Goal: Task Accomplishment & Management: Complete application form

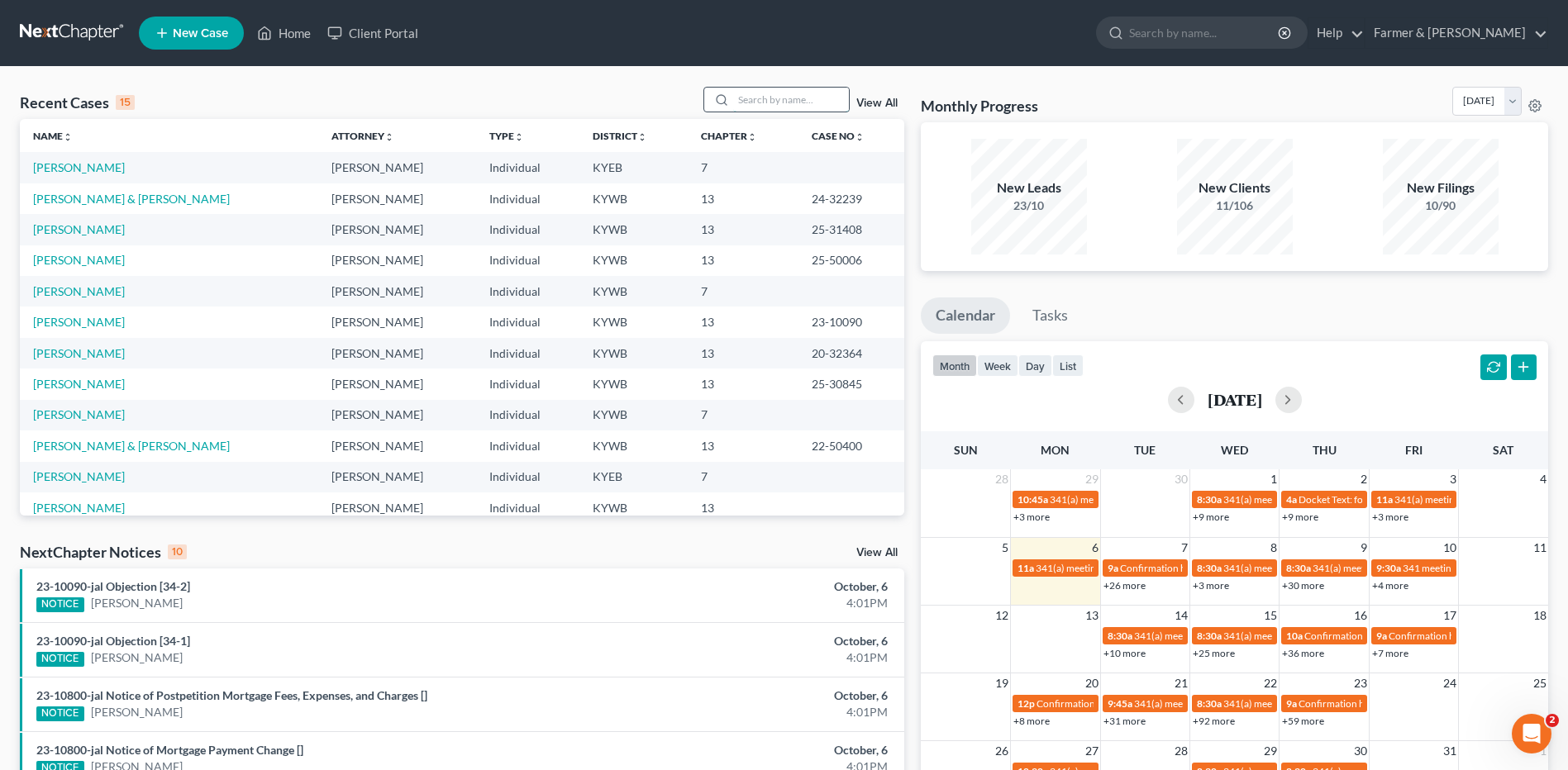
click at [778, 92] on input "search" at bounding box center [791, 99] width 116 height 24
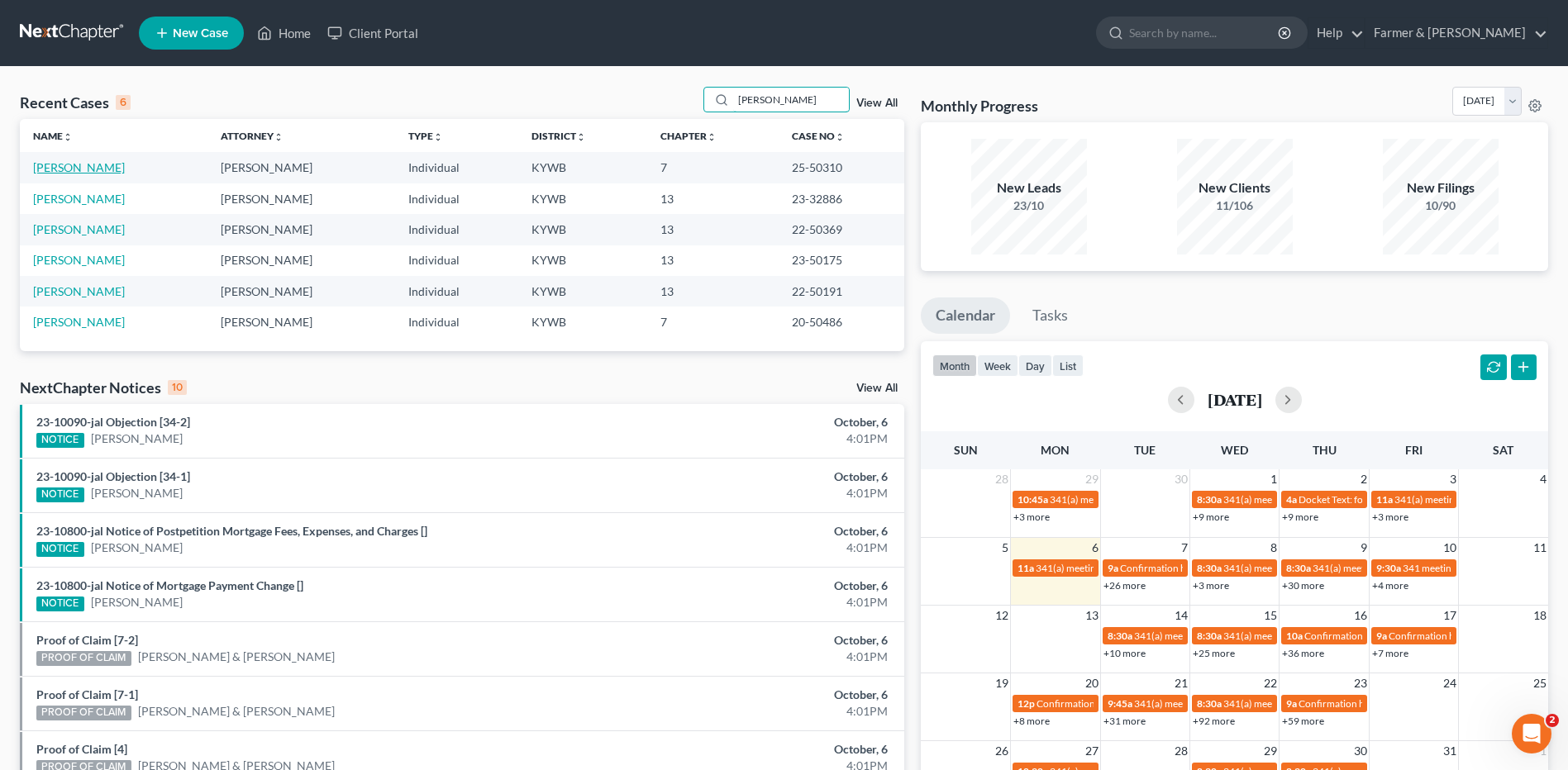
type input "[PERSON_NAME]"
drag, startPoint x: 94, startPoint y: 171, endPoint x: 356, endPoint y: 217, distance: 266.0
click at [94, 171] on link "[PERSON_NAME]" at bounding box center [78, 167] width 92 height 14
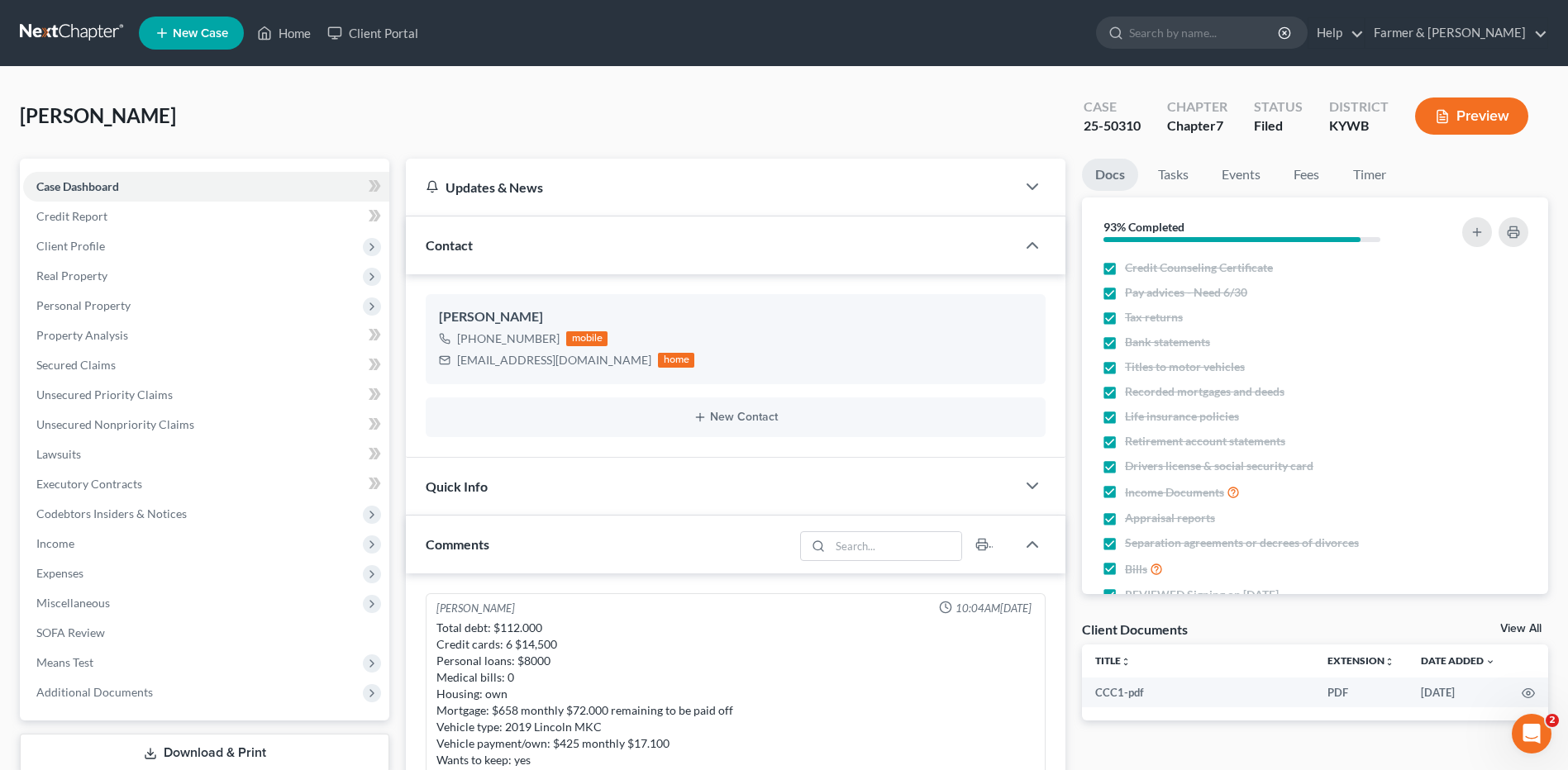
scroll to position [163, 0]
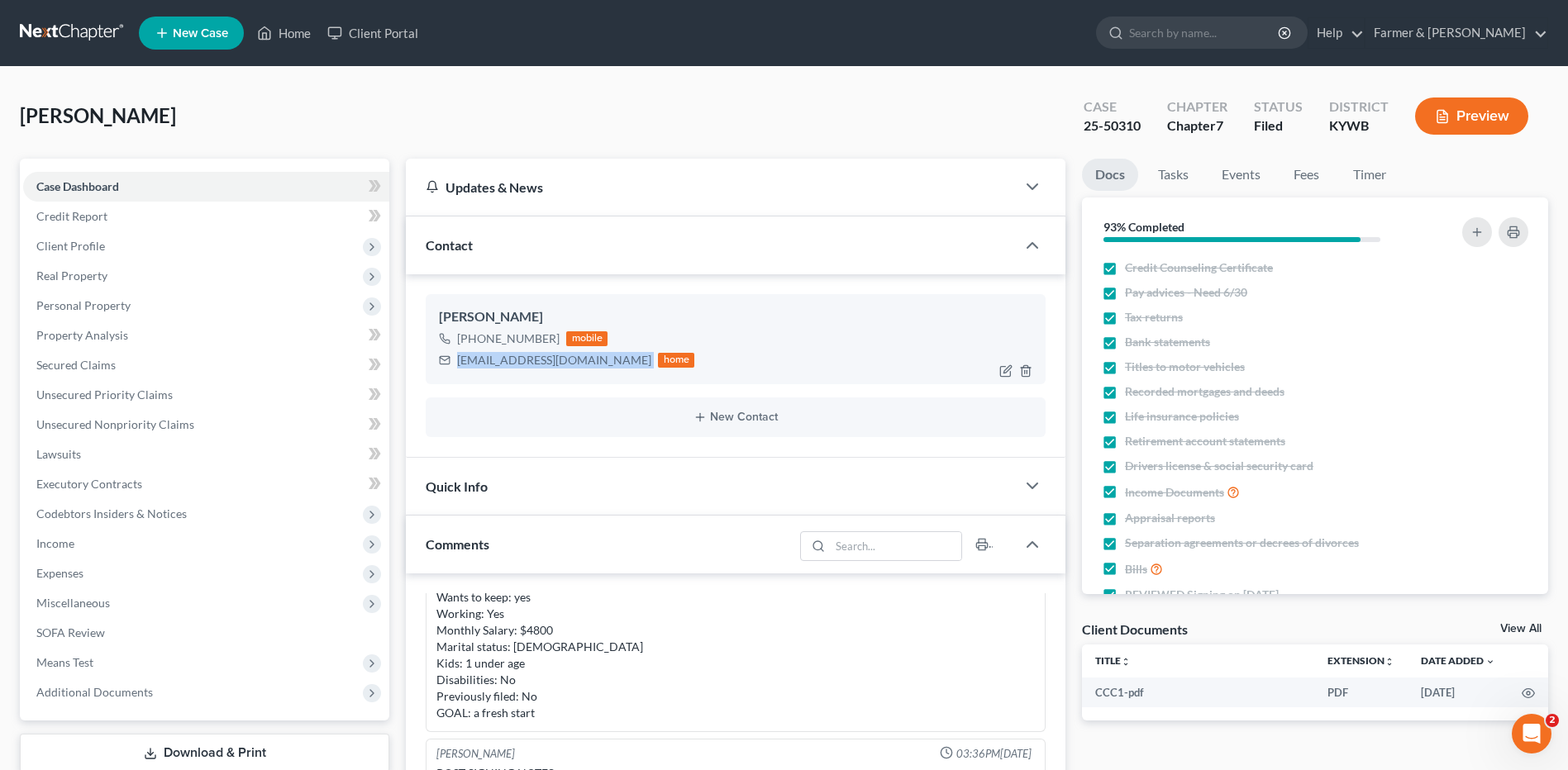
drag, startPoint x: 615, startPoint y: 363, endPoint x: 457, endPoint y: 375, distance: 158.5
click at [457, 375] on div "Kenzie McKinley +1 (270) 449-9310 mobile kenziemckinley85@gmail.com home" at bounding box center [735, 339] width 620 height 89
click at [111, 359] on span "Secured Claims" at bounding box center [76, 365] width 79 height 14
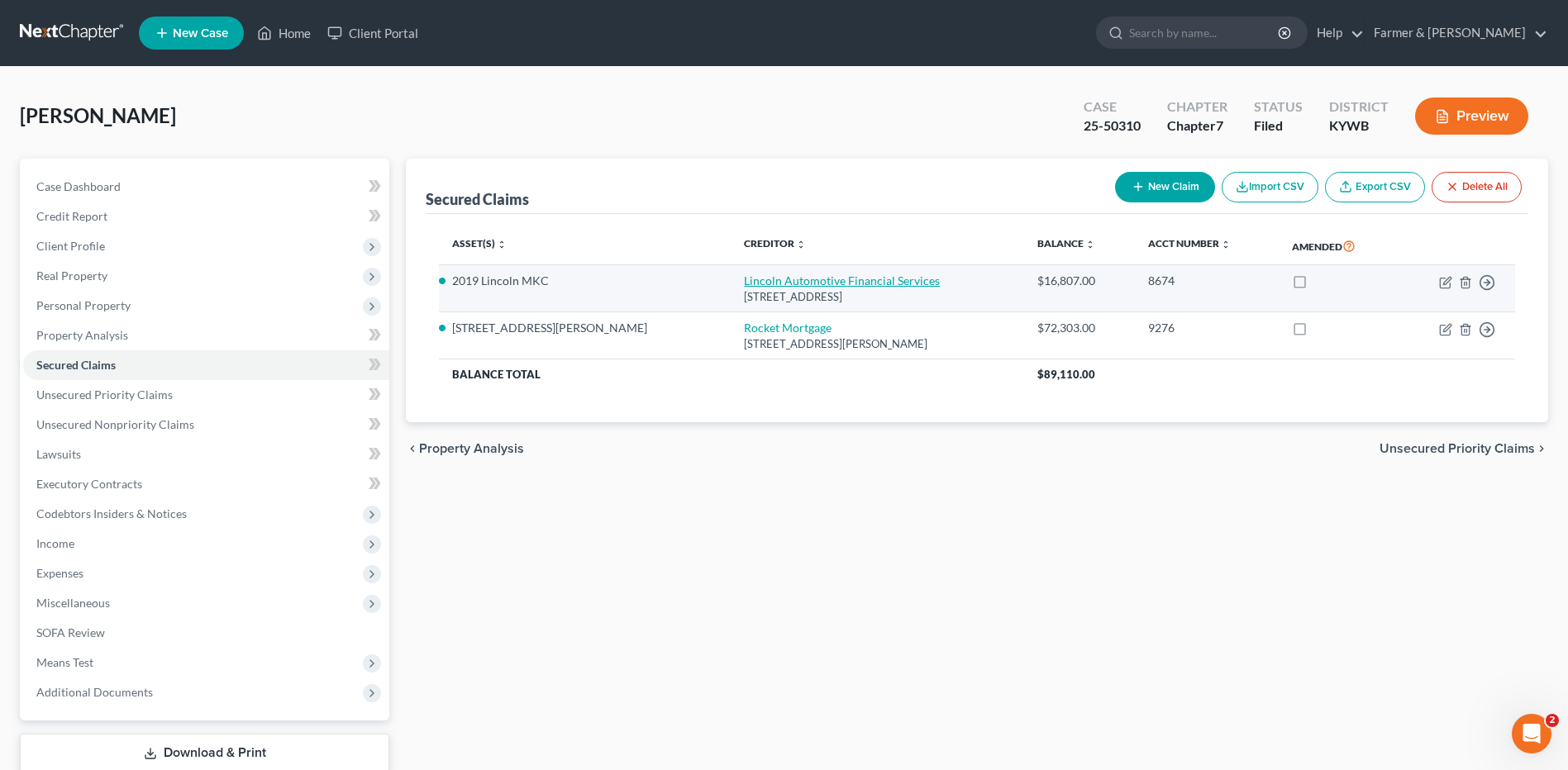
click at [758, 274] on link "Lincoln Automotive Financial Services" at bounding box center [842, 280] width 196 height 14
select select "45"
select select "0"
select select "2"
select select "0"
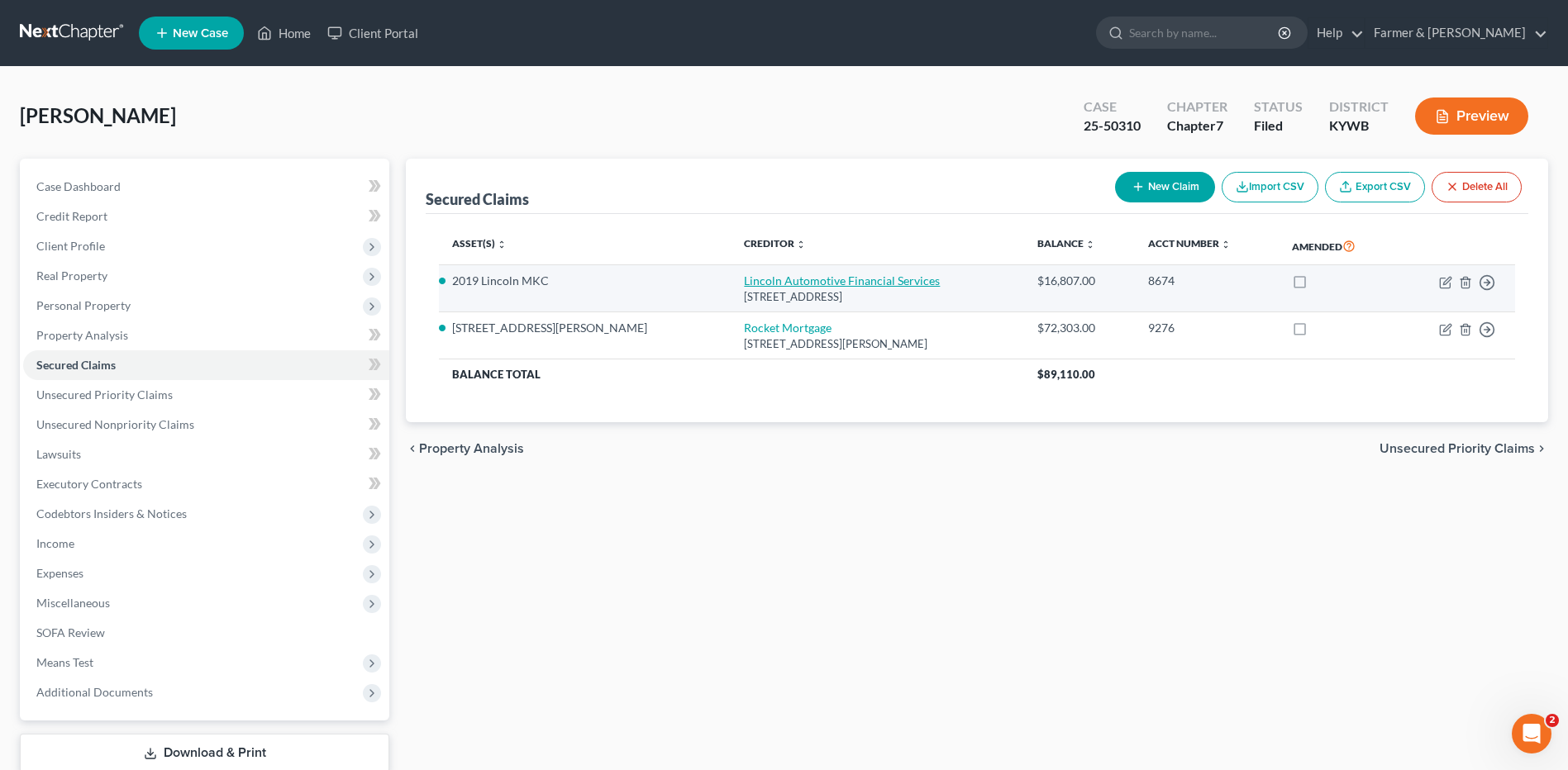
select select "0"
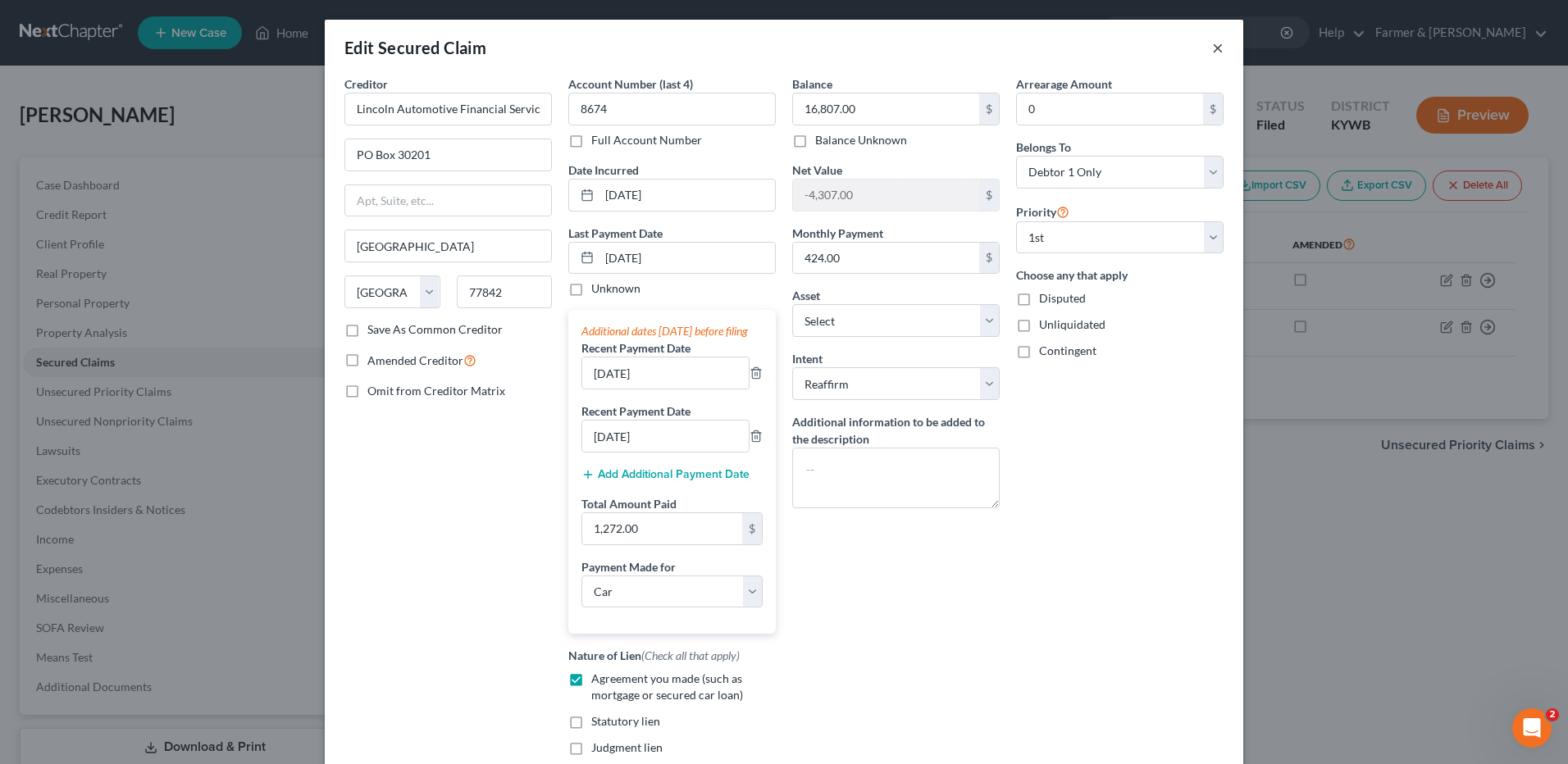
click at [1213, 50] on button "×" at bounding box center [1218, 48] width 12 height 20
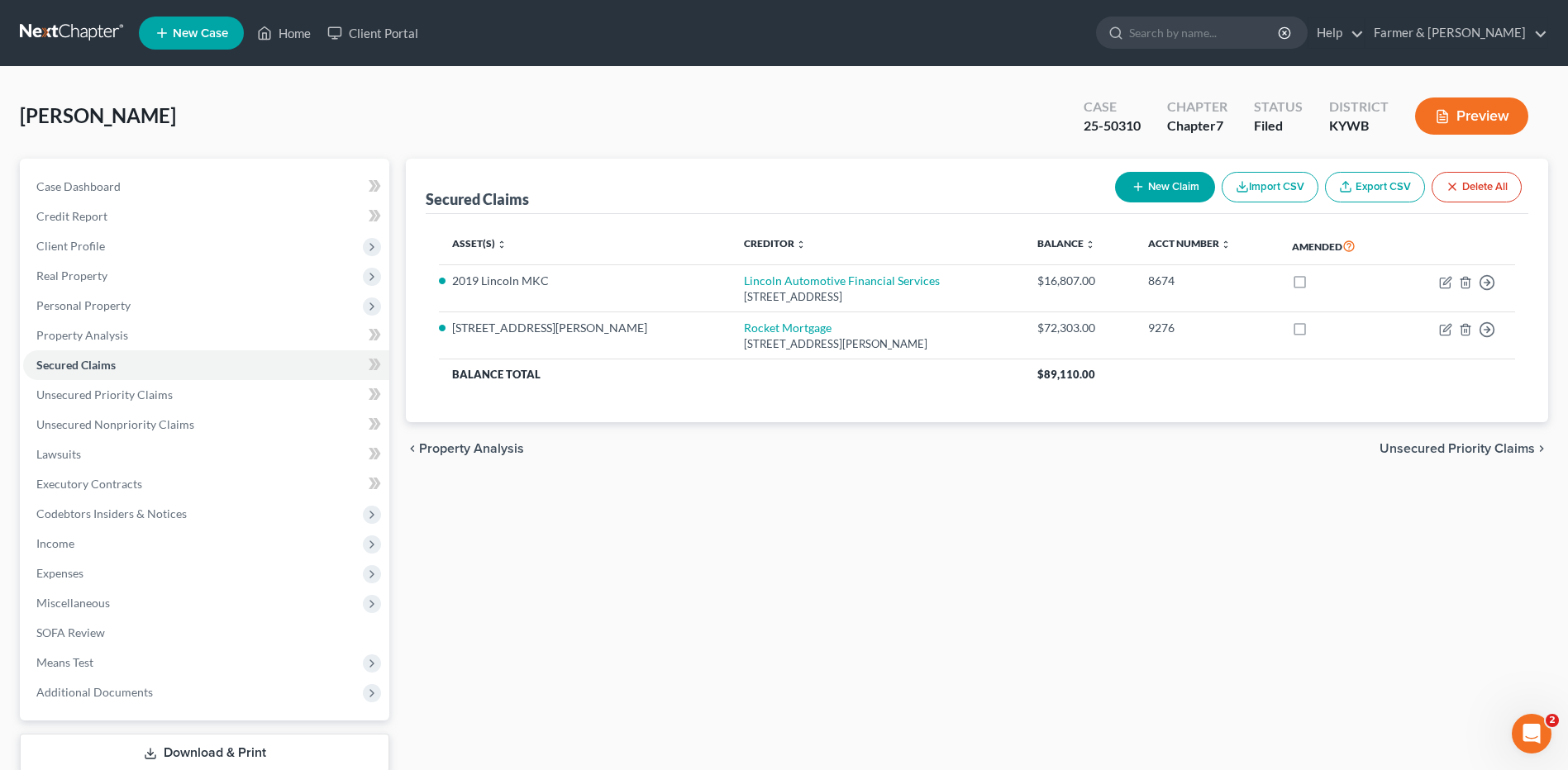
click at [73, 39] on link at bounding box center [73, 33] width 106 height 29
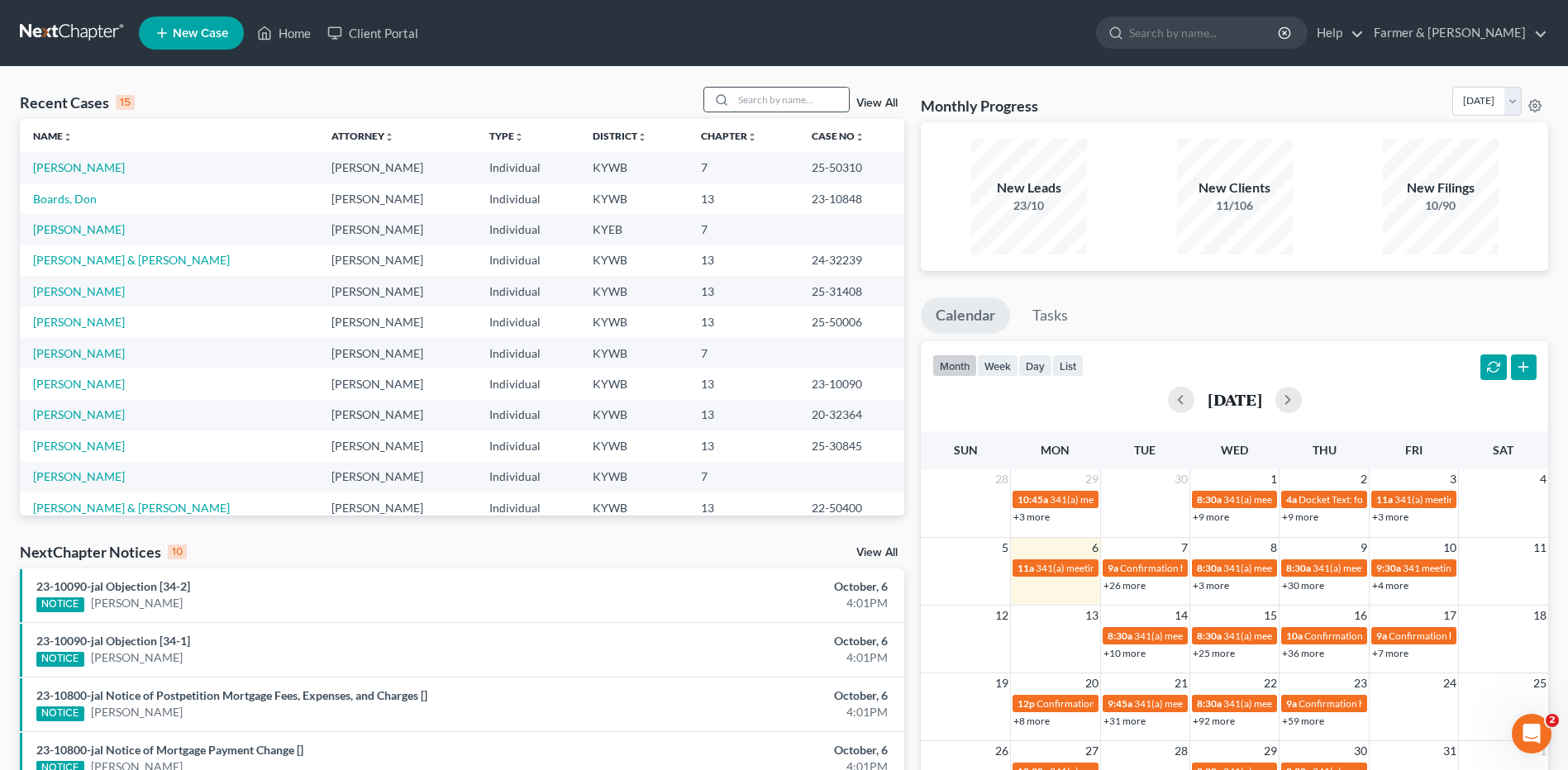
click at [752, 96] on input "search" at bounding box center [791, 99] width 116 height 24
type input "calderon"
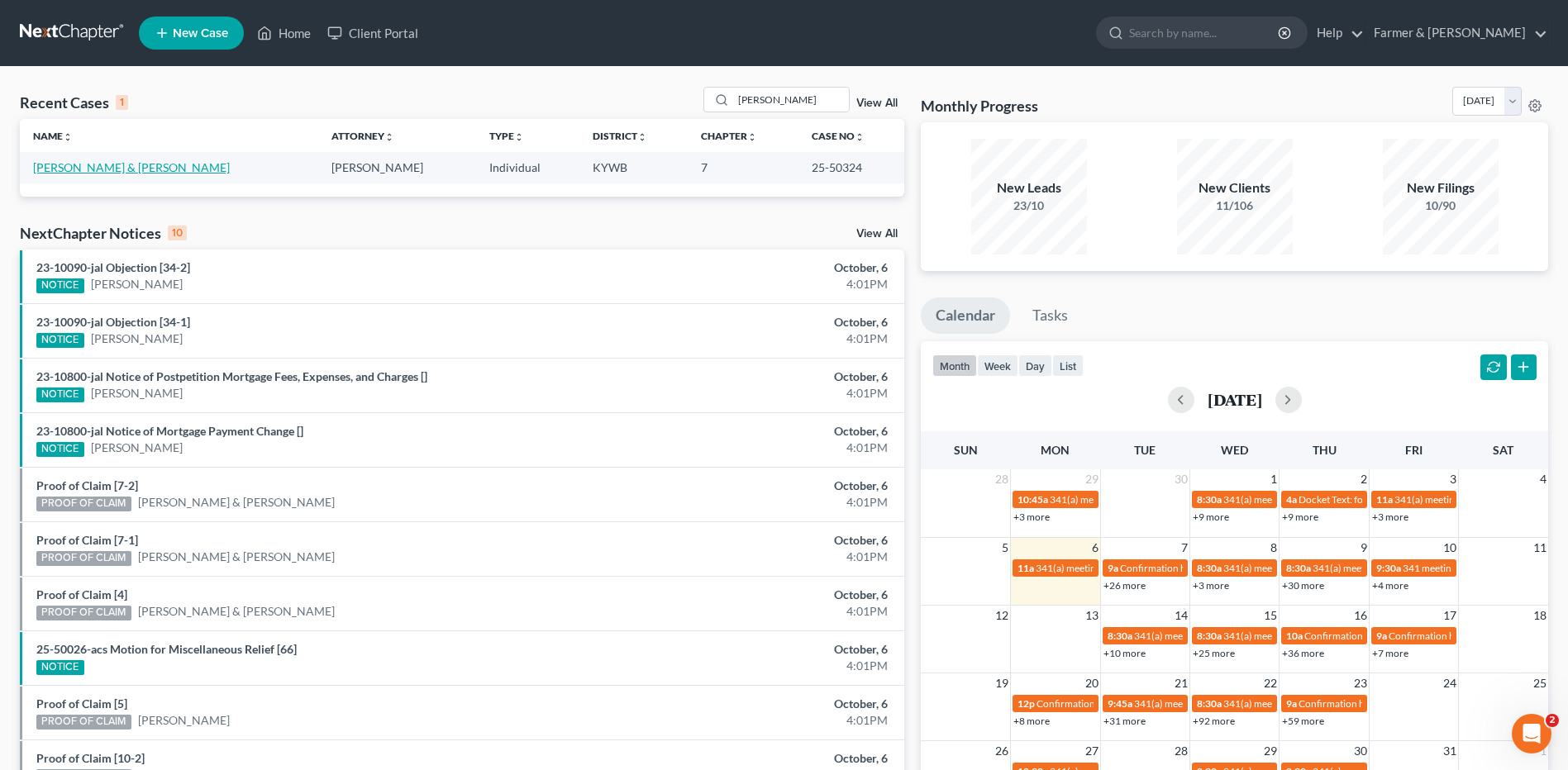
click at [130, 165] on link "Calderon, Lucero & Bautista-Calderon, Jose" at bounding box center [131, 167] width 197 height 14
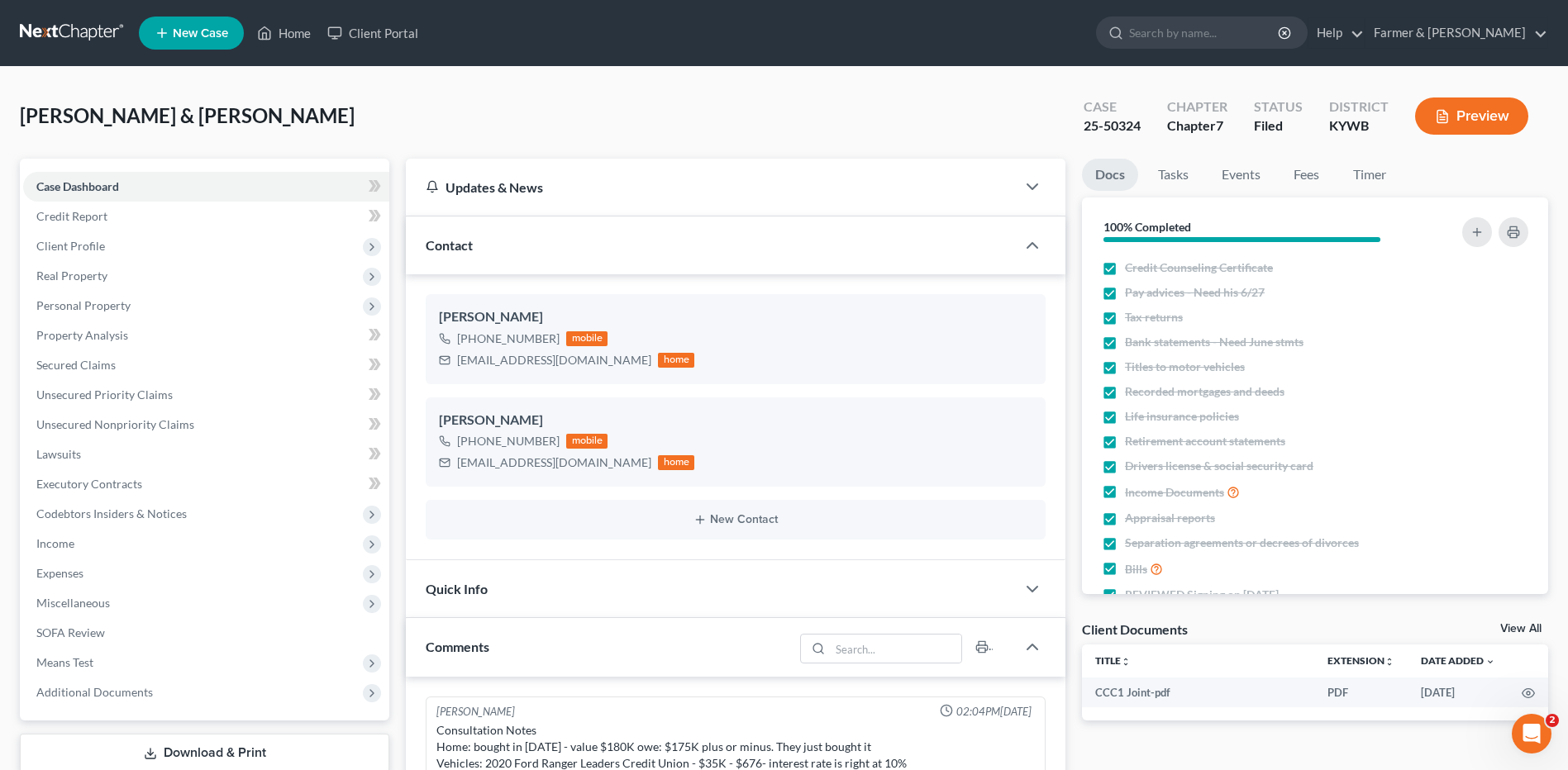
scroll to position [97, 0]
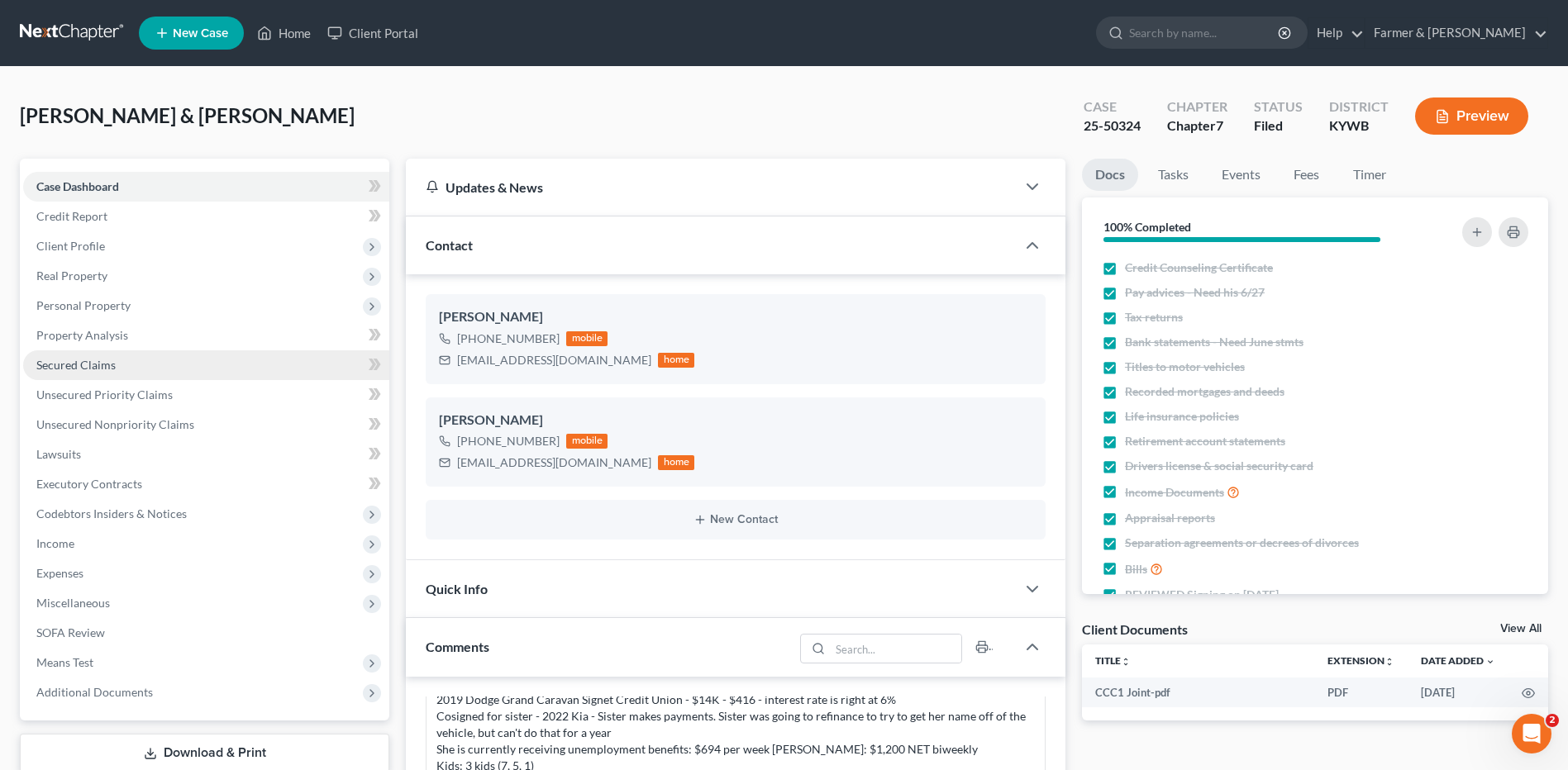
click at [73, 364] on span "Secured Claims" at bounding box center [76, 365] width 79 height 14
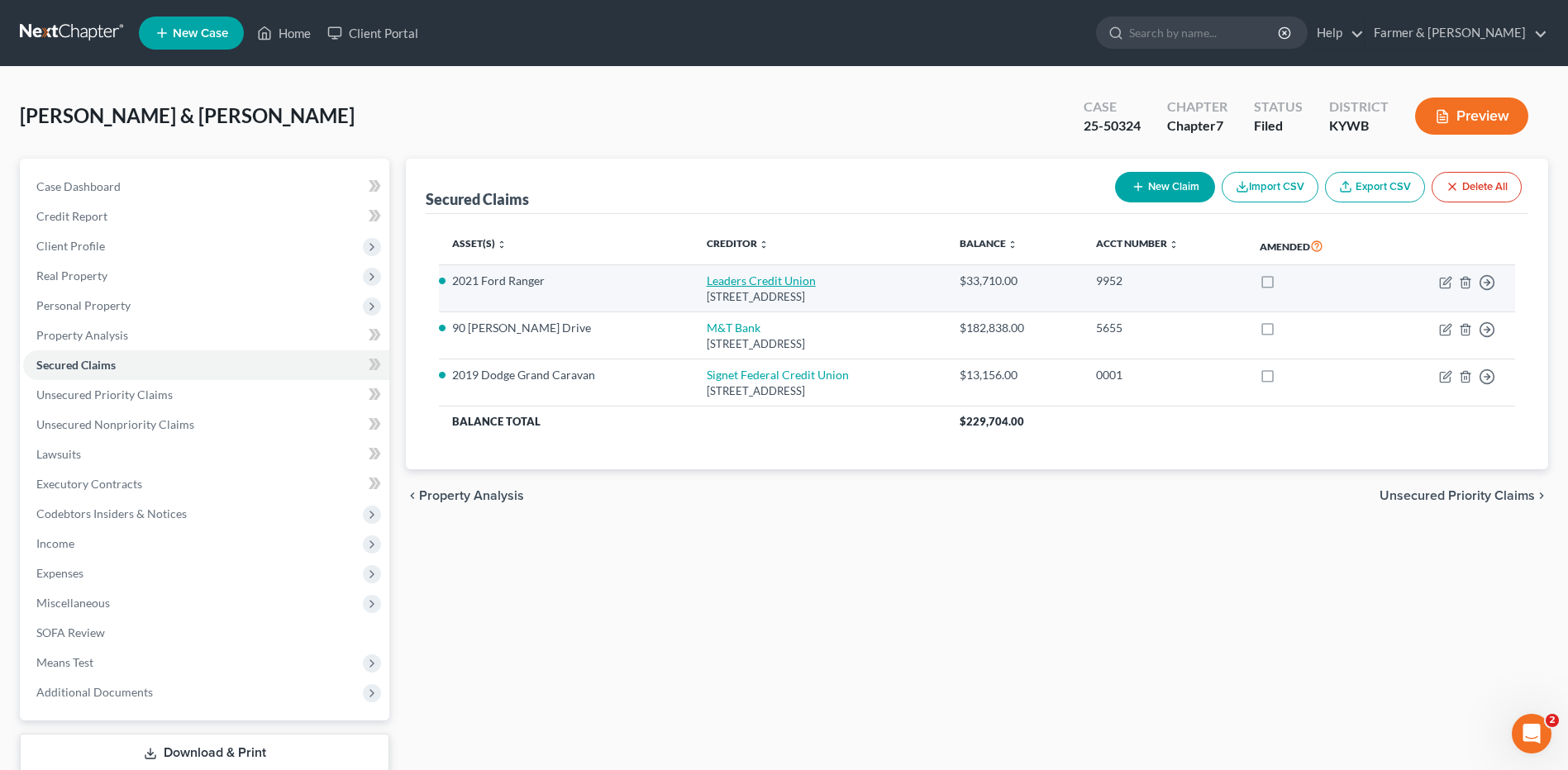
click at [740, 283] on link "Leaders Credit Union" at bounding box center [761, 280] width 109 height 14
select select "44"
select select "0"
select select "2"
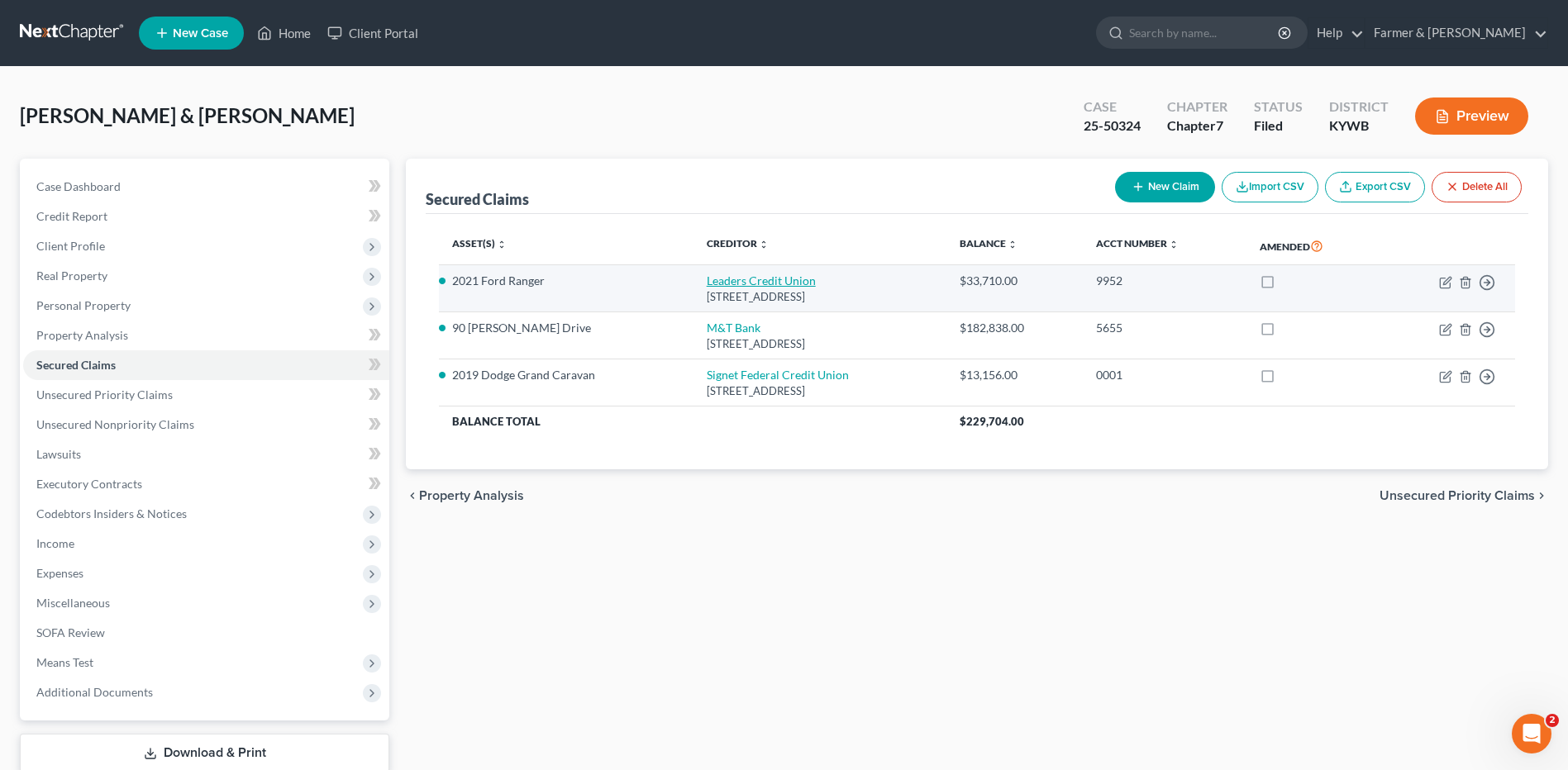
select select "0"
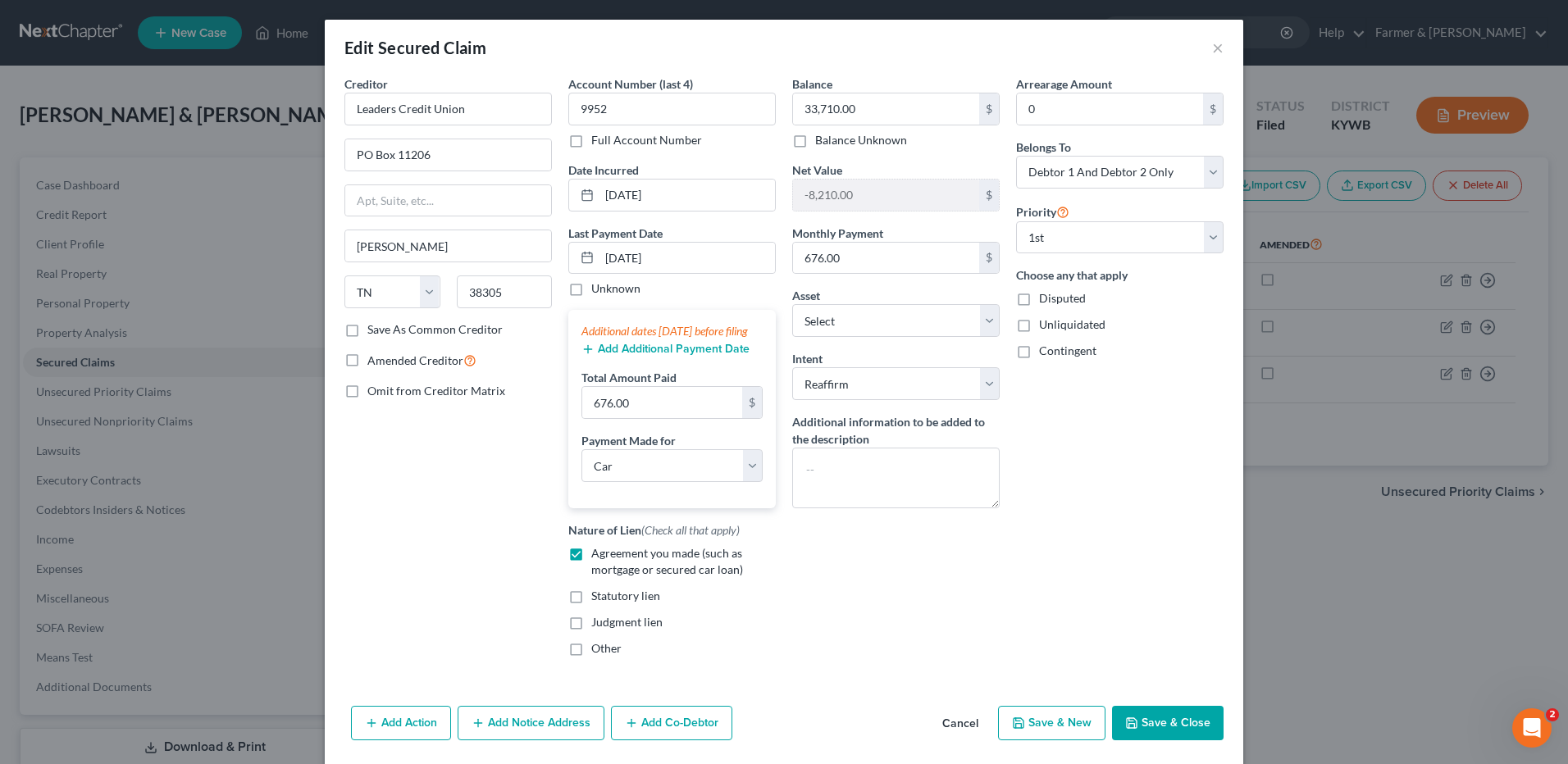
click at [950, 741] on button "Cancel" at bounding box center [960, 723] width 63 height 33
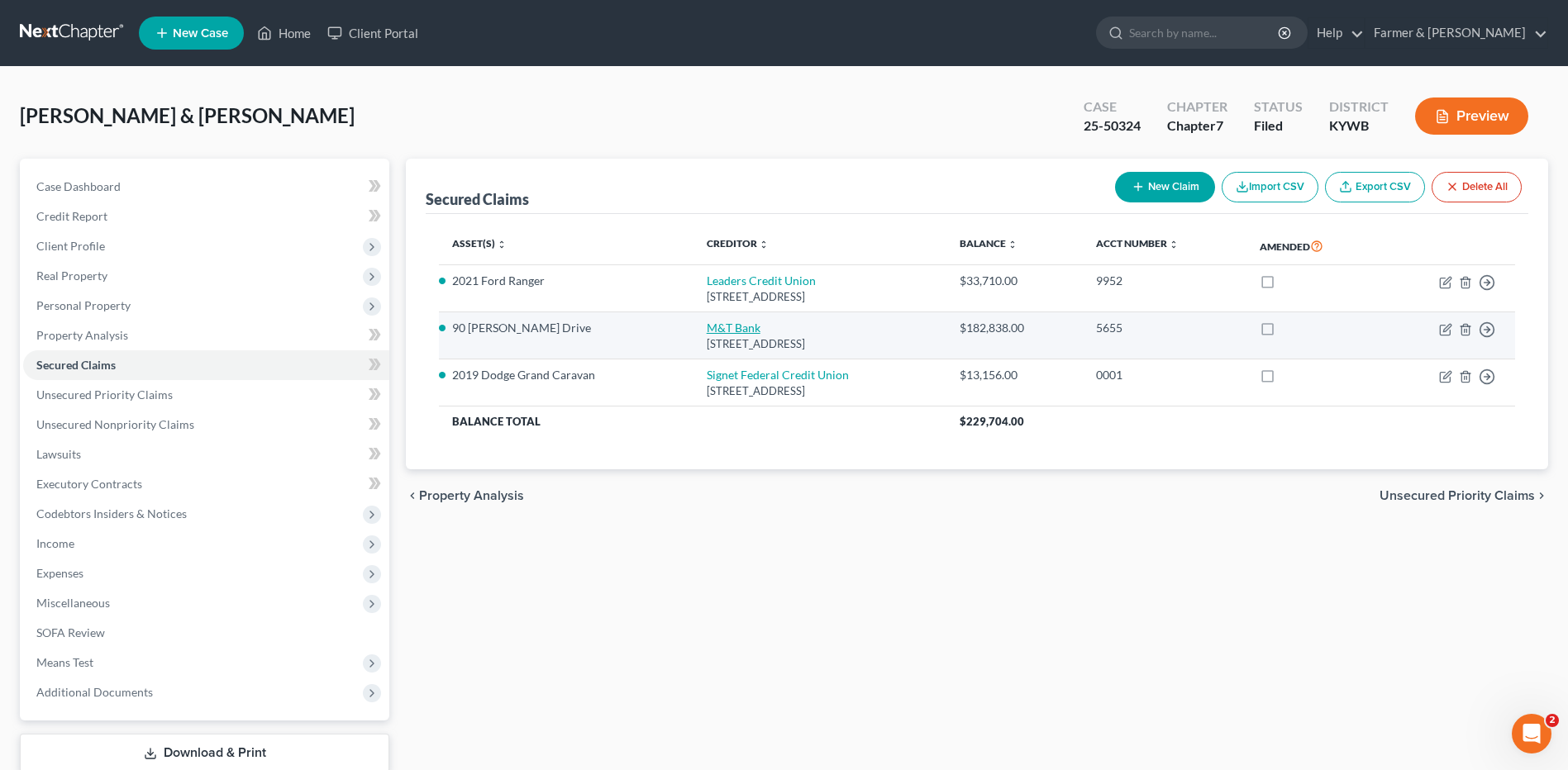
click at [737, 333] on link "M&T Bank" at bounding box center [733, 327] width 54 height 14
select select "35"
select select "12"
select select "2"
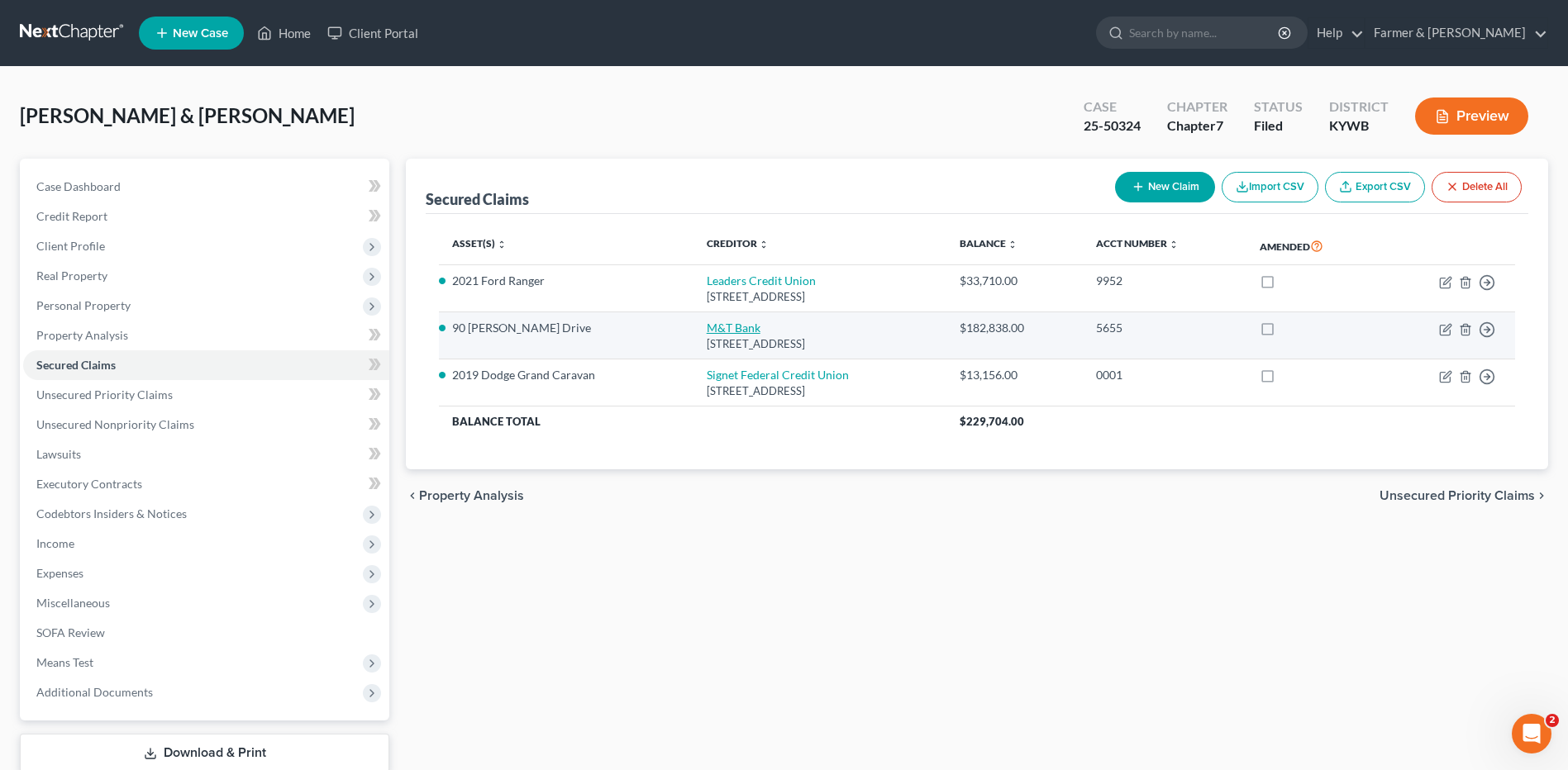
select select "0"
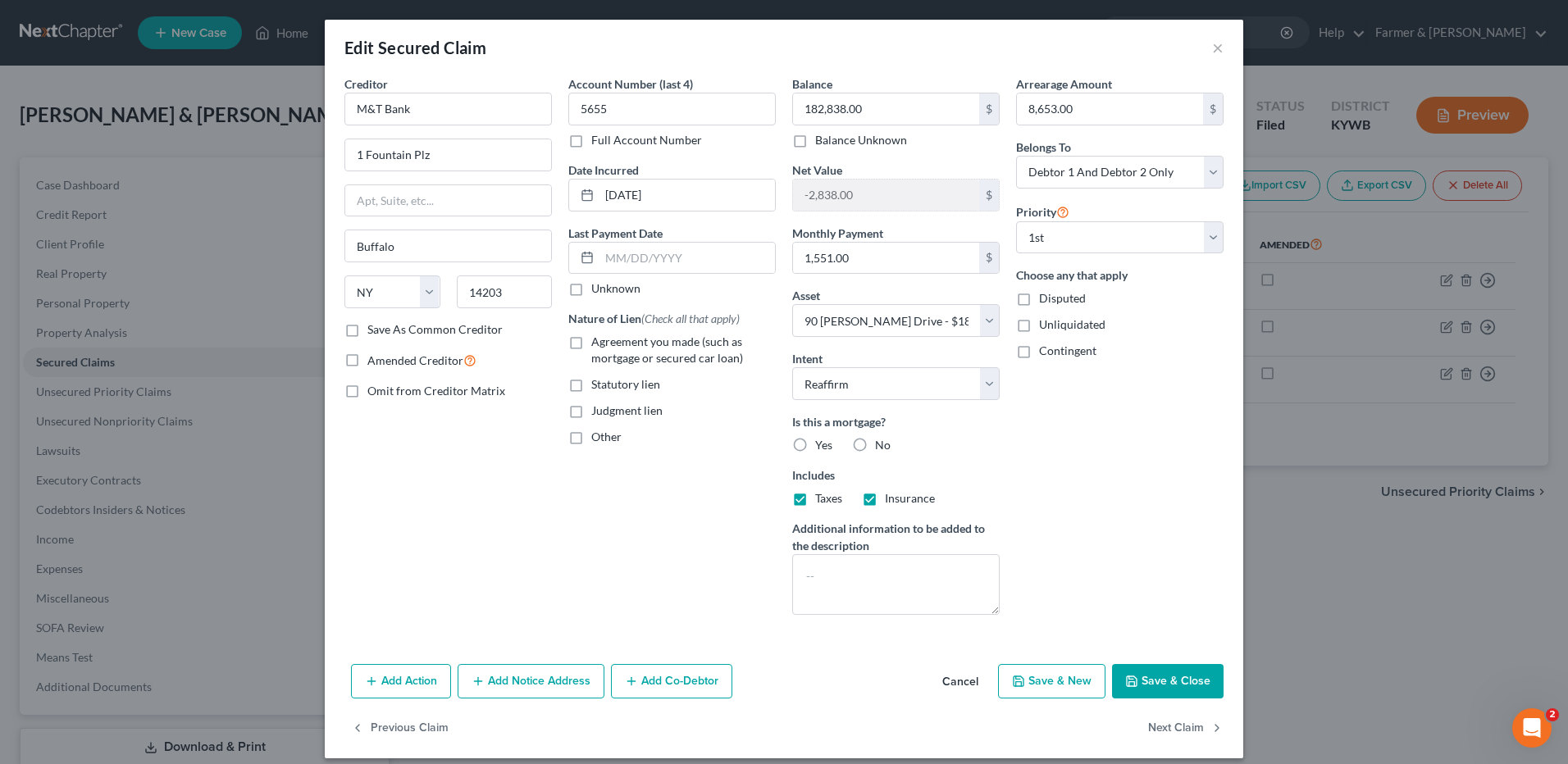
click at [957, 683] on button "Cancel" at bounding box center [960, 681] width 63 height 33
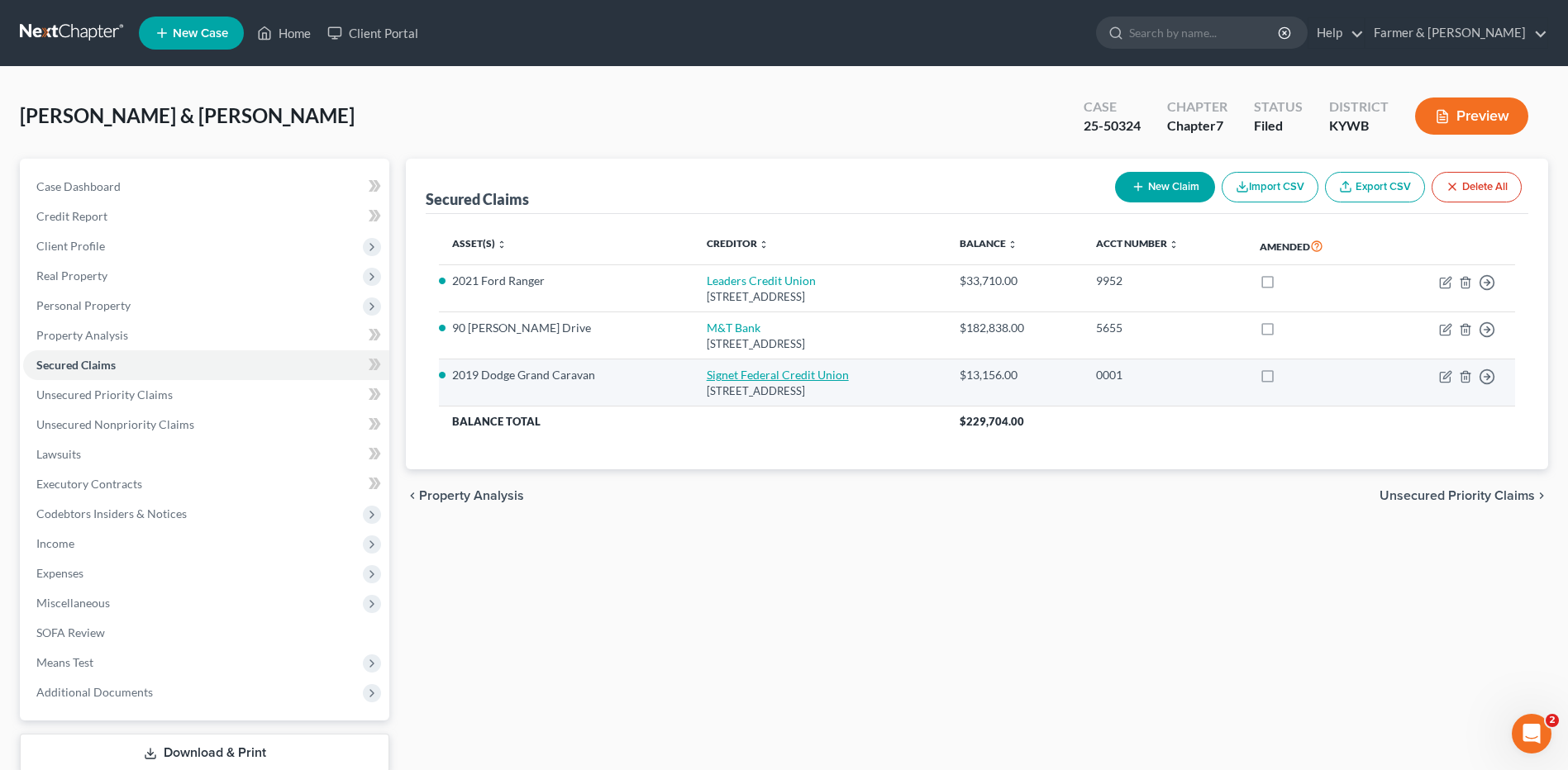
click at [784, 377] on link "Signet Federal Credit Union" at bounding box center [777, 374] width 142 height 14
select select "18"
select select "3"
select select "2"
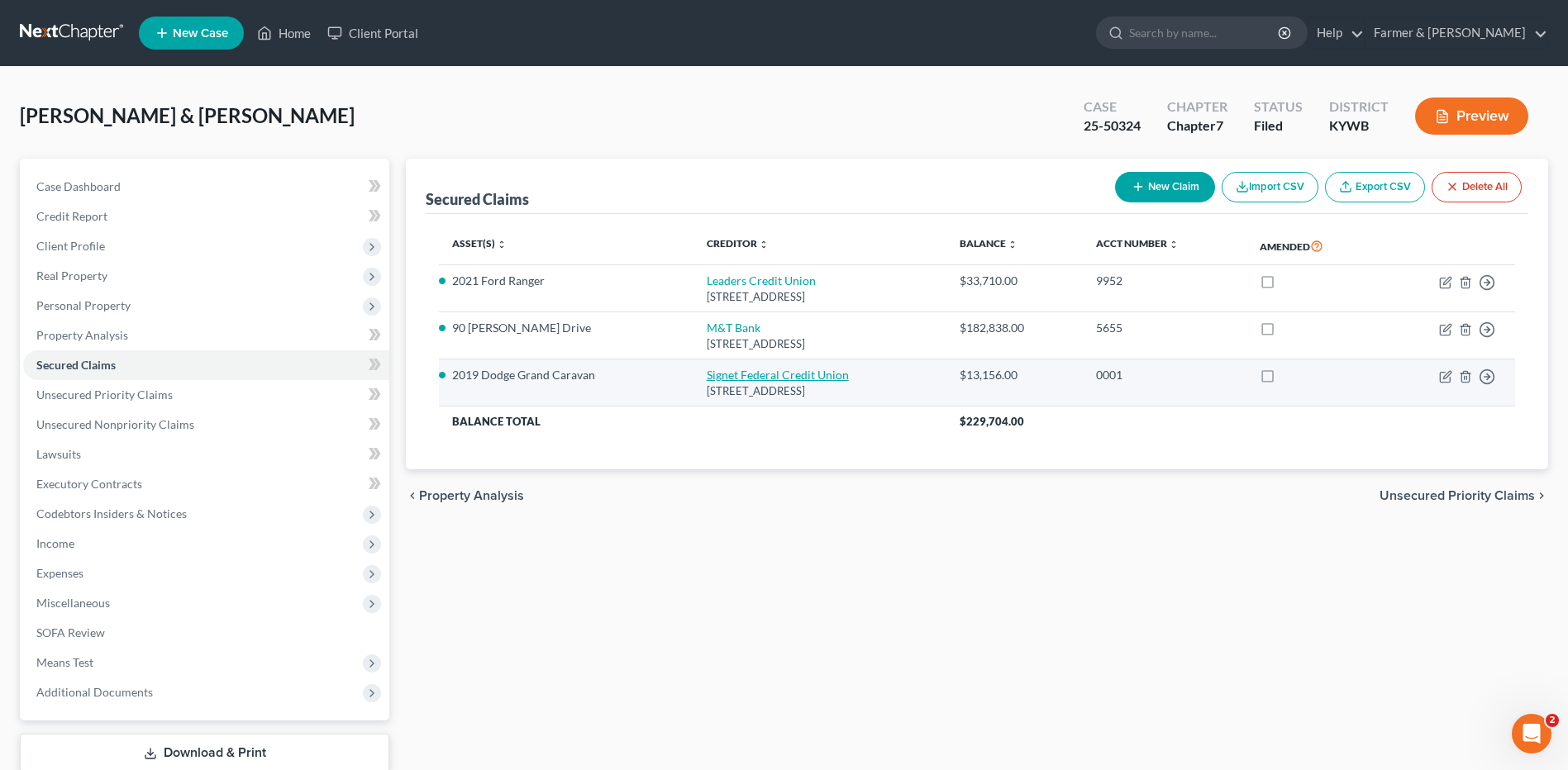
select select "0"
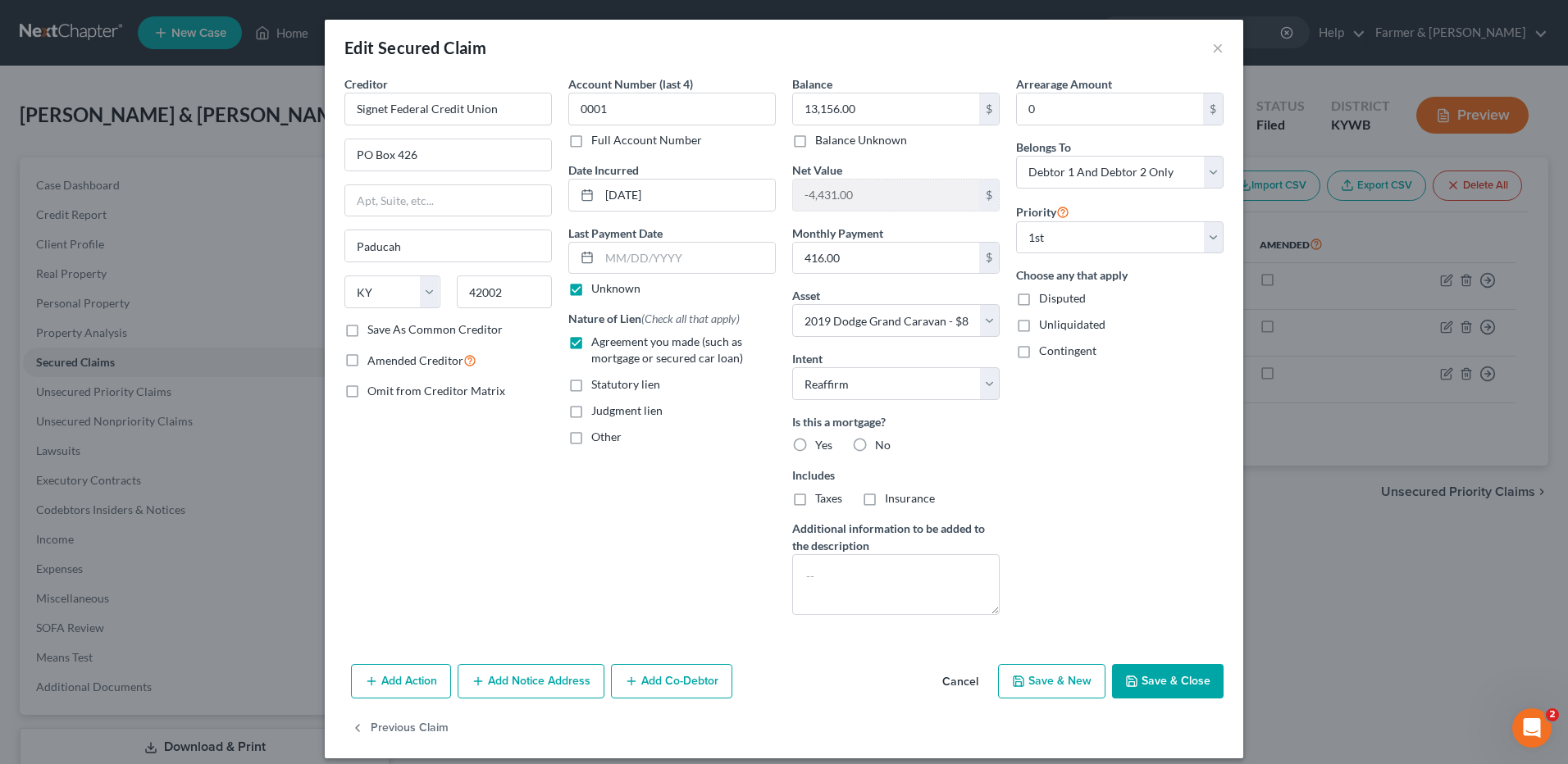
click at [956, 678] on button "Cancel" at bounding box center [960, 681] width 63 height 33
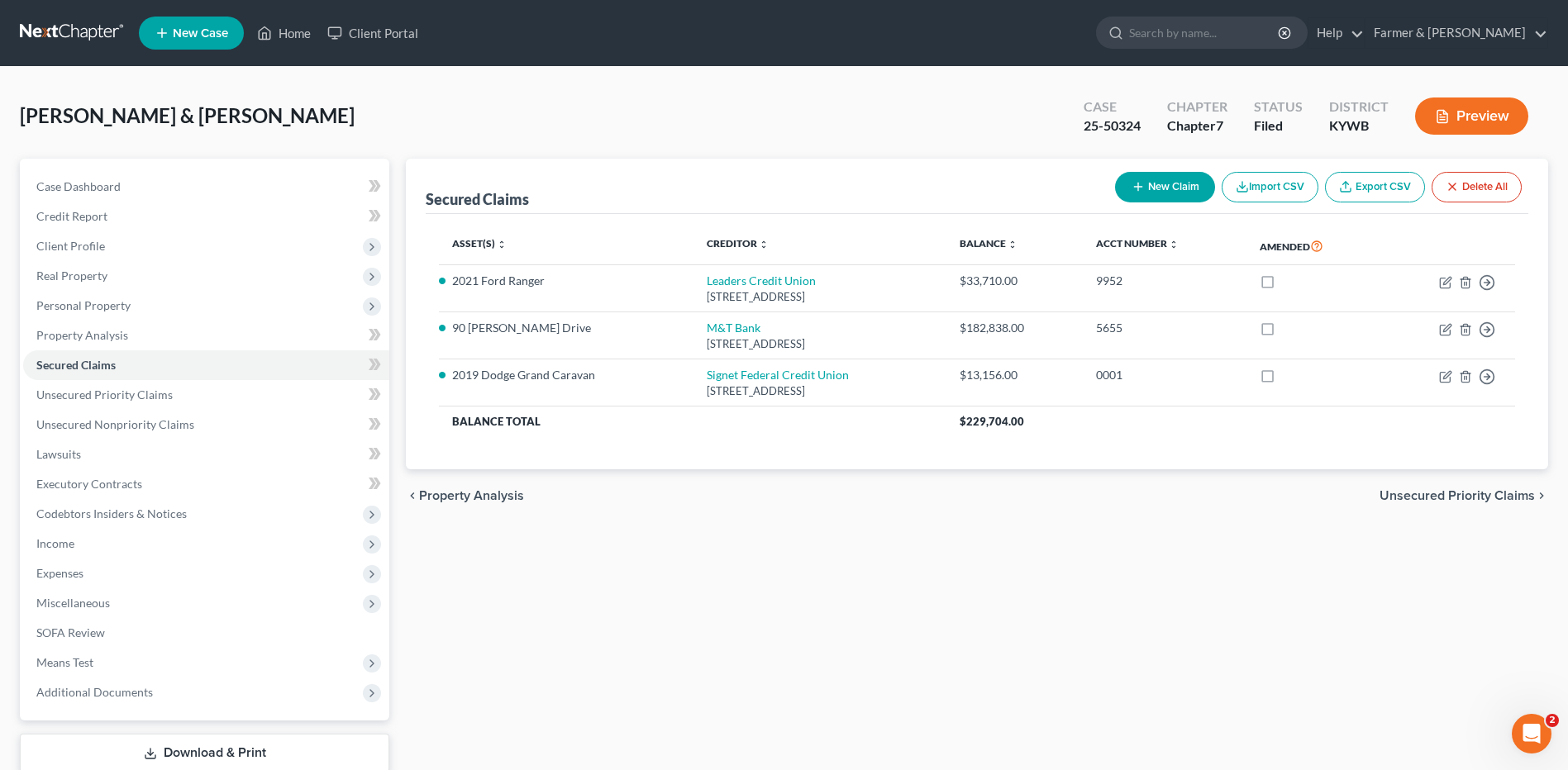
click at [98, 28] on link at bounding box center [73, 33] width 106 height 29
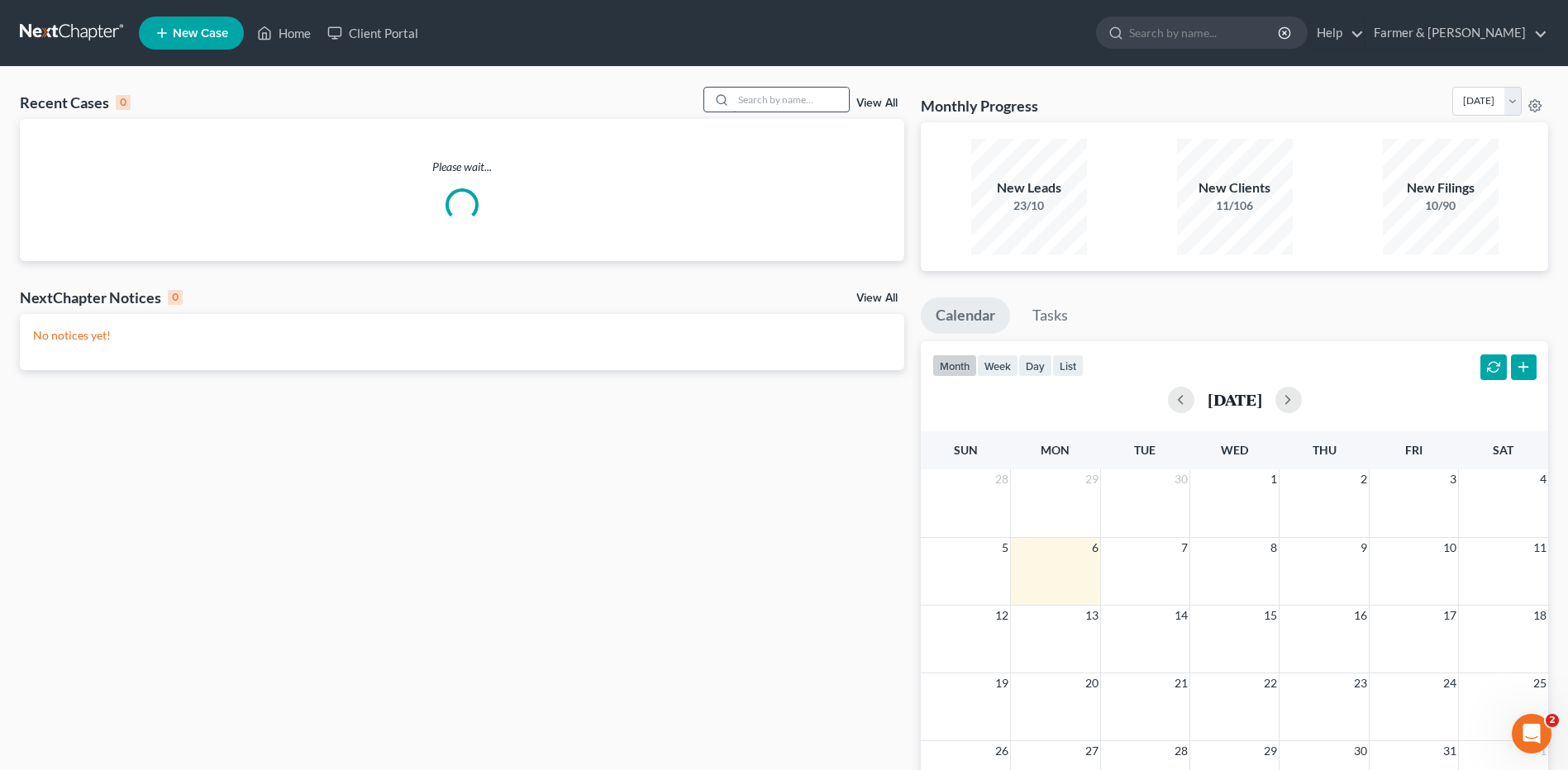
click at [786, 93] on input "search" at bounding box center [791, 99] width 116 height 24
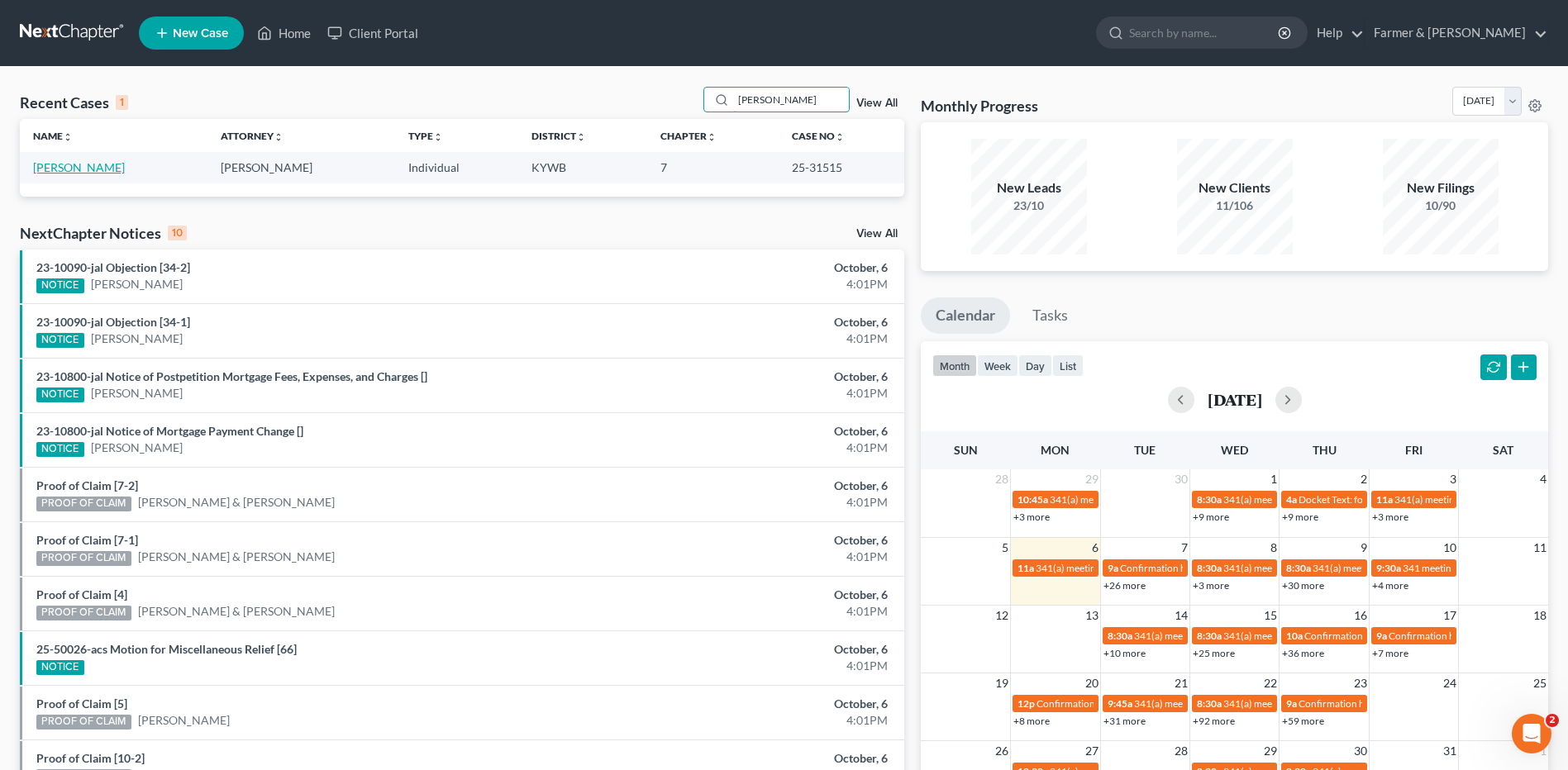
type input "belasco"
click at [100, 171] on link "Belasco, Andrea" at bounding box center [78, 167] width 92 height 14
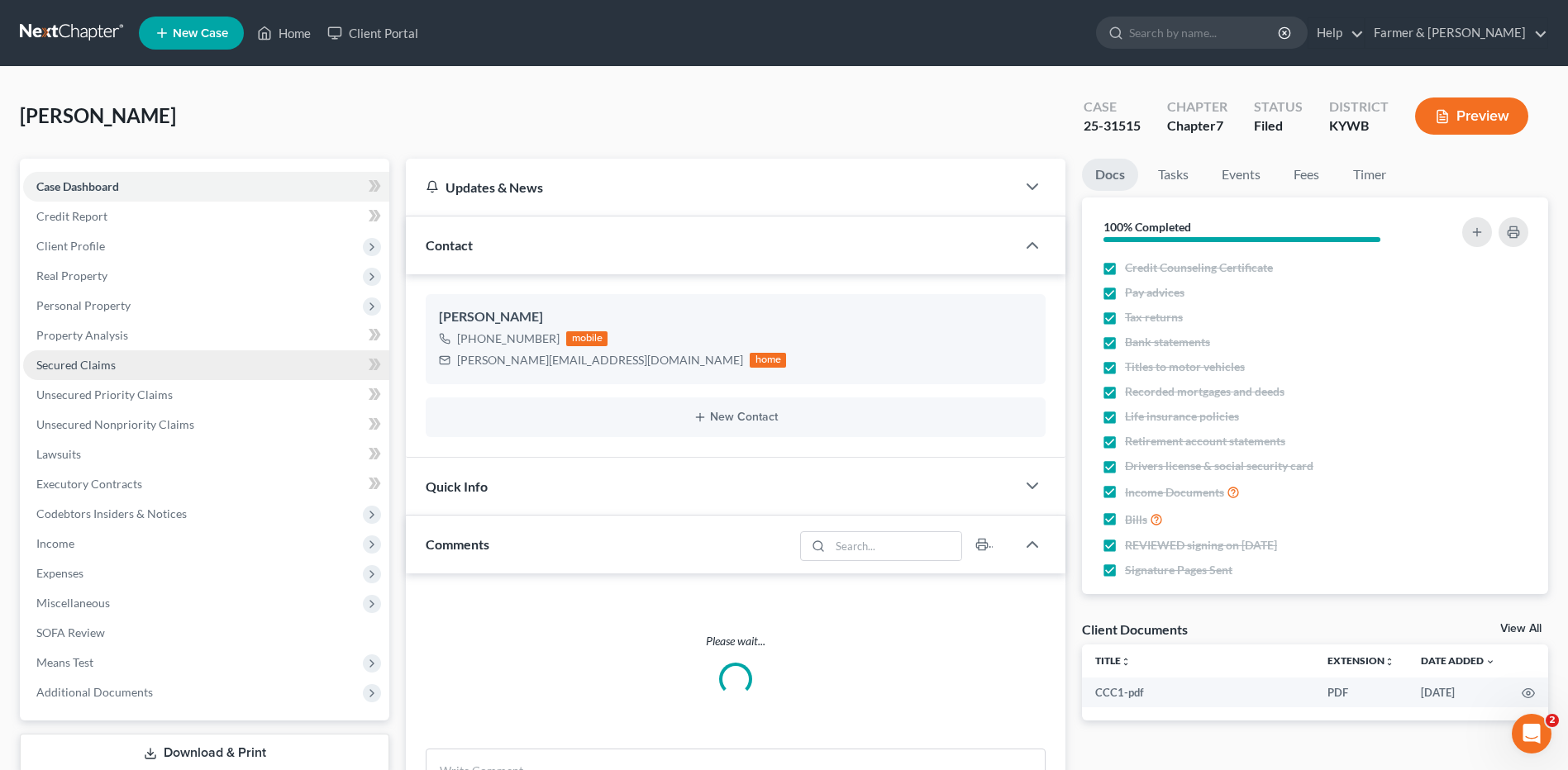
click at [128, 354] on link "Secured Claims" at bounding box center [206, 365] width 366 height 29
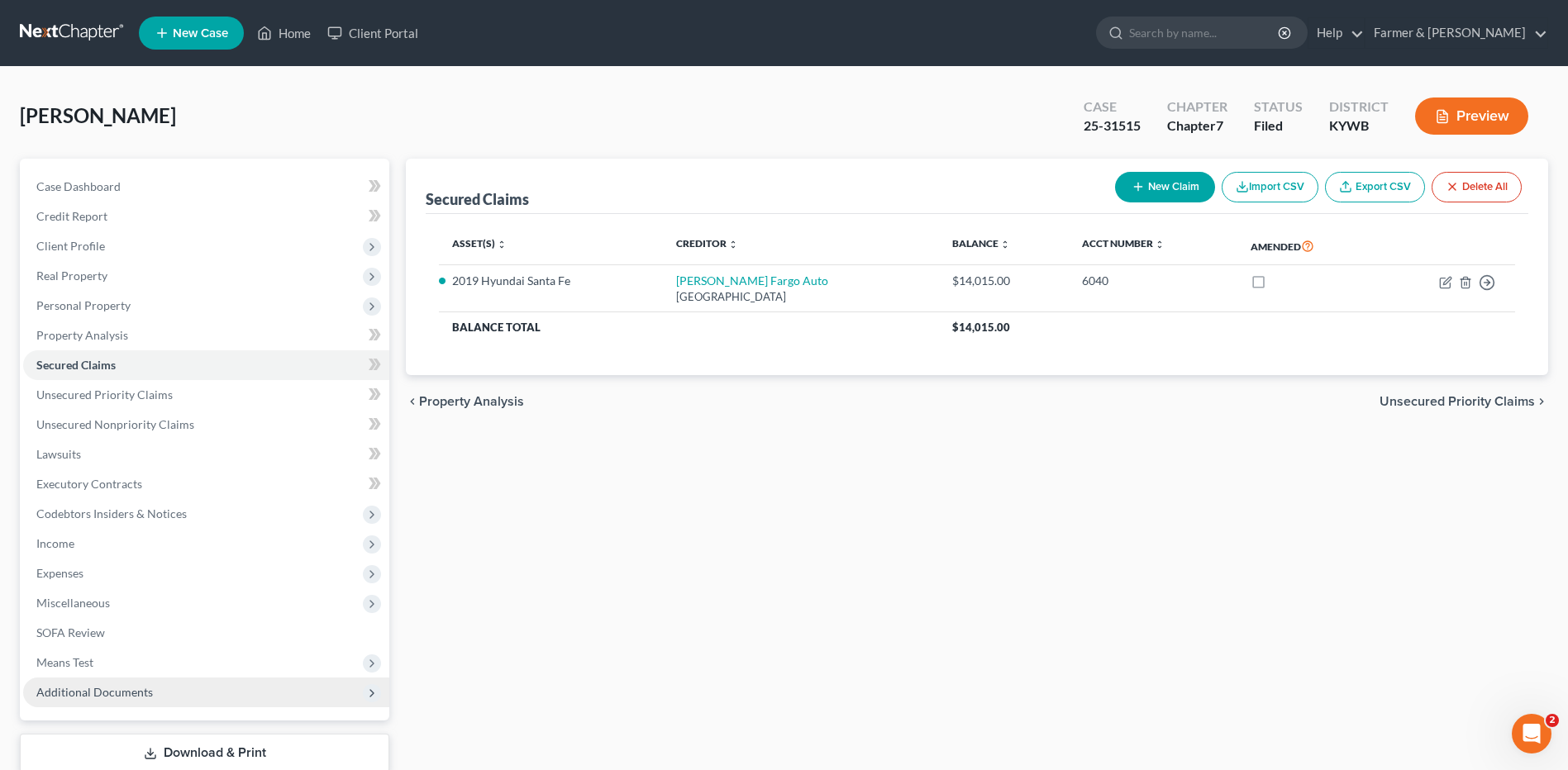
click at [104, 699] on span "Additional Documents" at bounding box center [94, 692] width 117 height 14
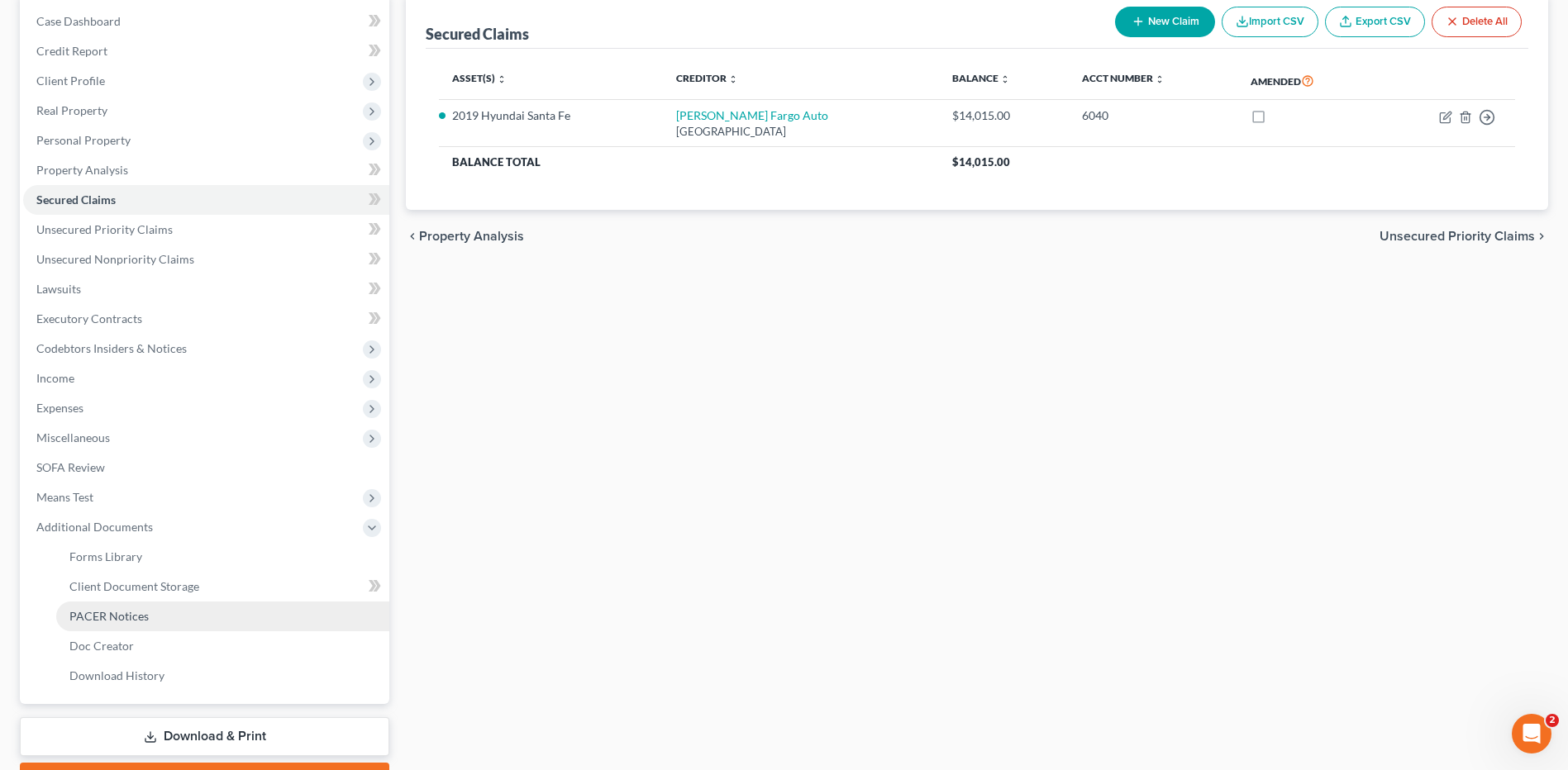
click at [149, 617] on link "PACER Notices" at bounding box center [223, 616] width 333 height 29
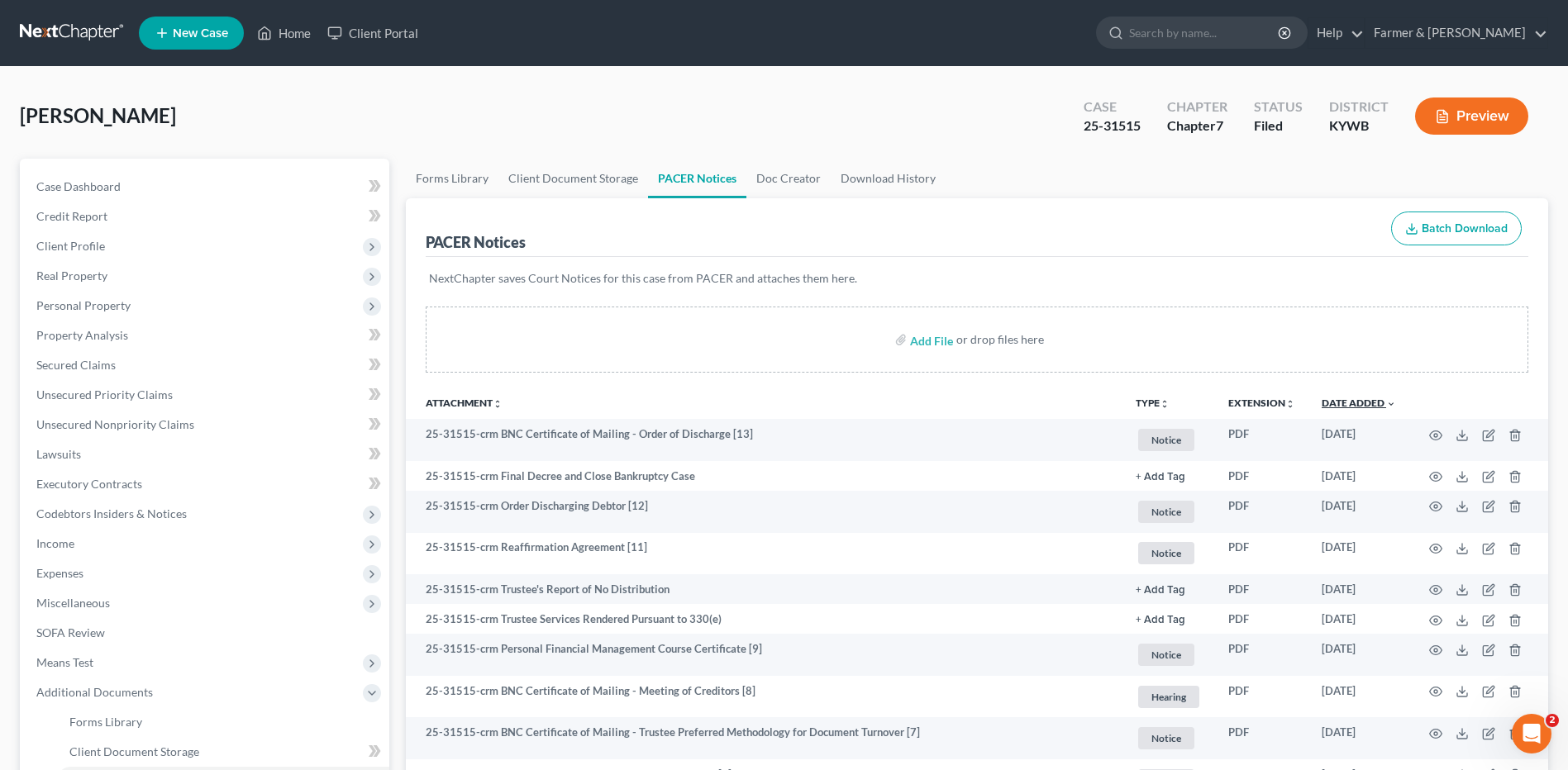
click at [1365, 409] on link "Date Added unfold_more expand_more expand_less" at bounding box center [1359, 403] width 74 height 13
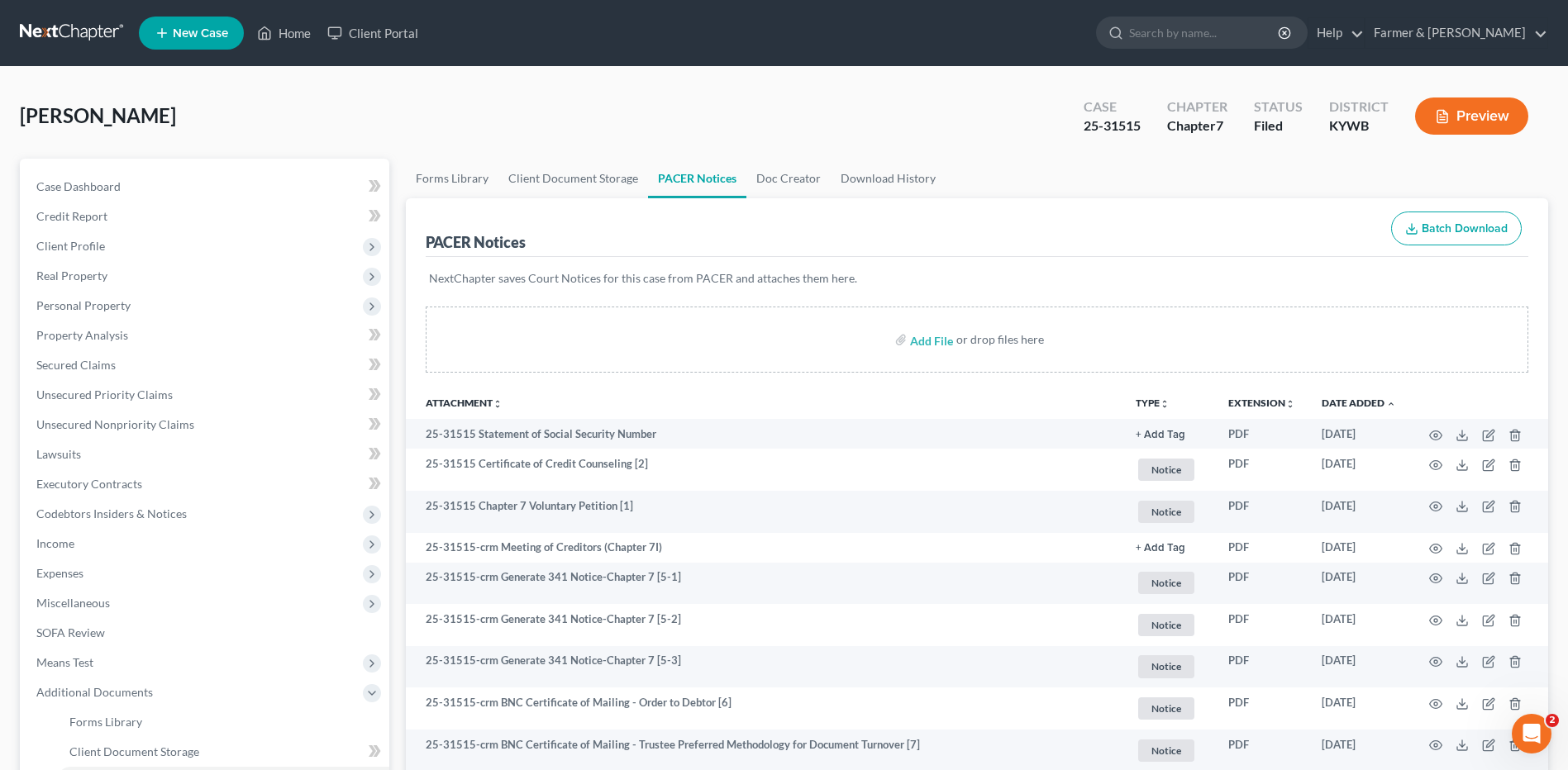
click at [34, 26] on link at bounding box center [73, 33] width 106 height 29
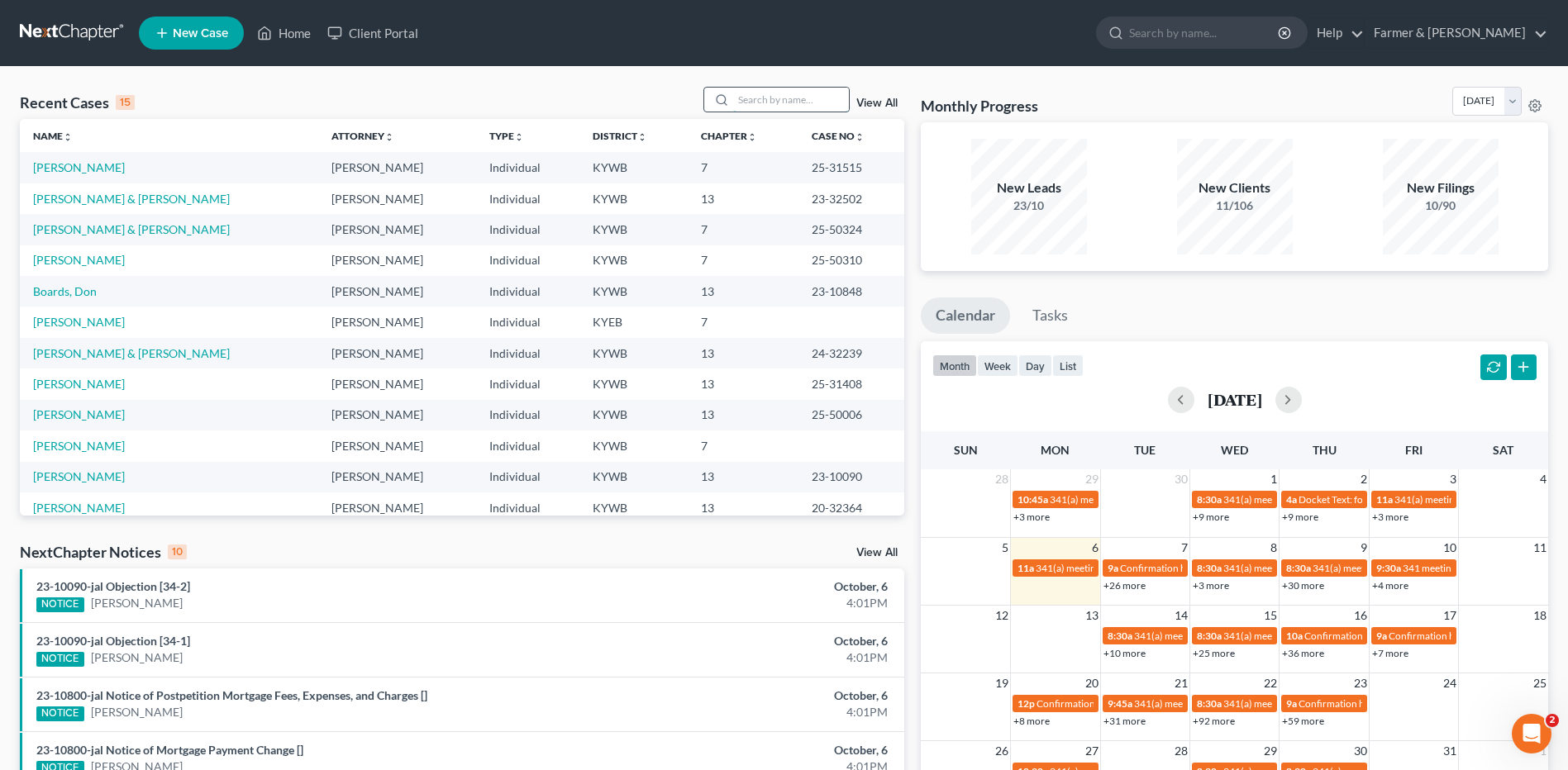
click at [817, 98] on input "search" at bounding box center [791, 99] width 116 height 24
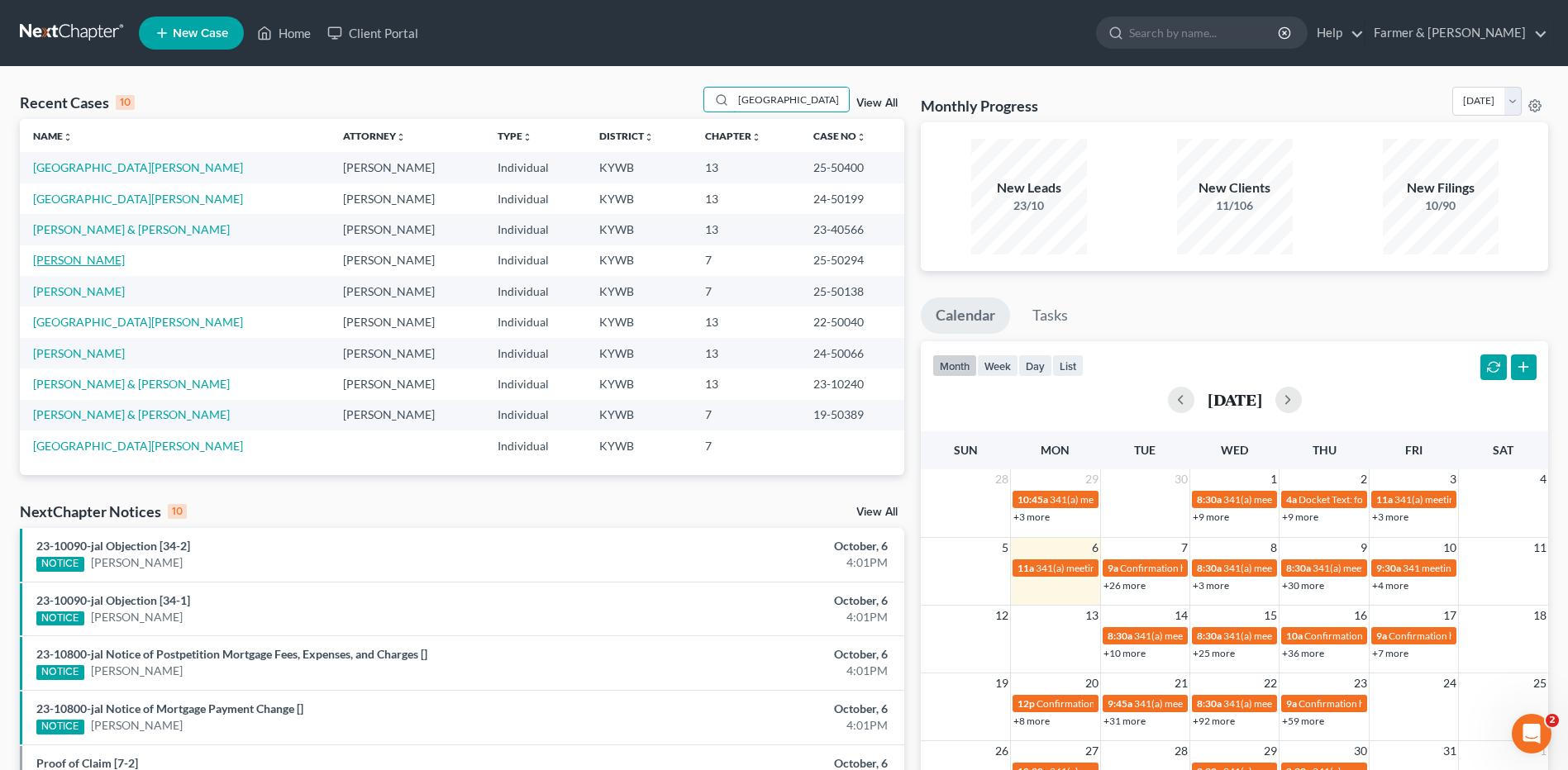
type input "lyon"
click at [74, 258] on link "Lyon, Jessica" at bounding box center [78, 260] width 92 height 14
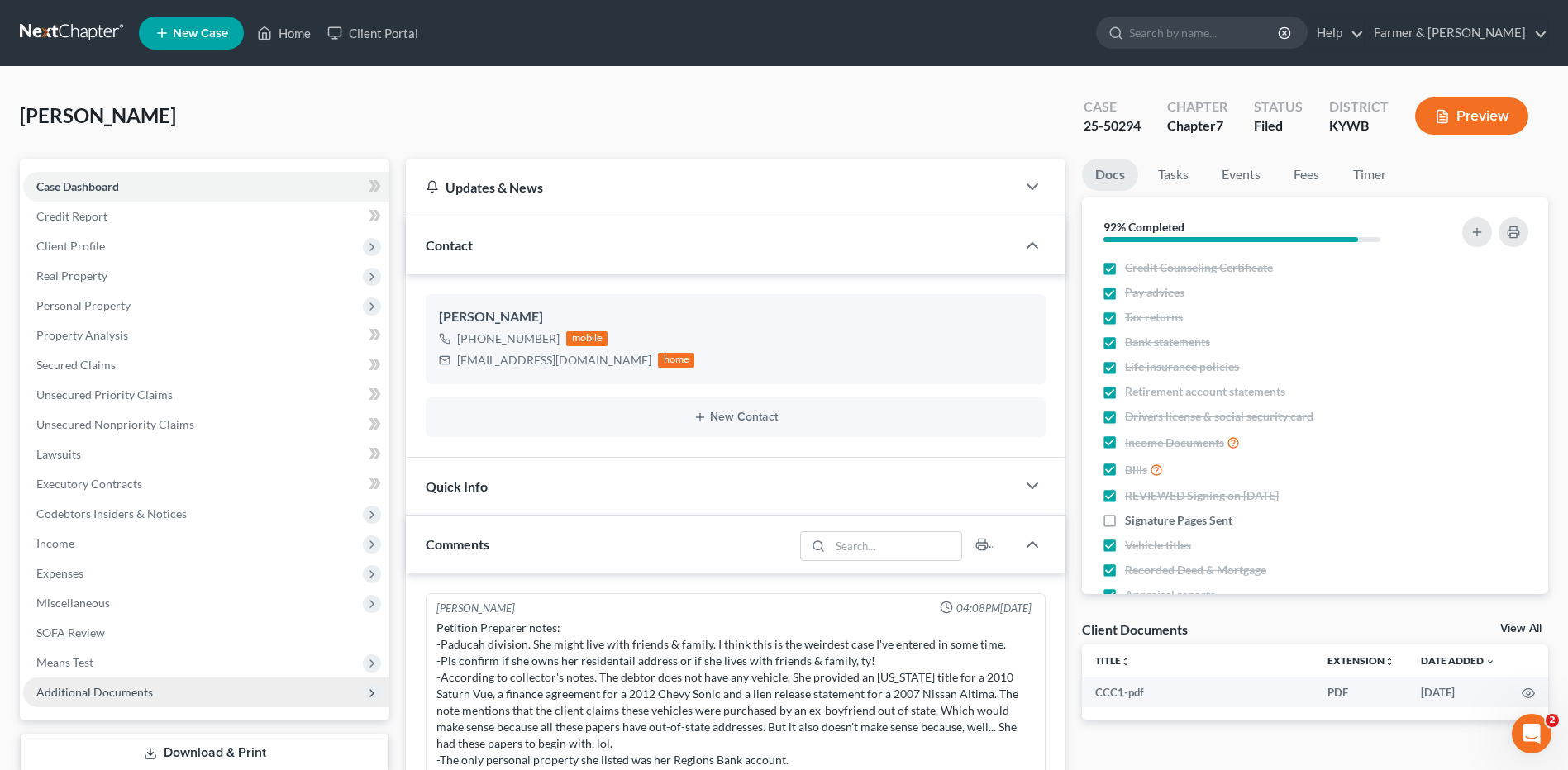
click at [93, 704] on span "Additional Documents" at bounding box center [206, 692] width 366 height 29
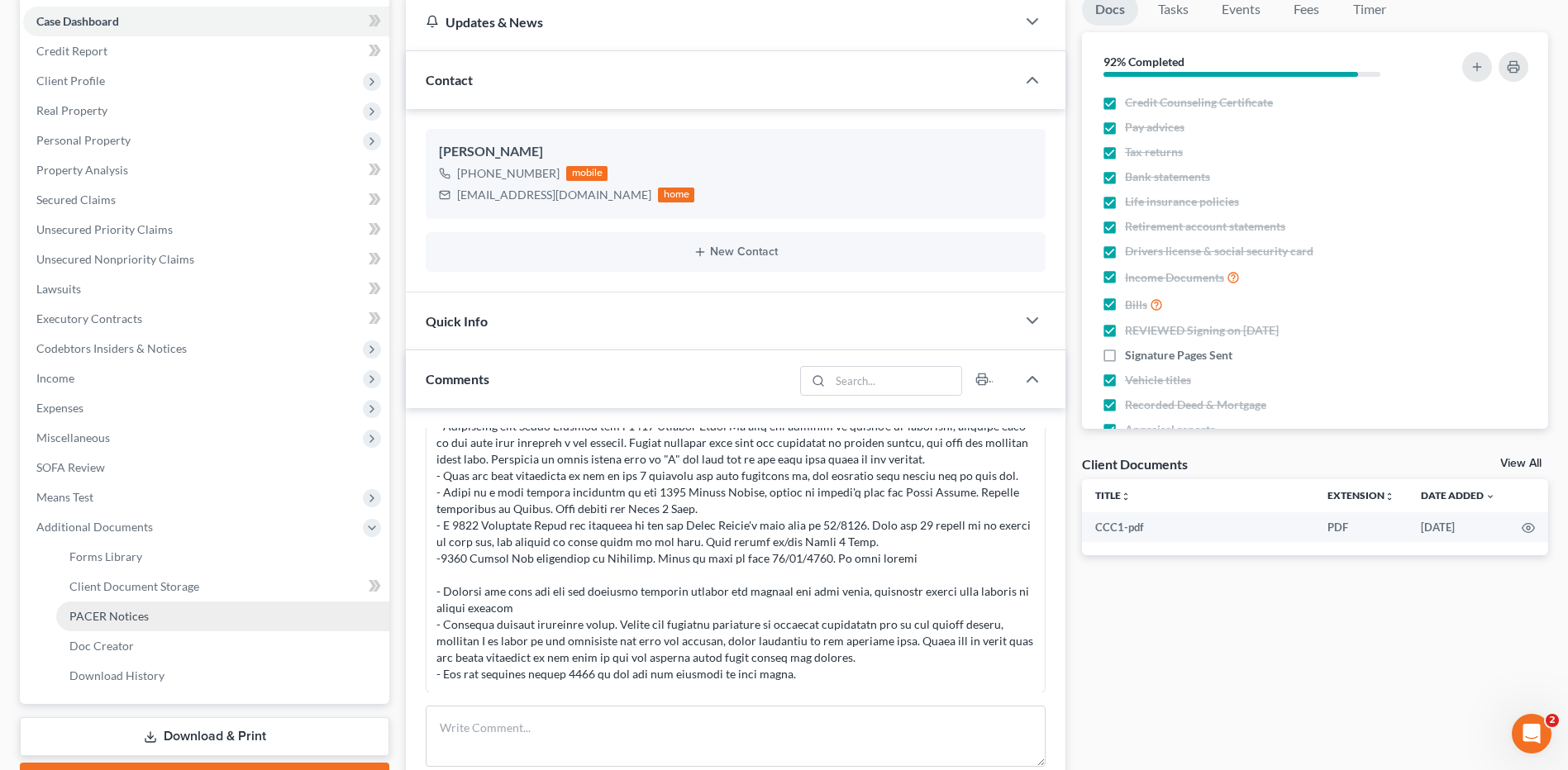
click at [132, 621] on span "PACER Notices" at bounding box center [109, 615] width 79 height 14
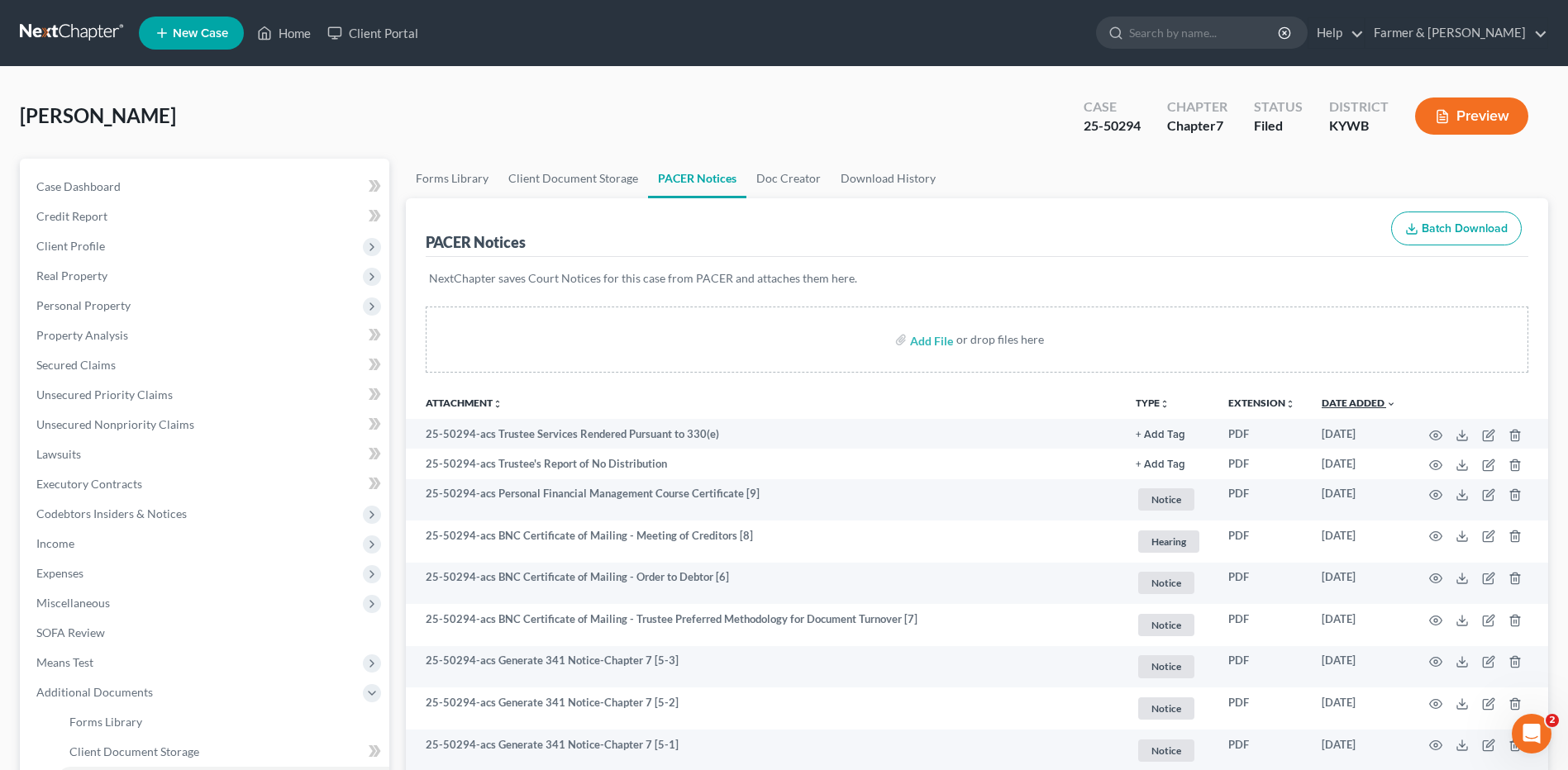
click at [1371, 403] on link "Date Added unfold_more expand_more expand_less" at bounding box center [1359, 403] width 74 height 13
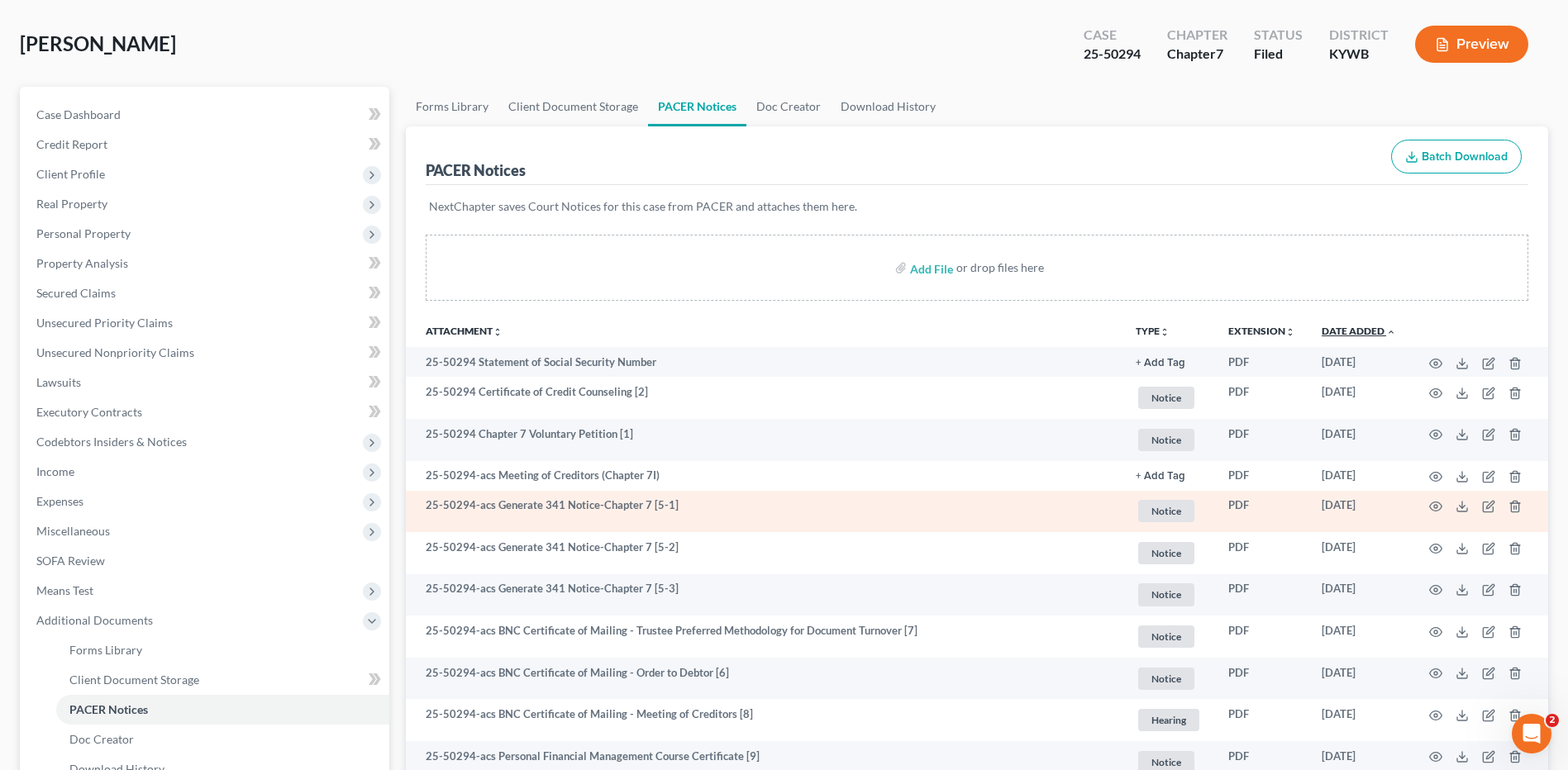
scroll to position [273, 0]
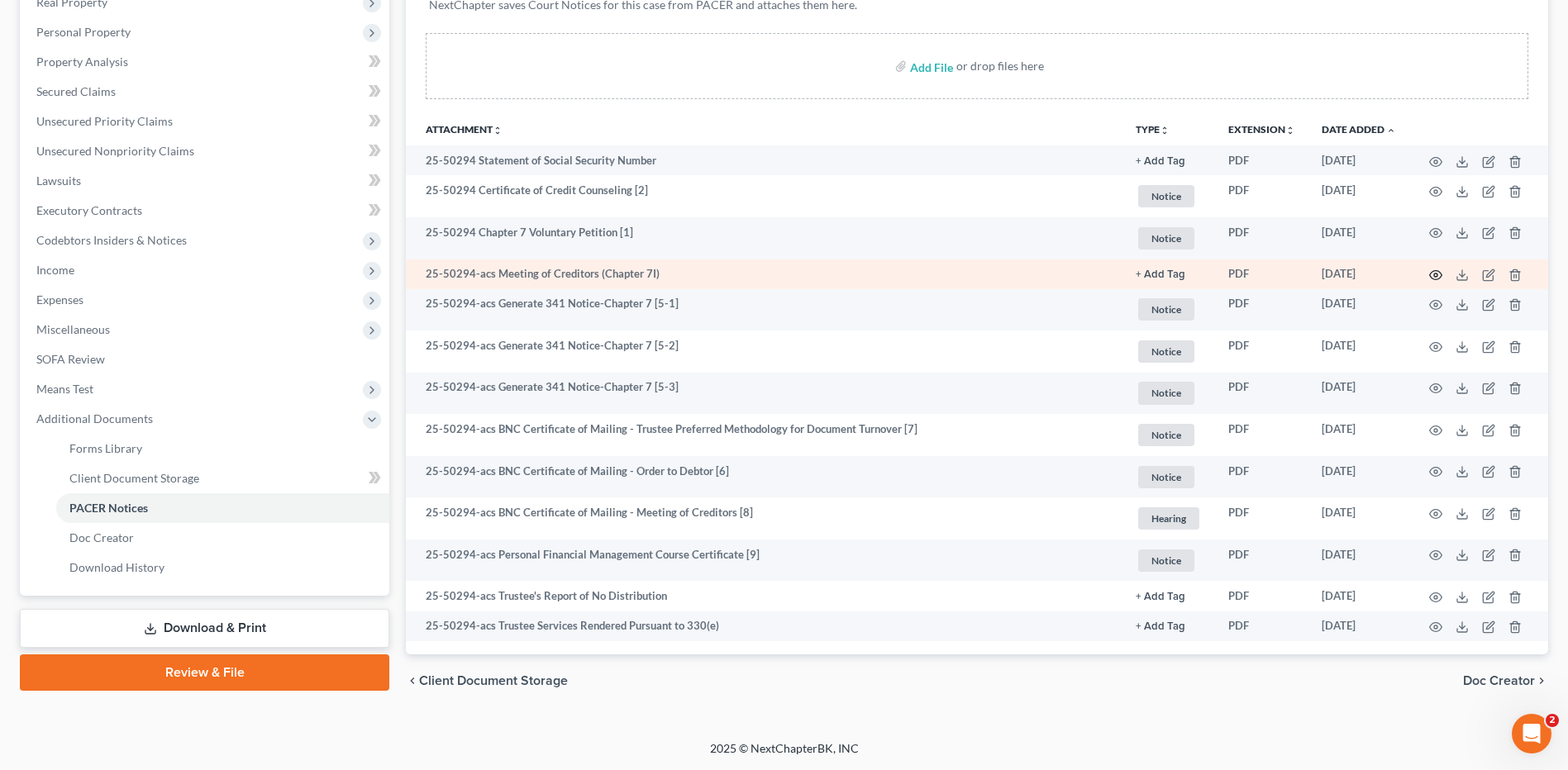
click at [1437, 274] on circle "button" at bounding box center [1435, 275] width 3 height 3
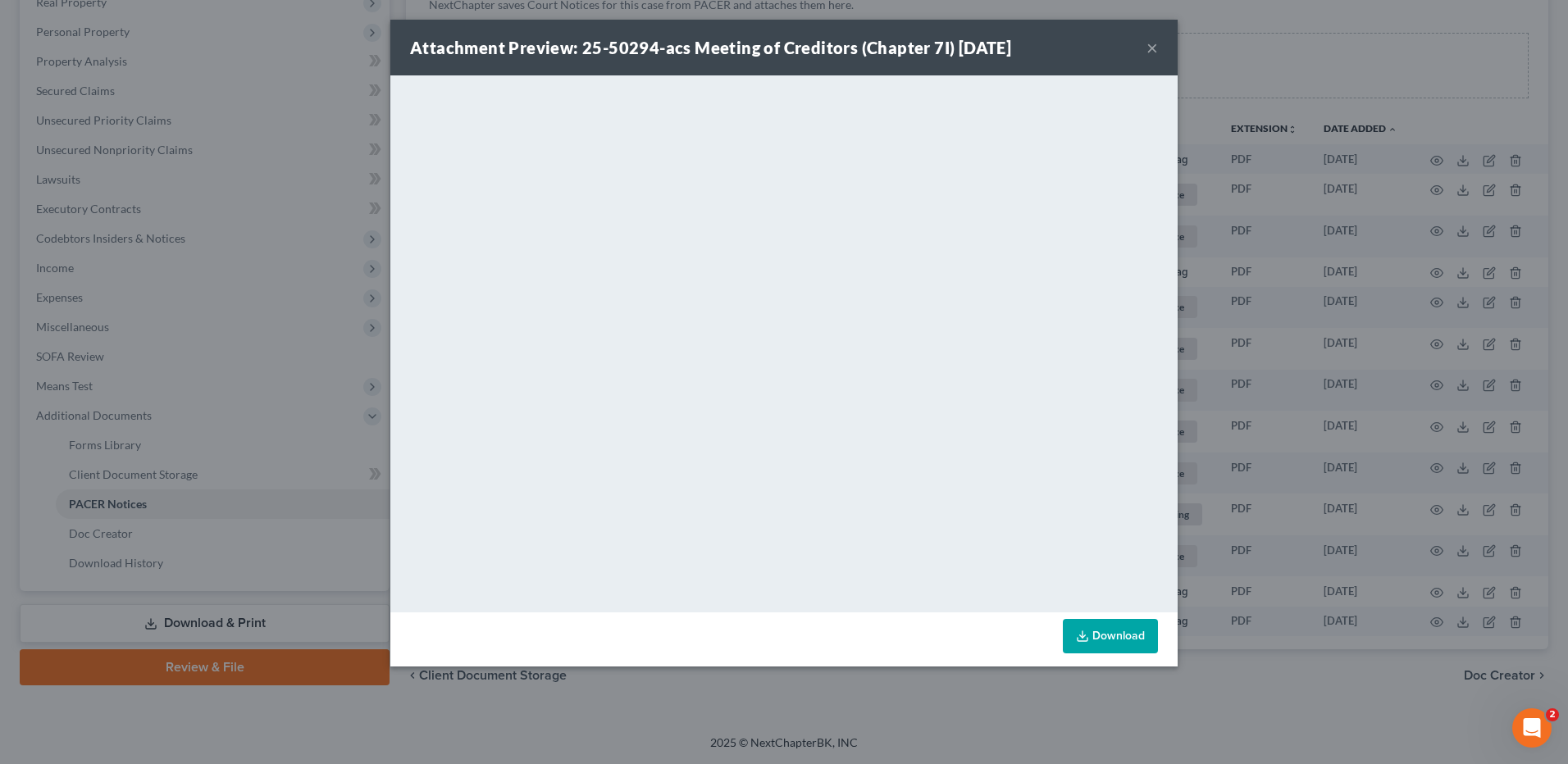
click at [1151, 49] on button "×" at bounding box center [1152, 48] width 12 height 20
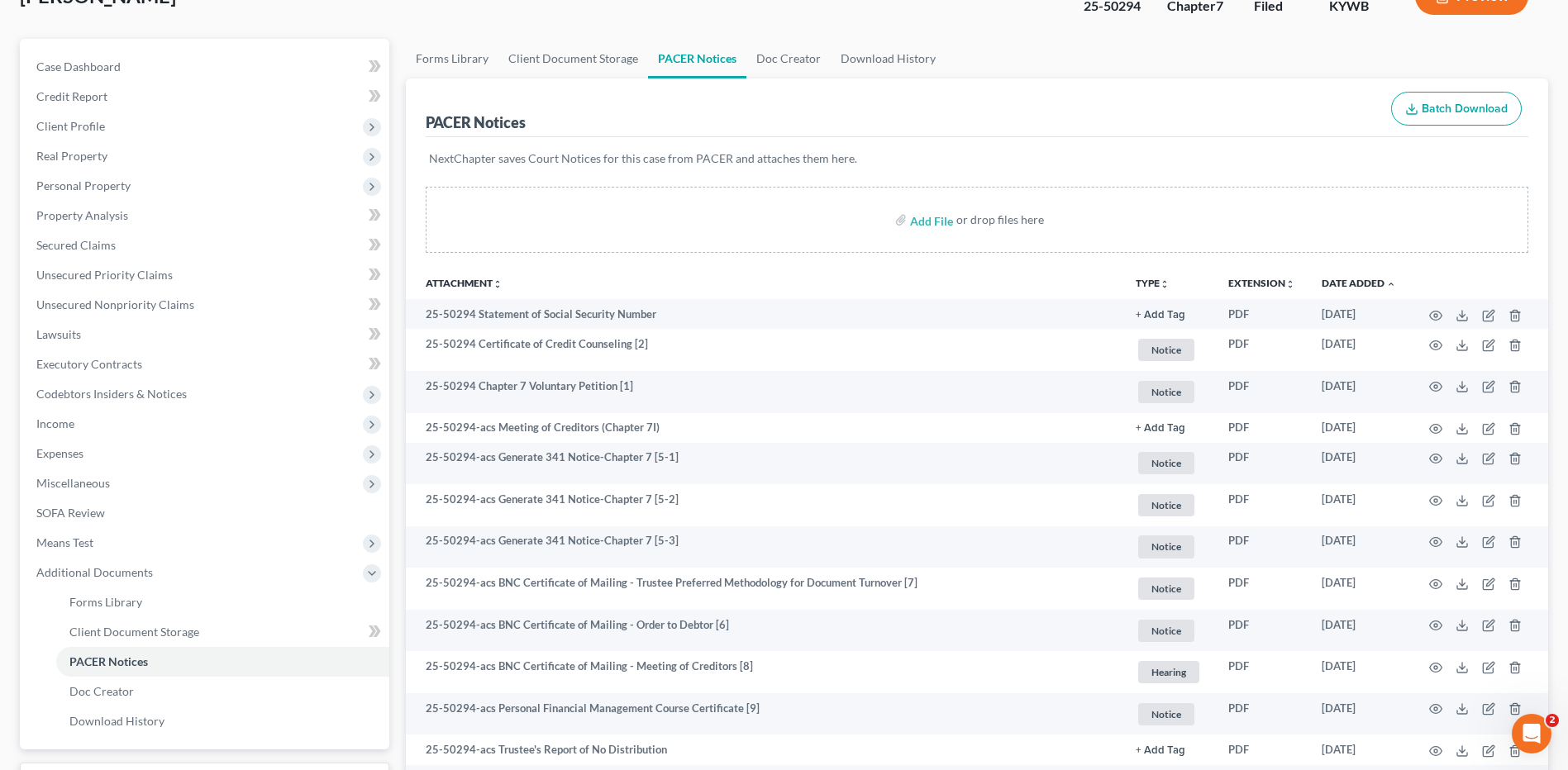
scroll to position [0, 0]
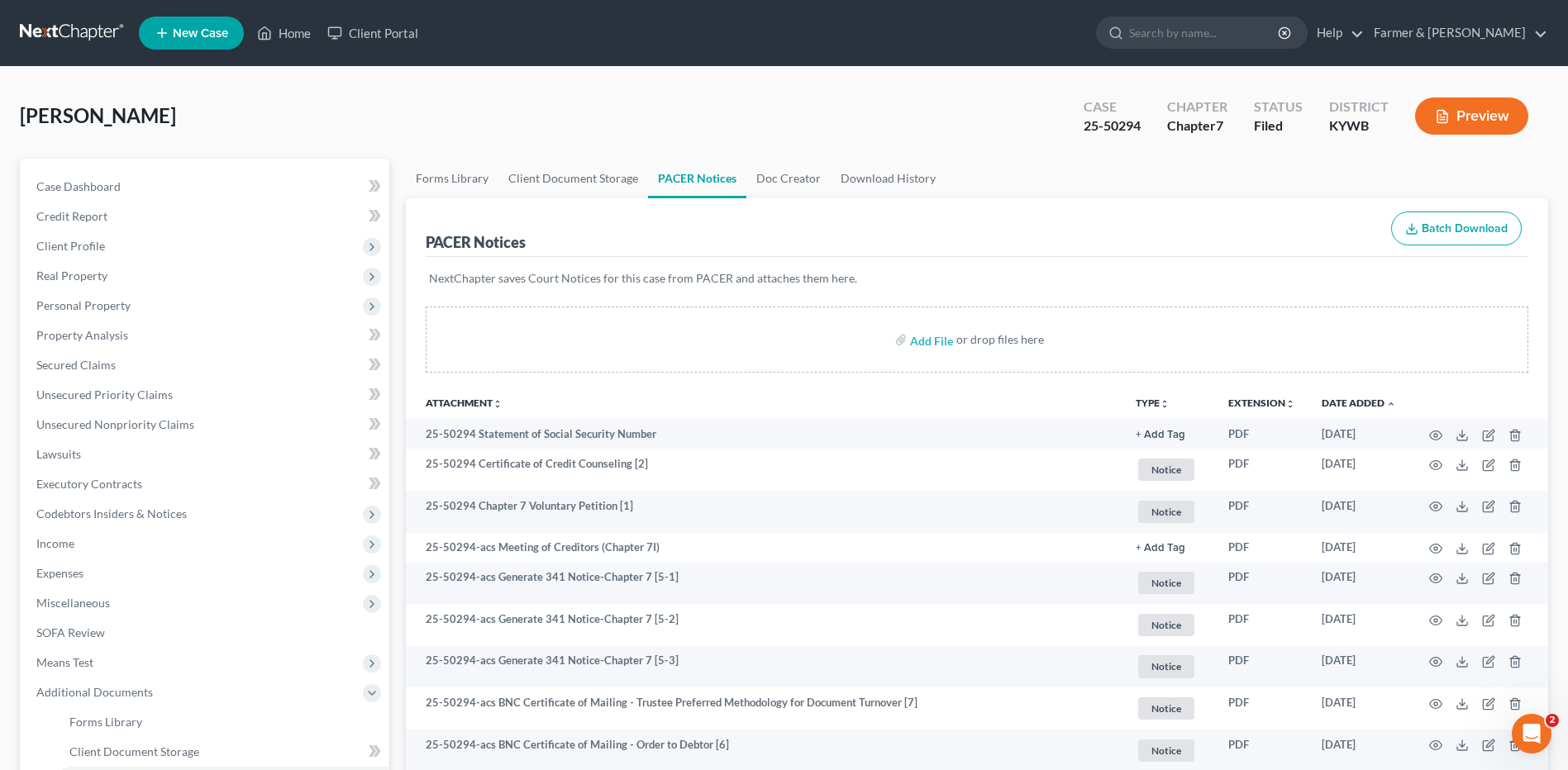
click at [99, 34] on link at bounding box center [73, 33] width 106 height 29
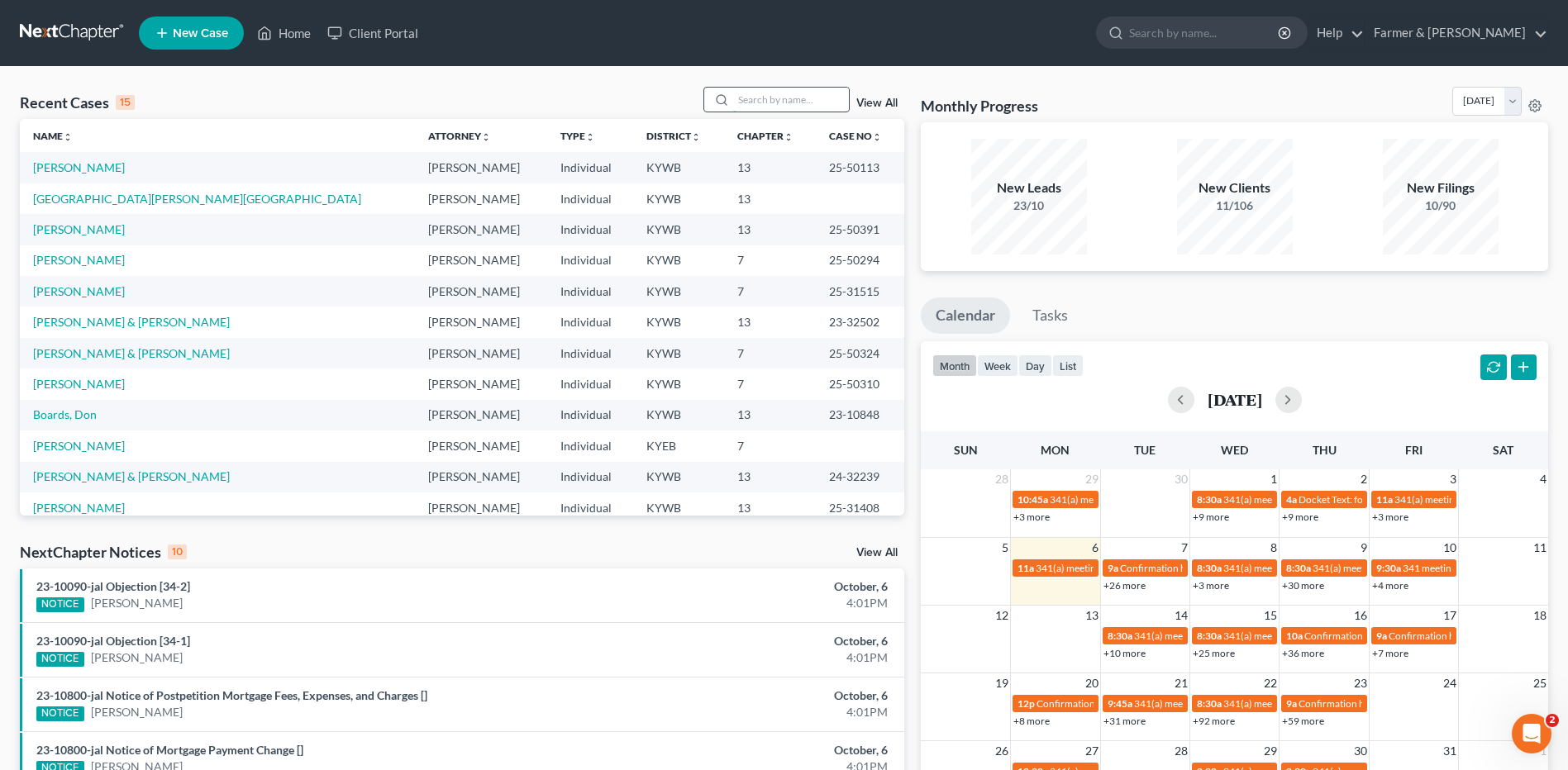
click at [790, 98] on input "search" at bounding box center [791, 99] width 116 height 24
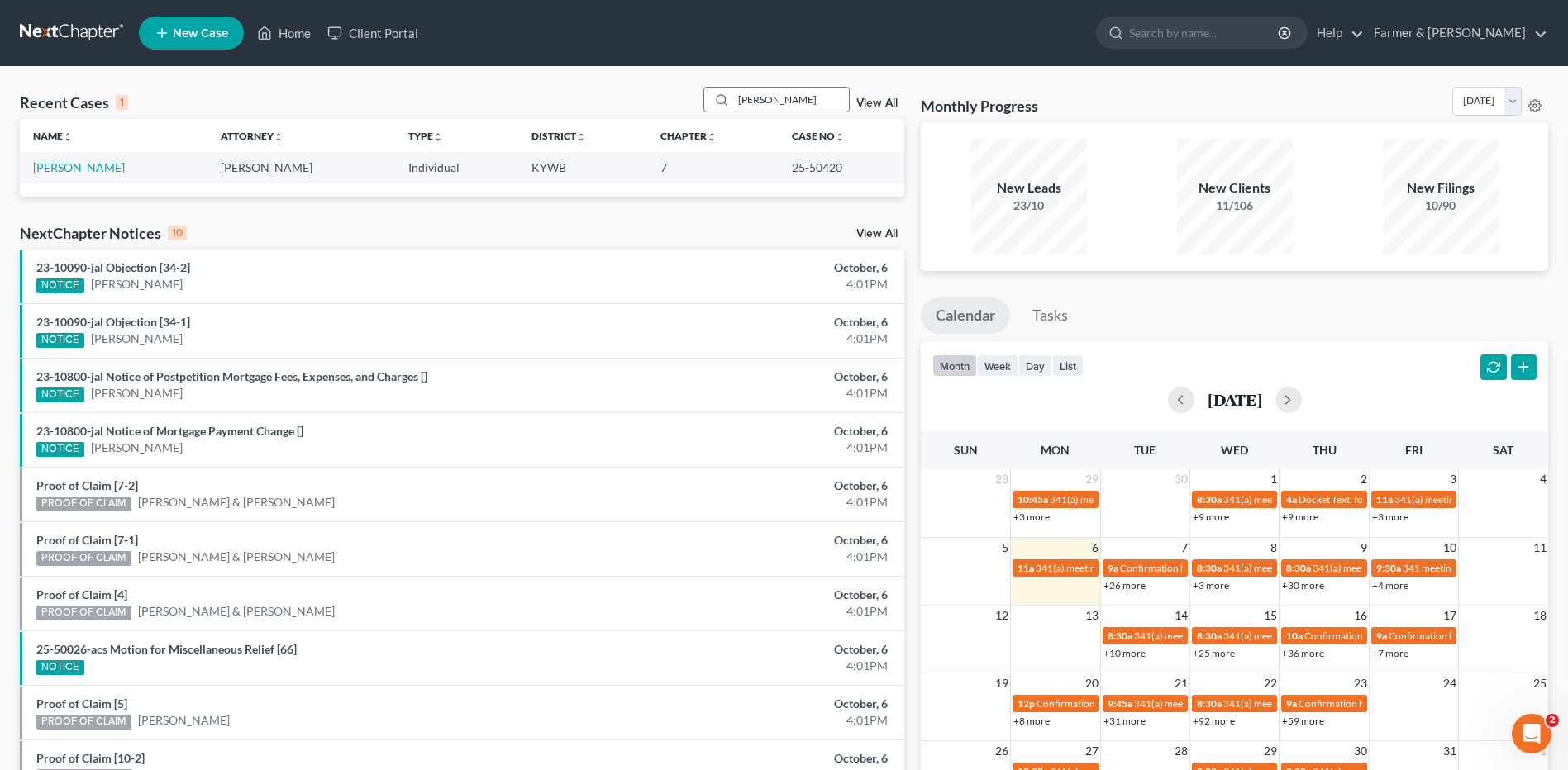
type input "[PERSON_NAME]"
click at [85, 166] on link "[PERSON_NAME]" at bounding box center [78, 167] width 92 height 14
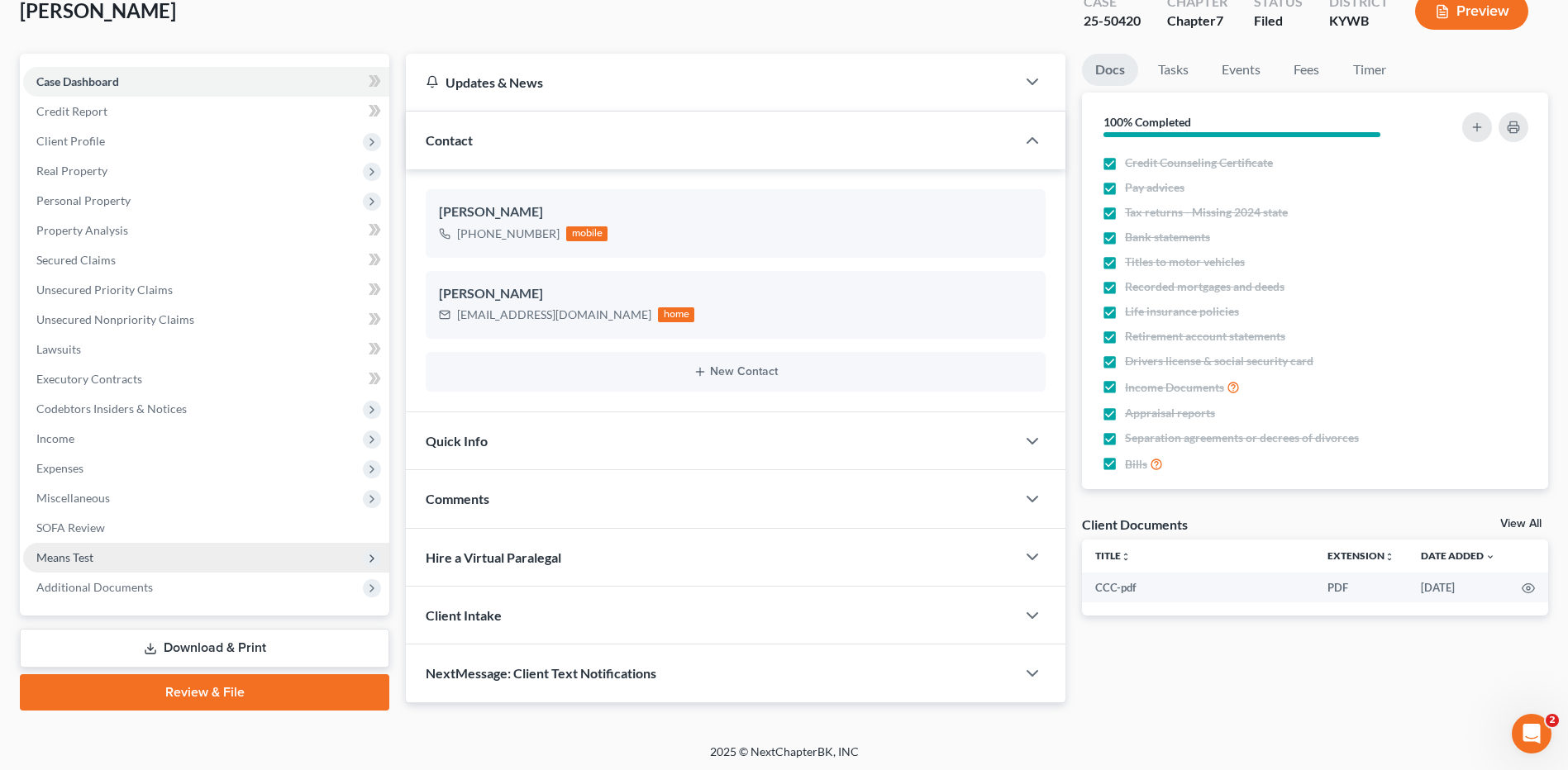
scroll to position [108, 0]
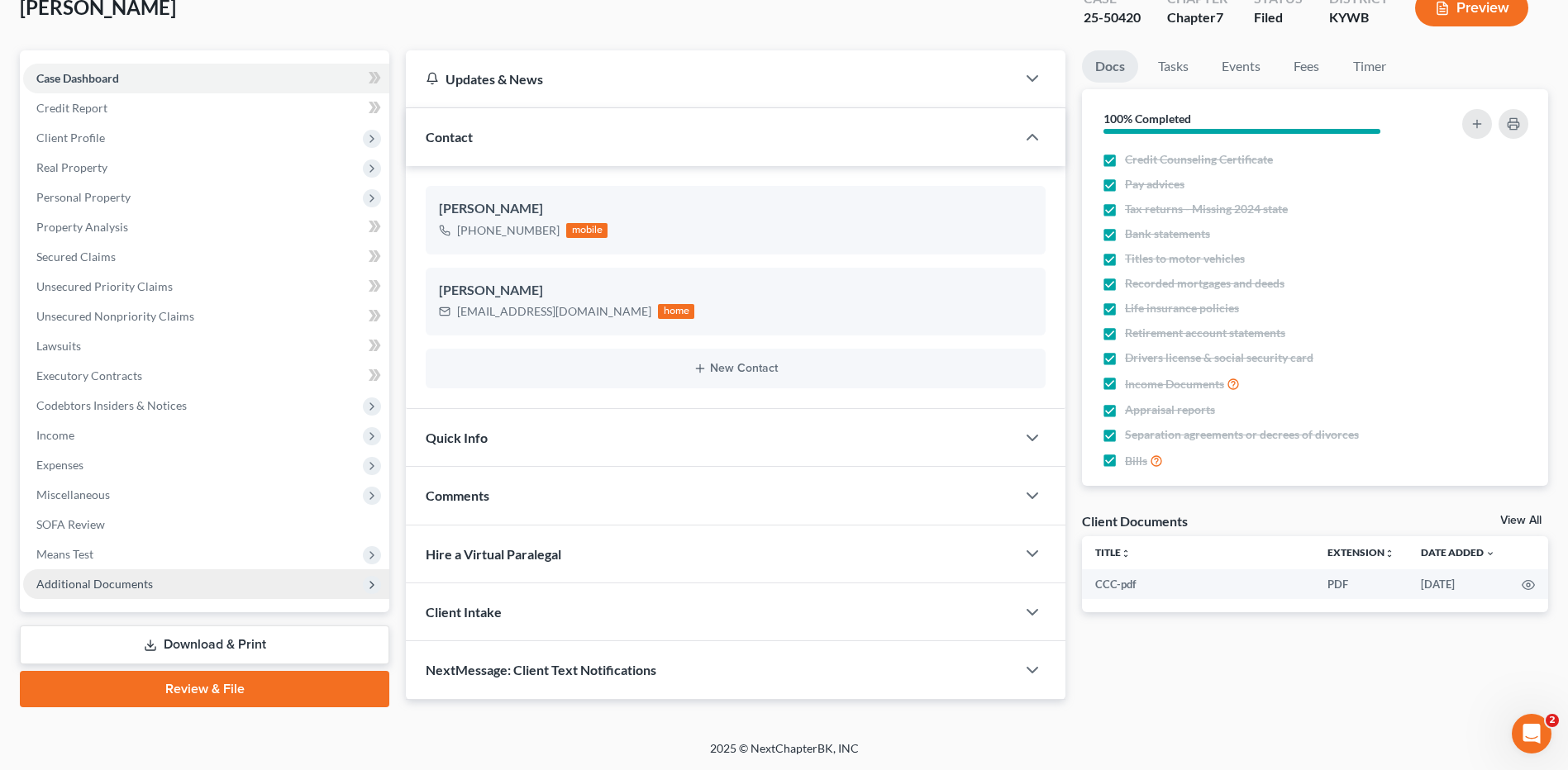
click at [116, 584] on span "Additional Documents" at bounding box center [94, 583] width 117 height 14
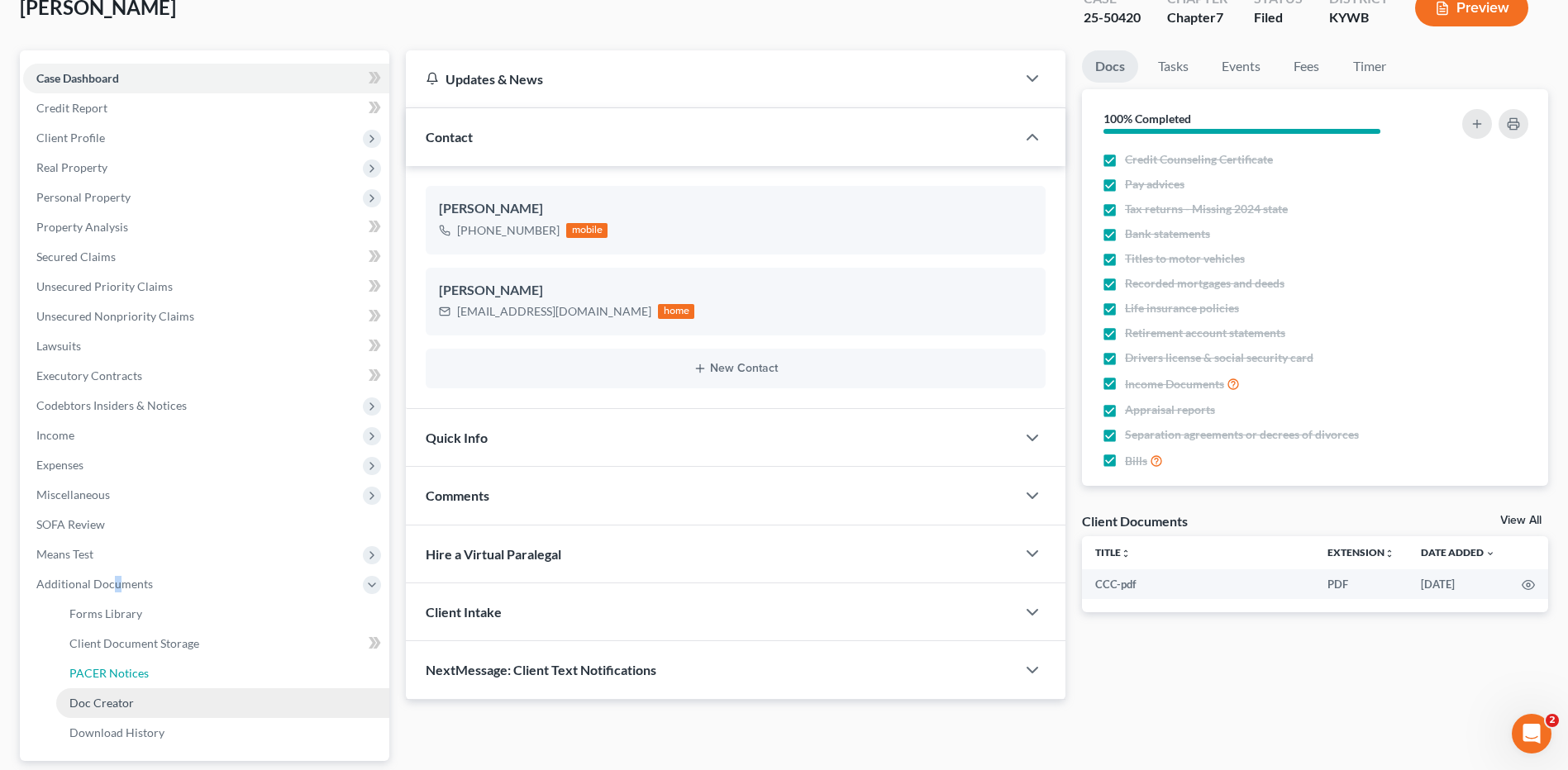
drag, startPoint x: 117, startPoint y: 584, endPoint x: 209, endPoint y: 688, distance: 138.9
click at [127, 674] on span "PACER Notices" at bounding box center [109, 672] width 79 height 14
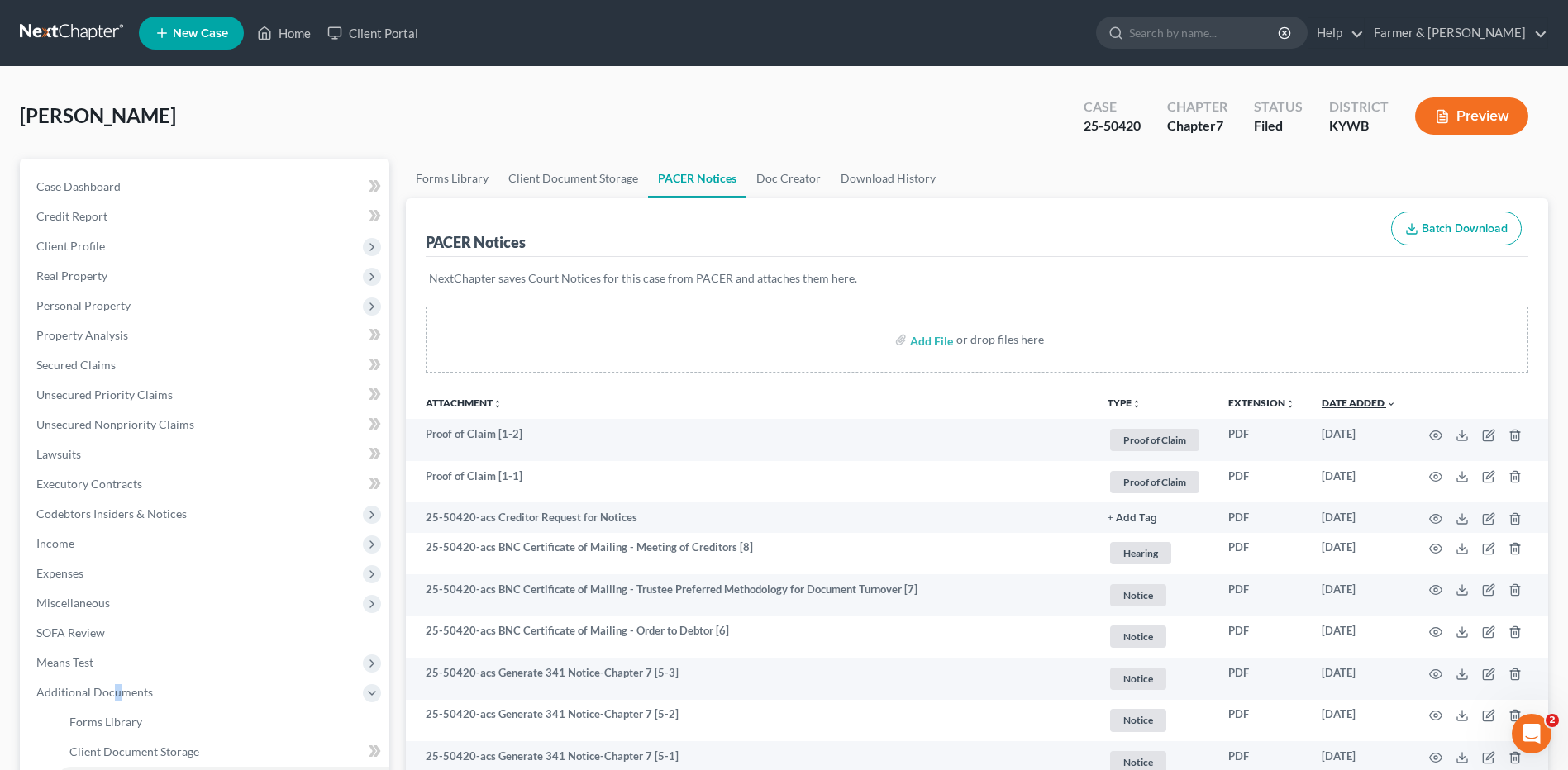
click at [1365, 400] on link "Date Added unfold_more expand_more expand_less" at bounding box center [1359, 403] width 74 height 13
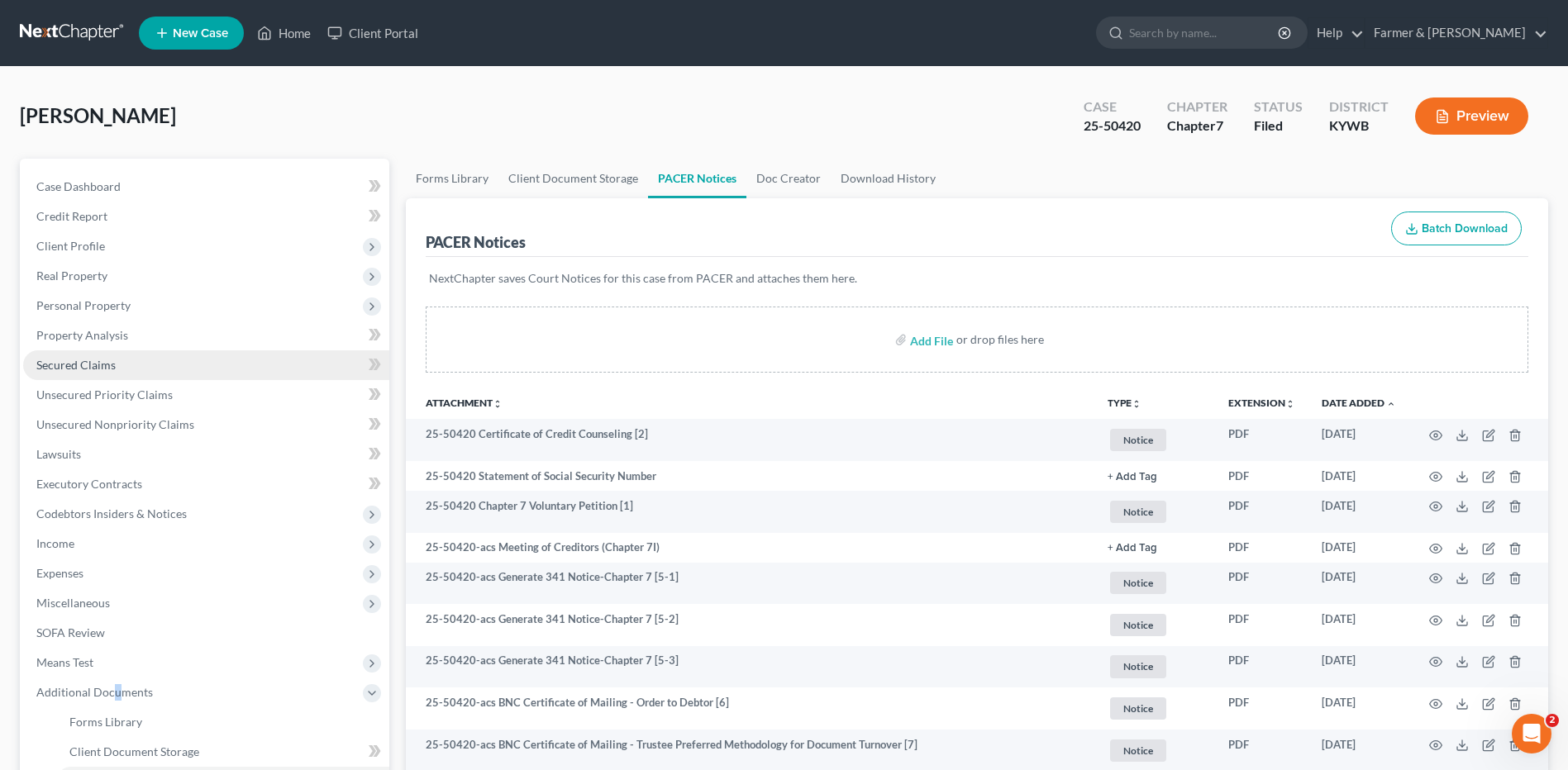
click at [137, 364] on link "Secured Claims" at bounding box center [206, 365] width 366 height 29
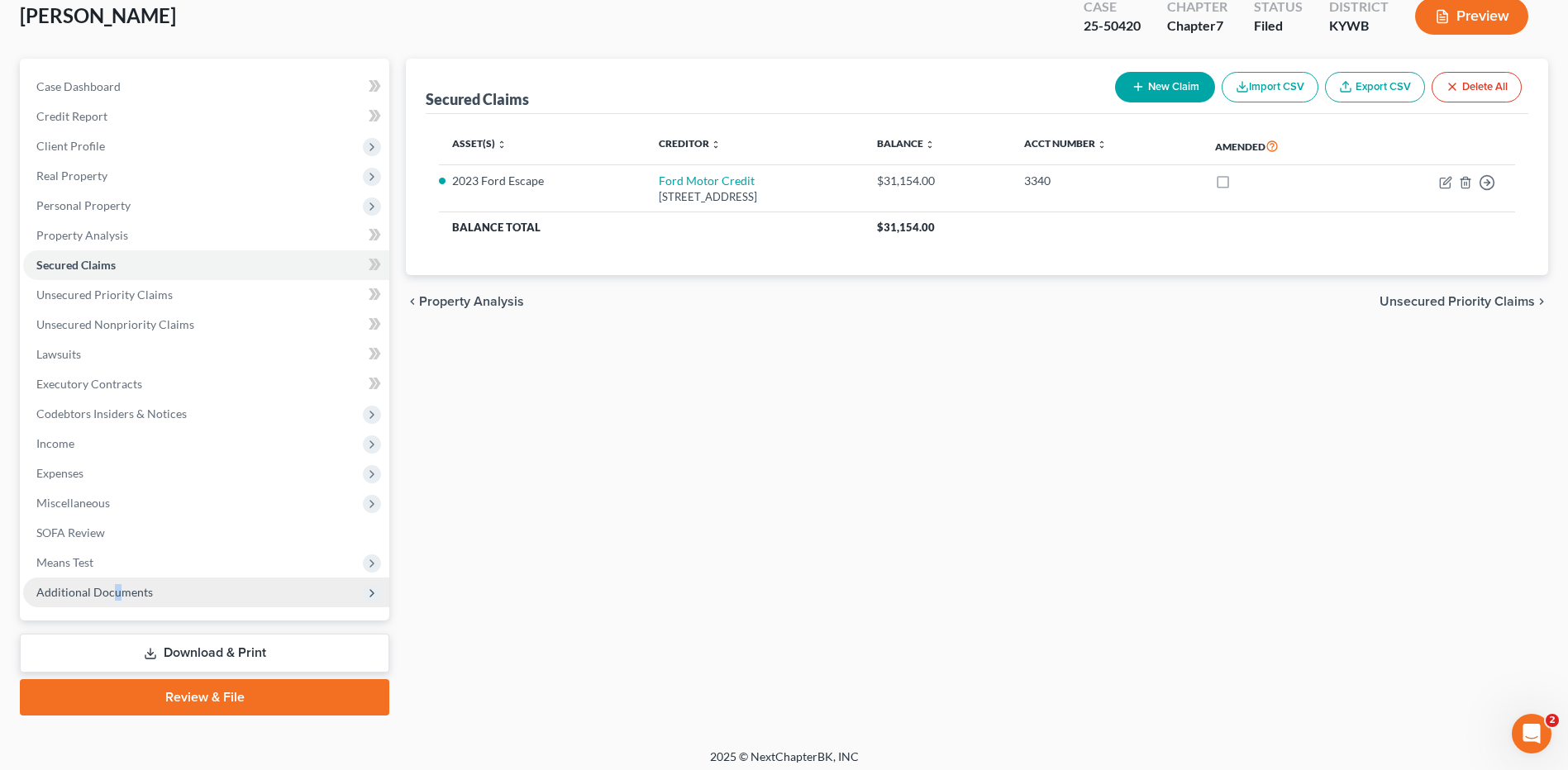
scroll to position [108, 0]
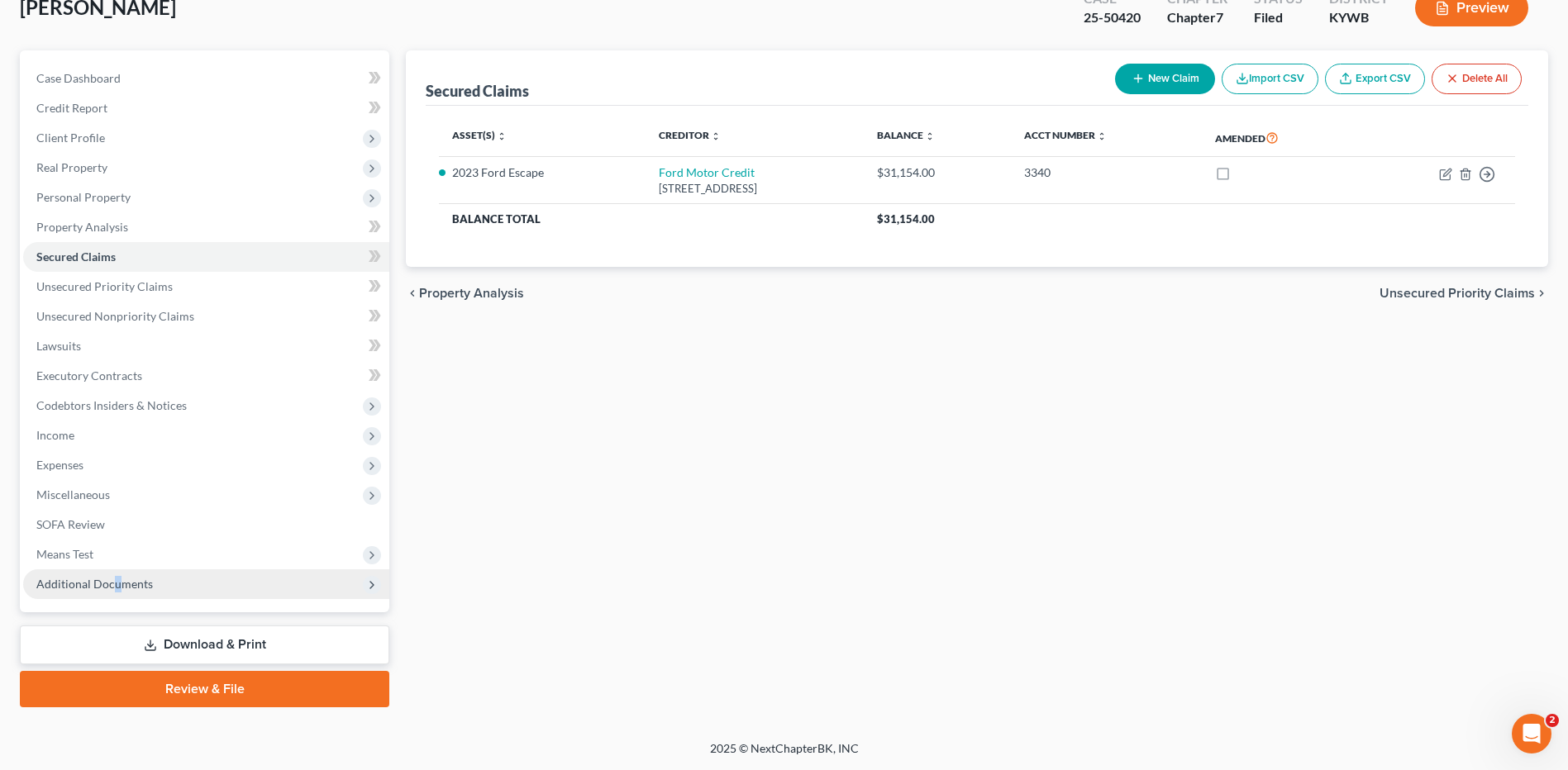
click at [158, 593] on span "Additional Documents" at bounding box center [206, 583] width 366 height 29
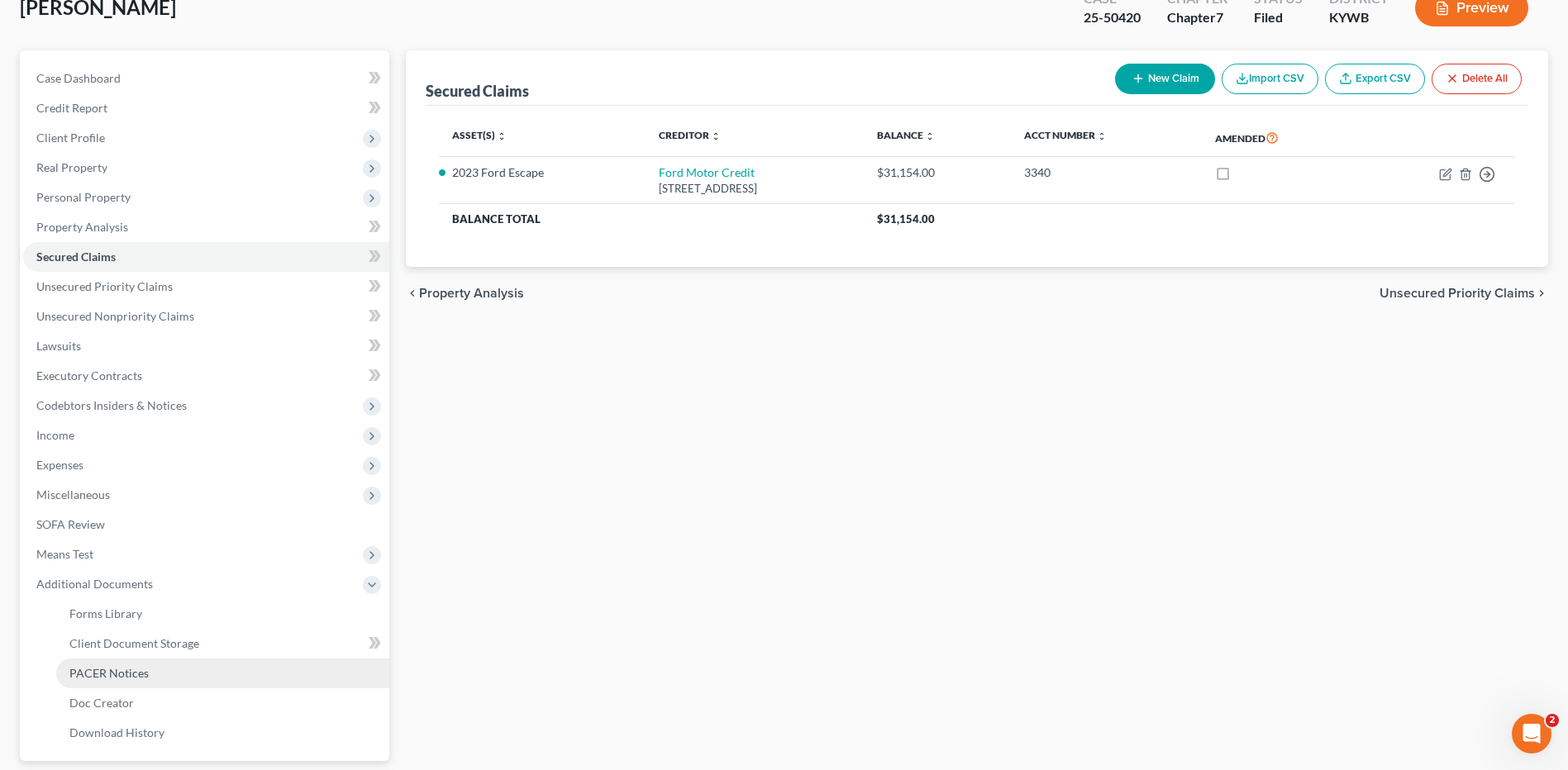
click at [276, 677] on link "PACER Notices" at bounding box center [223, 672] width 333 height 29
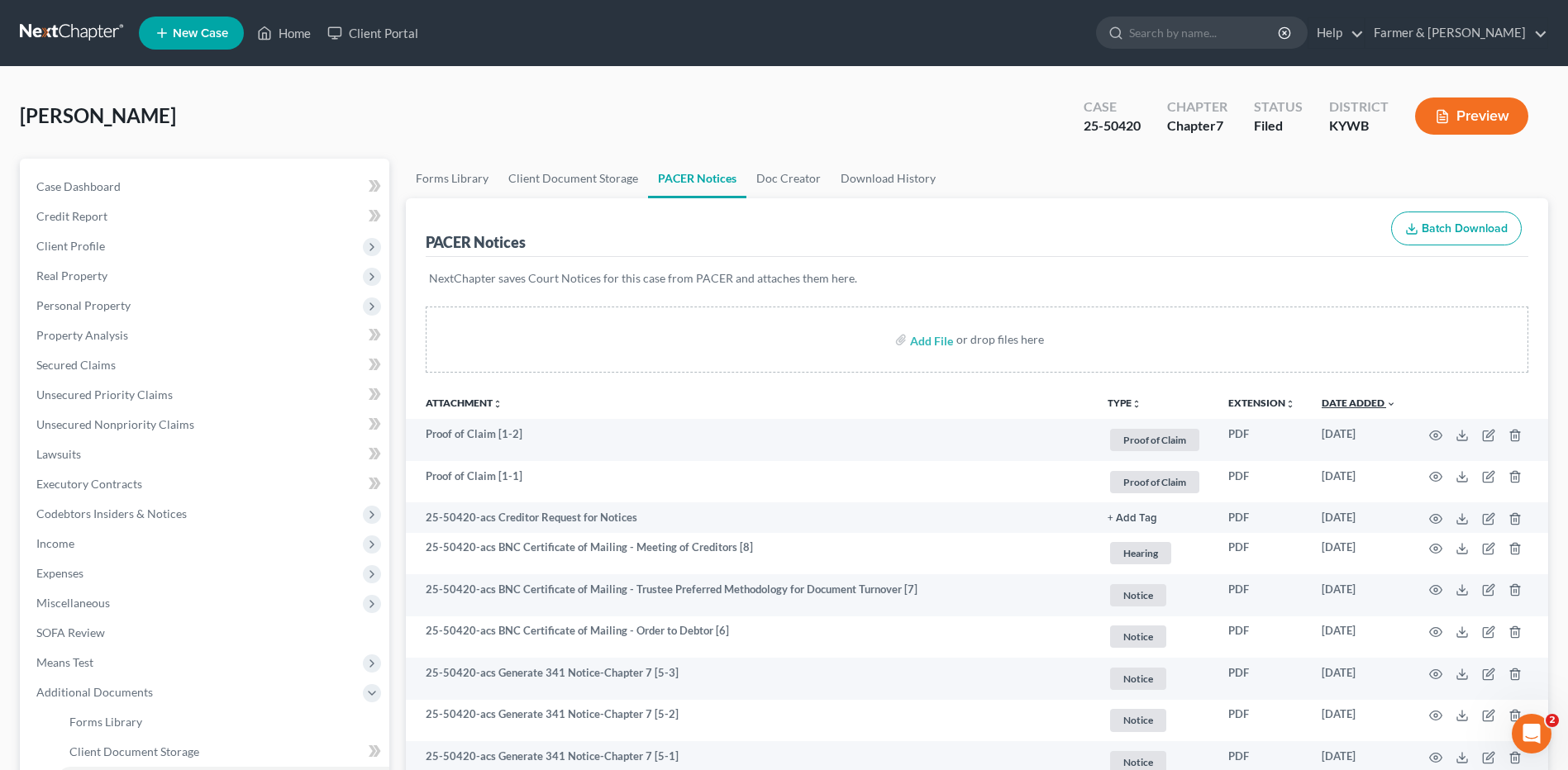
click at [1353, 409] on link "Date Added unfold_more expand_more expand_less" at bounding box center [1359, 403] width 74 height 13
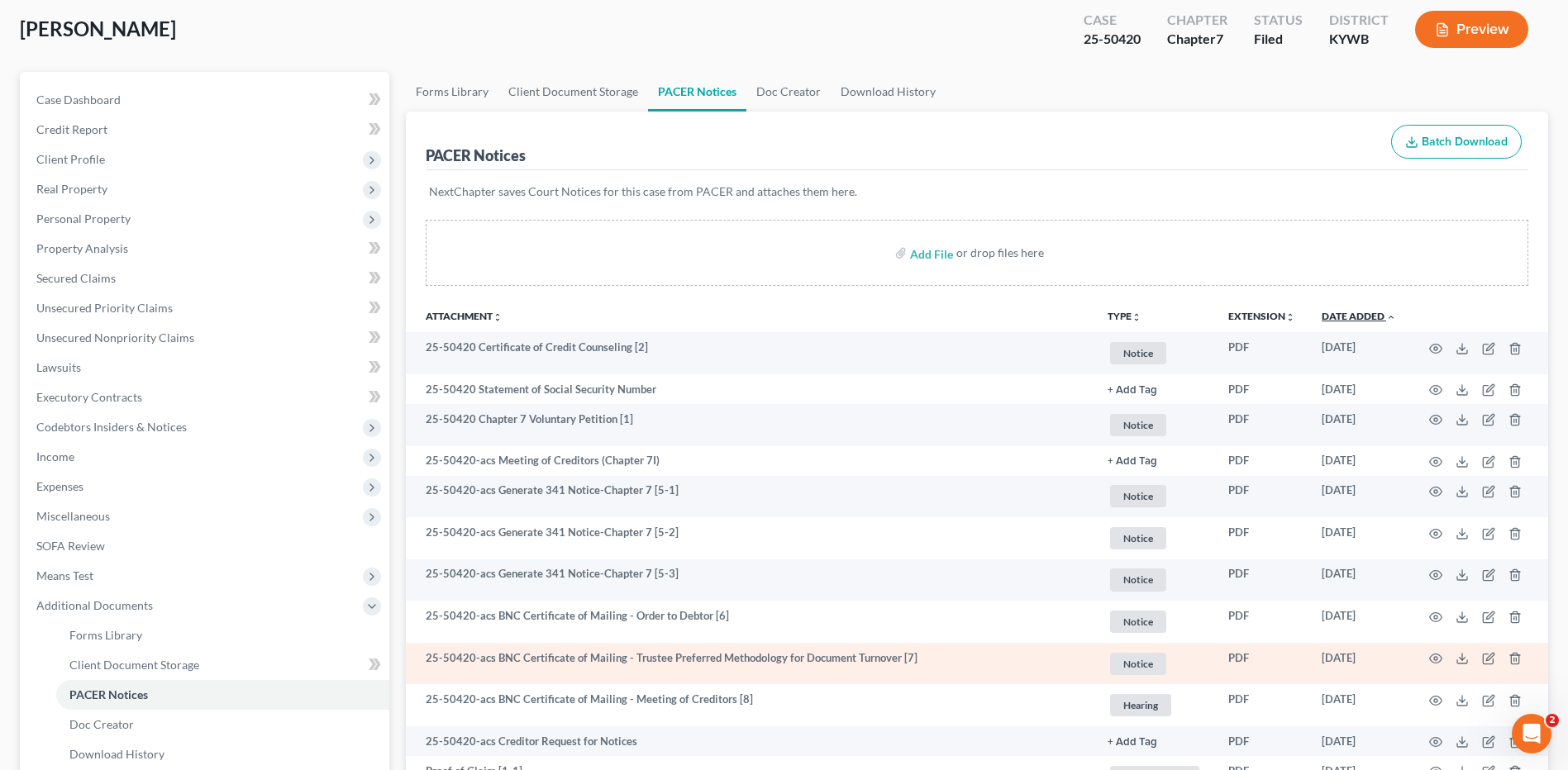
scroll to position [285, 0]
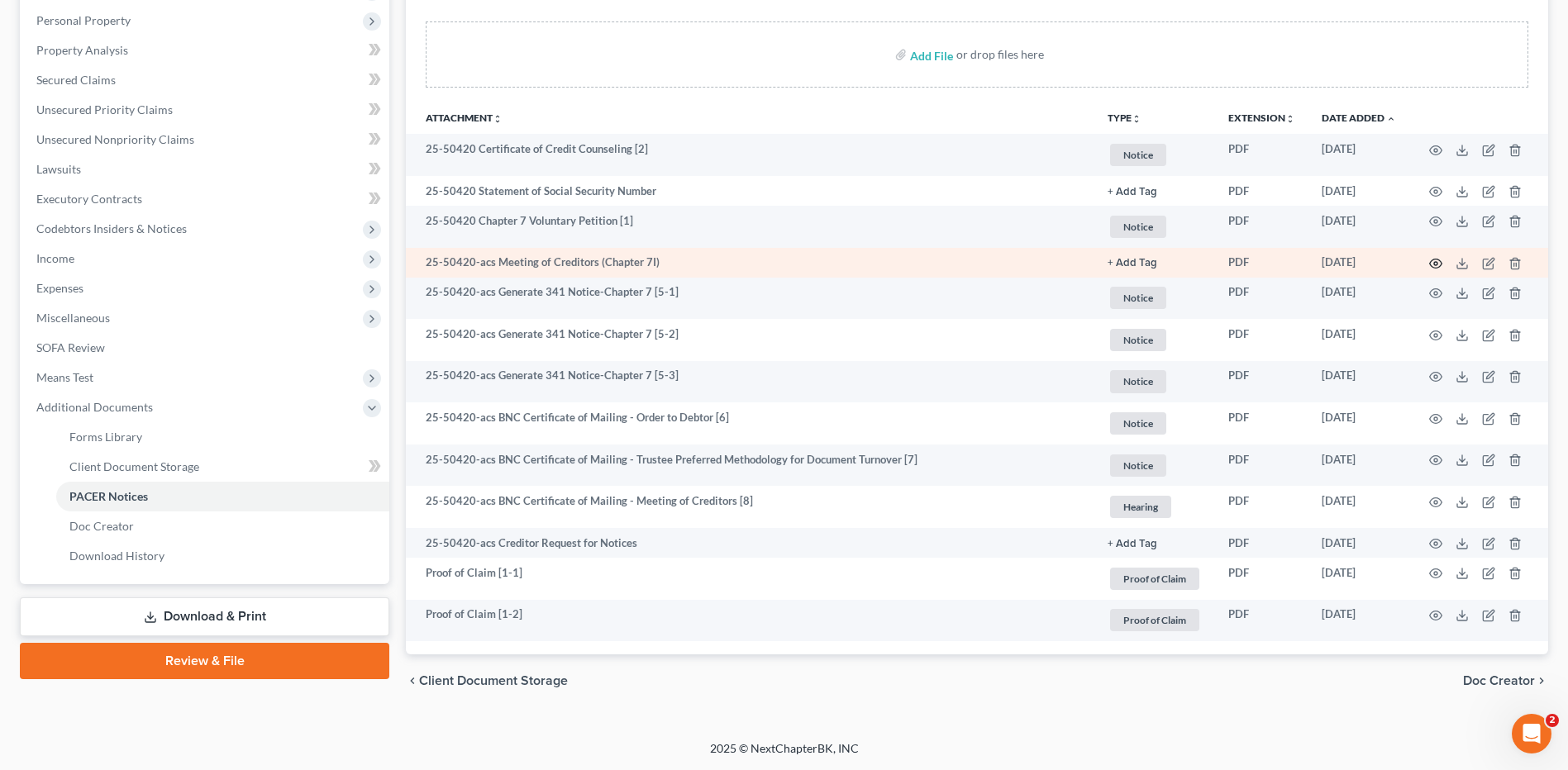
click at [1439, 265] on icon "button" at bounding box center [1436, 264] width 13 height 13
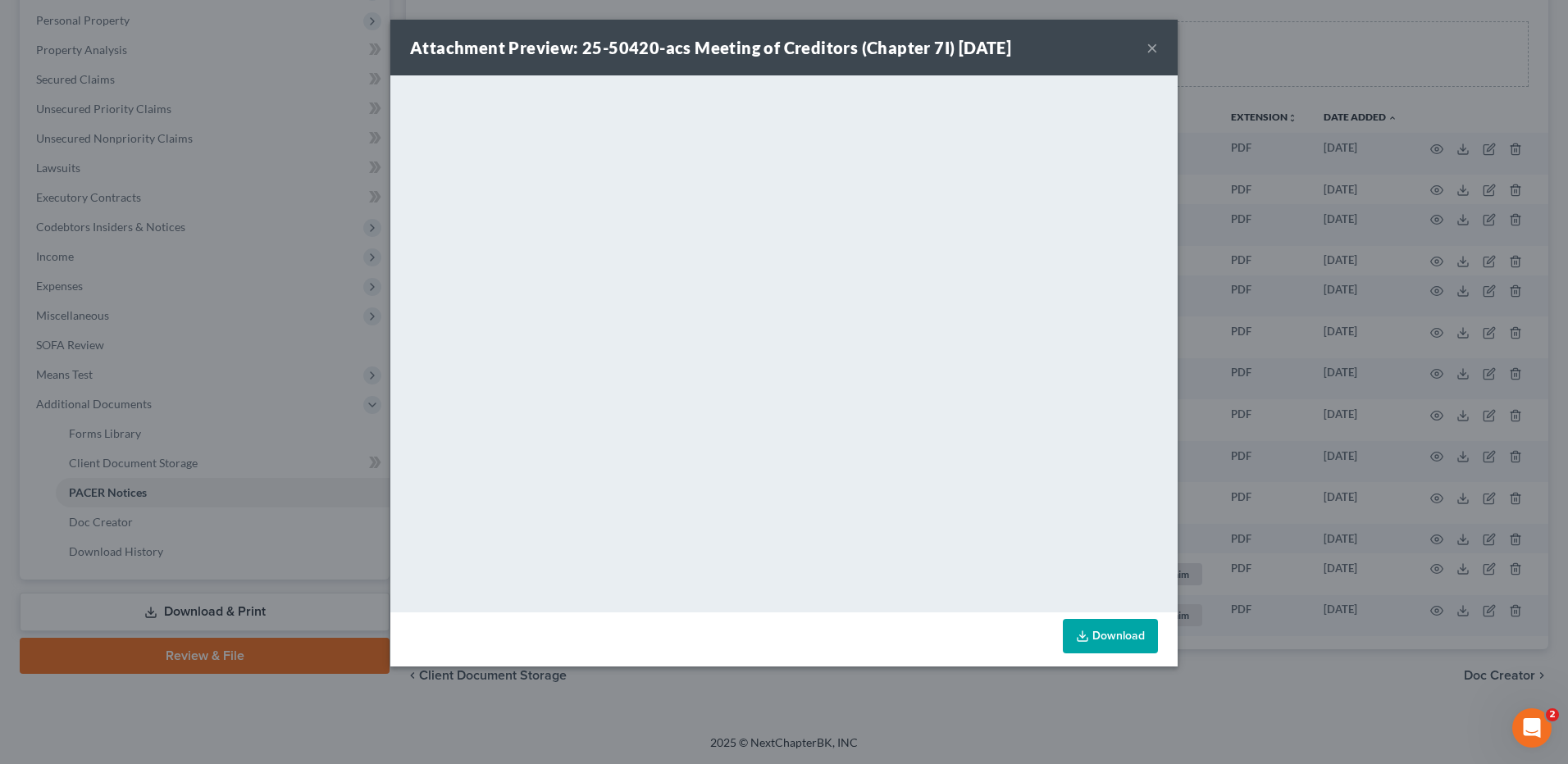
click at [1149, 48] on button "×" at bounding box center [1152, 48] width 12 height 20
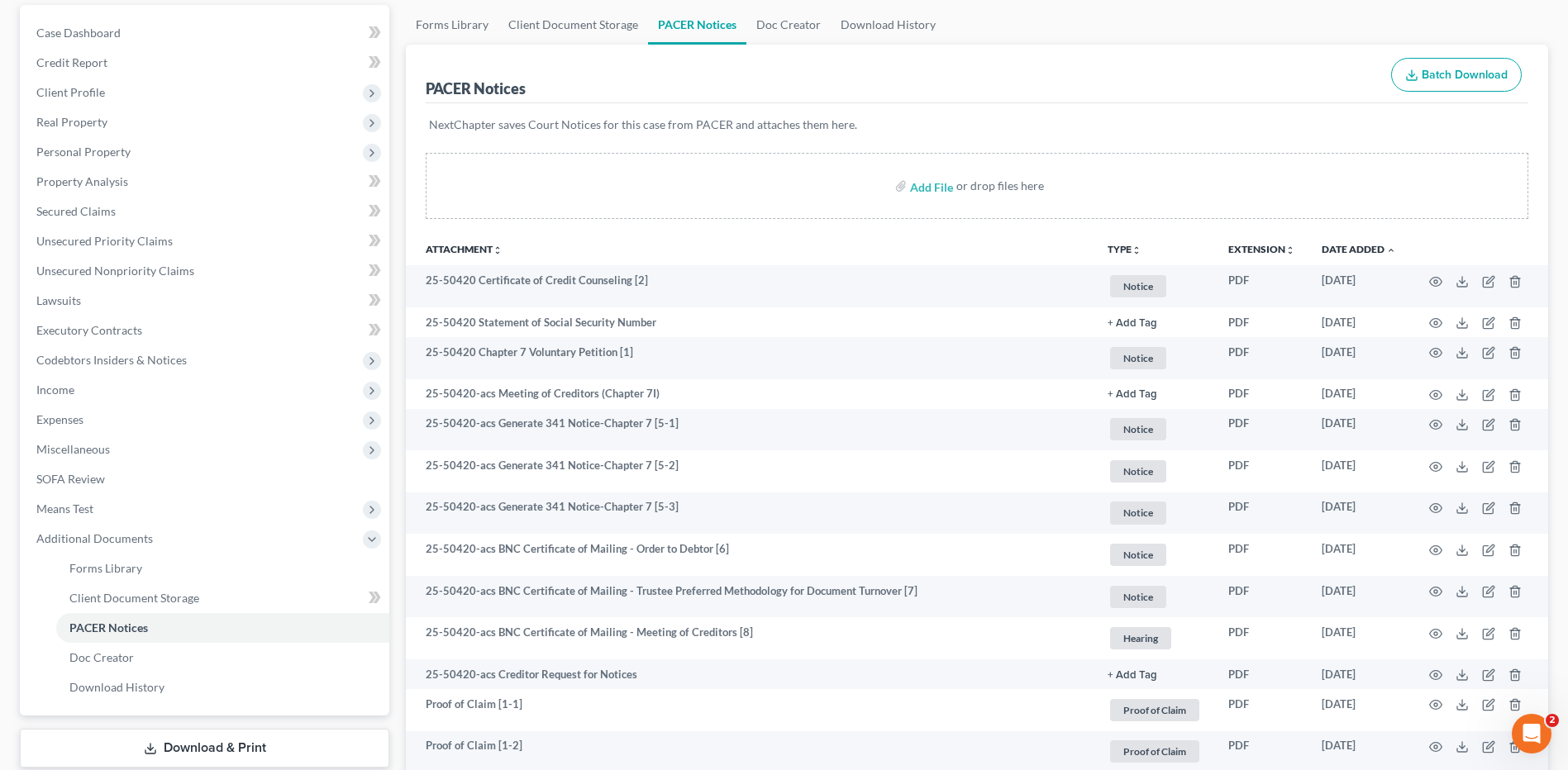
scroll to position [0, 0]
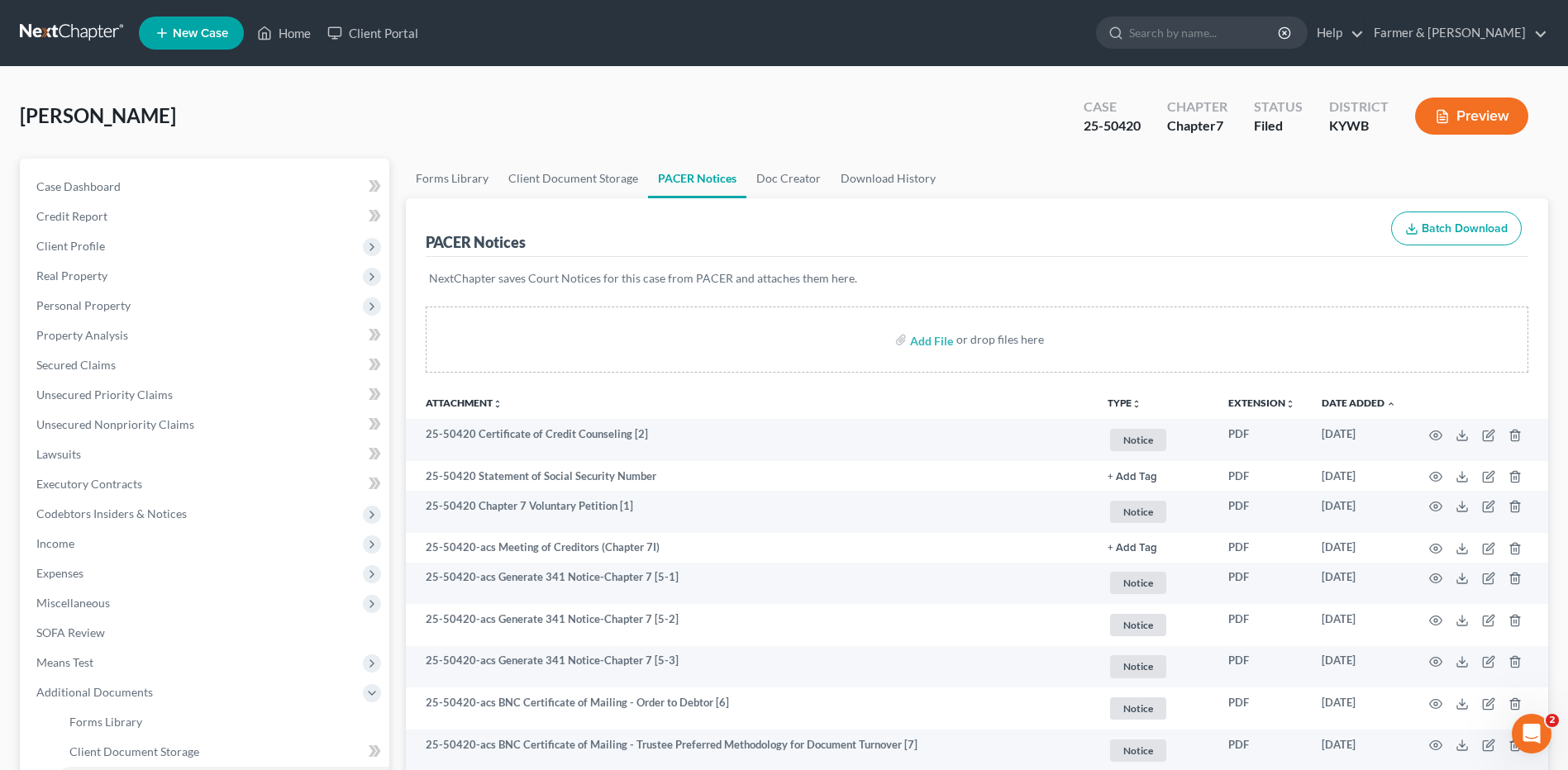
click at [52, 35] on link at bounding box center [73, 33] width 106 height 29
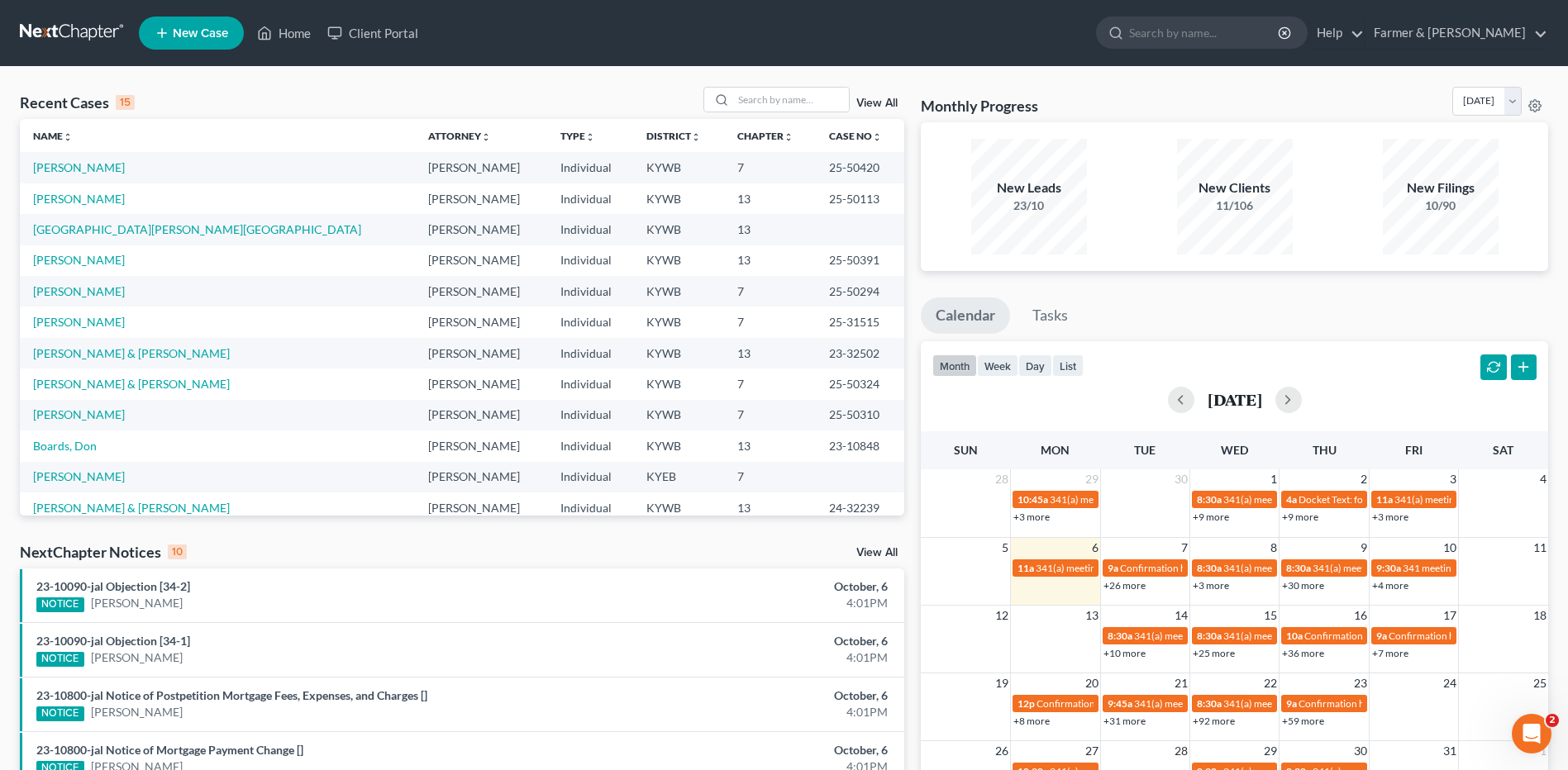
click at [772, 121] on th "Chapter unfold_more expand_more expand_less" at bounding box center [769, 135] width 92 height 33
click at [789, 106] on input "search" at bounding box center [791, 99] width 116 height 24
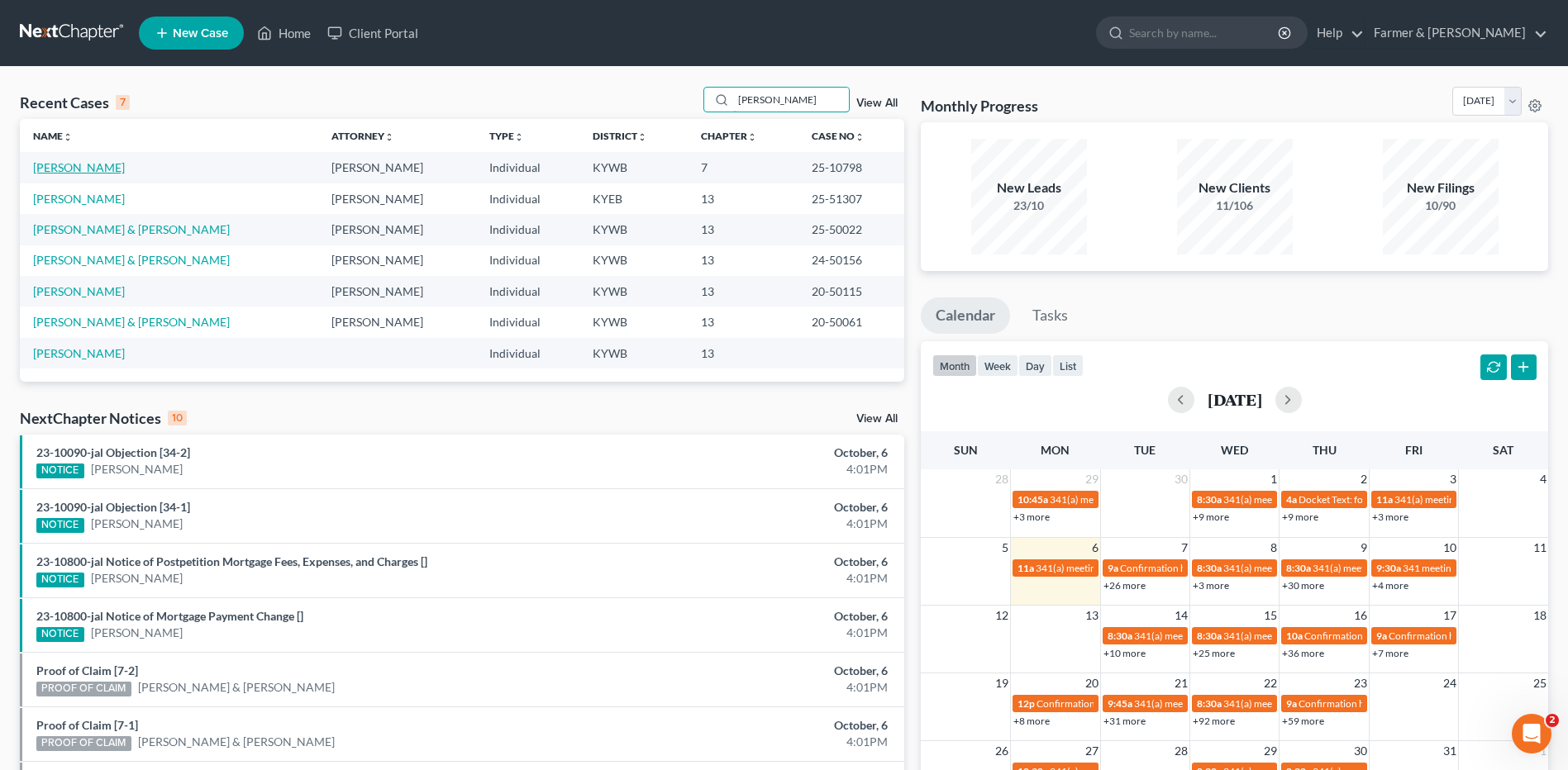
type input "barry"
click at [70, 166] on link "[PERSON_NAME]" at bounding box center [78, 167] width 92 height 14
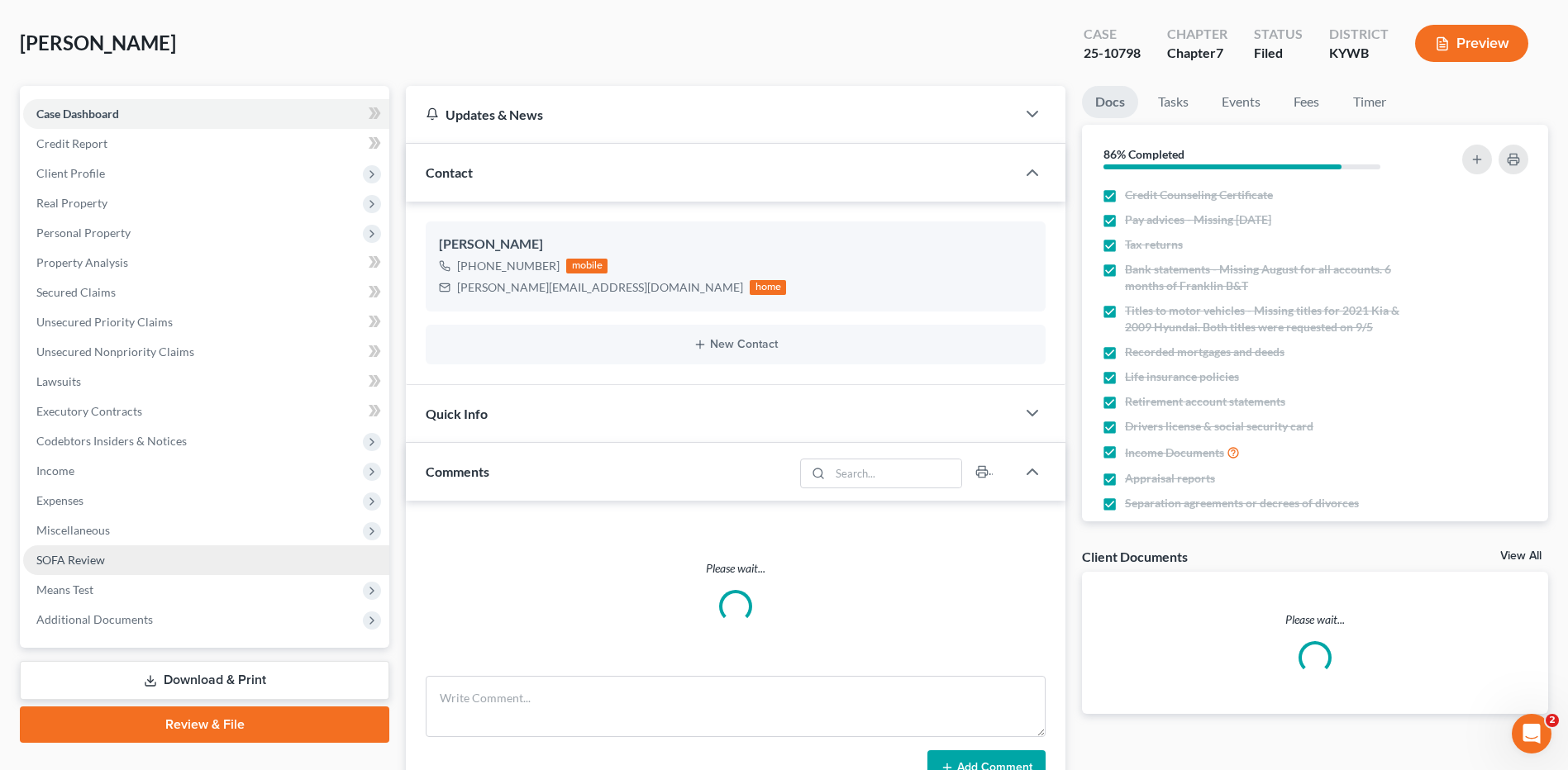
scroll to position [82, 0]
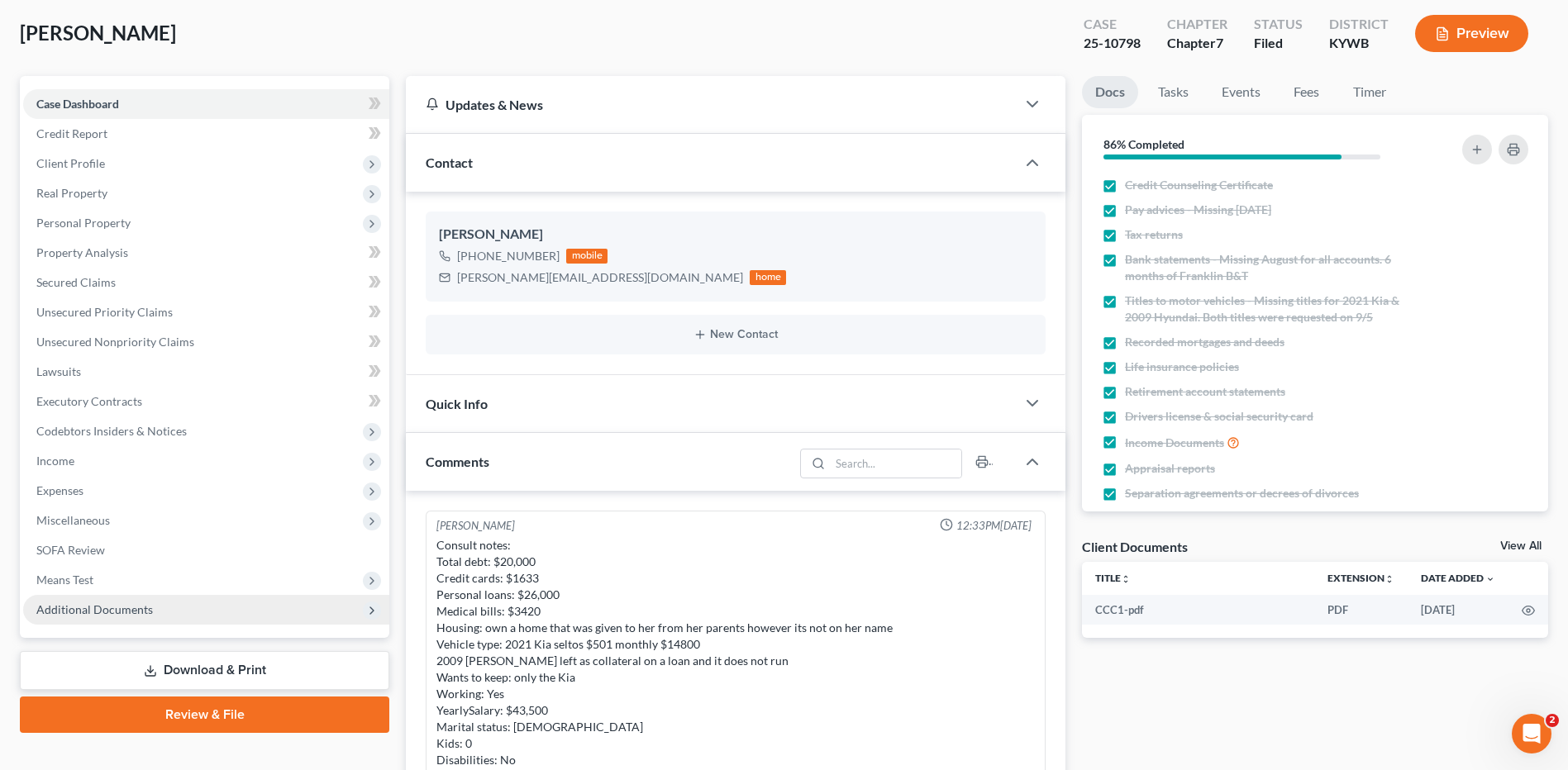
click at [122, 597] on span "Additional Documents" at bounding box center [206, 609] width 366 height 29
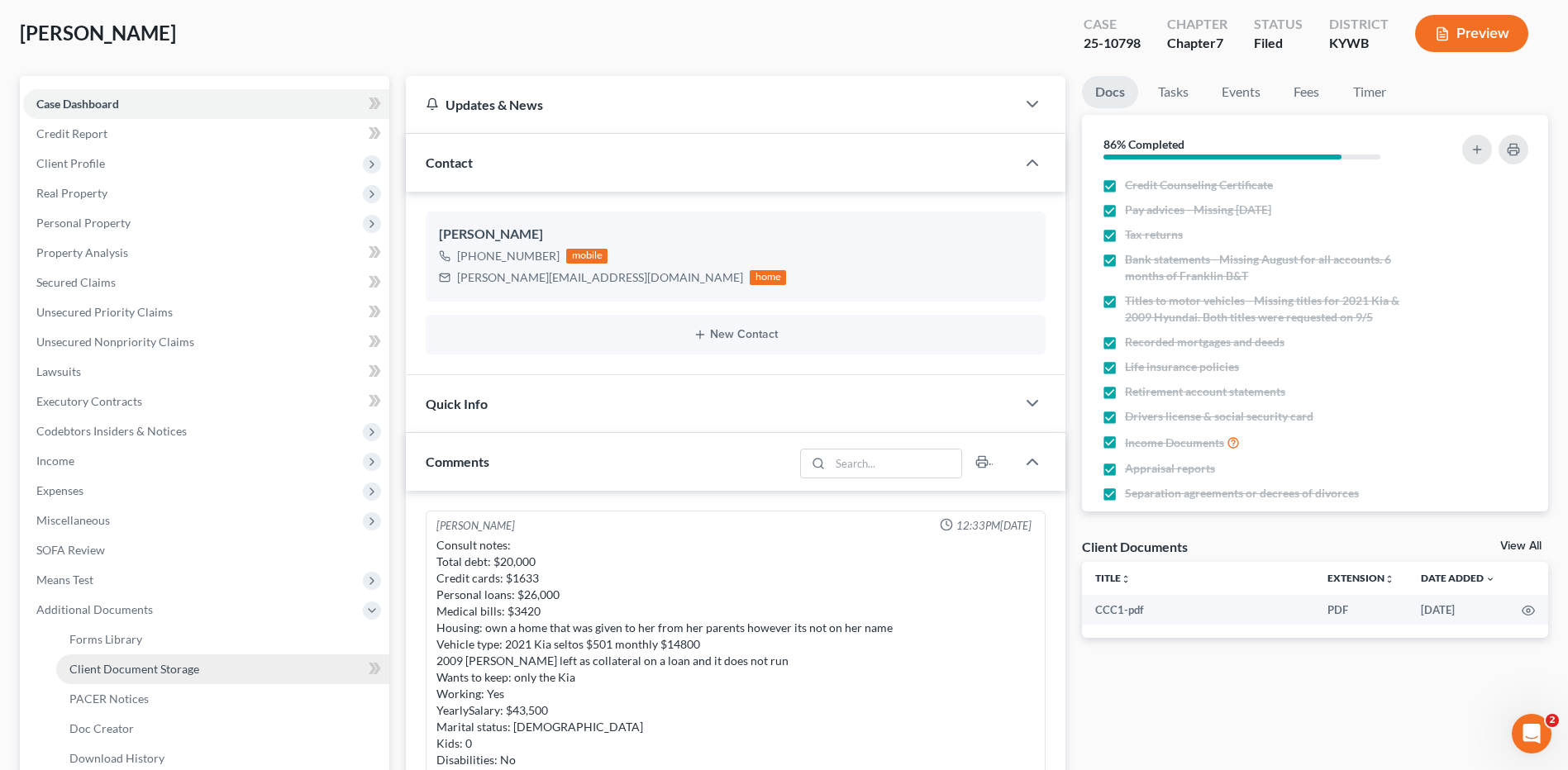
scroll to position [213, 0]
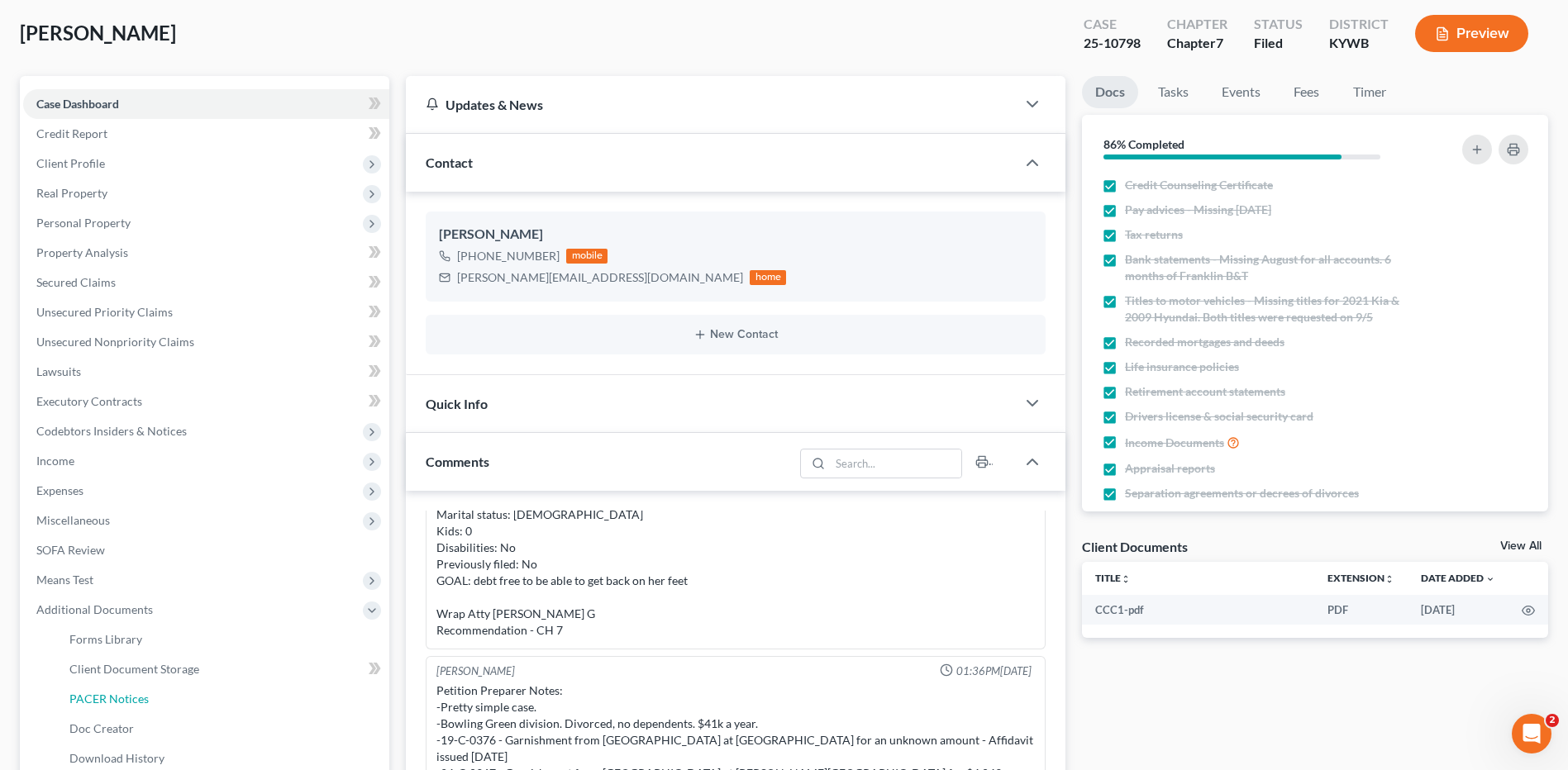
click at [139, 694] on span "PACER Notices" at bounding box center [109, 699] width 79 height 14
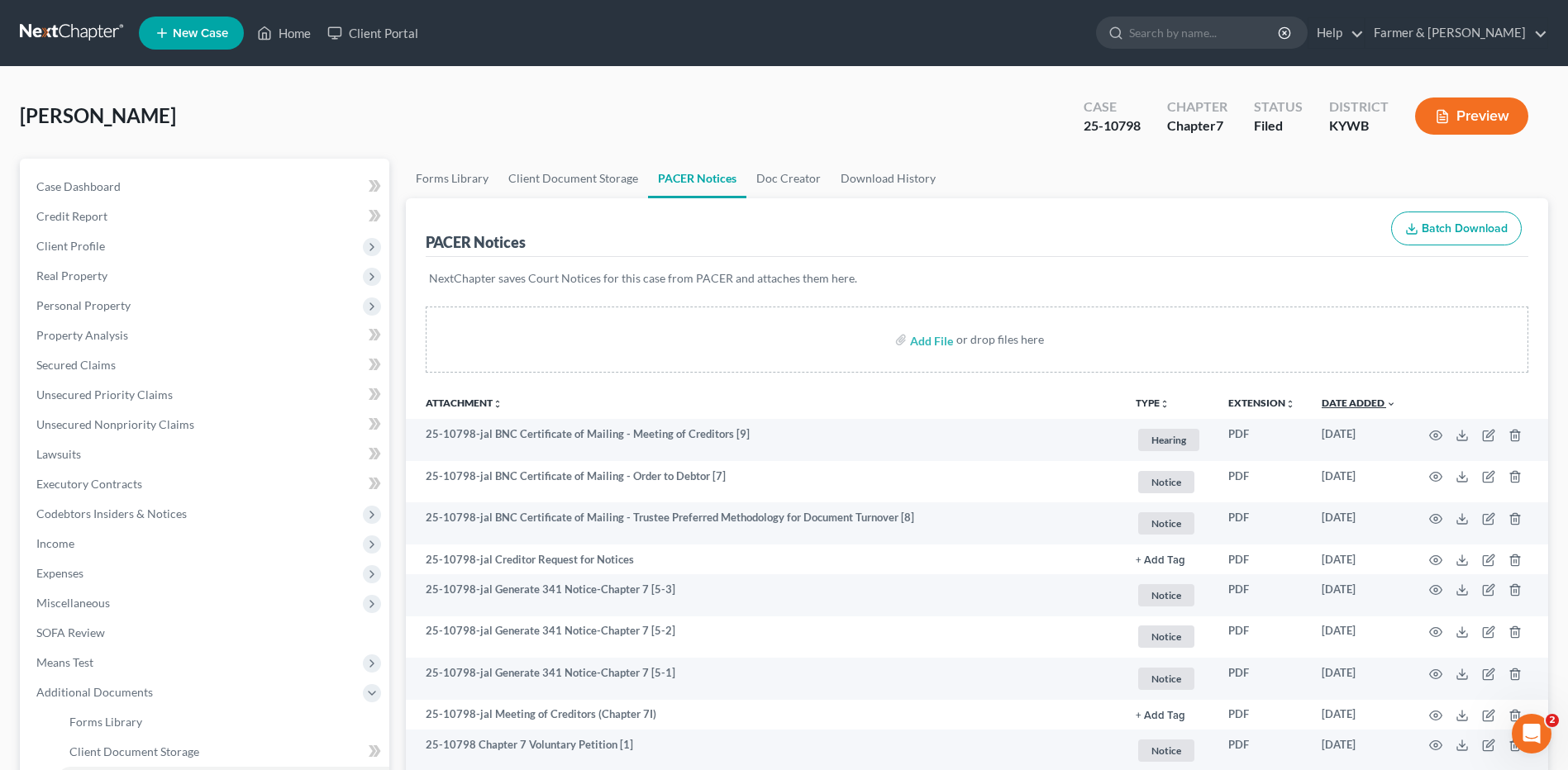
click at [1367, 407] on link "Date Added unfold_more expand_more expand_less" at bounding box center [1359, 403] width 74 height 13
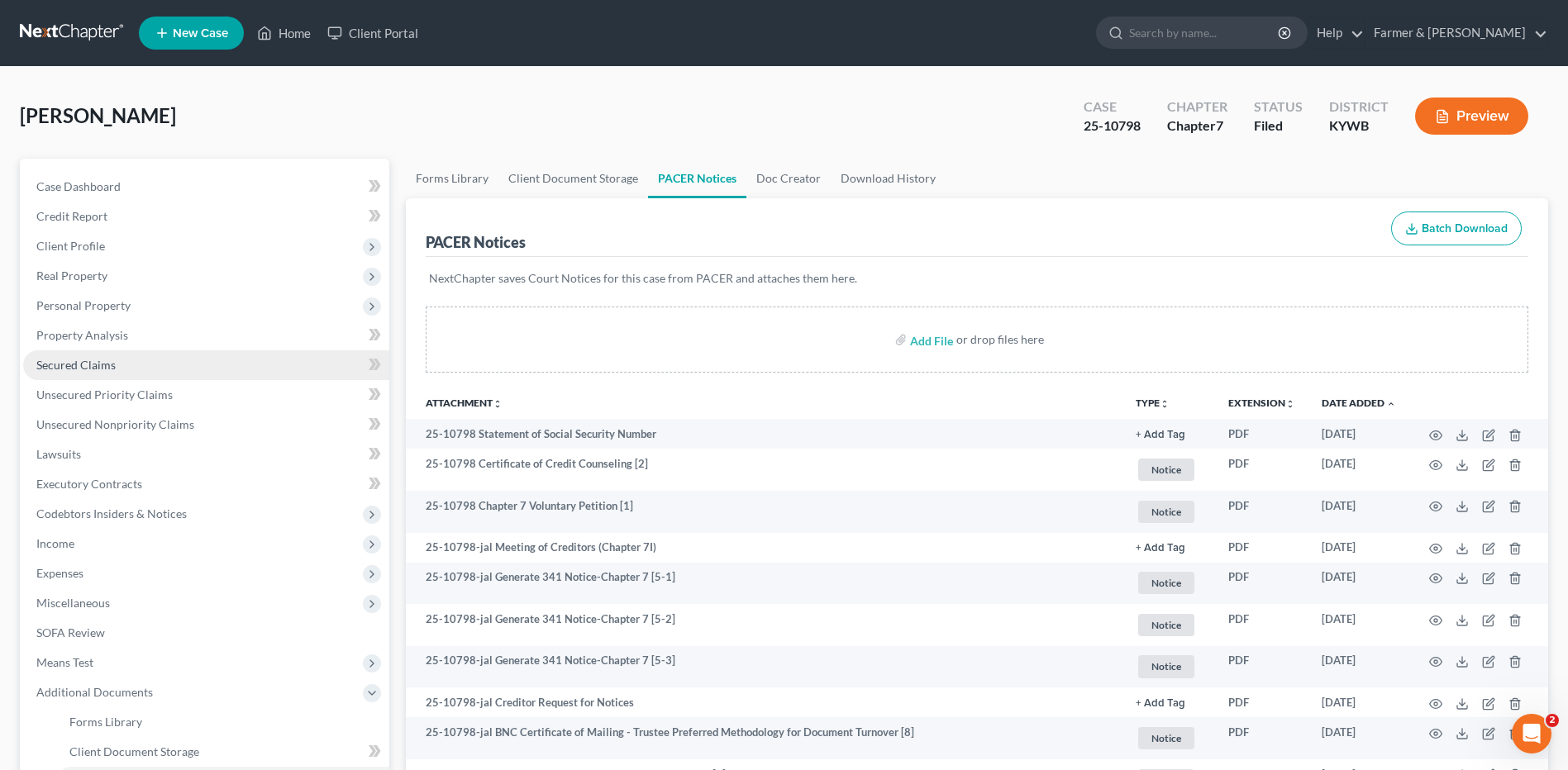
click at [136, 357] on link "Secured Claims" at bounding box center [206, 365] width 366 height 29
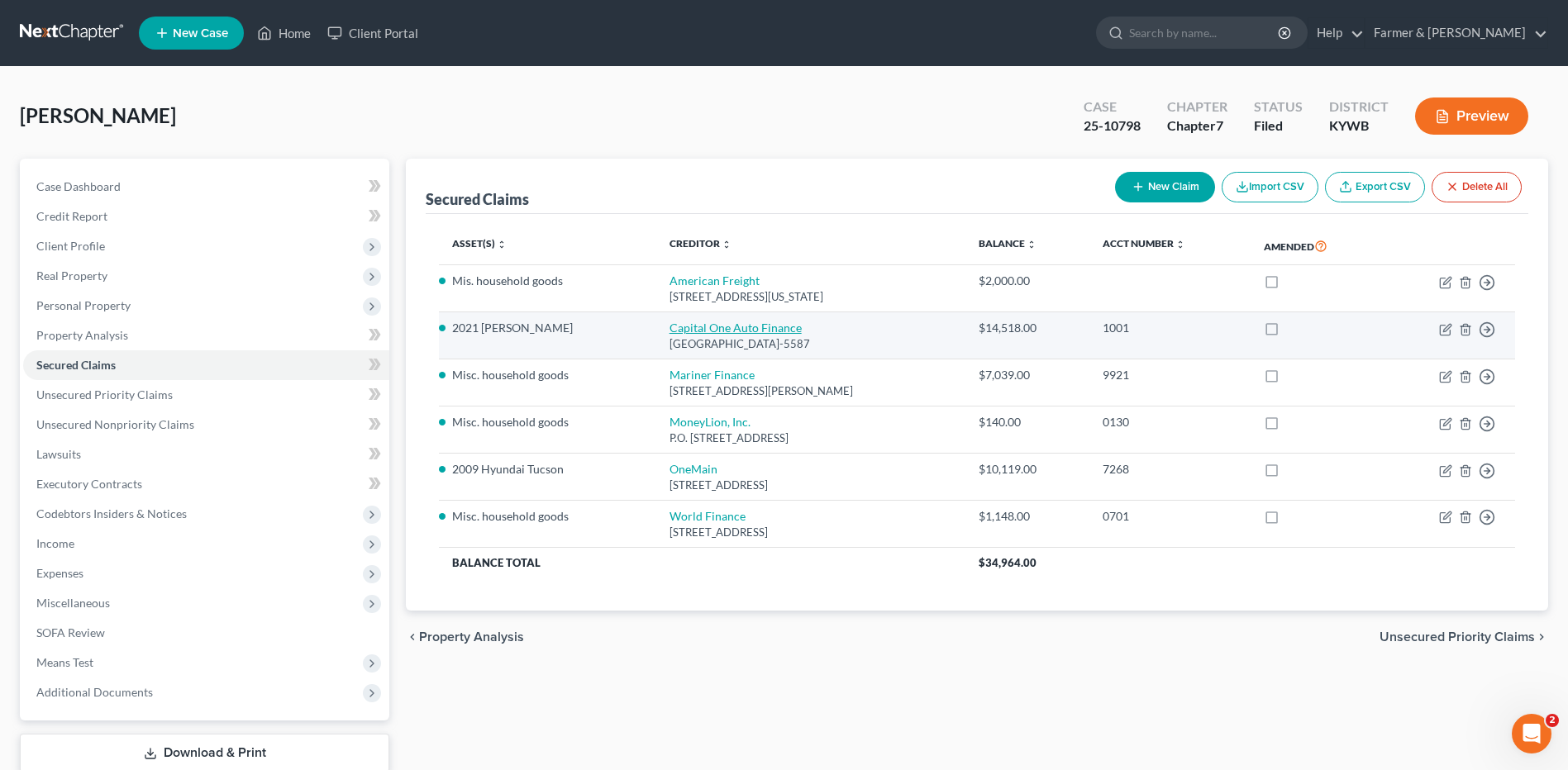
click at [730, 330] on link "Capital One Auto Finance" at bounding box center [735, 327] width 132 height 14
select select "4"
select select "2"
select select "0"
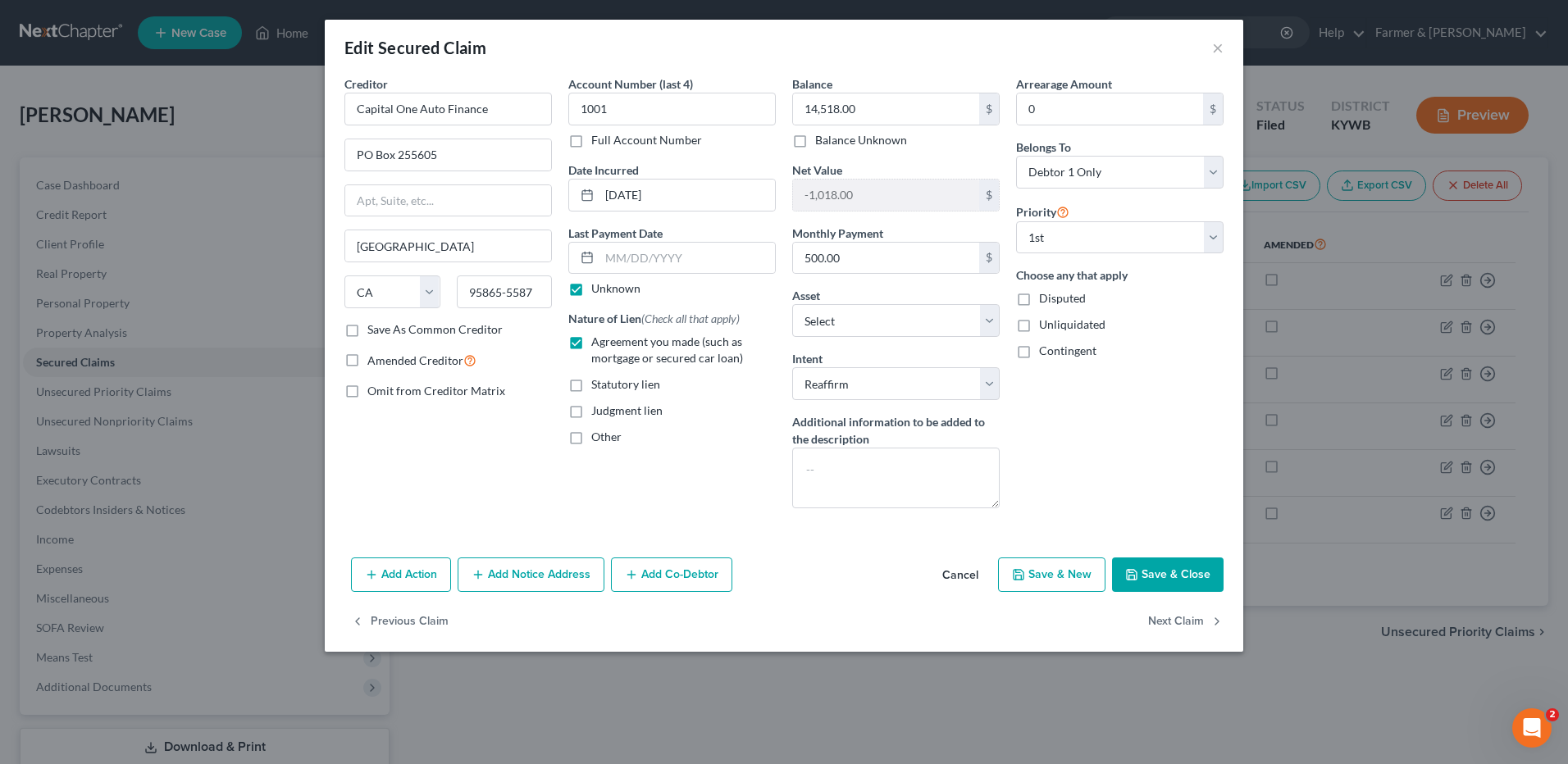
click at [965, 579] on button "Cancel" at bounding box center [960, 575] width 63 height 33
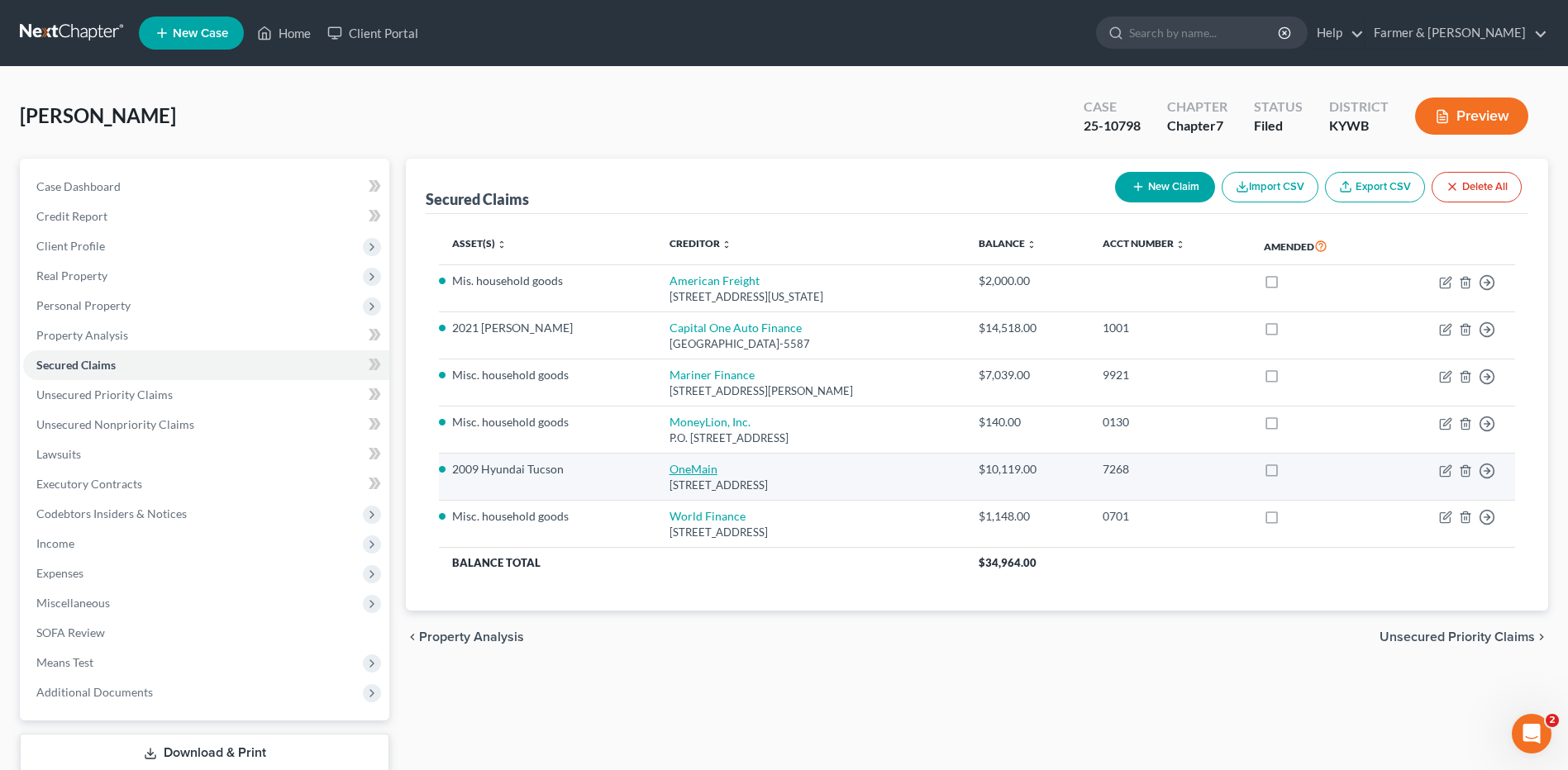
click at [684, 467] on link "OneMain" at bounding box center [693, 468] width 48 height 14
select select "36"
select select "17"
select select "0"
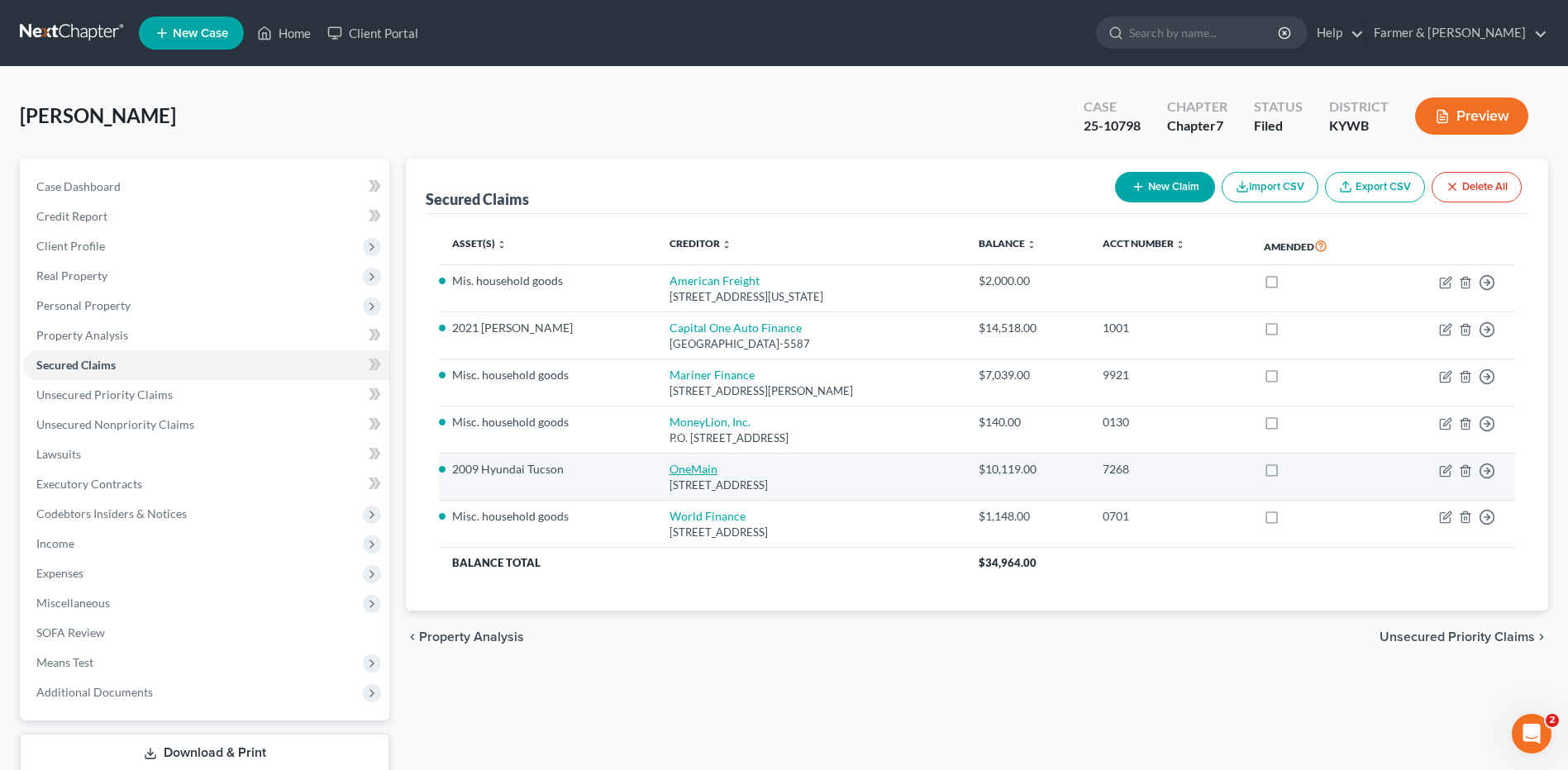
select select "0"
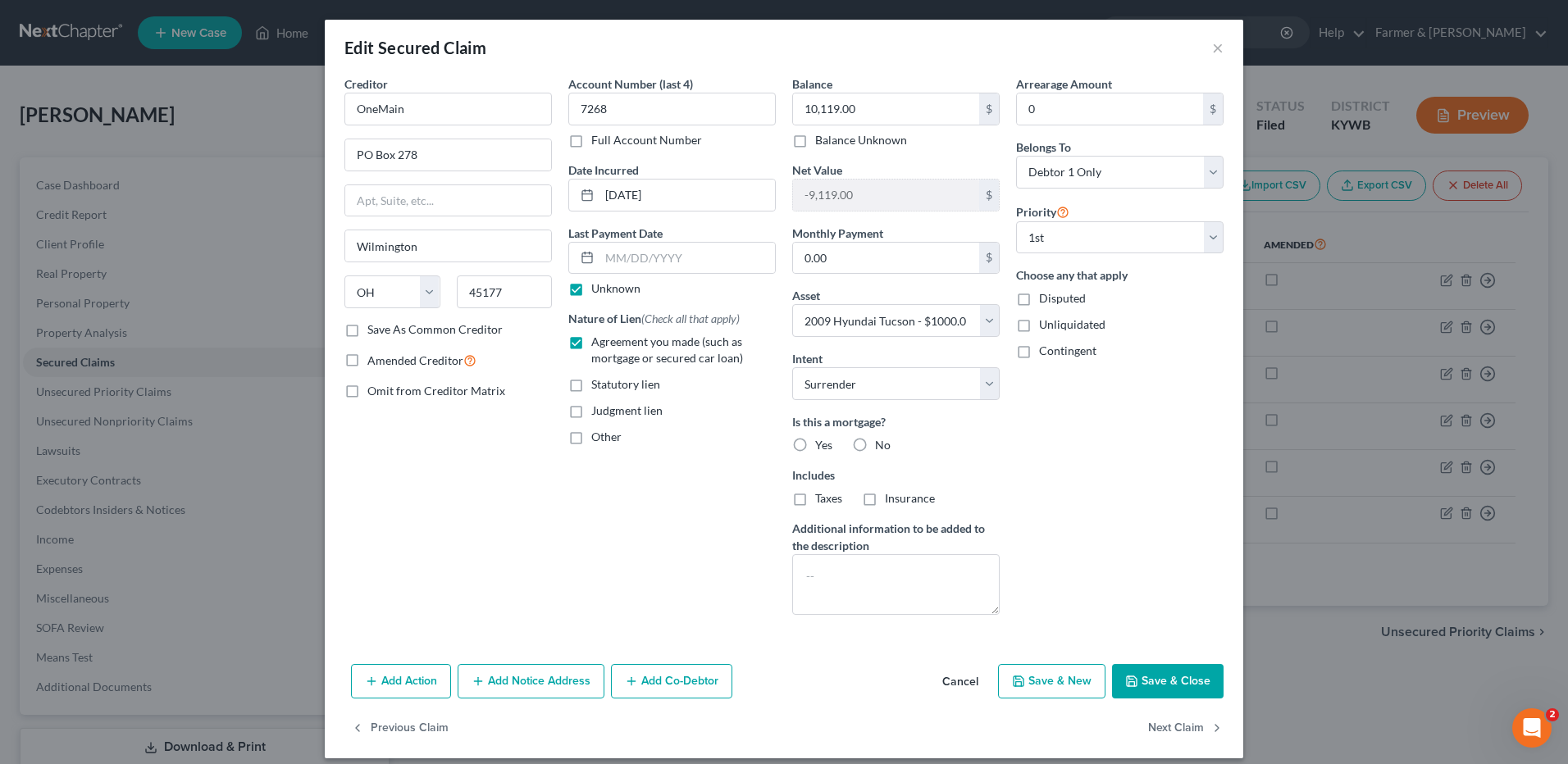
click at [951, 688] on button "Cancel" at bounding box center [960, 681] width 63 height 33
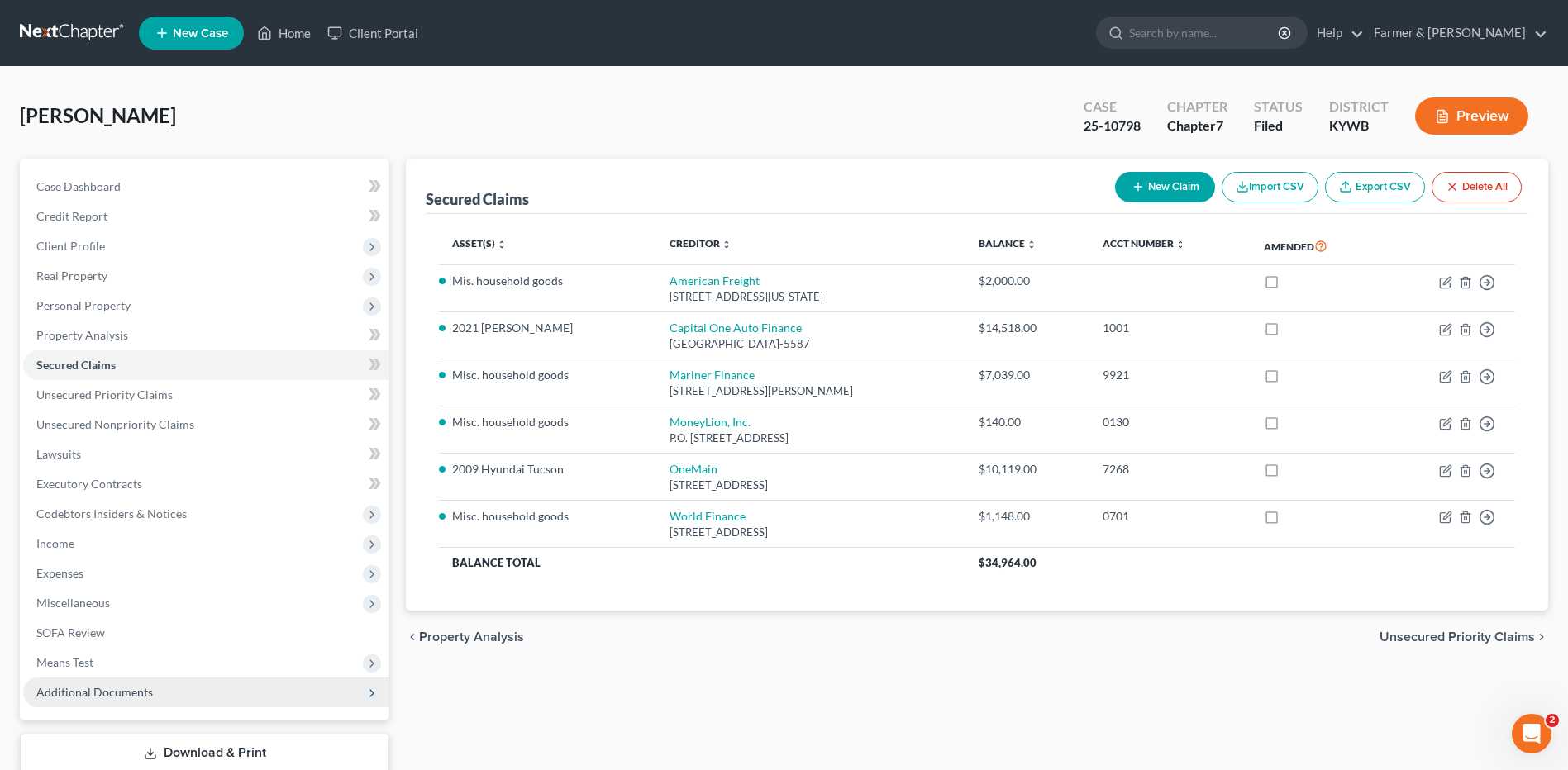
click at [168, 695] on span "Additional Documents" at bounding box center [206, 692] width 366 height 29
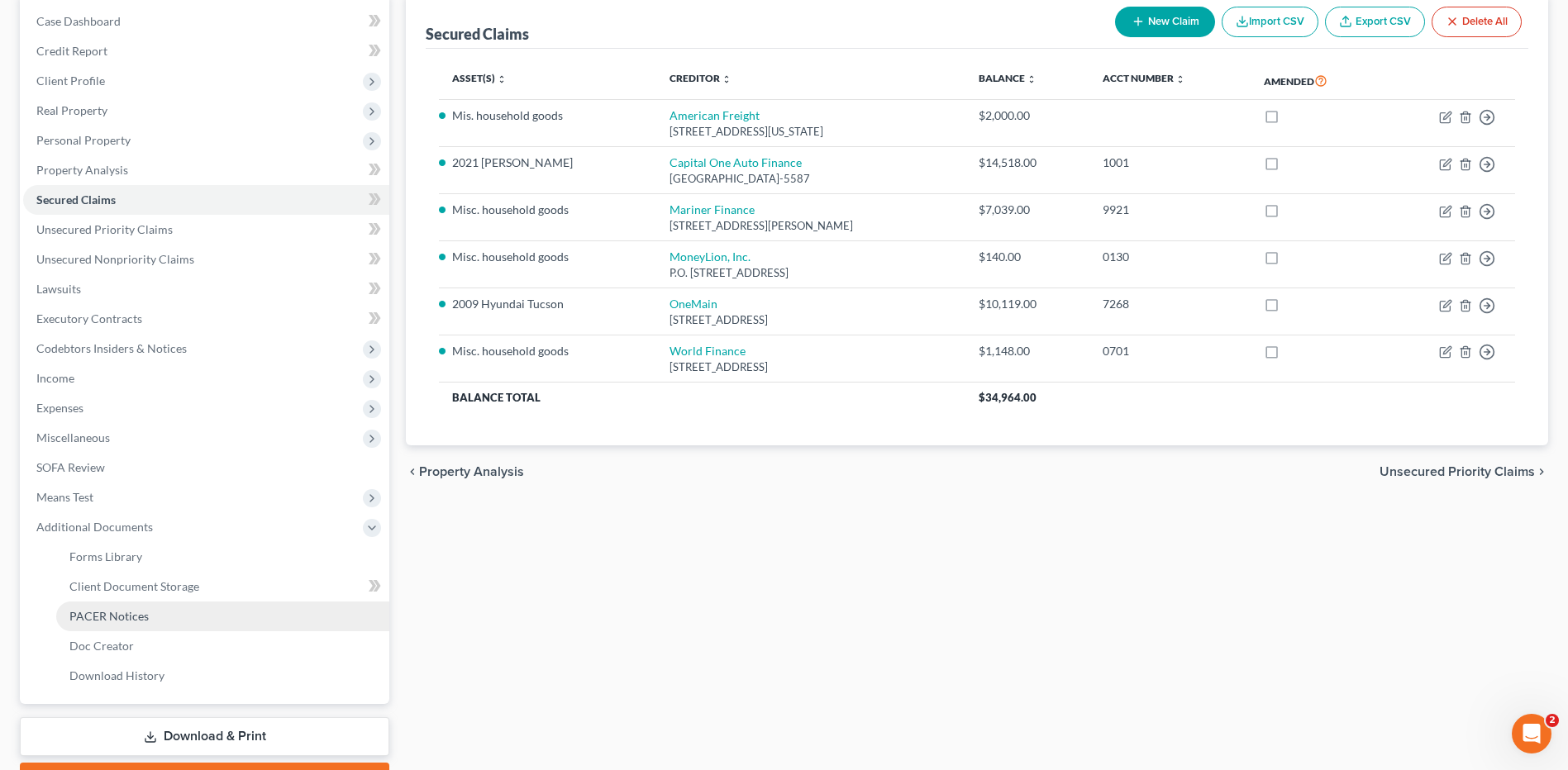
click at [161, 620] on link "PACER Notices" at bounding box center [223, 616] width 333 height 29
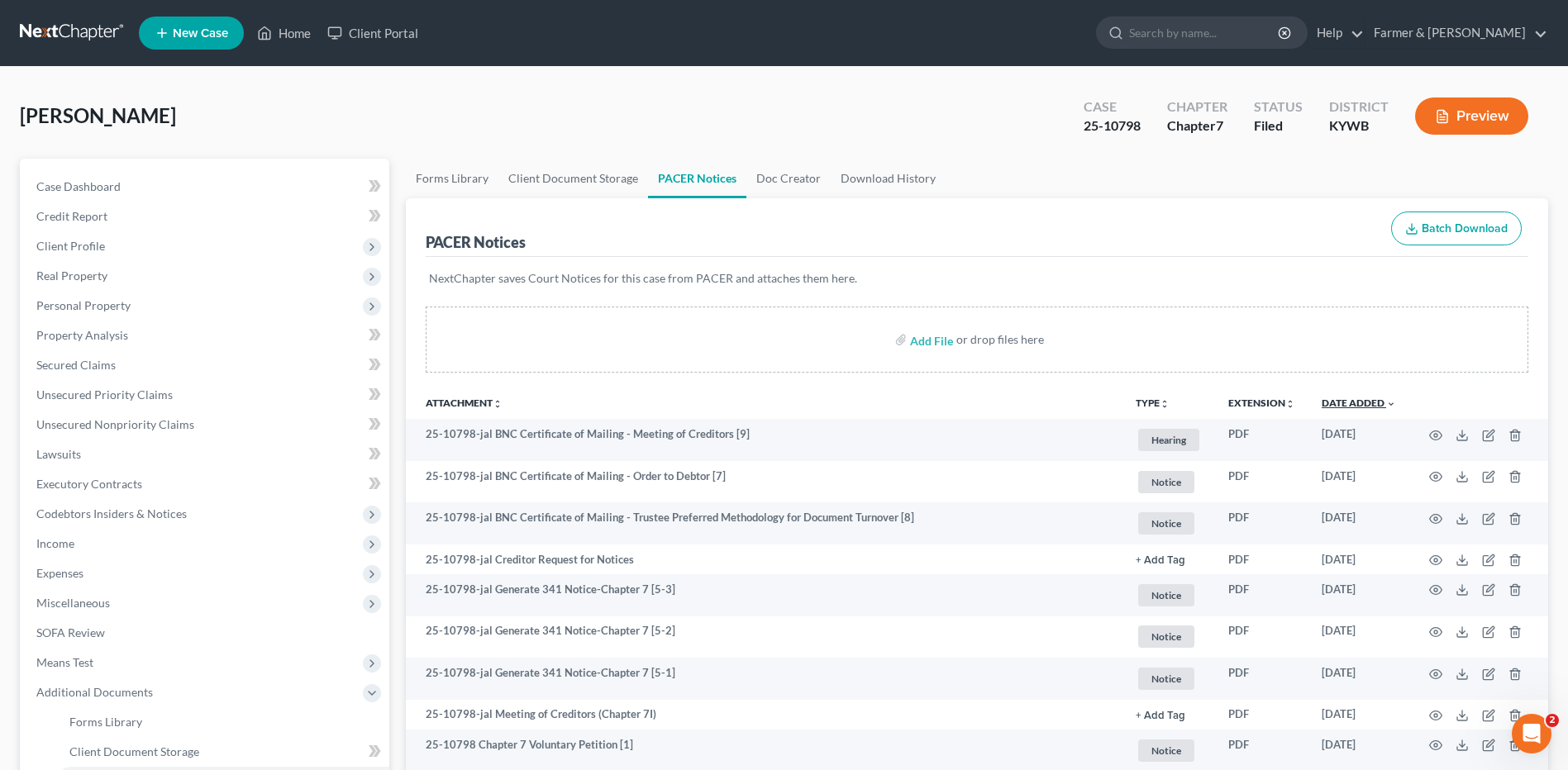
click at [1361, 403] on link "Date Added unfold_more expand_more expand_less" at bounding box center [1359, 403] width 74 height 13
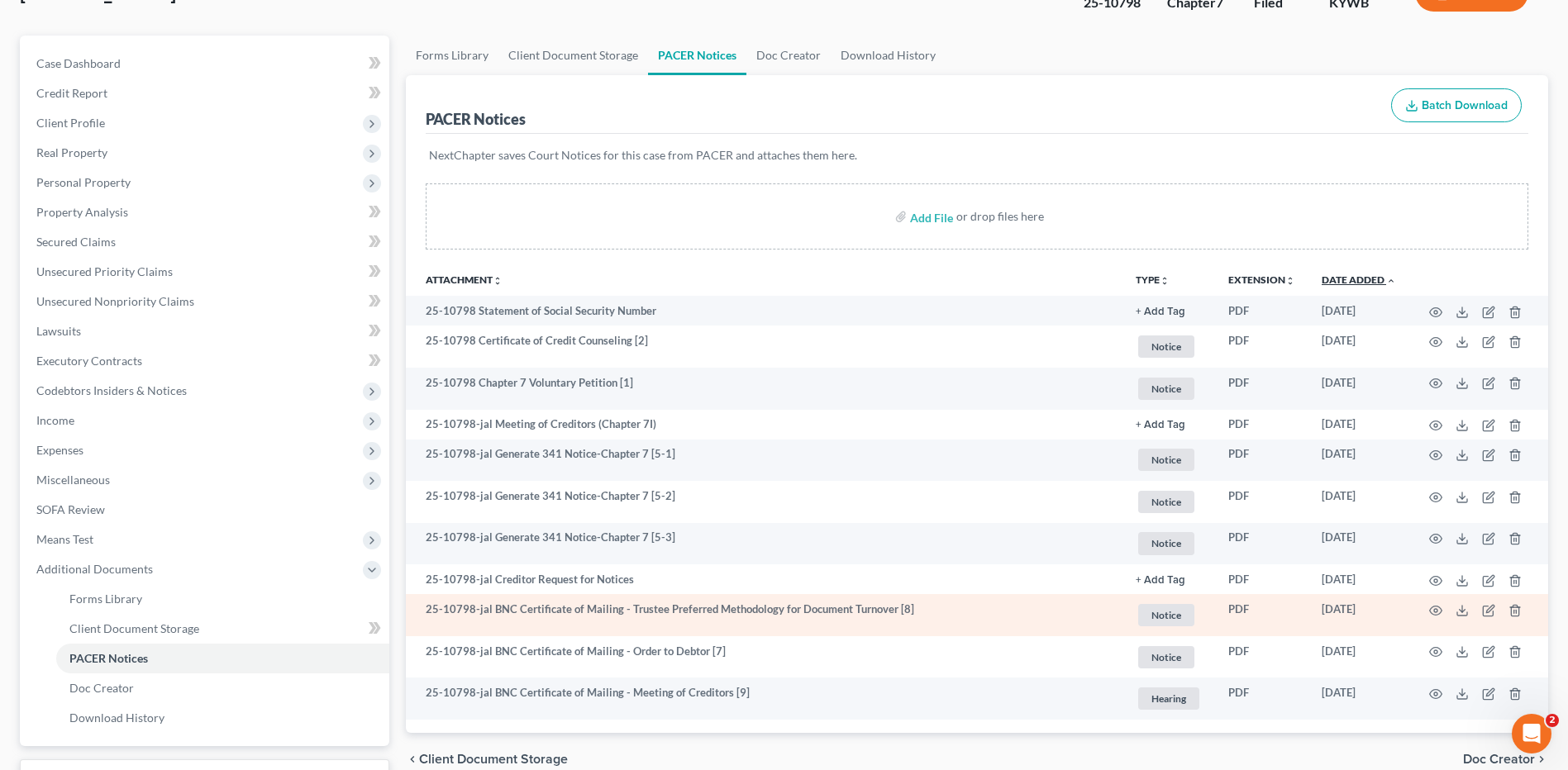
scroll to position [257, 0]
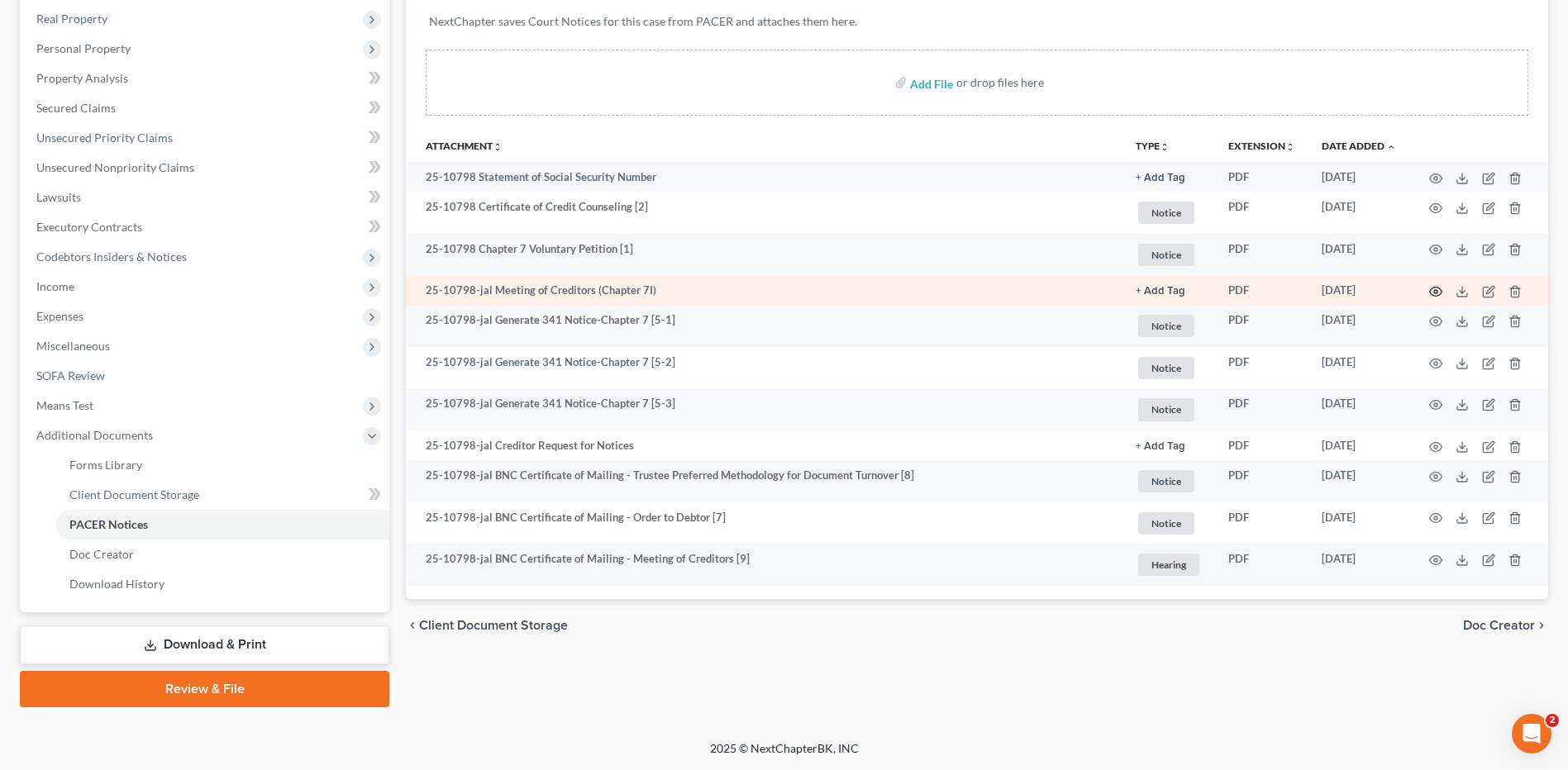
click at [1436, 291] on circle "button" at bounding box center [1435, 292] width 3 height 3
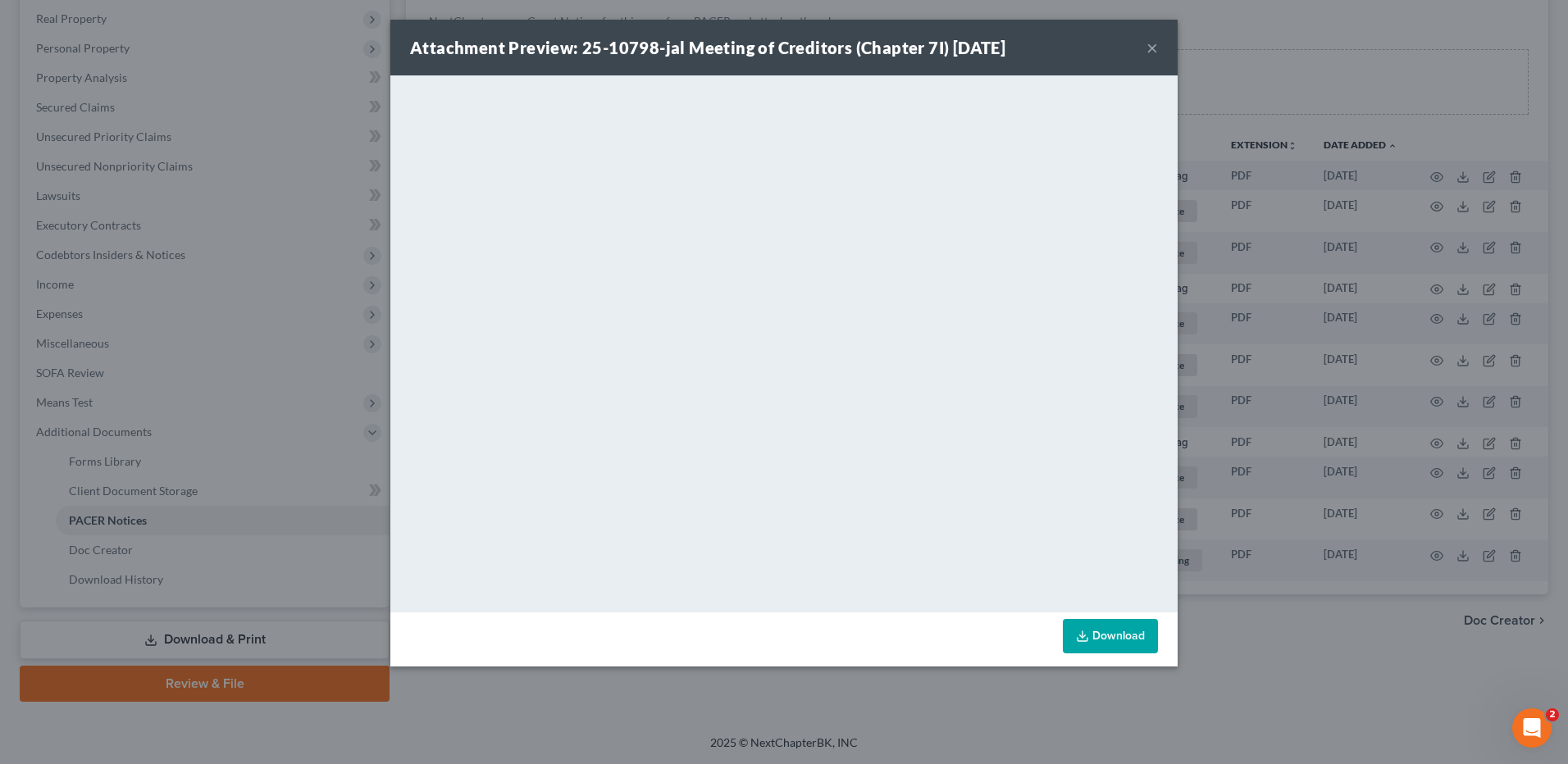
click at [1145, 47] on div "Attachment Preview: 25-10798-jal Meeting of Creditors (Chapter 7I) 09/17/2025 ×" at bounding box center [784, 48] width 788 height 56
click at [1152, 44] on button "×" at bounding box center [1152, 48] width 12 height 20
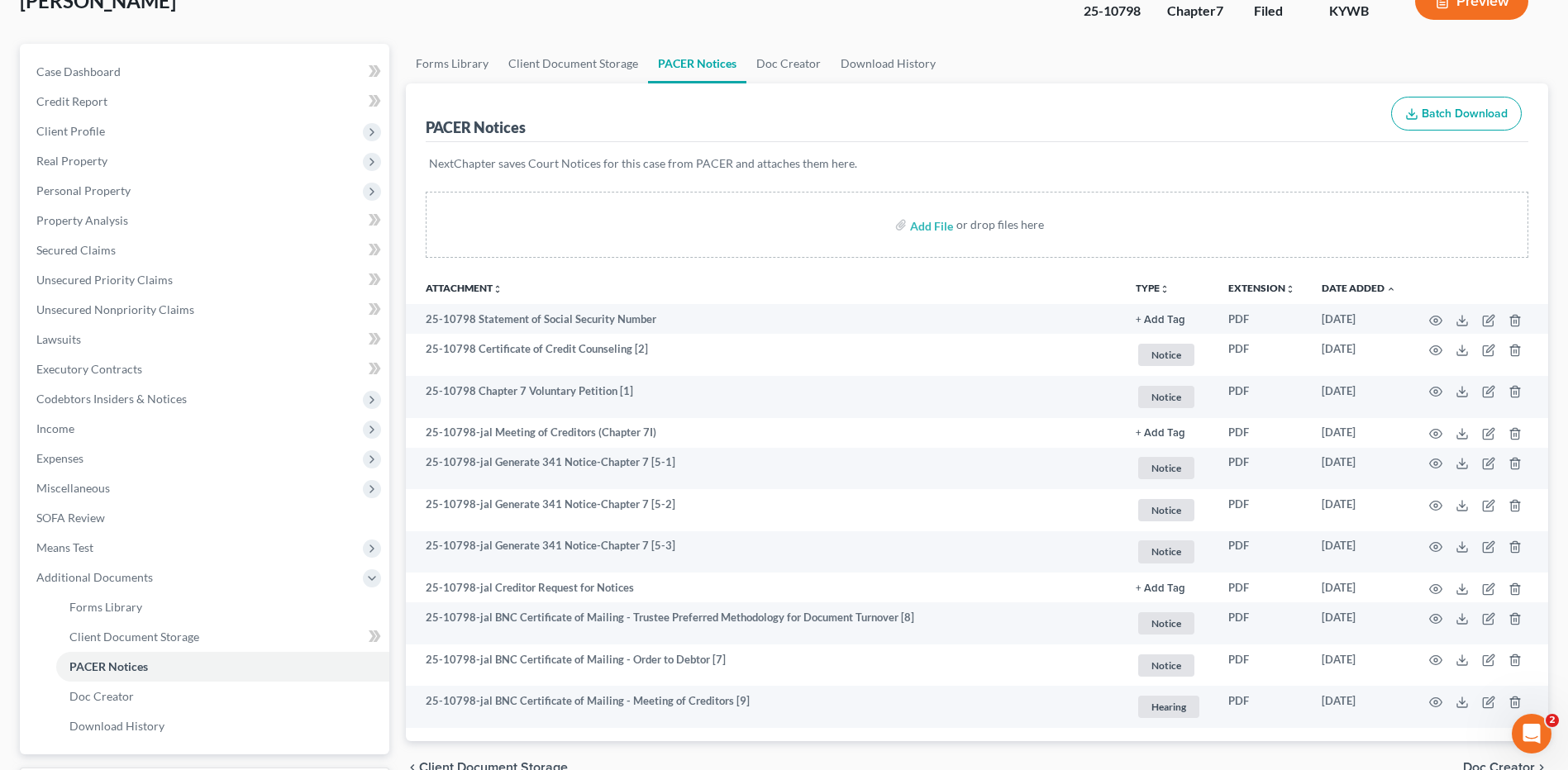
scroll to position [0, 0]
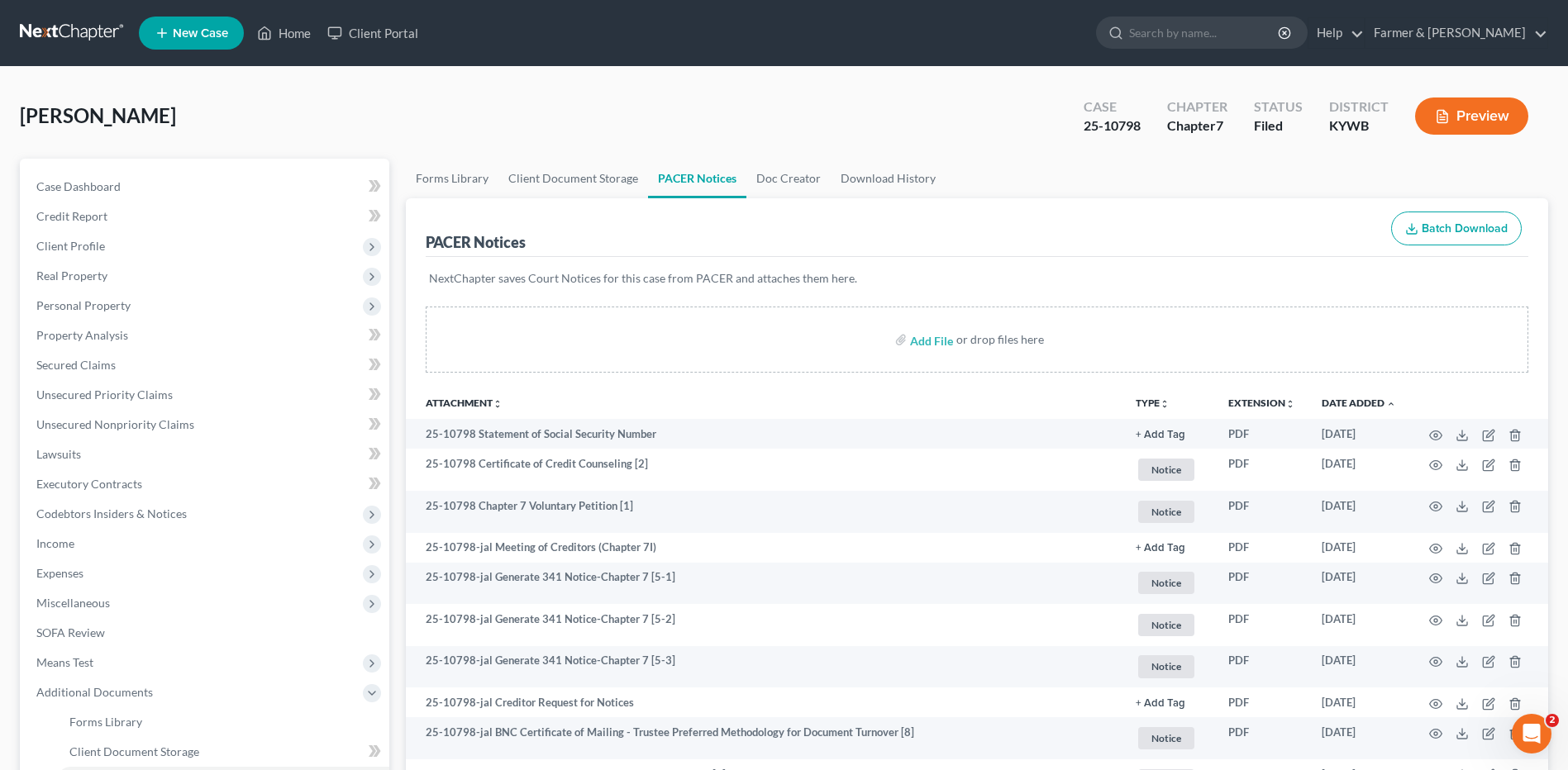
click at [92, 28] on link at bounding box center [73, 33] width 106 height 29
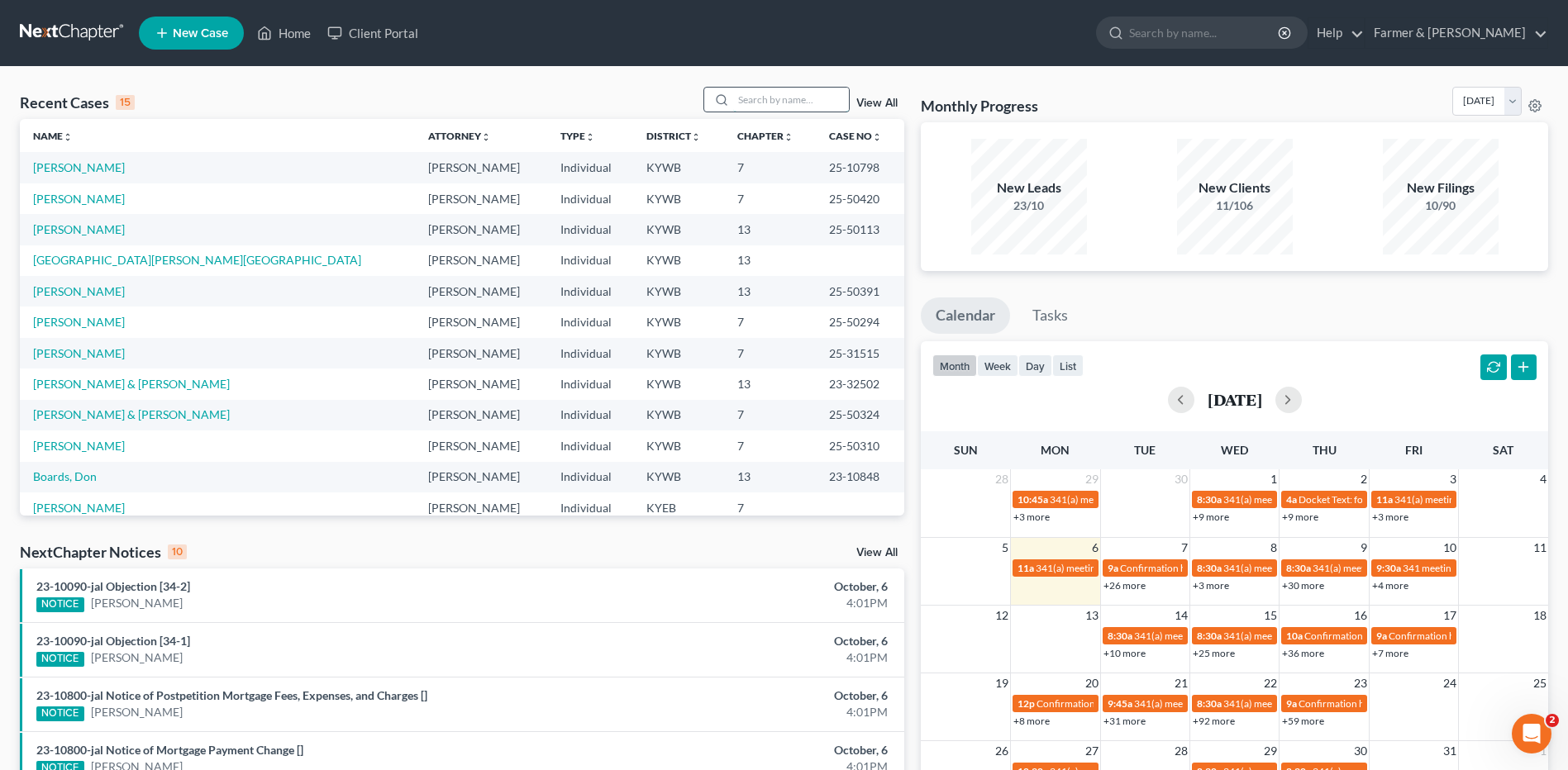
click at [768, 99] on input "search" at bounding box center [791, 99] width 116 height 24
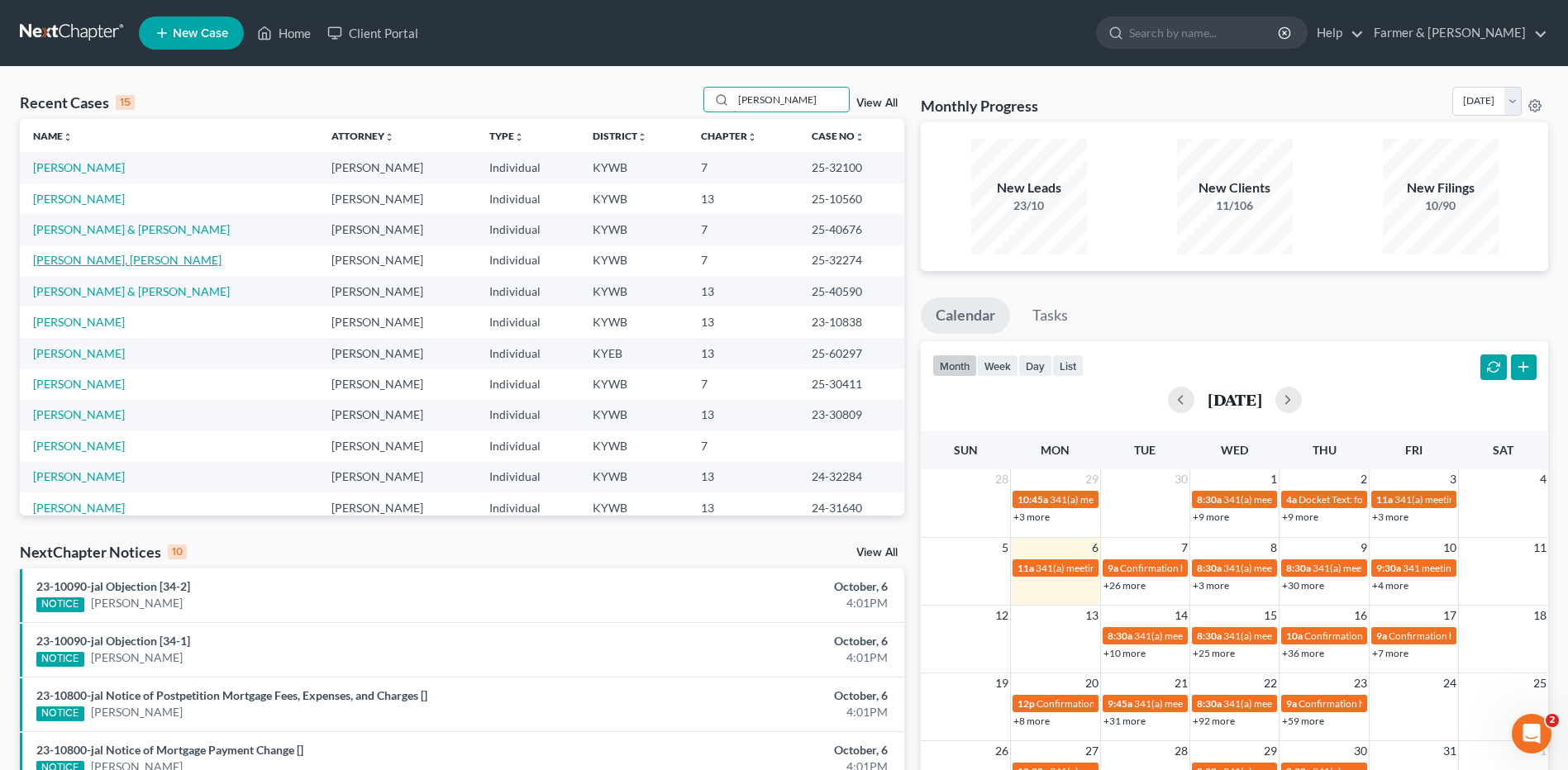
type input "[PERSON_NAME]"
click at [110, 264] on link "[PERSON_NAME], [PERSON_NAME]" at bounding box center [127, 260] width 188 height 14
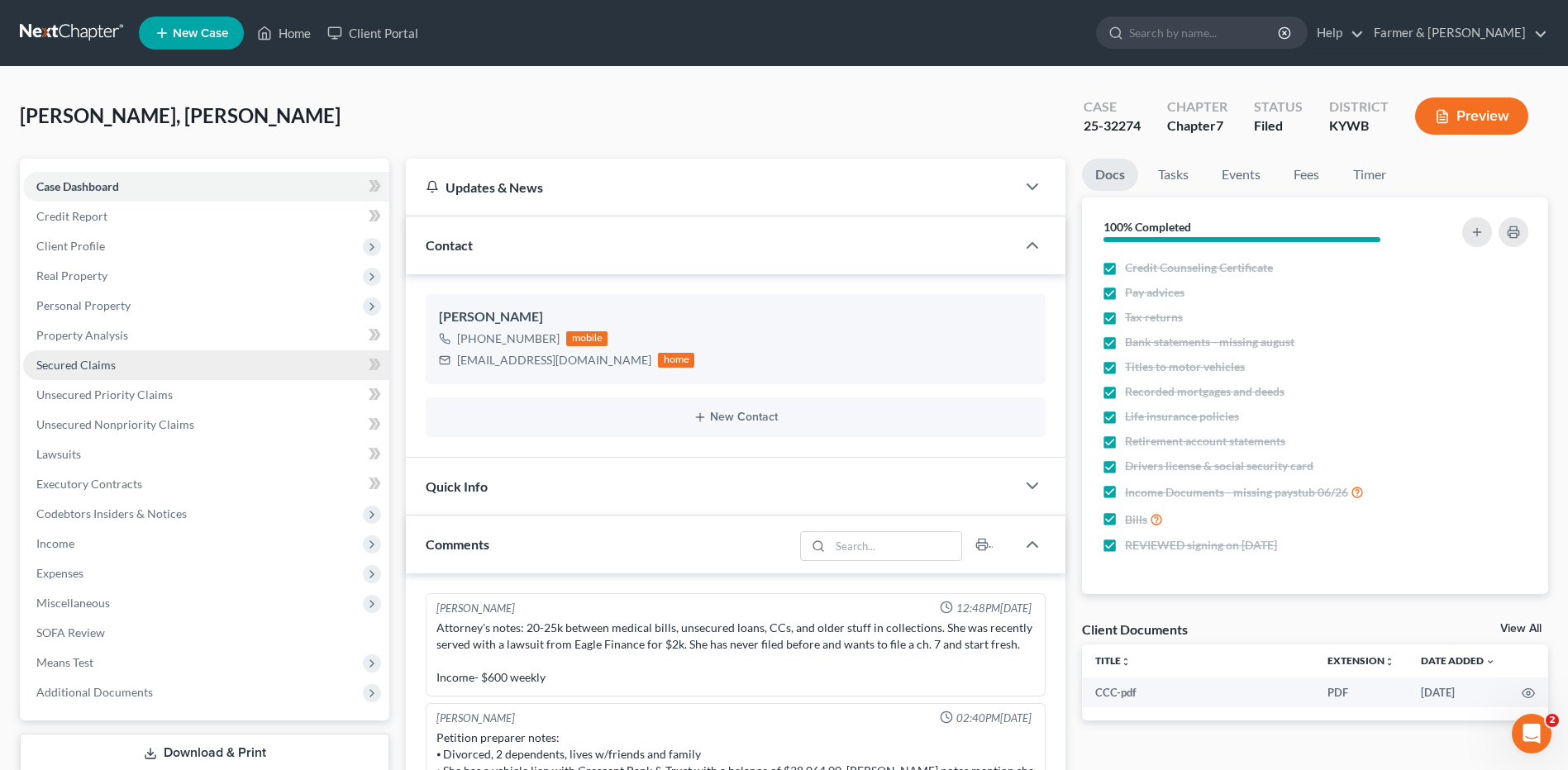
scroll to position [315, 0]
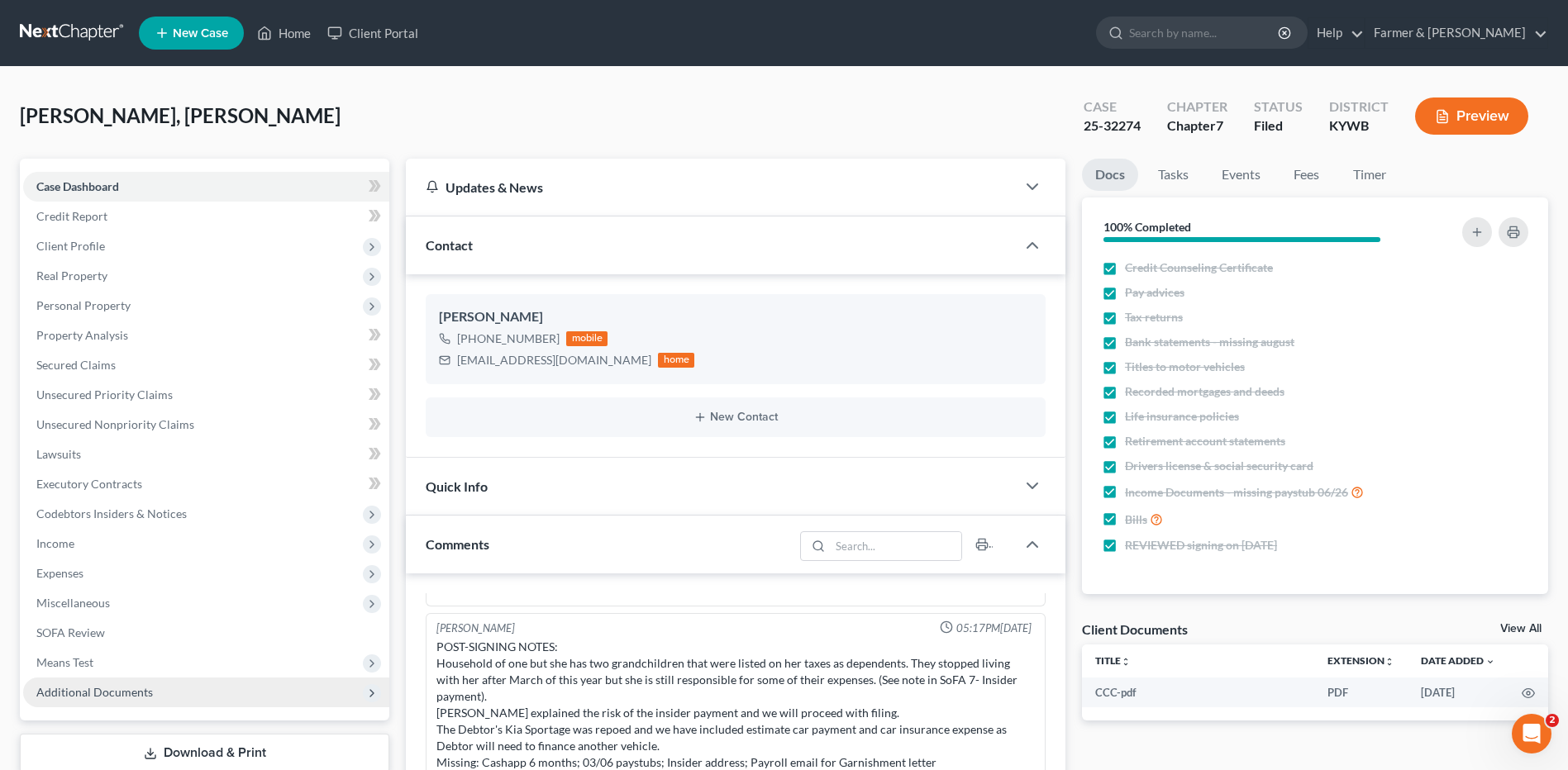
click at [113, 688] on span "Additional Documents" at bounding box center [94, 692] width 117 height 14
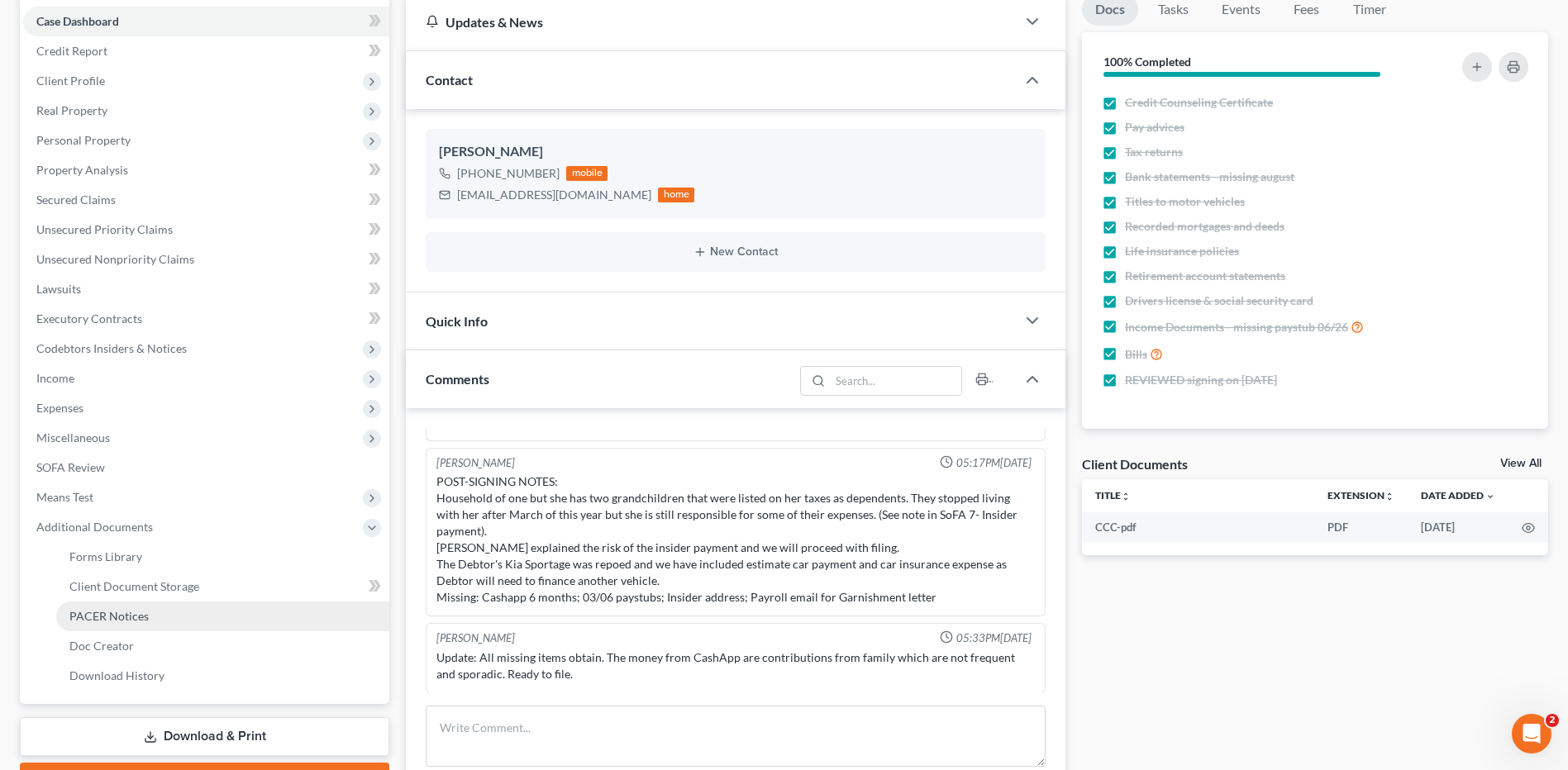
click at [145, 620] on span "PACER Notices" at bounding box center [109, 615] width 79 height 14
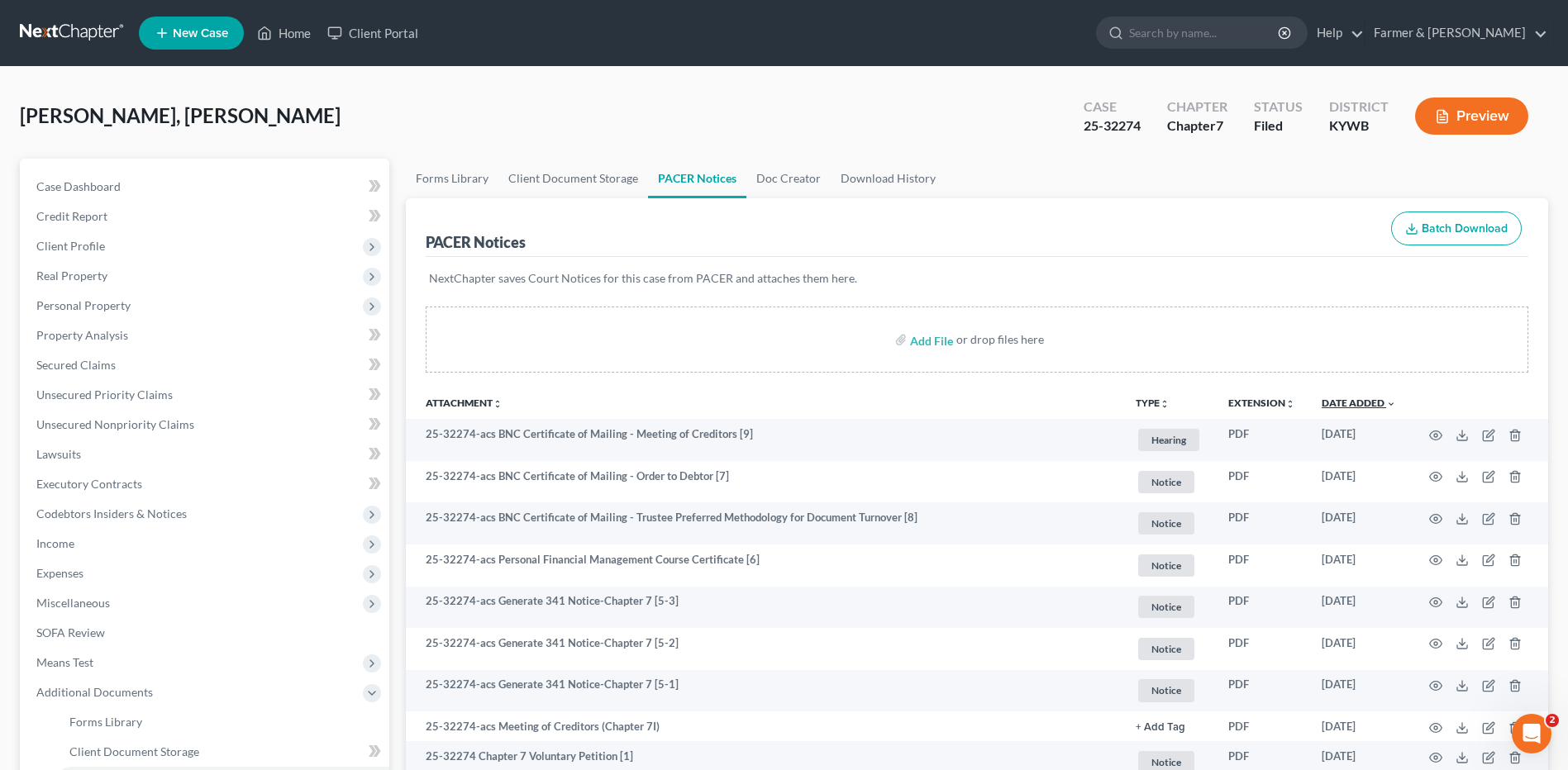
click at [1368, 406] on link "Date Added unfold_more expand_more expand_less" at bounding box center [1359, 403] width 74 height 13
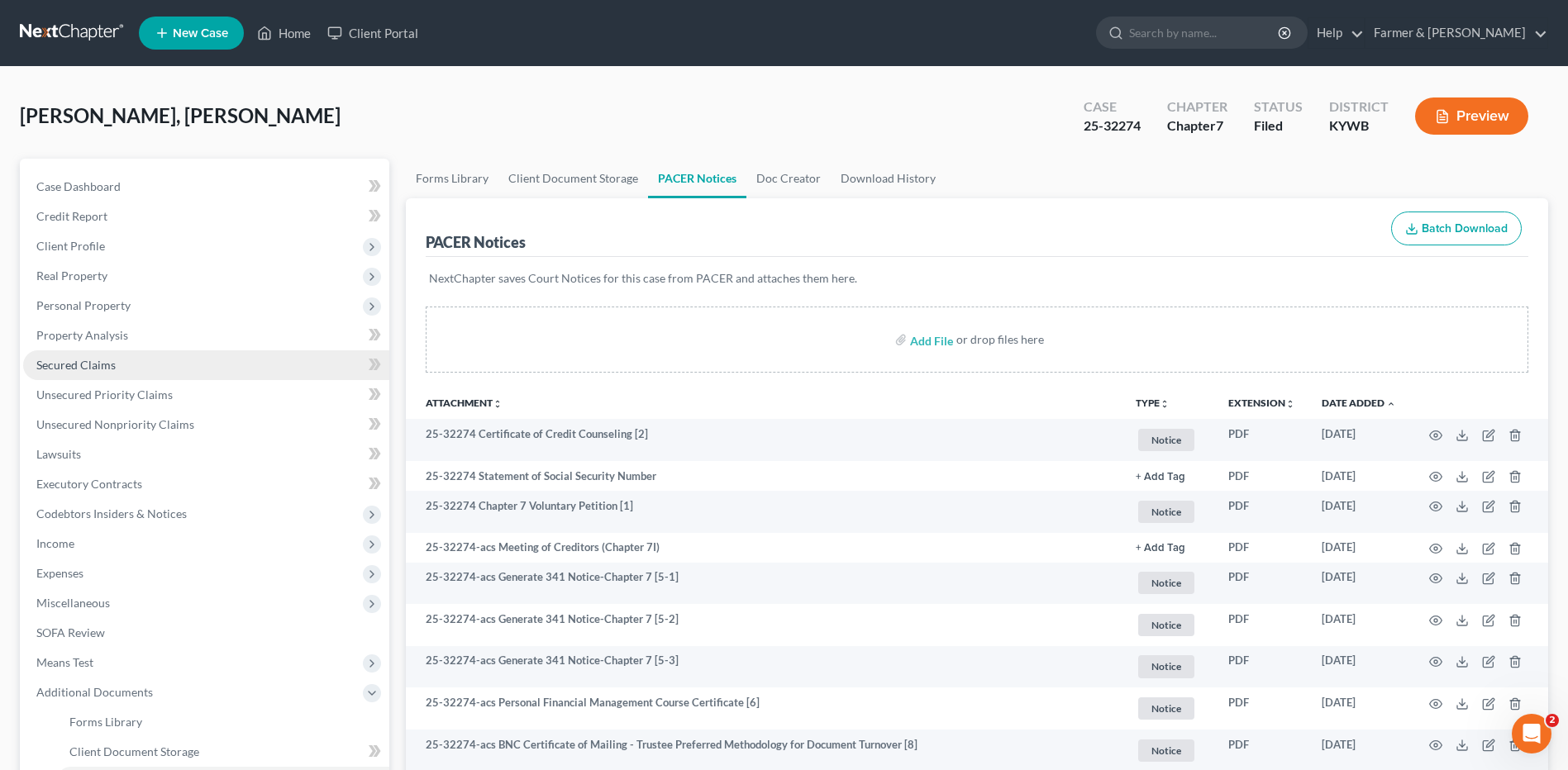
click at [138, 359] on link "Secured Claims" at bounding box center [206, 365] width 366 height 29
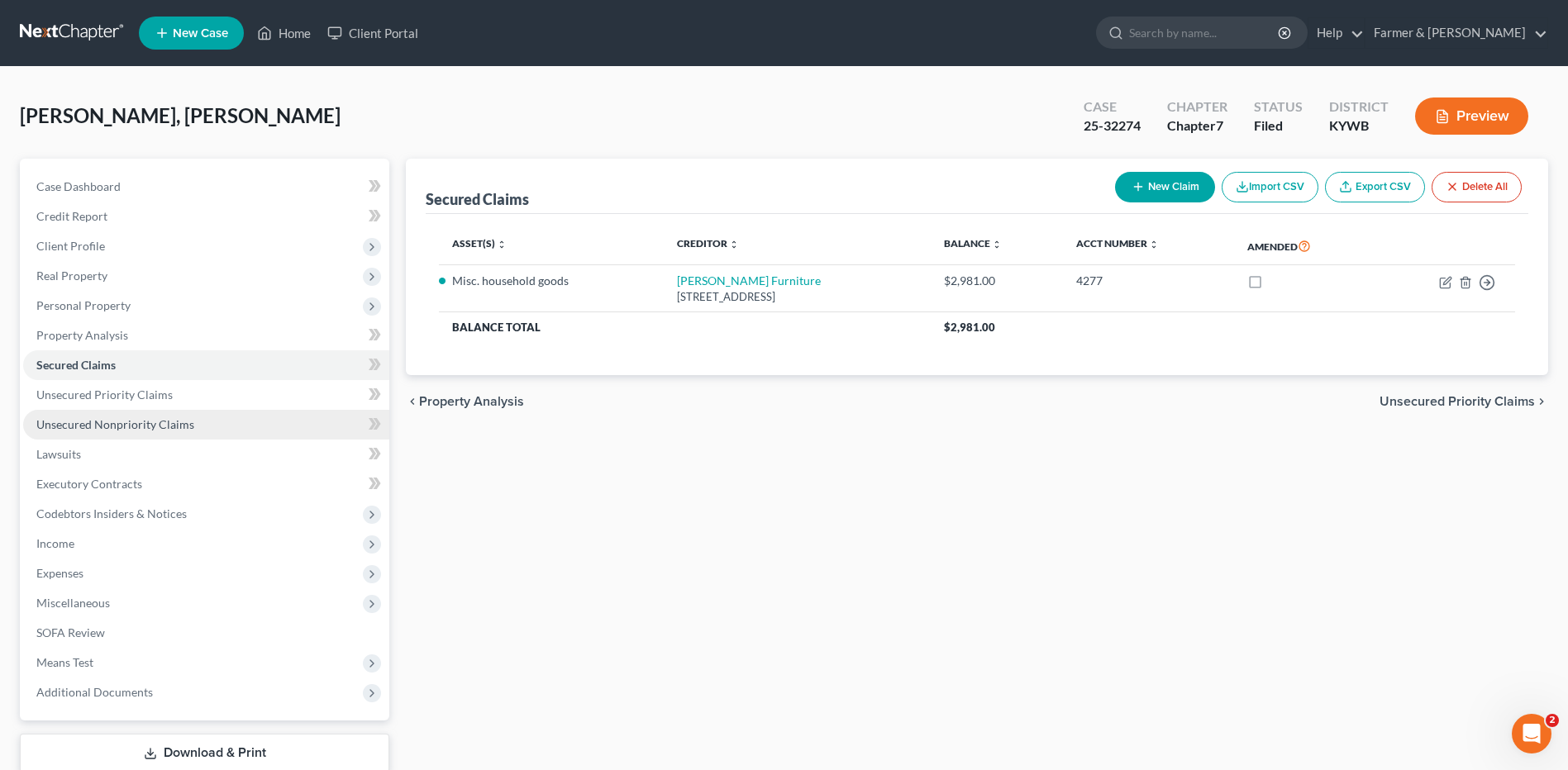
click at [131, 421] on span "Unsecured Nonpriority Claims" at bounding box center [115, 424] width 158 height 14
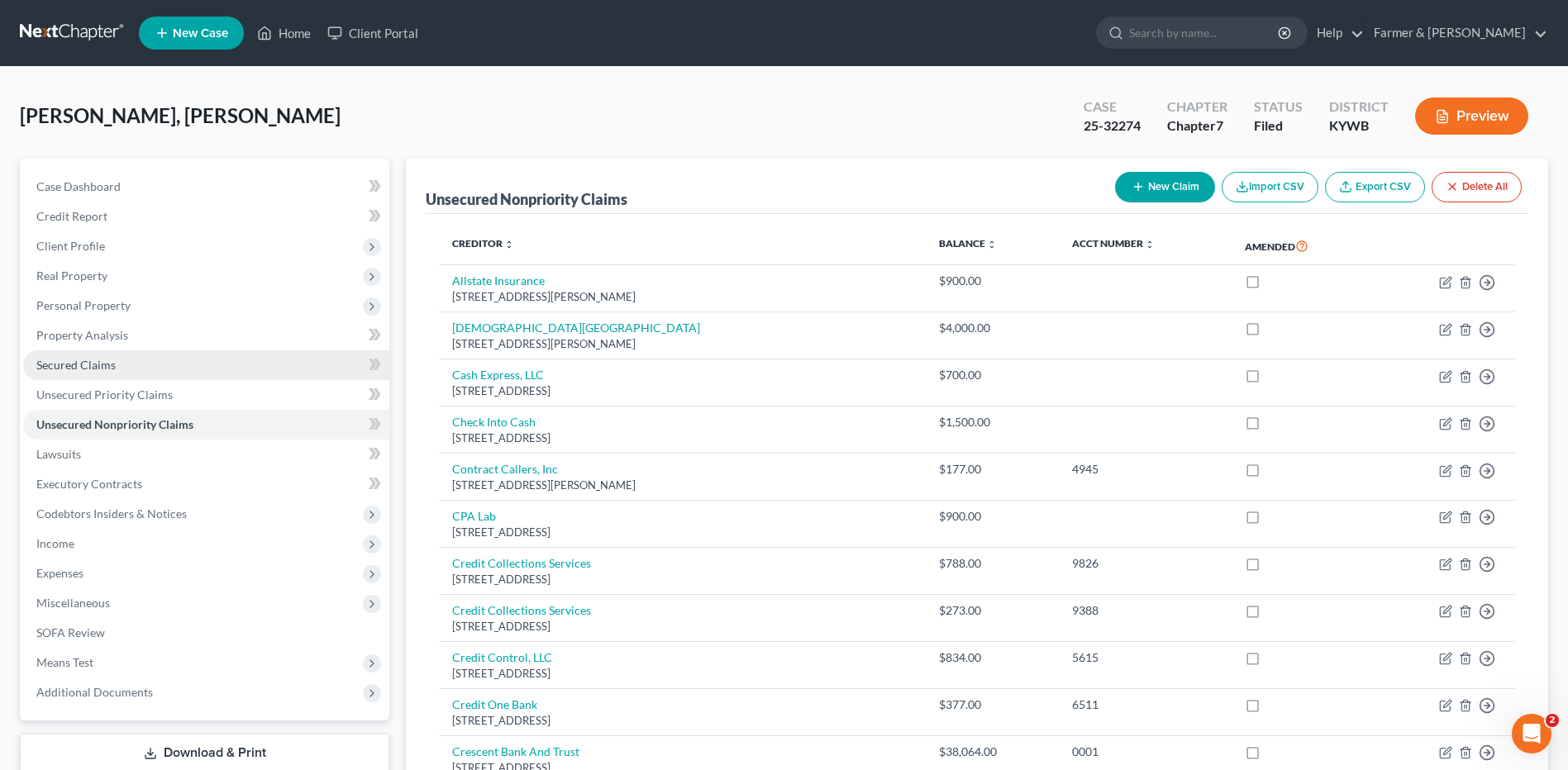
click at [87, 352] on link "Secured Claims" at bounding box center [206, 365] width 366 height 29
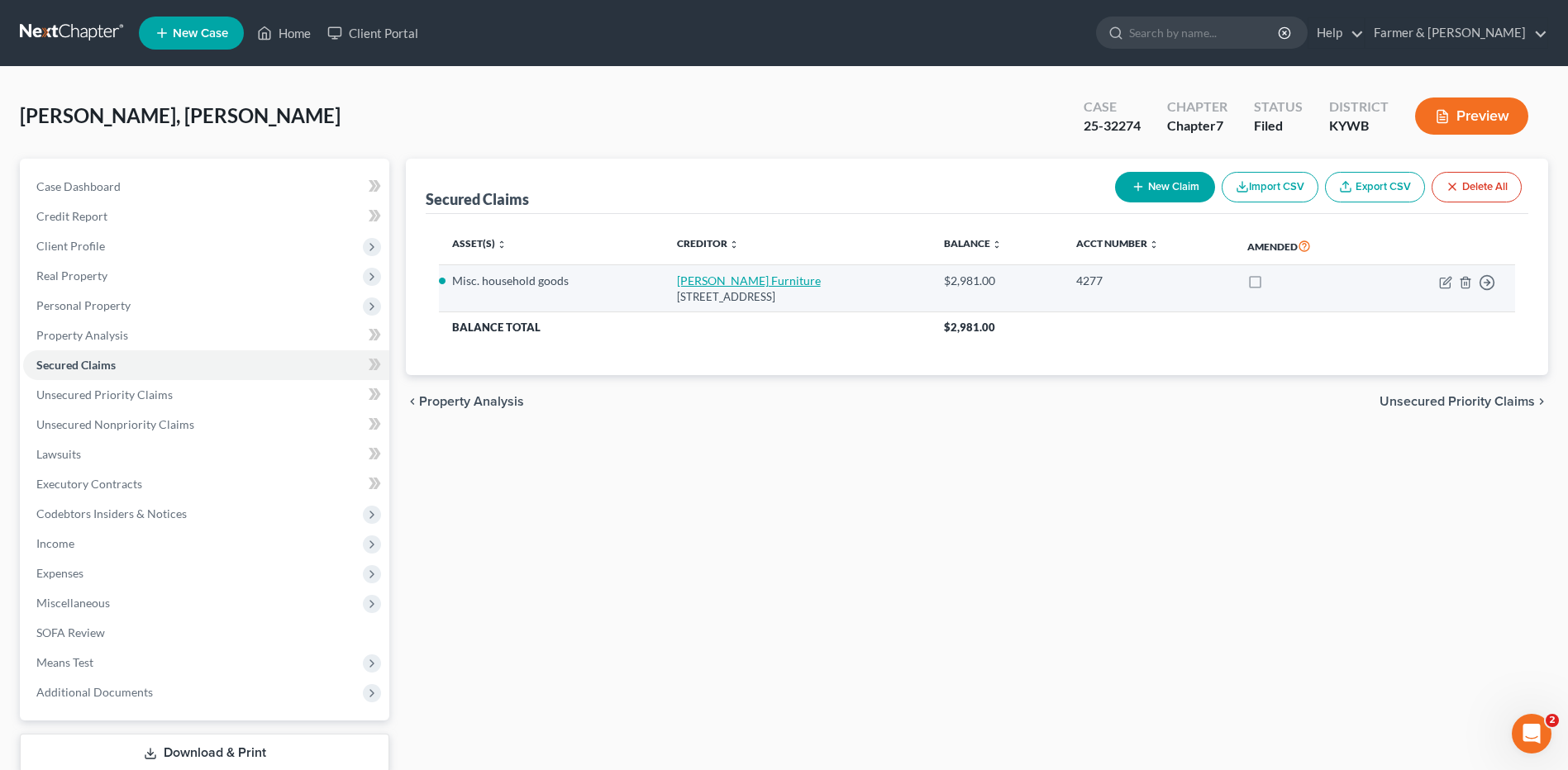
click at [696, 282] on link "Fitzpatrick Furniture" at bounding box center [748, 280] width 144 height 14
select select "18"
select select "0"
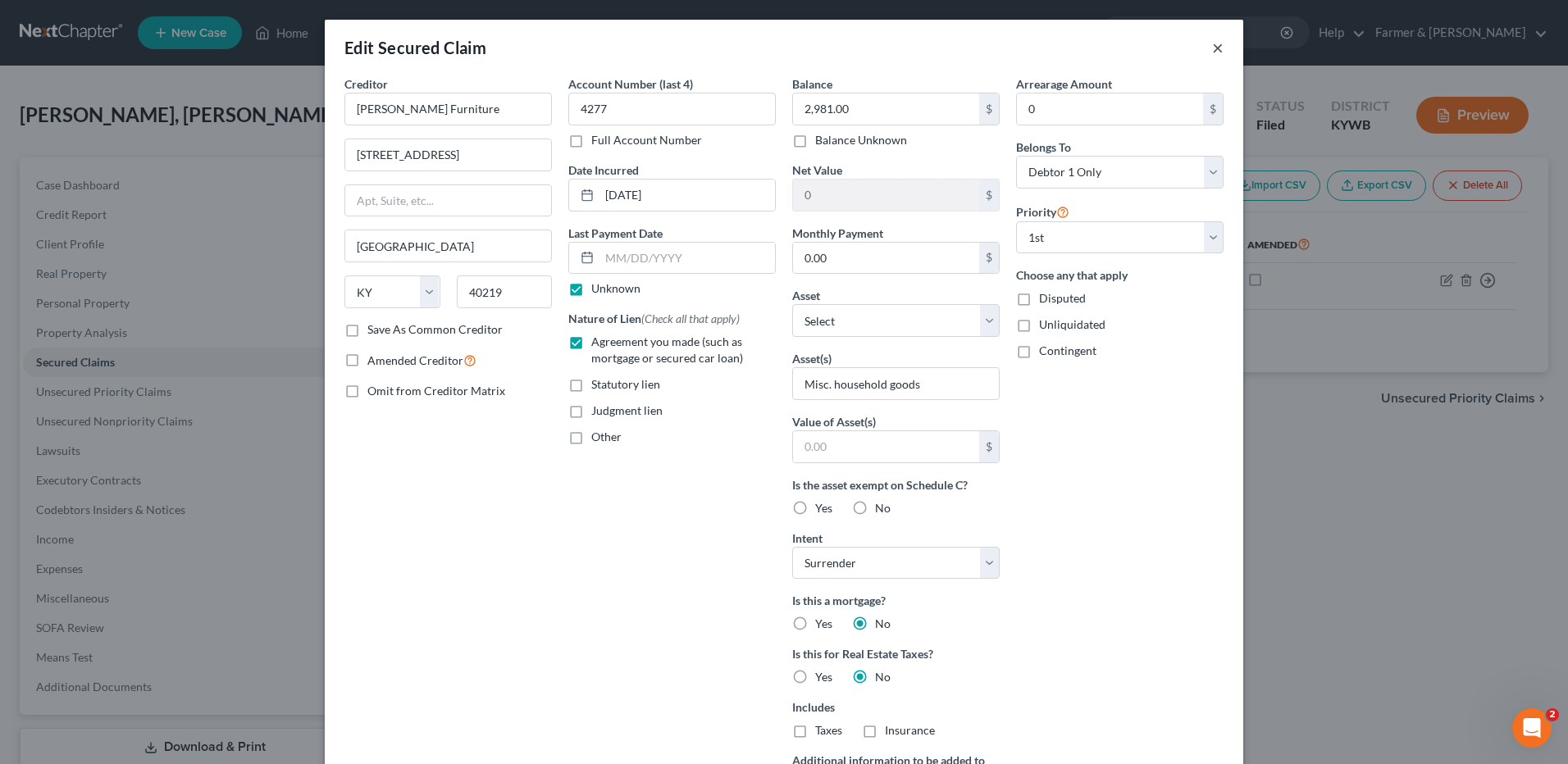
click at [1216, 48] on button "×" at bounding box center [1218, 48] width 12 height 20
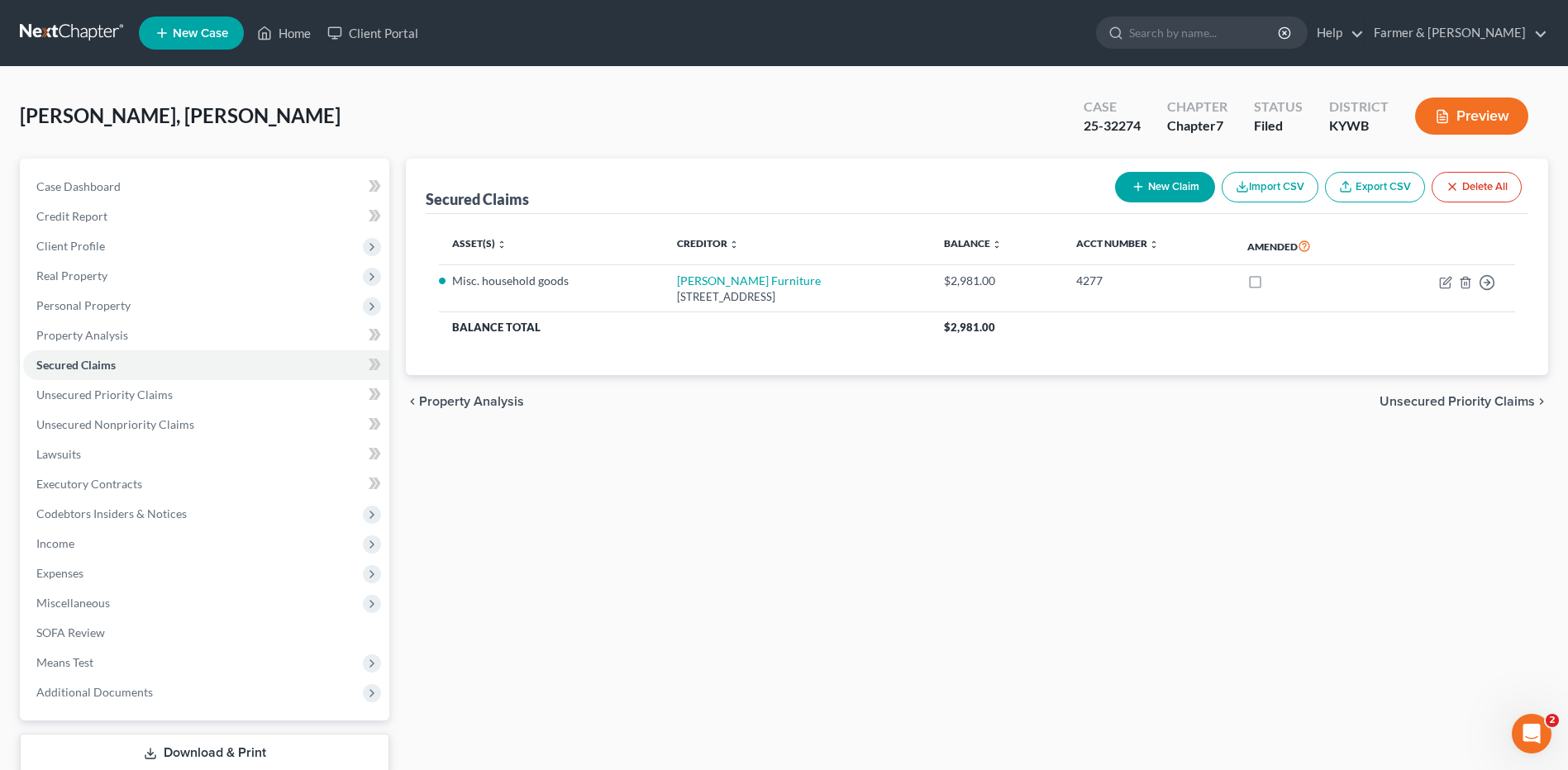
click at [93, 25] on link at bounding box center [73, 33] width 106 height 29
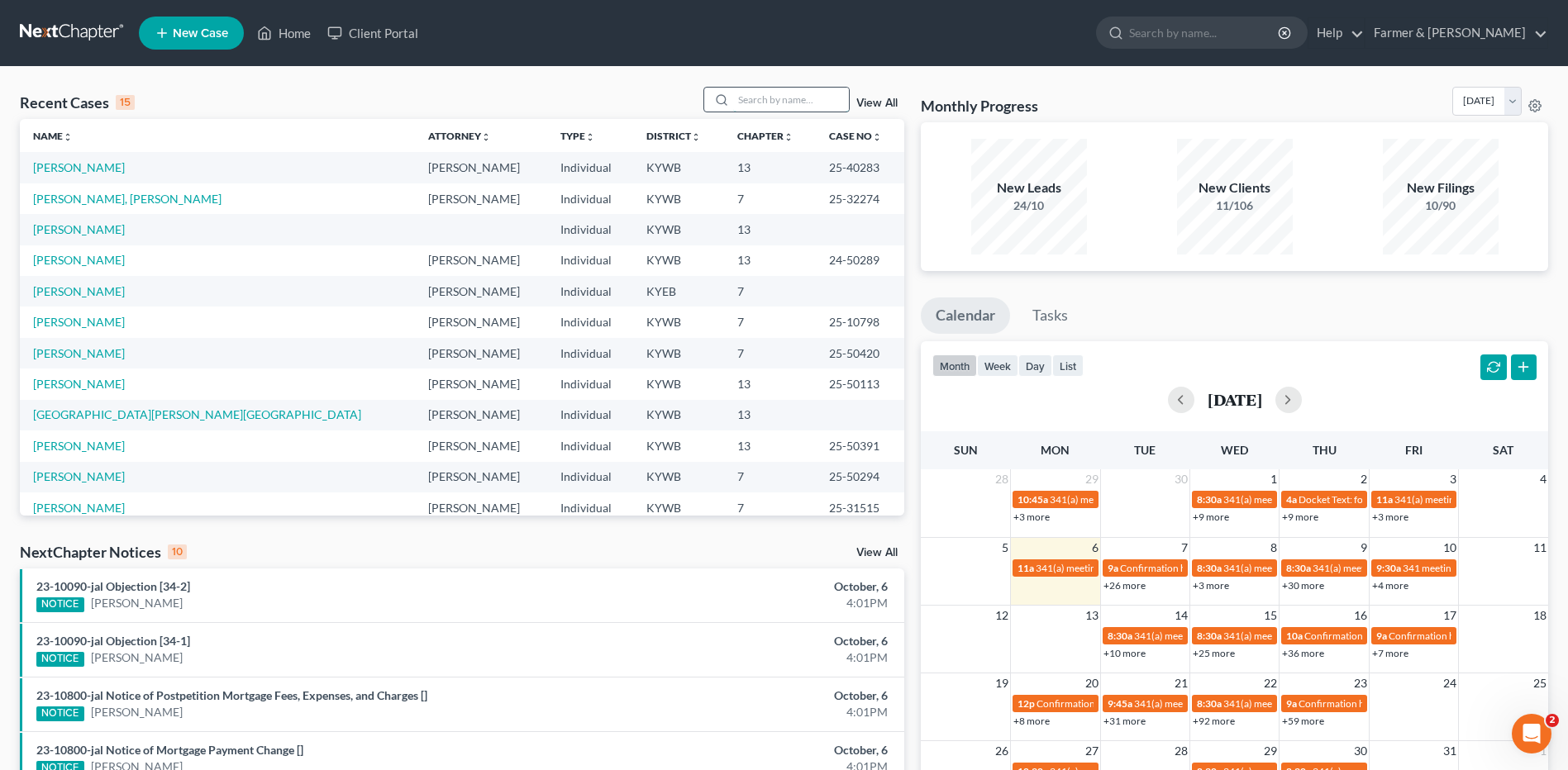
click at [758, 92] on input "search" at bounding box center [791, 99] width 116 height 24
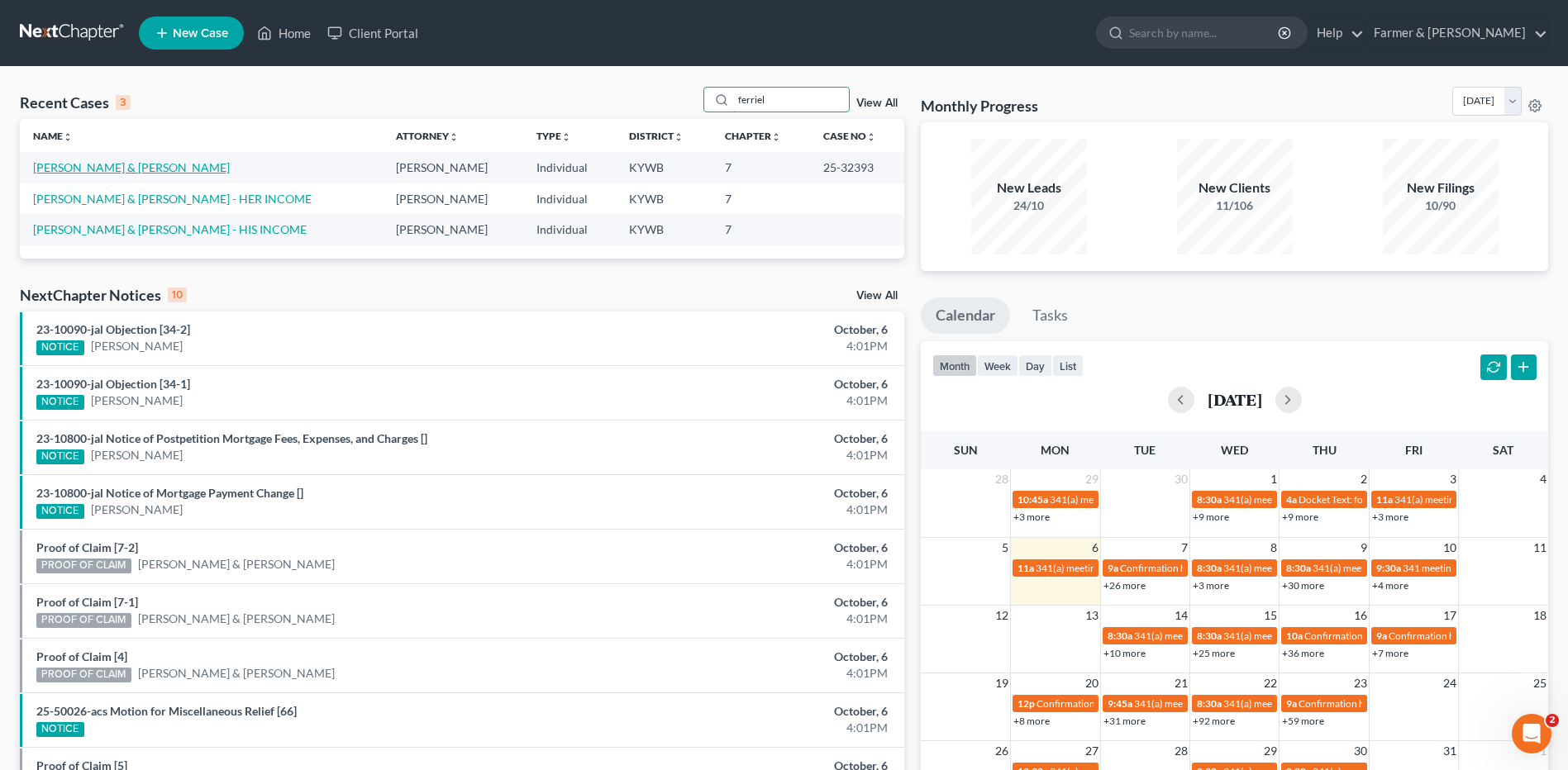
type input "ferriel"
click at [117, 166] on link "[PERSON_NAME] & [PERSON_NAME]" at bounding box center [131, 167] width 197 height 14
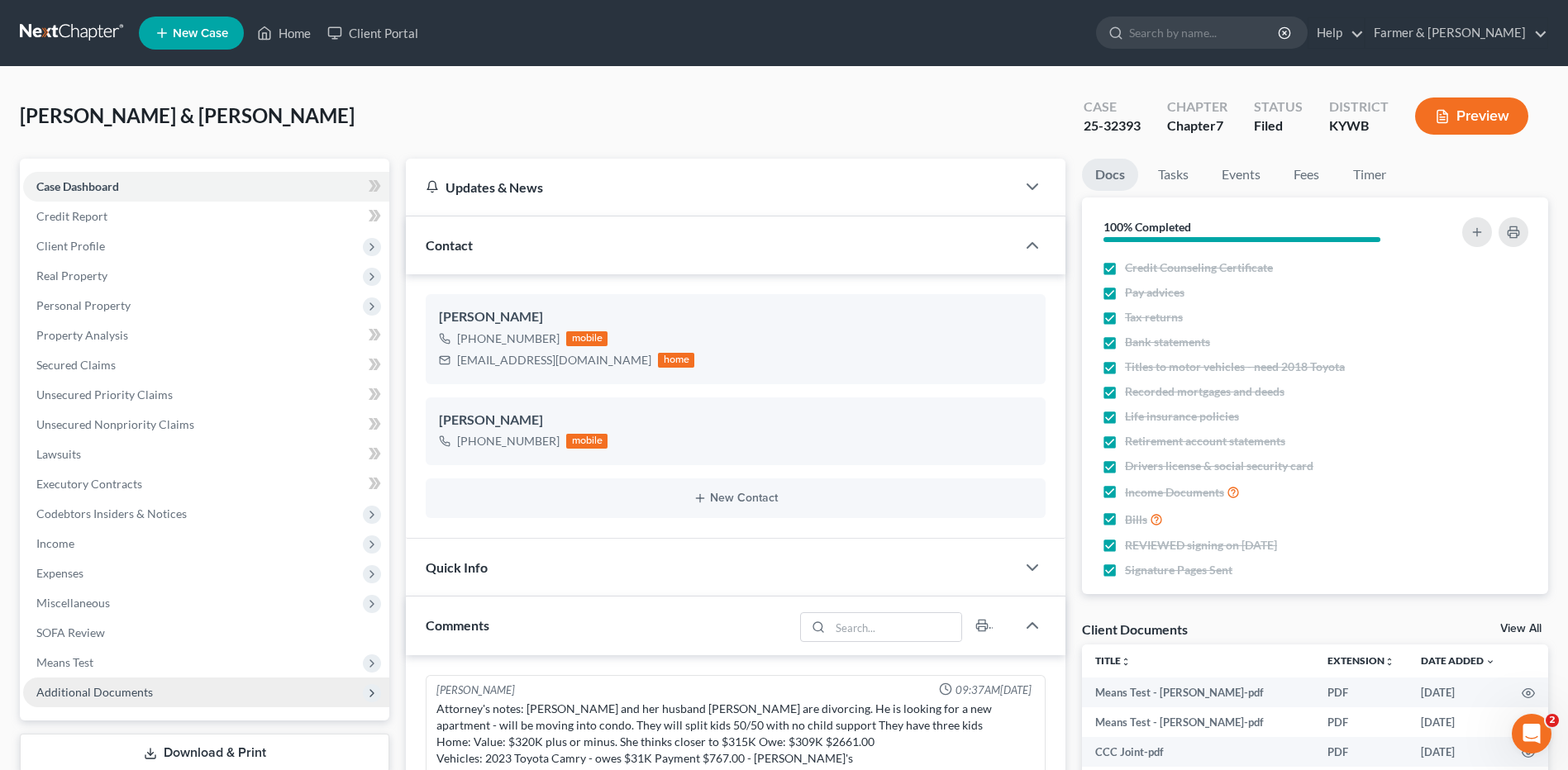
click at [127, 681] on span "Additional Documents" at bounding box center [206, 692] width 366 height 29
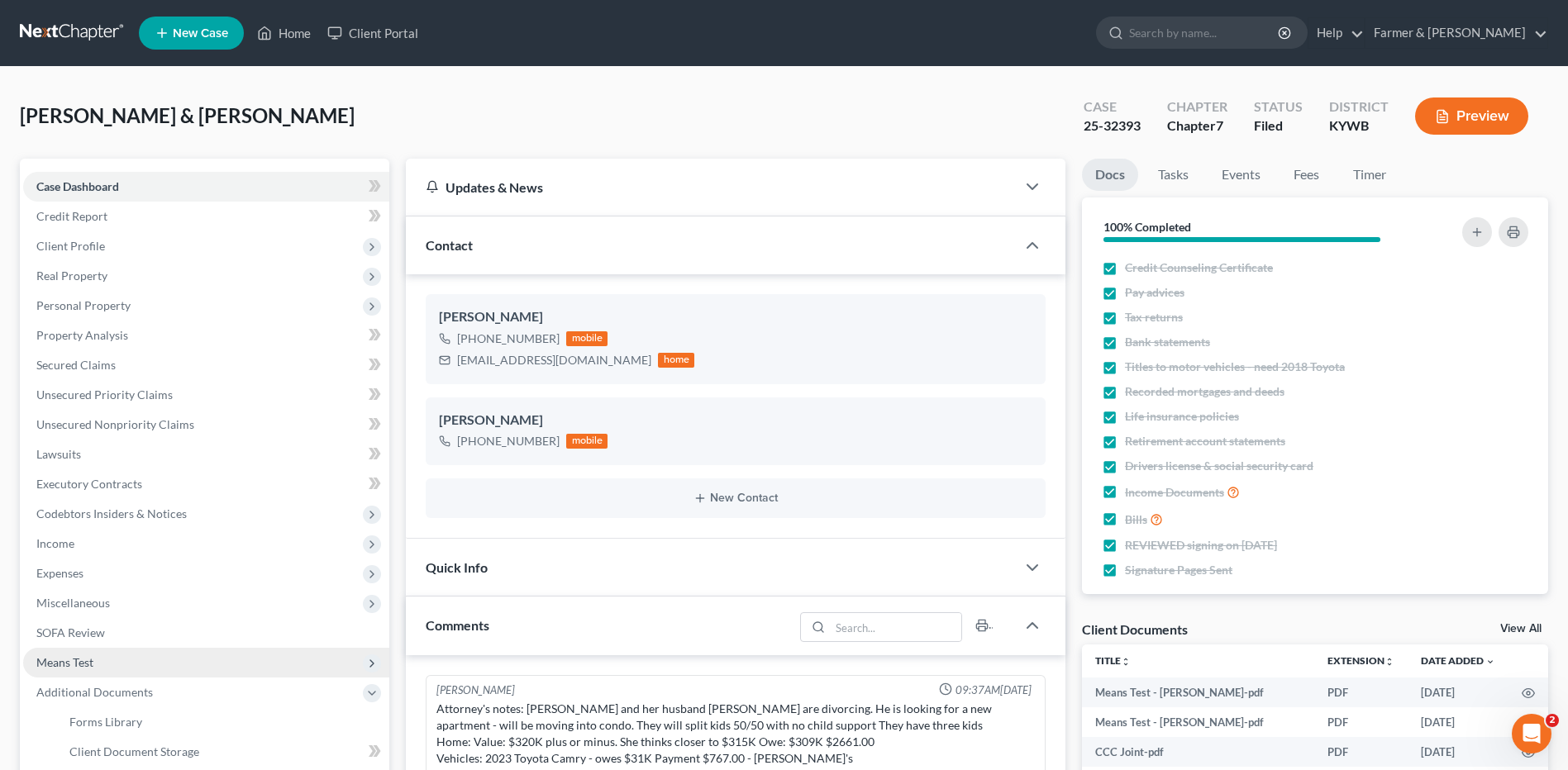
scroll to position [196, 0]
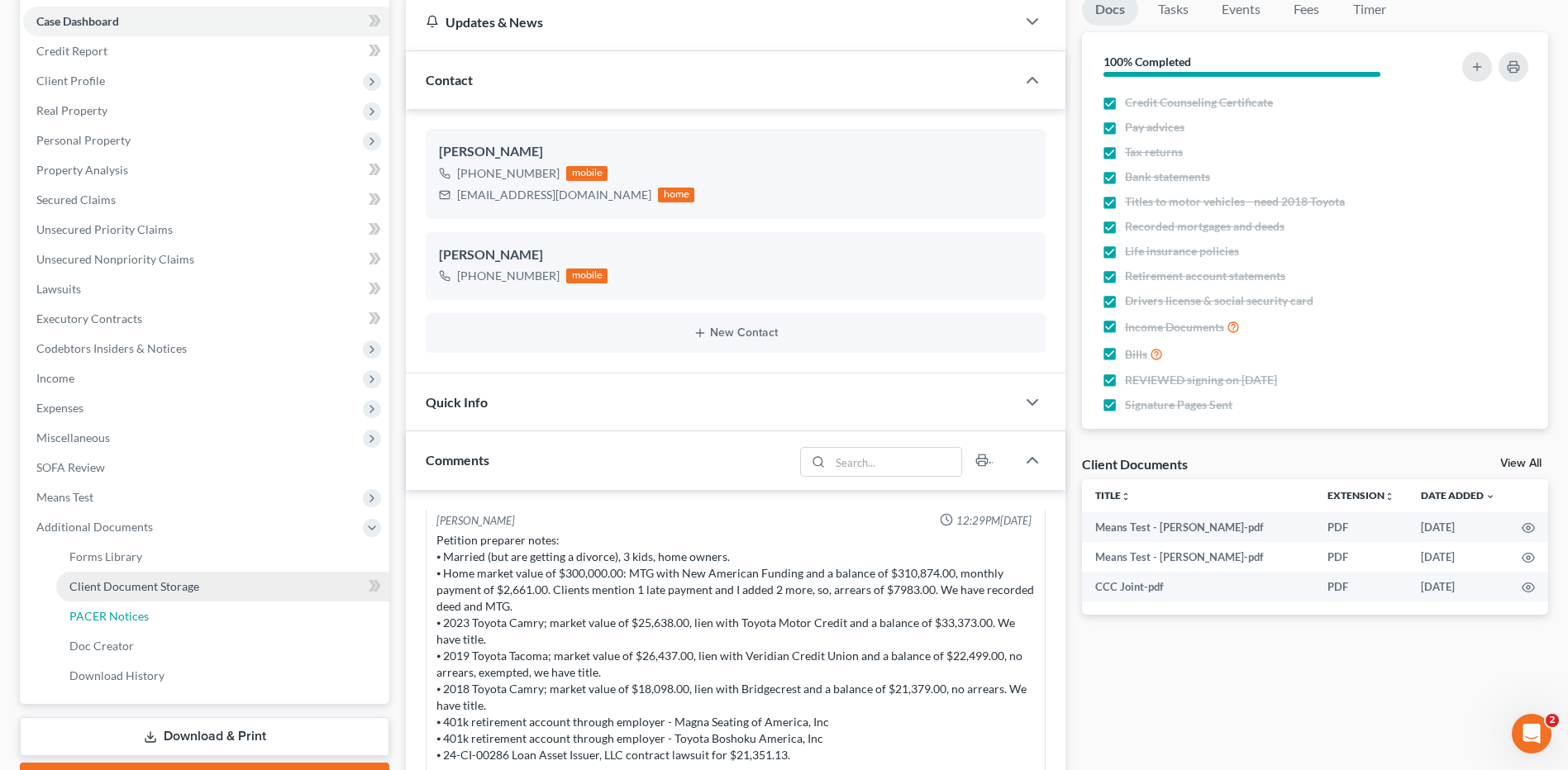
click at [143, 619] on span "PACER Notices" at bounding box center [109, 615] width 79 height 14
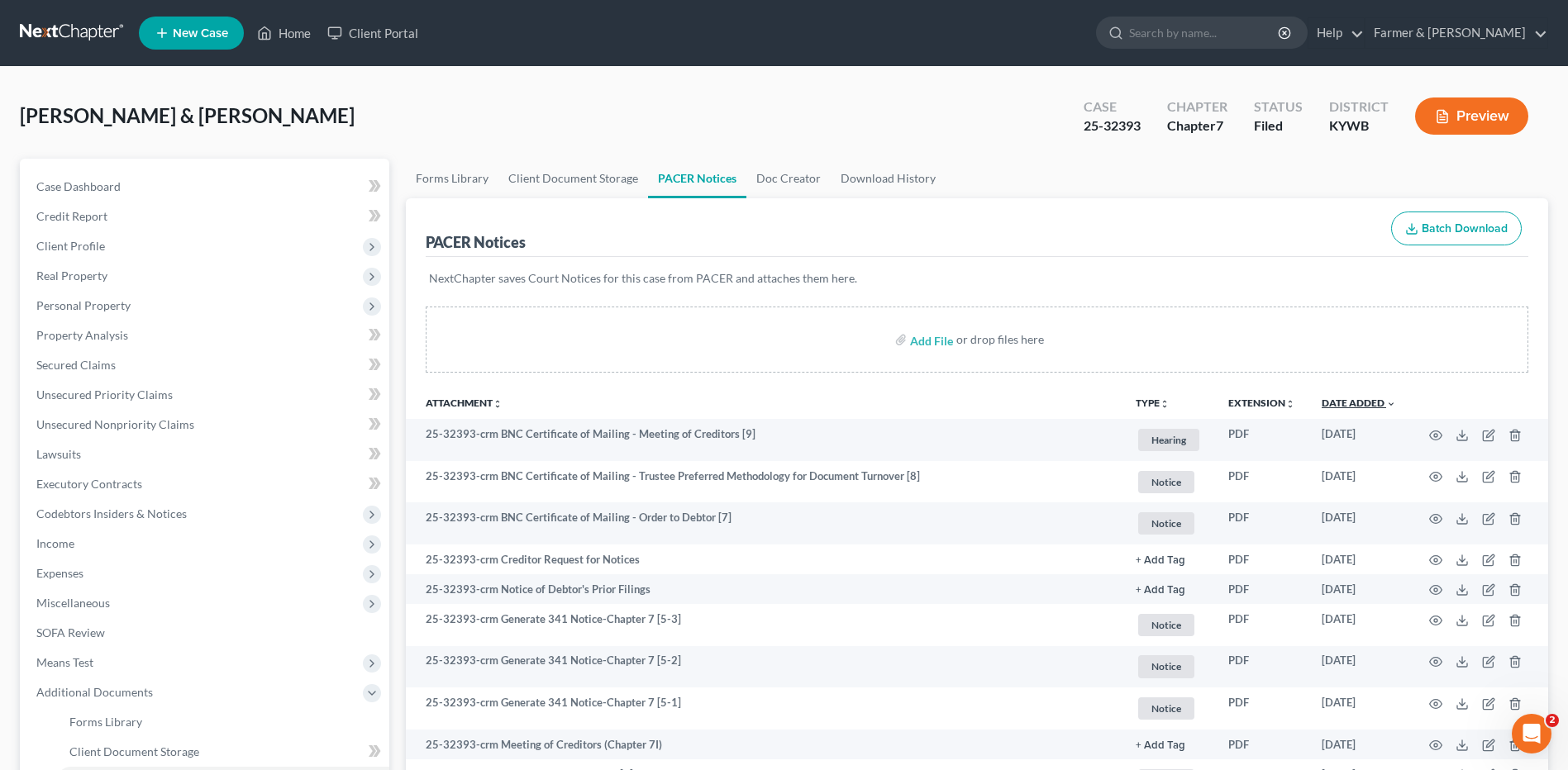
click at [1348, 409] on link "Date Added unfold_more expand_more expand_less" at bounding box center [1359, 403] width 74 height 13
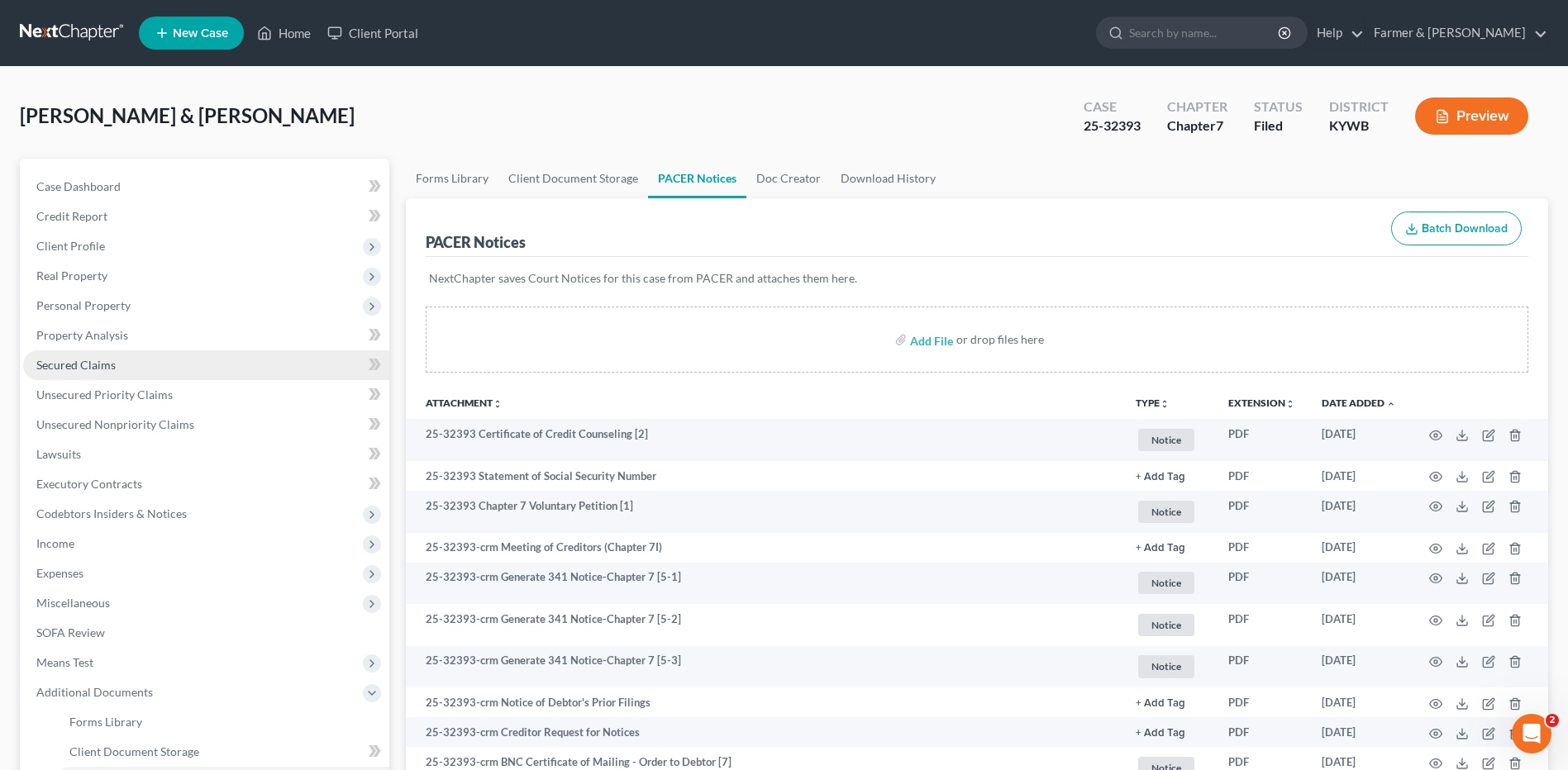
click at [138, 358] on link "Secured Claims" at bounding box center [206, 365] width 366 height 29
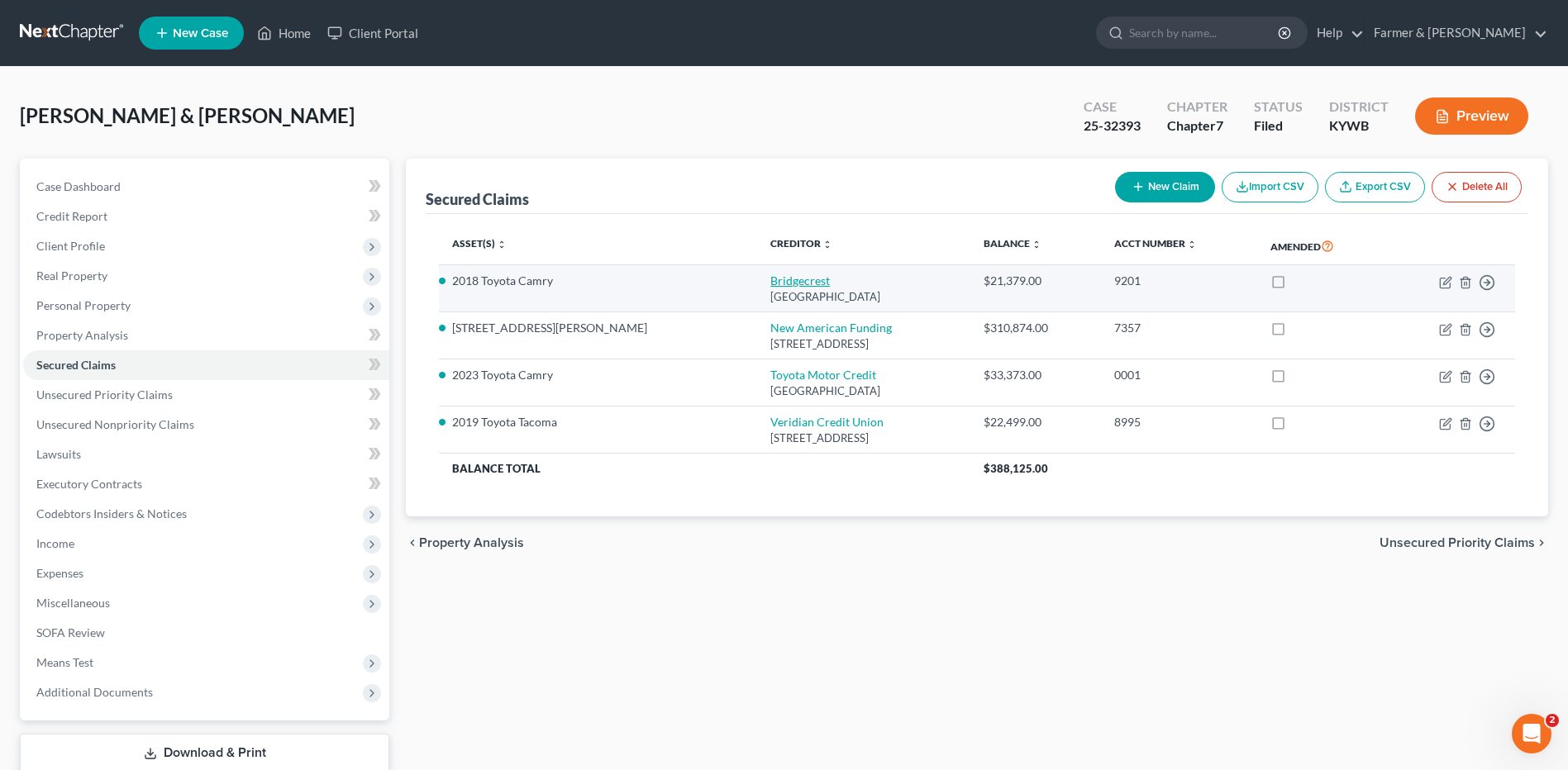
click at [770, 275] on link "Bridgecrest" at bounding box center [800, 280] width 60 height 14
select select "3"
select select "0"
select select "2"
select select "1"
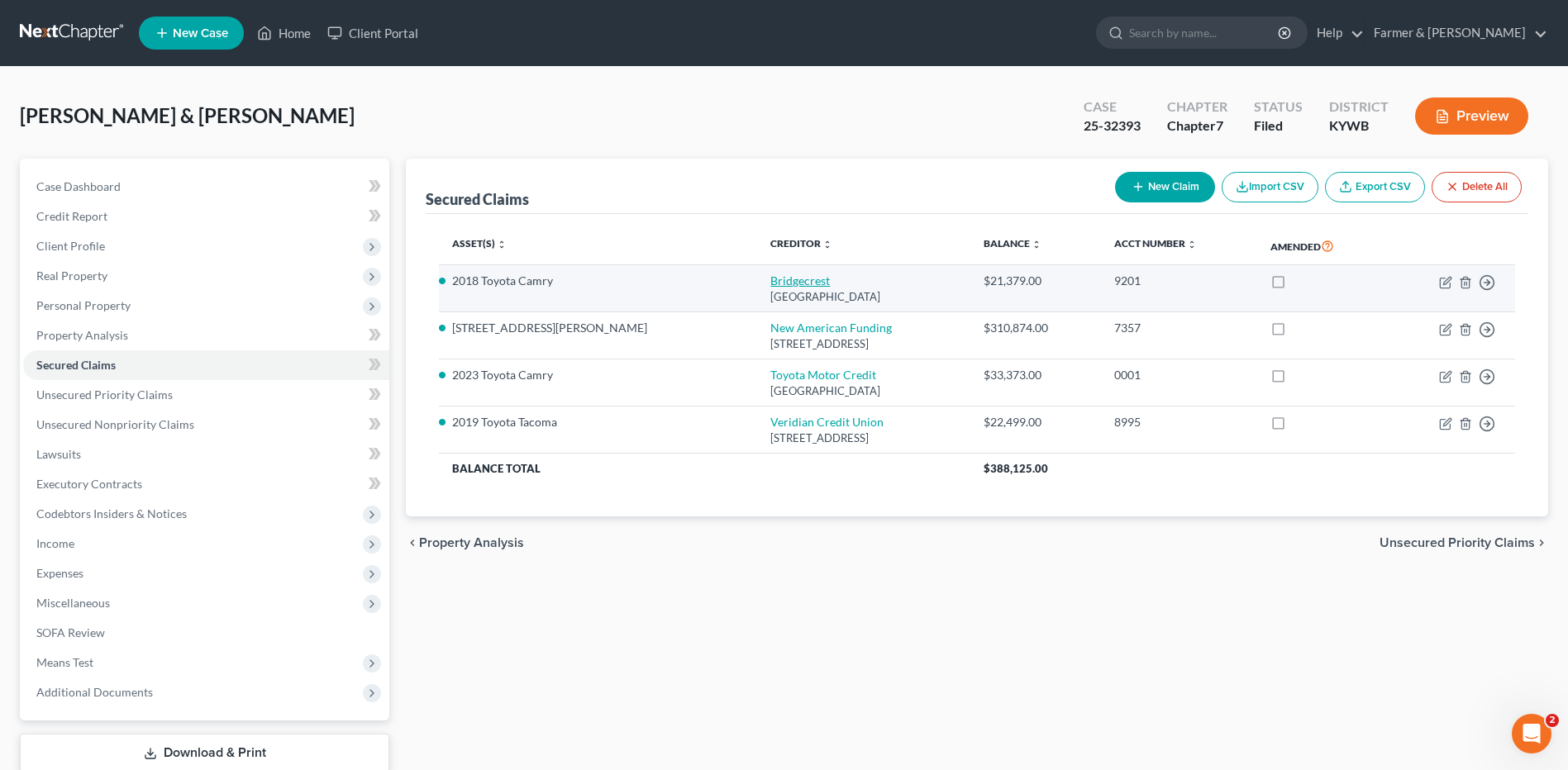
select select "0"
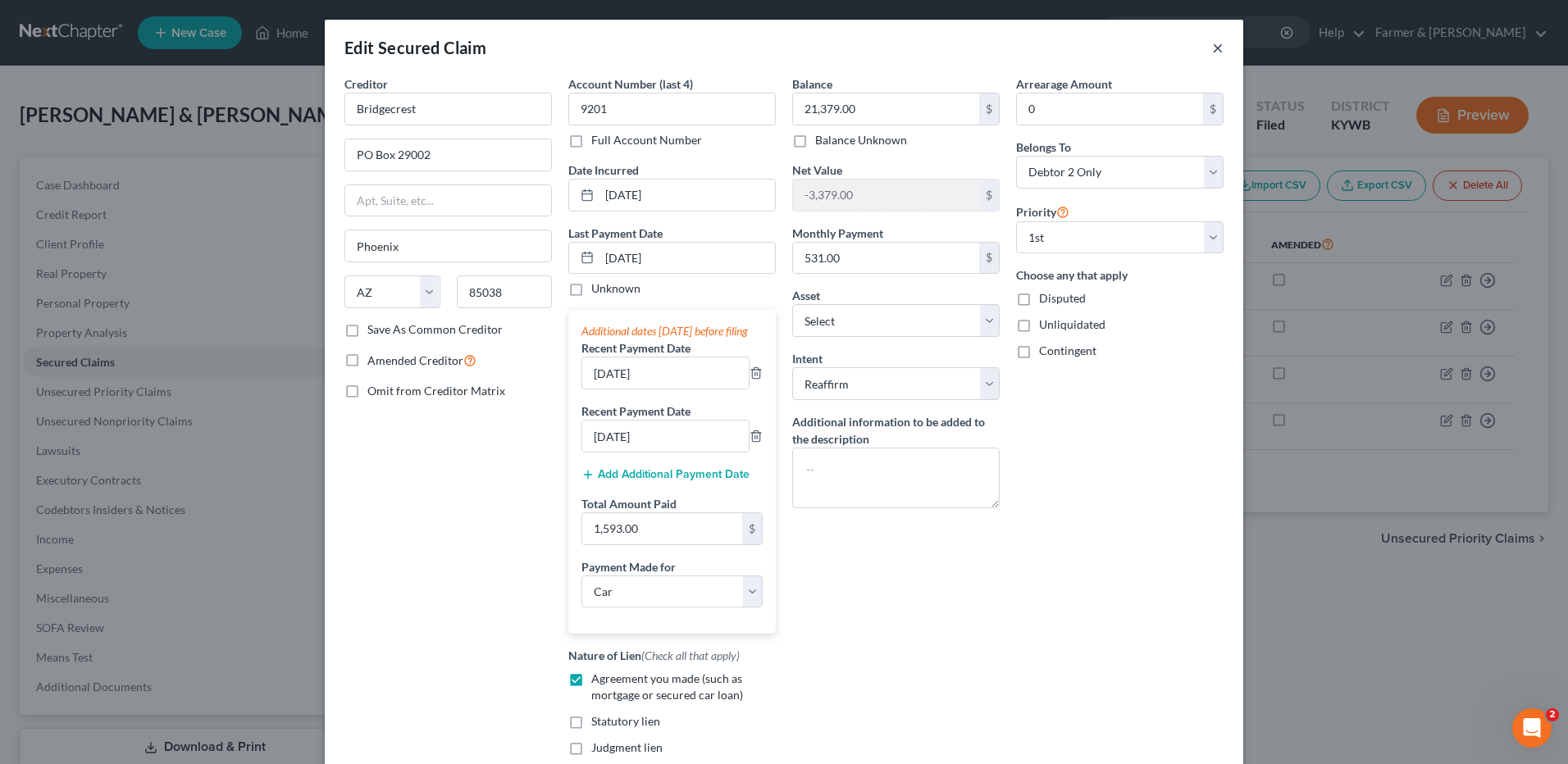
click at [1213, 52] on button "×" at bounding box center [1218, 48] width 12 height 20
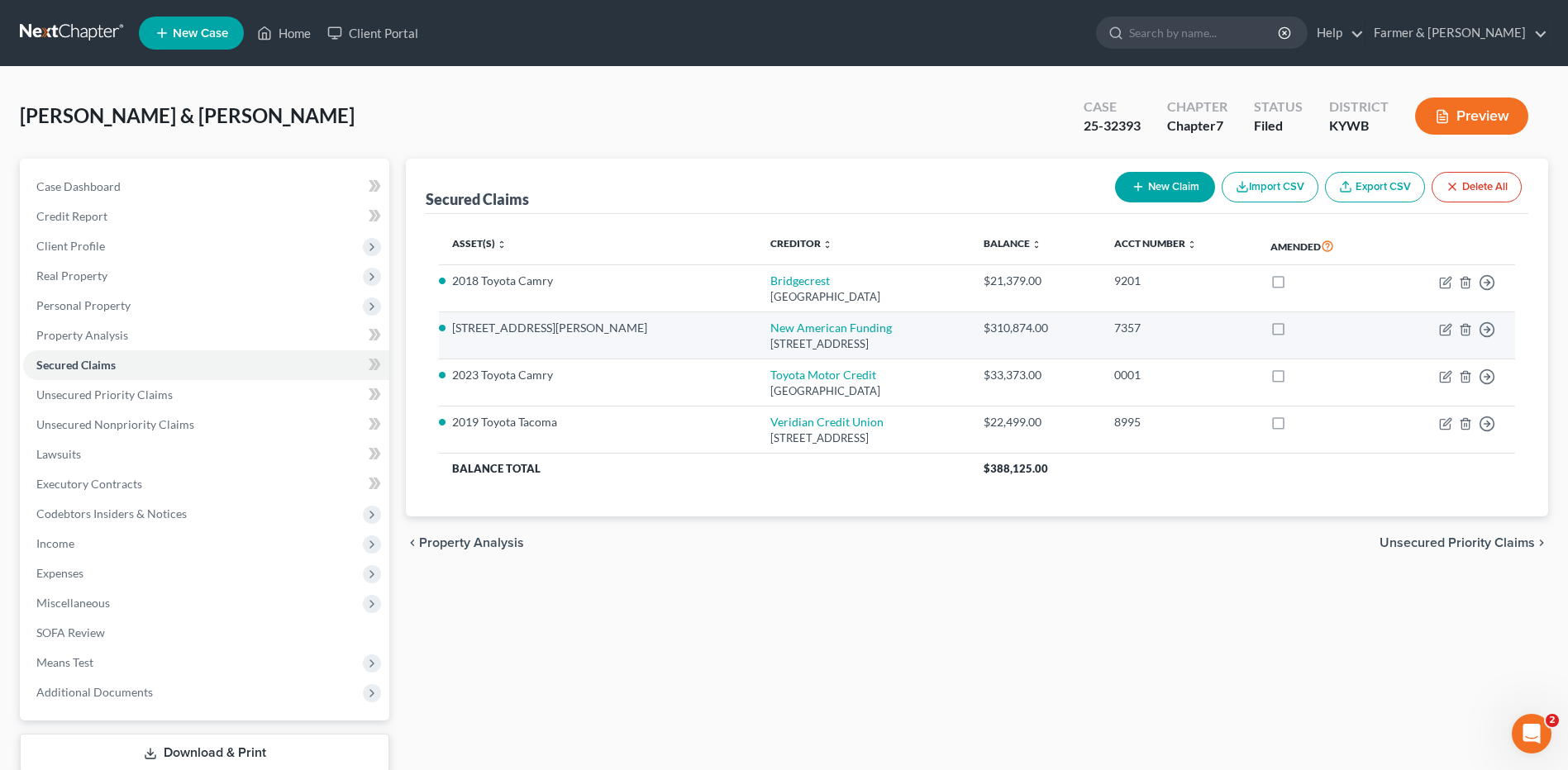
click at [757, 318] on td "New American Funding 11001 Lakeline Blvd, Austin, TX 78717" at bounding box center [863, 336] width 213 height 47
click at [770, 325] on link "New American Funding" at bounding box center [831, 327] width 121 height 14
select select "45"
select select "3"
select select "15"
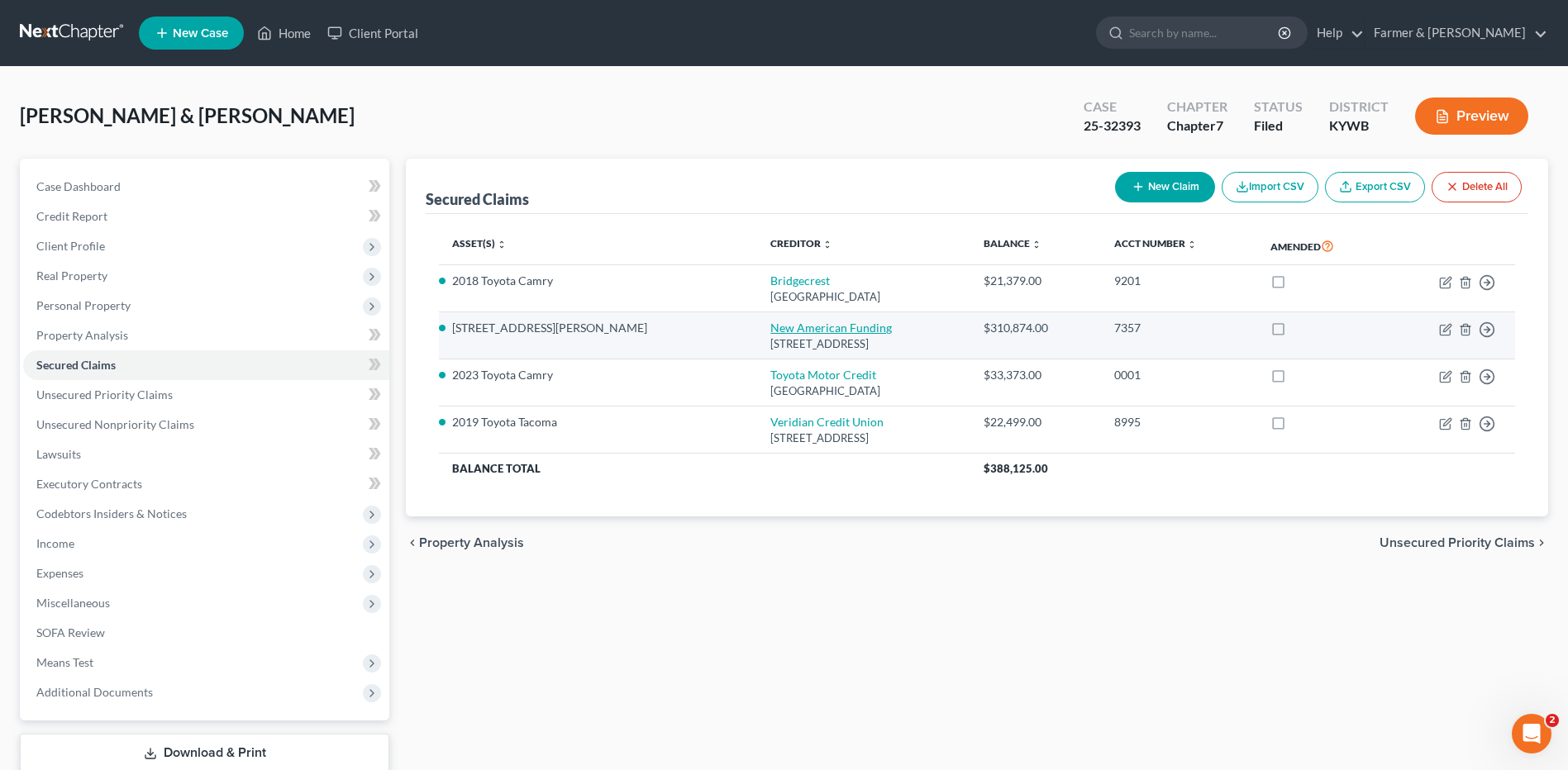
select select "2"
select select "0"
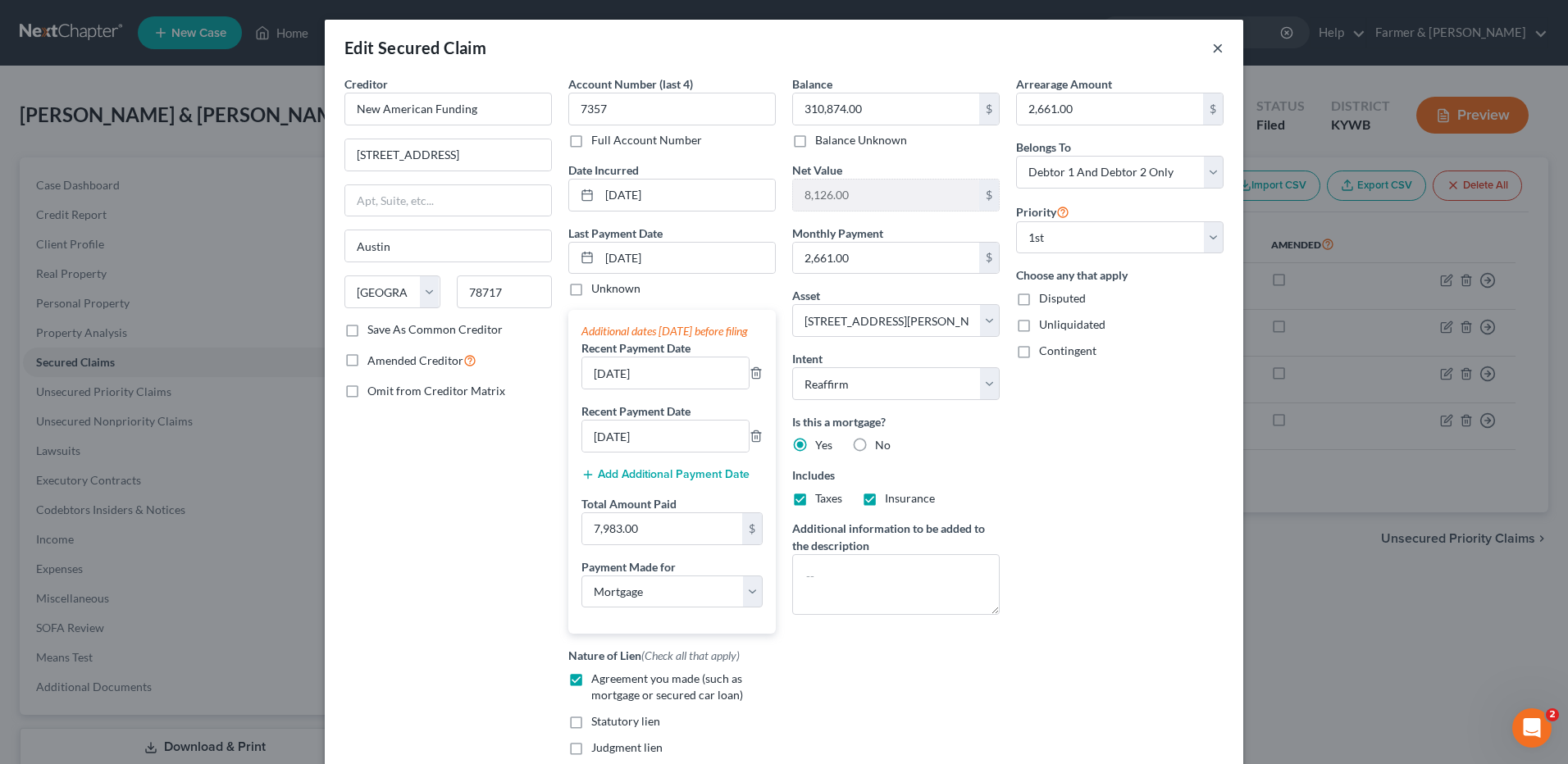
click at [1213, 50] on button "×" at bounding box center [1218, 48] width 12 height 20
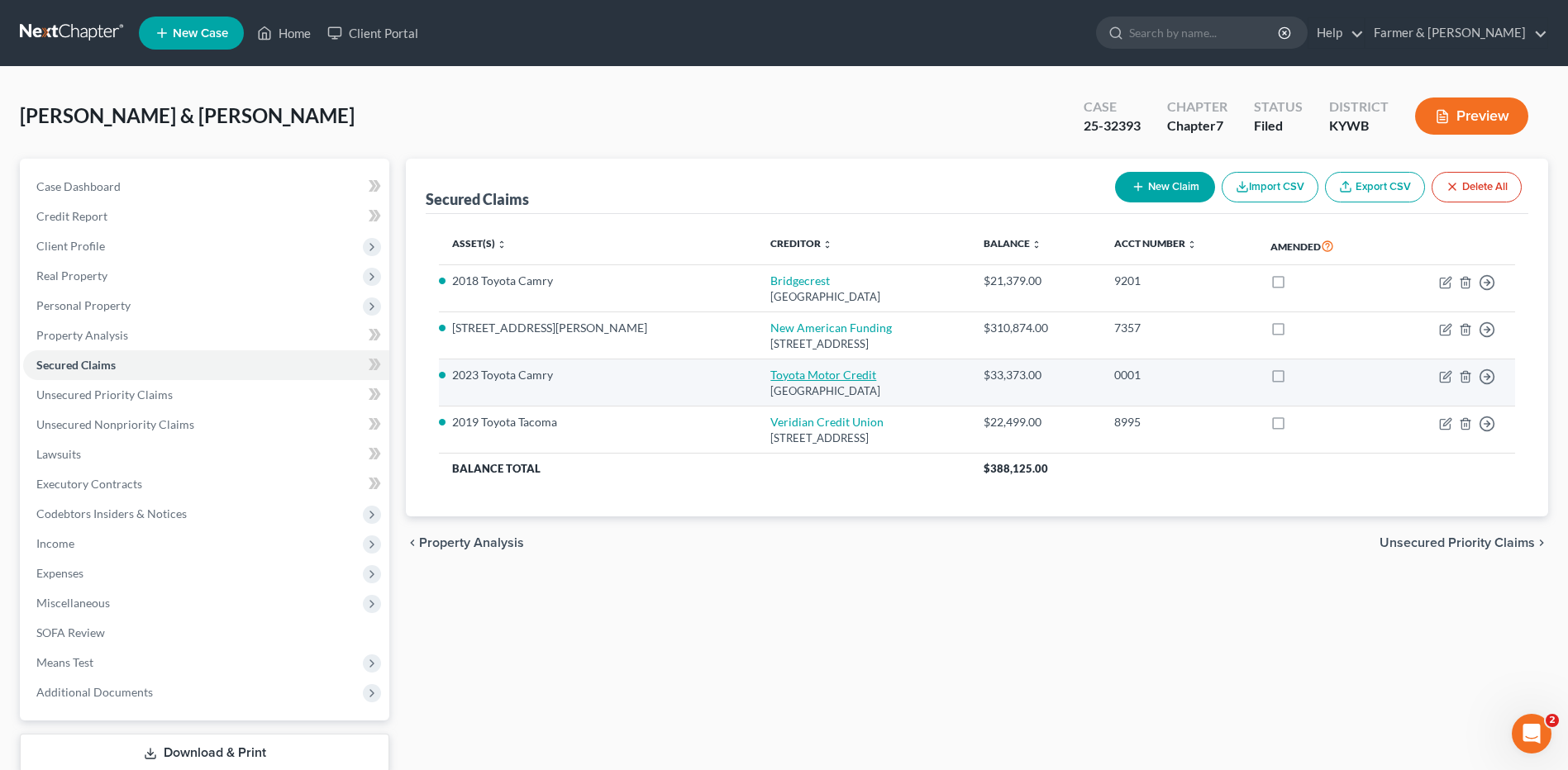
click at [770, 372] on link "Toyota Motor Credit" at bounding box center [823, 374] width 106 height 14
select select "10"
select select "0"
select select "5"
select select "2"
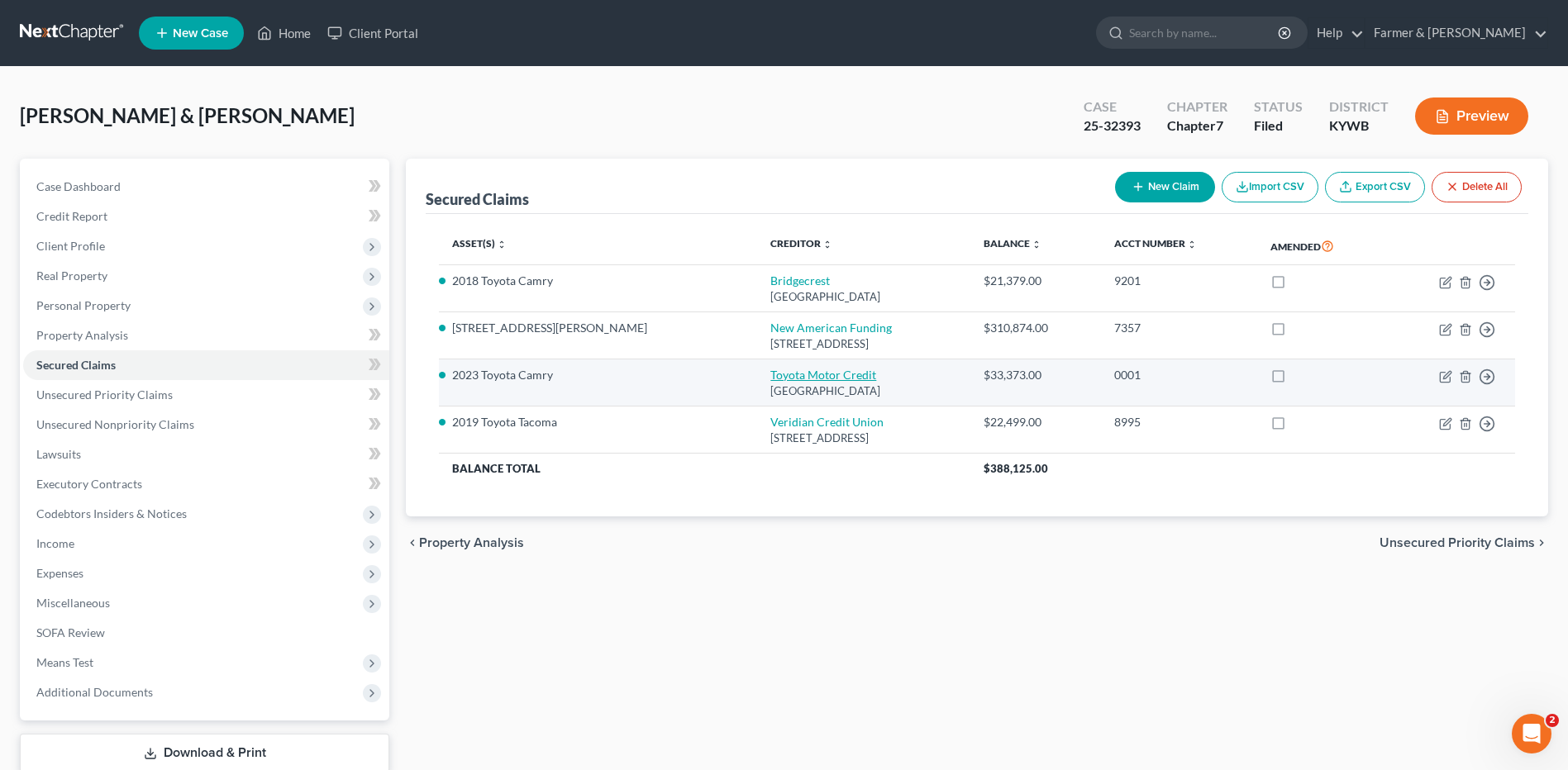
select select "2"
select select "0"
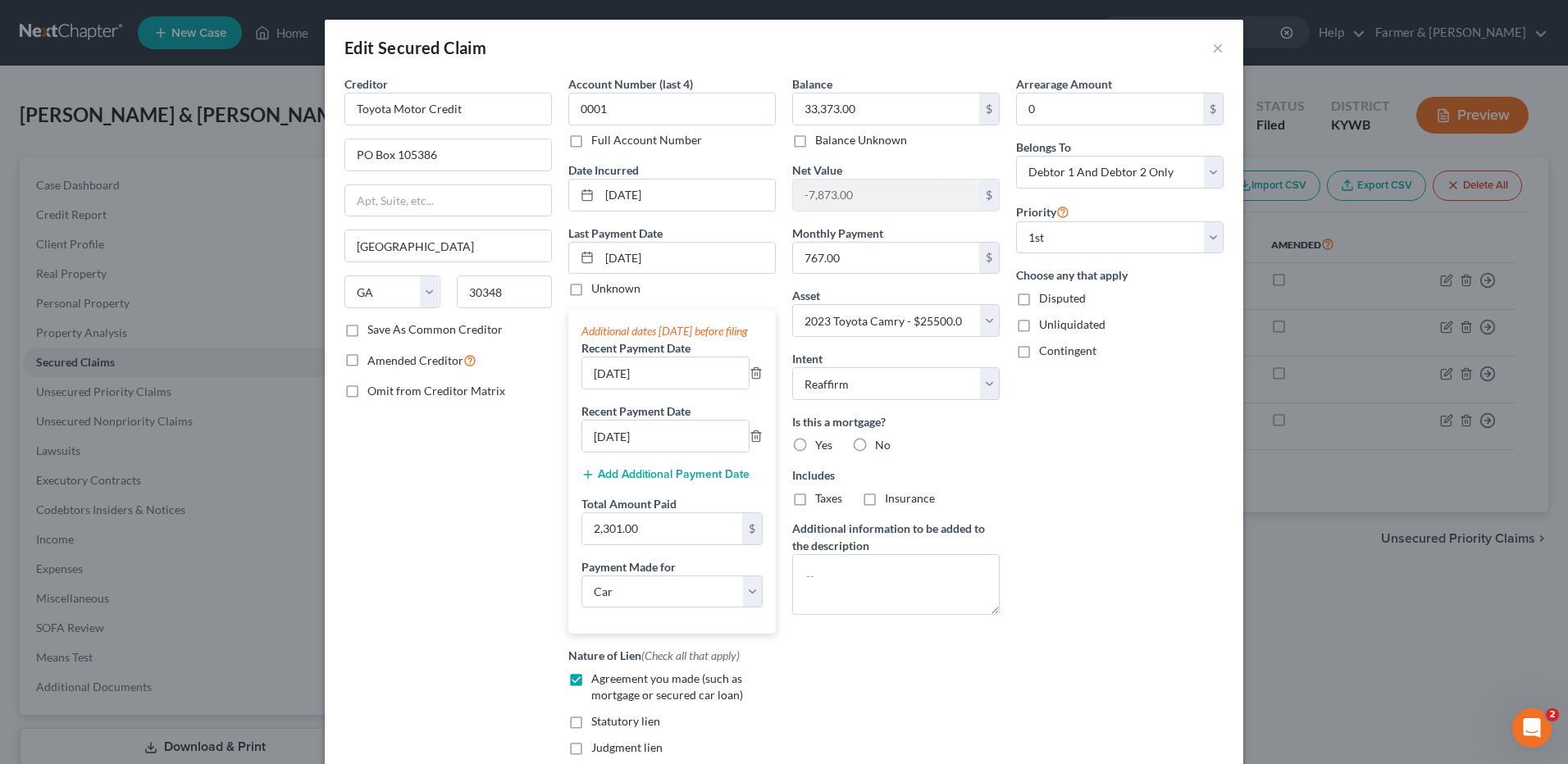
click at [1219, 44] on div "Edit Secured Claim ×" at bounding box center [784, 48] width 919 height 56
click at [1215, 46] on button "×" at bounding box center [1218, 48] width 12 height 20
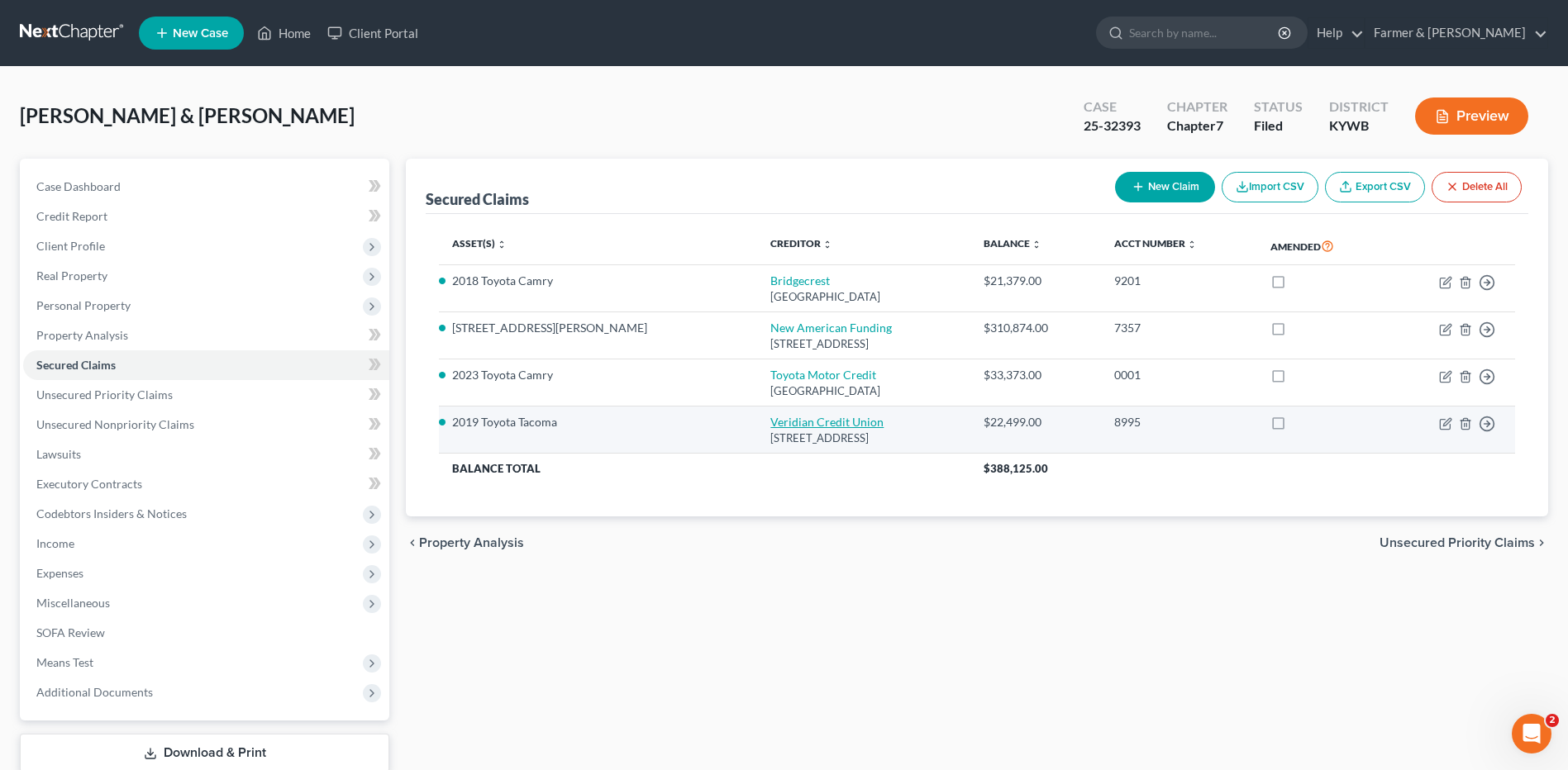
click at [770, 418] on link "Veridian Credit Union" at bounding box center [826, 421] width 114 height 14
select select "16"
select select "0"
select select "8"
select select "2"
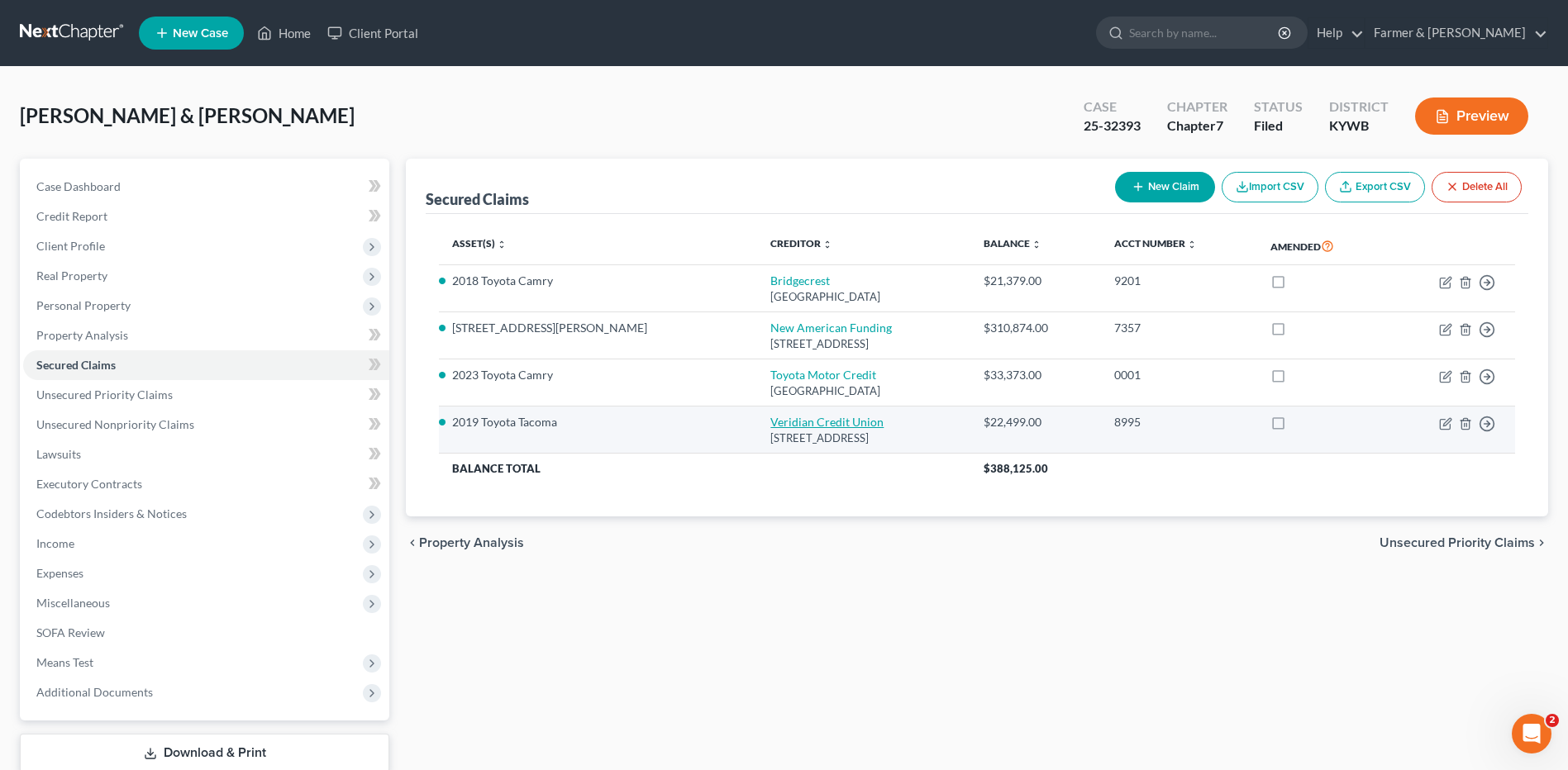
select select "1"
select select "0"
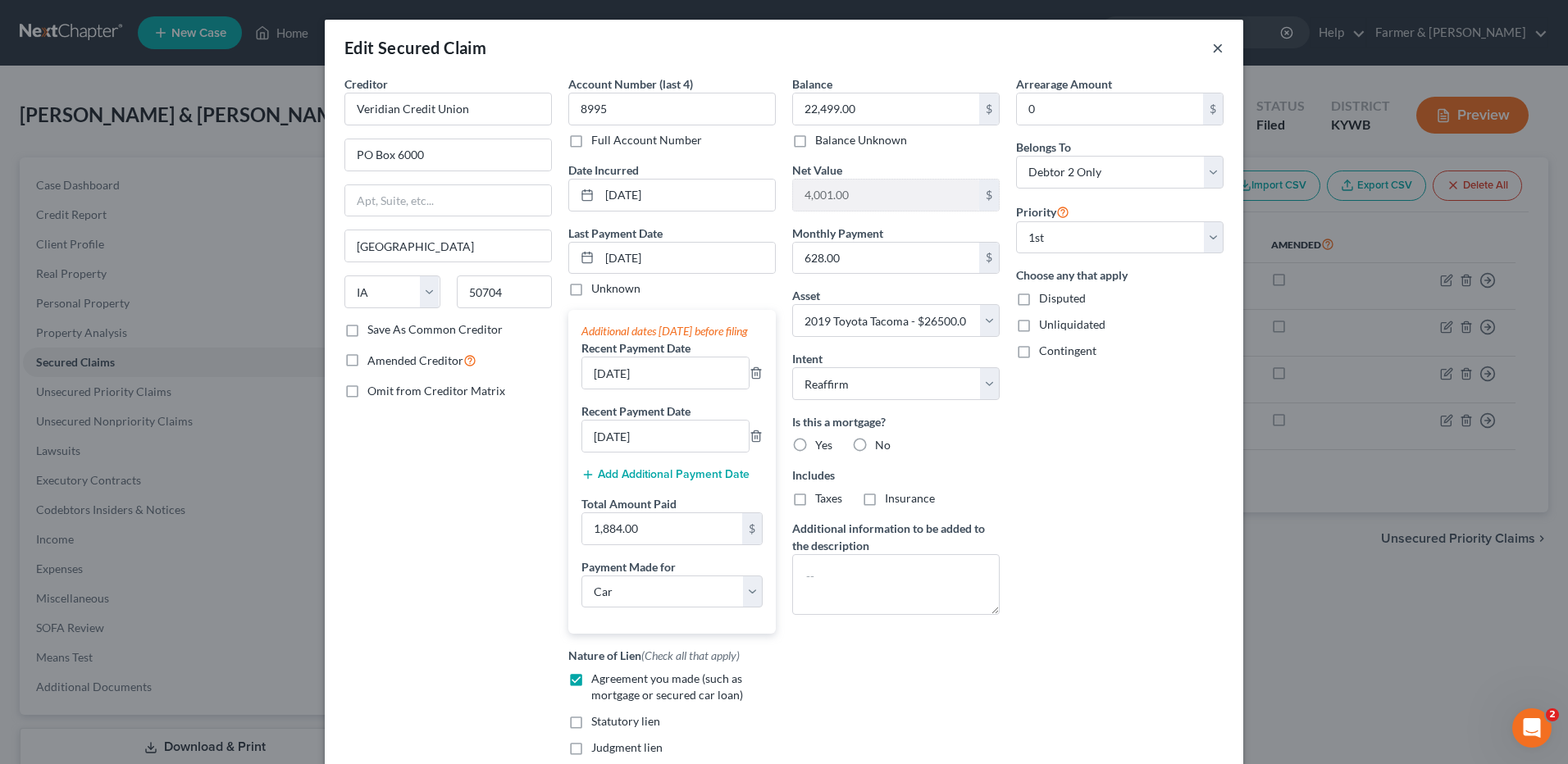
click at [1213, 48] on button "×" at bounding box center [1218, 48] width 12 height 20
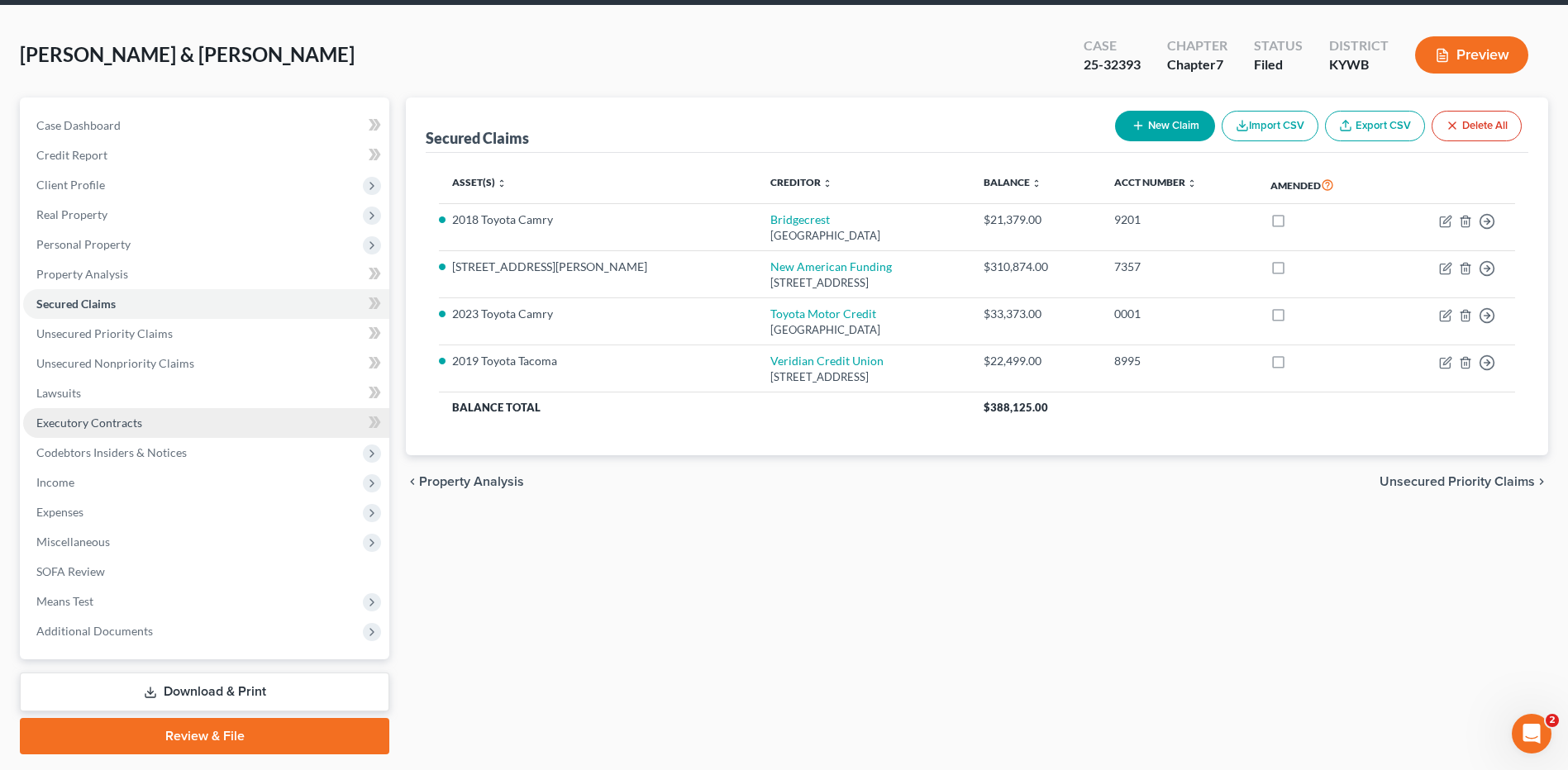
scroll to position [108, 0]
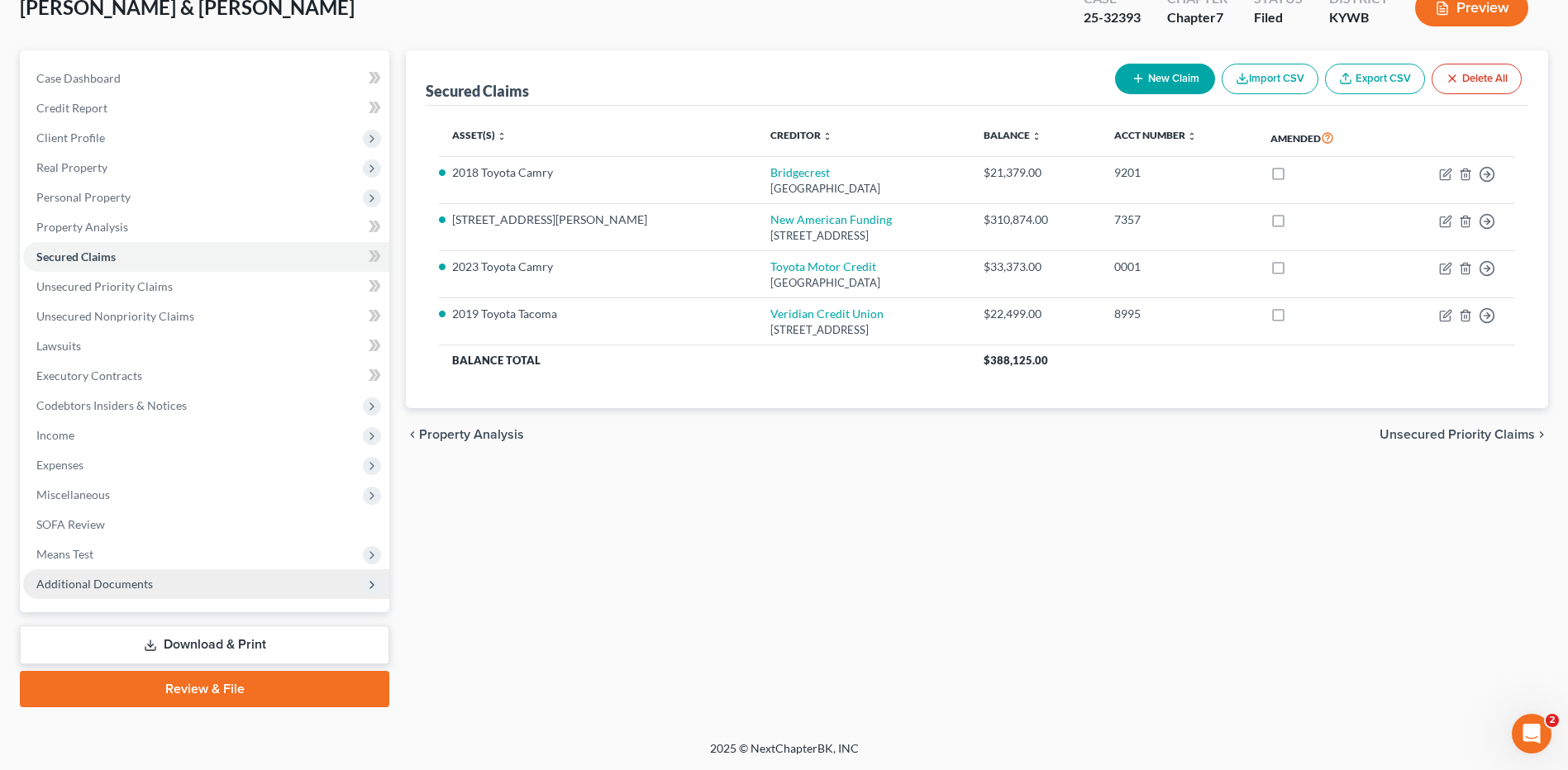
click at [135, 578] on span "Additional Documents" at bounding box center [94, 583] width 117 height 14
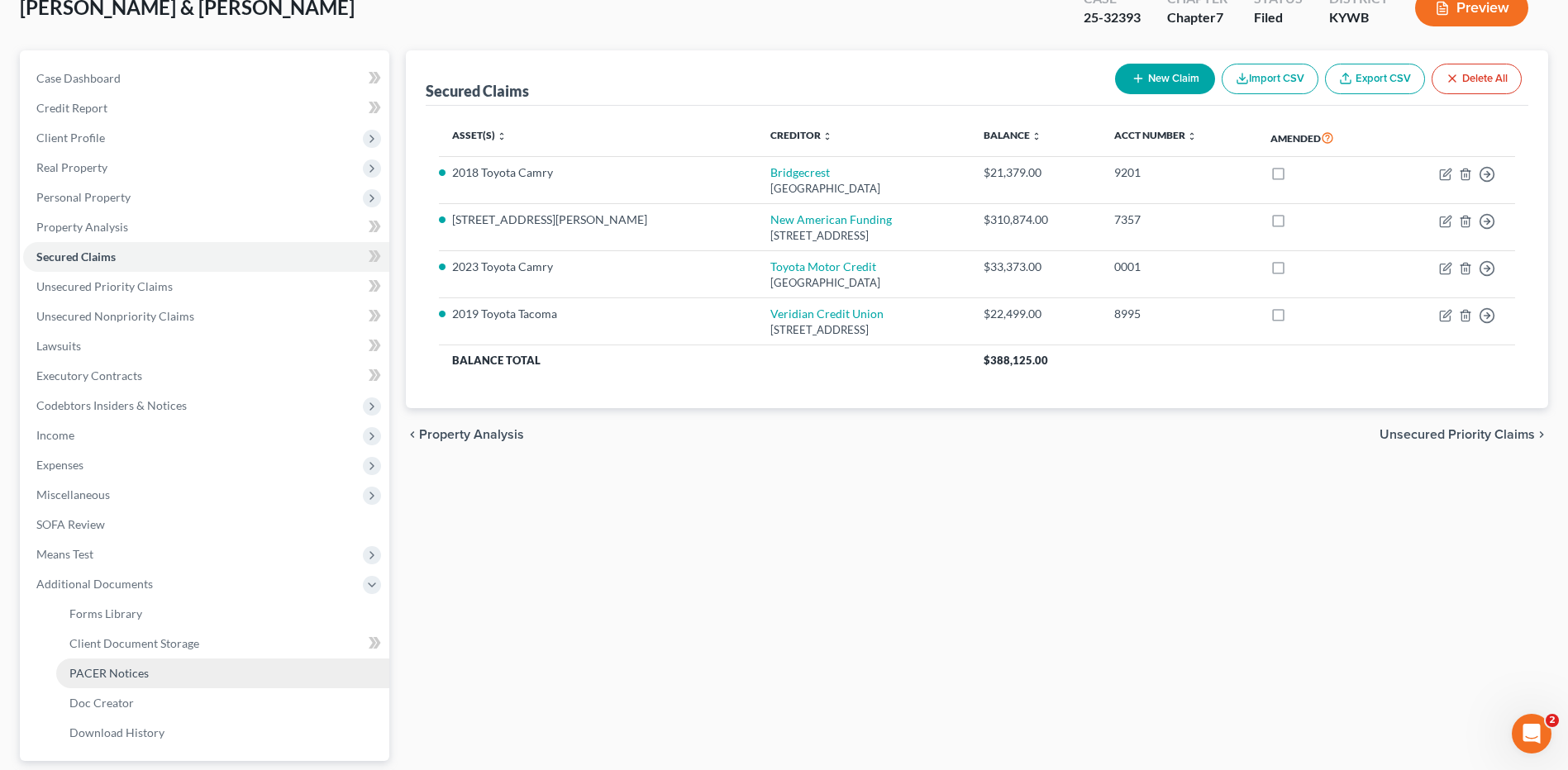
click at [147, 668] on link "PACER Notices" at bounding box center [223, 672] width 333 height 29
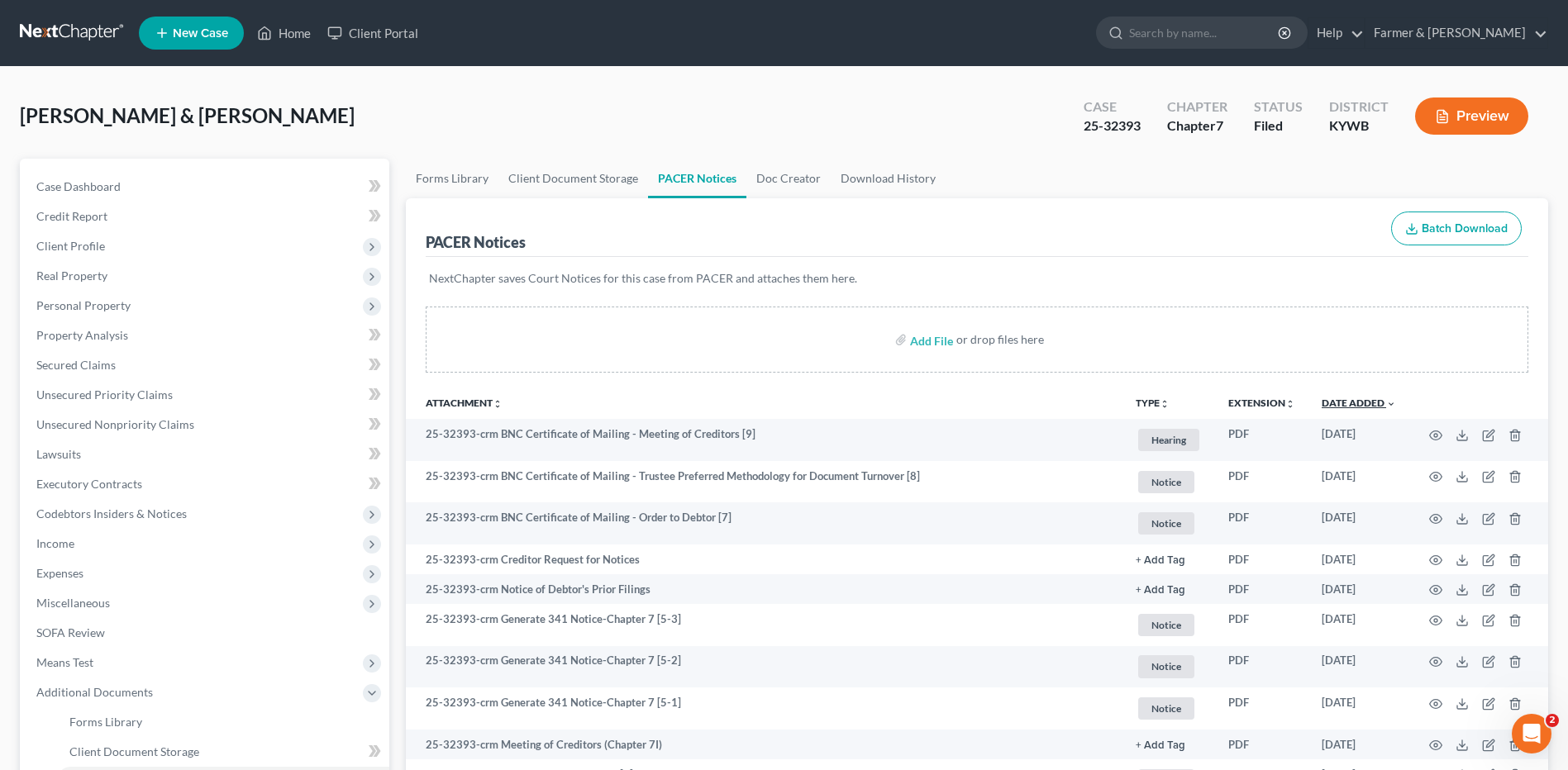
click at [1344, 402] on link "Date Added unfold_more expand_more expand_less" at bounding box center [1359, 403] width 74 height 13
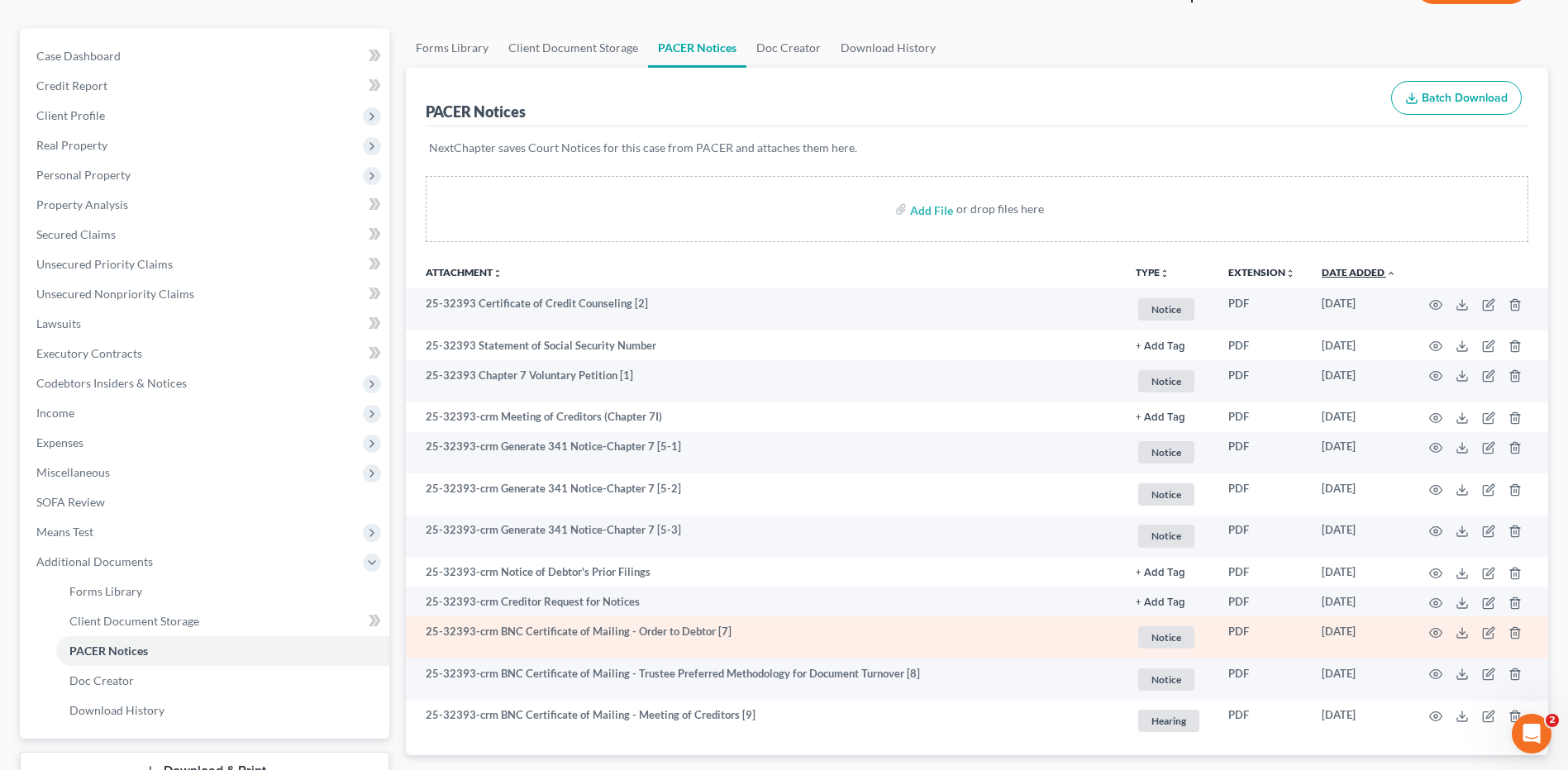
scroll to position [257, 0]
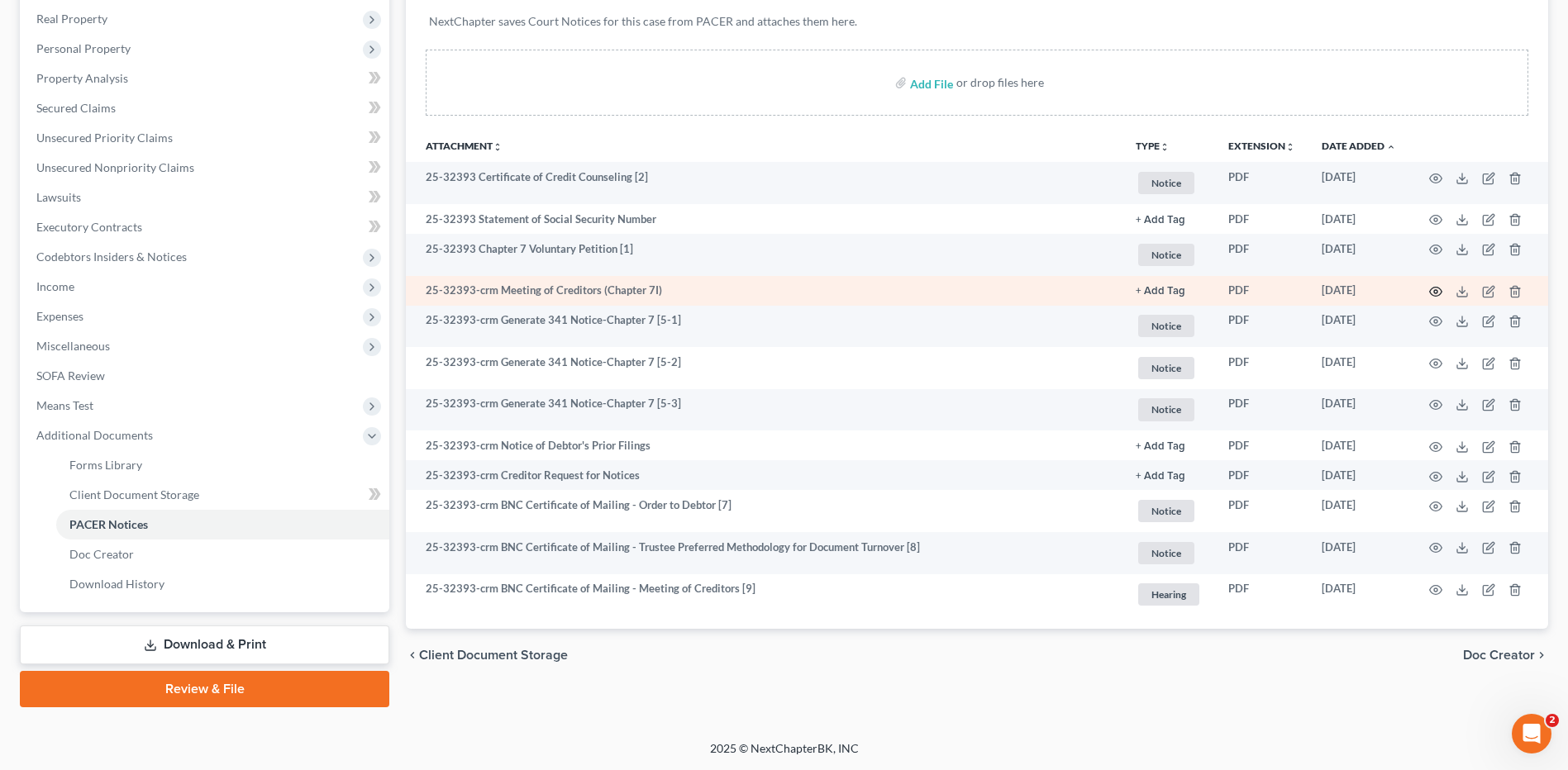
click at [1431, 288] on icon "button" at bounding box center [1436, 292] width 13 height 13
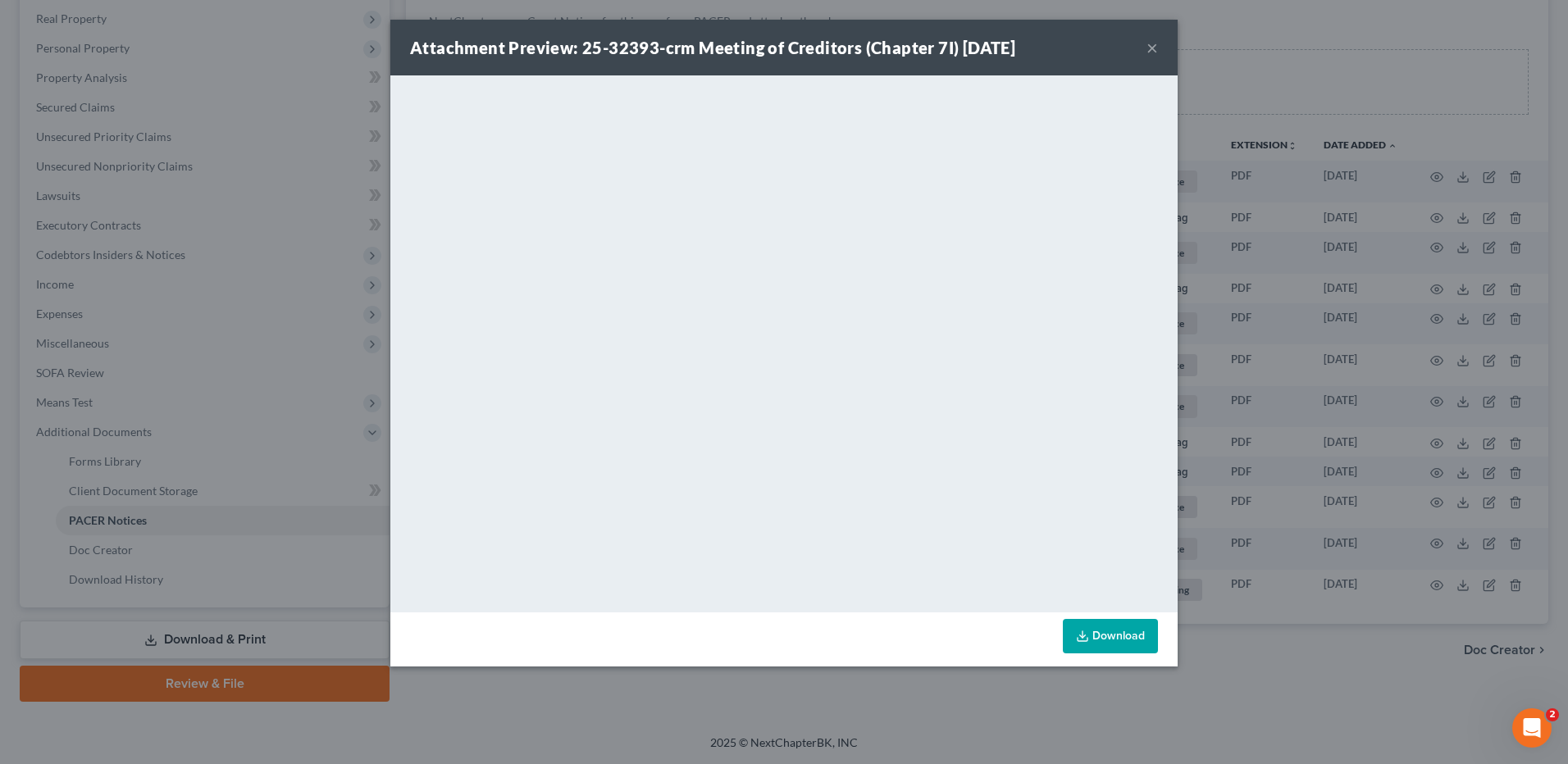
click at [1152, 45] on button "×" at bounding box center [1152, 48] width 12 height 20
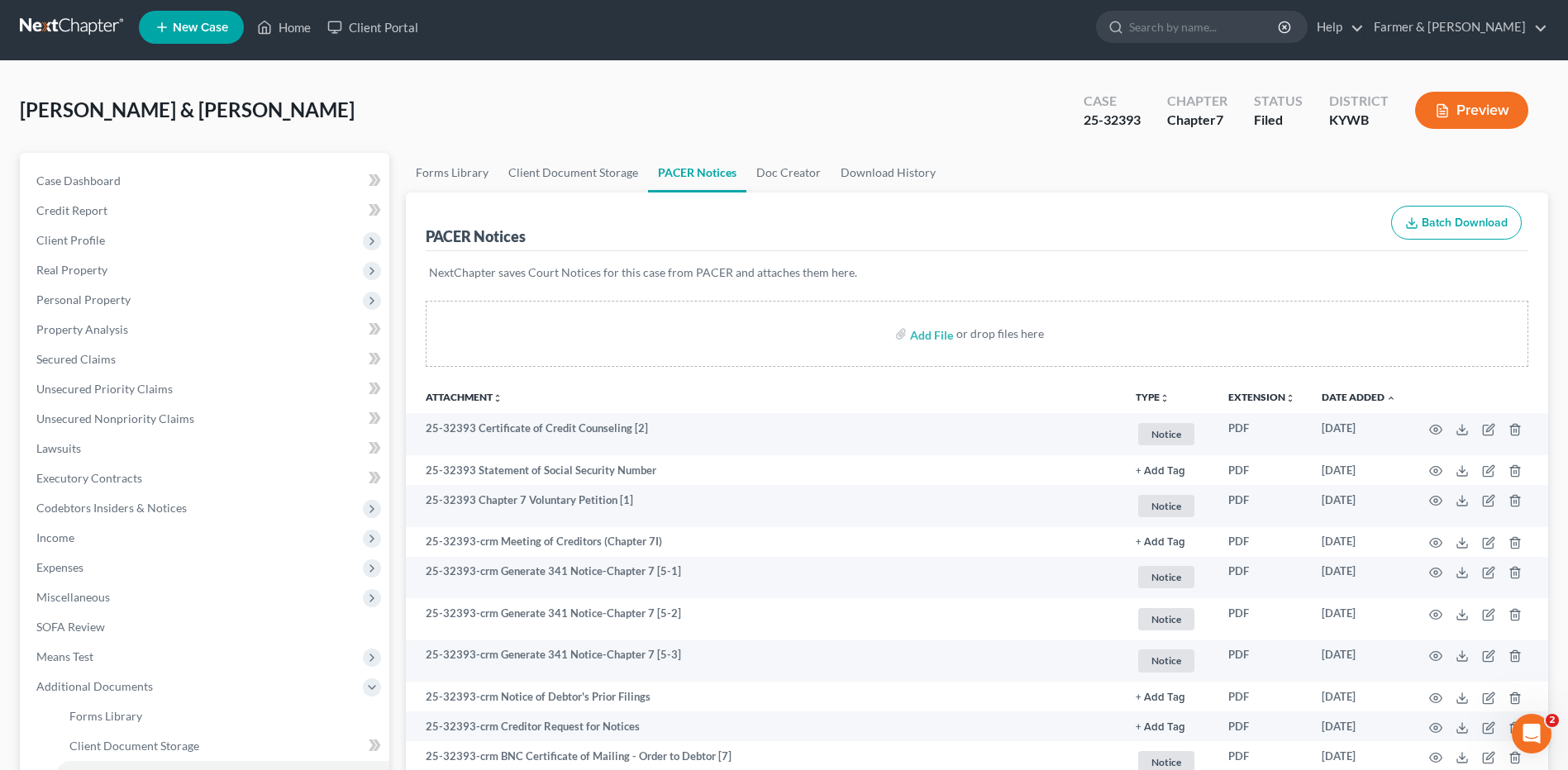
scroll to position [0, 0]
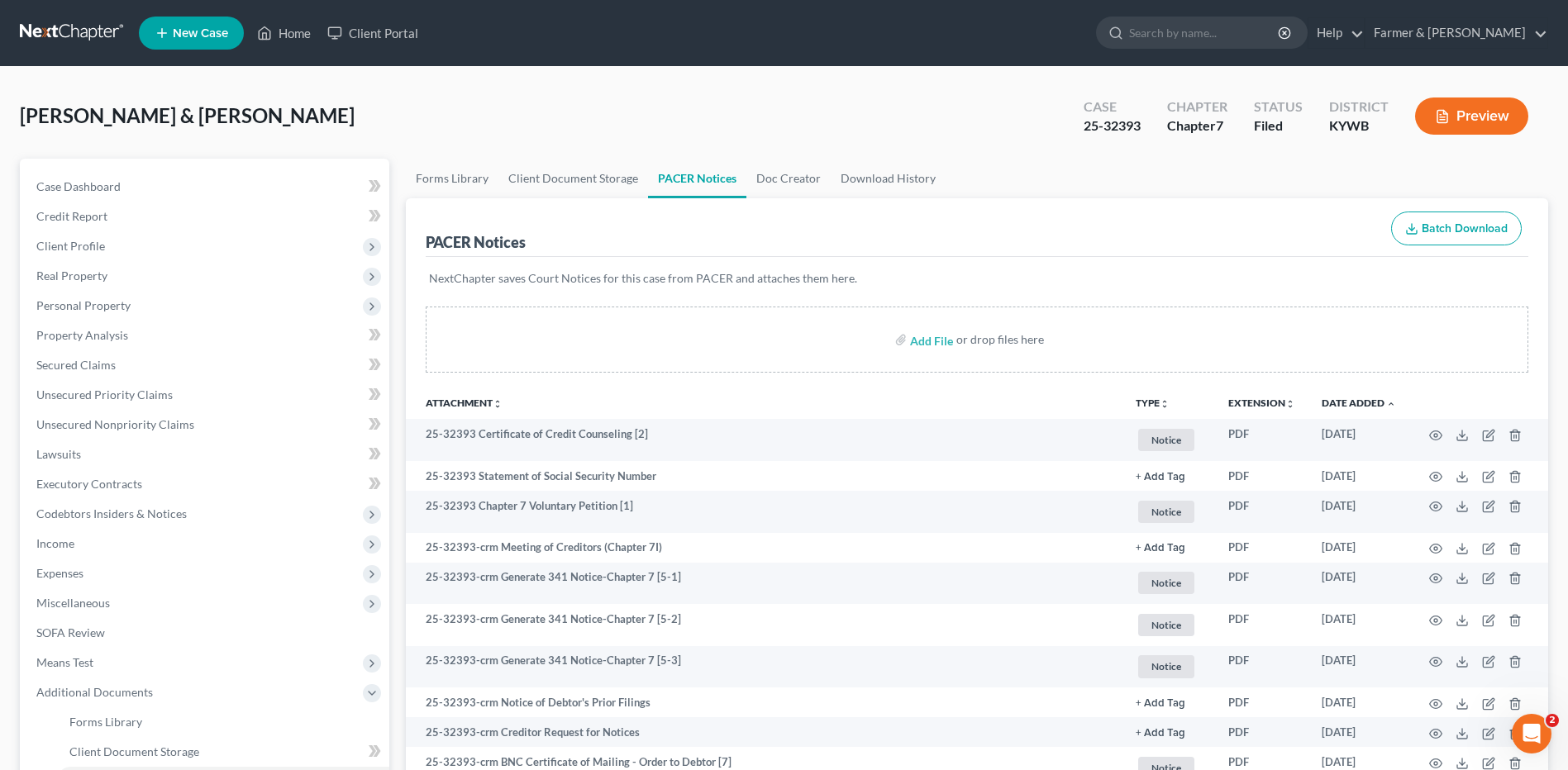
drag, startPoint x: 87, startPoint y: 34, endPoint x: 287, endPoint y: 62, distance: 202.0
click at [87, 34] on link at bounding box center [73, 33] width 106 height 29
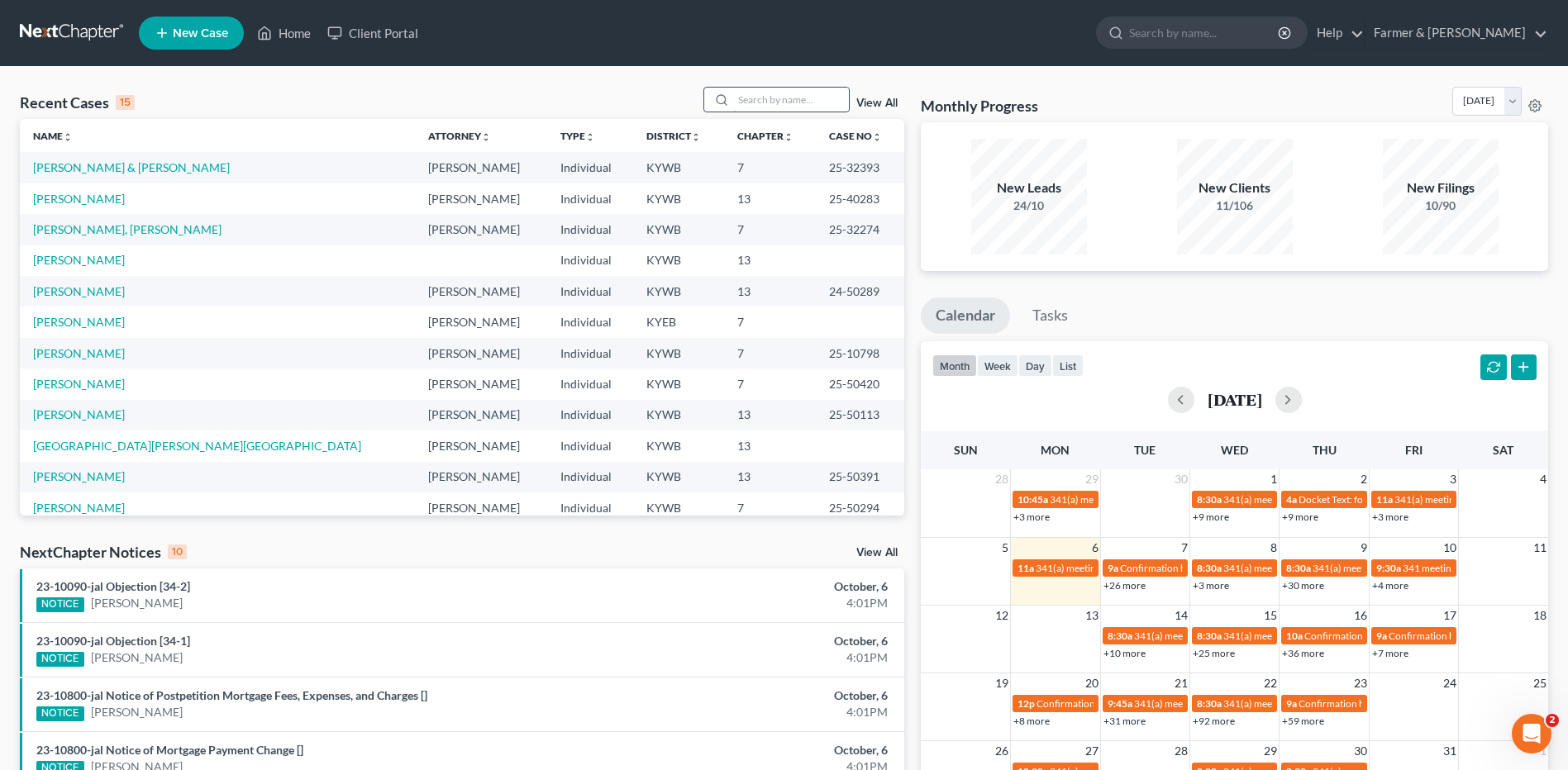
click at [791, 94] on input "search" at bounding box center [791, 99] width 116 height 24
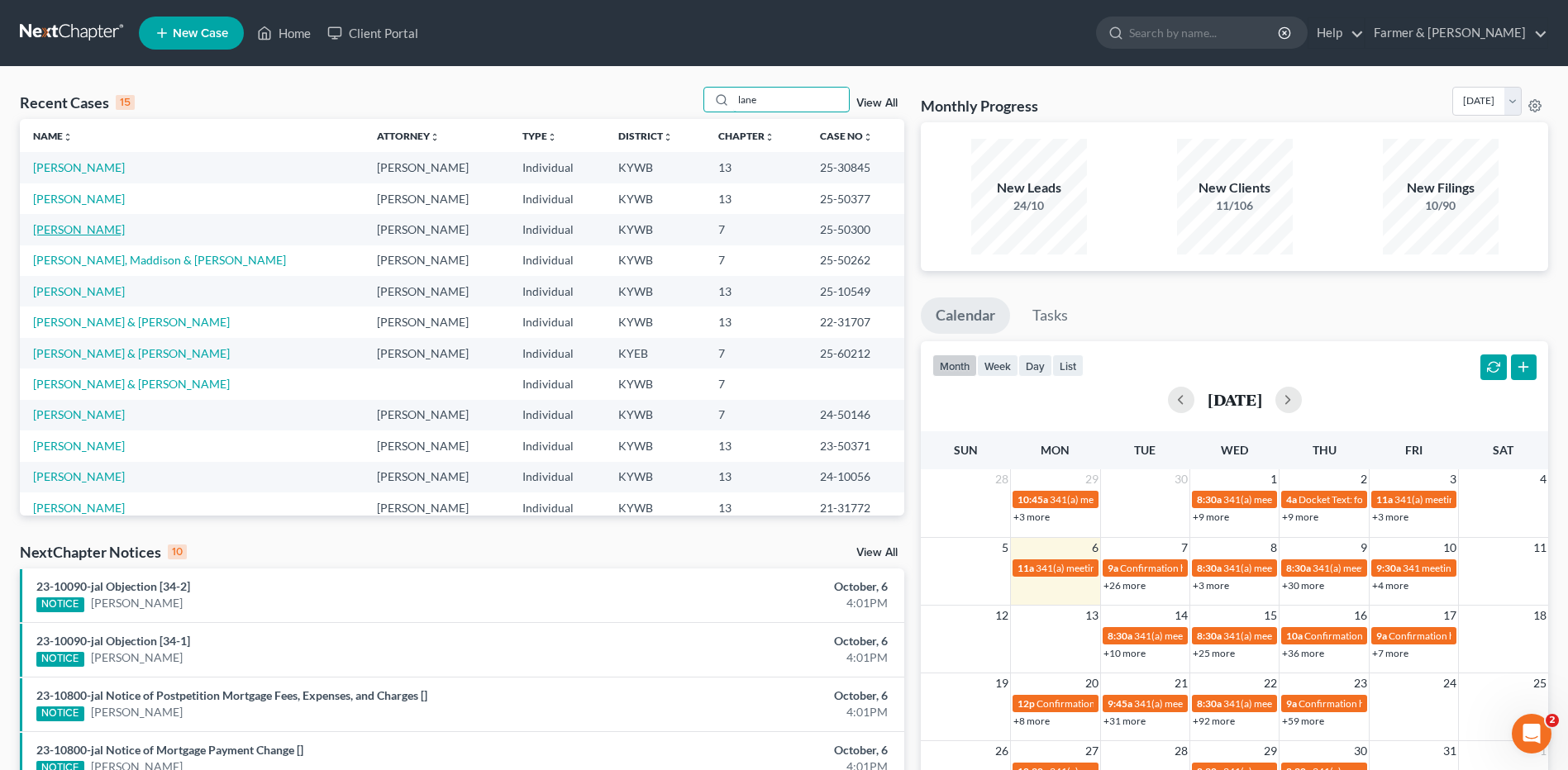
type input "lane"
click at [73, 228] on link "[PERSON_NAME]" at bounding box center [78, 229] width 92 height 14
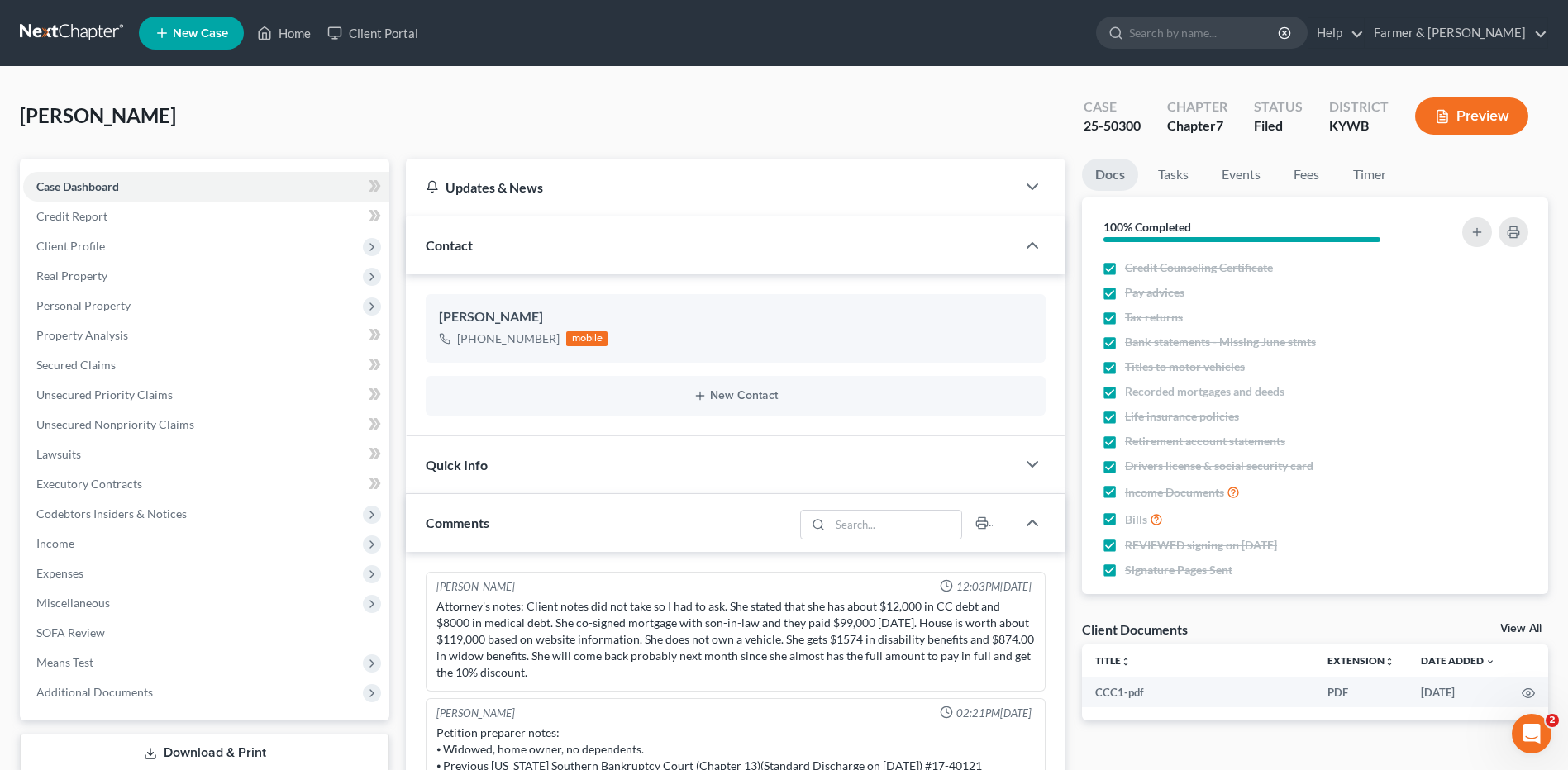
scroll to position [405, 0]
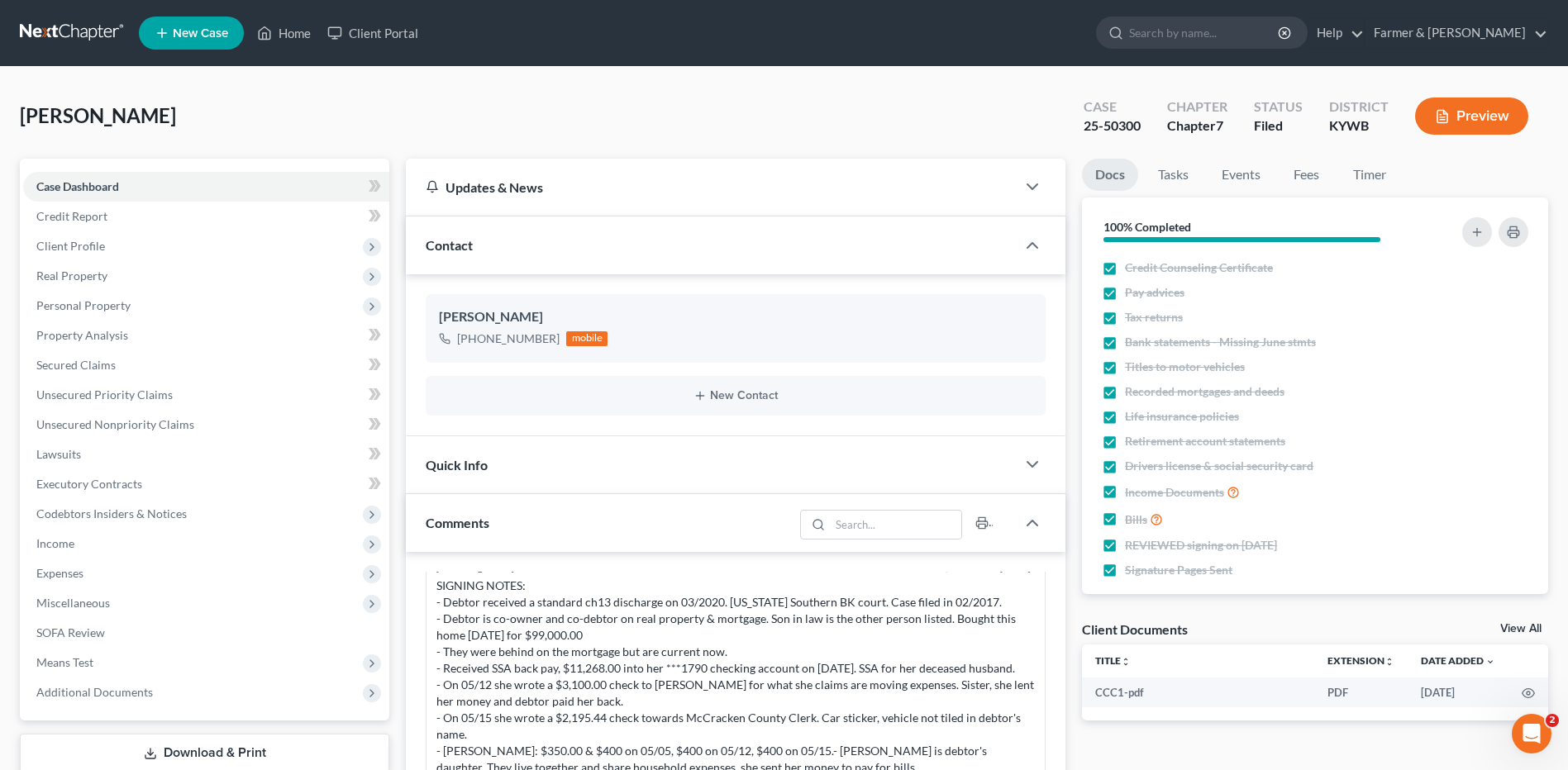
click at [83, 37] on link at bounding box center [73, 33] width 106 height 29
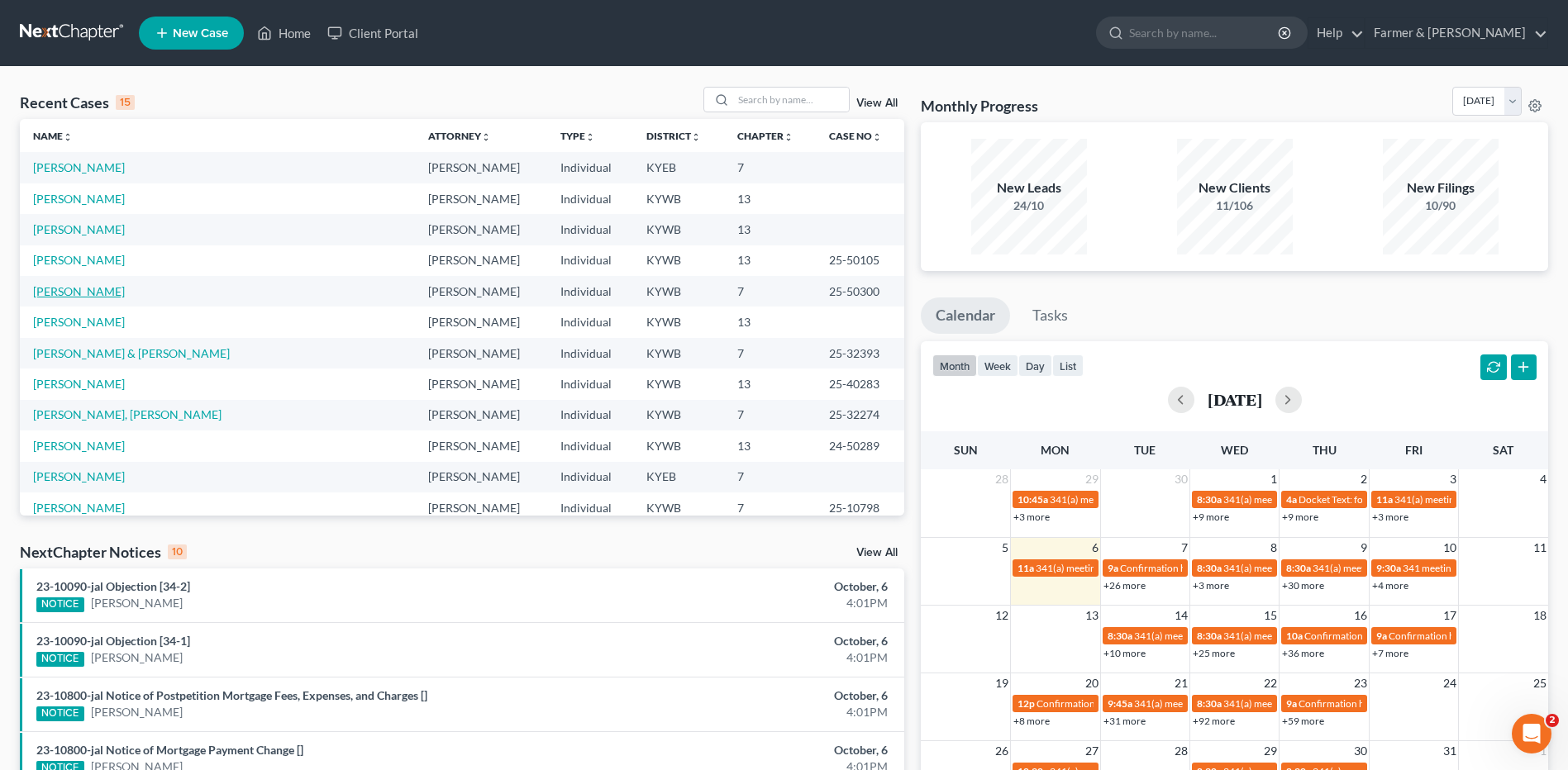
drag, startPoint x: 54, startPoint y: 291, endPoint x: 71, endPoint y: 287, distance: 17.5
click at [54, 291] on link "[PERSON_NAME]" at bounding box center [78, 291] width 92 height 14
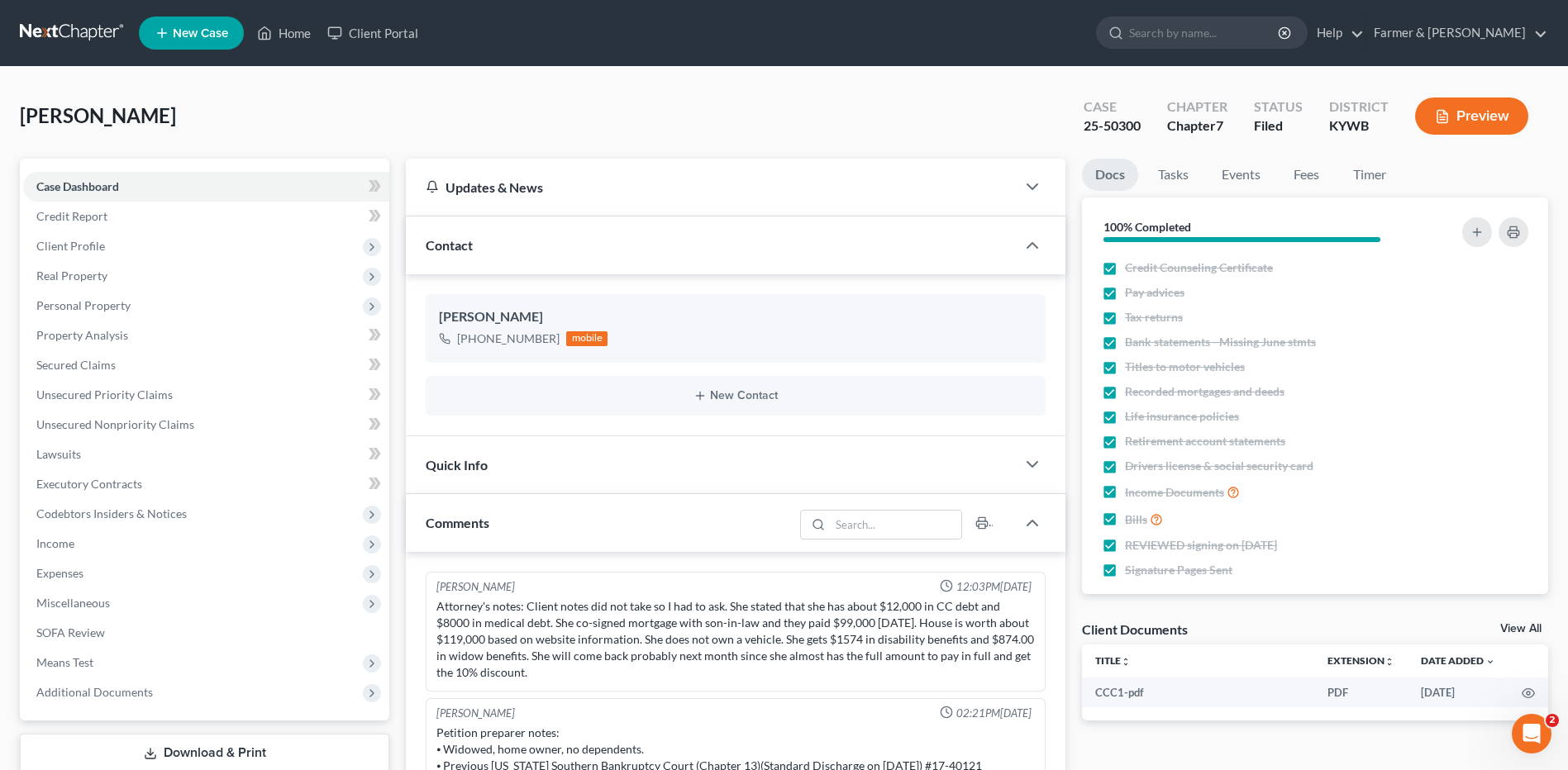
scroll to position [405, 0]
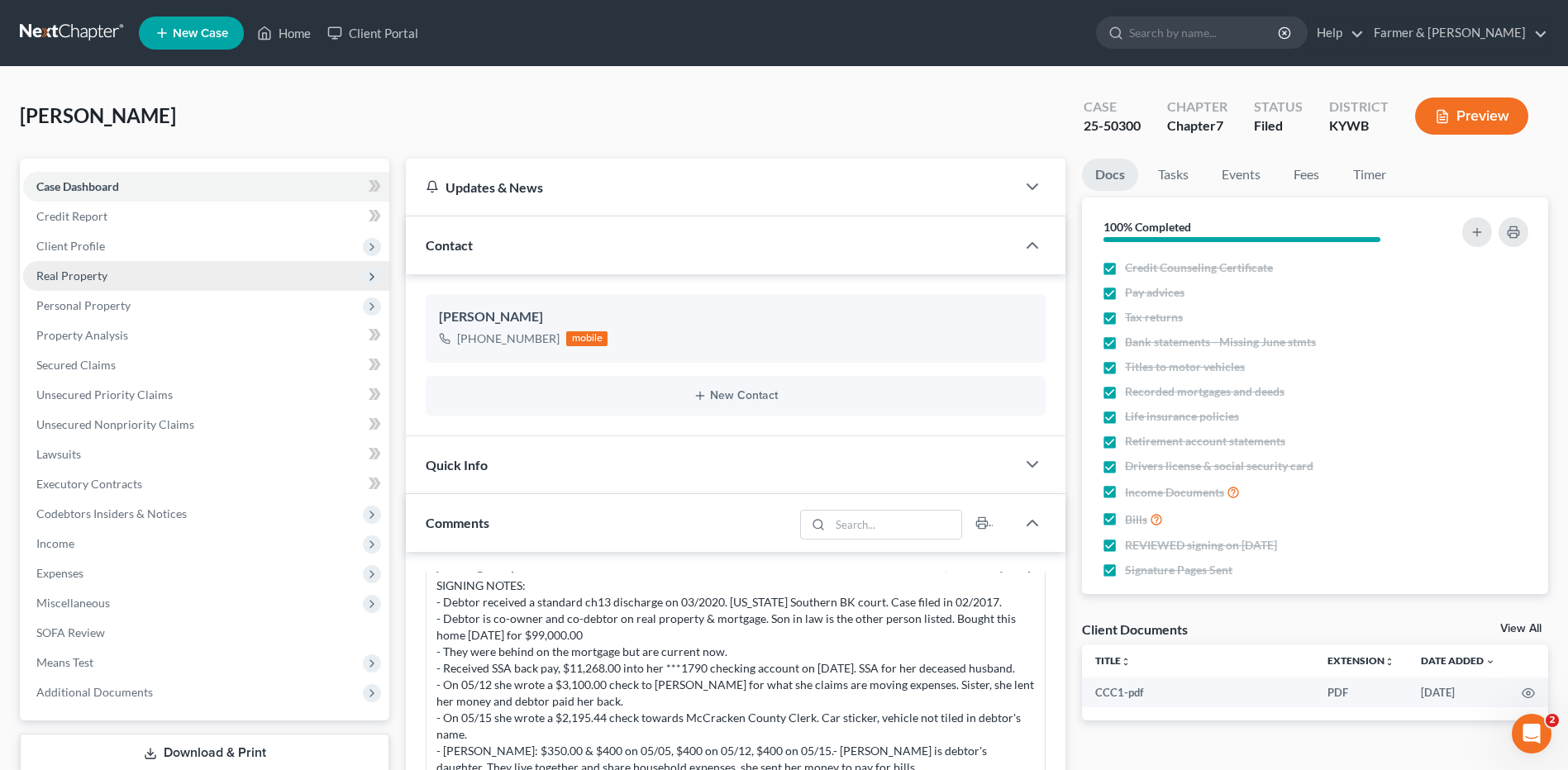
click at [138, 274] on span "Real Property" at bounding box center [206, 276] width 366 height 29
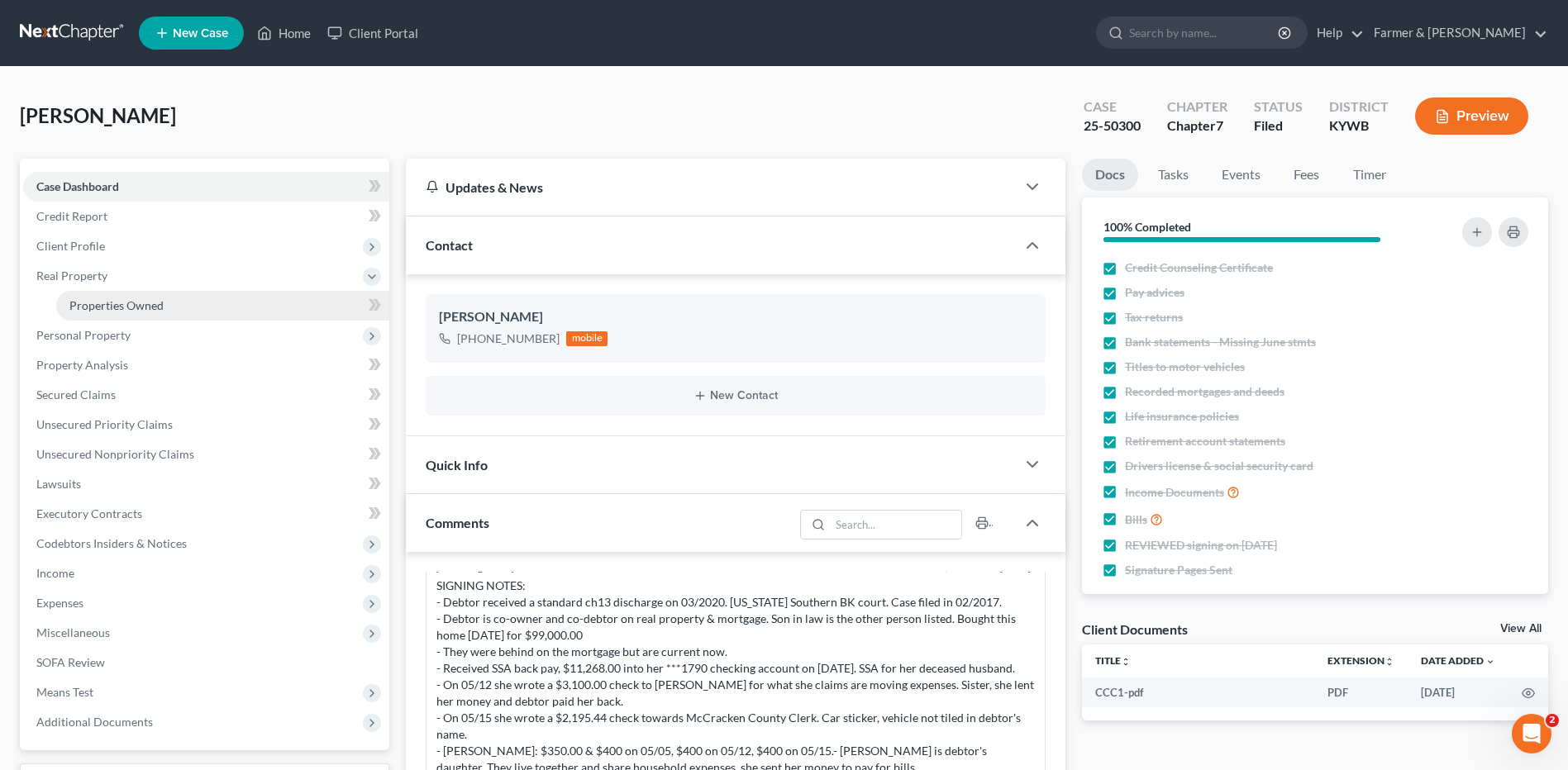
click at [148, 303] on span "Properties Owned" at bounding box center [117, 305] width 94 height 14
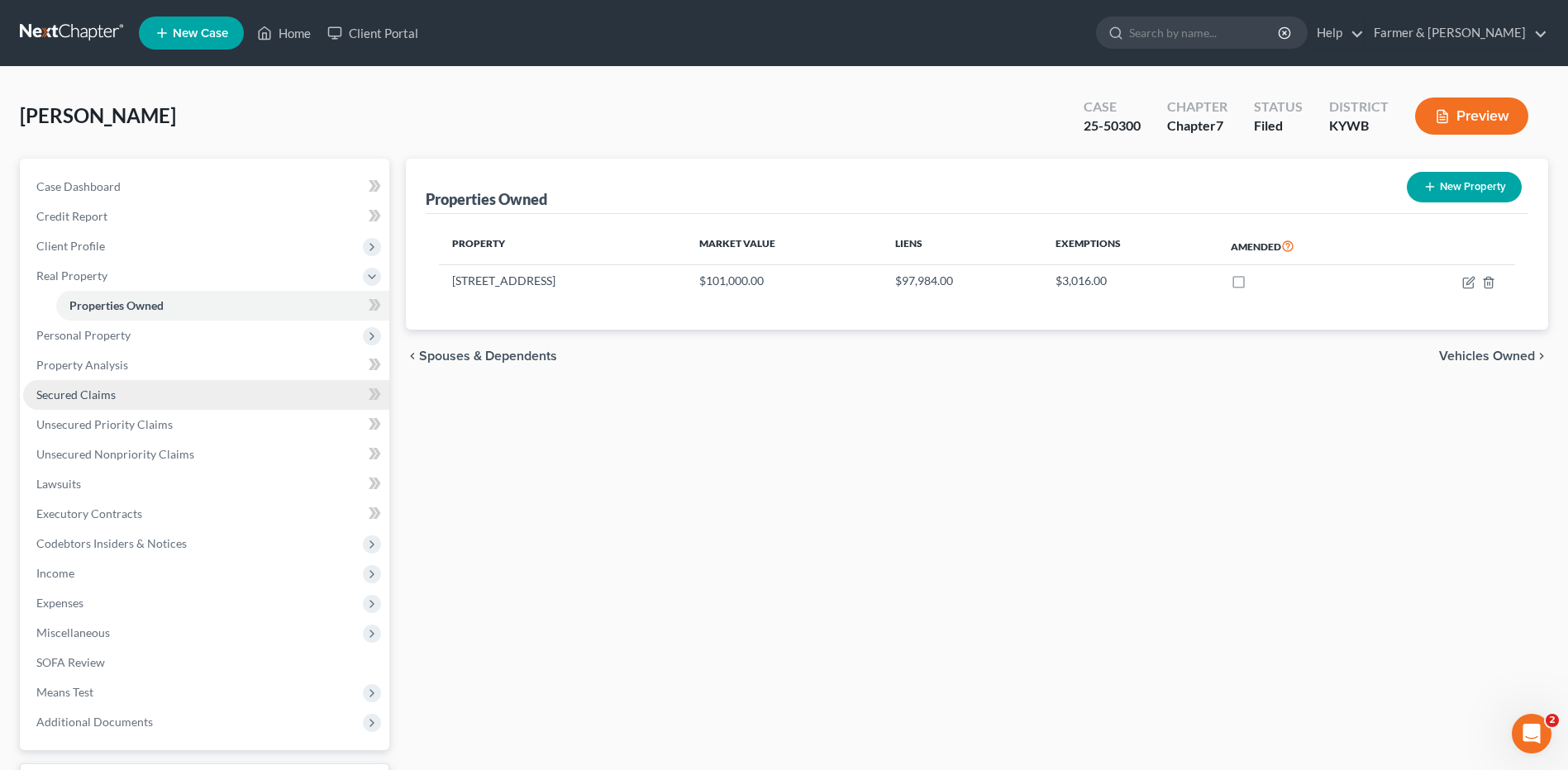
click at [111, 388] on span "Secured Claims" at bounding box center [76, 394] width 79 height 14
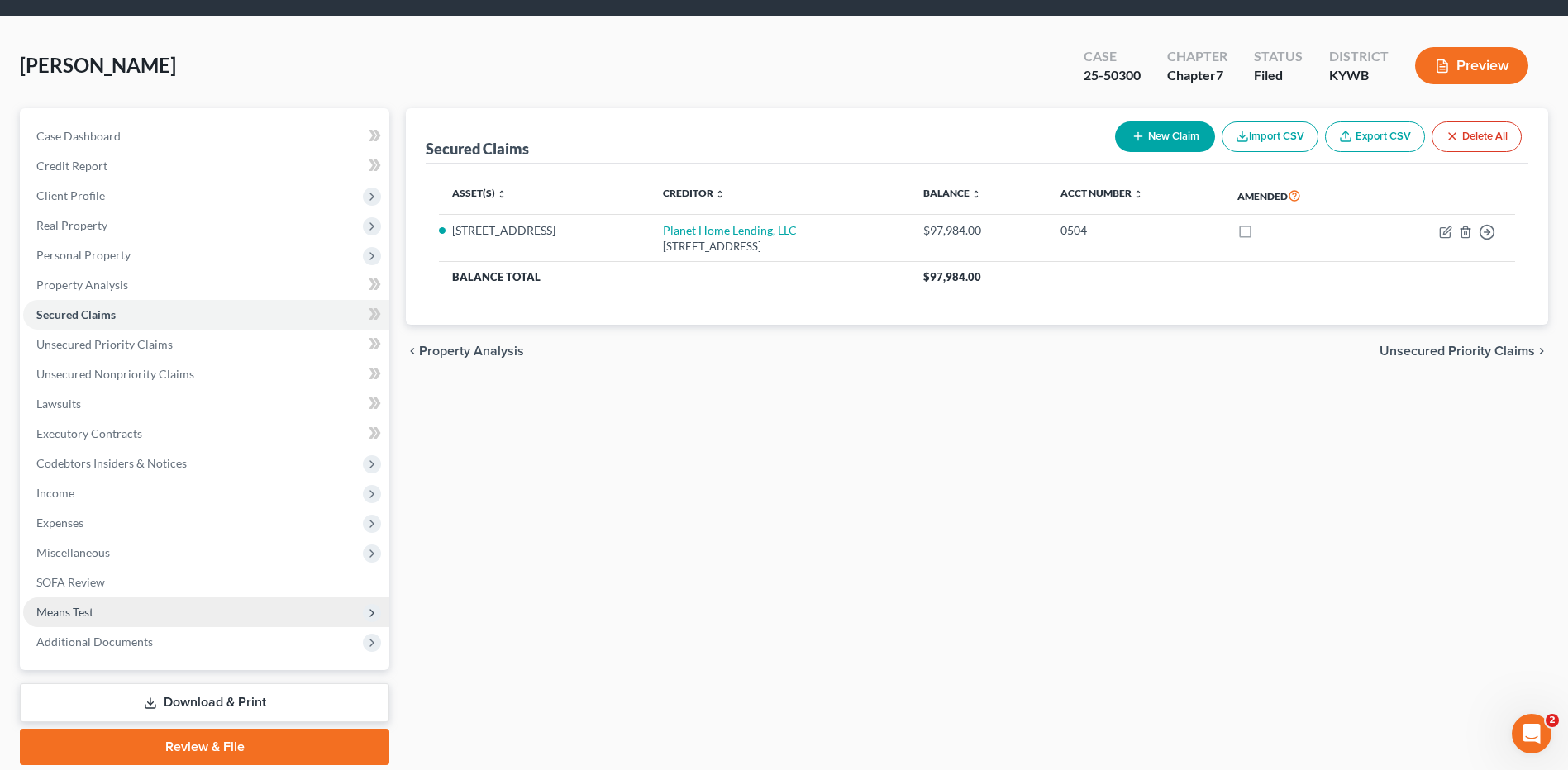
scroll to position [108, 0]
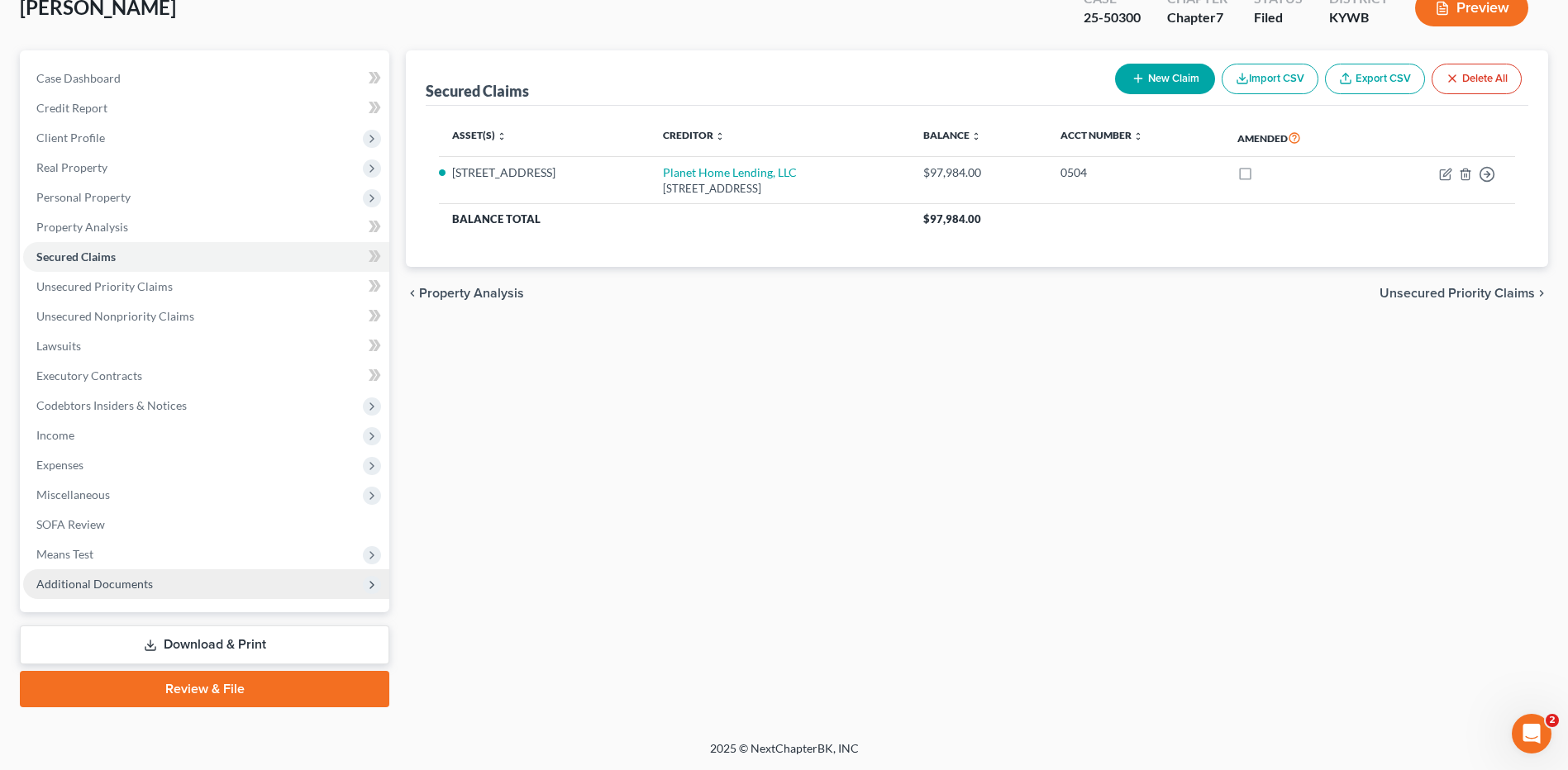
click at [129, 583] on span "Additional Documents" at bounding box center [94, 583] width 117 height 14
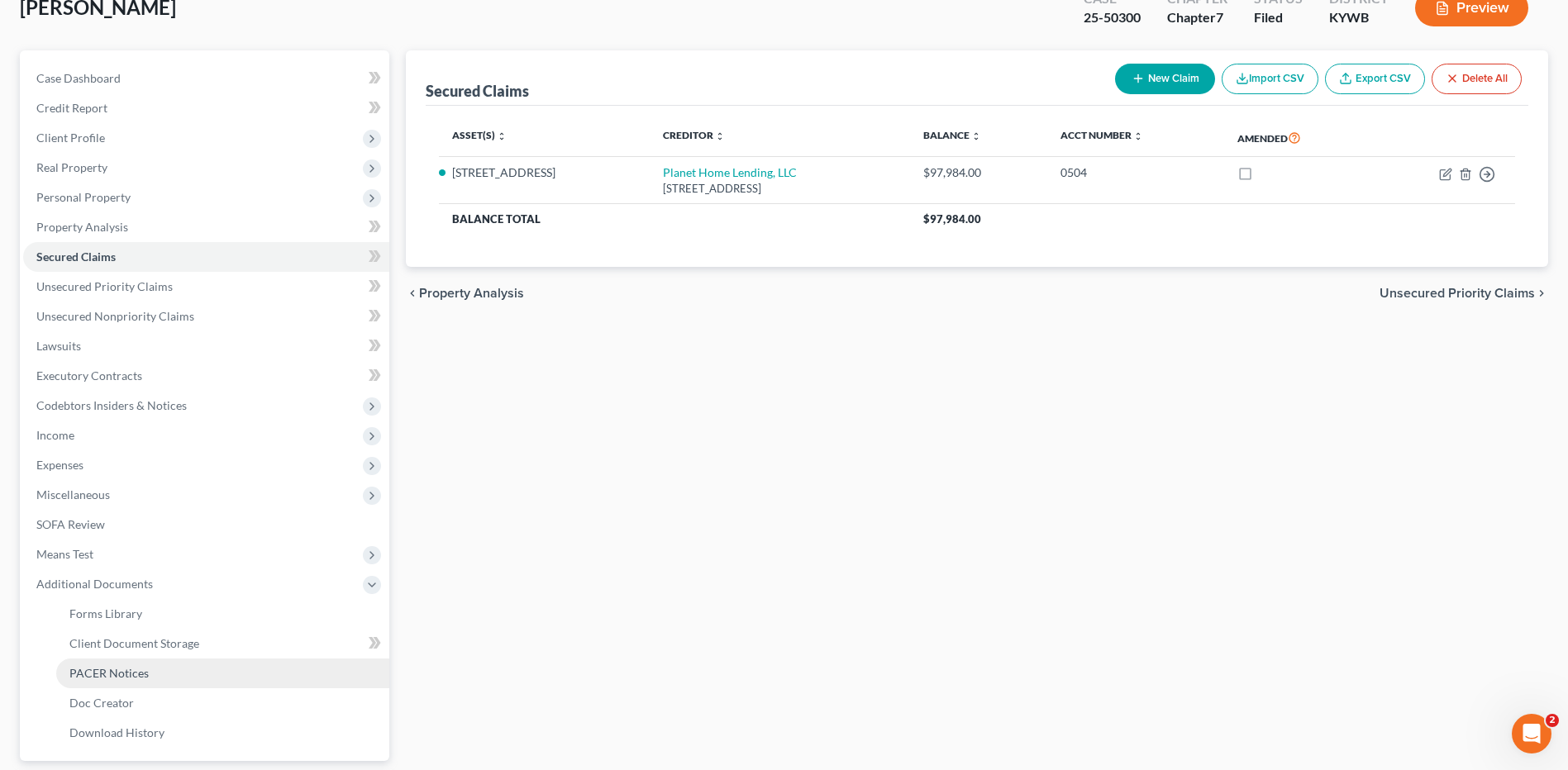
click at [108, 681] on link "PACER Notices" at bounding box center [223, 672] width 333 height 29
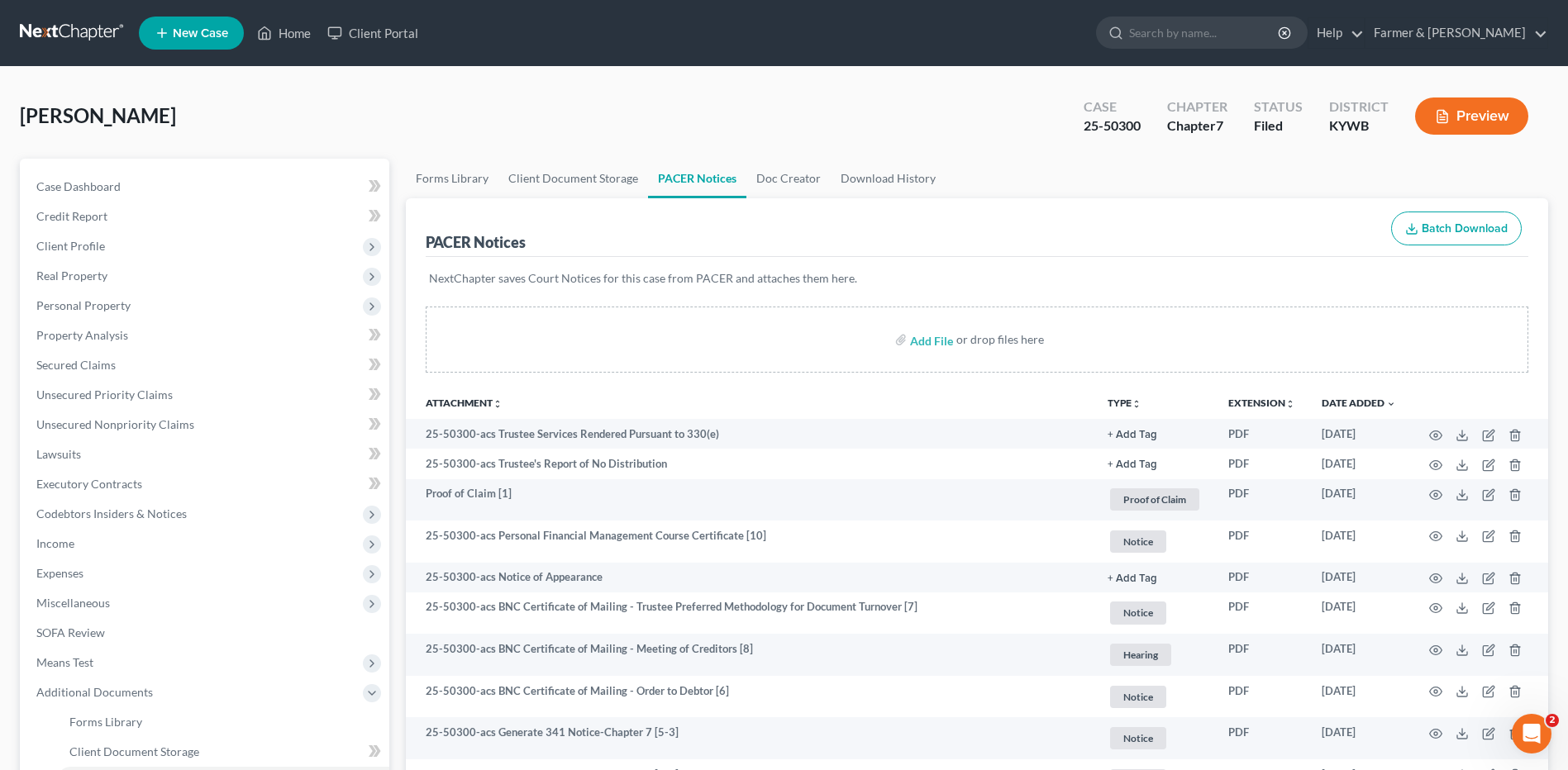
click at [1343, 397] on sort-link "Date Added unfold_more expand_more expand_less" at bounding box center [1359, 403] width 74 height 13
drag, startPoint x: 1361, startPoint y: 406, endPoint x: 1191, endPoint y: 461, distance: 178.7
click at [1362, 405] on link "Date Added unfold_more expand_more expand_less" at bounding box center [1359, 403] width 74 height 13
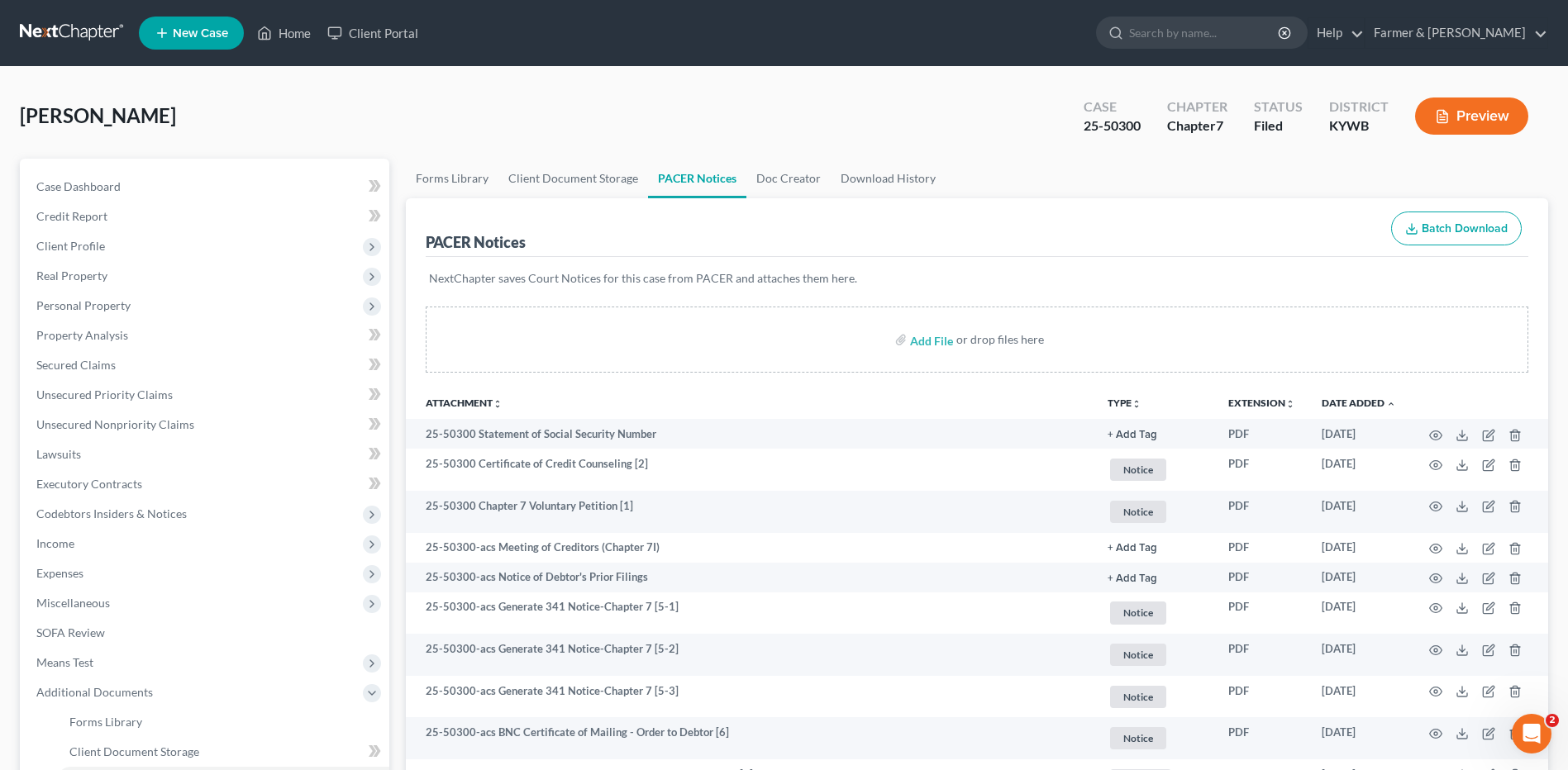
click at [98, 37] on link at bounding box center [73, 33] width 106 height 29
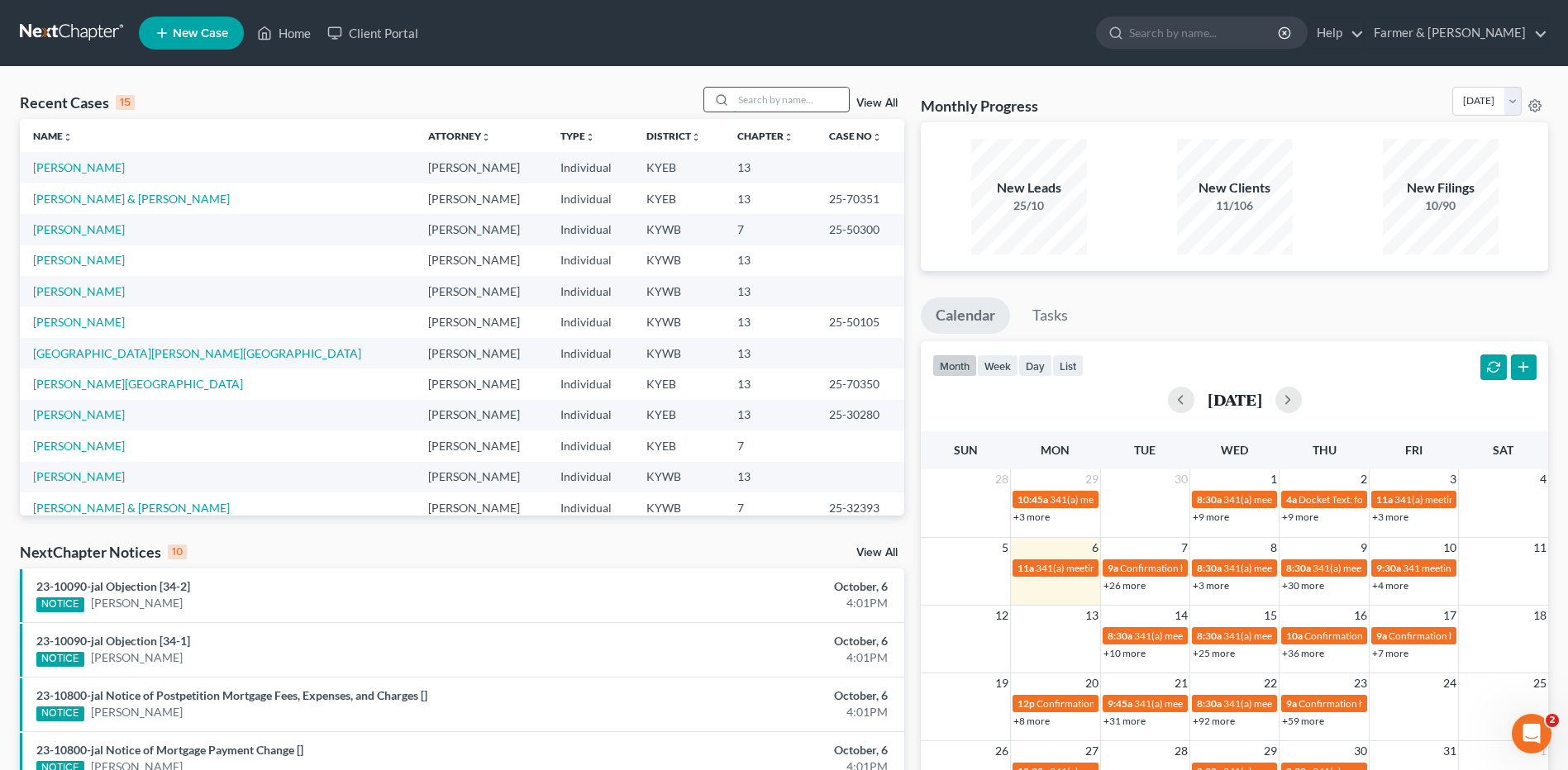
click at [784, 99] on input "search" at bounding box center [791, 99] width 116 height 24
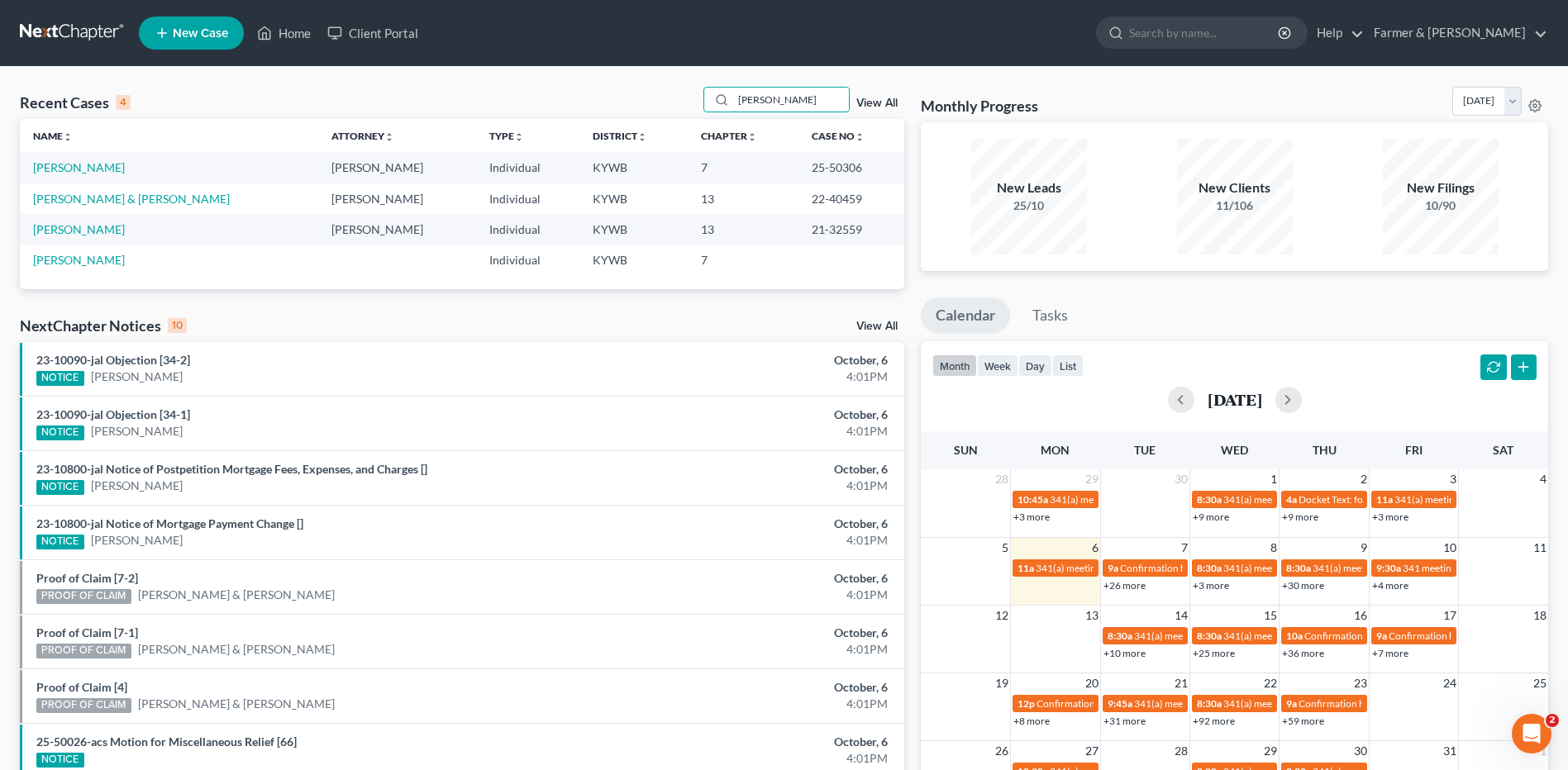
type input "[PERSON_NAME]"
click at [65, 171] on link "[PERSON_NAME]" at bounding box center [78, 167] width 92 height 14
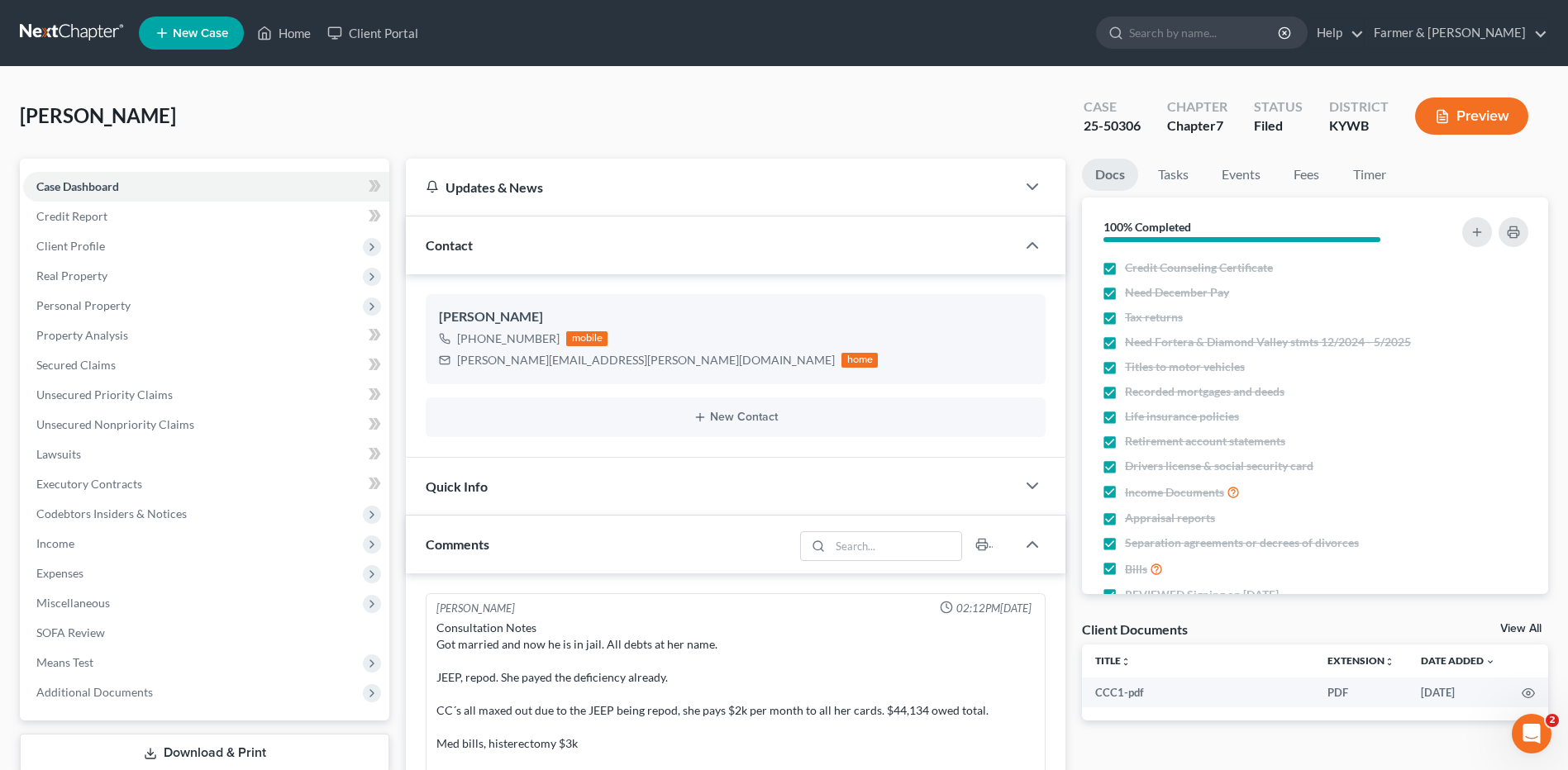
scroll to position [322, 0]
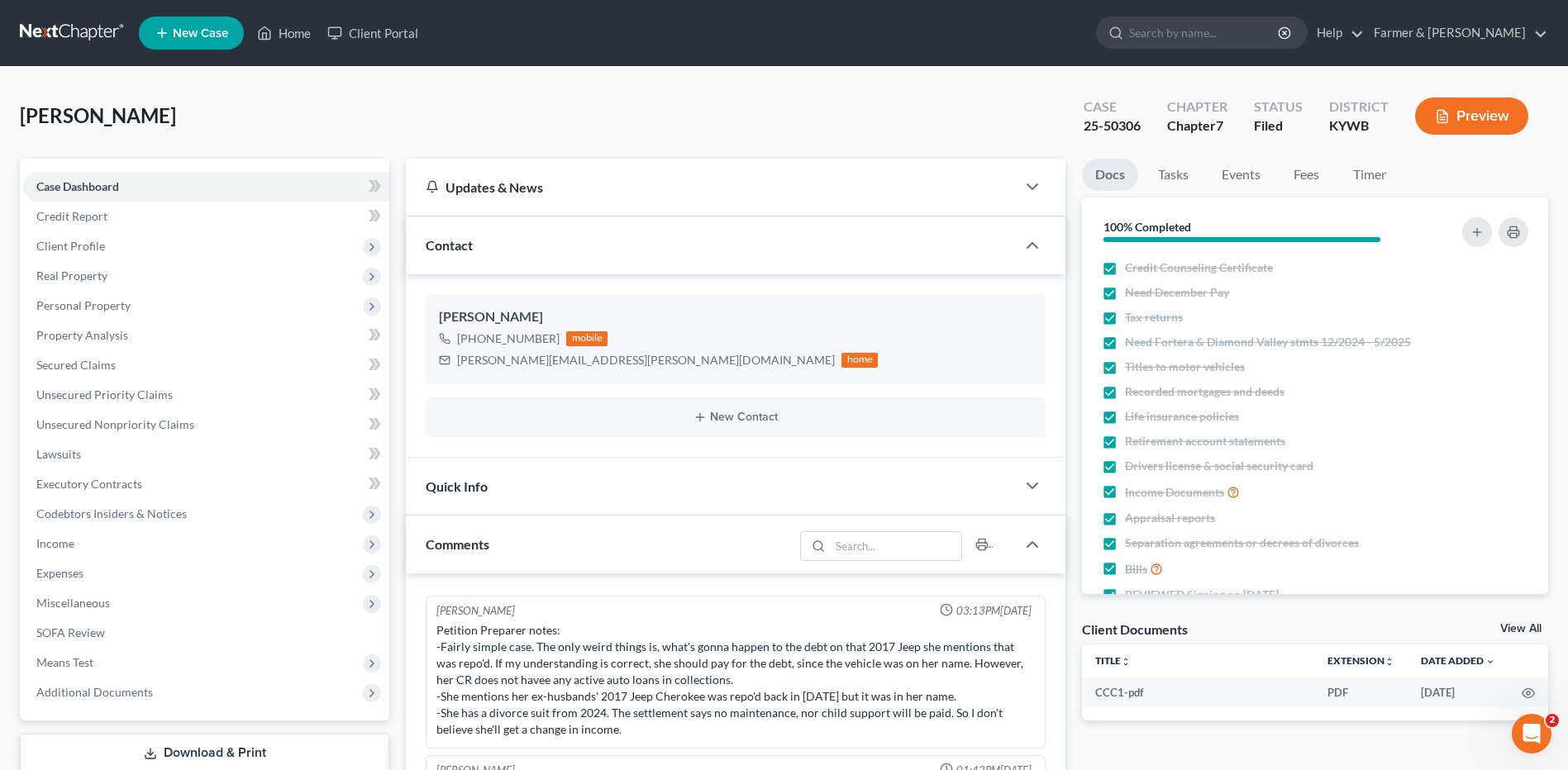
click at [59, 30] on link at bounding box center [73, 33] width 106 height 29
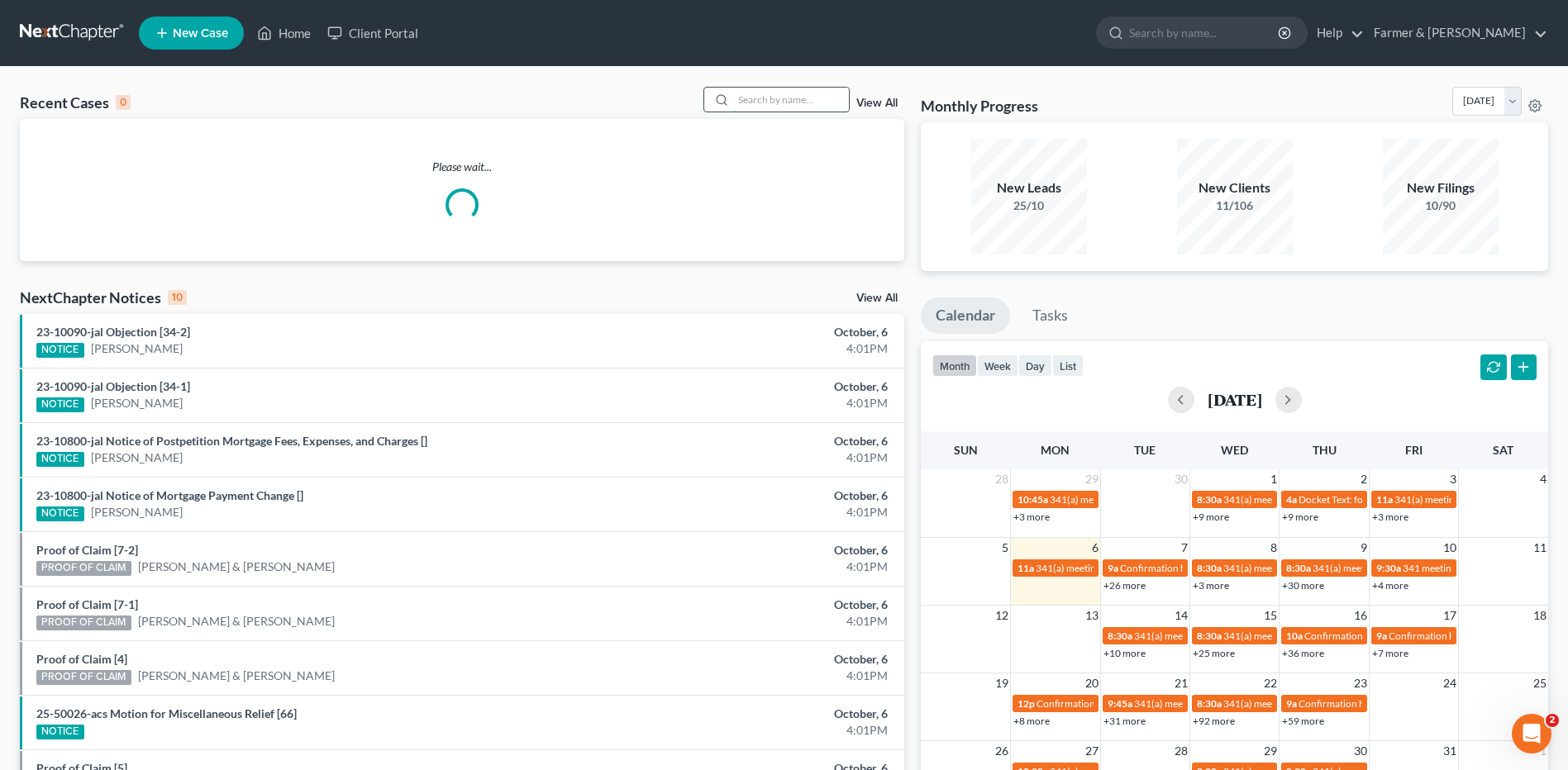
click at [824, 93] on input "search" at bounding box center [791, 99] width 116 height 24
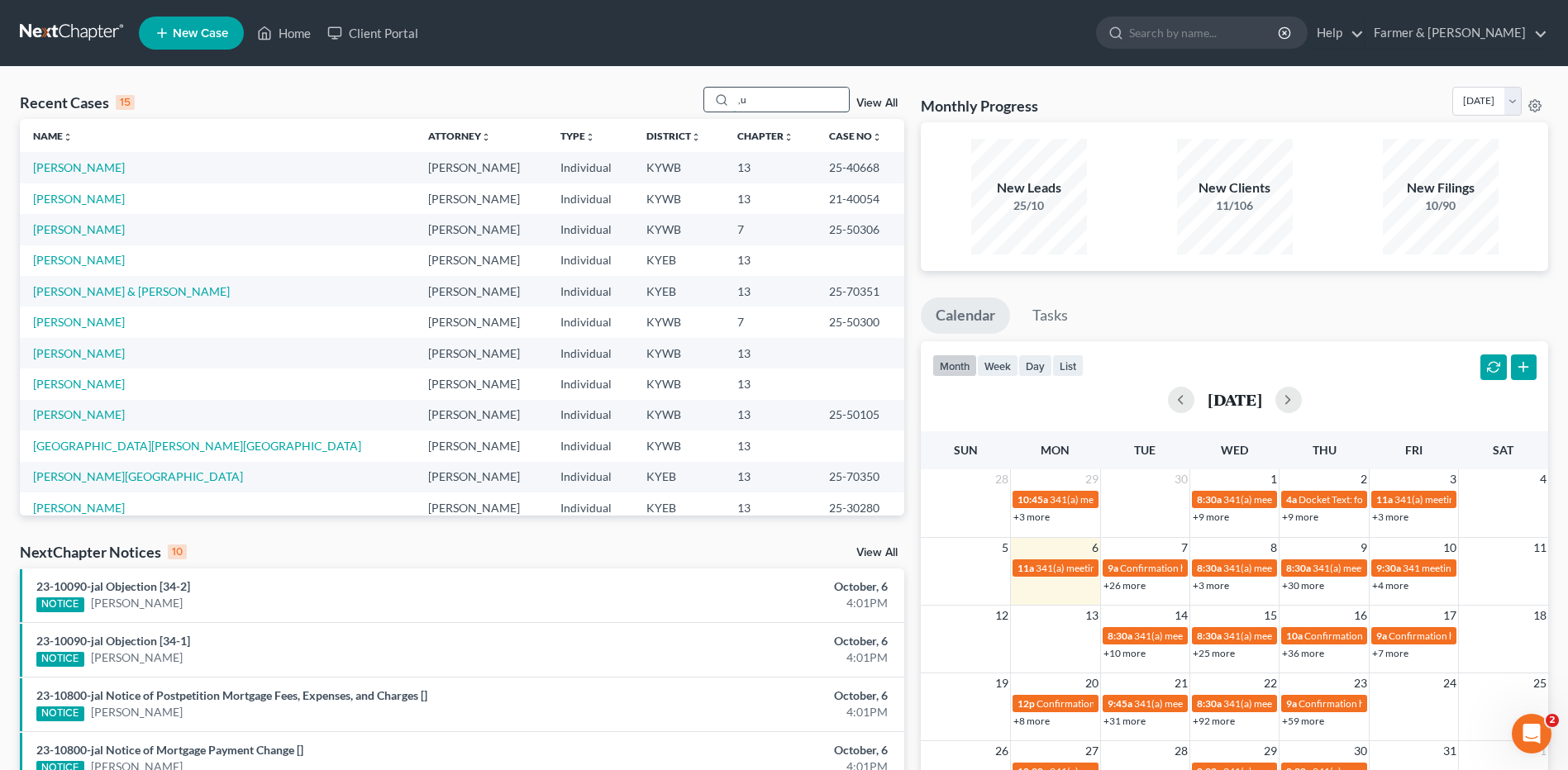
type input ","
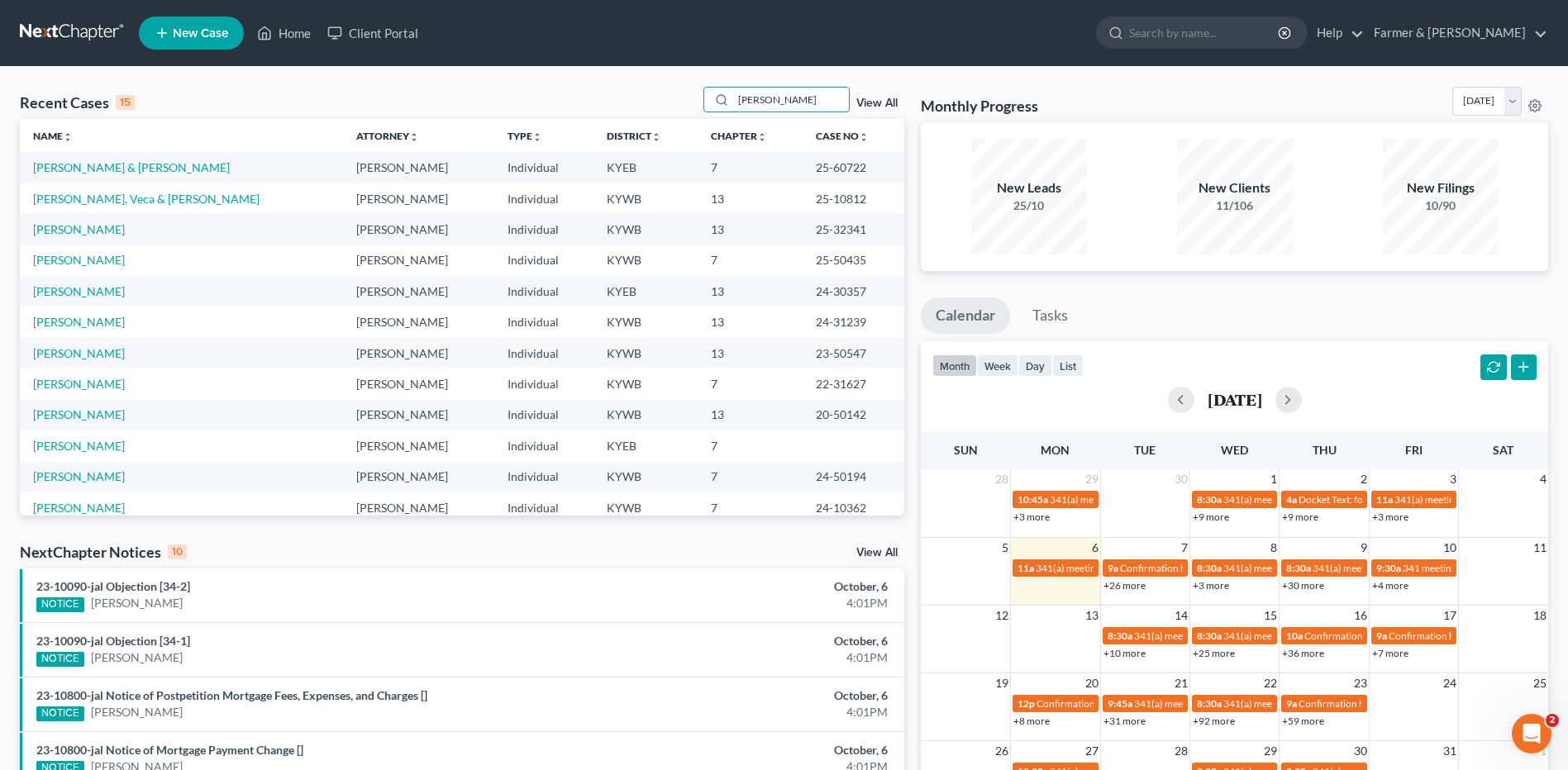
drag, startPoint x: 788, startPoint y: 102, endPoint x: 610, endPoint y: 107, distance: 178.1
click at [611, 107] on div "Recent Cases 15 murphy View All" at bounding box center [462, 103] width 884 height 32
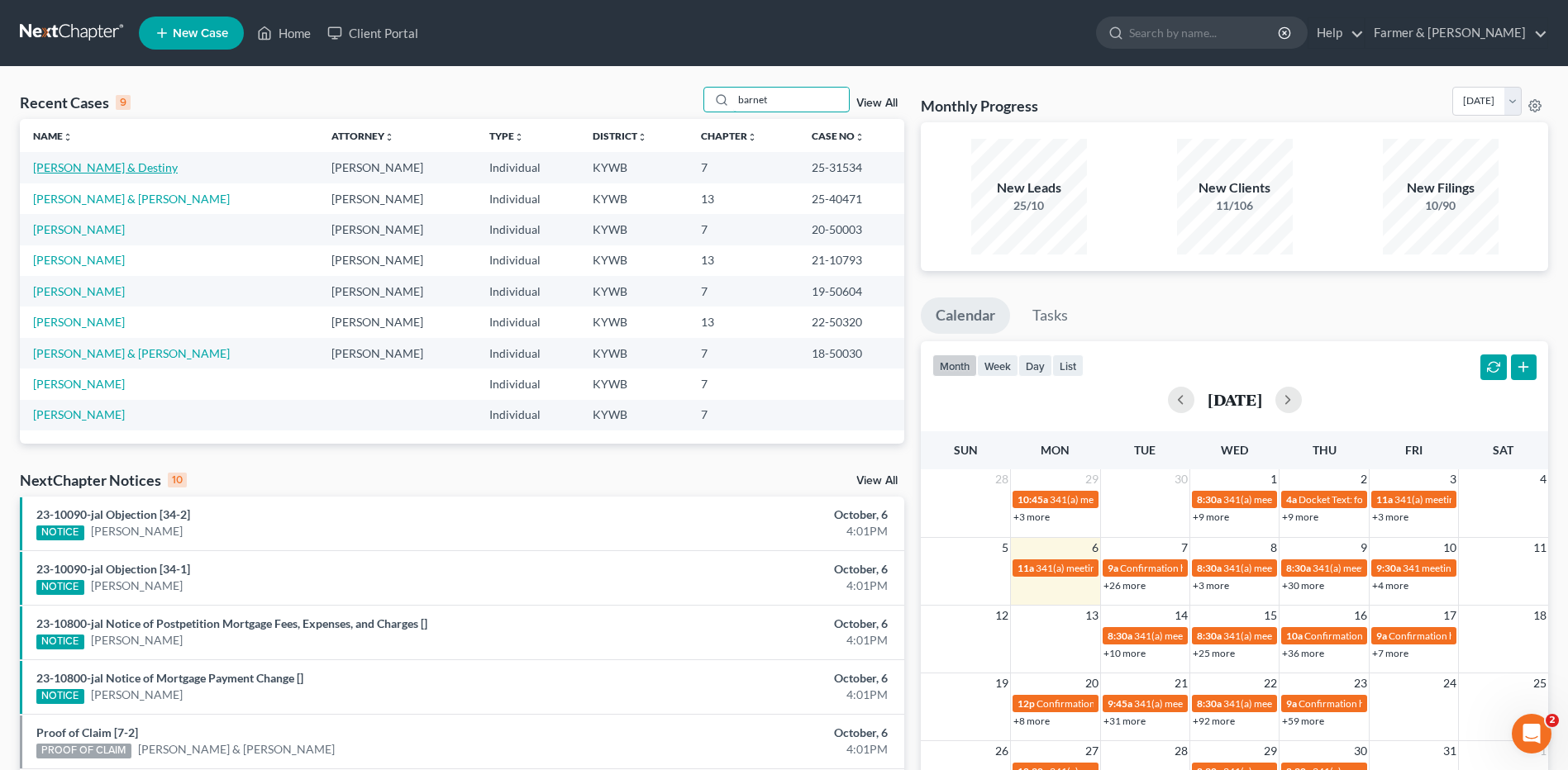
type input "barnet"
click at [84, 169] on link "[PERSON_NAME] & Destiny" at bounding box center [105, 167] width 145 height 14
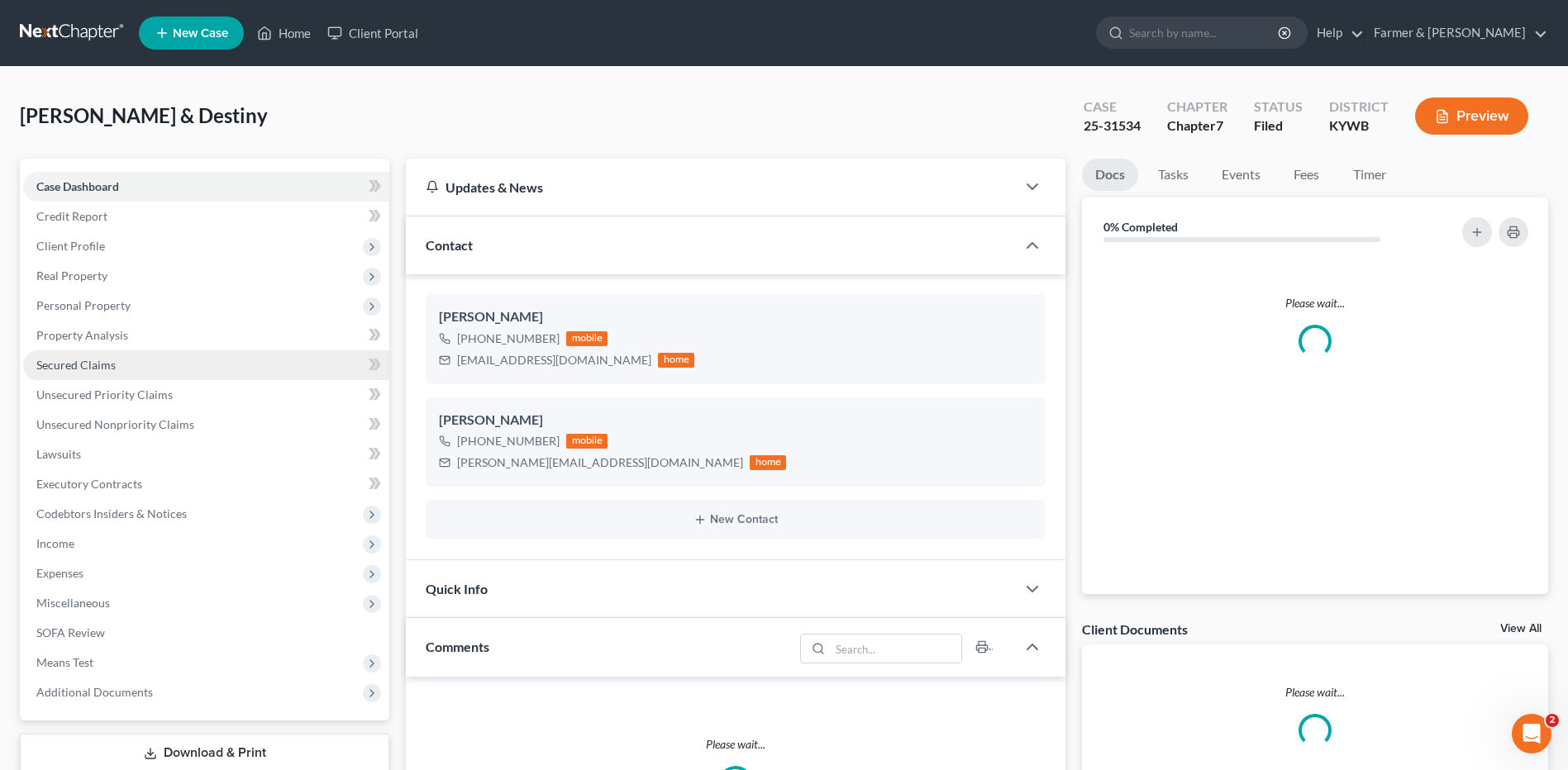
click at [119, 362] on link "Secured Claims" at bounding box center [206, 365] width 366 height 29
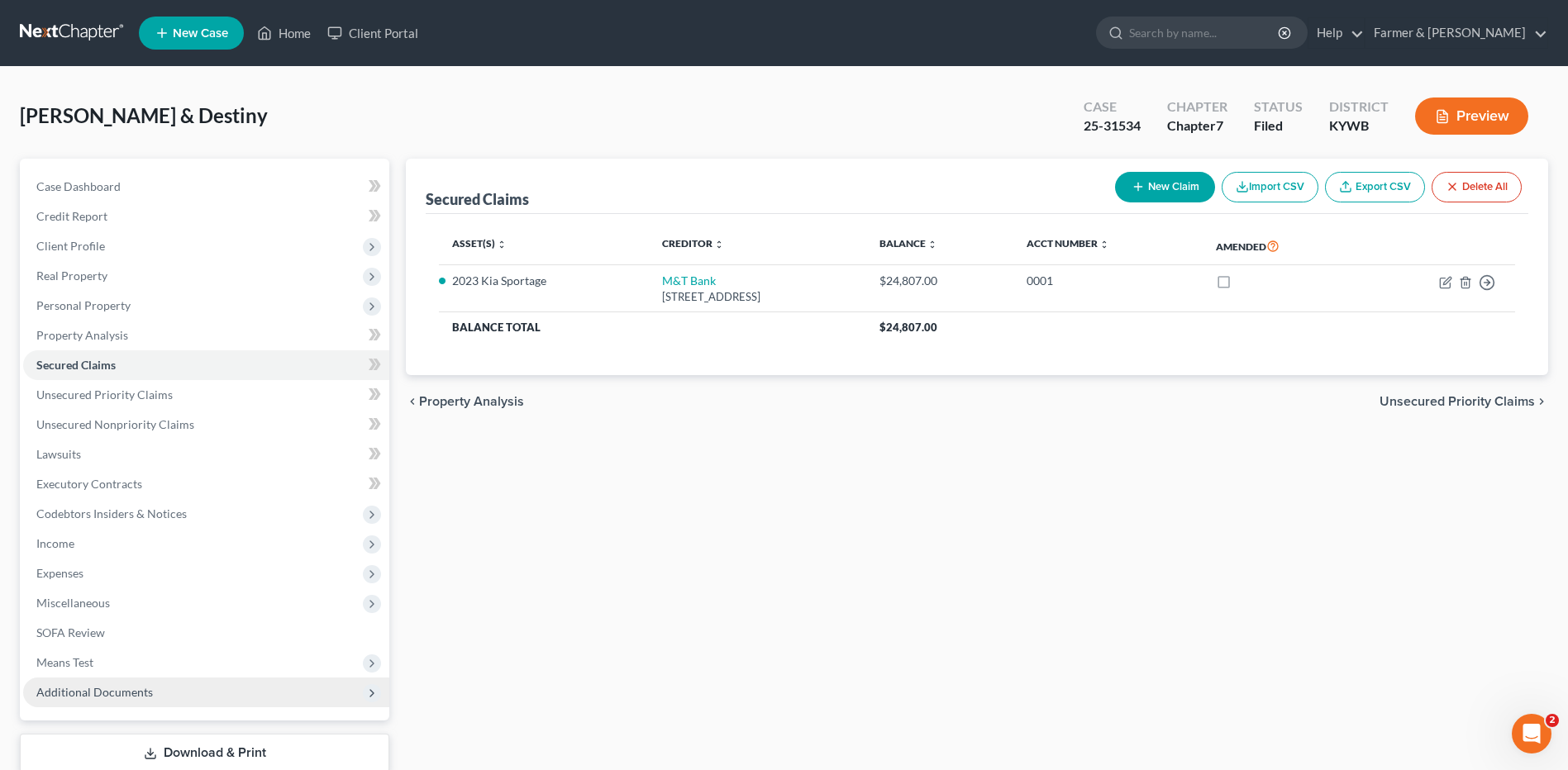
click at [66, 695] on span "Additional Documents" at bounding box center [94, 692] width 117 height 14
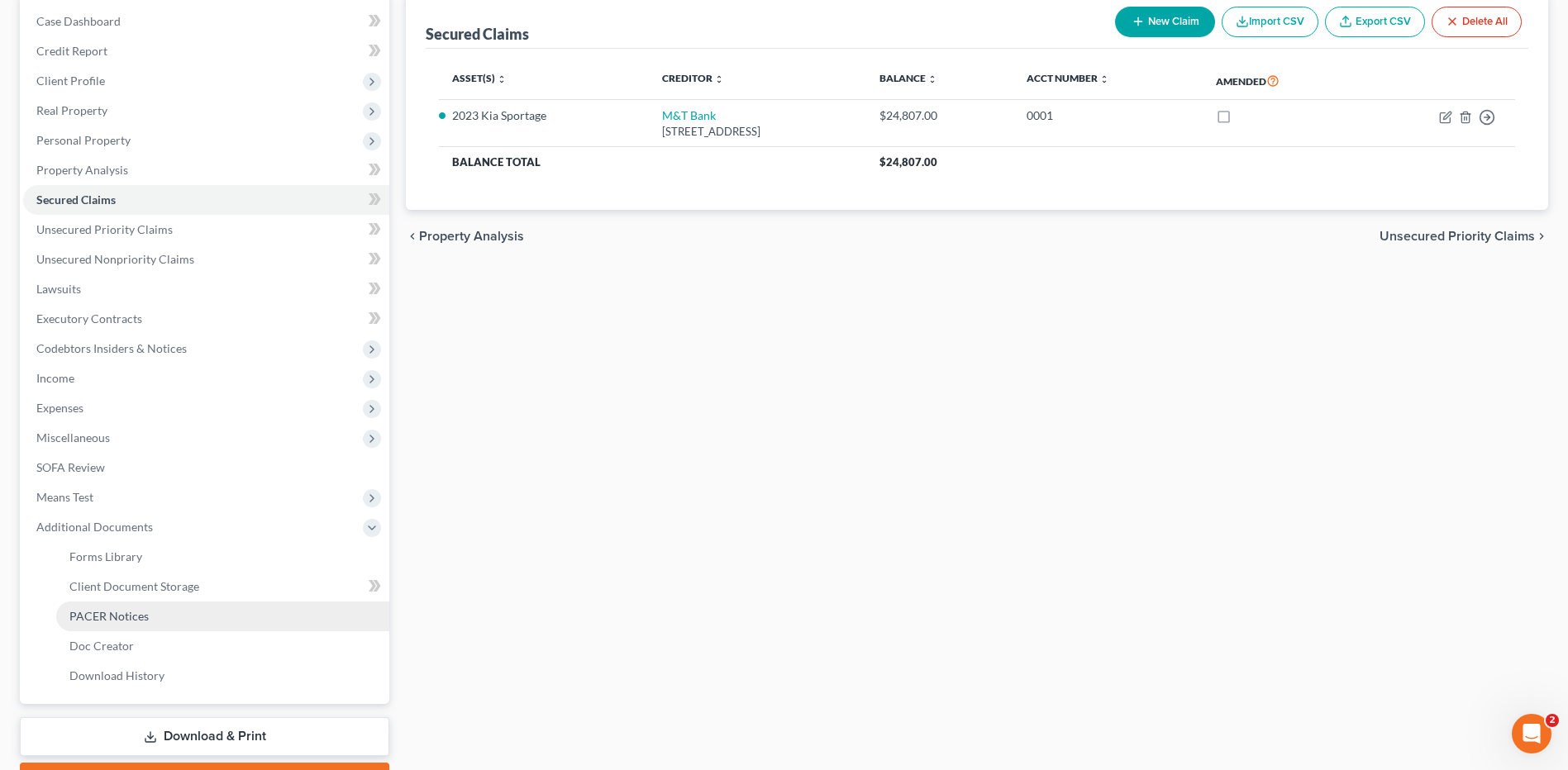
click at [154, 618] on link "PACER Notices" at bounding box center [223, 616] width 333 height 29
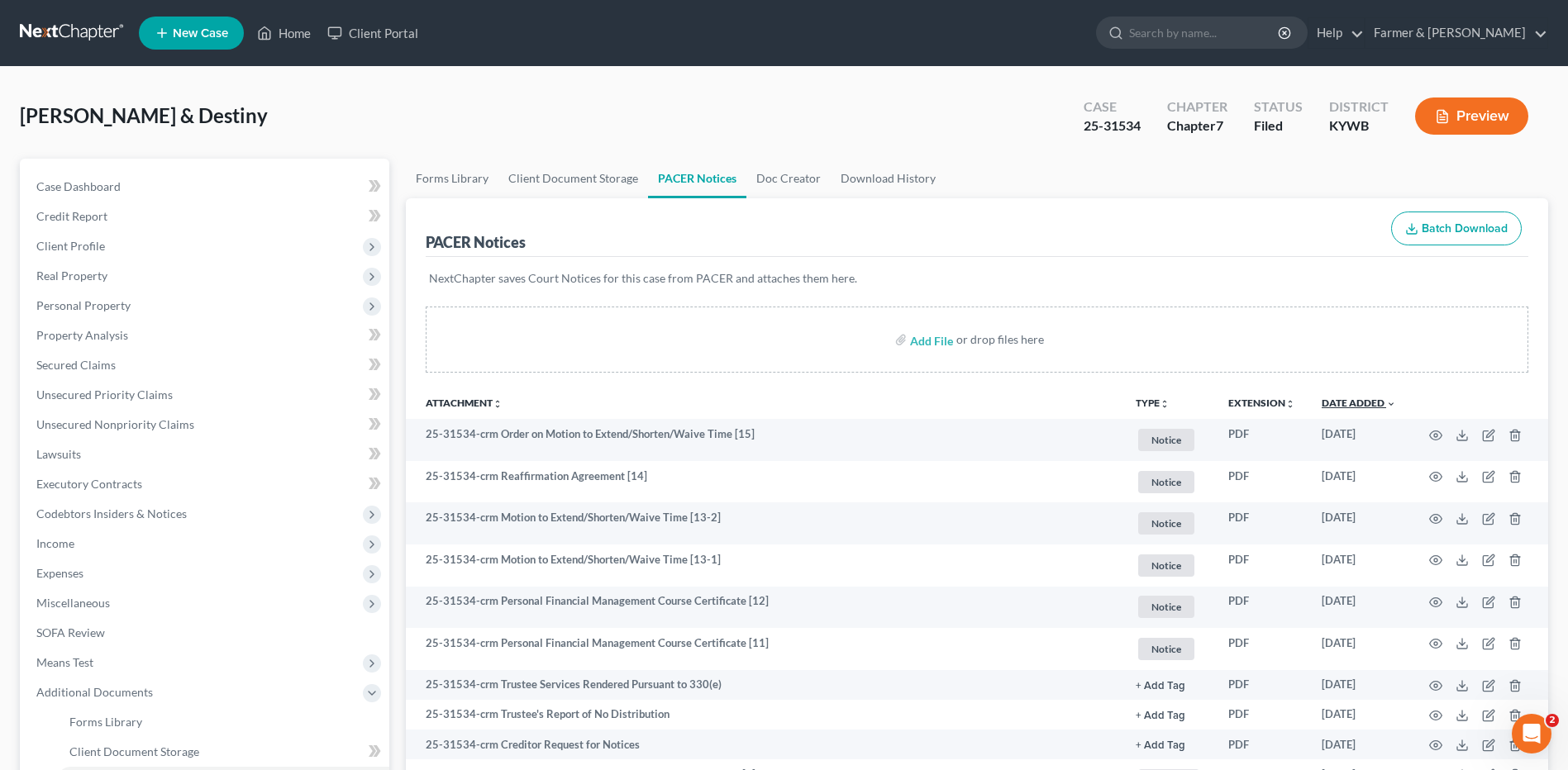
click at [1349, 408] on link "Date Added unfold_more expand_more expand_less" at bounding box center [1359, 403] width 74 height 13
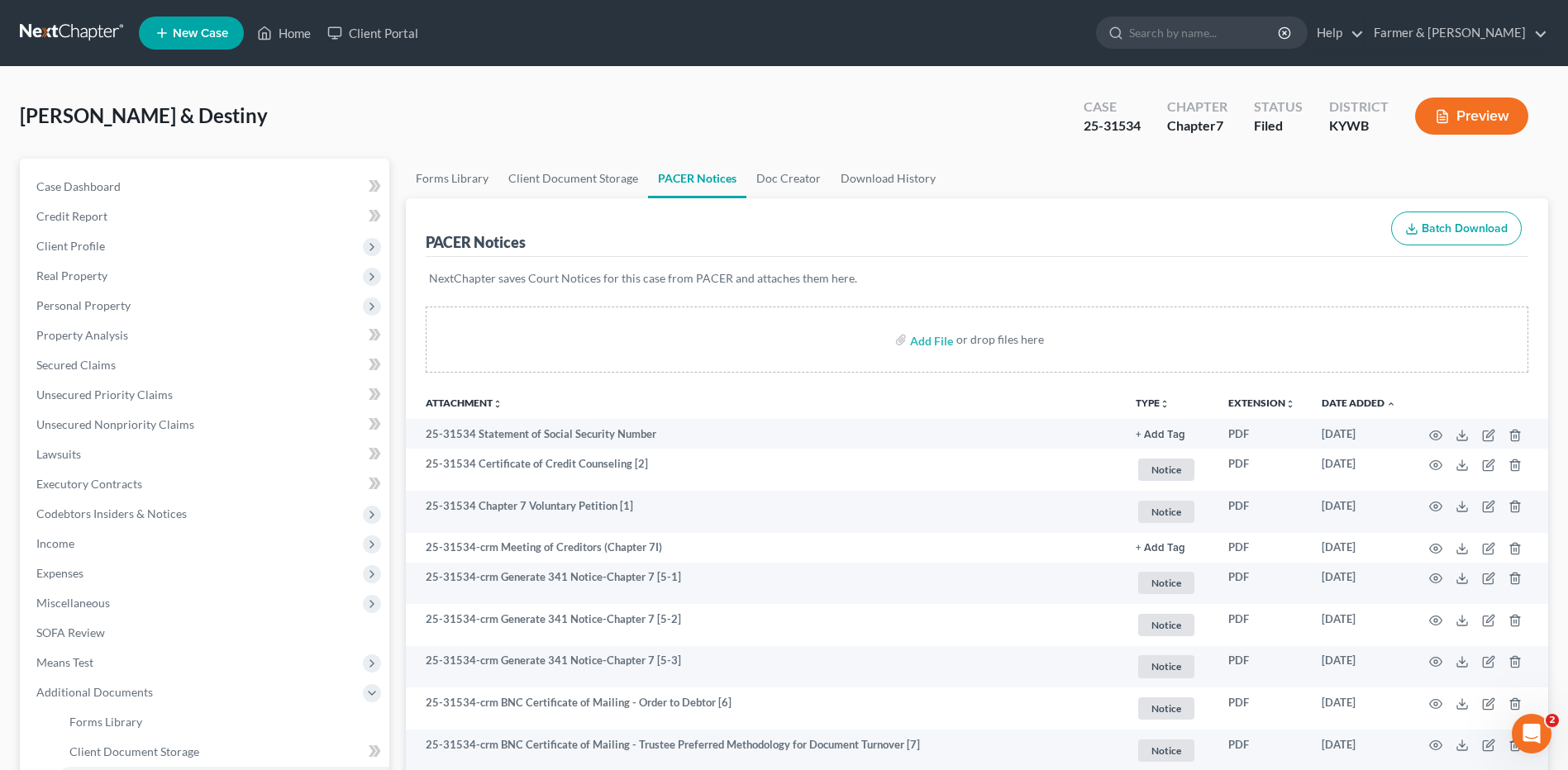
click at [79, 32] on link at bounding box center [73, 33] width 106 height 29
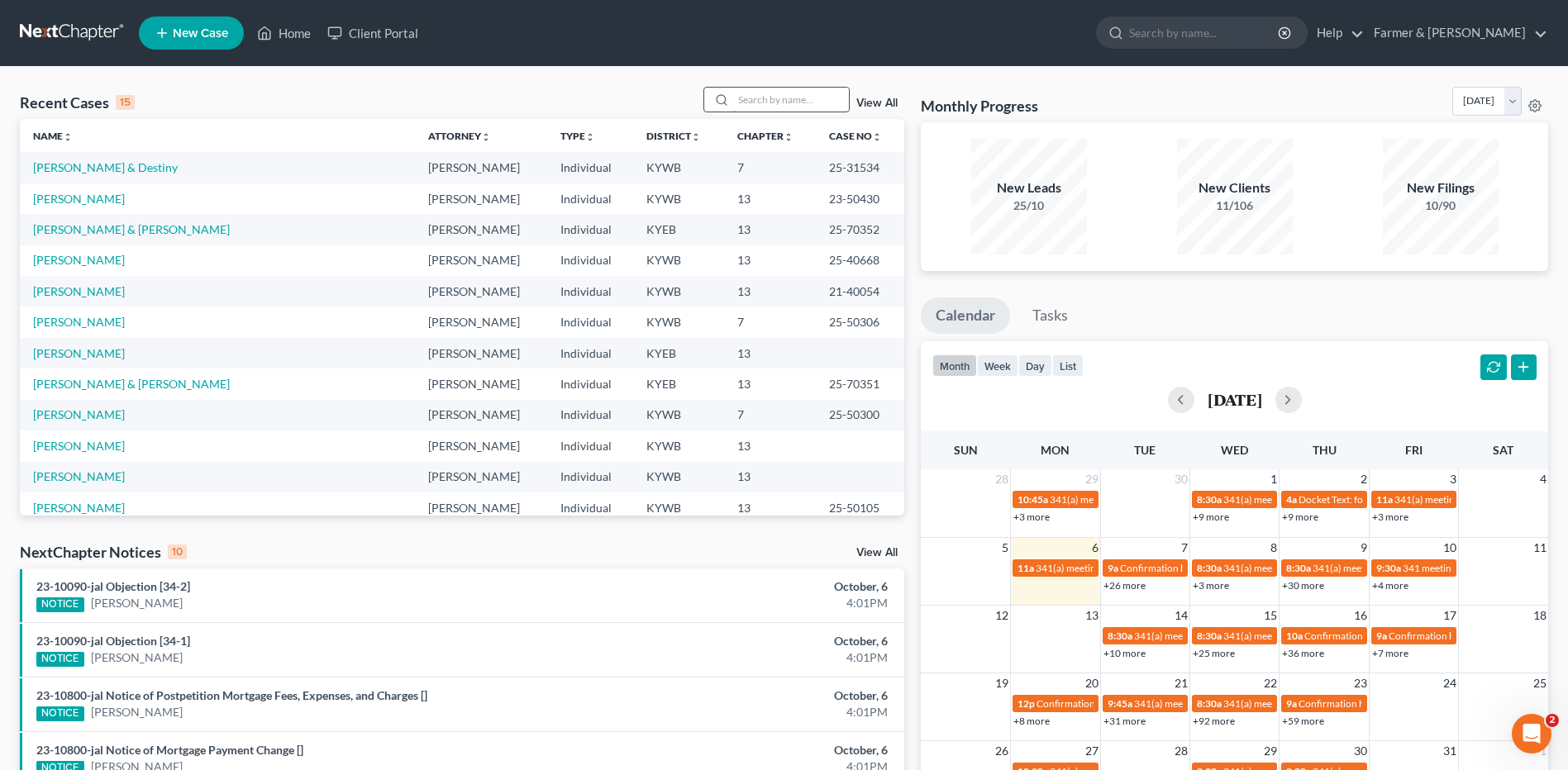
click at [830, 109] on input "search" at bounding box center [791, 99] width 116 height 24
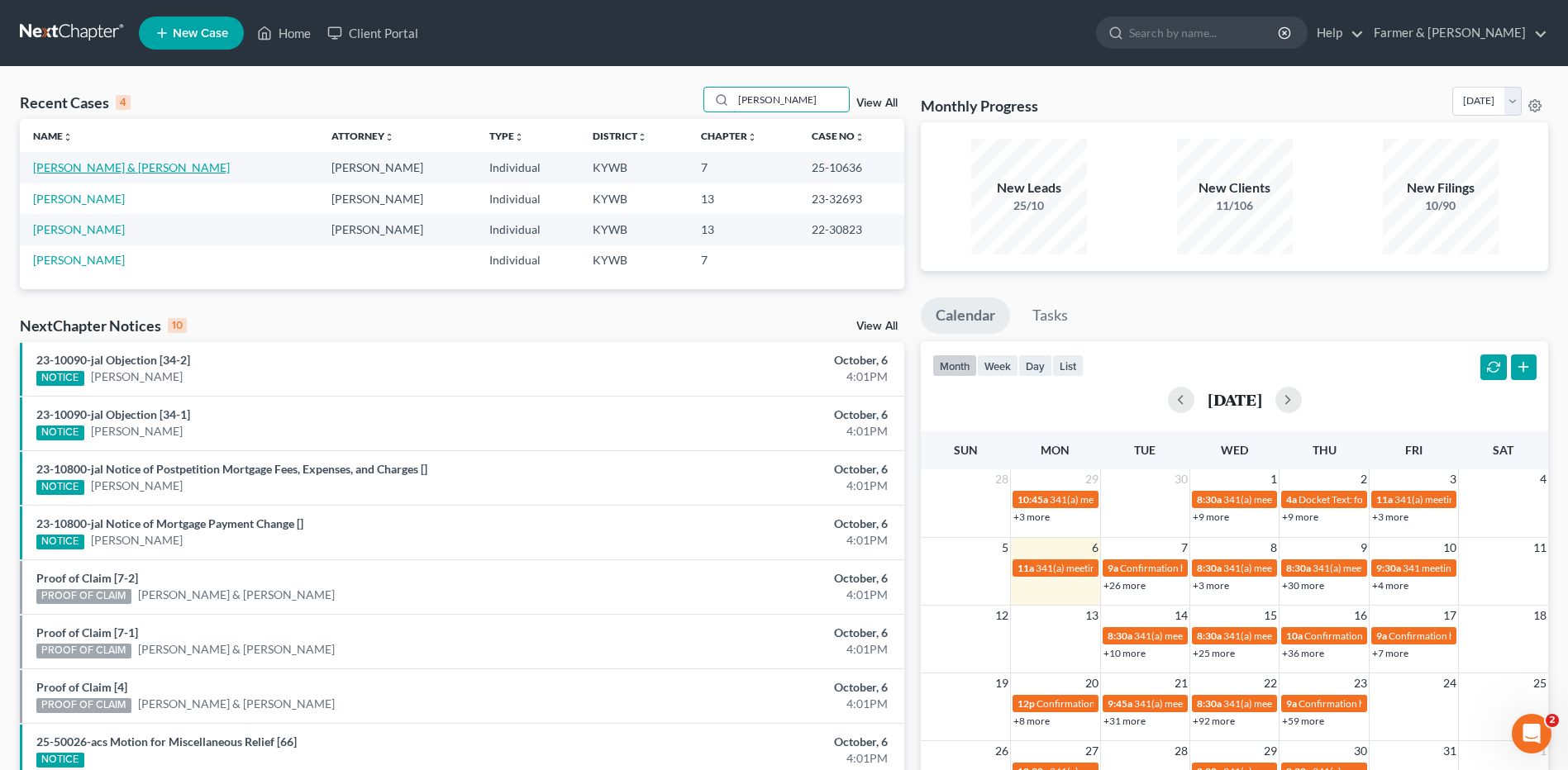
type input "[PERSON_NAME]"
click at [121, 167] on link "[PERSON_NAME] & [PERSON_NAME]" at bounding box center [131, 167] width 197 height 14
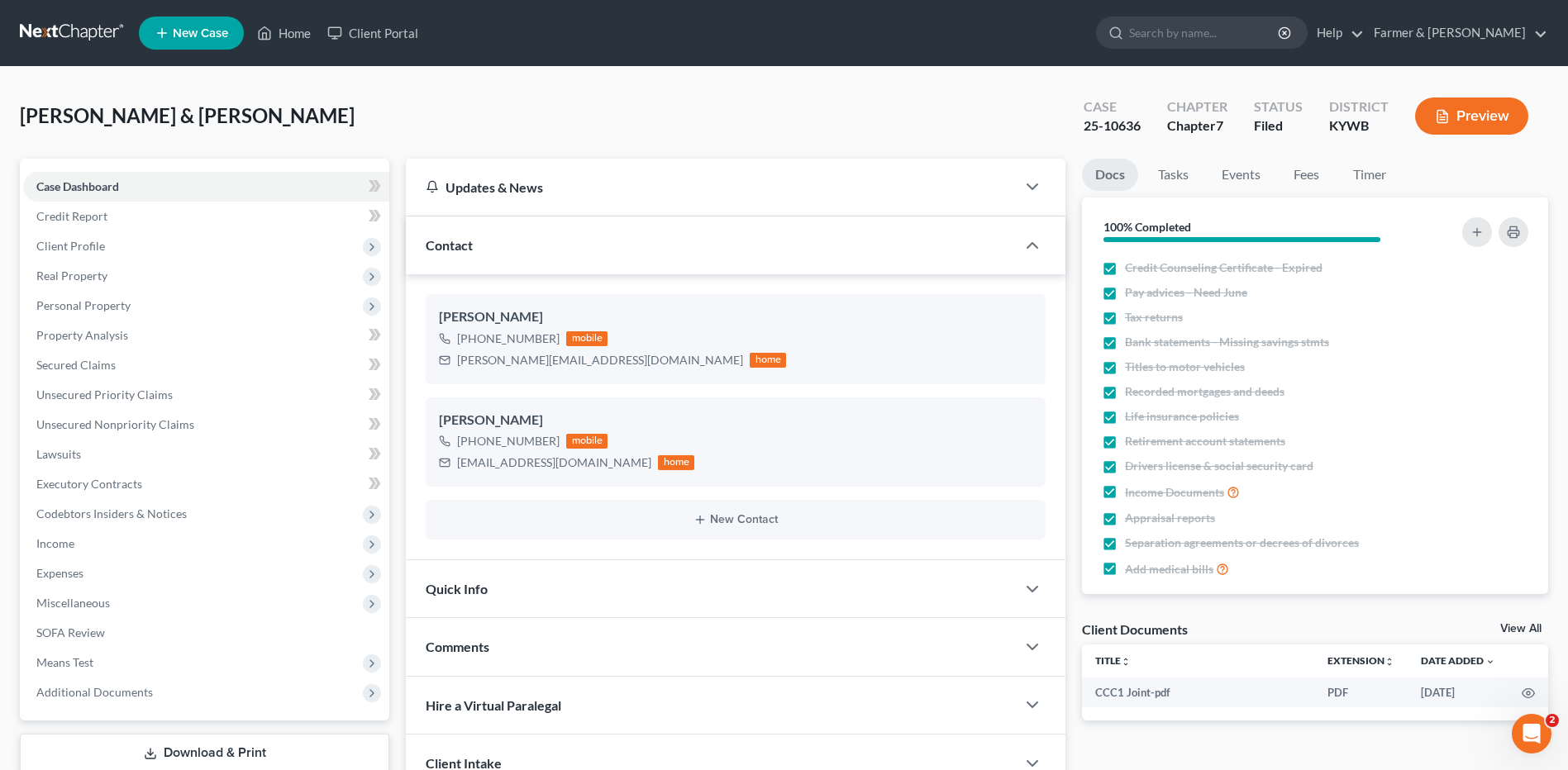
click at [89, 33] on link at bounding box center [73, 33] width 106 height 29
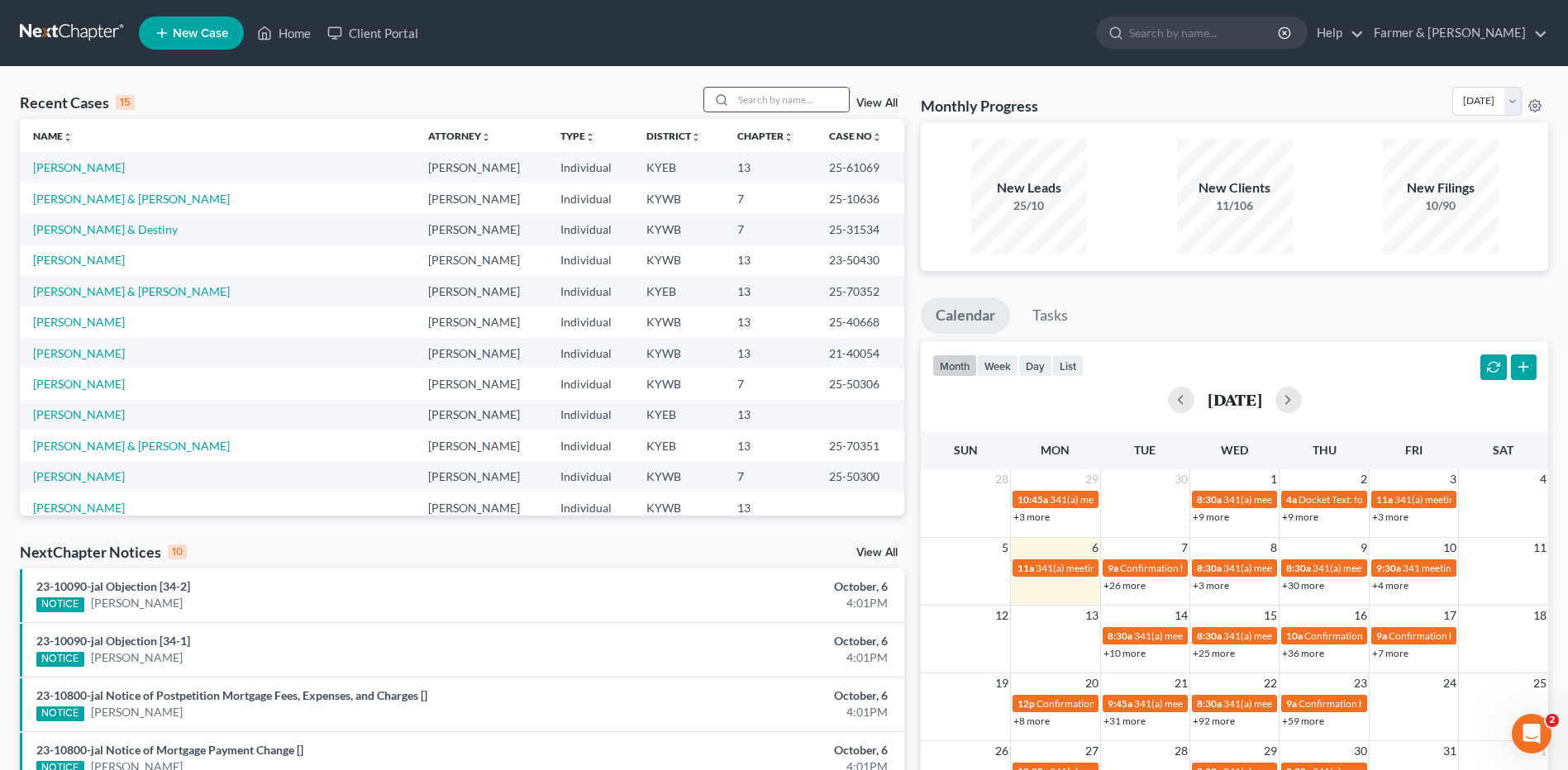
click at [780, 113] on div "Recent Cases 15 View All" at bounding box center [462, 103] width 884 height 32
click at [800, 98] on input "search" at bounding box center [791, 99] width 116 height 24
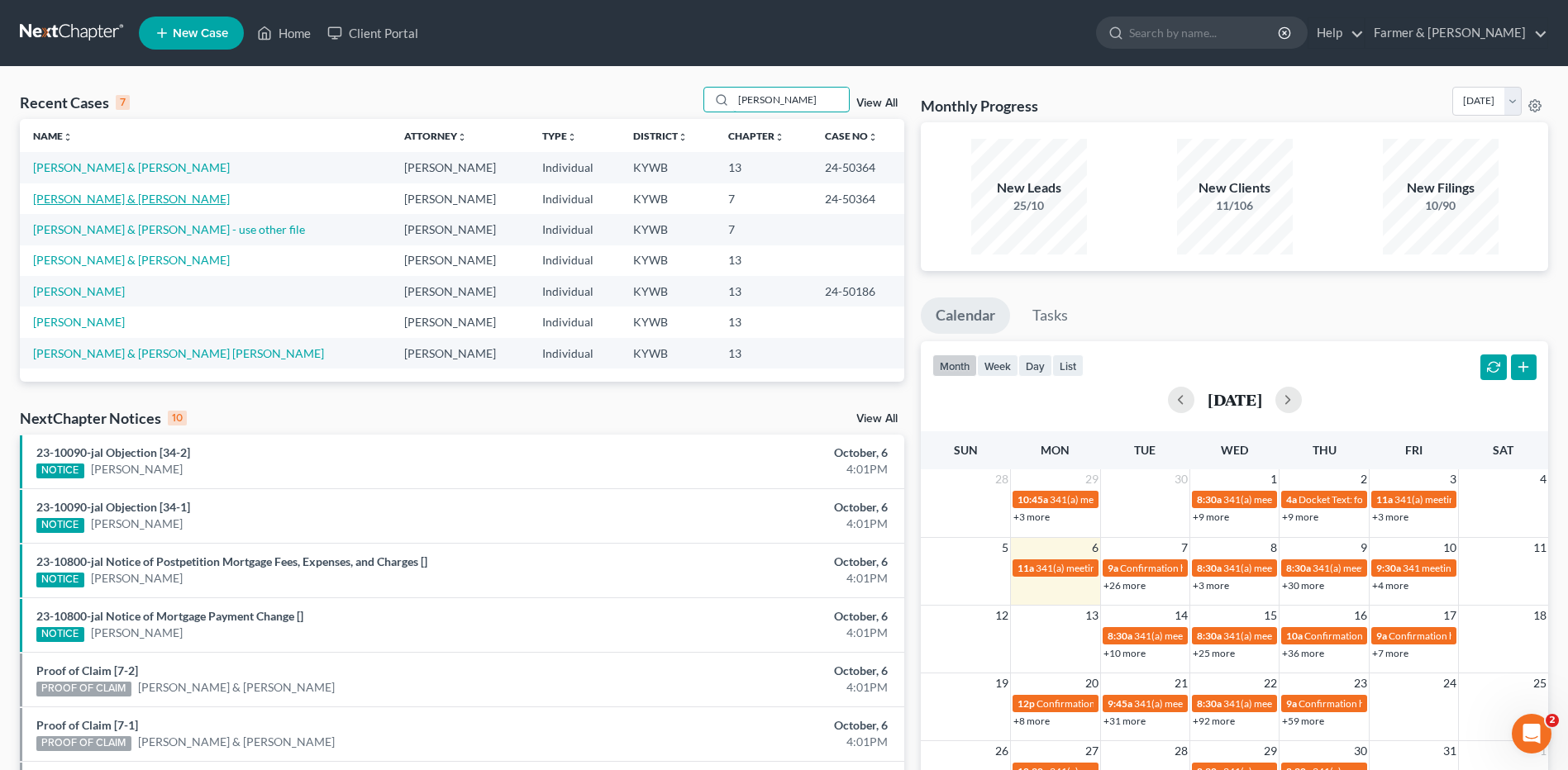
type input "[PERSON_NAME]"
click at [132, 198] on link "[PERSON_NAME] & [PERSON_NAME]" at bounding box center [131, 198] width 197 height 14
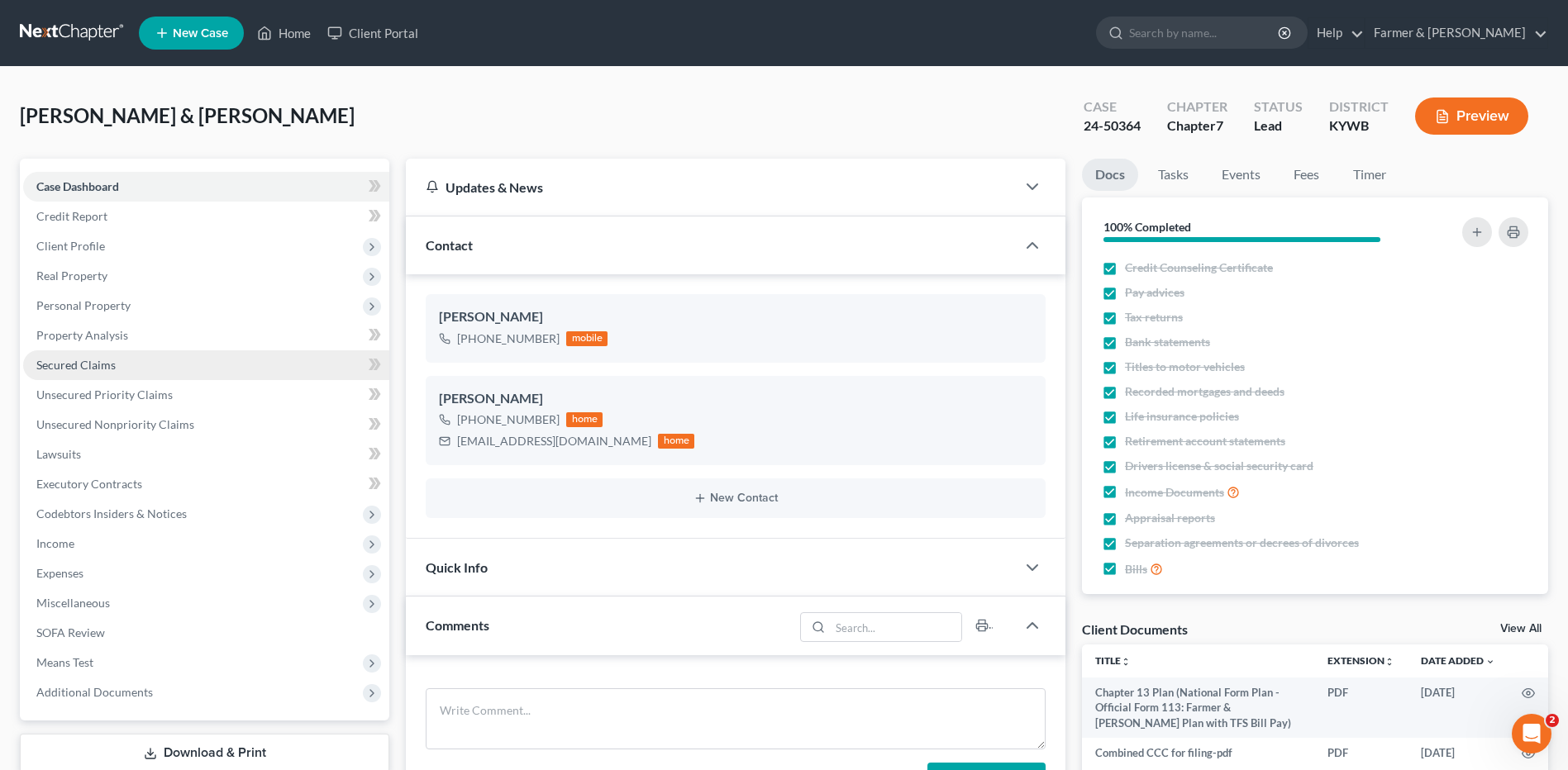
click at [129, 362] on link "Secured Claims" at bounding box center [206, 365] width 366 height 29
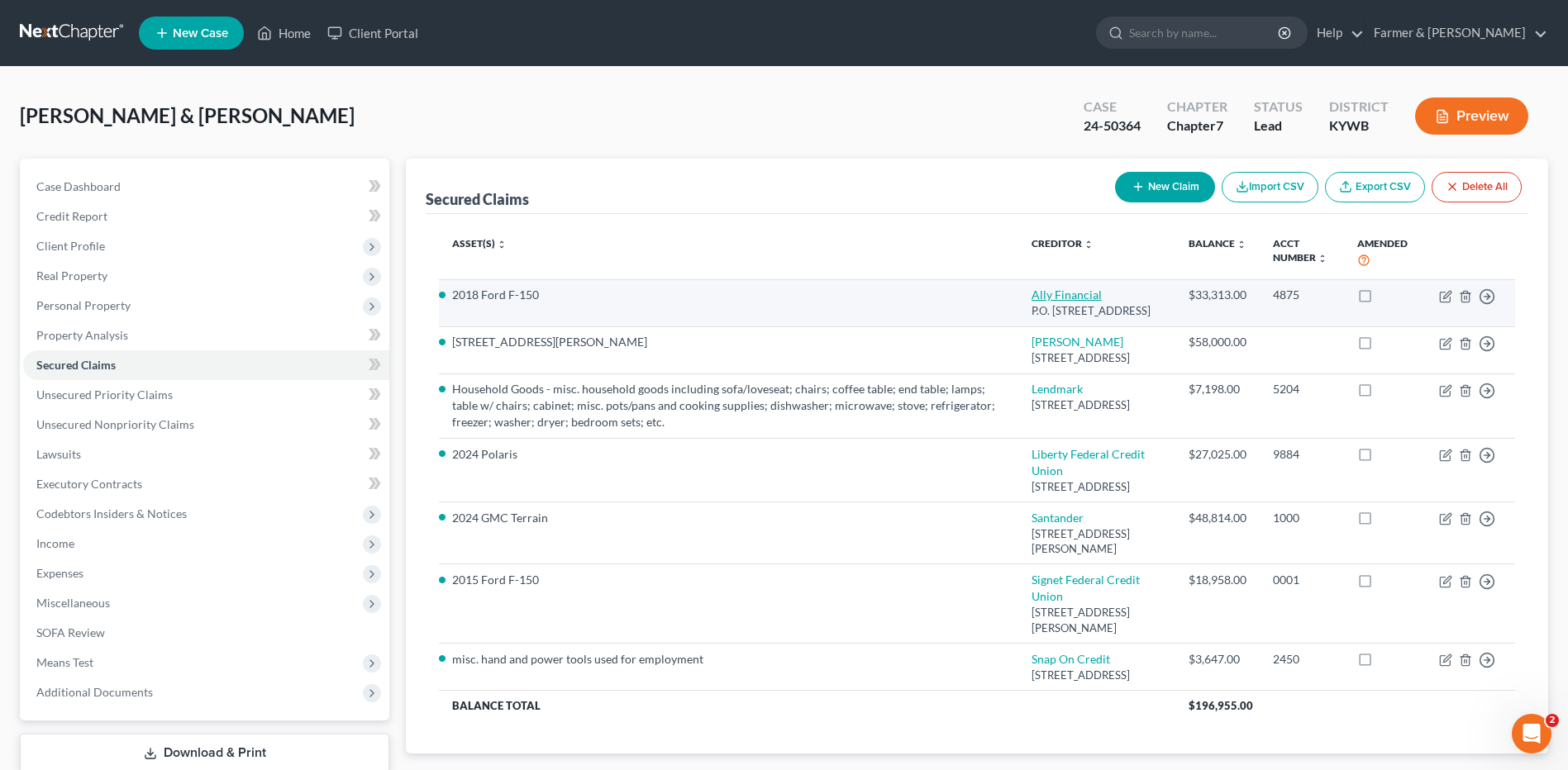
click at [1074, 293] on link "Ally Financial" at bounding box center [1067, 294] width 71 height 14
select select "21"
select select "2"
select select "0"
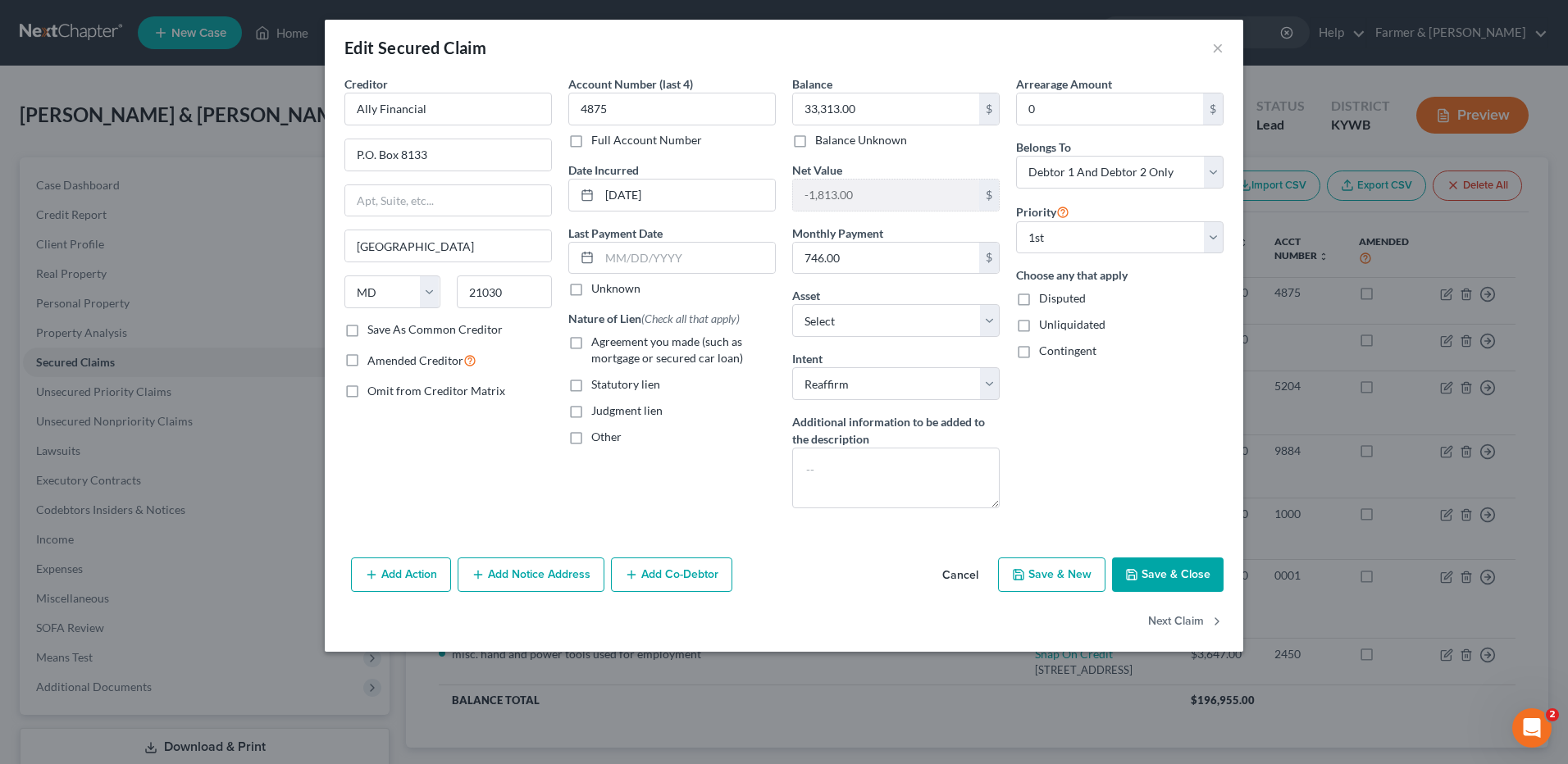
click at [945, 586] on button "Cancel" at bounding box center [960, 575] width 63 height 33
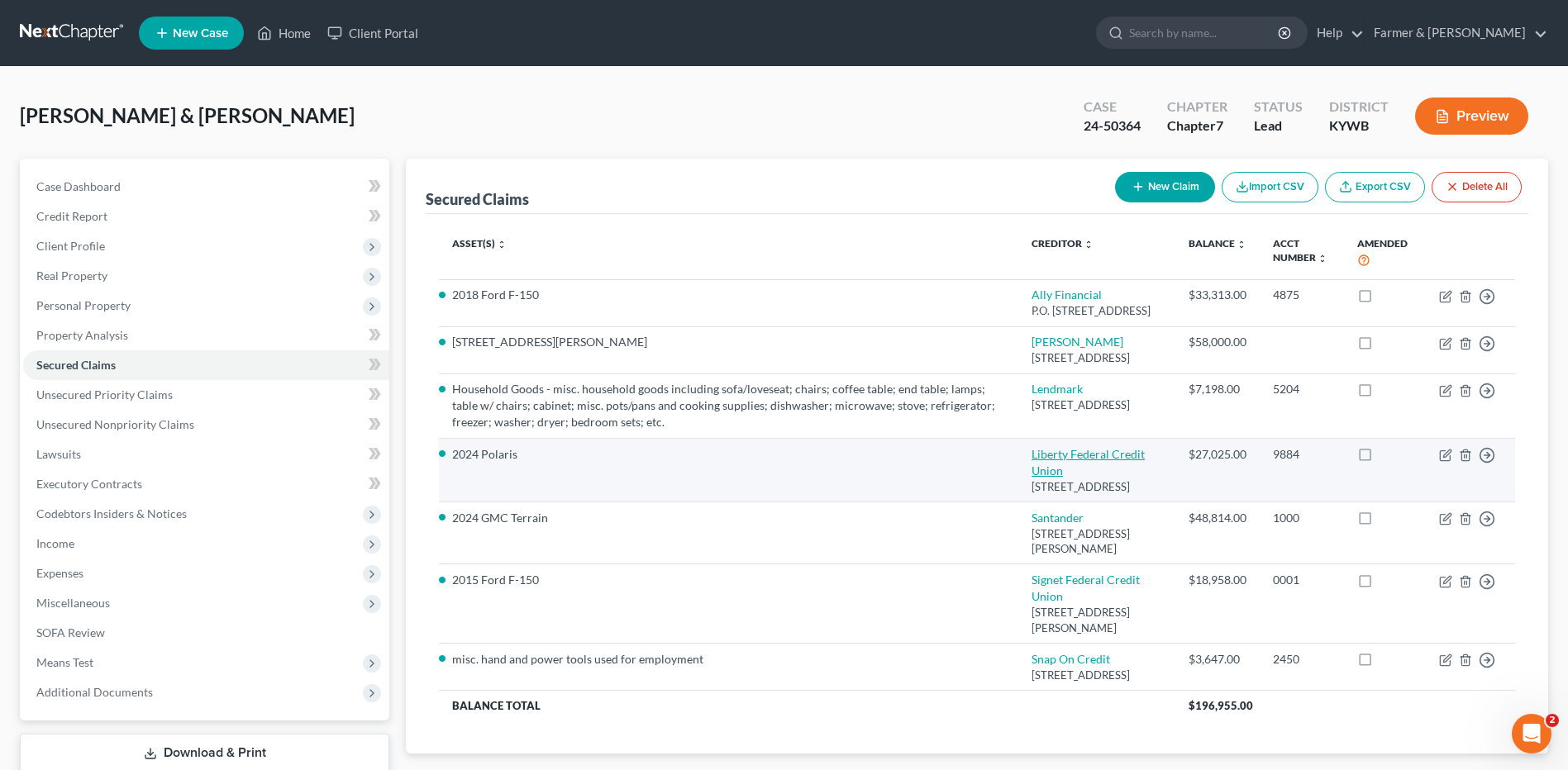
click at [1067, 477] on link "Liberty Federal Credit Union" at bounding box center [1088, 462] width 114 height 30
select select "15"
select select "11"
select select "0"
select select "2"
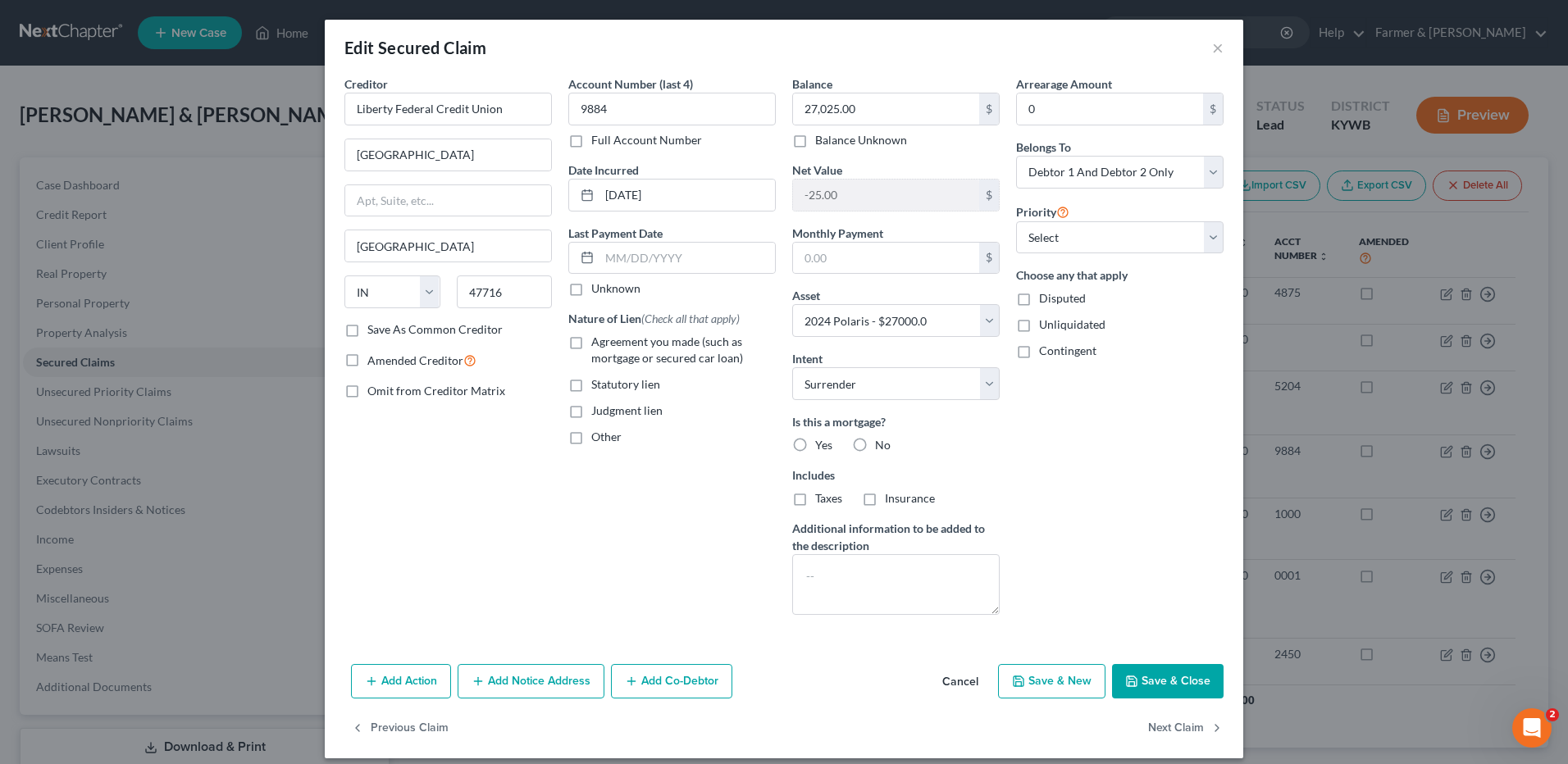
click at [946, 686] on button "Cancel" at bounding box center [960, 681] width 63 height 33
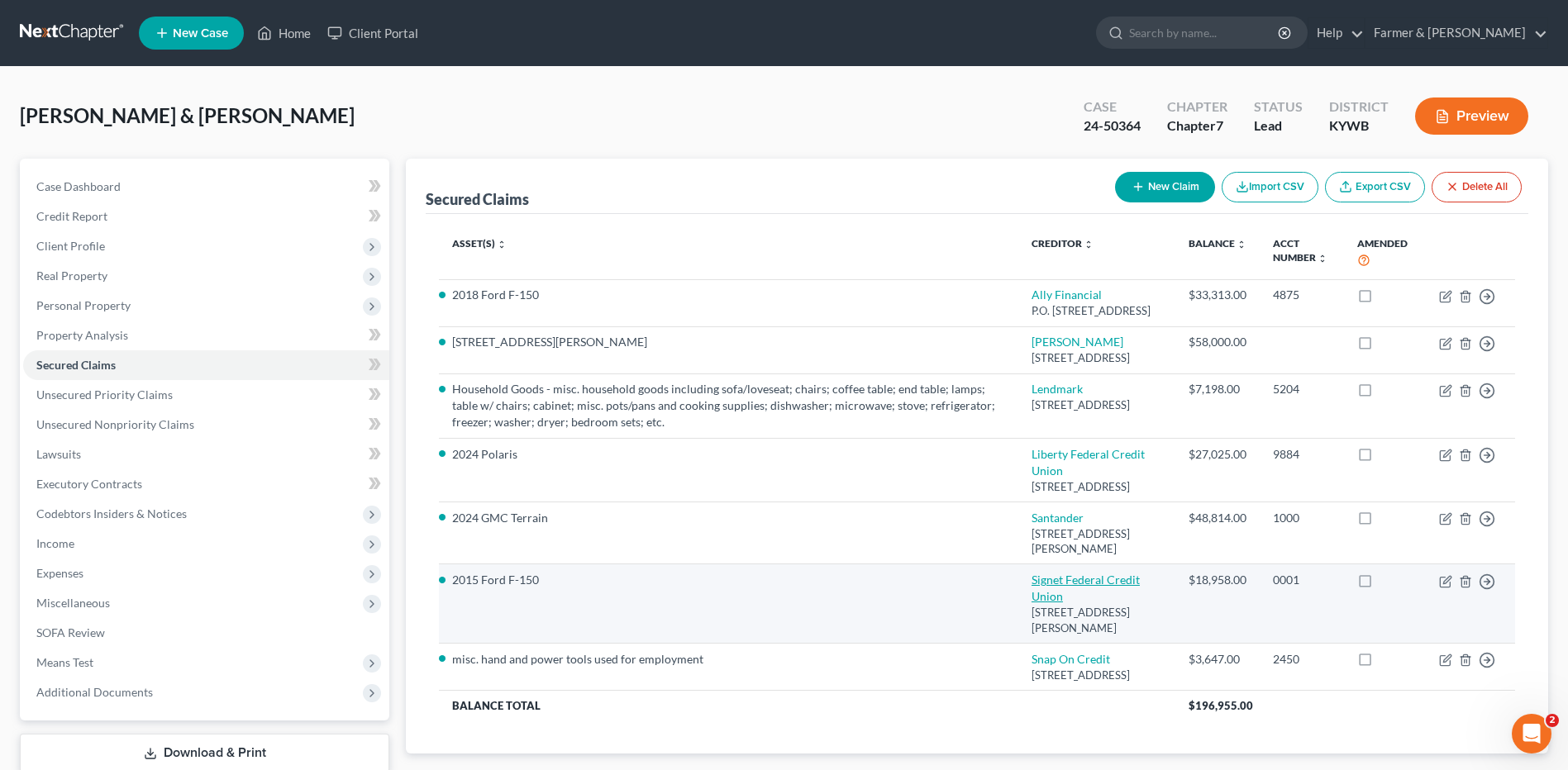
click at [1090, 604] on link "Signet Federal Credit Union" at bounding box center [1085, 588] width 108 height 30
select select "18"
select select "9"
select select "2"
select select "0"
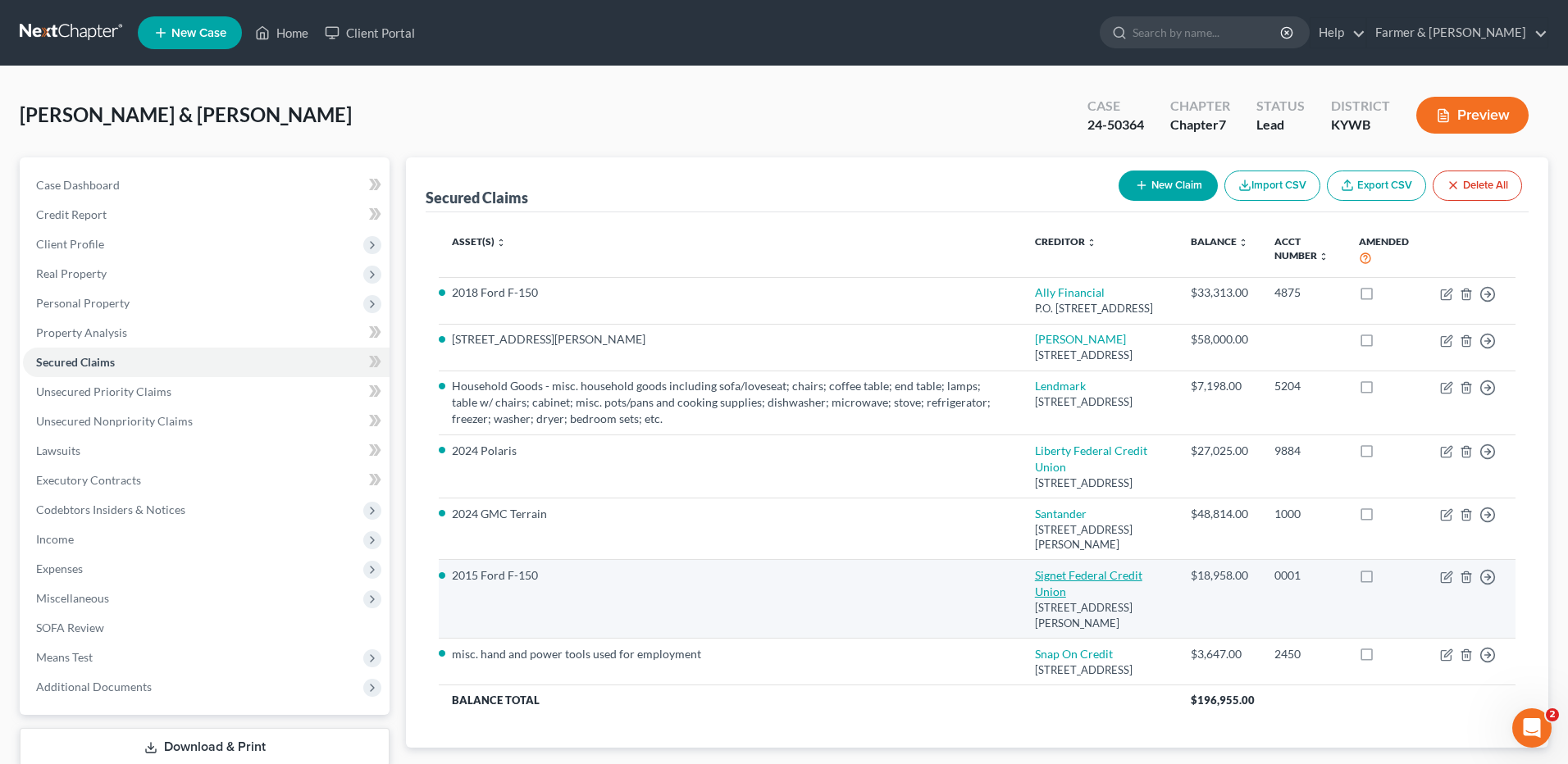
select select "0"
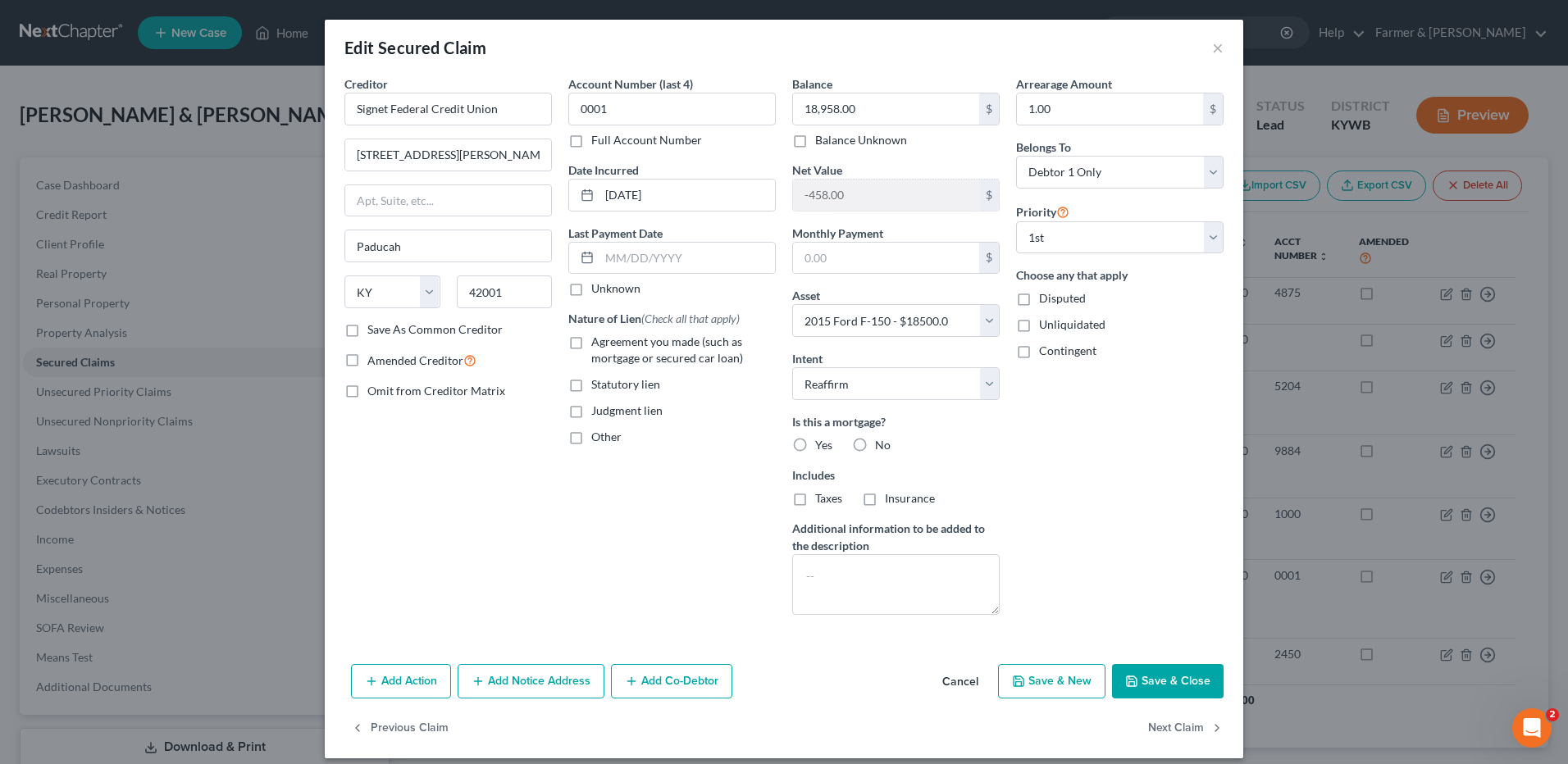
click at [953, 691] on button "Cancel" at bounding box center [960, 681] width 63 height 33
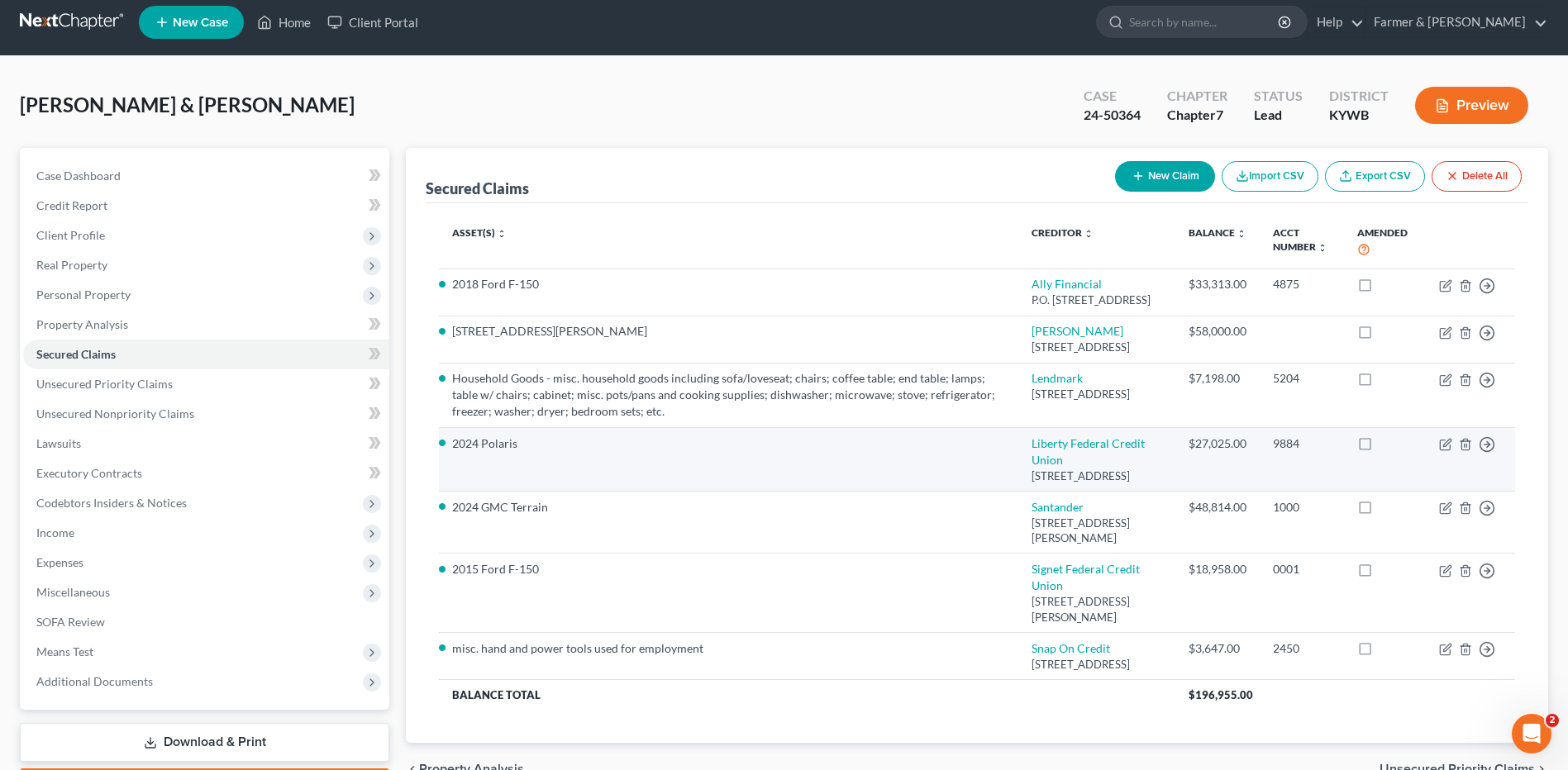
scroll to position [82, 0]
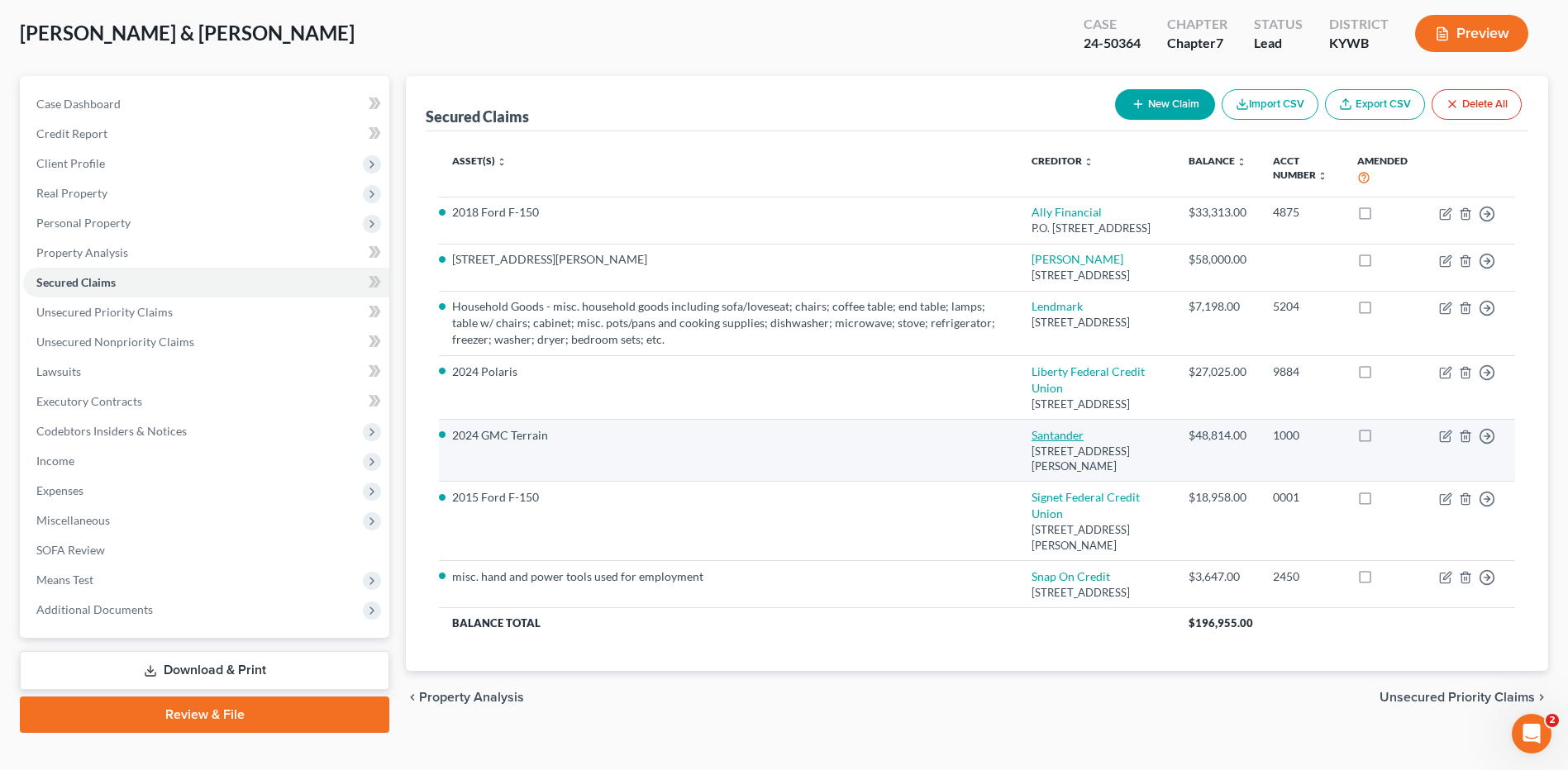
click at [1071, 442] on link "Santander" at bounding box center [1058, 435] width 52 height 14
select select "45"
select select "10"
select select "0"
select select "2"
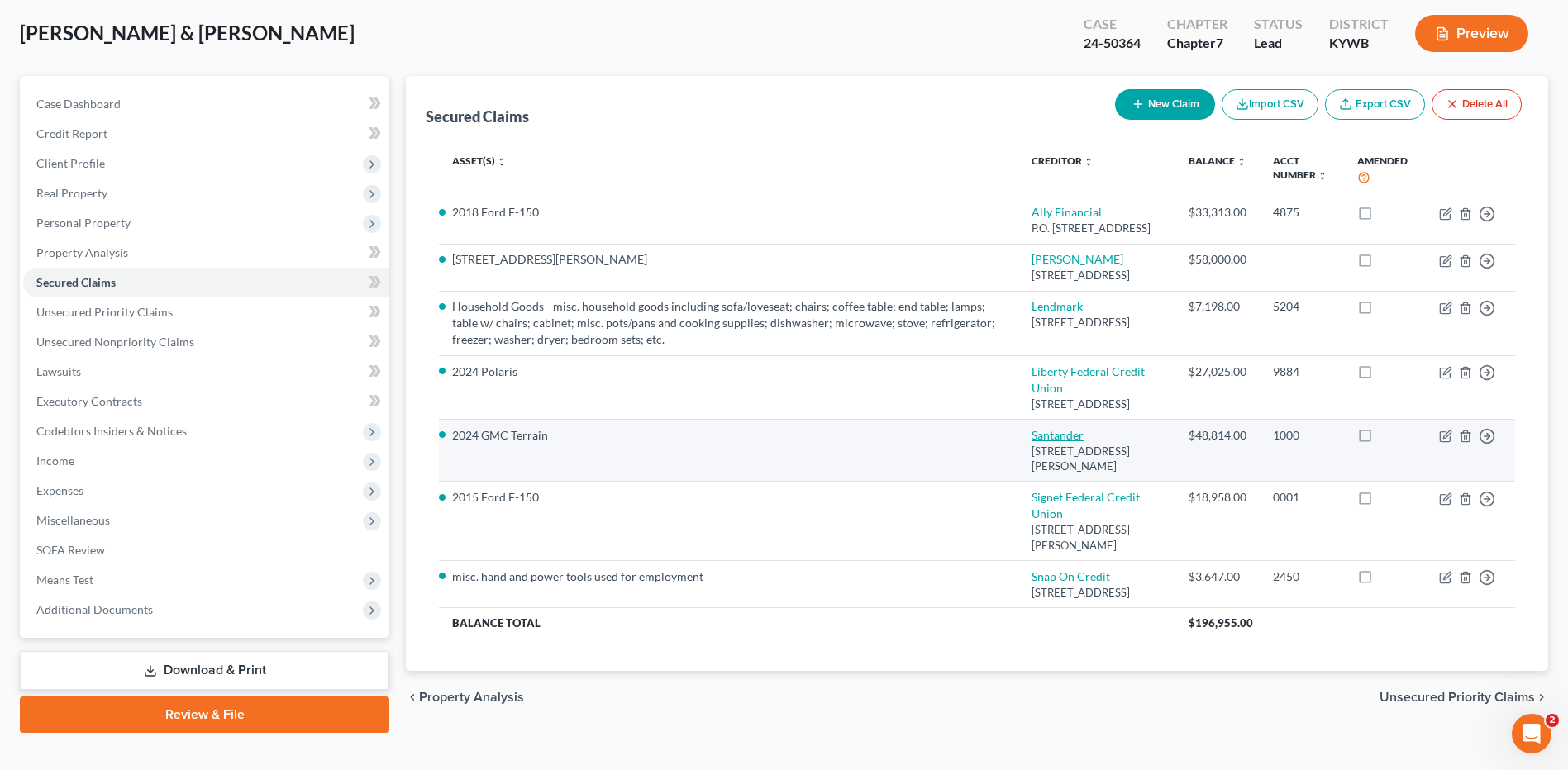
select select "0"
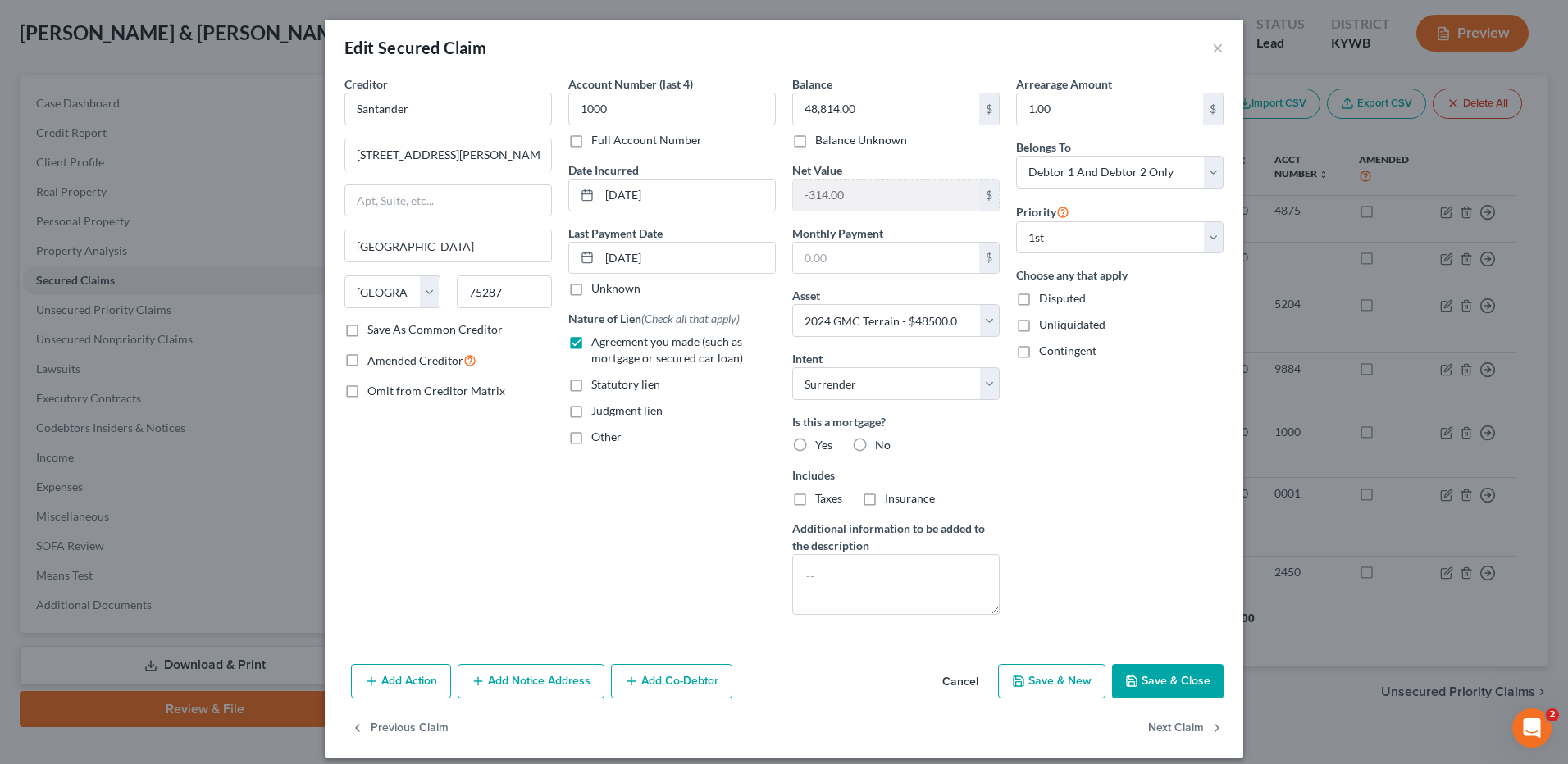
click at [934, 674] on button "Cancel" at bounding box center [960, 681] width 63 height 33
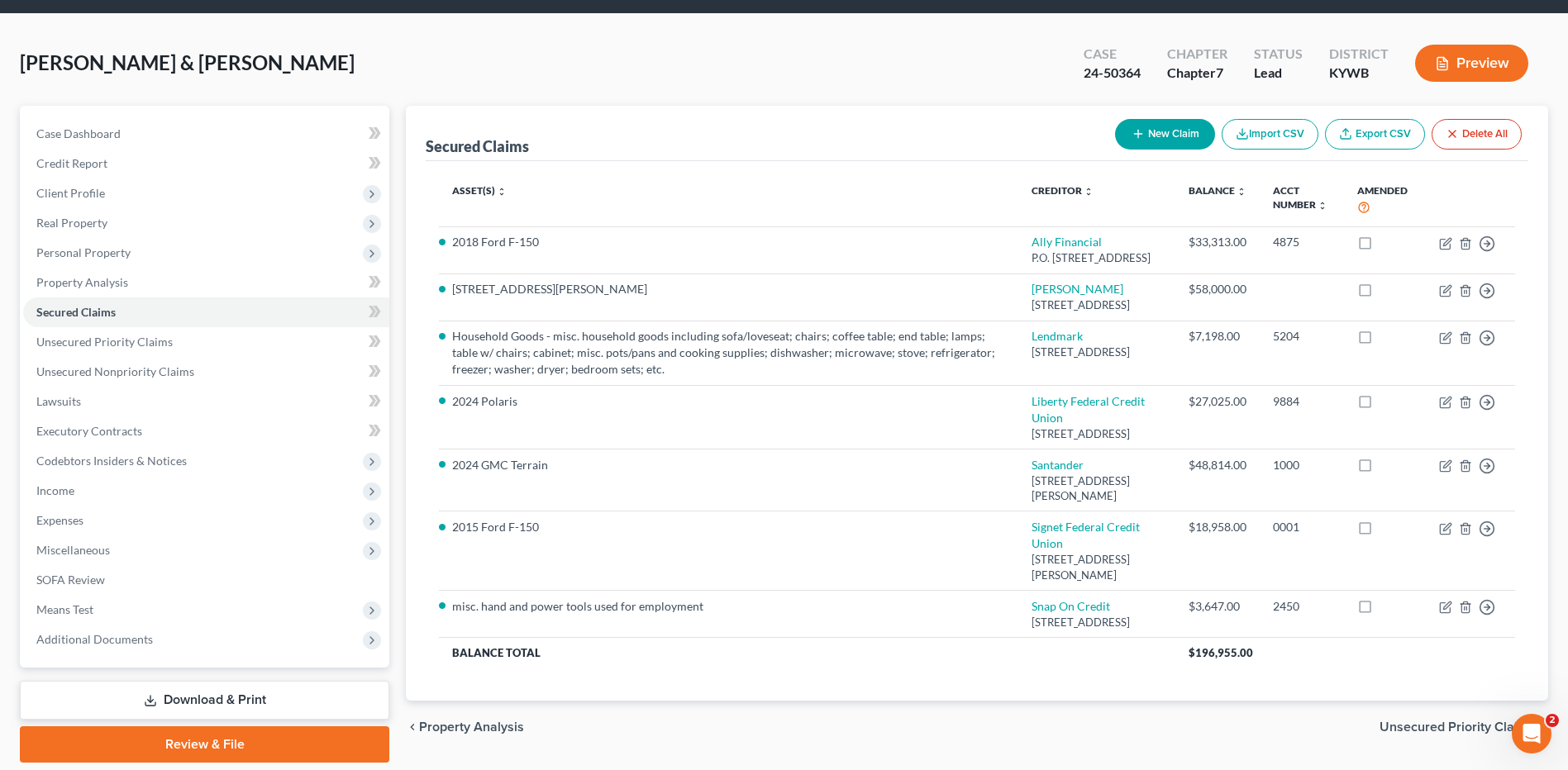
scroll to position [0, 0]
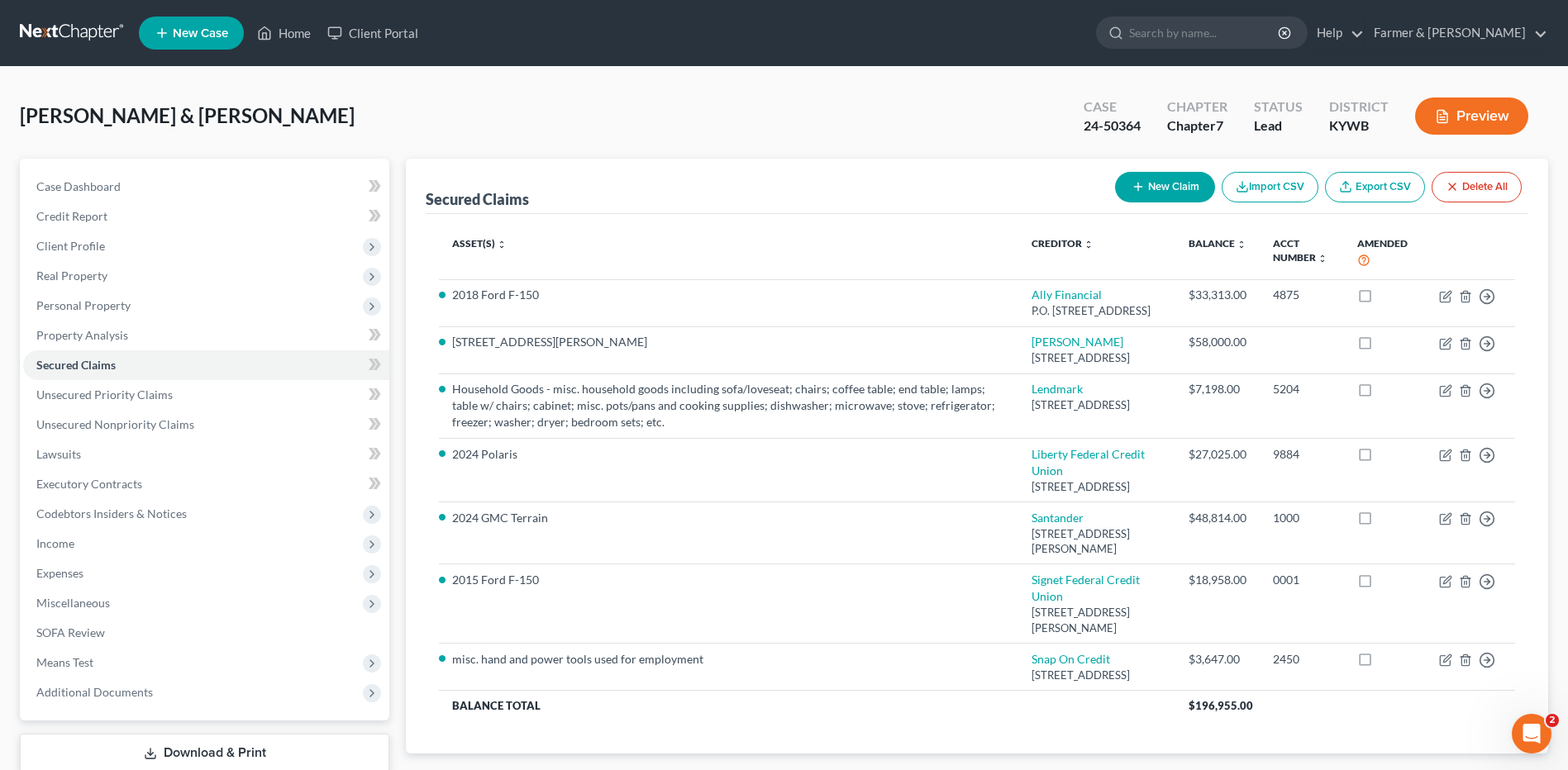
click at [34, 36] on link at bounding box center [73, 33] width 106 height 29
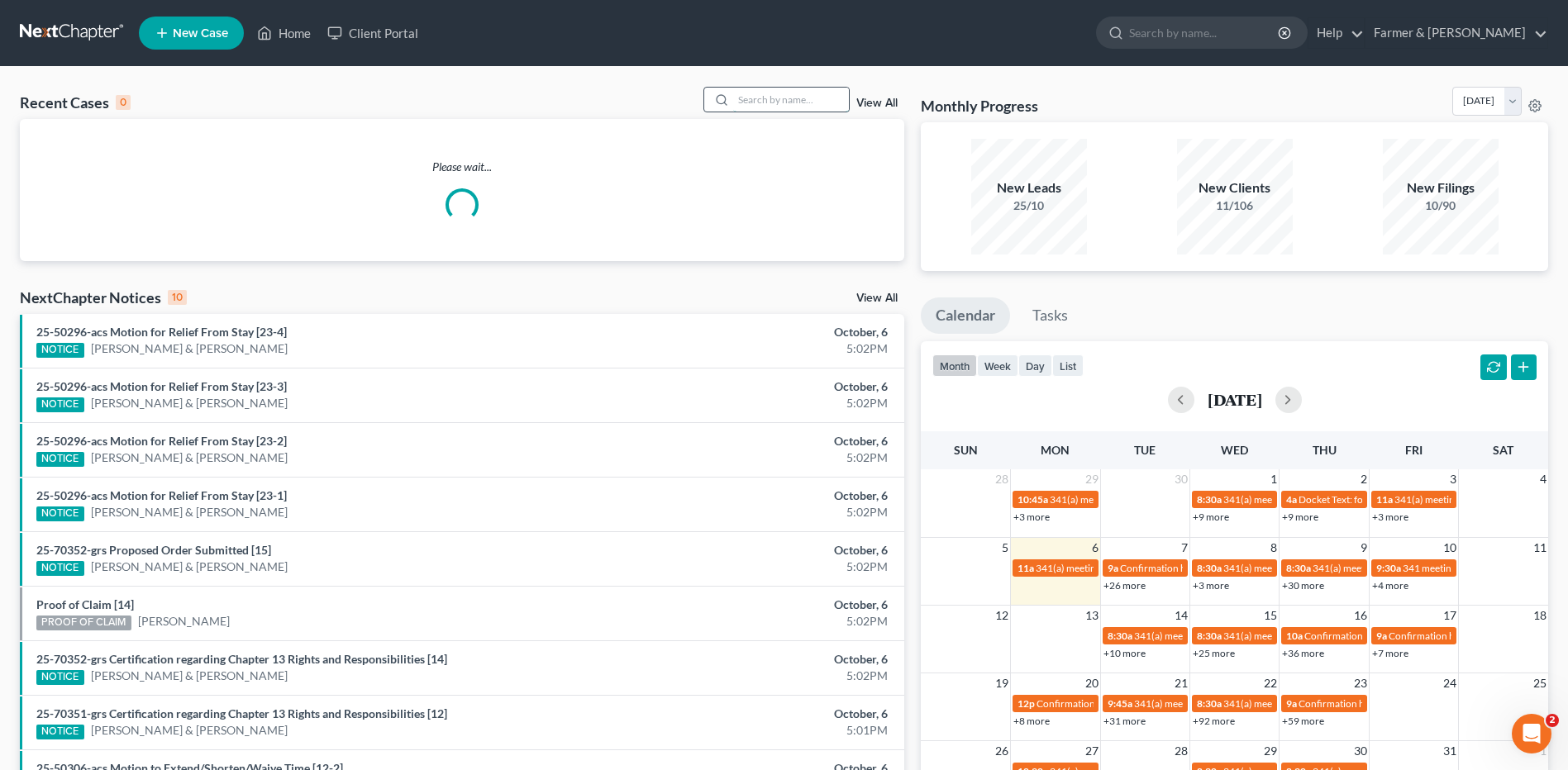
click at [768, 98] on input "search" at bounding box center [791, 99] width 116 height 24
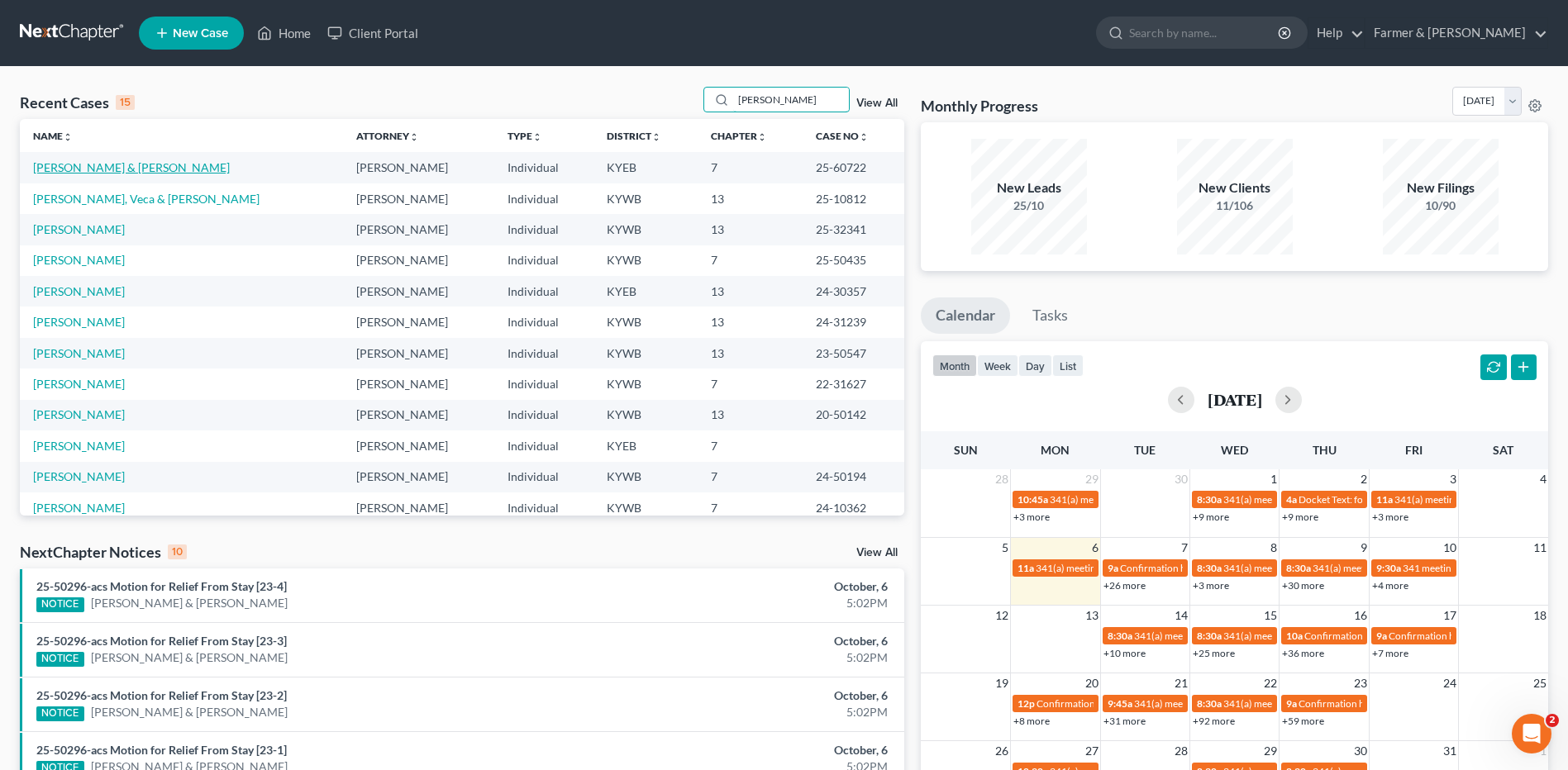
type input "[PERSON_NAME]"
click at [122, 169] on link "[PERSON_NAME] & [PERSON_NAME]" at bounding box center [131, 167] width 197 height 14
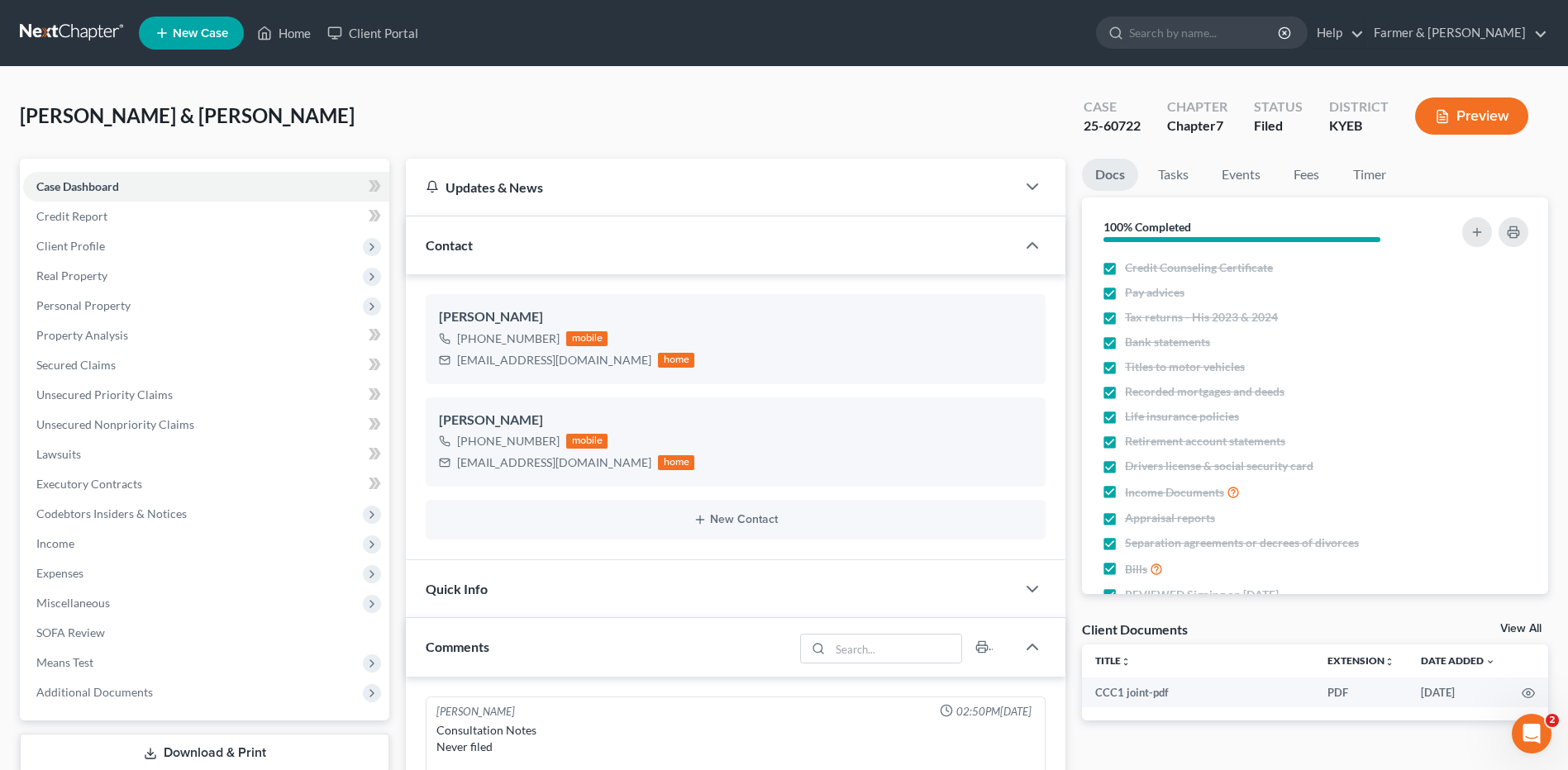
scroll to position [103, 0]
drag, startPoint x: 47, startPoint y: 22, endPoint x: 155, endPoint y: 4, distance: 109.5
click at [47, 22] on link at bounding box center [73, 33] width 106 height 29
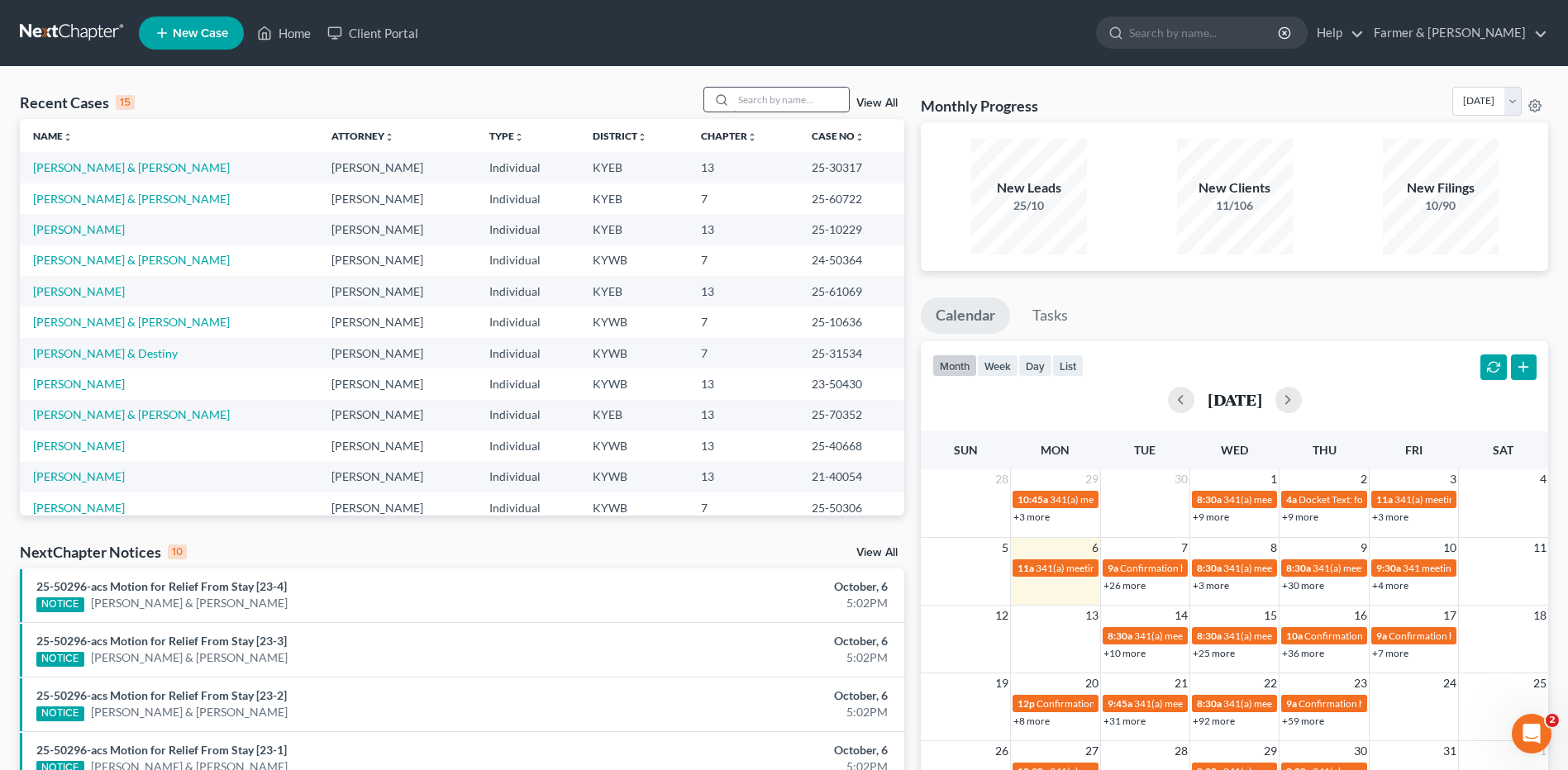
click at [750, 108] on input "search" at bounding box center [791, 99] width 116 height 24
type input "[PERSON_NAME]"
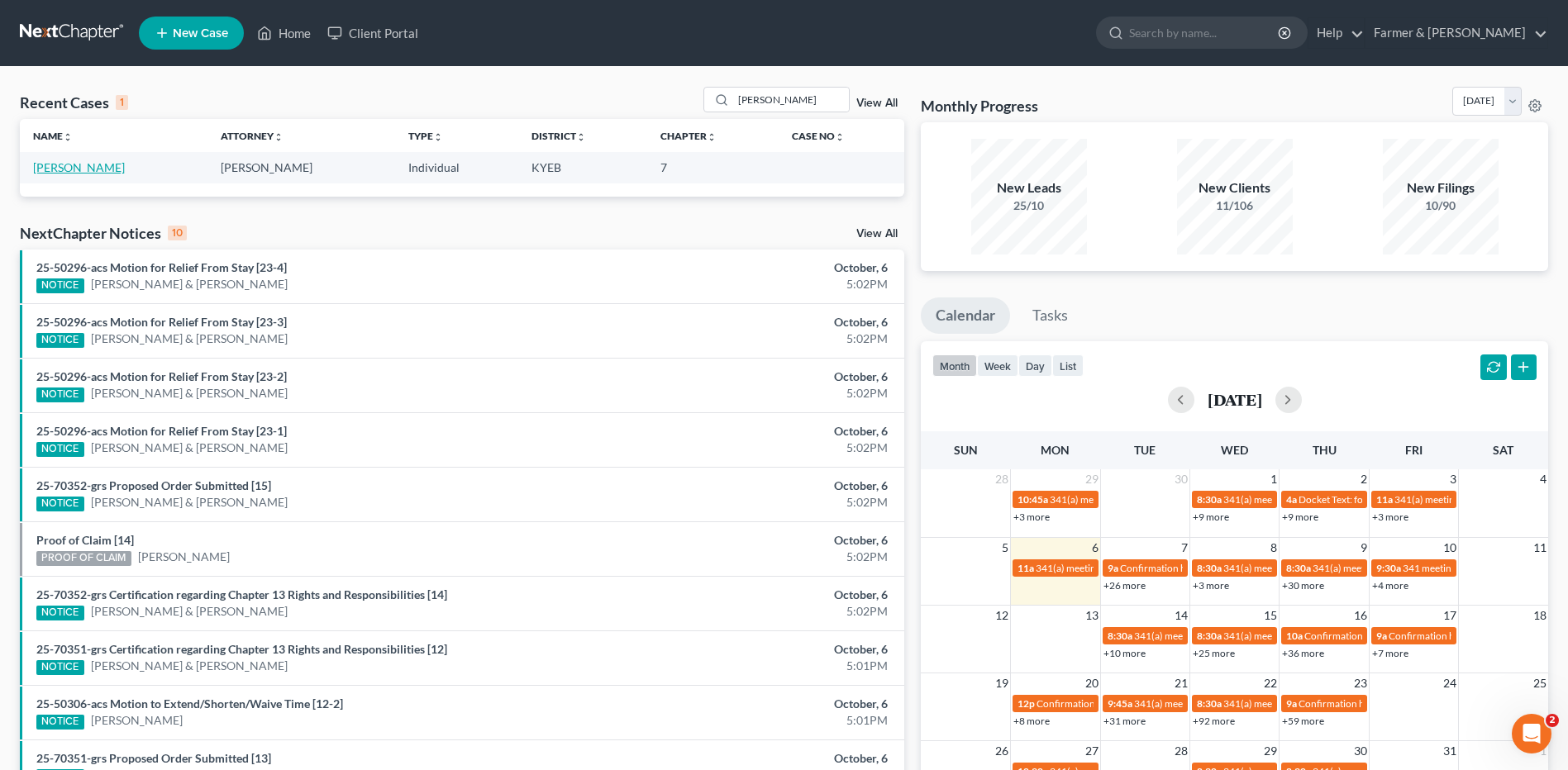
click at [58, 166] on link "[PERSON_NAME]" at bounding box center [78, 167] width 92 height 14
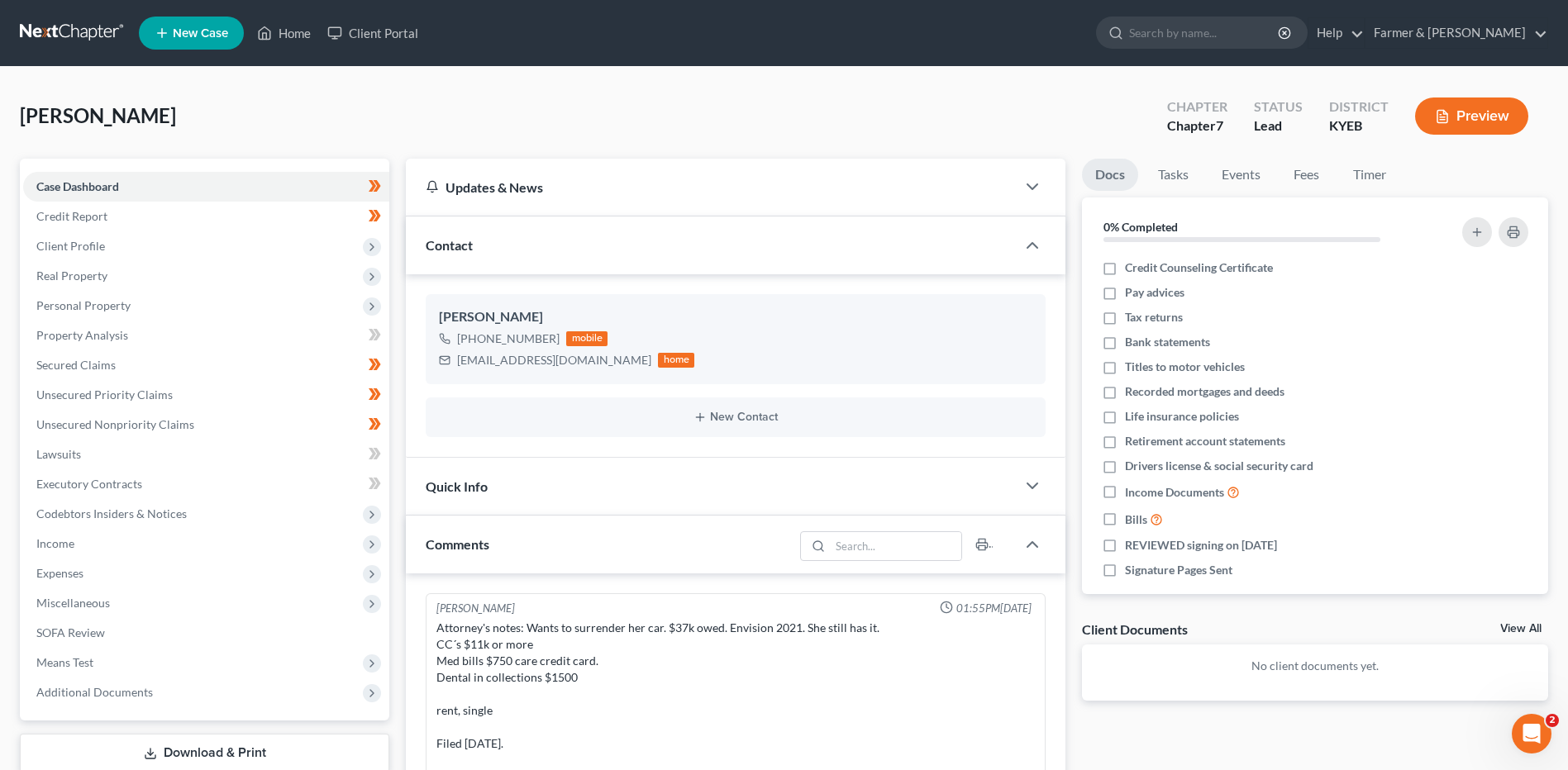
scroll to position [80, 0]
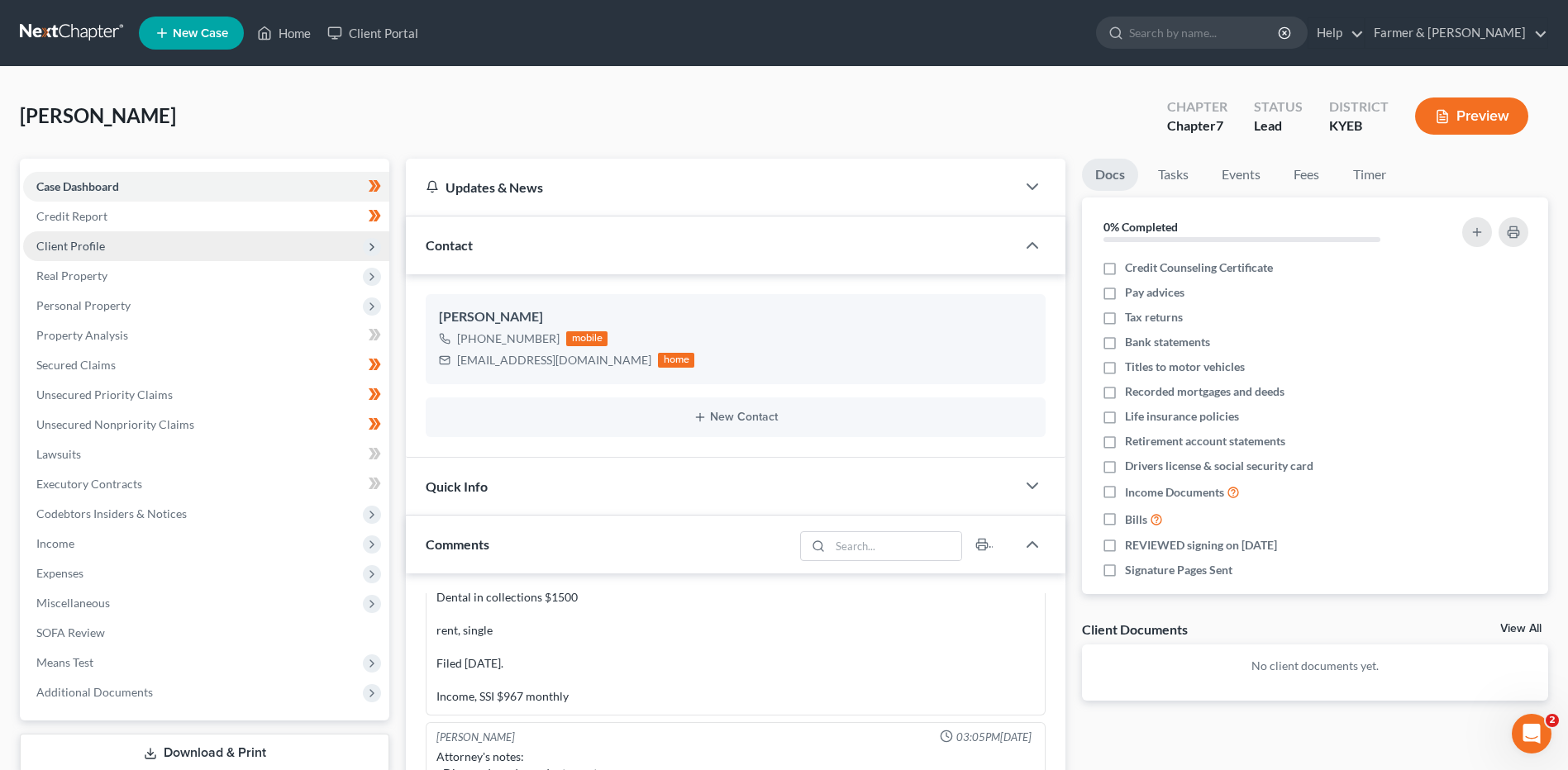
click at [177, 249] on span "Client Profile" at bounding box center [206, 245] width 366 height 29
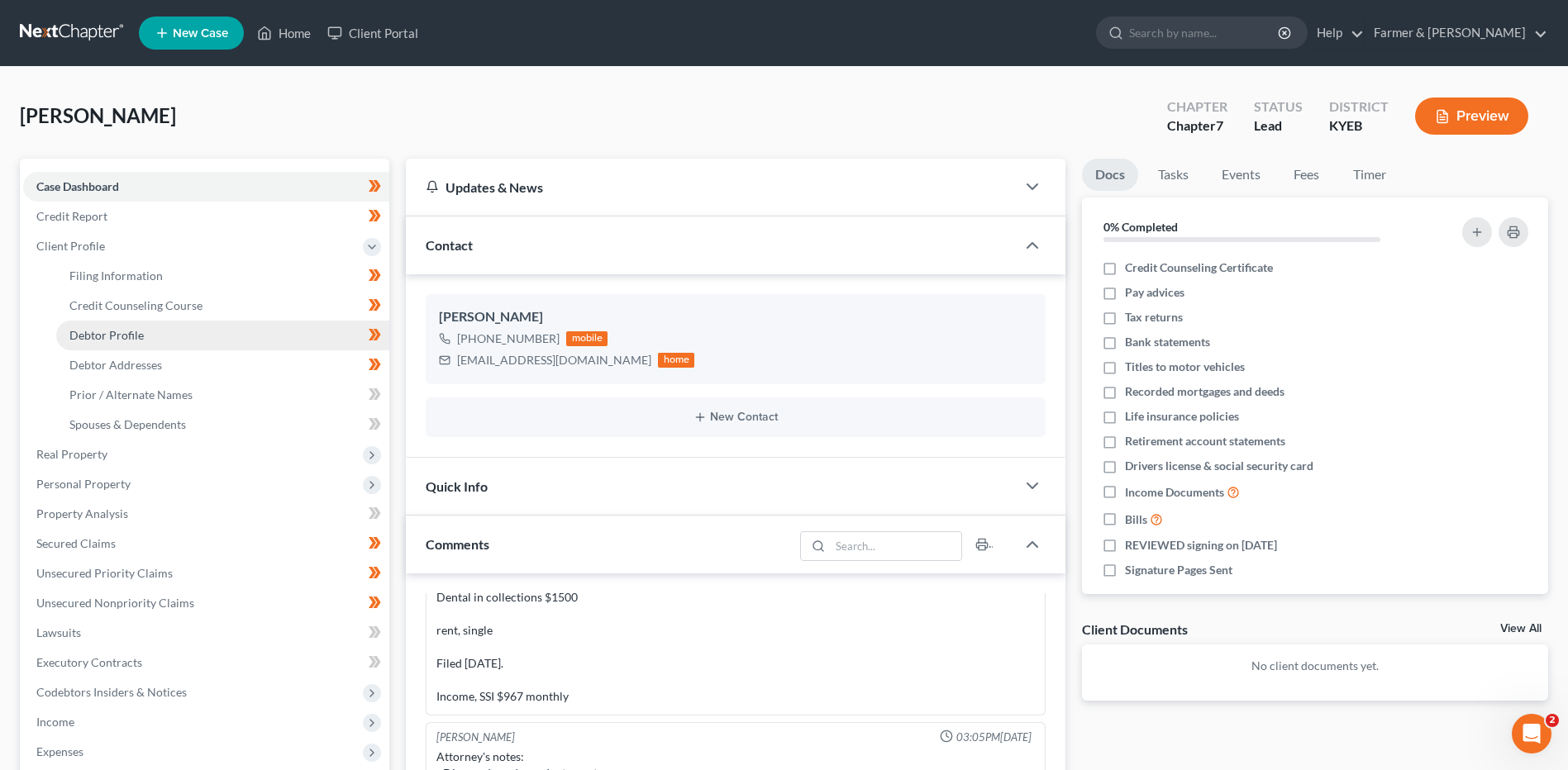
click at [189, 335] on link "Debtor Profile" at bounding box center [223, 335] width 333 height 29
select select "3"
select select "0"
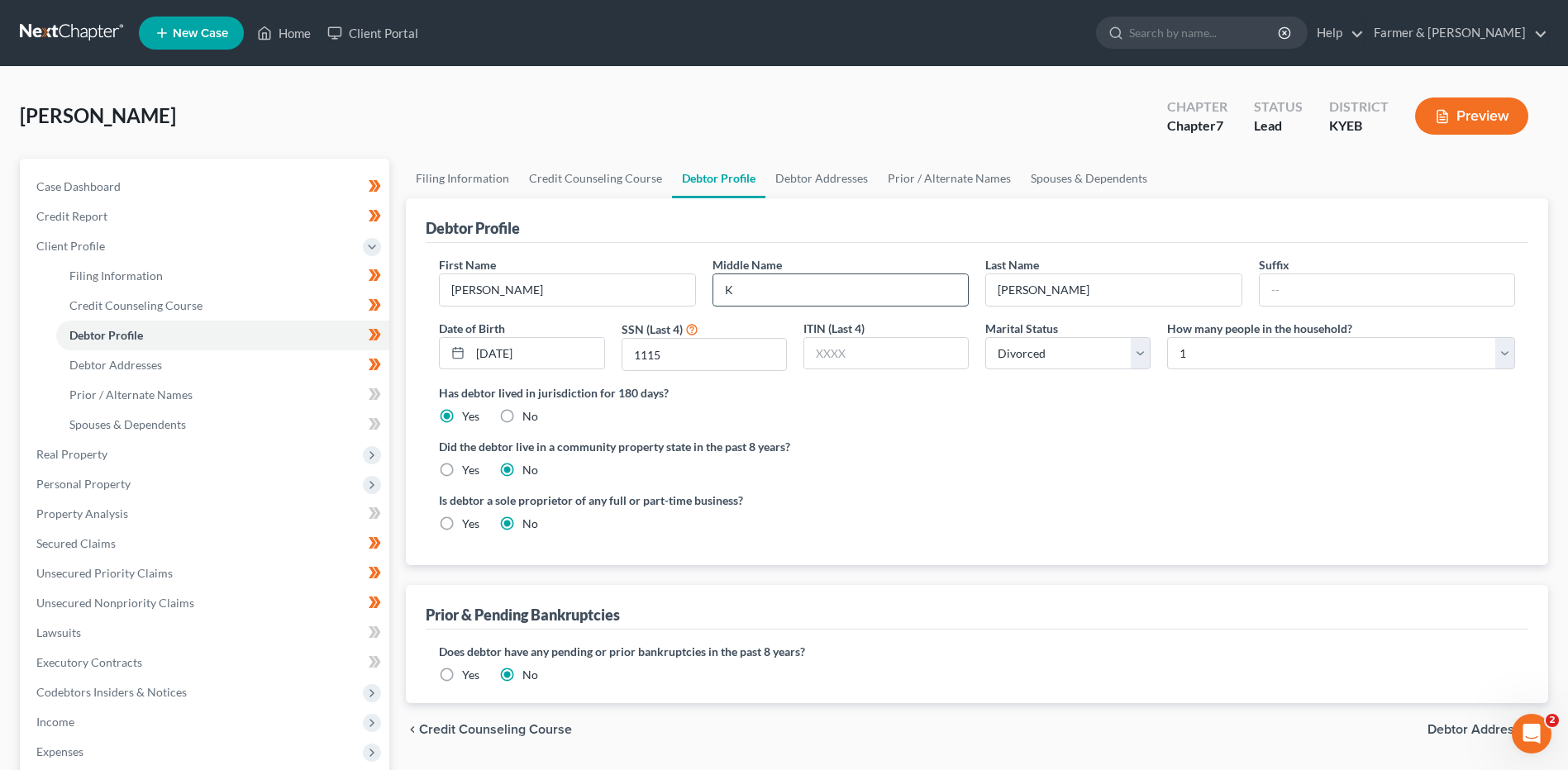
click at [879, 299] on input "K" at bounding box center [840, 289] width 255 height 31
type input "K."
click at [808, 166] on link "Debtor Addresses" at bounding box center [821, 178] width 113 height 40
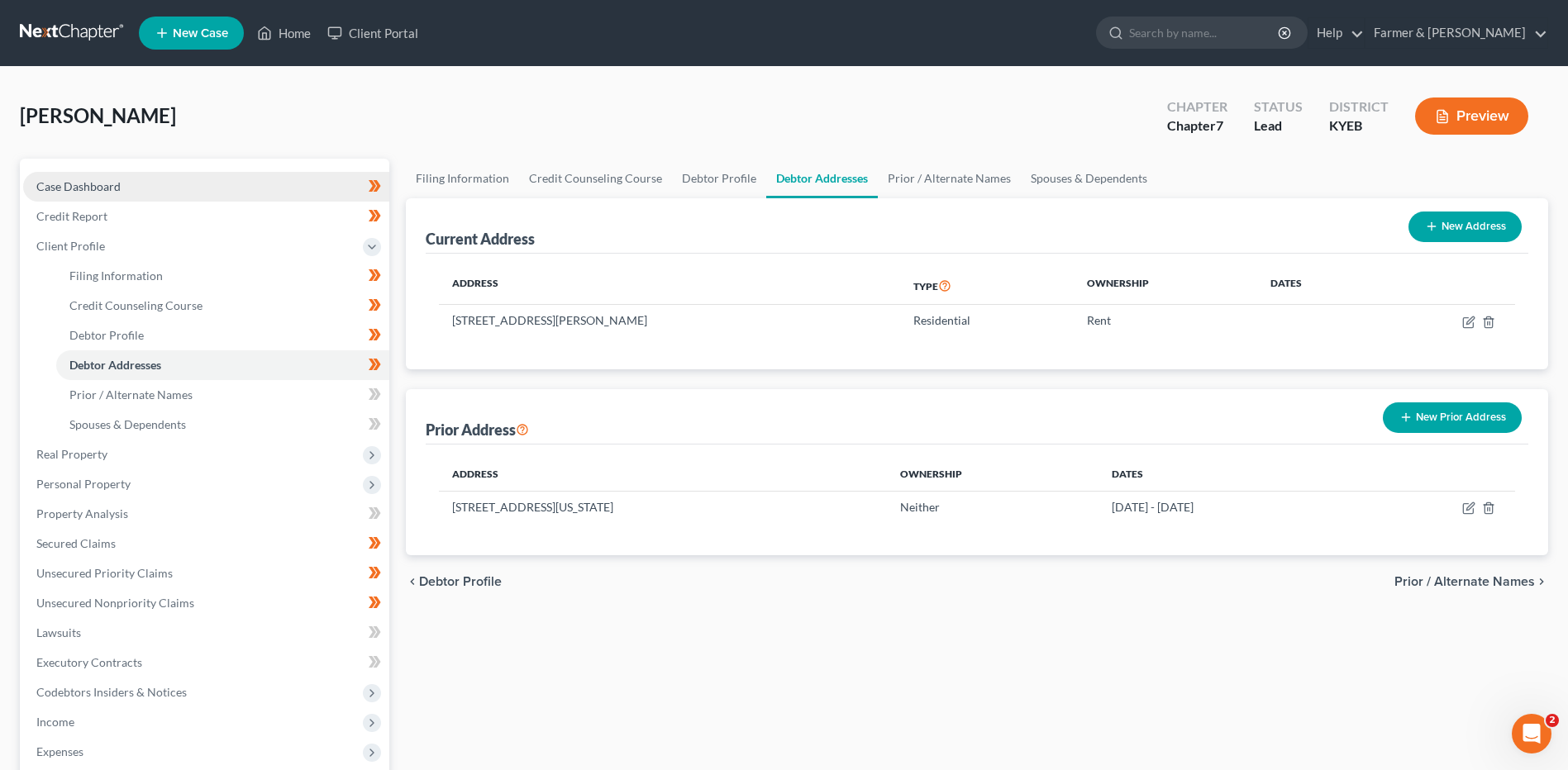
click at [233, 171] on link "Case Dashboard" at bounding box center [206, 186] width 366 height 29
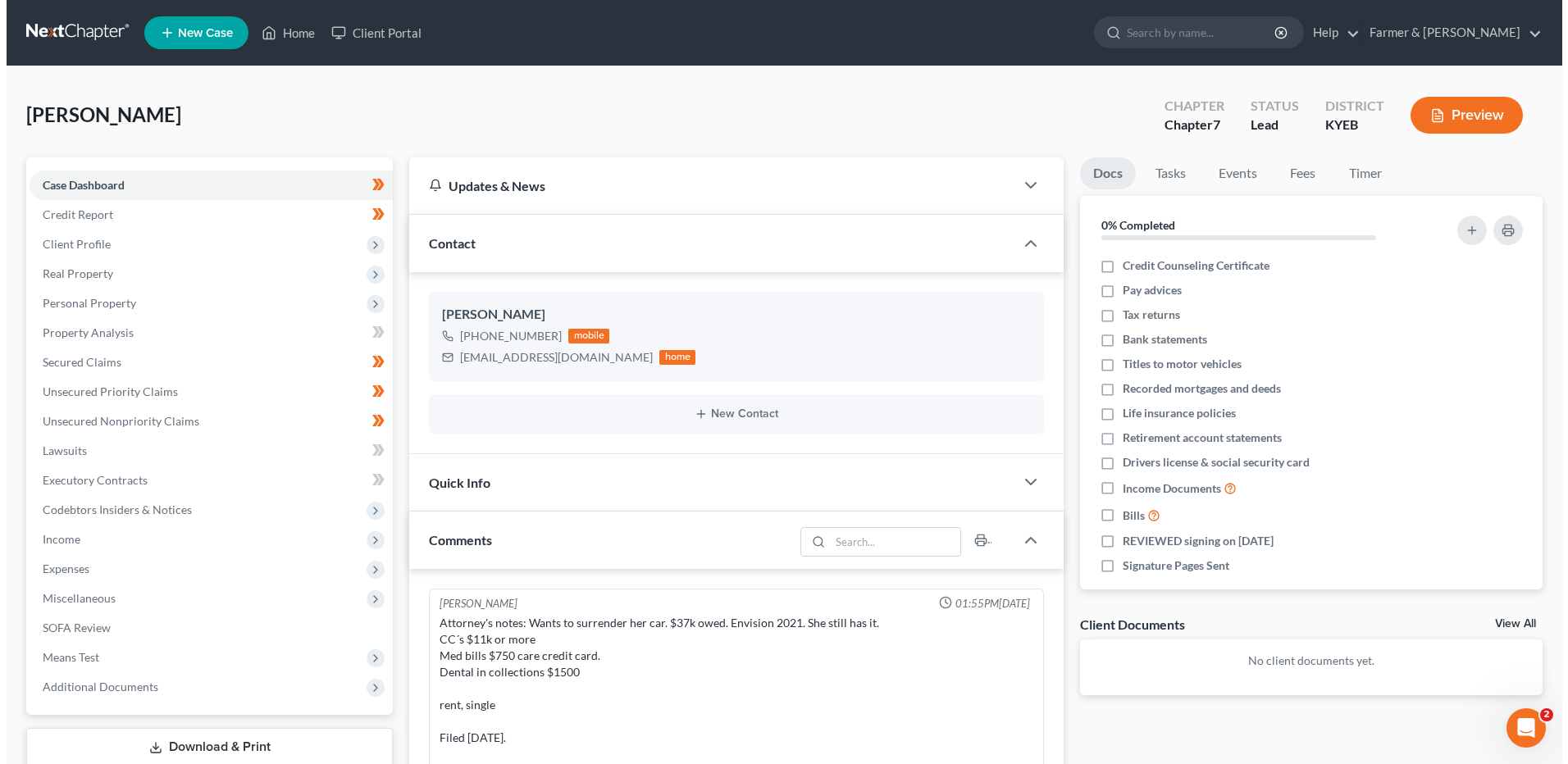
scroll to position [79, 0]
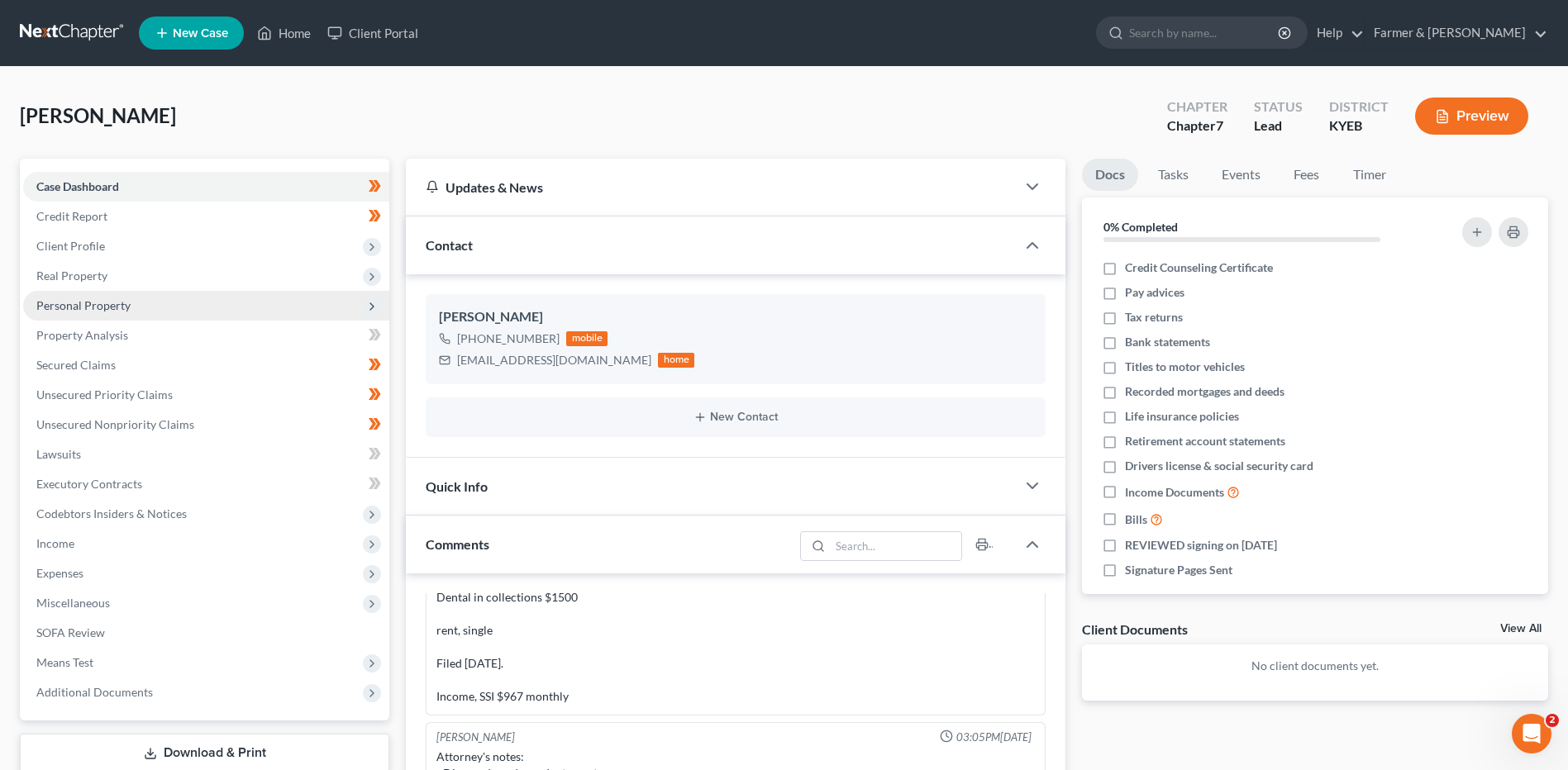
click at [93, 305] on span "Personal Property" at bounding box center [83, 305] width 94 height 14
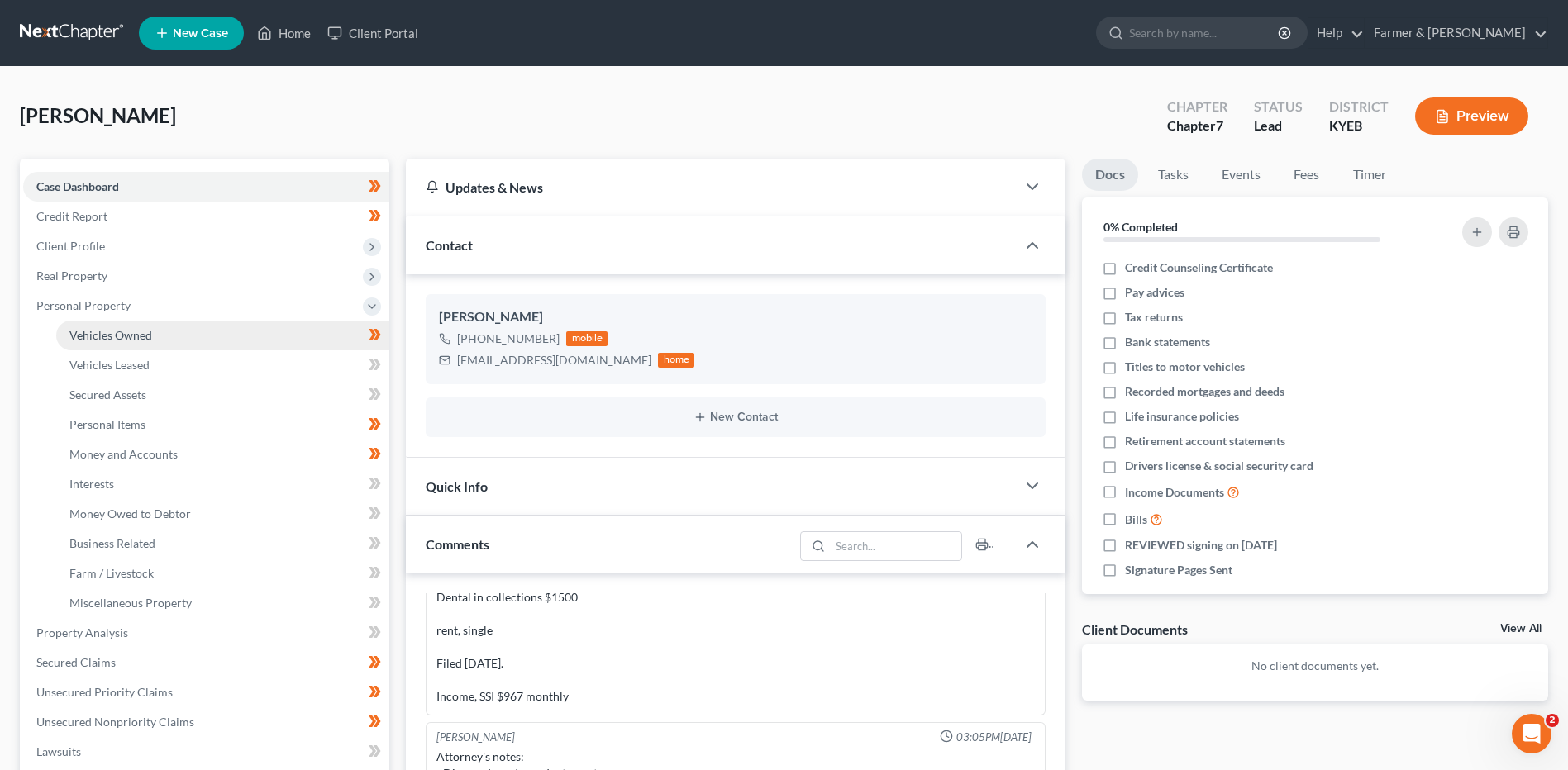
click at [112, 339] on span "Vehicles Owned" at bounding box center [111, 335] width 82 height 14
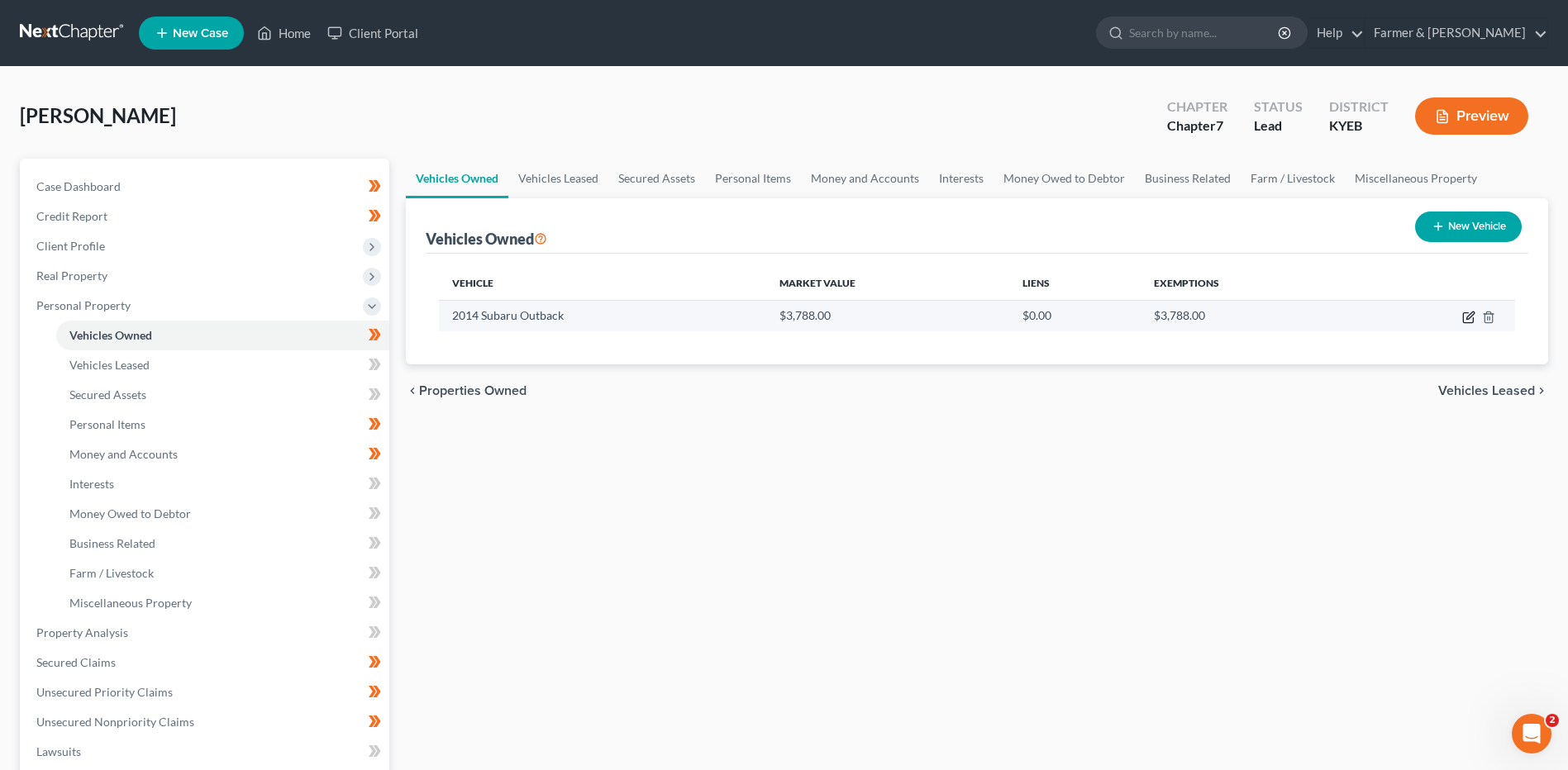
click at [1466, 317] on icon "button" at bounding box center [1469, 318] width 13 height 13
select select "0"
select select "12"
select select "2"
select select "0"
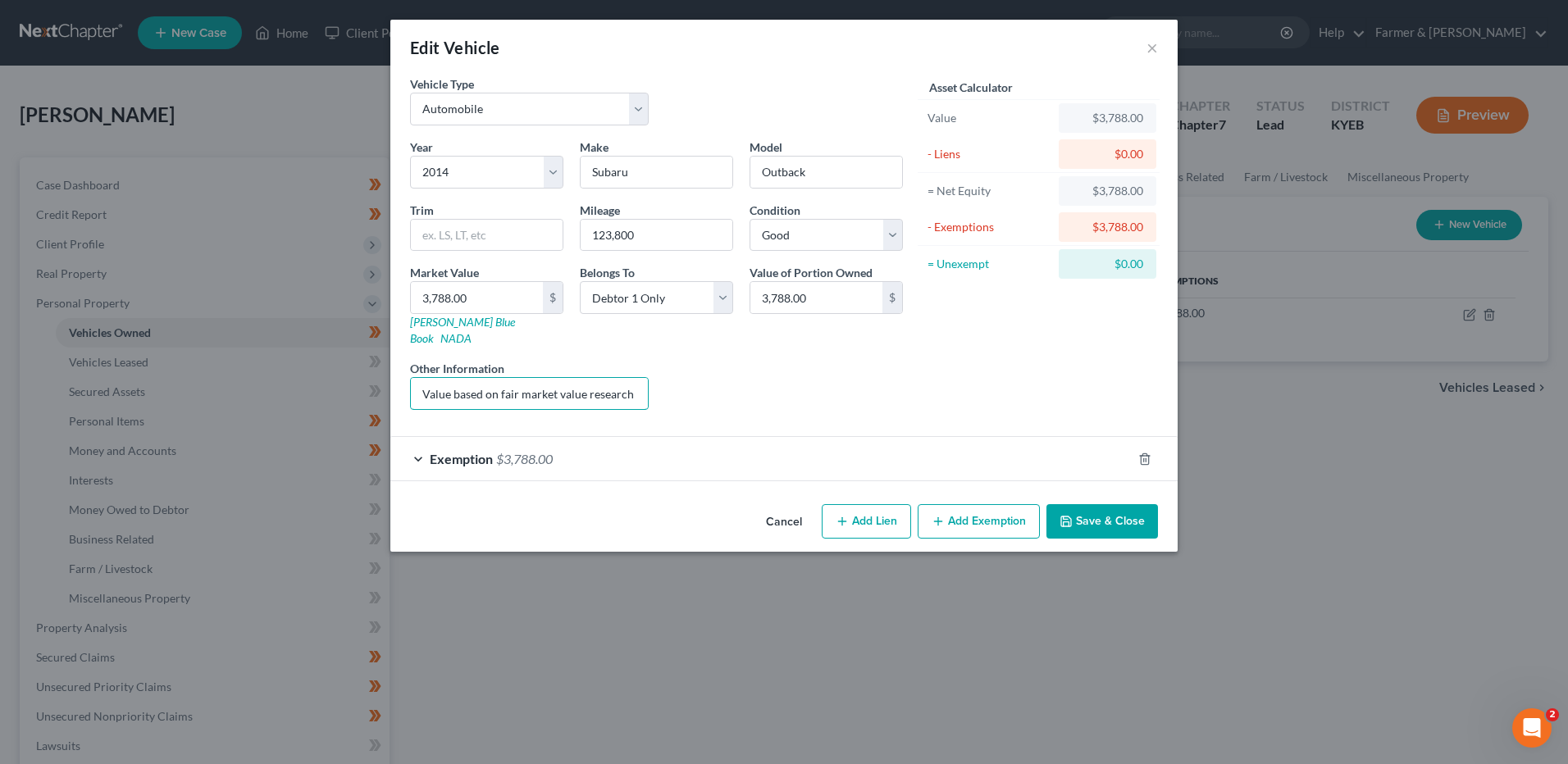
scroll to position [0, 104]
drag, startPoint x: 416, startPoint y: 379, endPoint x: 978, endPoint y: 366, distance: 562.2
click at [976, 369] on div "Vehicle Type Select Automobile Truck Trailer Watercraft Aircraft Motor Home Atv…" at bounding box center [784, 249] width 764 height 348
drag, startPoint x: 673, startPoint y: 231, endPoint x: 812, endPoint y: 230, distance: 139.0
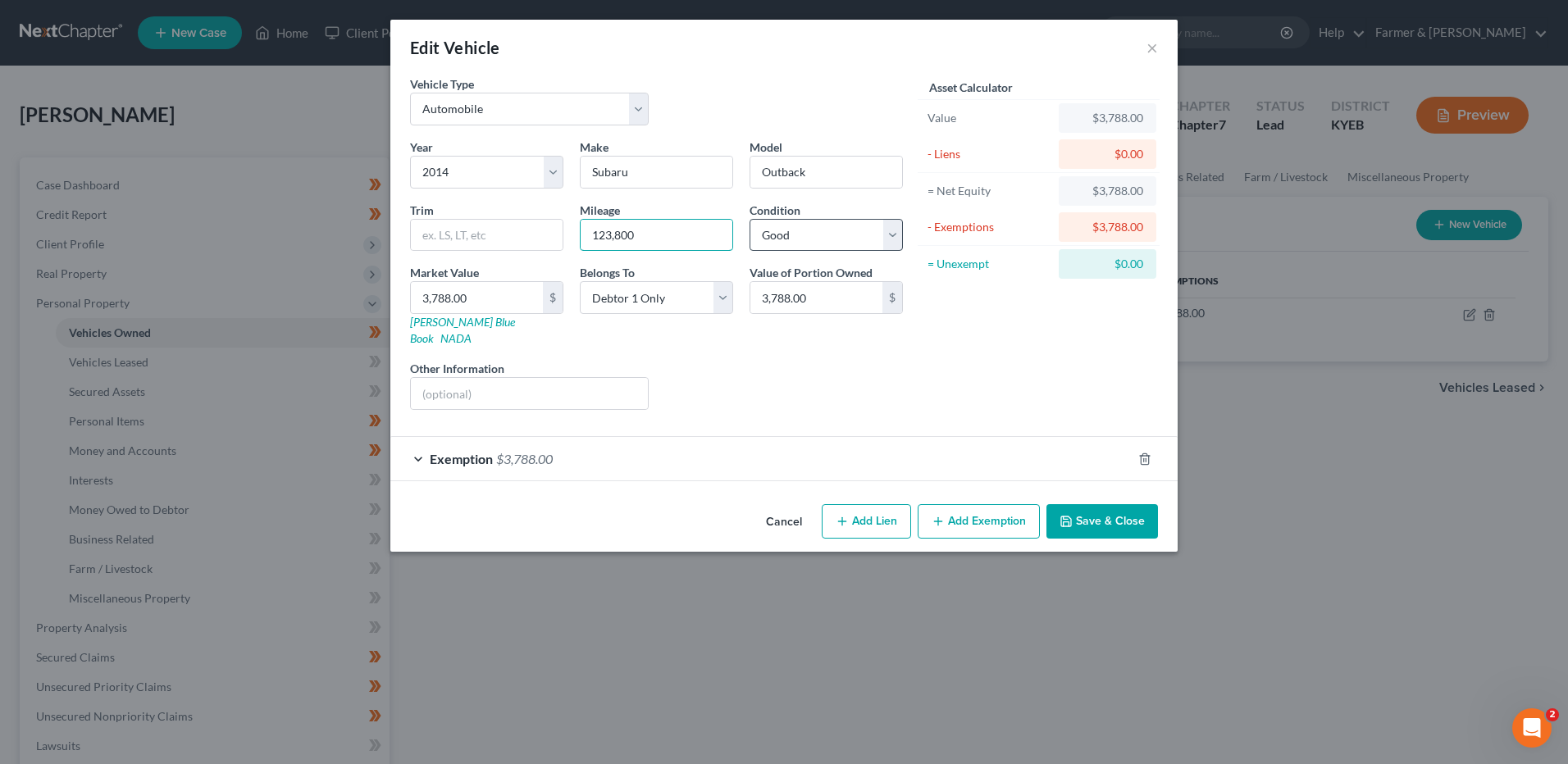
click at [784, 229] on div "Year Select 2026 2025 2024 2023 2022 2021 2020 2019 2018 2017 2016 2015 2014 20…" at bounding box center [657, 280] width 509 height 284
type input "124,000"
click at [536, 451] on span "$3,788.00" at bounding box center [525, 459] width 57 height 16
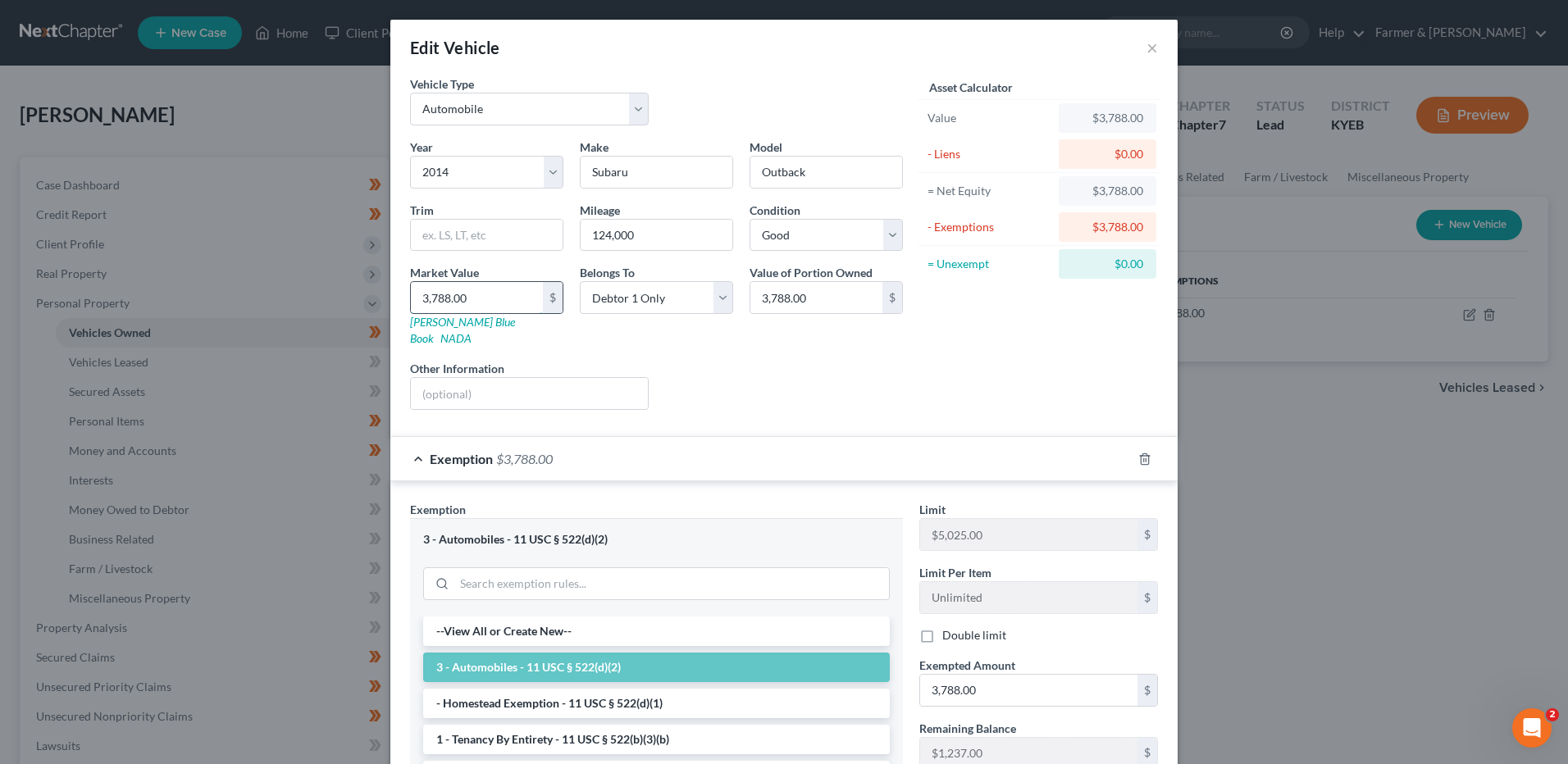
click at [460, 299] on input "3,788.00" at bounding box center [476, 297] width 132 height 31
type input "4"
type input "4.00"
type input "48"
type input "48.00"
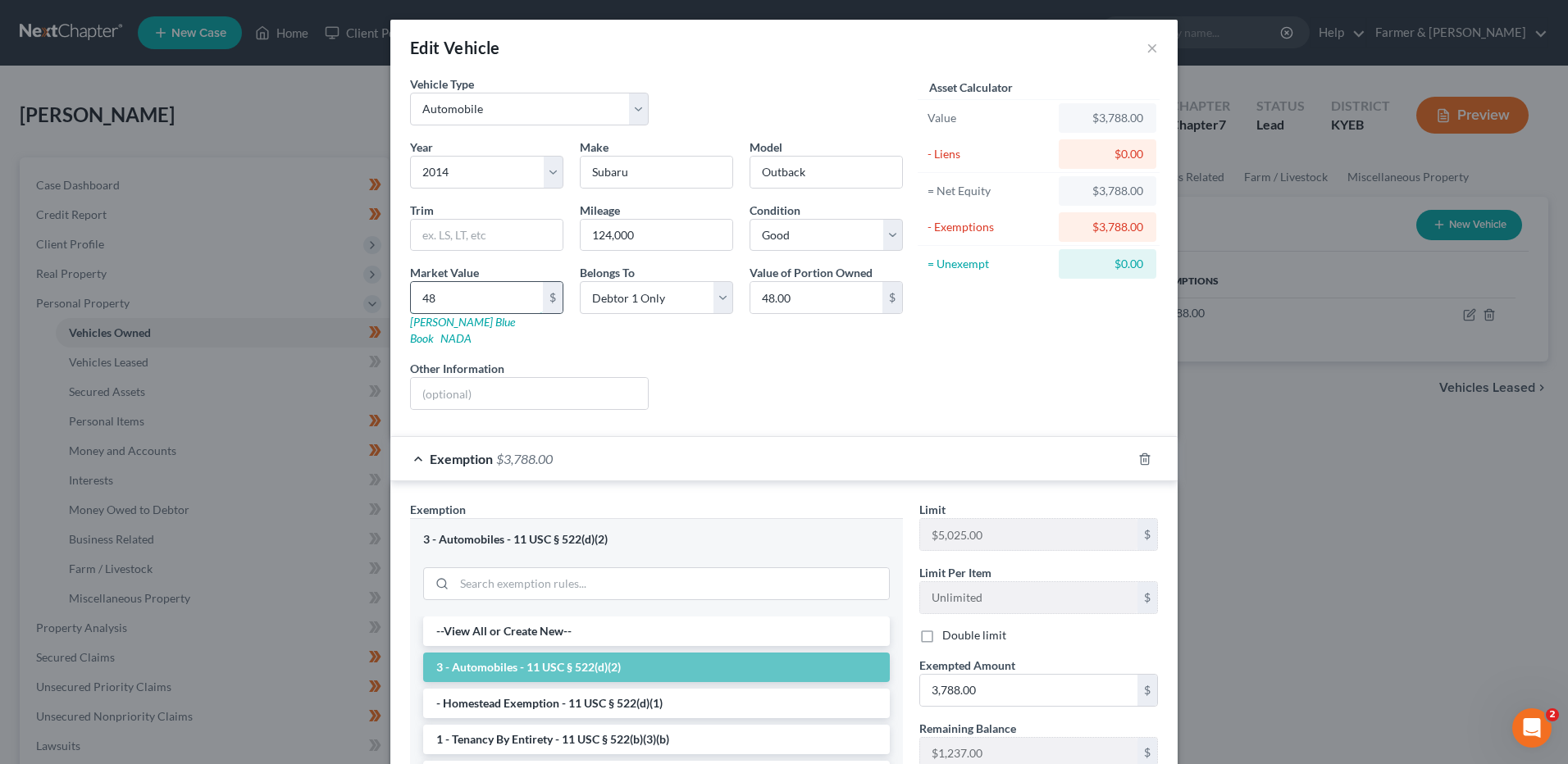
type input "480"
type input "480.00"
type input "4800"
type input "4,800.00"
type input "4,80"
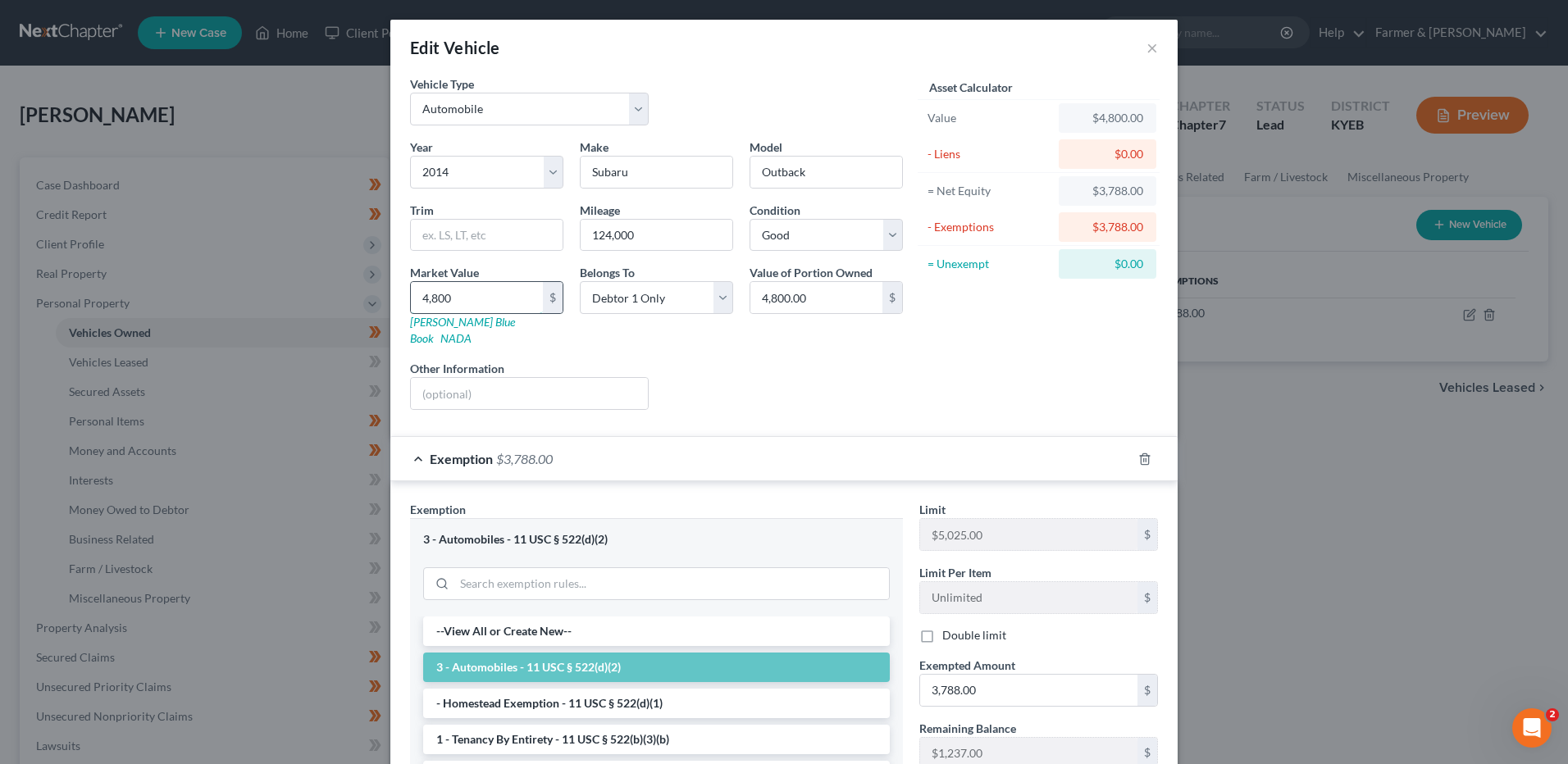
type input "480.00"
type input "48"
type input "48.00"
type input "4"
type input "4.00"
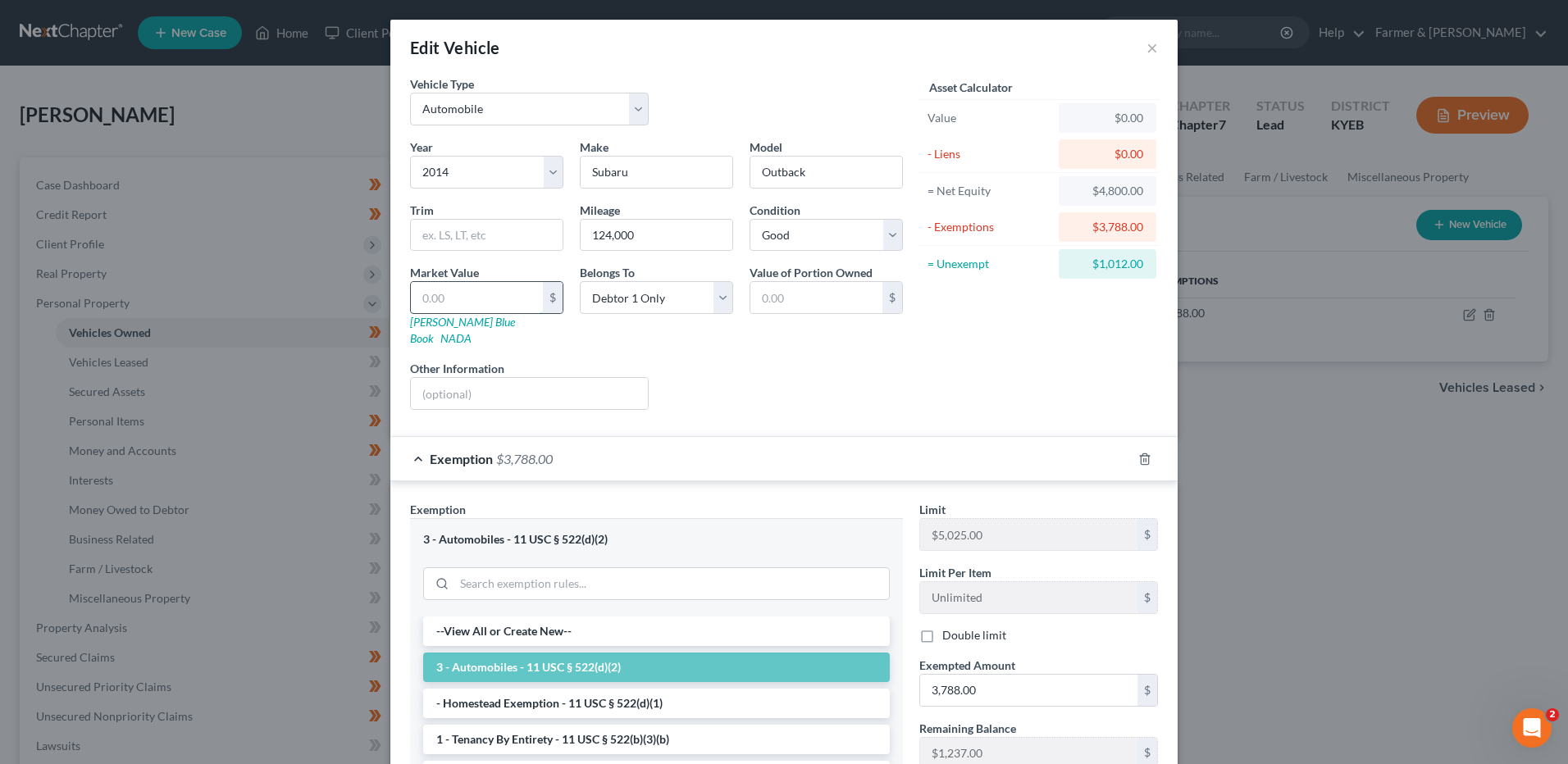
type input "4"
type input "4.00"
type input "40"
type input "40.00"
type input "400"
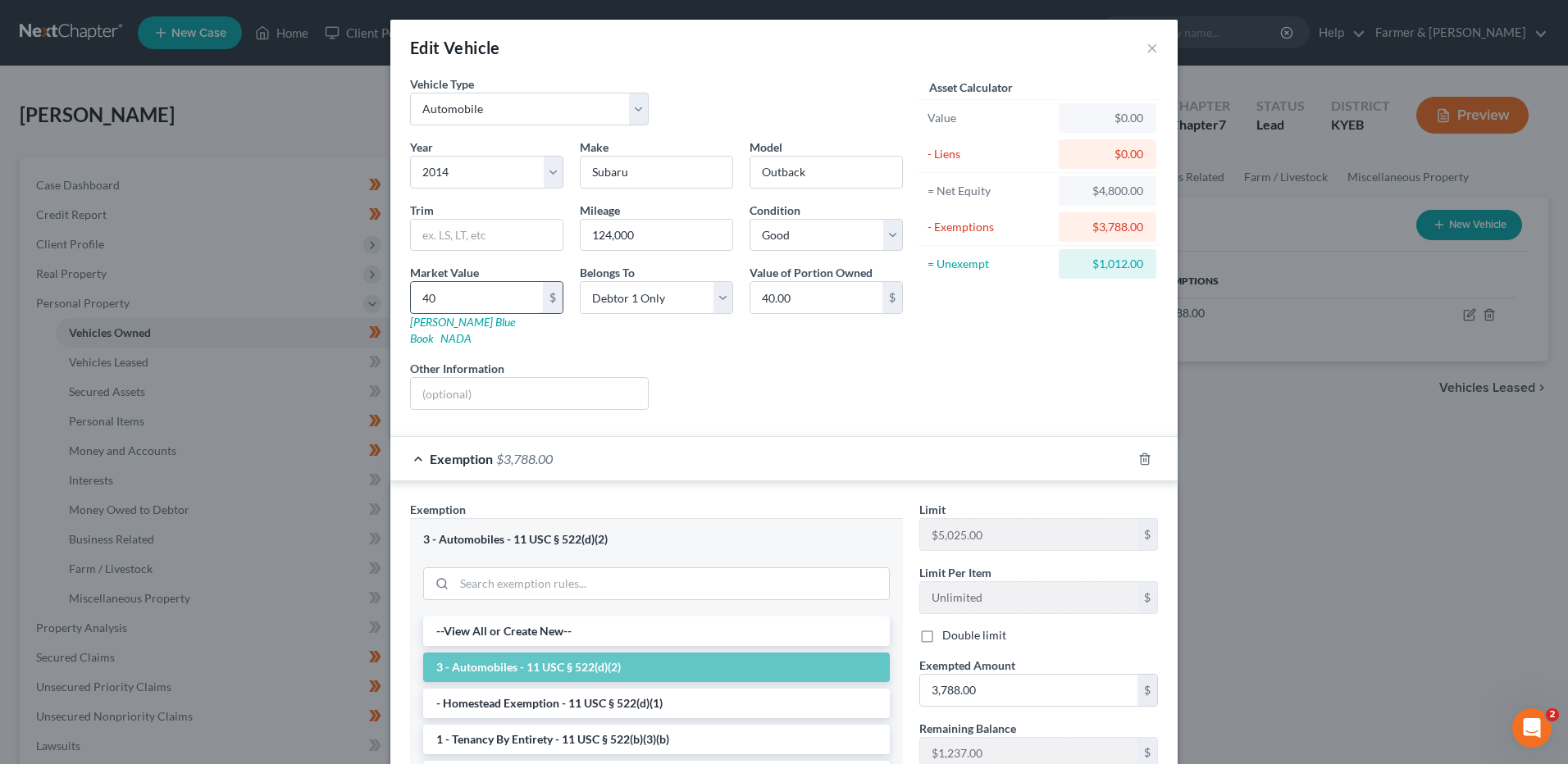
type input "400.00"
type input "4000"
type input "4,000.00"
drag, startPoint x: 498, startPoint y: 299, endPoint x: 345, endPoint y: 291, distance: 153.2
click at [345, 291] on div "Edit Vehicle × Vehicle Type Select Automobile Truck Trailer Watercraft Aircraft…" at bounding box center [784, 382] width 1568 height 764
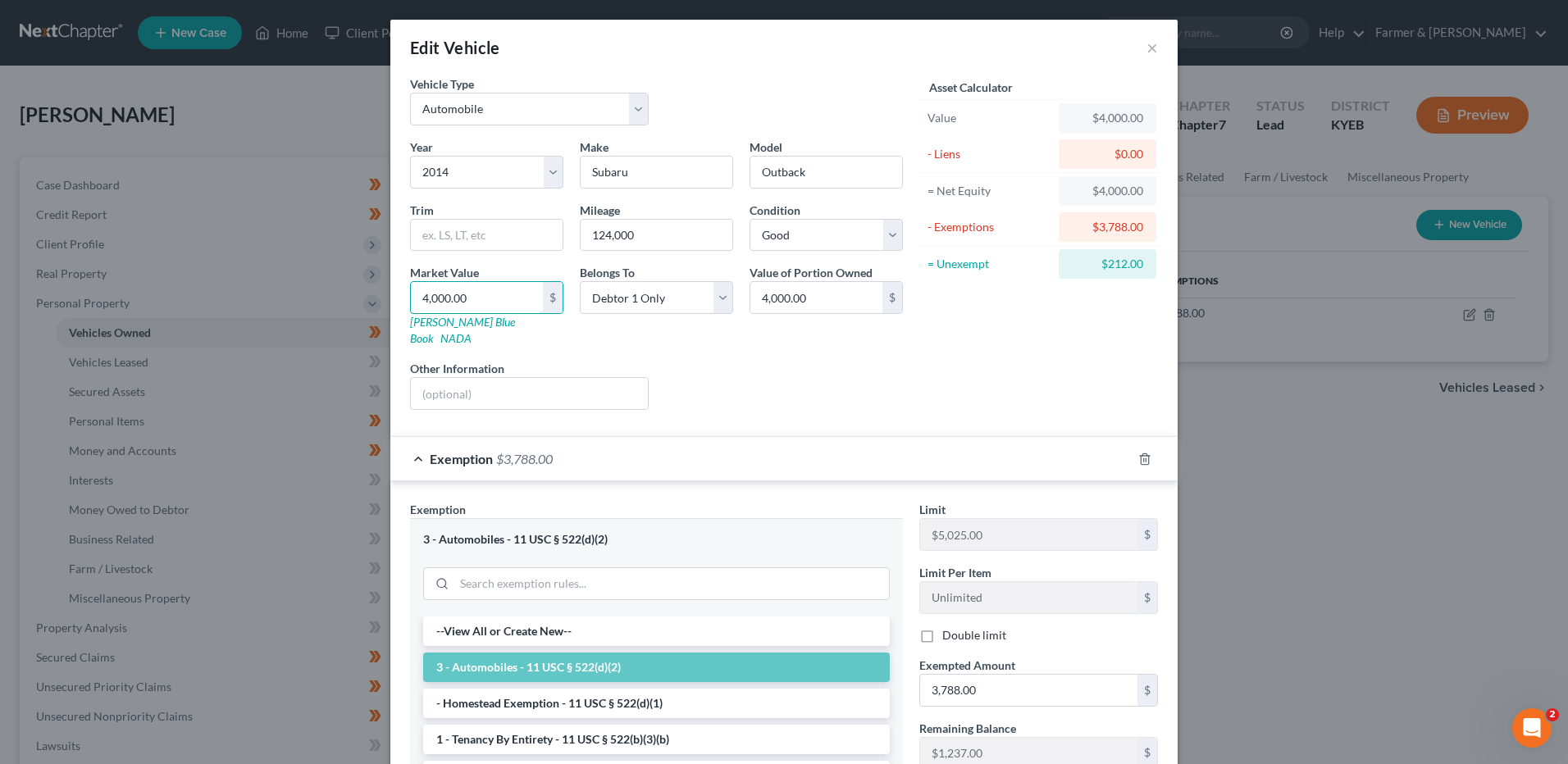
type input "3"
type input "3.00"
type input "38"
type input "38.00"
type input "380"
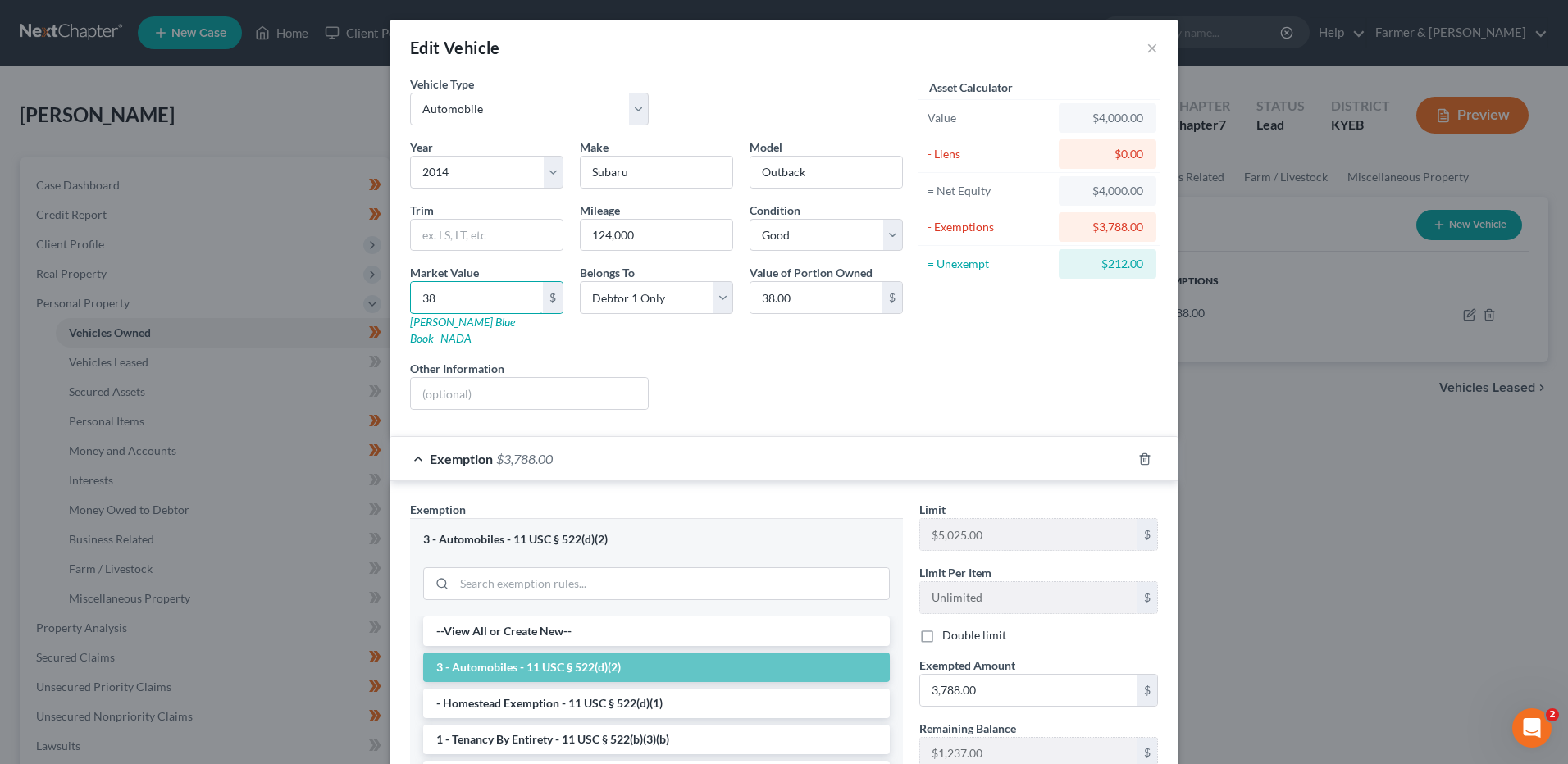
type input "380.00"
type input "3800"
type input "3,800.00"
click at [1018, 675] on input "3,788.00" at bounding box center [1029, 690] width 217 height 31
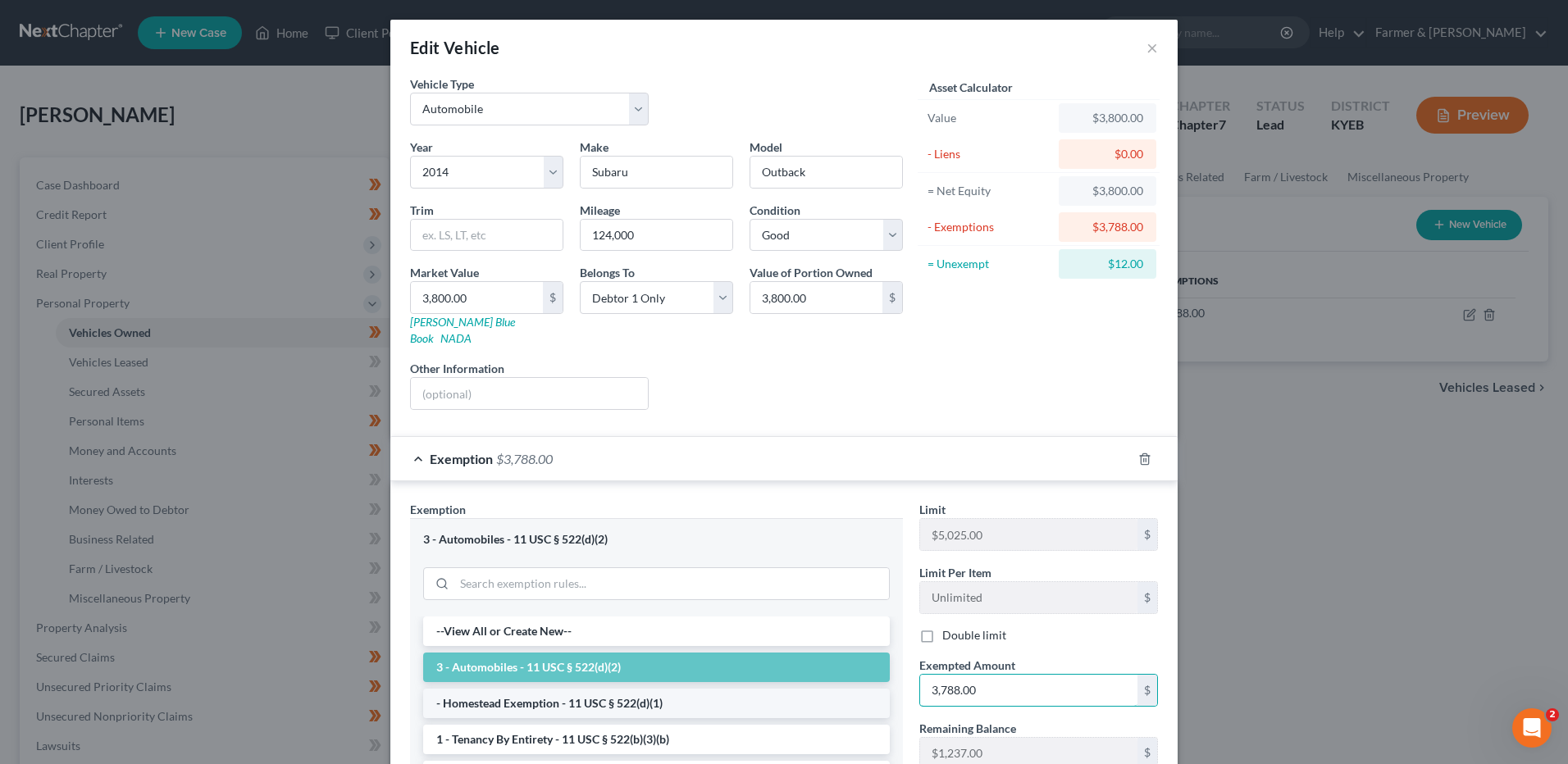
drag, startPoint x: 911, startPoint y: 680, endPoint x: 727, endPoint y: 682, distance: 184.0
click at [728, 682] on div "Exemption Set must be selected for CA. Exemption * 3 - Automobiles - 11 USC § 5…" at bounding box center [784, 696] width 764 height 391
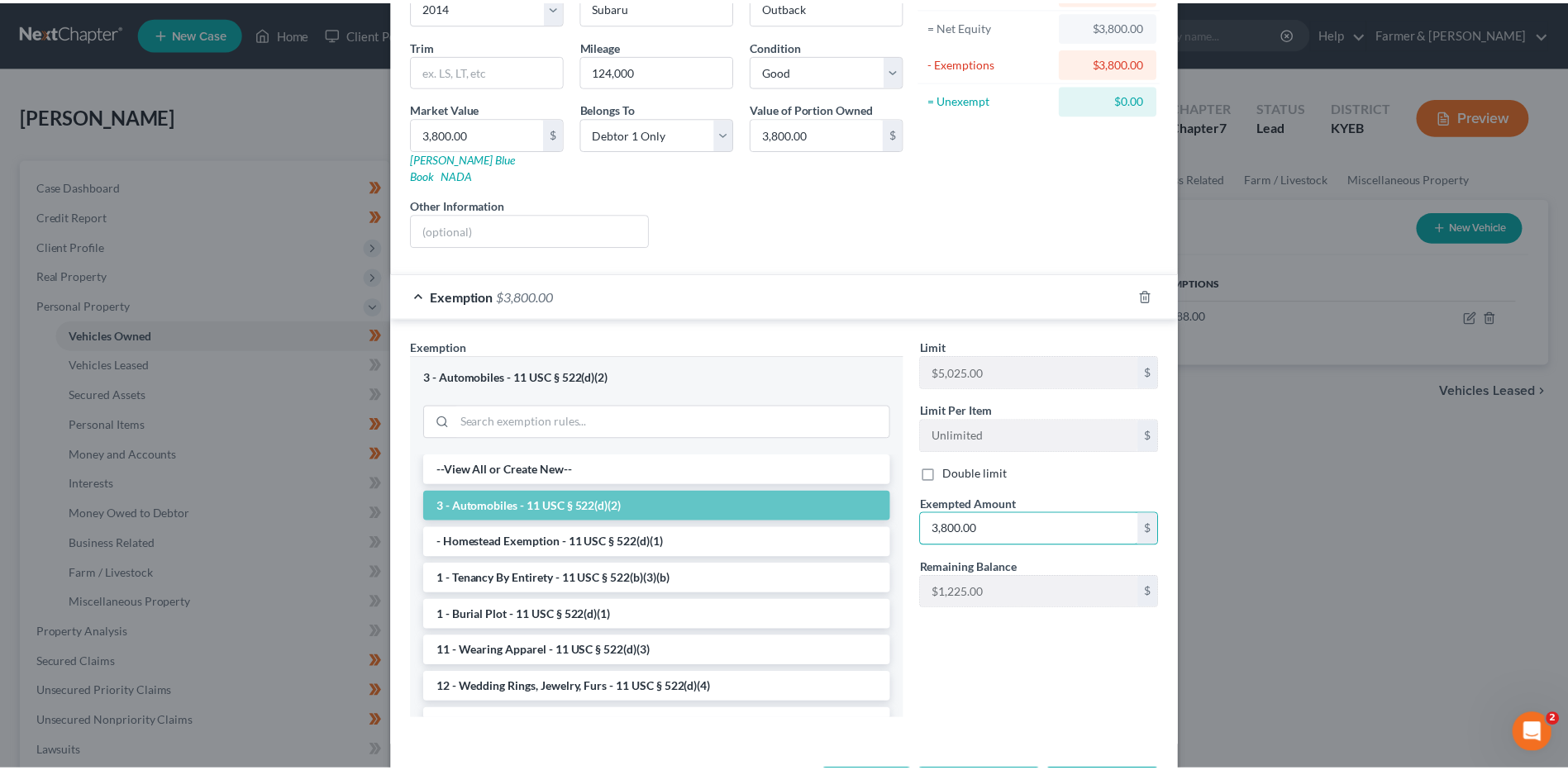
scroll to position [217, 0]
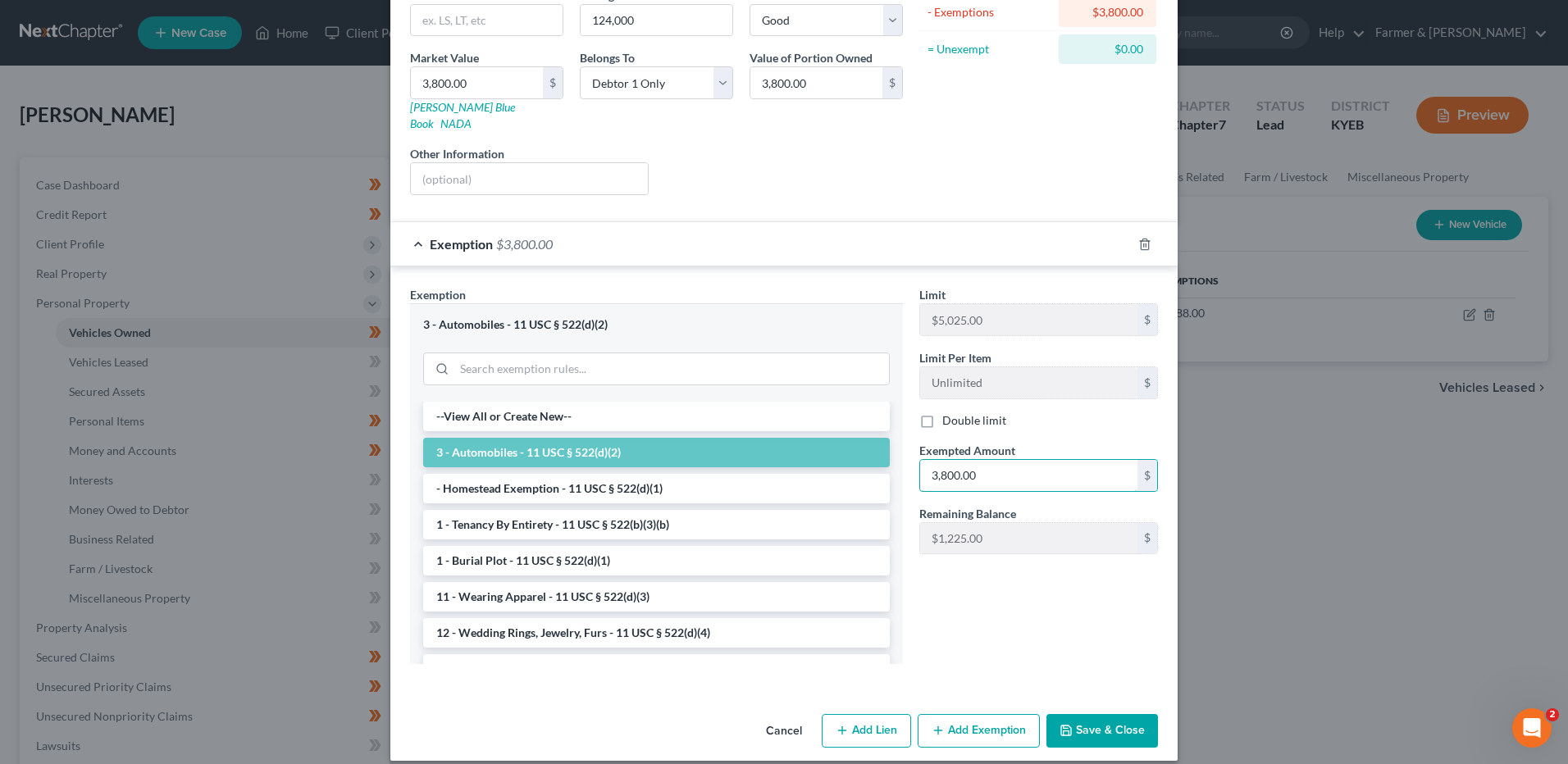
type input "3,800.00"
click at [1076, 714] on button "Save & Close" at bounding box center [1102, 731] width 112 height 34
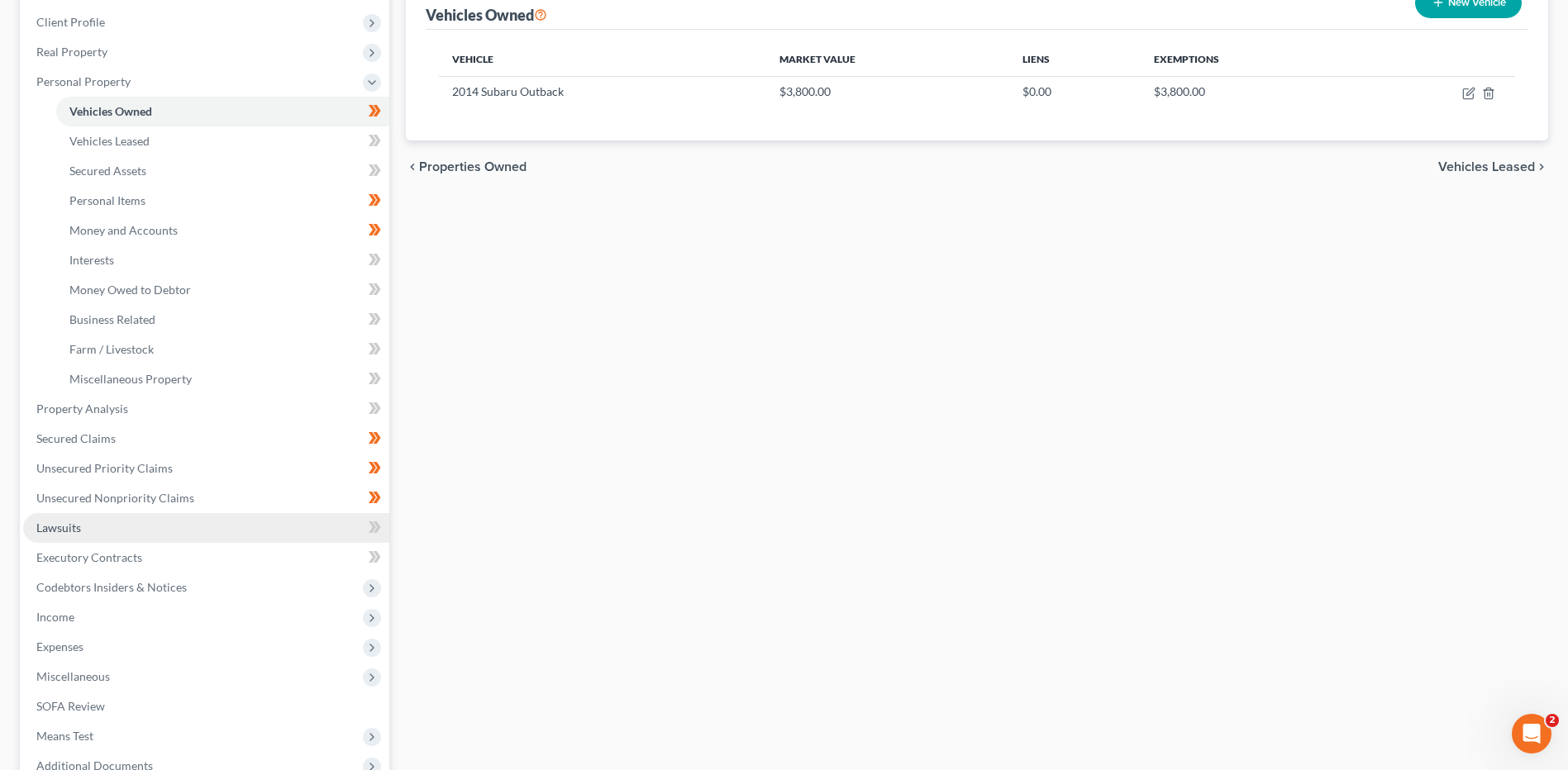
scroll to position [248, 0]
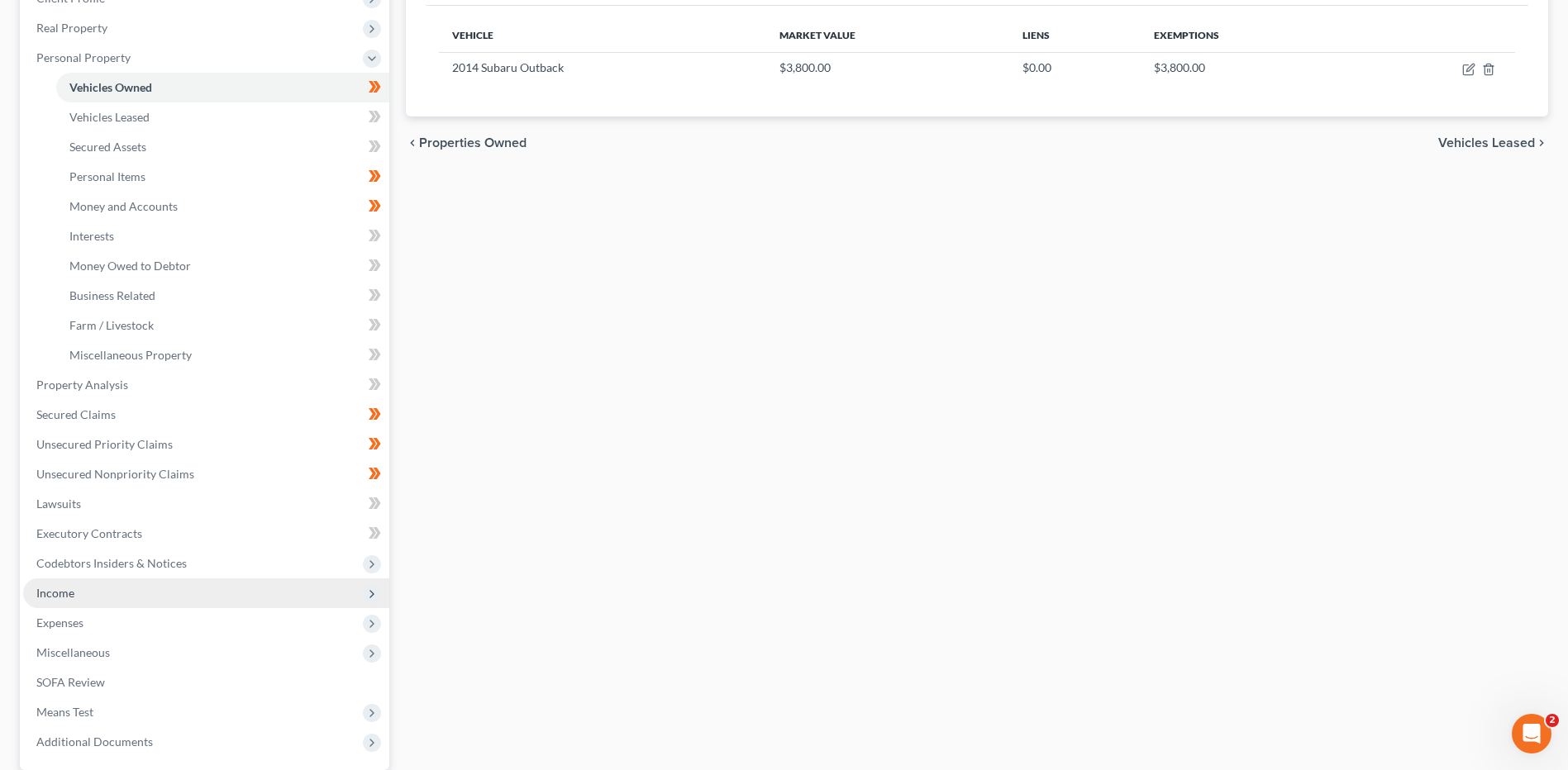
drag, startPoint x: 92, startPoint y: 585, endPoint x: 100, endPoint y: 573, distance: 14.4
click at [92, 585] on span "Income" at bounding box center [206, 593] width 366 height 29
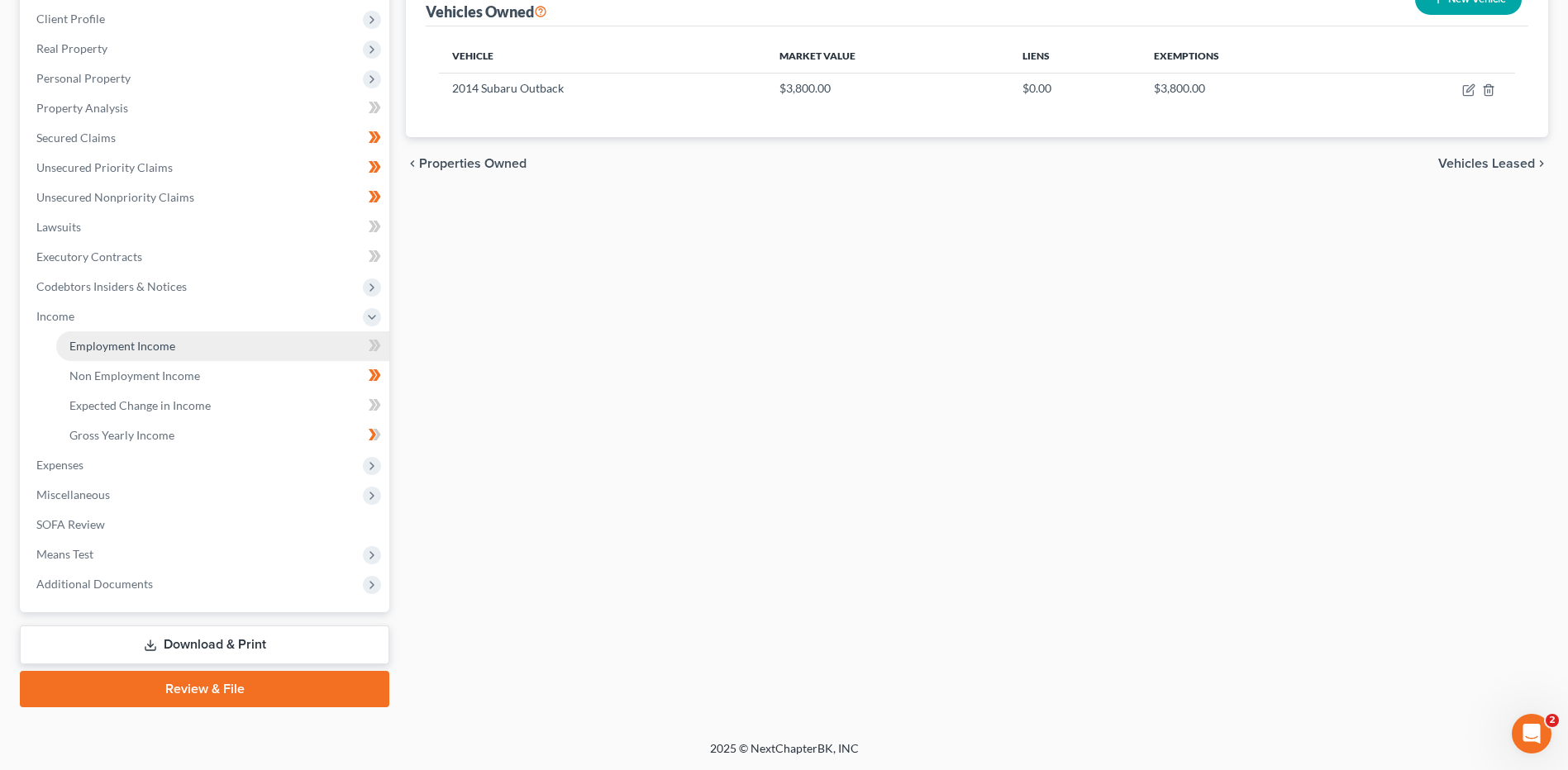
click at [151, 348] on span "Employment Income" at bounding box center [123, 345] width 106 height 14
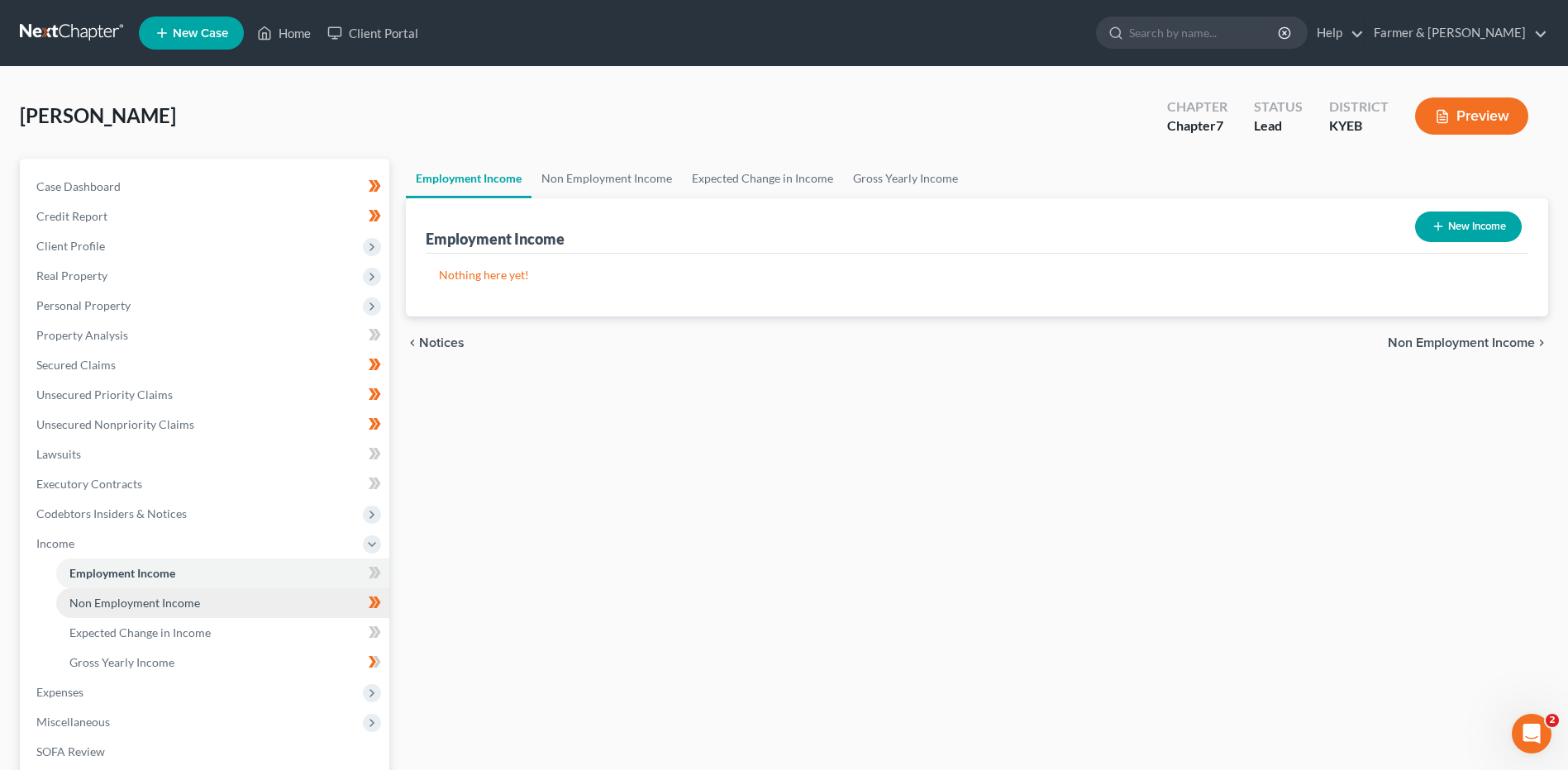
click at [156, 605] on span "Non Employment Income" at bounding box center [135, 603] width 130 height 14
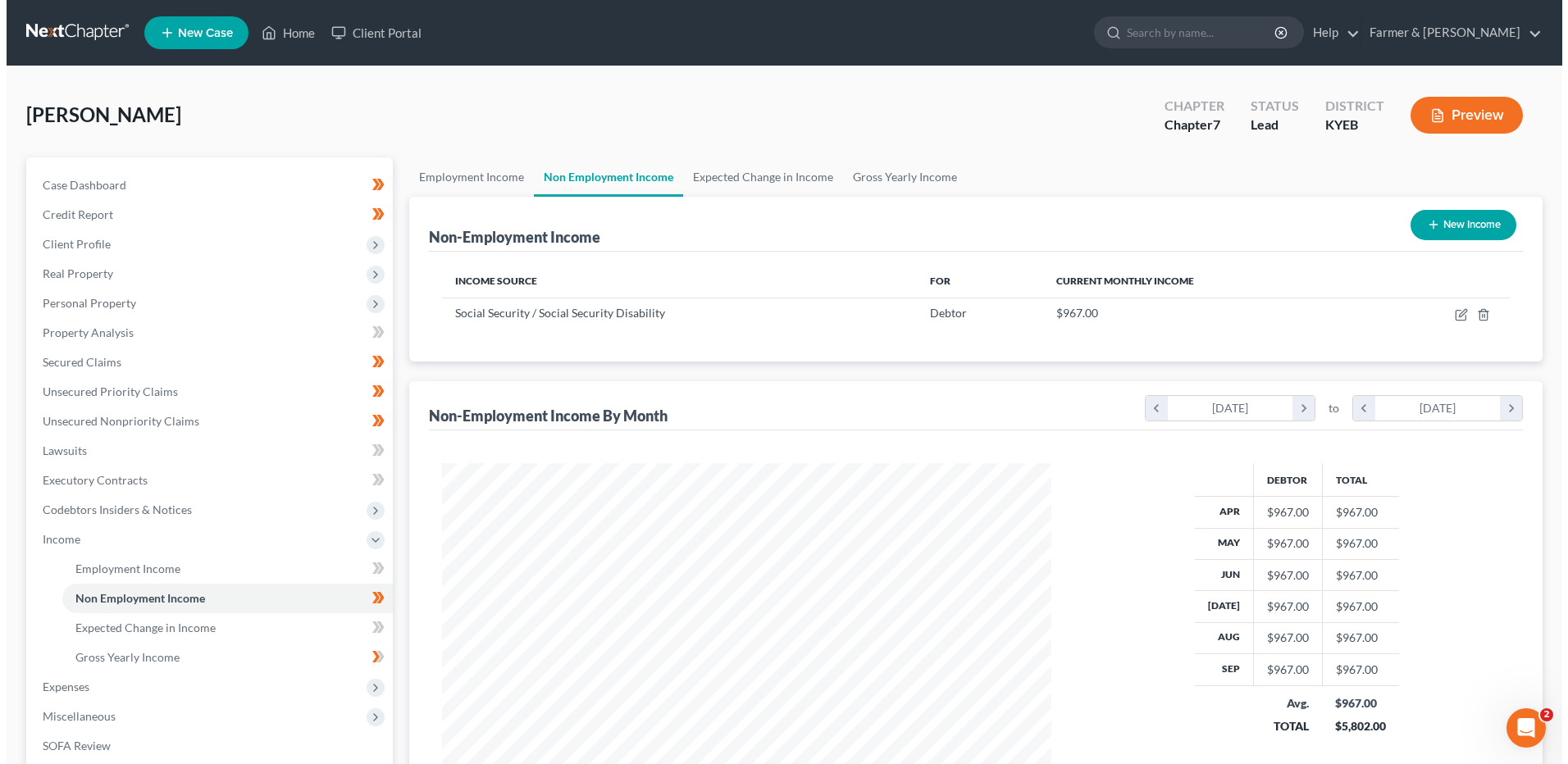
scroll to position [304, 642]
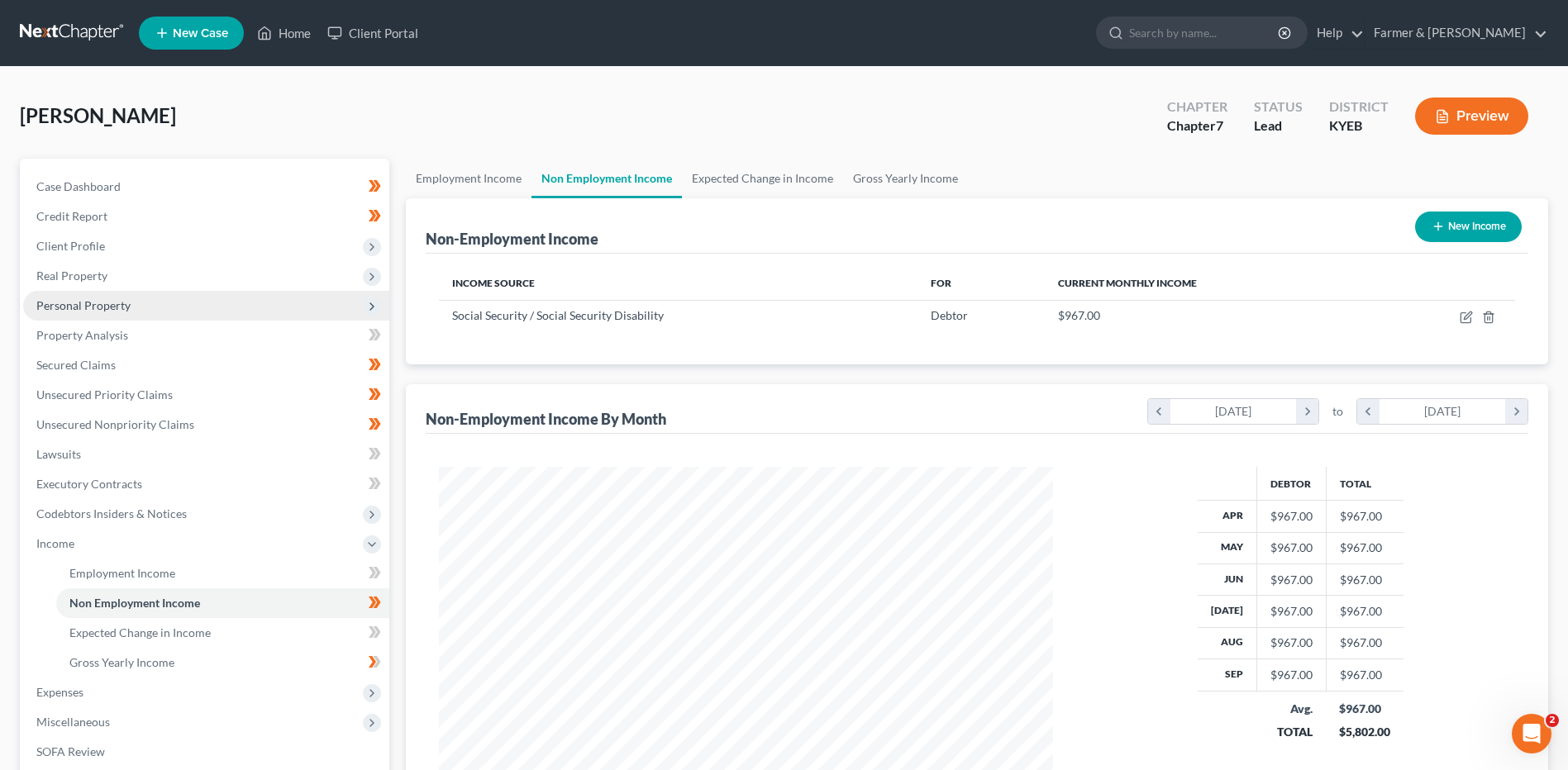
click at [140, 292] on span "Personal Property" at bounding box center [206, 305] width 366 height 29
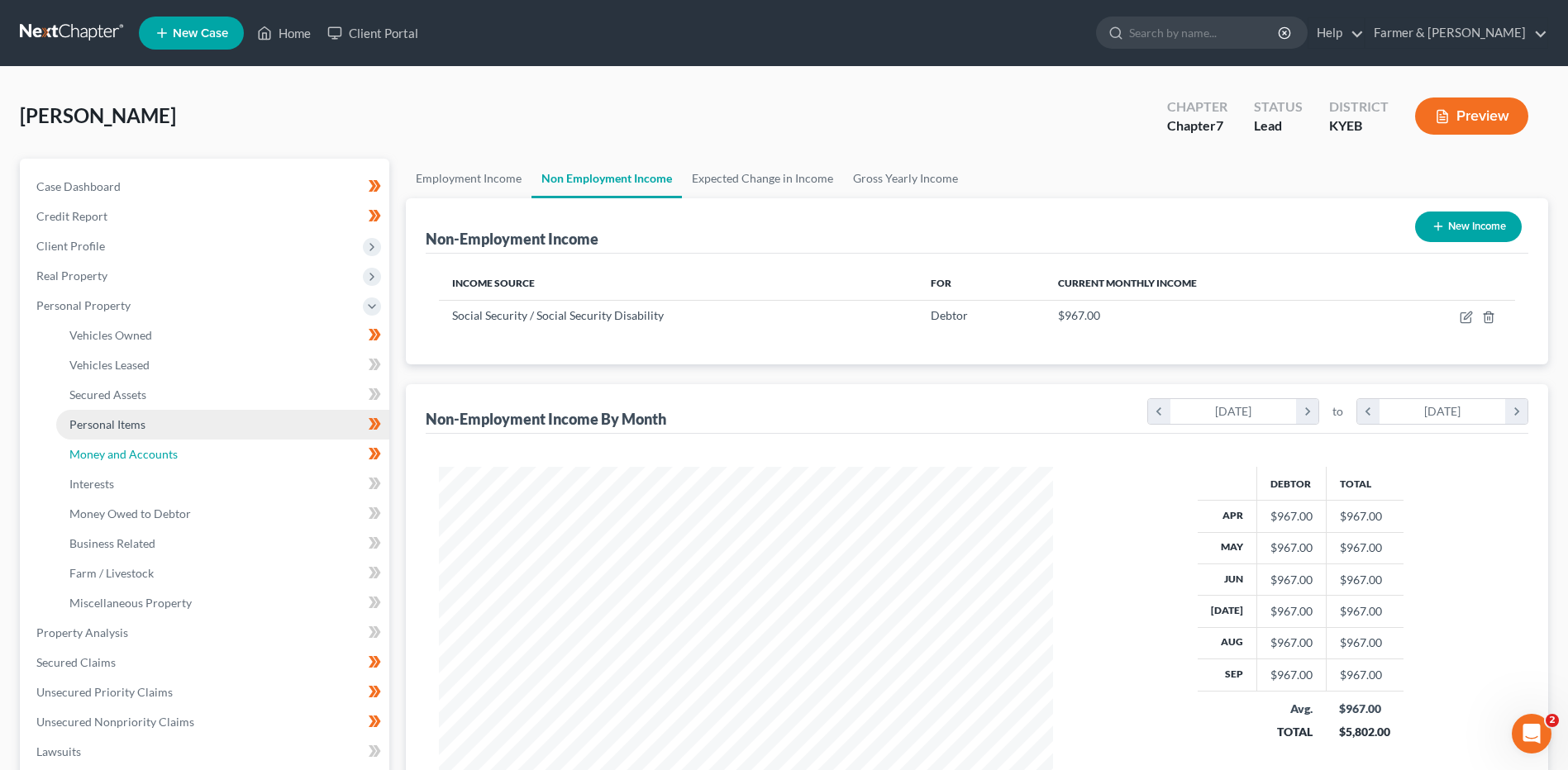
click at [170, 440] on link "Money and Accounts" at bounding box center [223, 454] width 333 height 29
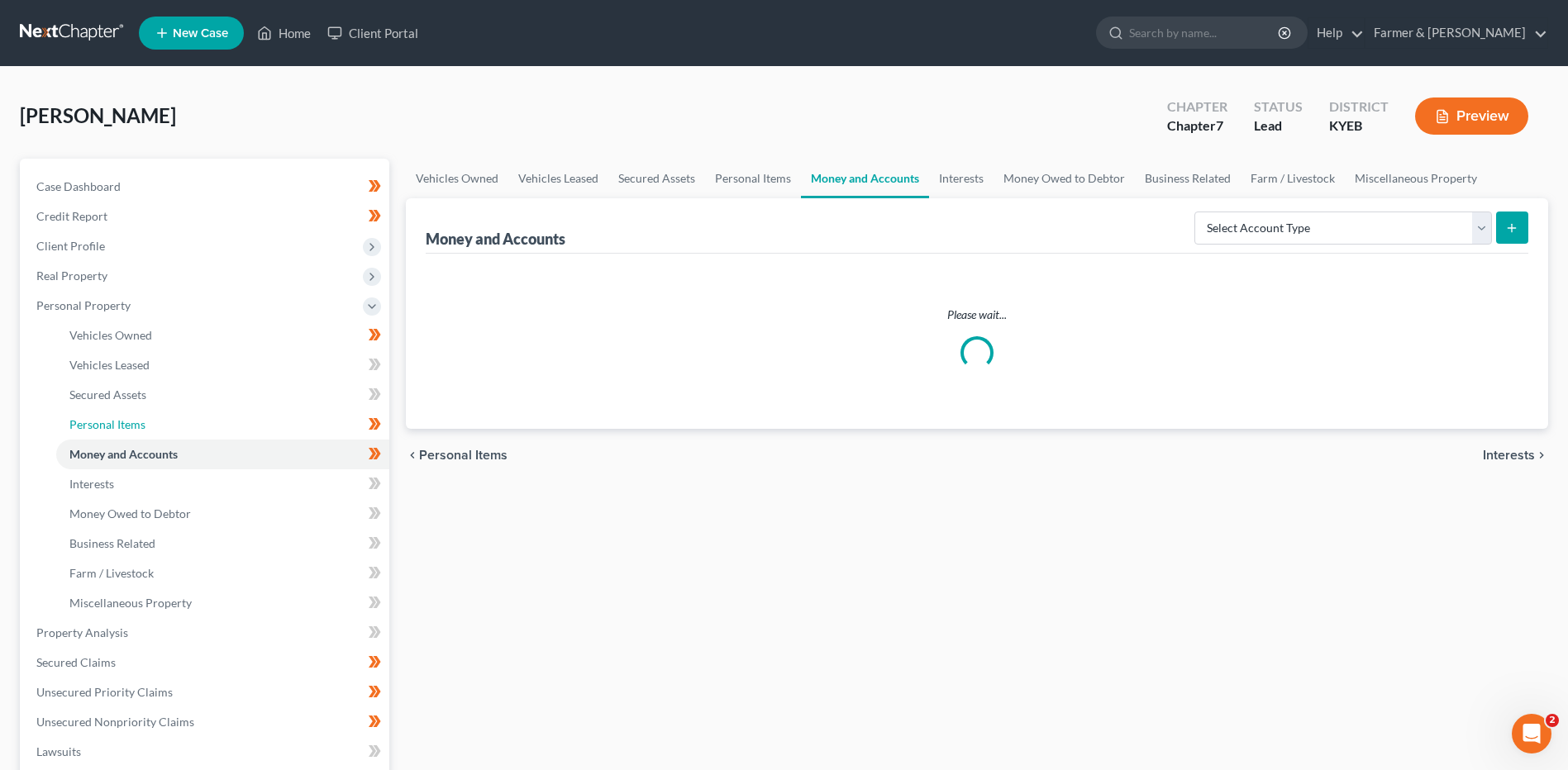
drag, startPoint x: 179, startPoint y: 425, endPoint x: 862, endPoint y: 472, distance: 684.6
click at [179, 425] on link "Personal Items" at bounding box center [223, 425] width 333 height 29
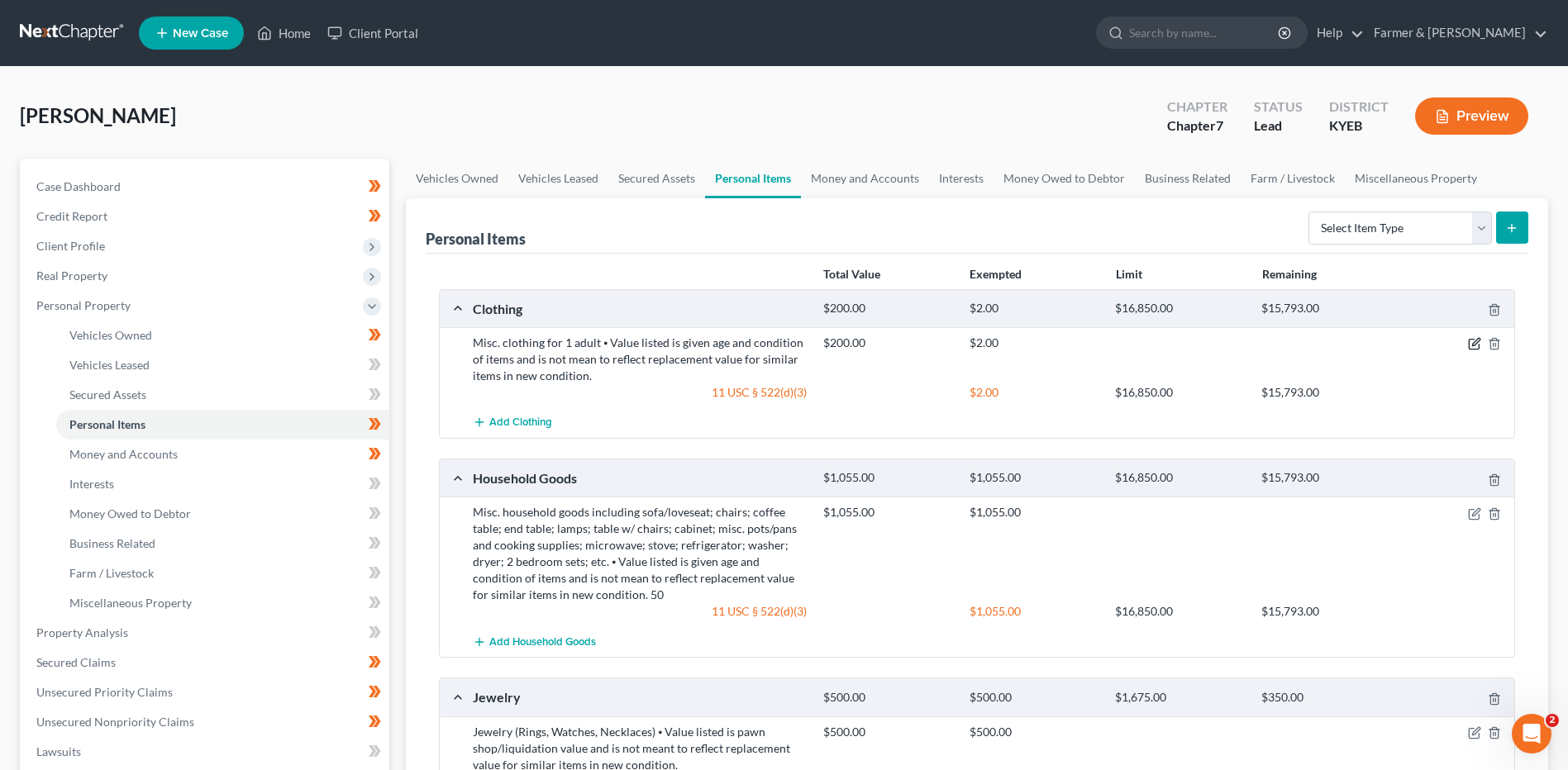
click at [1476, 340] on icon "button" at bounding box center [1475, 344] width 13 height 13
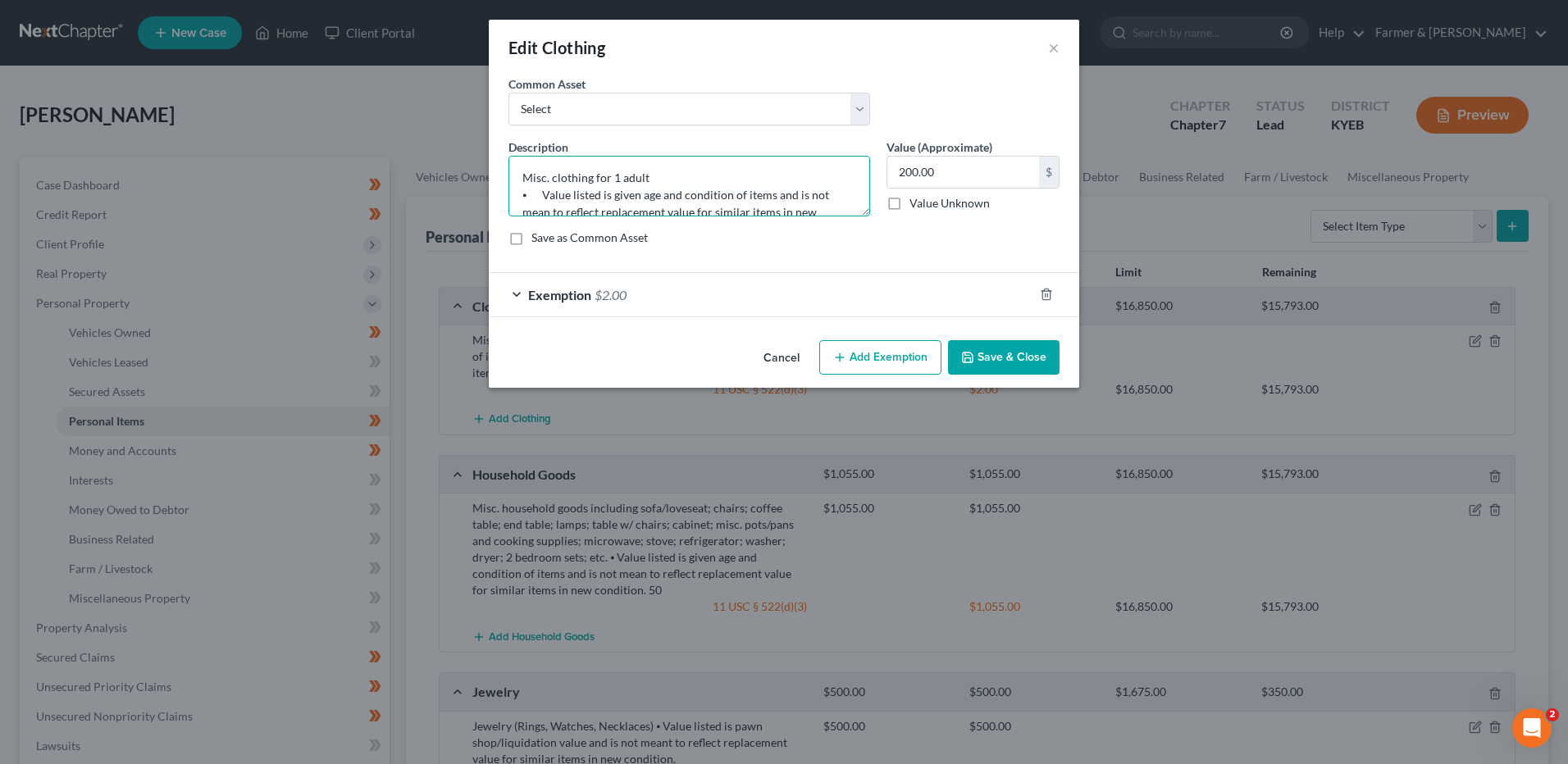
scroll to position [34, 0]
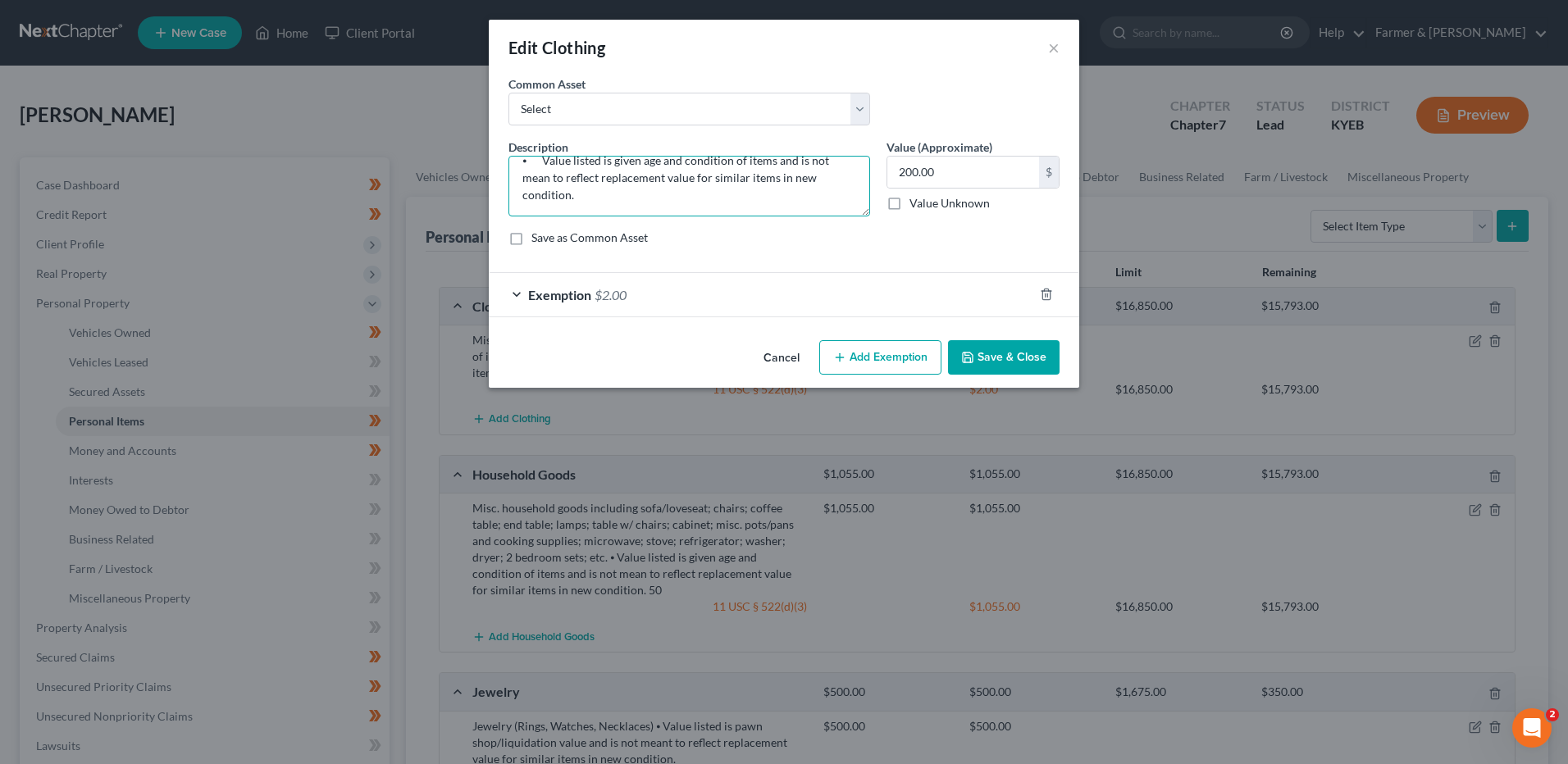
drag, startPoint x: 573, startPoint y: 203, endPoint x: 1296, endPoint y: 297, distance: 729.1
click at [1302, 307] on div "Edit Clothing × An exemption set must first be selected from the Filing Informa…" at bounding box center [784, 382] width 1568 height 764
type textarea "Misc. clothing for 1 adult"
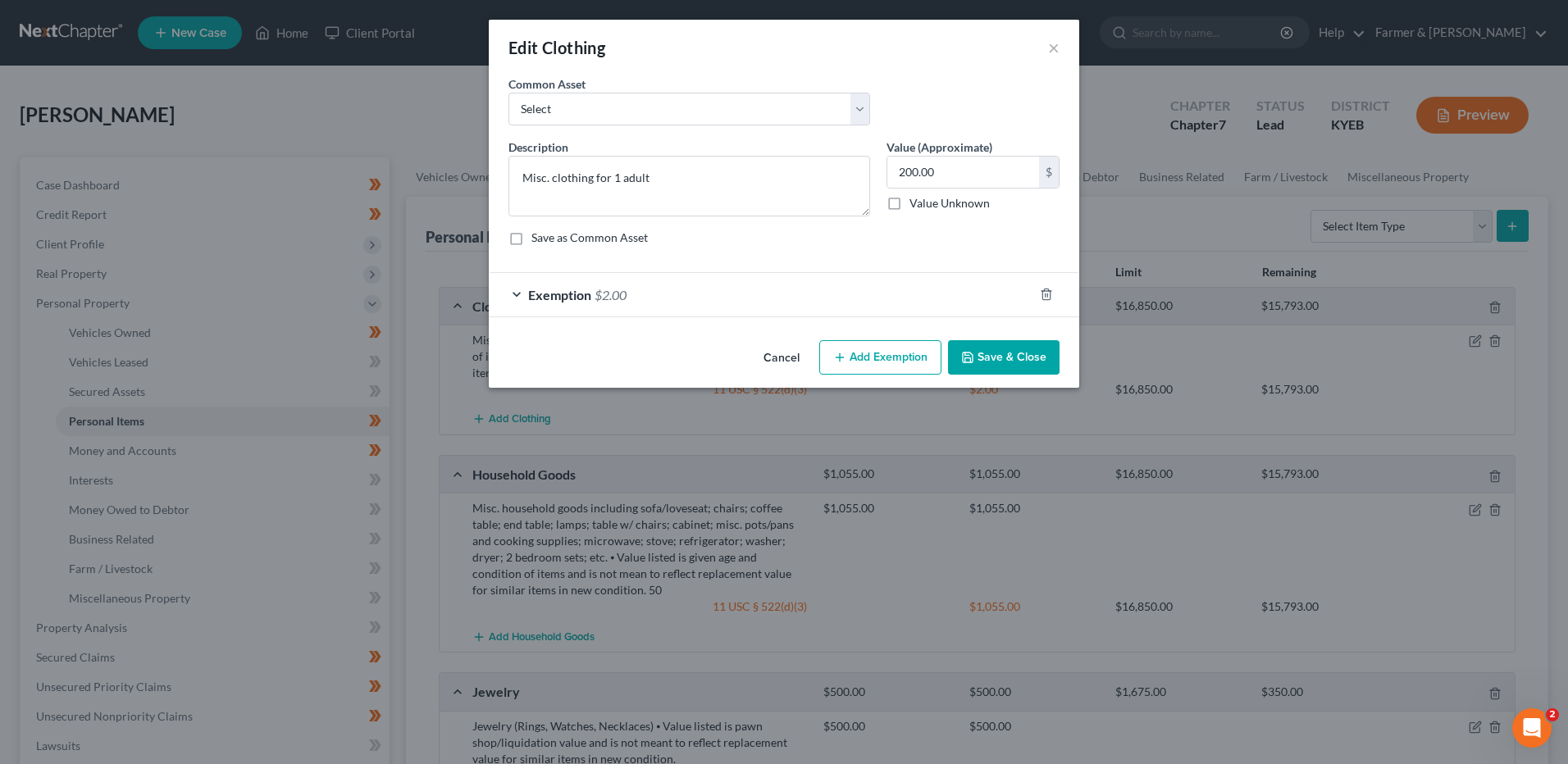
click at [1022, 358] on button "Save & Close" at bounding box center [1004, 357] width 112 height 34
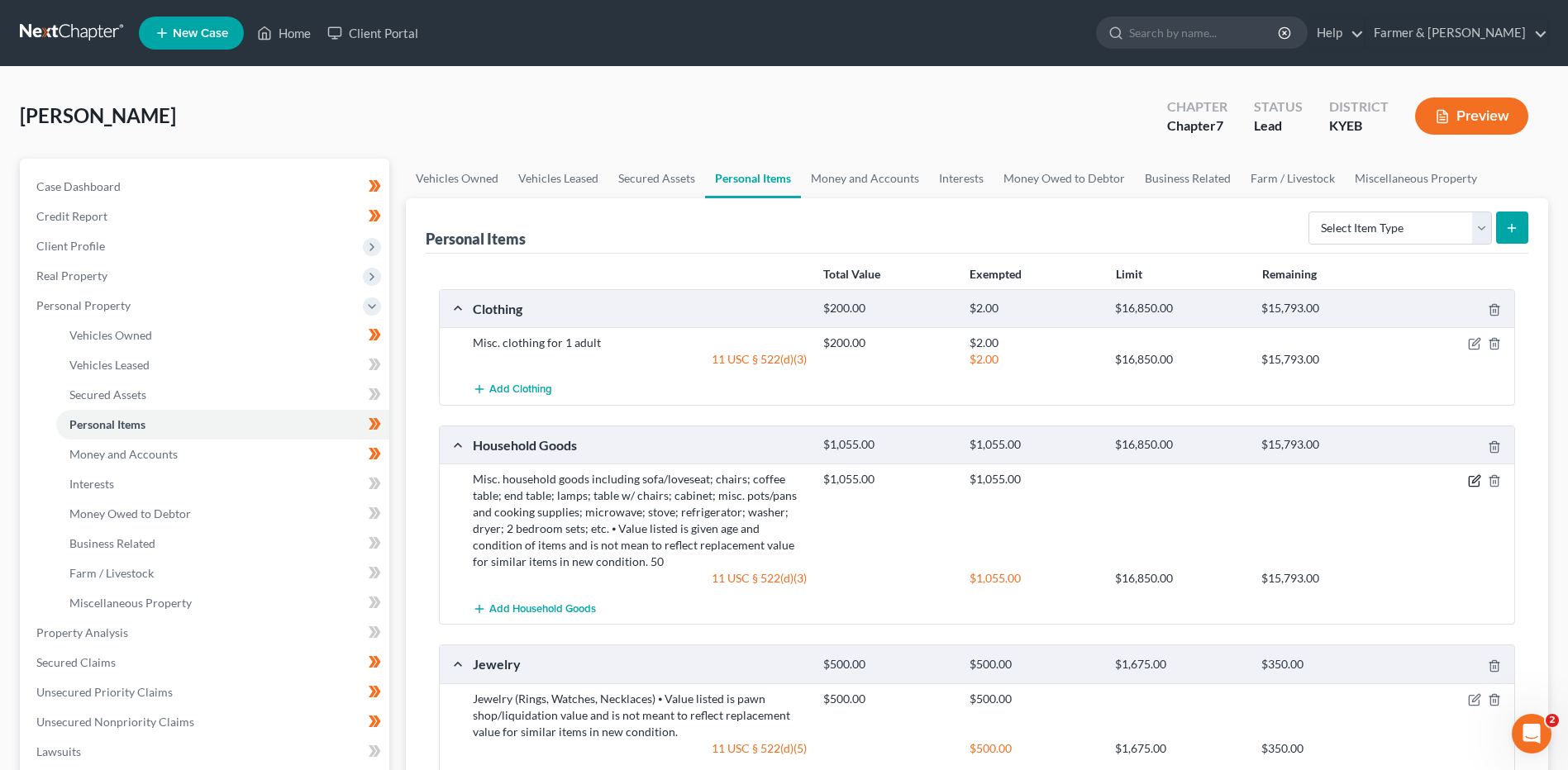
click at [1469, 482] on icon "button" at bounding box center [1474, 481] width 10 height 10
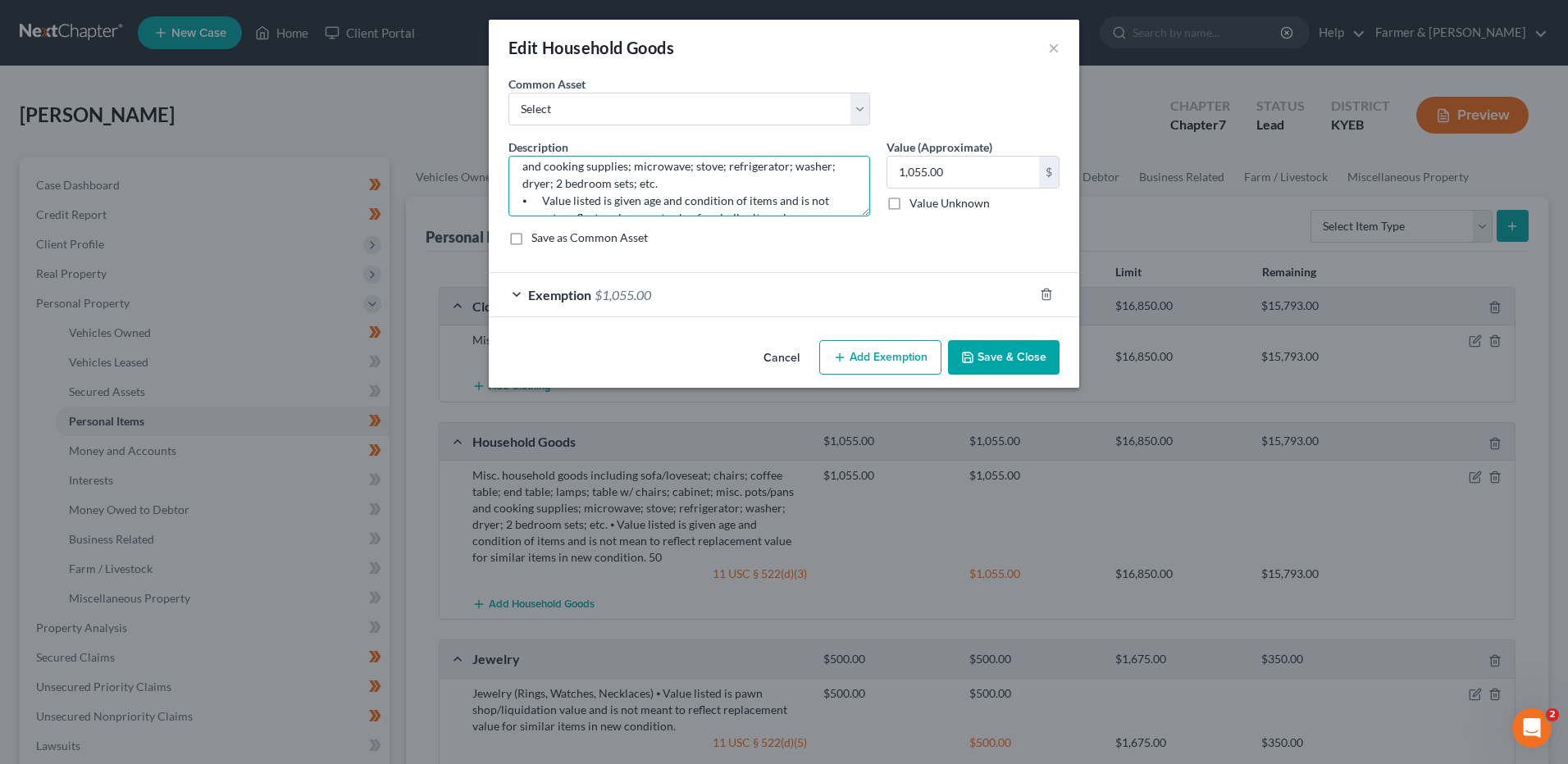
scroll to position [103, 0]
drag, startPoint x: 577, startPoint y: 202, endPoint x: 522, endPoint y: 178, distance: 60.0
click at [522, 178] on textarea "Misc. household goods including sofa/loveseat; chairs; coffee table; end table;…" at bounding box center [688, 186] width 361 height 61
drag, startPoint x: 532, startPoint y: 173, endPoint x: 1109, endPoint y: 254, distance: 582.7
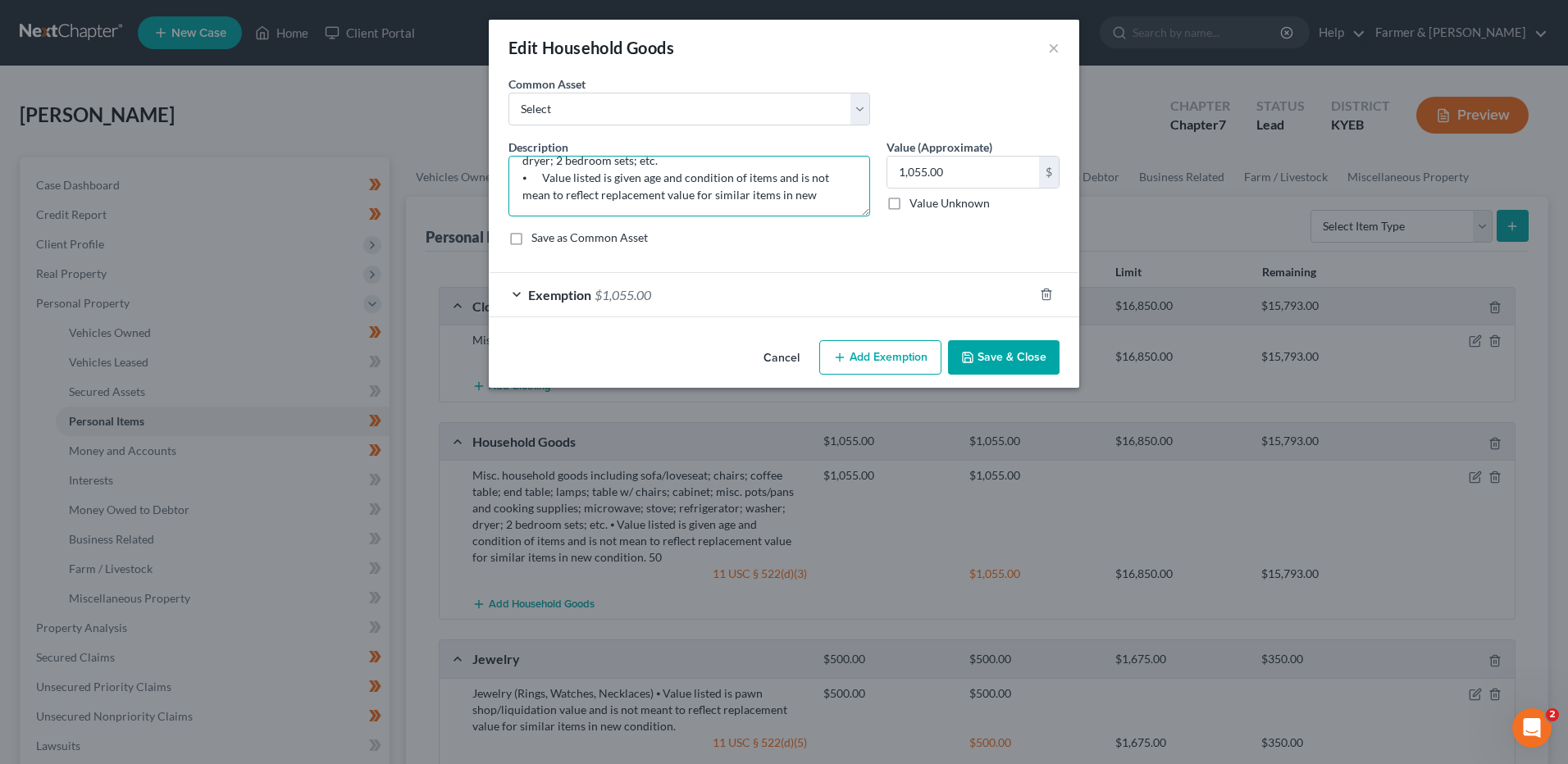
click at [1147, 247] on div "Edit Household Goods × An exemption set must first be selected from the Filing …" at bounding box center [784, 382] width 1568 height 764
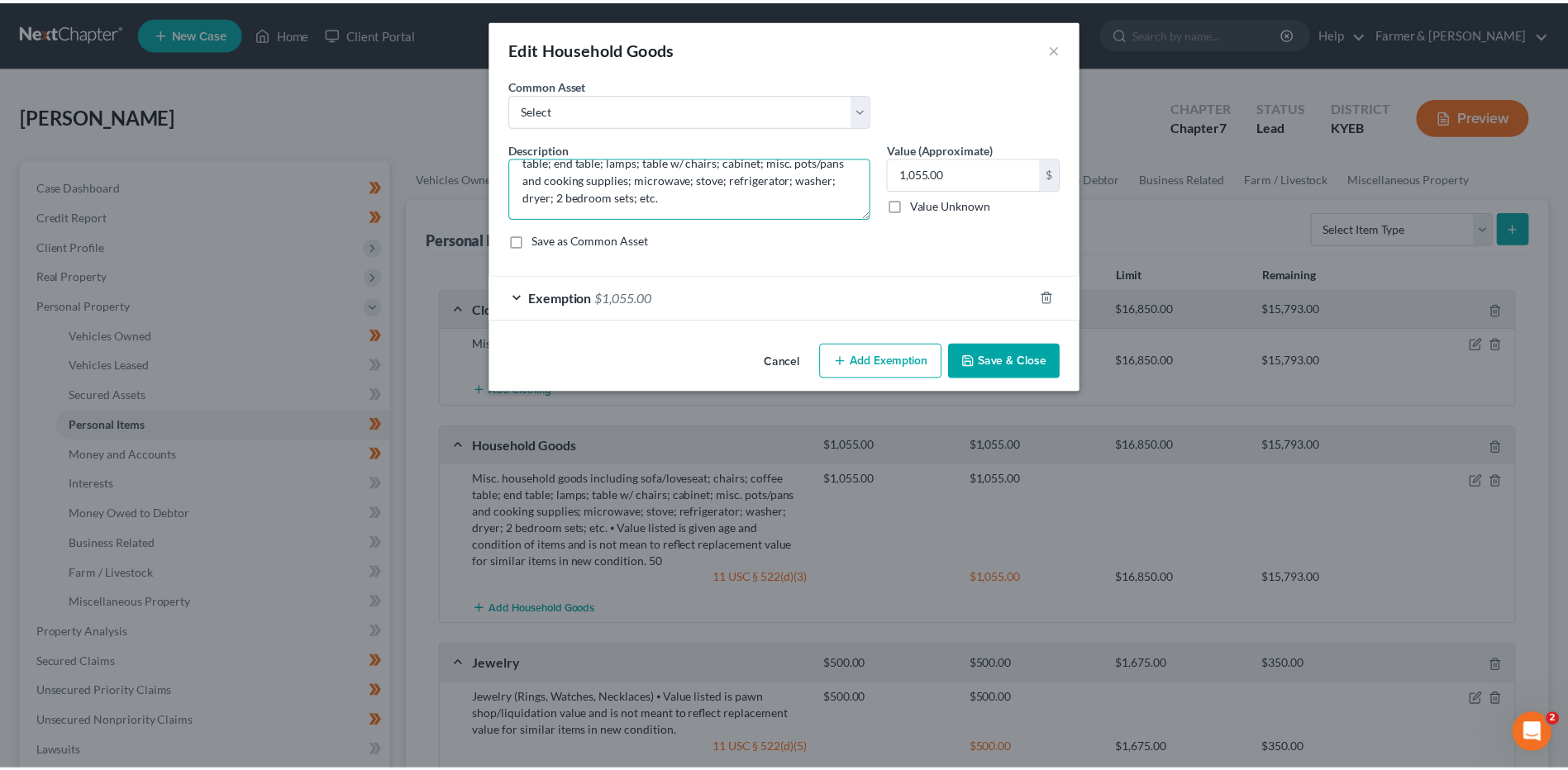
scroll to position [34, 0]
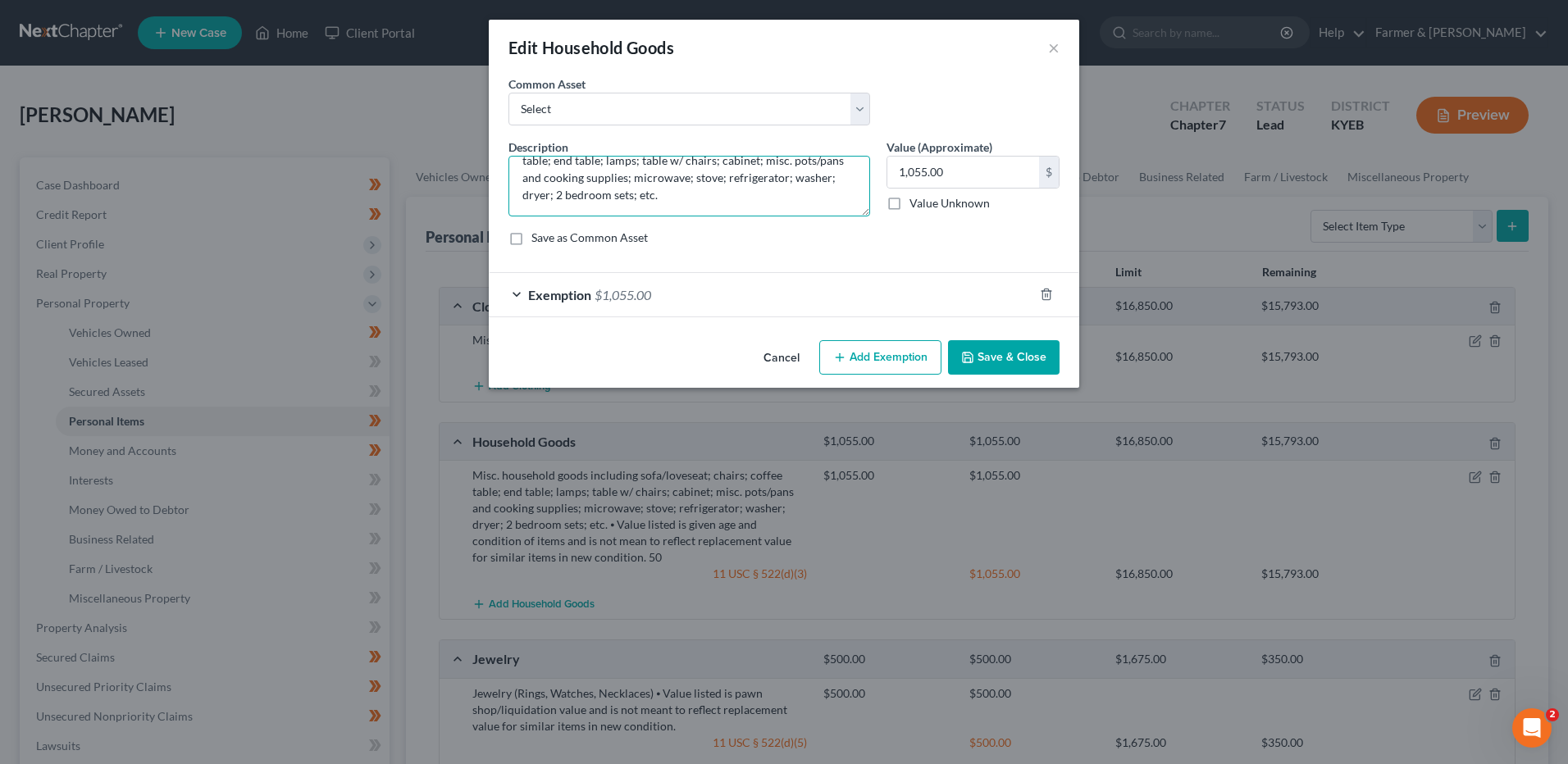
type textarea "Misc. household goods including sofa/loveseat; chairs; coffee table; end table;…"
click at [997, 367] on button "Save & Close" at bounding box center [1004, 357] width 112 height 34
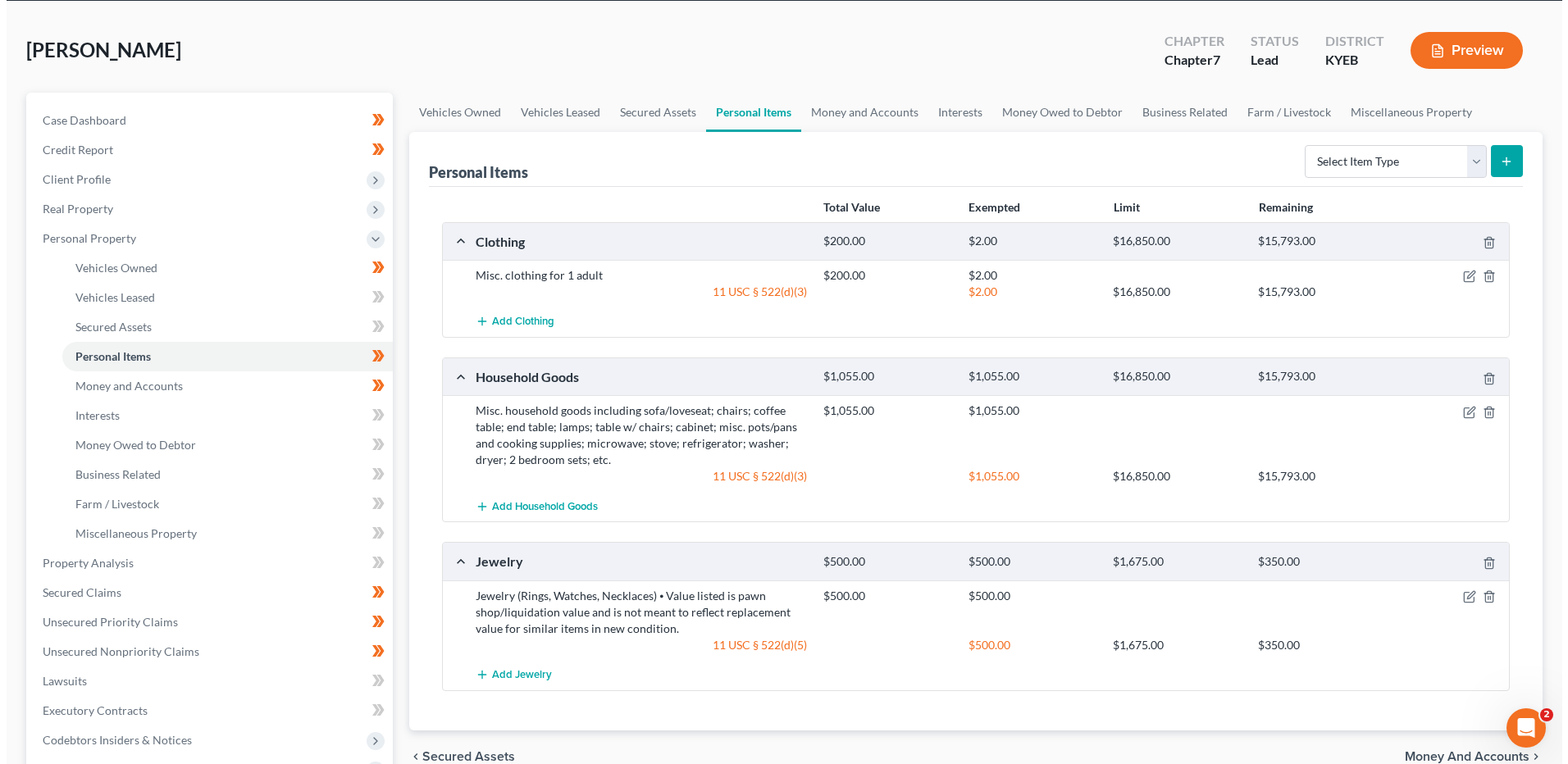
scroll to position [164, 0]
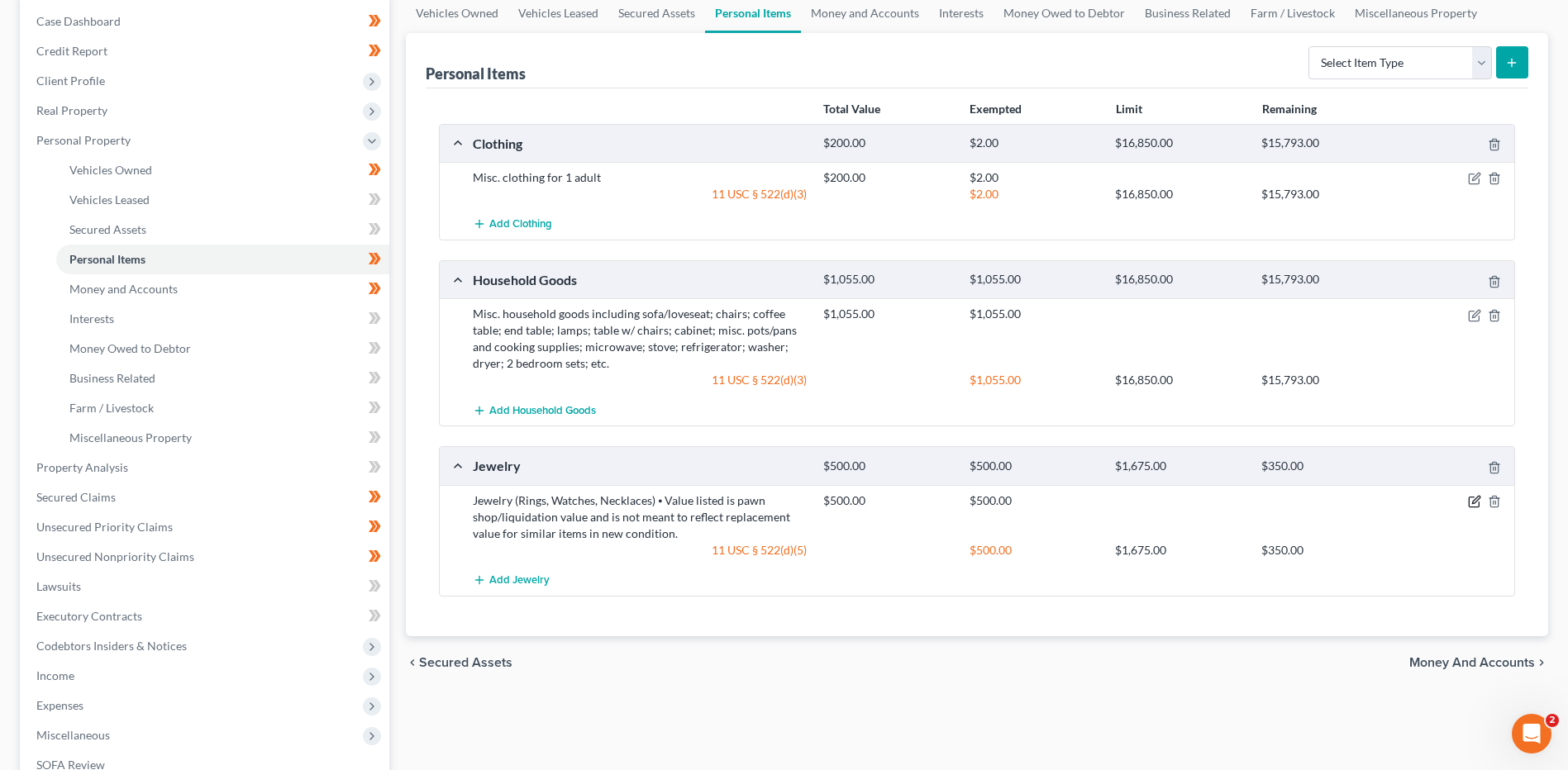
click at [1471, 501] on icon "button" at bounding box center [1475, 502] width 13 height 13
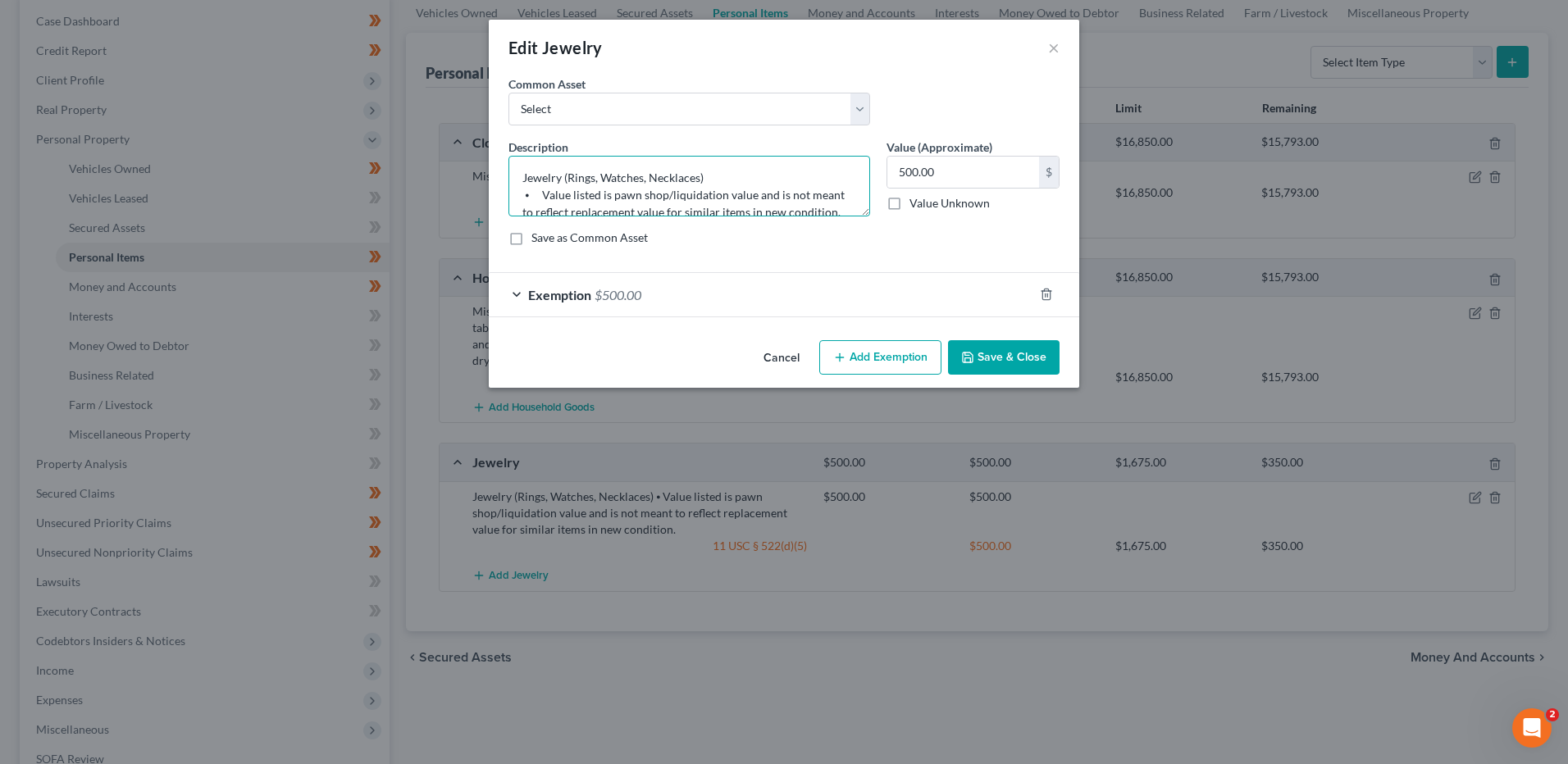
scroll to position [18, 0]
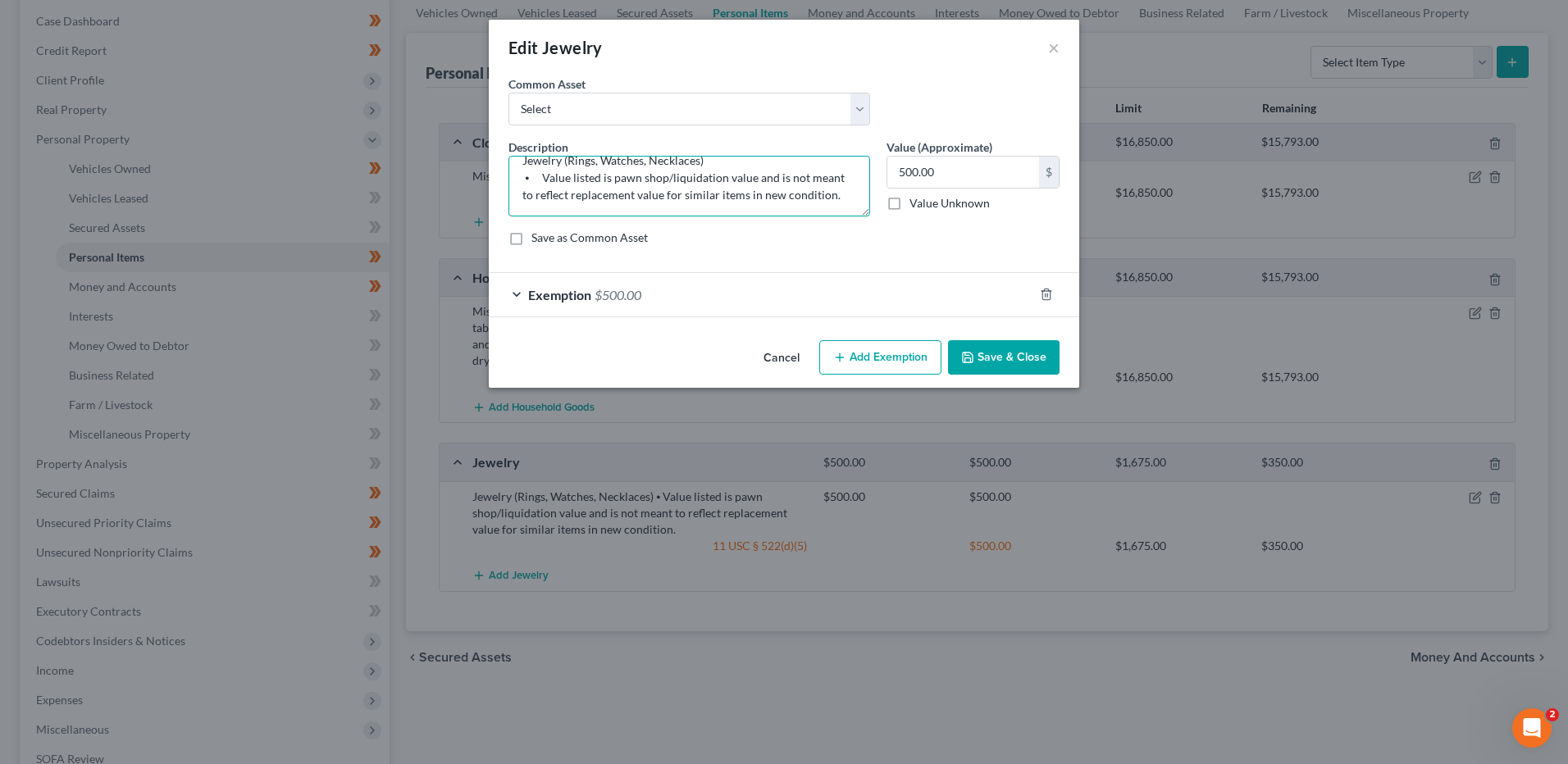
drag, startPoint x: 523, startPoint y: 195, endPoint x: 1153, endPoint y: 219, distance: 630.5
click at [1165, 217] on div "Edit Jewelry × An exemption set must first be selected from the Filing Informat…" at bounding box center [784, 382] width 1568 height 764
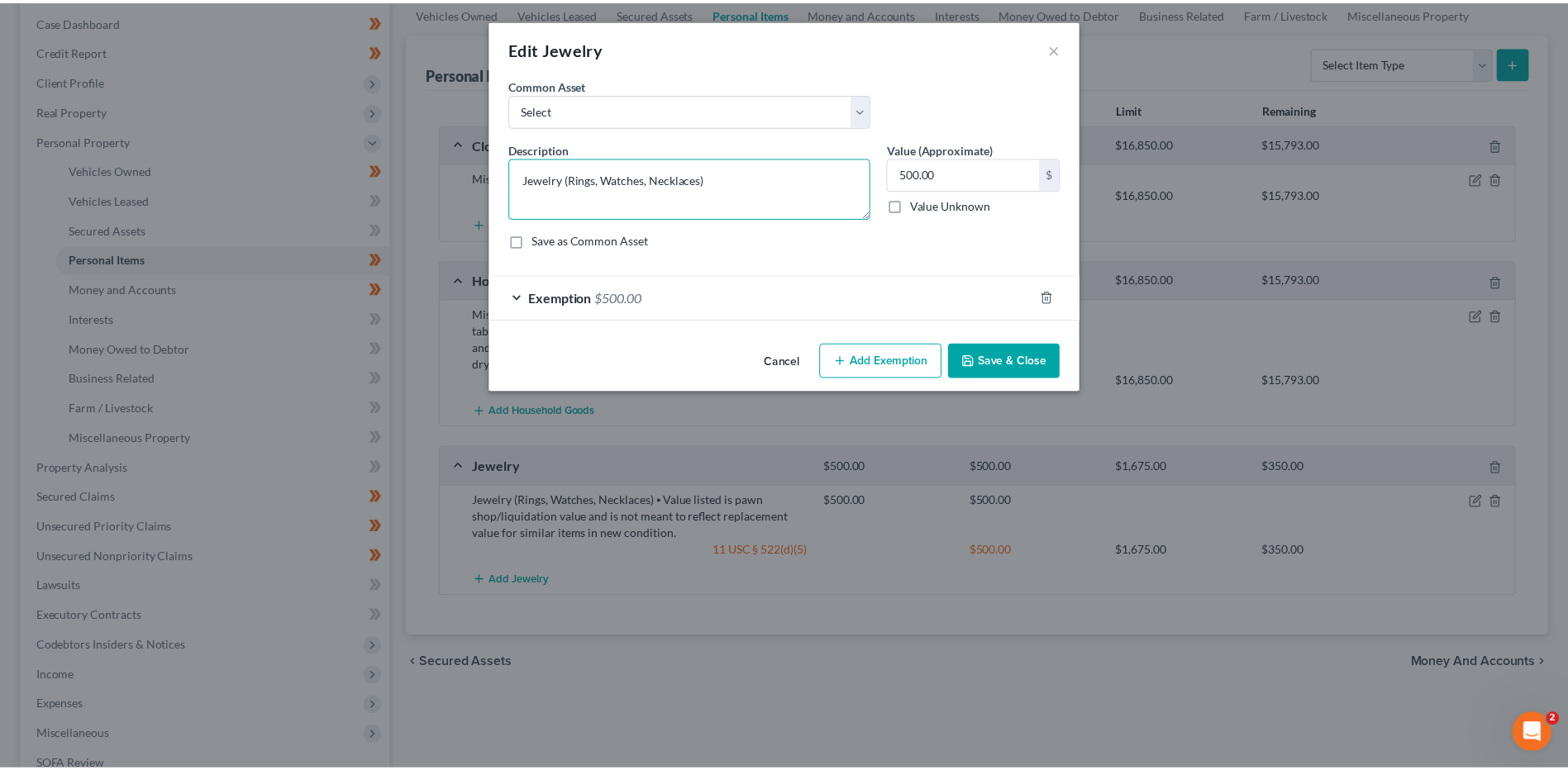
scroll to position [0, 0]
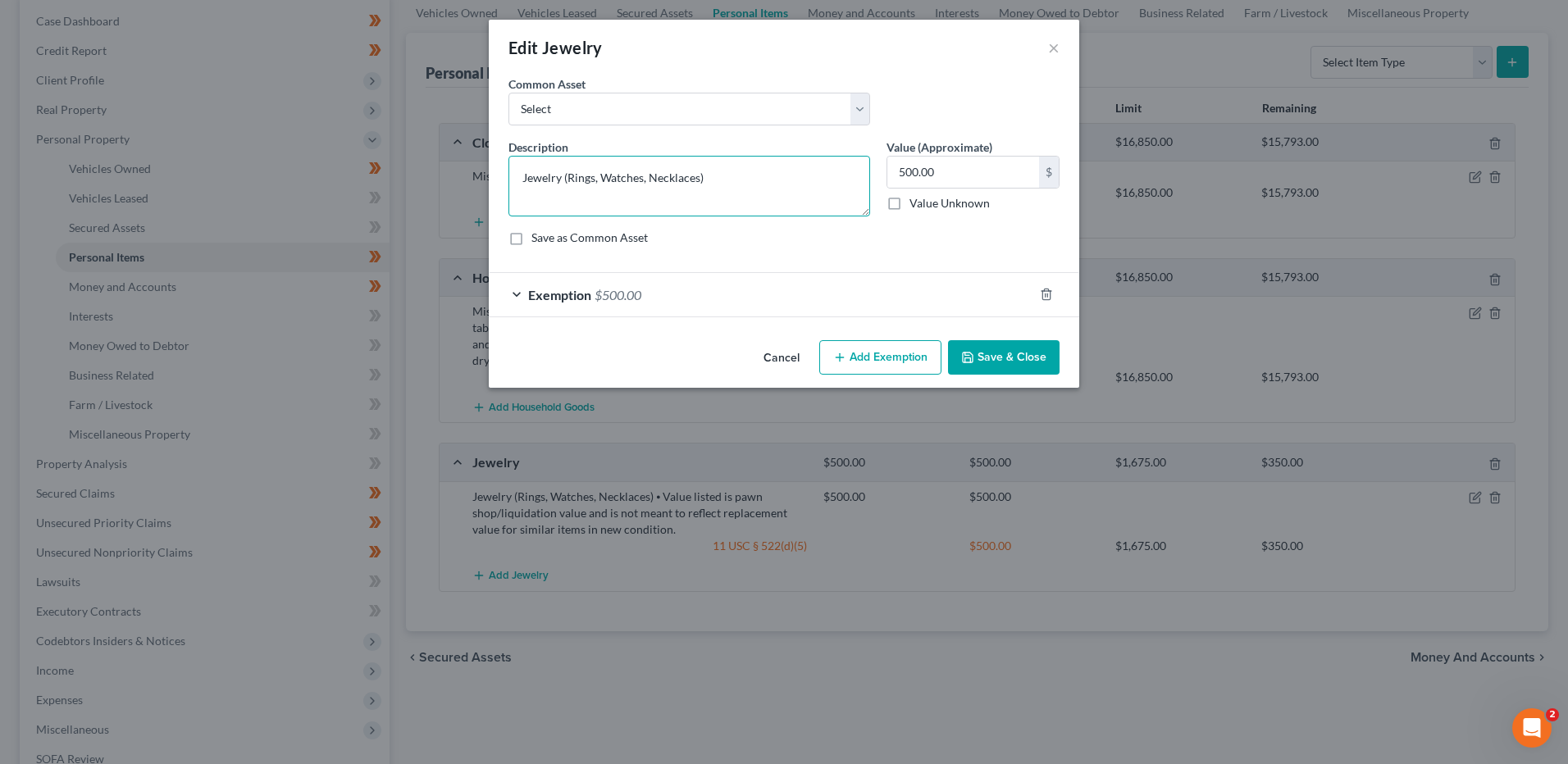
type textarea "Jewelry (Rings, Watches, Necklaces)"
drag, startPoint x: 1020, startPoint y: 358, endPoint x: 1374, endPoint y: 405, distance: 357.1
click at [1019, 358] on button "Save & Close" at bounding box center [1004, 357] width 112 height 34
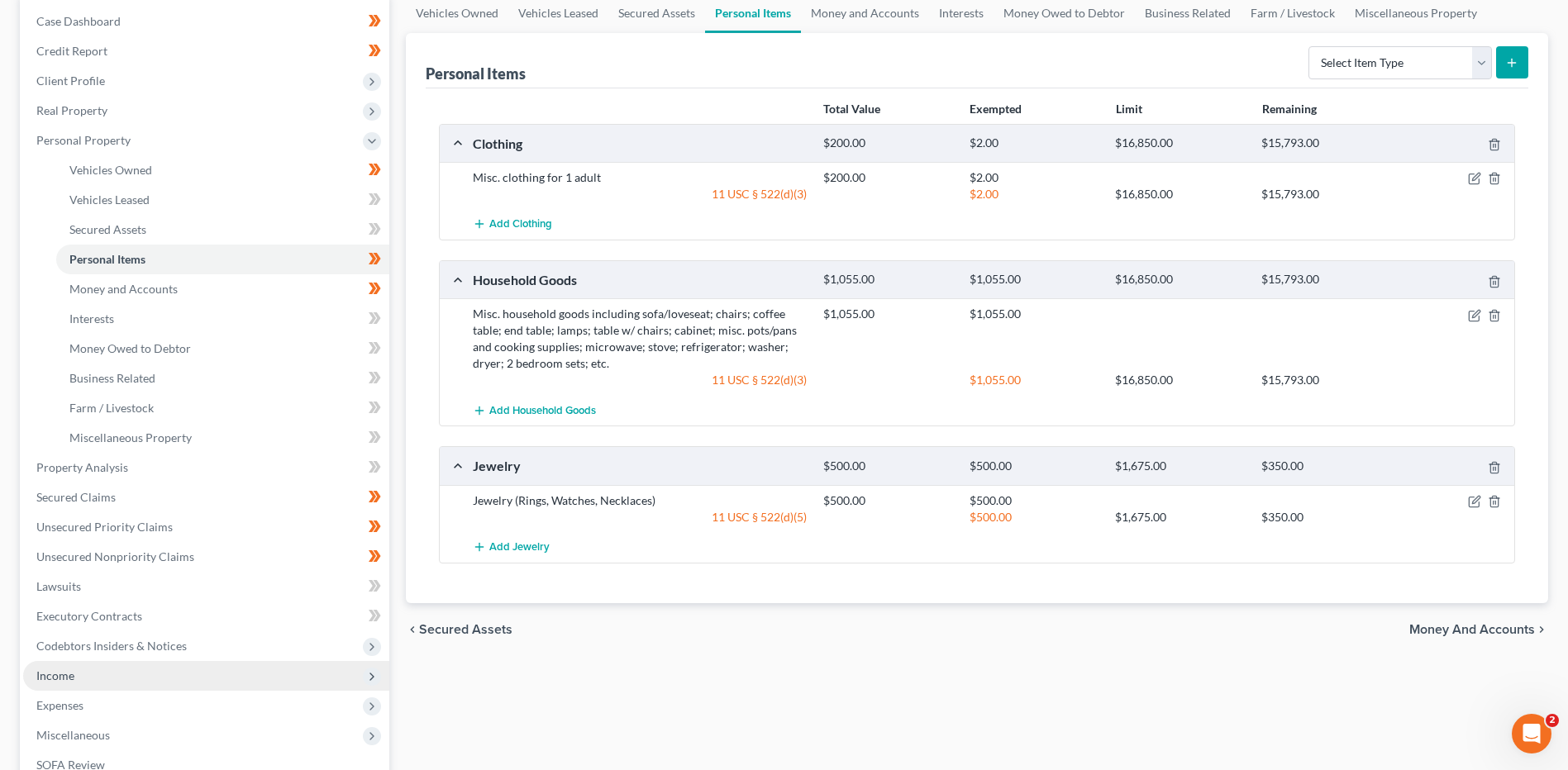
click at [108, 682] on span "Income" at bounding box center [206, 675] width 366 height 29
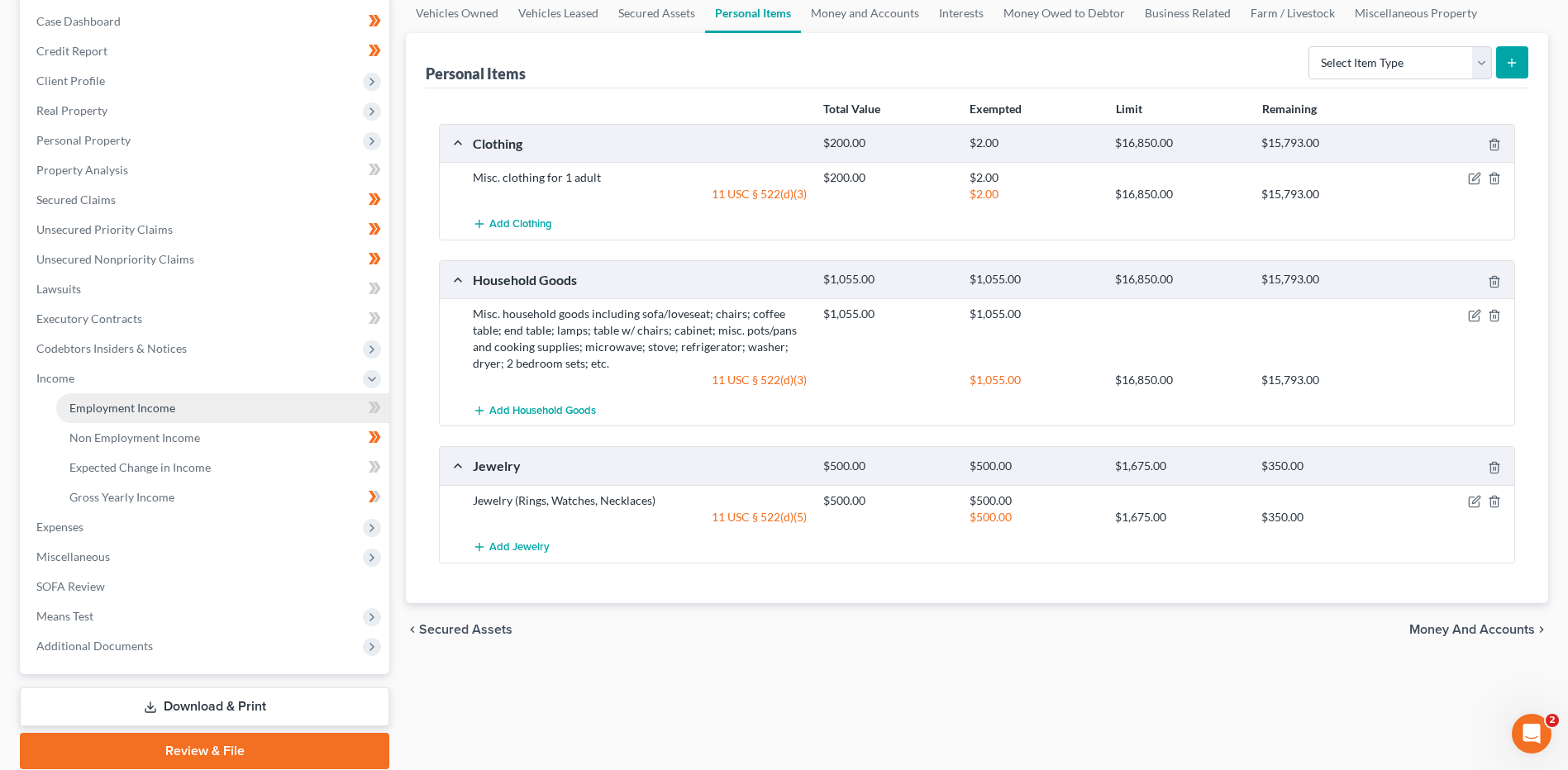
click at [170, 412] on span "Employment Income" at bounding box center [123, 408] width 106 height 14
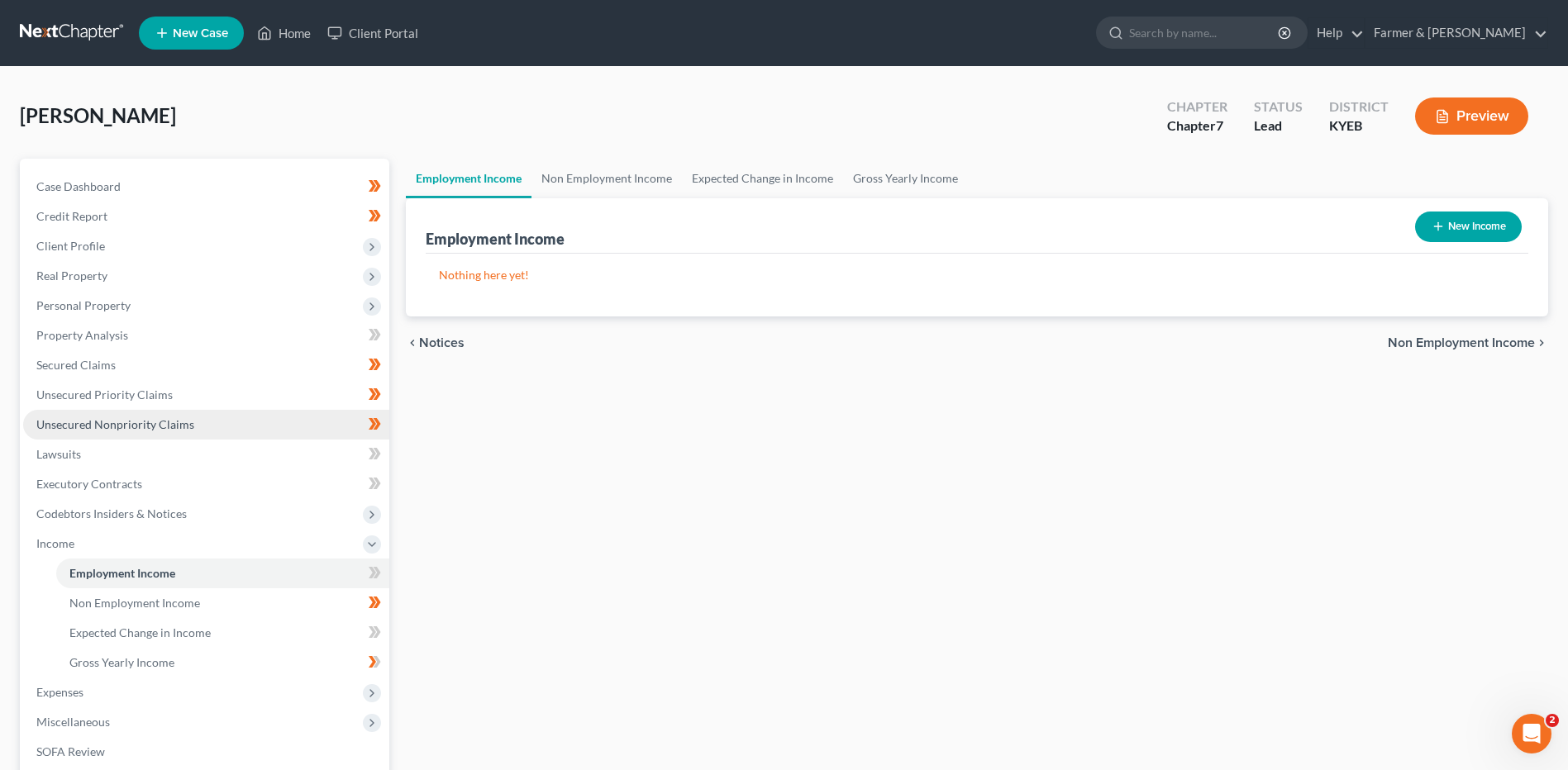
click at [168, 415] on link "Unsecured Nonpriority Claims" at bounding box center [206, 425] width 366 height 29
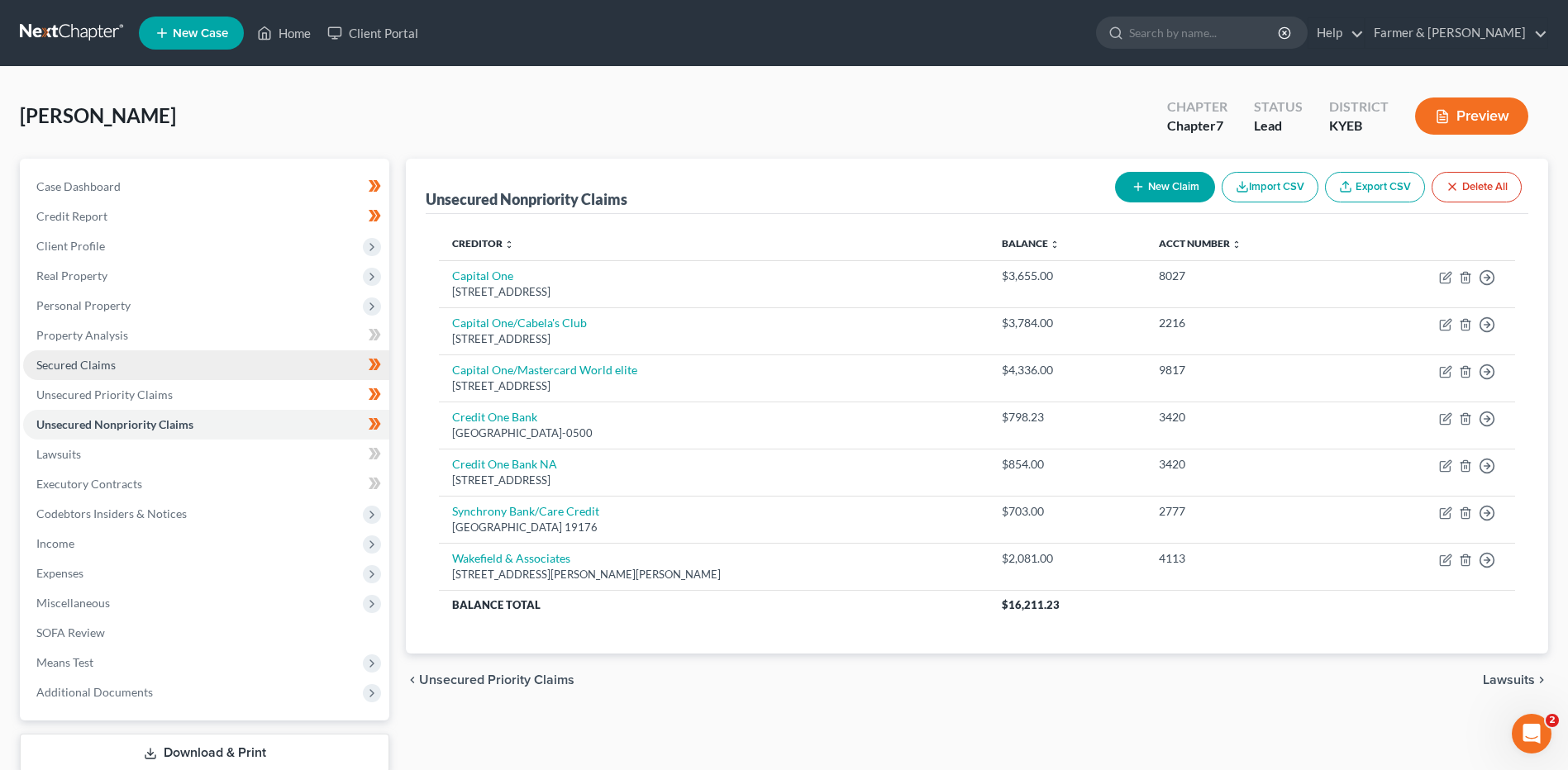
click at [187, 365] on link "Secured Claims" at bounding box center [206, 365] width 366 height 29
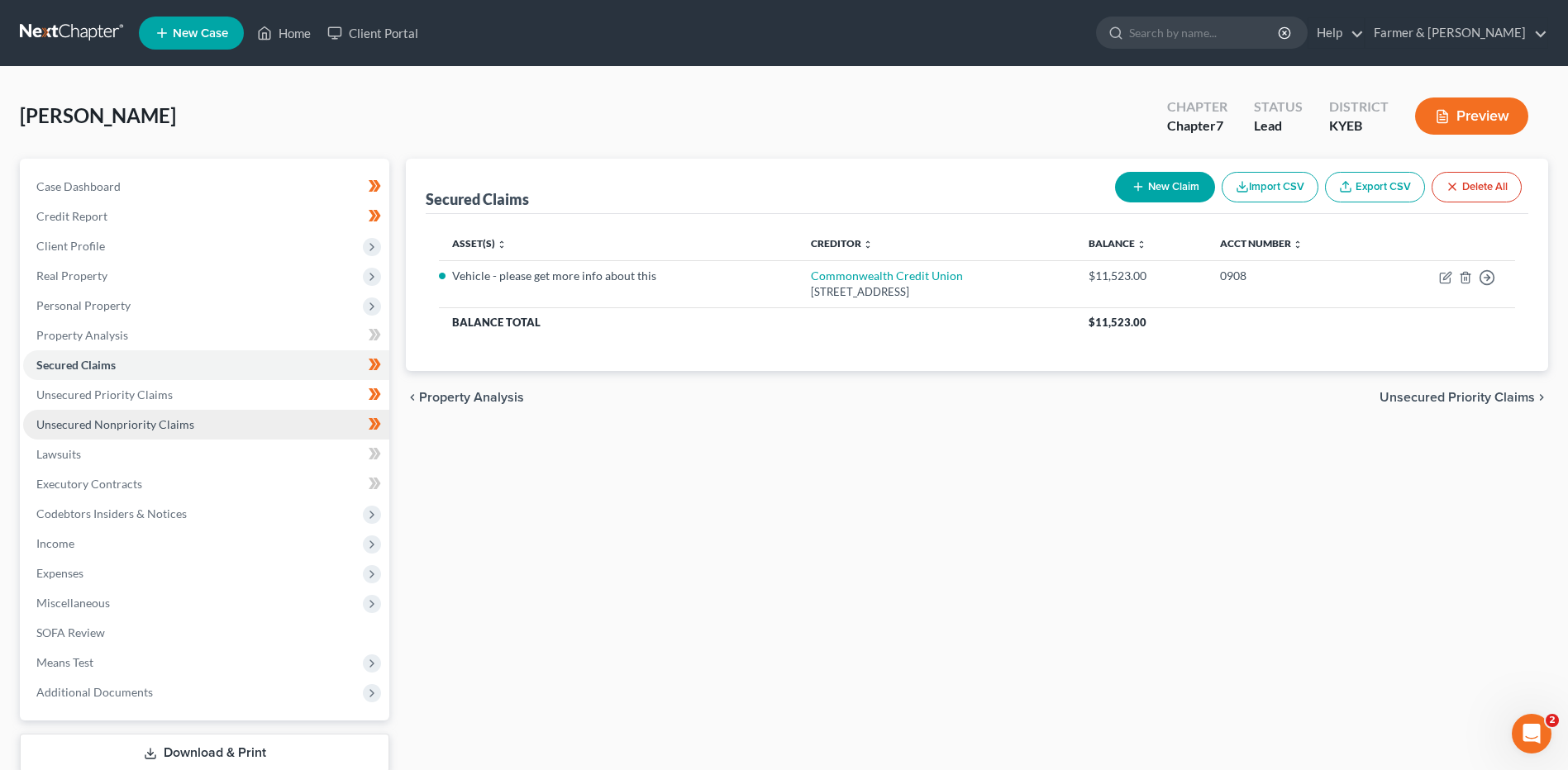
click at [192, 422] on link "Unsecured Nonpriority Claims" at bounding box center [206, 425] width 366 height 29
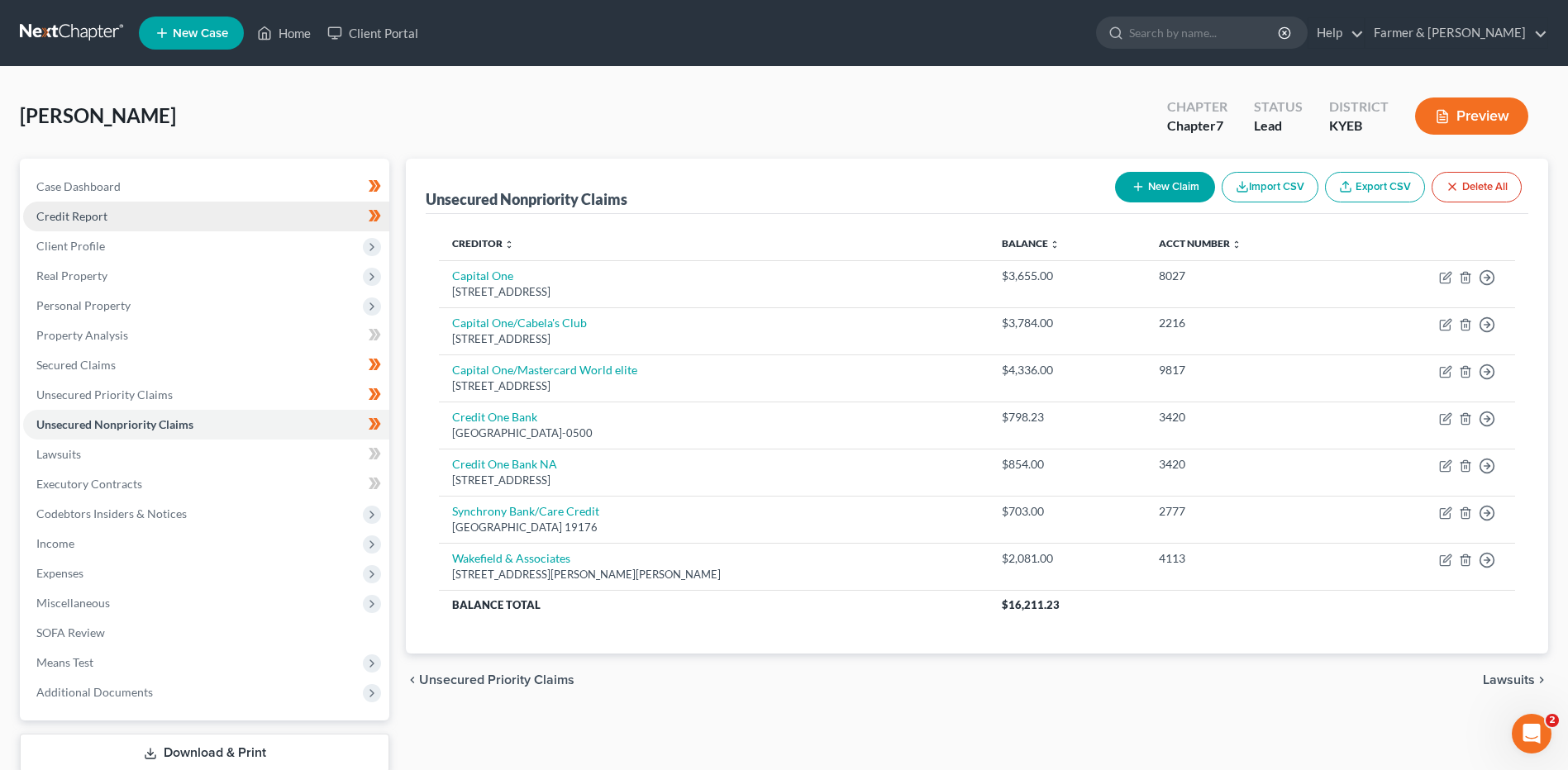
click at [139, 210] on link "Credit Report" at bounding box center [206, 216] width 366 height 29
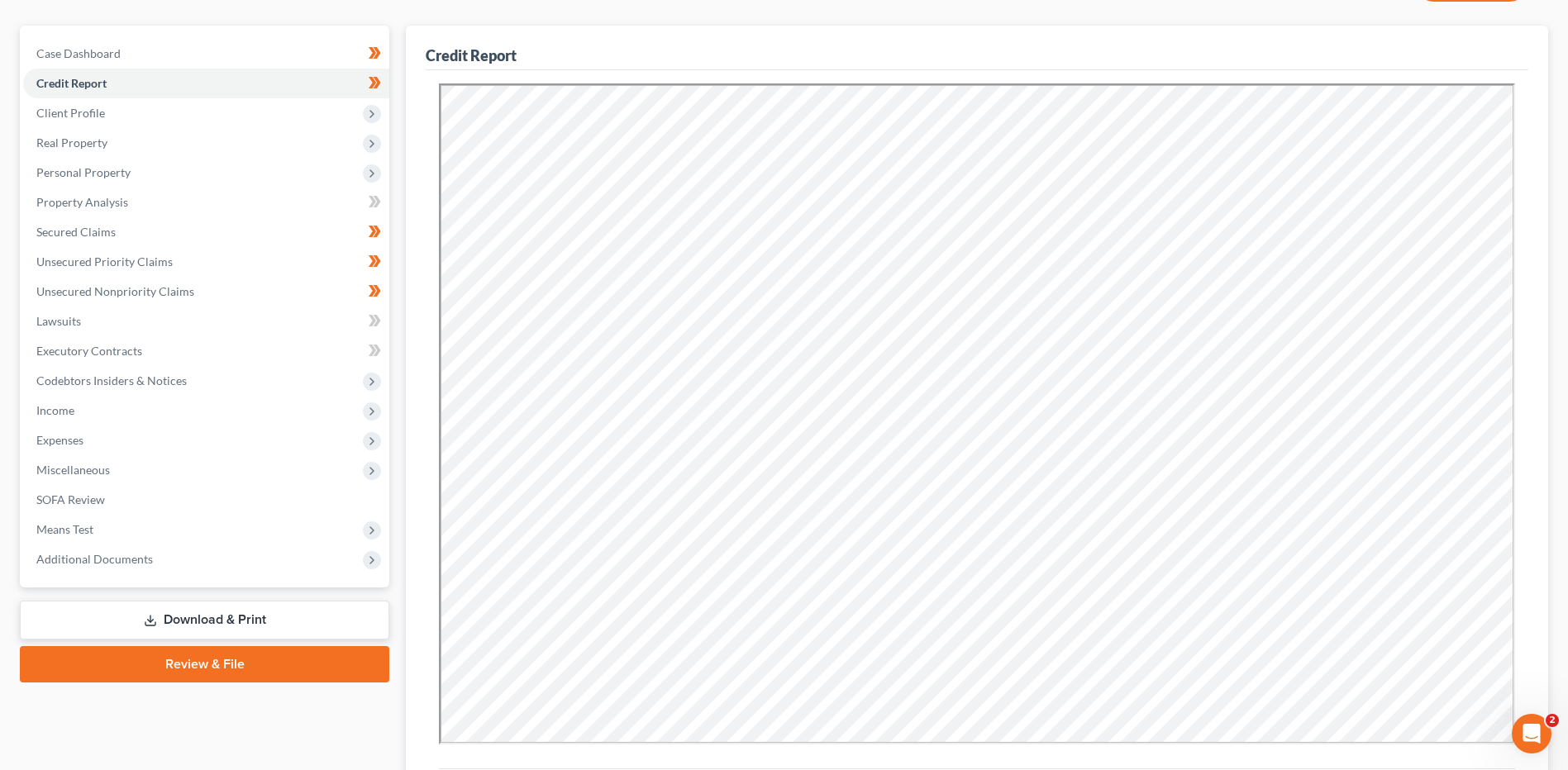
scroll to position [67, 0]
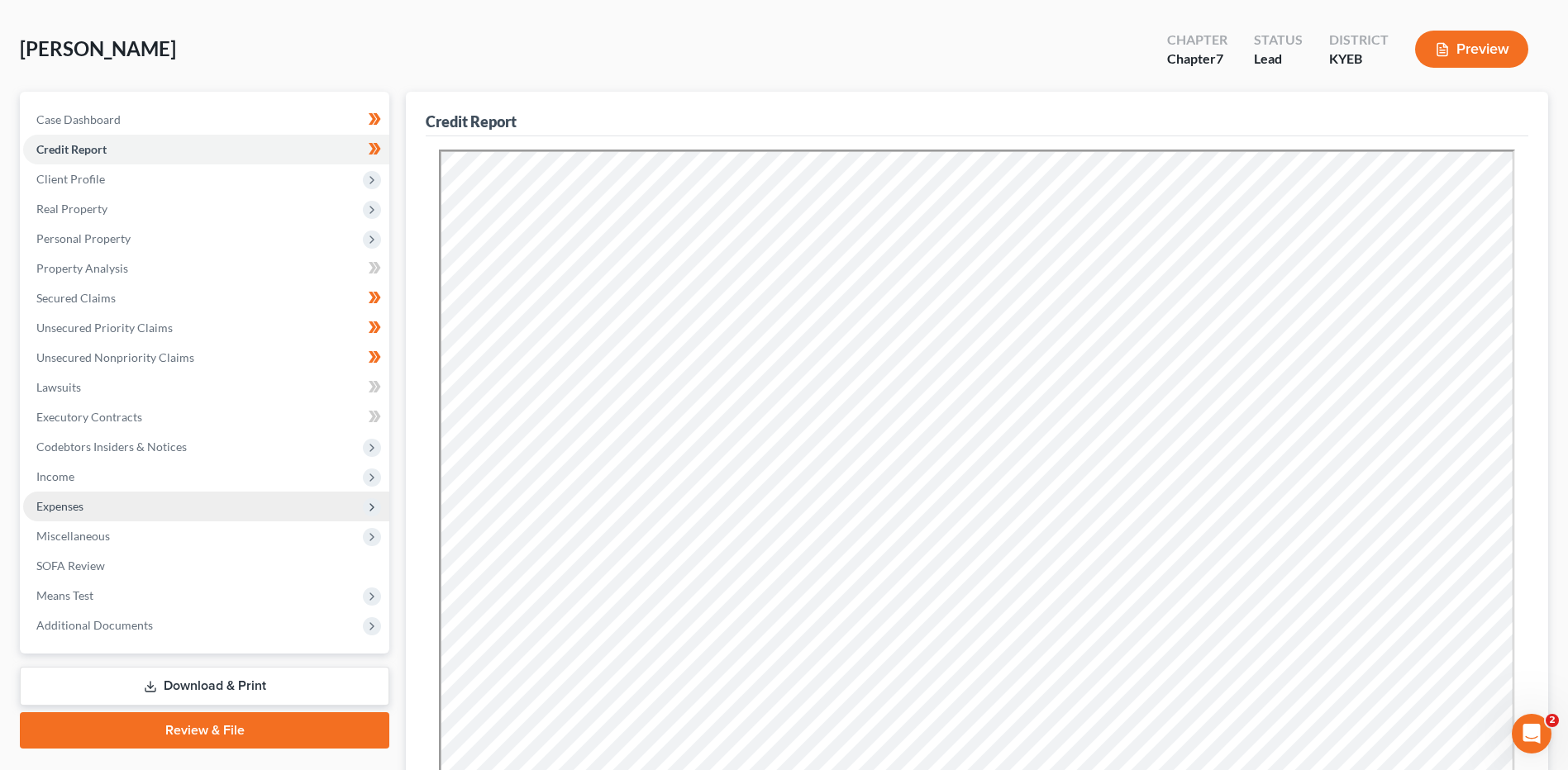
click at [108, 512] on span "Expenses" at bounding box center [206, 506] width 366 height 29
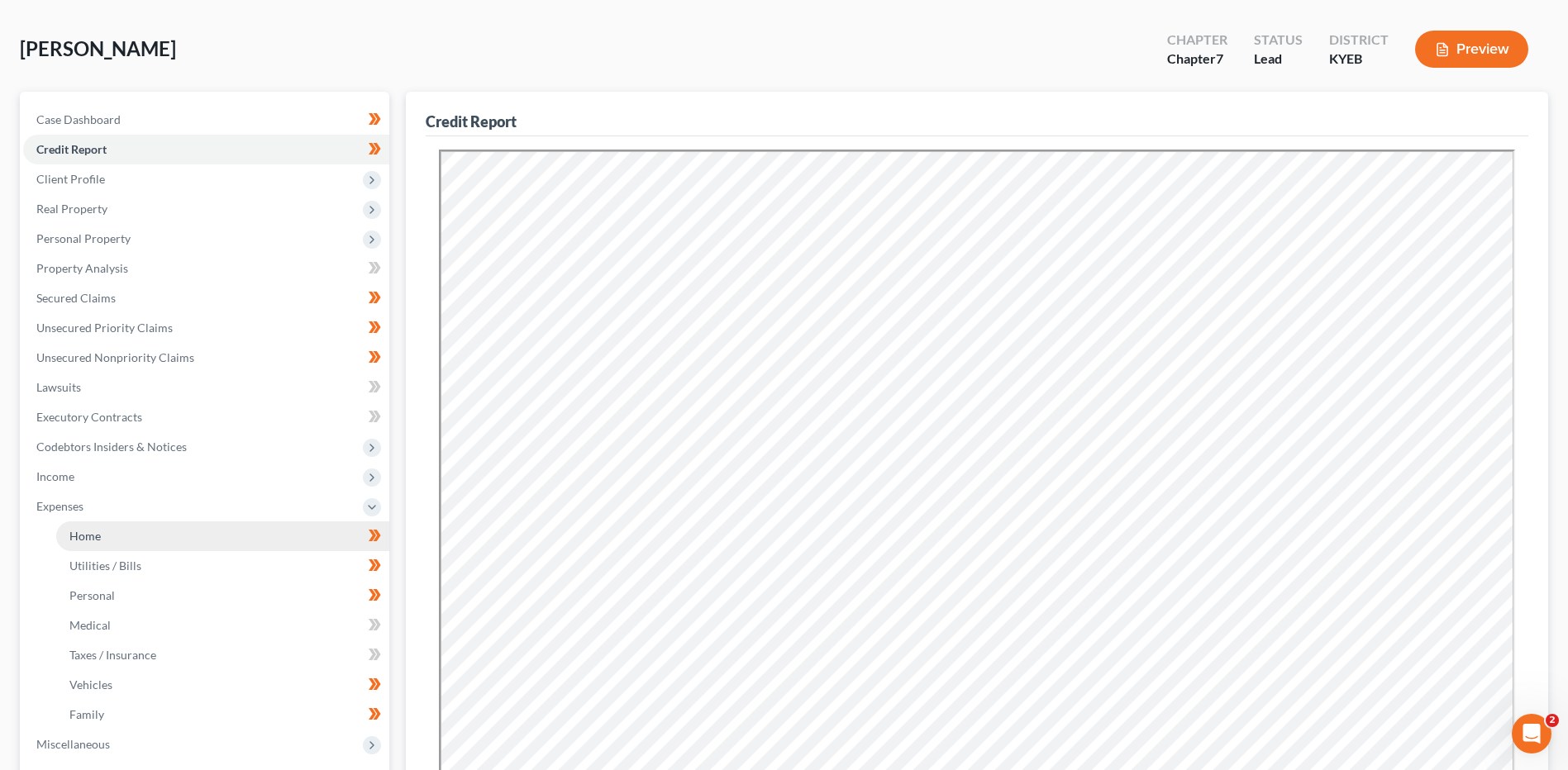
click at [98, 530] on span "Home" at bounding box center [85, 535] width 31 height 14
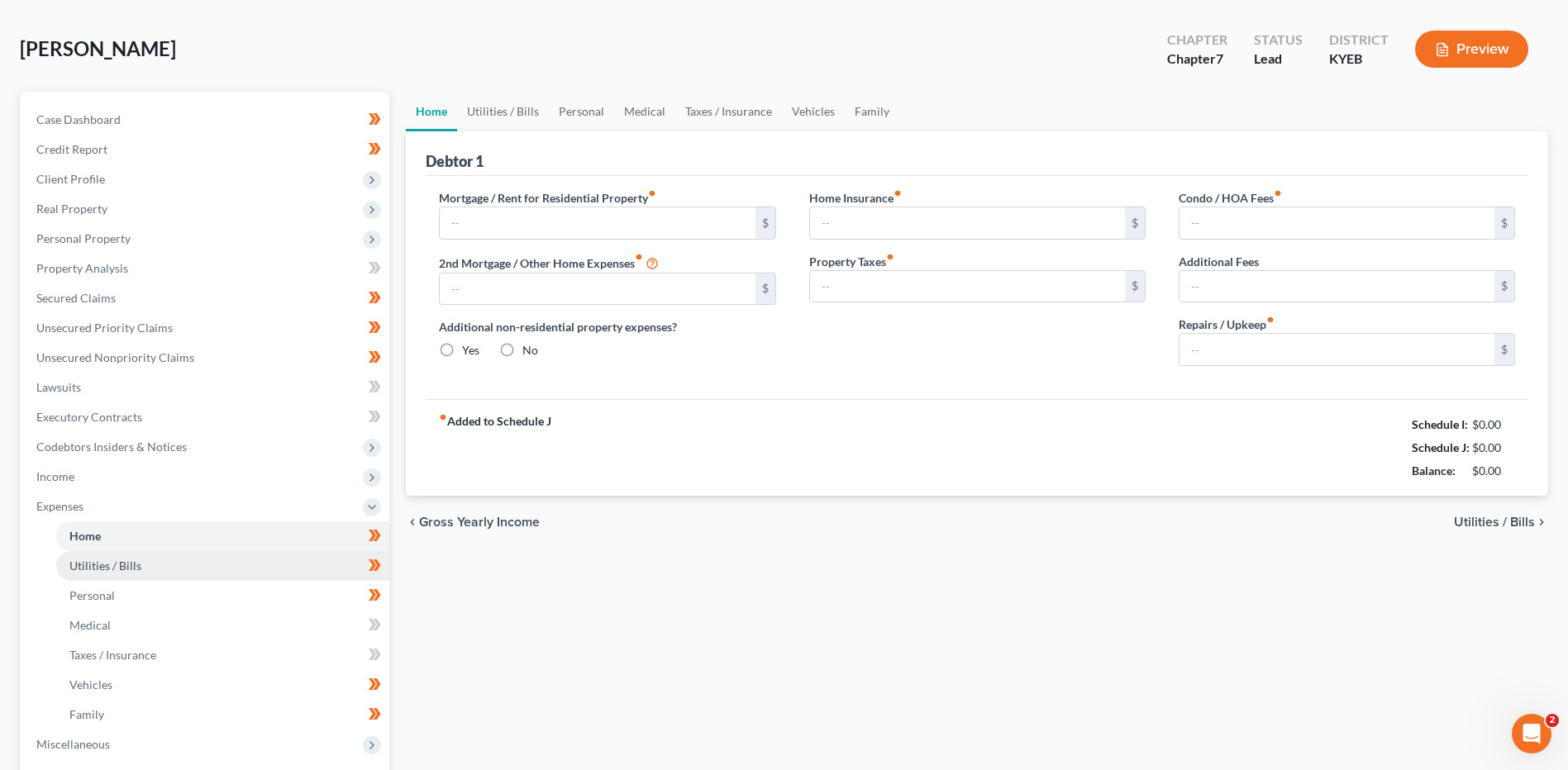
scroll to position [7, 0]
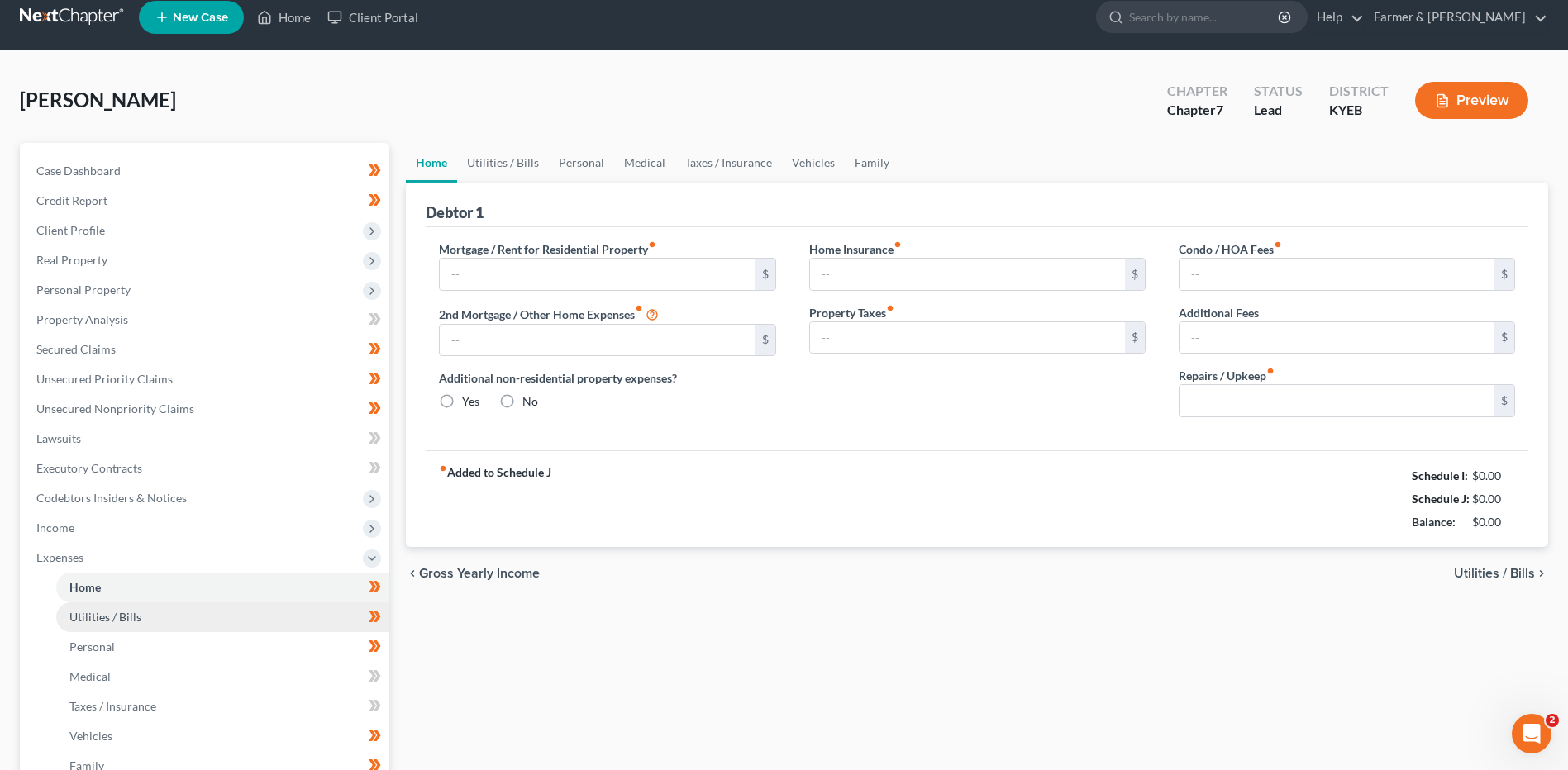
type input "750.00"
type input "0.00"
radio input "true"
type input "0.00"
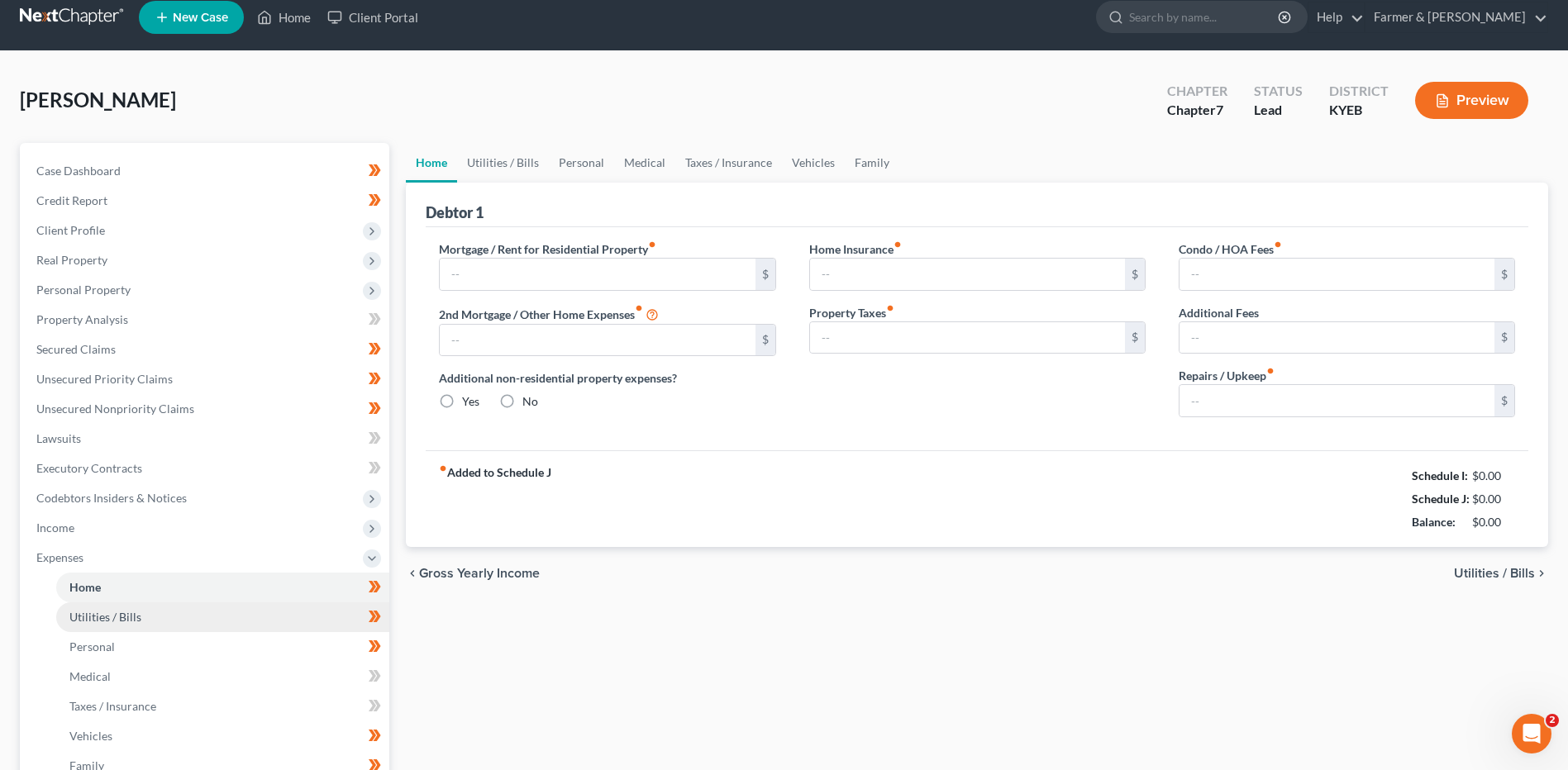
type input "0.00"
type input "30.00"
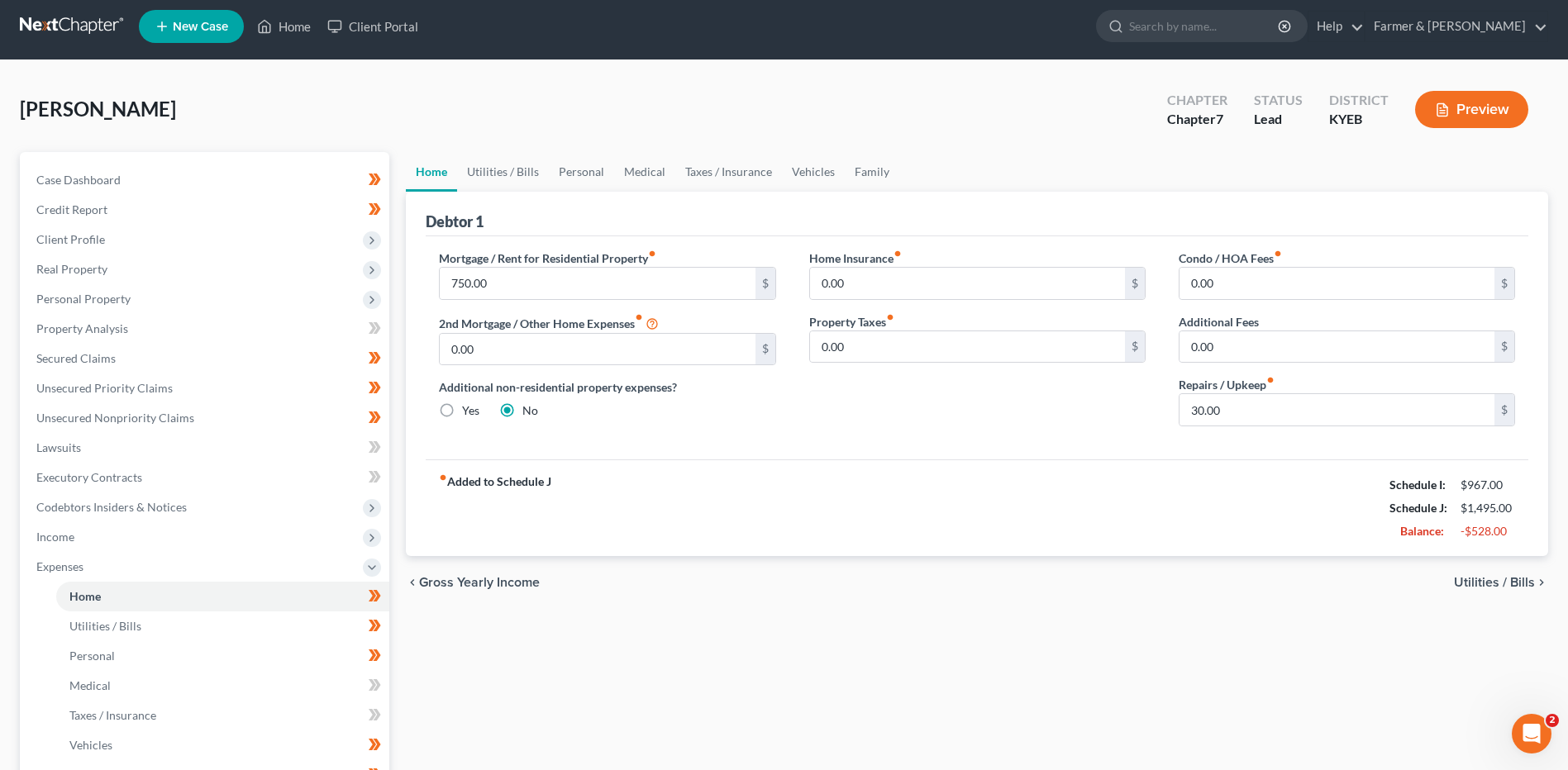
scroll to position [0, 0]
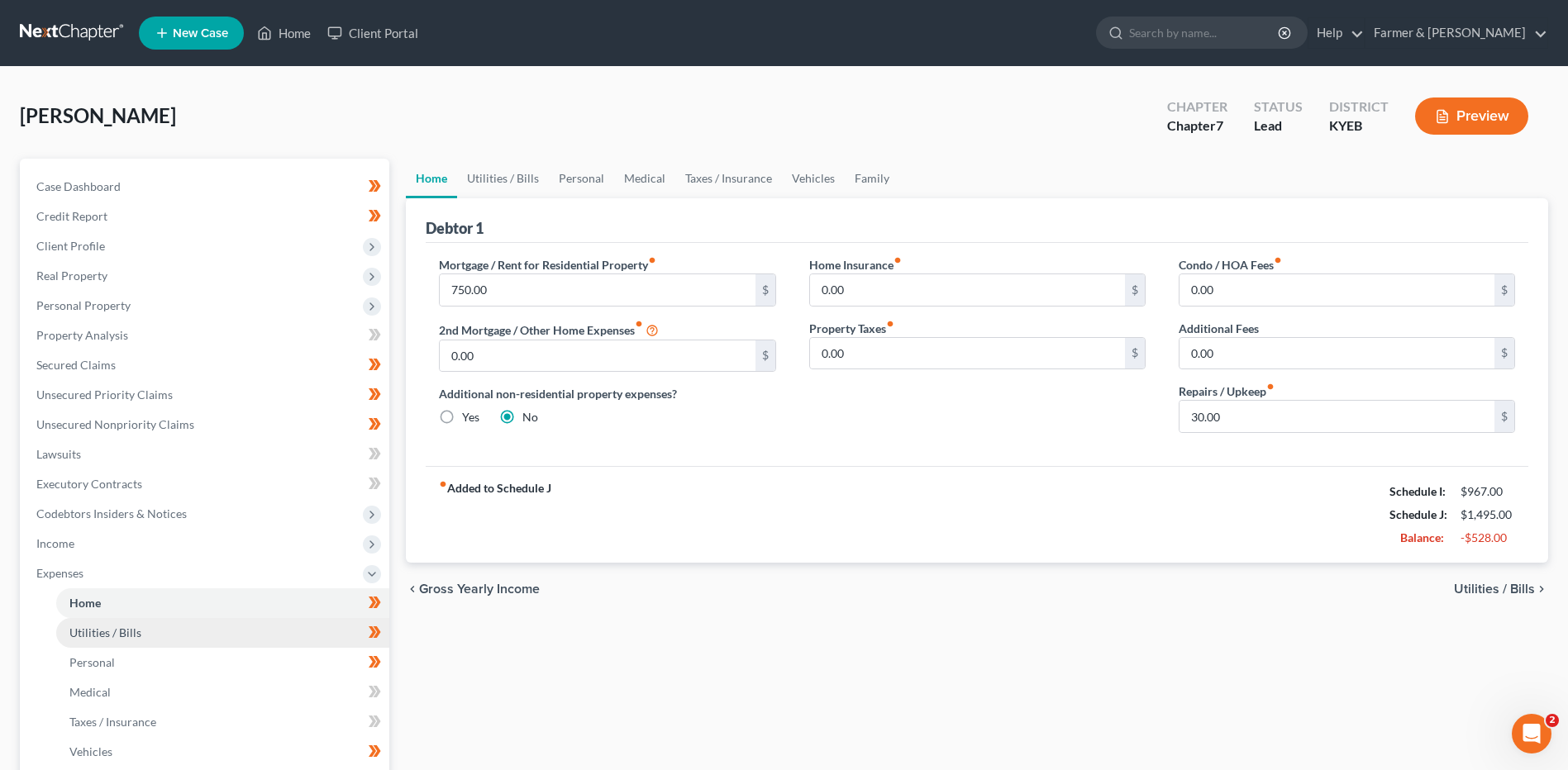
click at [181, 629] on link "Utilities / Bills" at bounding box center [223, 632] width 333 height 29
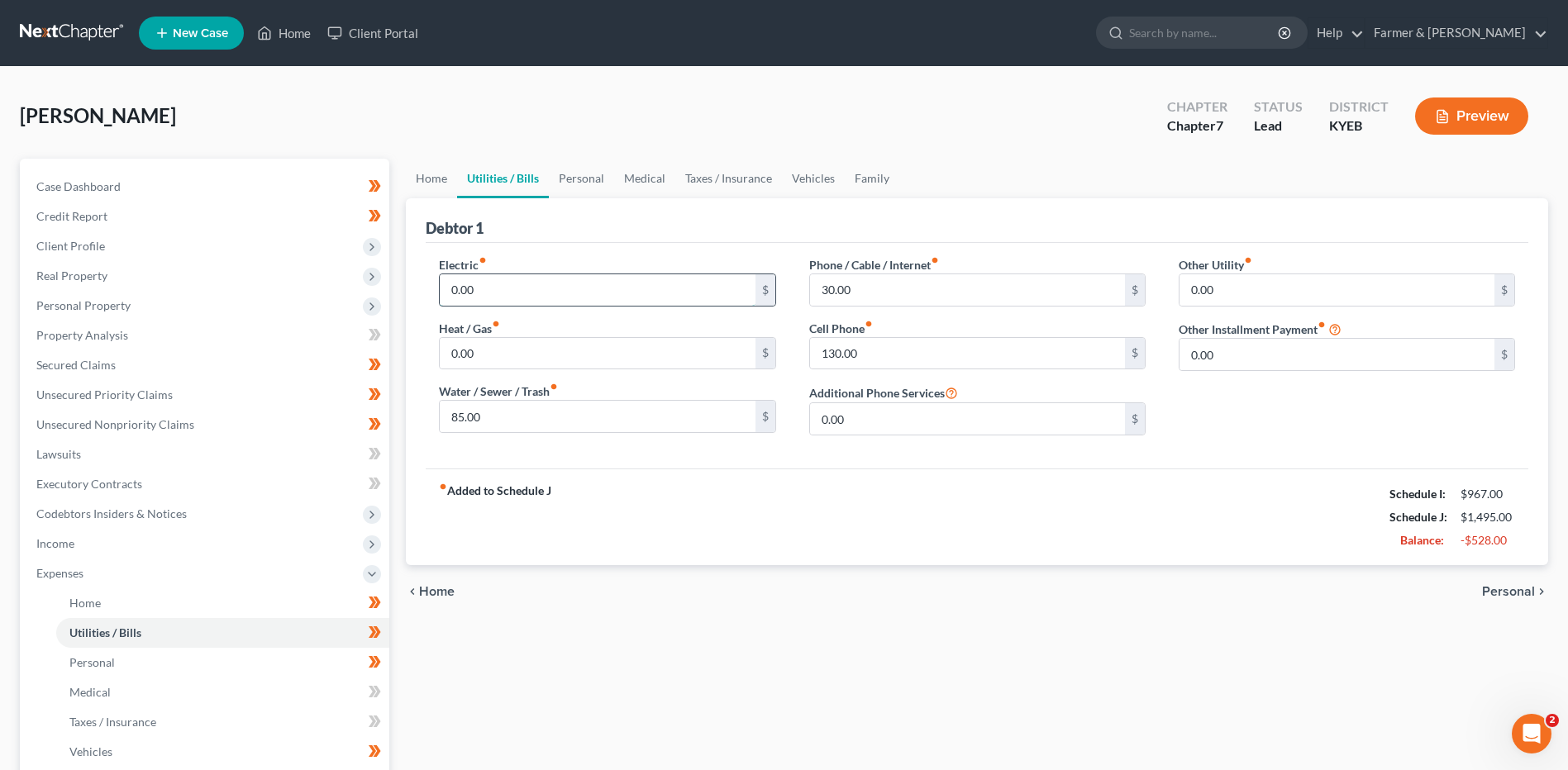
click at [499, 285] on input "0.00" at bounding box center [597, 289] width 315 height 31
type input "50.00"
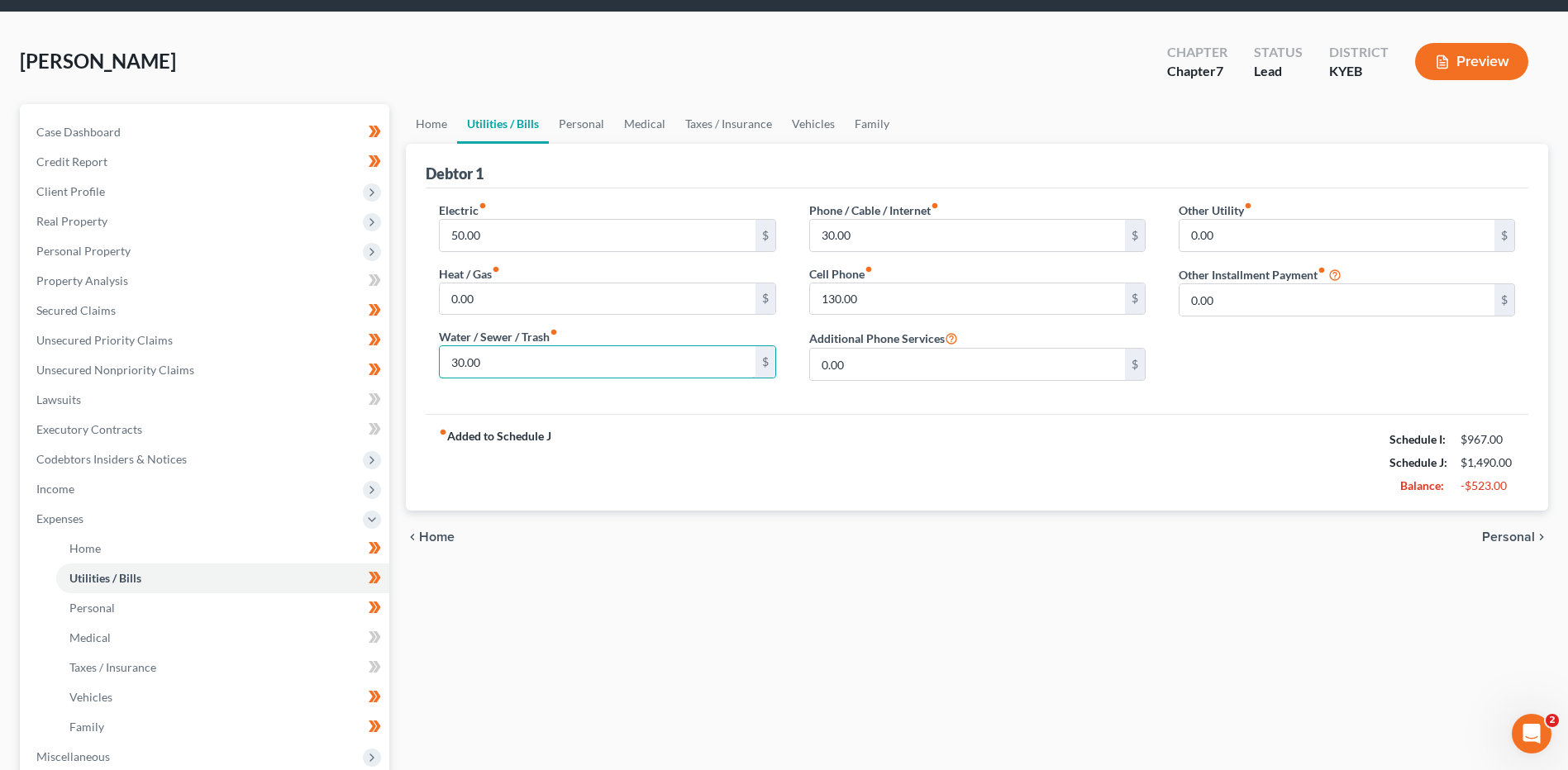
scroll to position [82, 0]
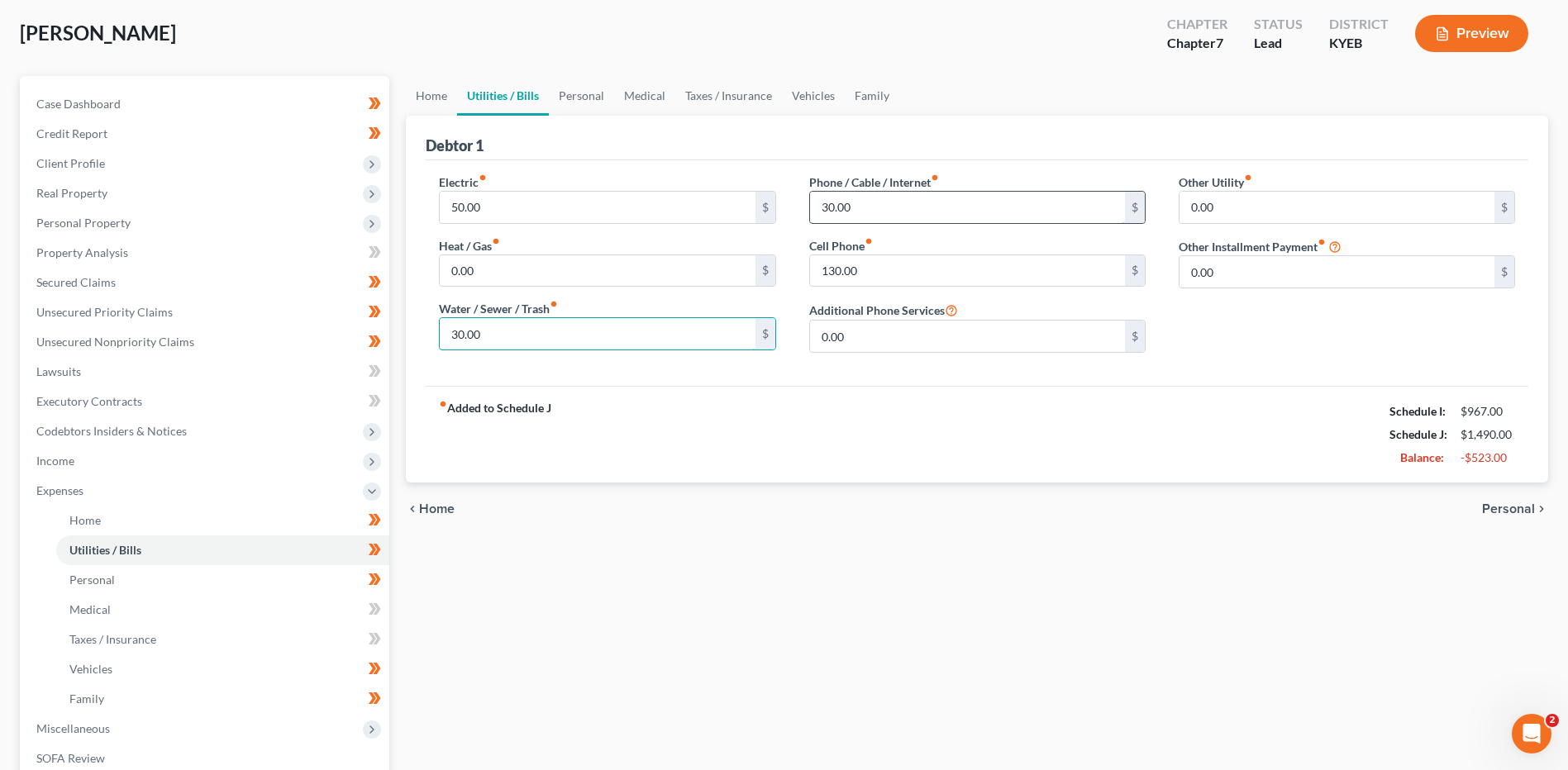
type input "30.00"
click at [890, 210] on input "30.00" at bounding box center [967, 207] width 315 height 31
click at [108, 577] on span "Personal" at bounding box center [92, 579] width 45 height 14
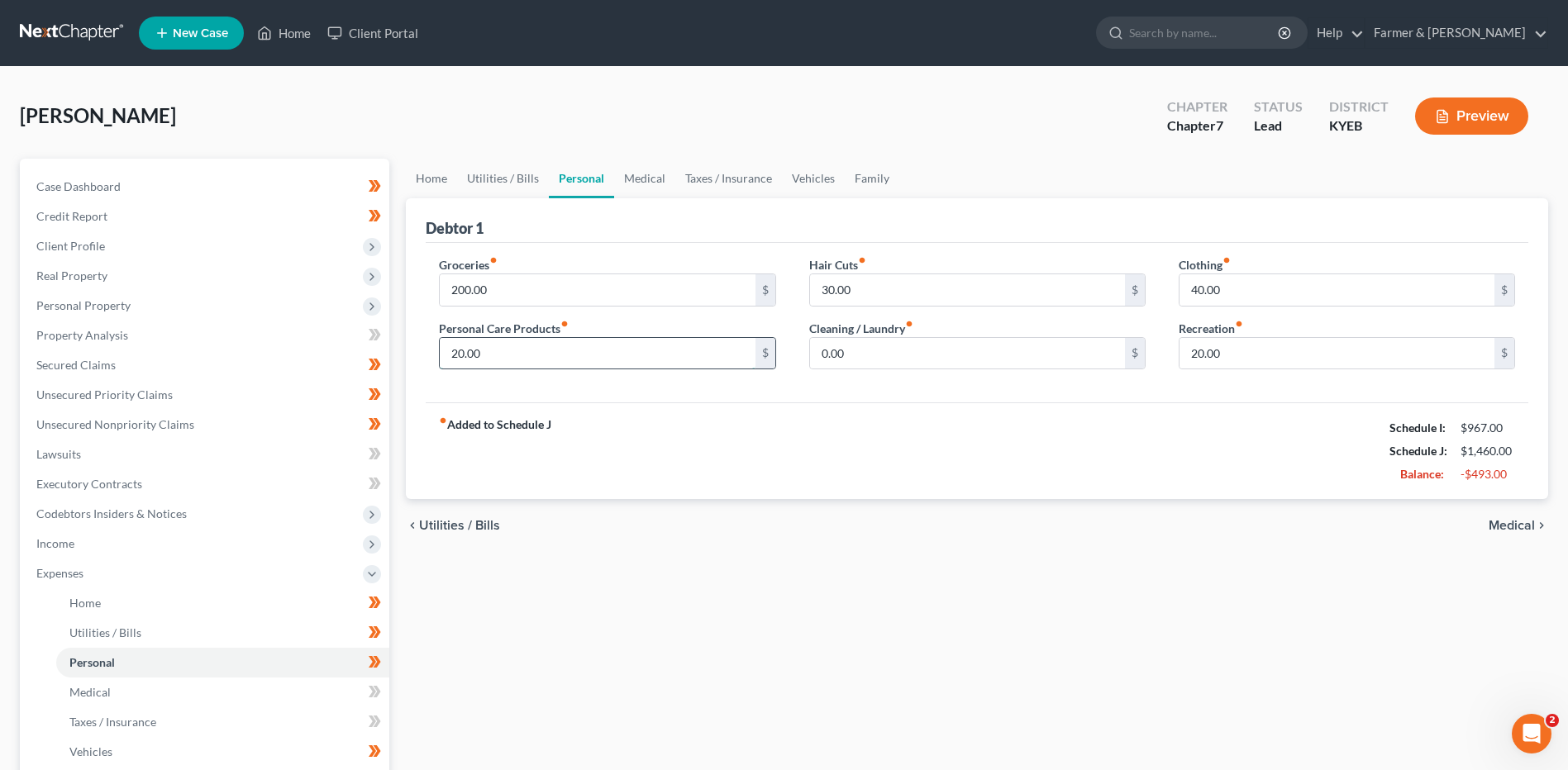
click at [502, 363] on input "20.00" at bounding box center [597, 353] width 315 height 31
type input "10.00"
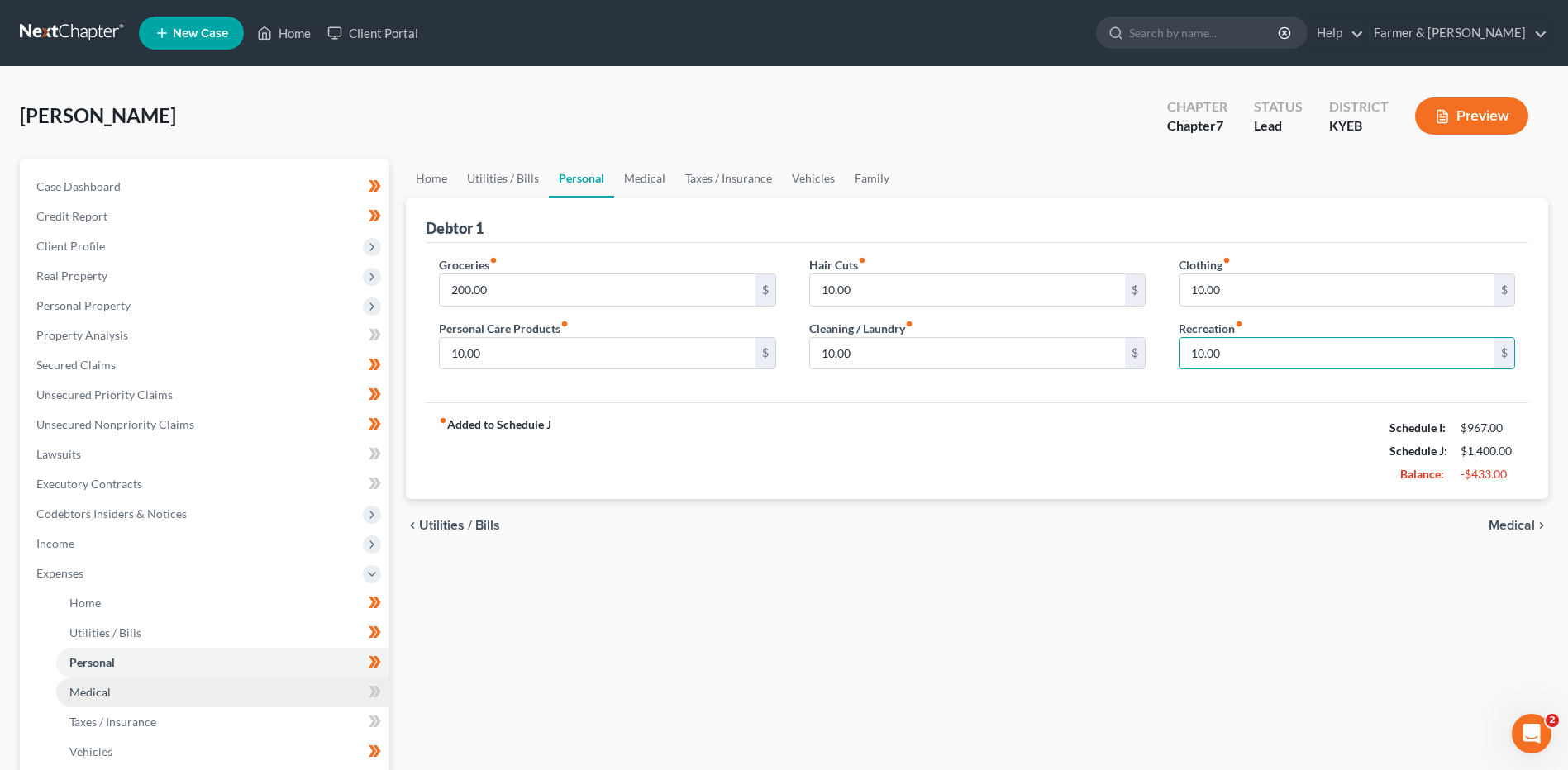
type input "10.00"
click at [137, 689] on link "Medical" at bounding box center [223, 692] width 333 height 29
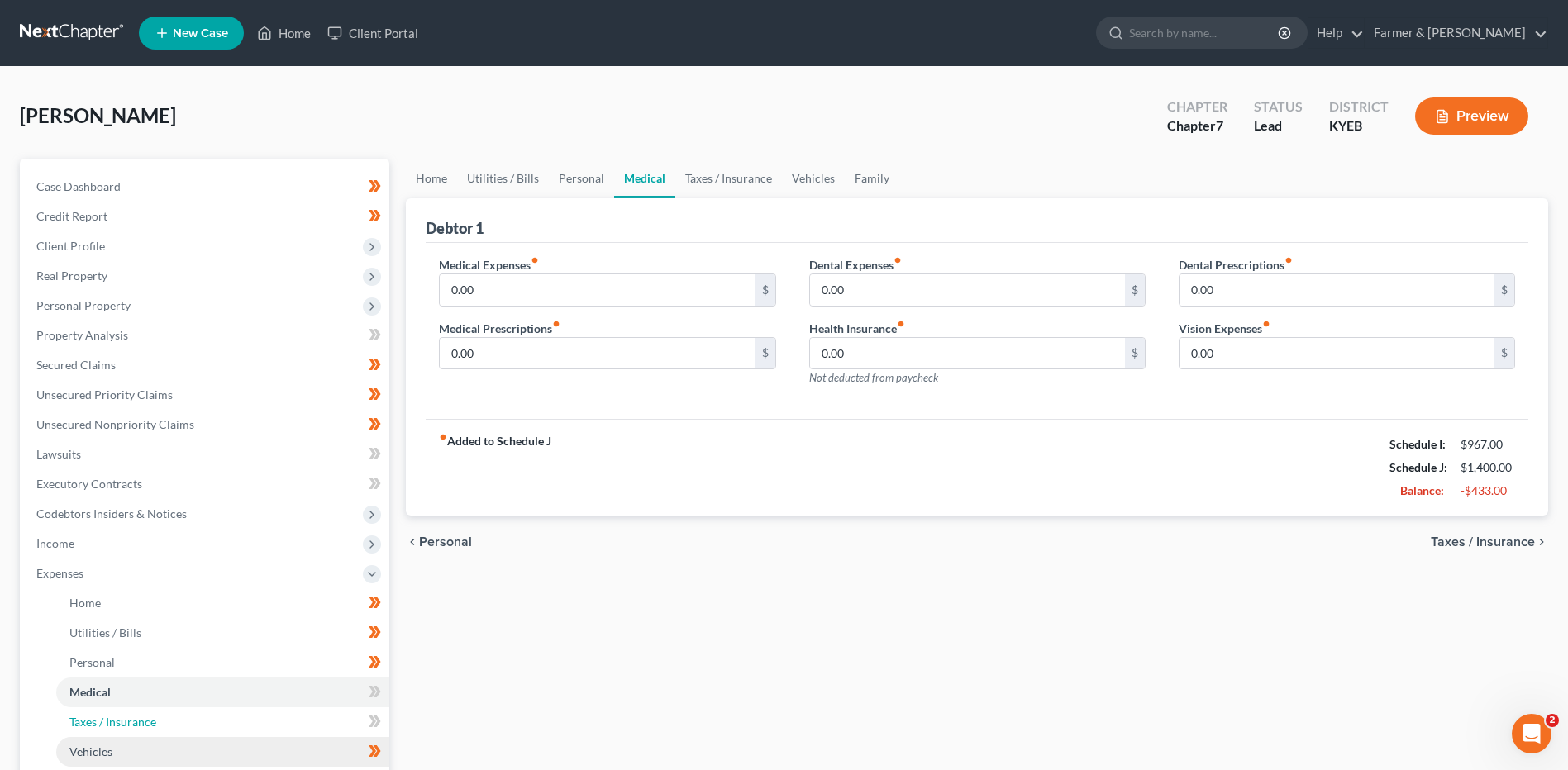
drag, startPoint x: 129, startPoint y: 715, endPoint x: 113, endPoint y: 752, distance: 40.3
click at [129, 715] on span "Taxes / Insurance" at bounding box center [113, 721] width 87 height 14
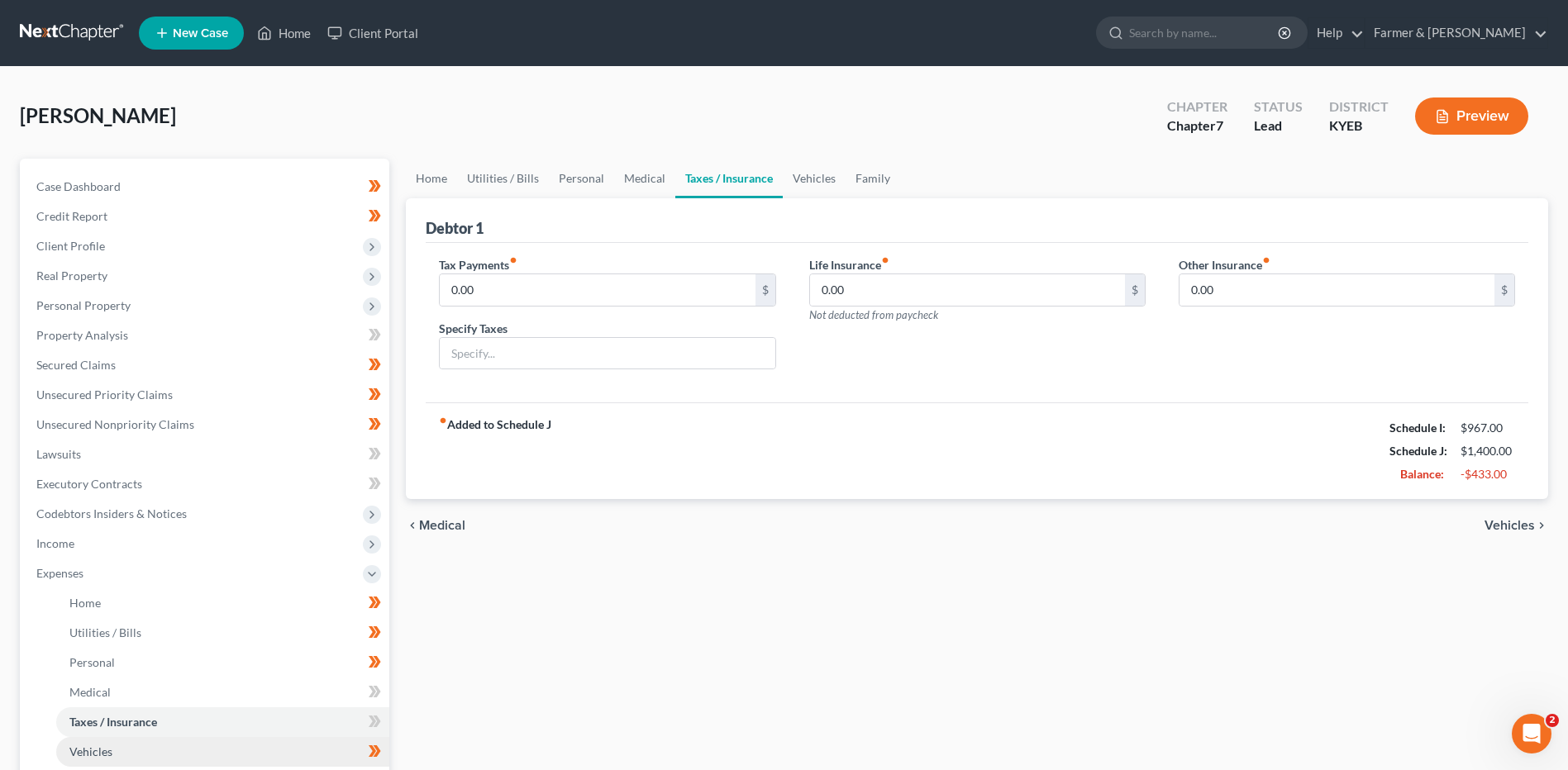
click at [113, 752] on link "Vehicles" at bounding box center [223, 752] width 333 height 29
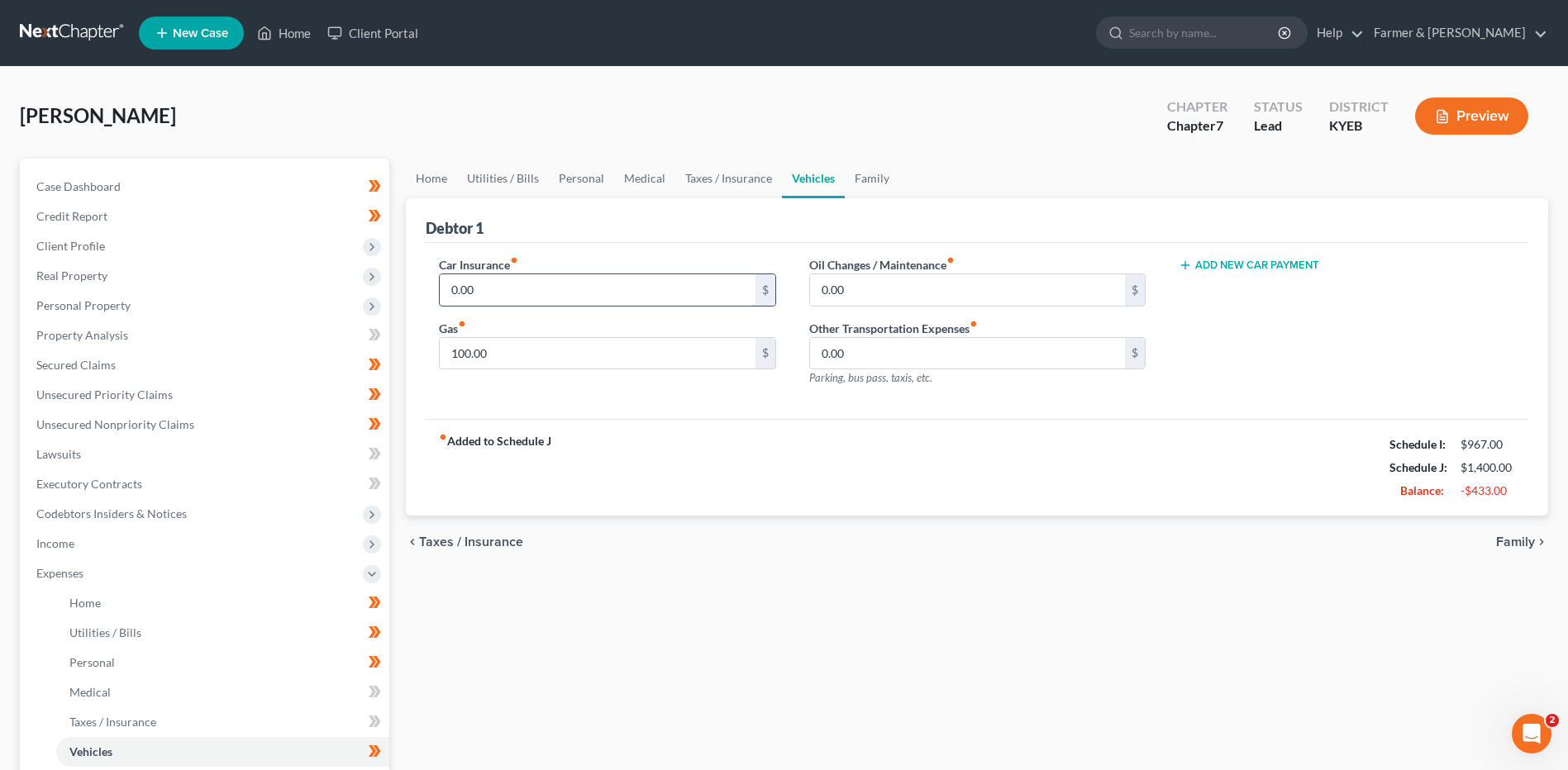
click at [523, 289] on input "0.00" at bounding box center [597, 289] width 315 height 31
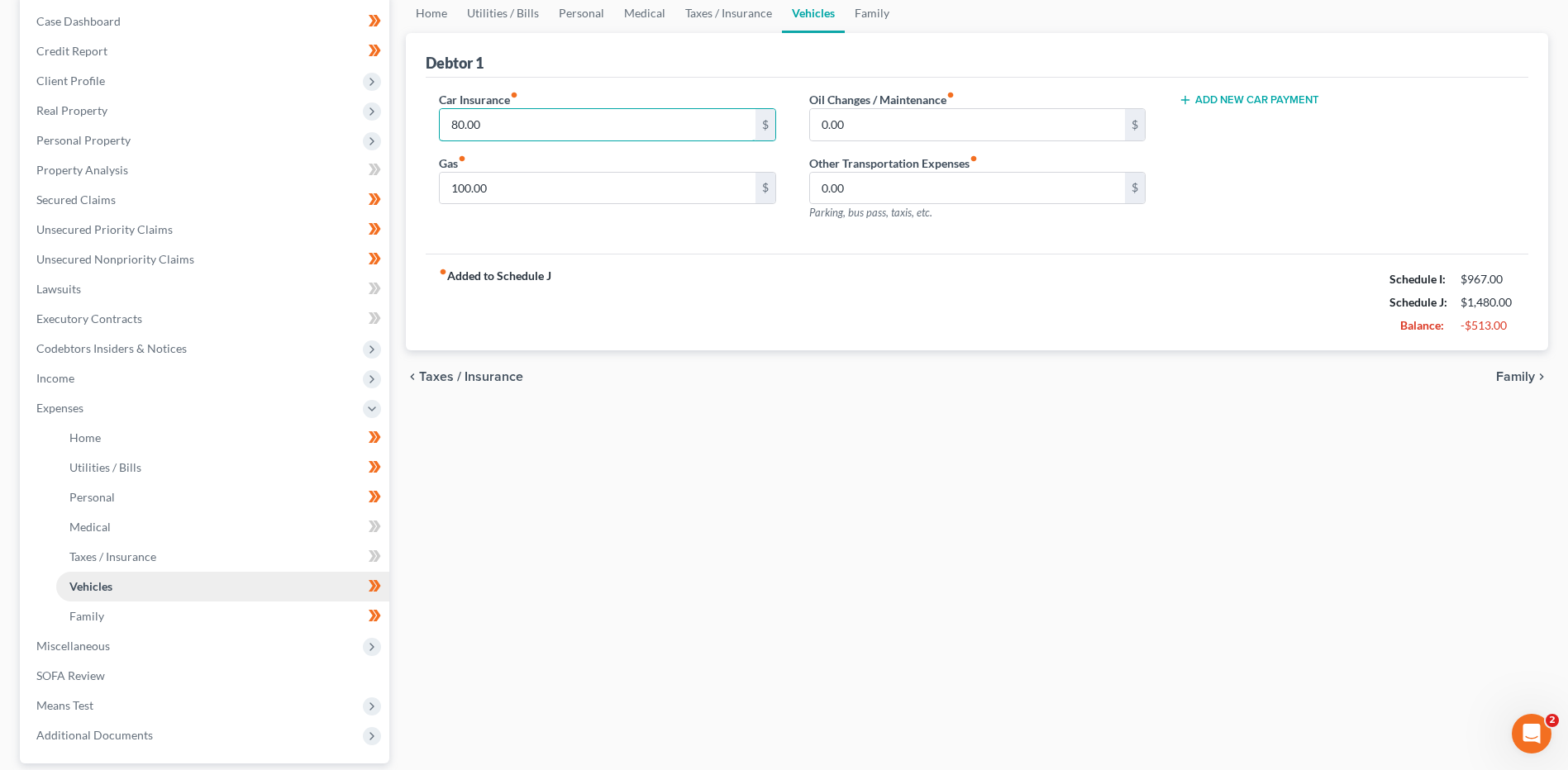
type input "80.00"
click at [96, 617] on span "Family" at bounding box center [87, 615] width 34 height 14
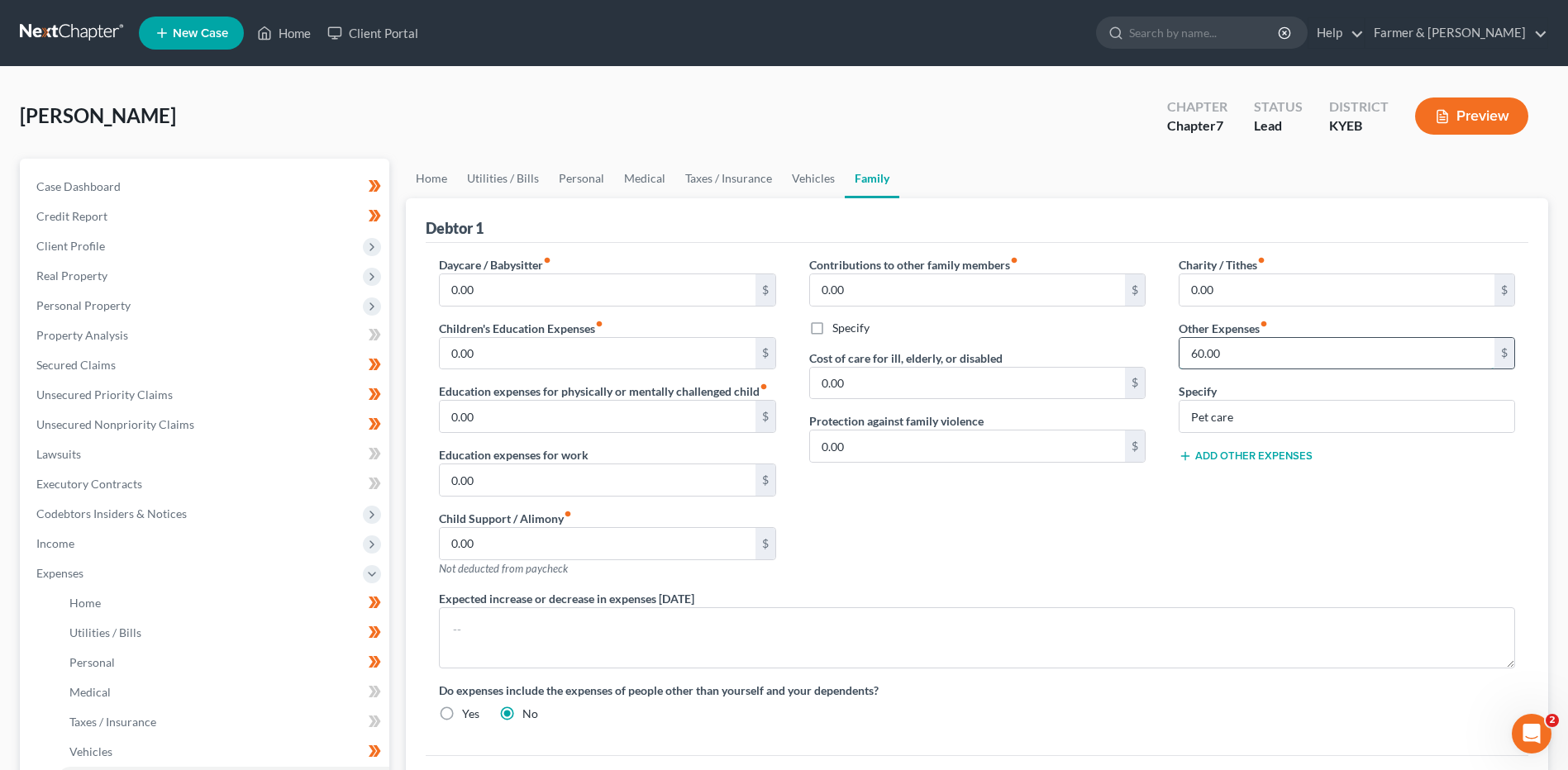
click at [1240, 350] on input "60.00" at bounding box center [1337, 353] width 315 height 31
drag, startPoint x: 108, startPoint y: 310, endPoint x: 111, endPoint y: 321, distance: 11.4
click at [108, 310] on span "Personal Property" at bounding box center [83, 305] width 94 height 14
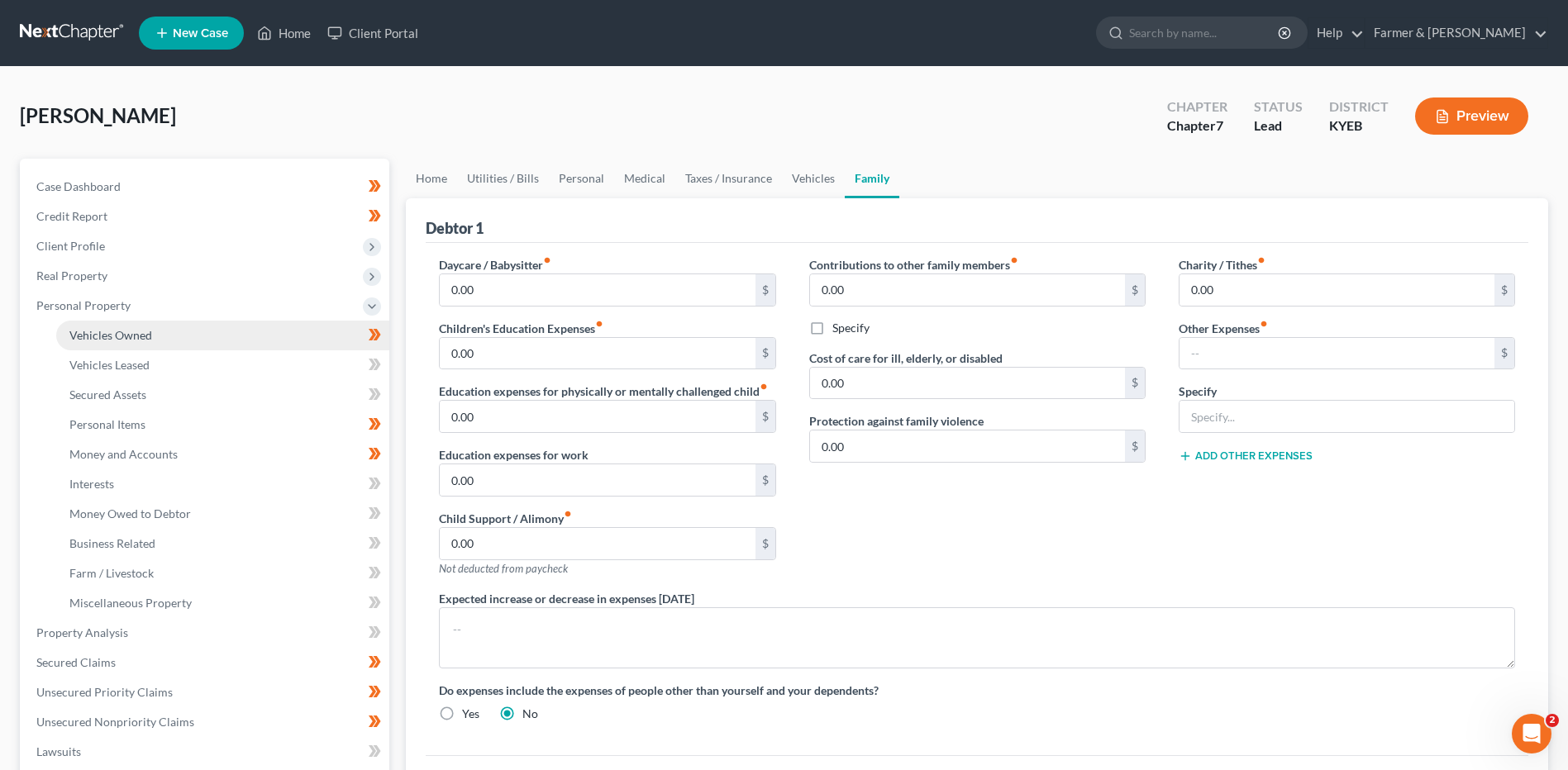
click at [116, 339] on span "Vehicles Owned" at bounding box center [111, 335] width 82 height 14
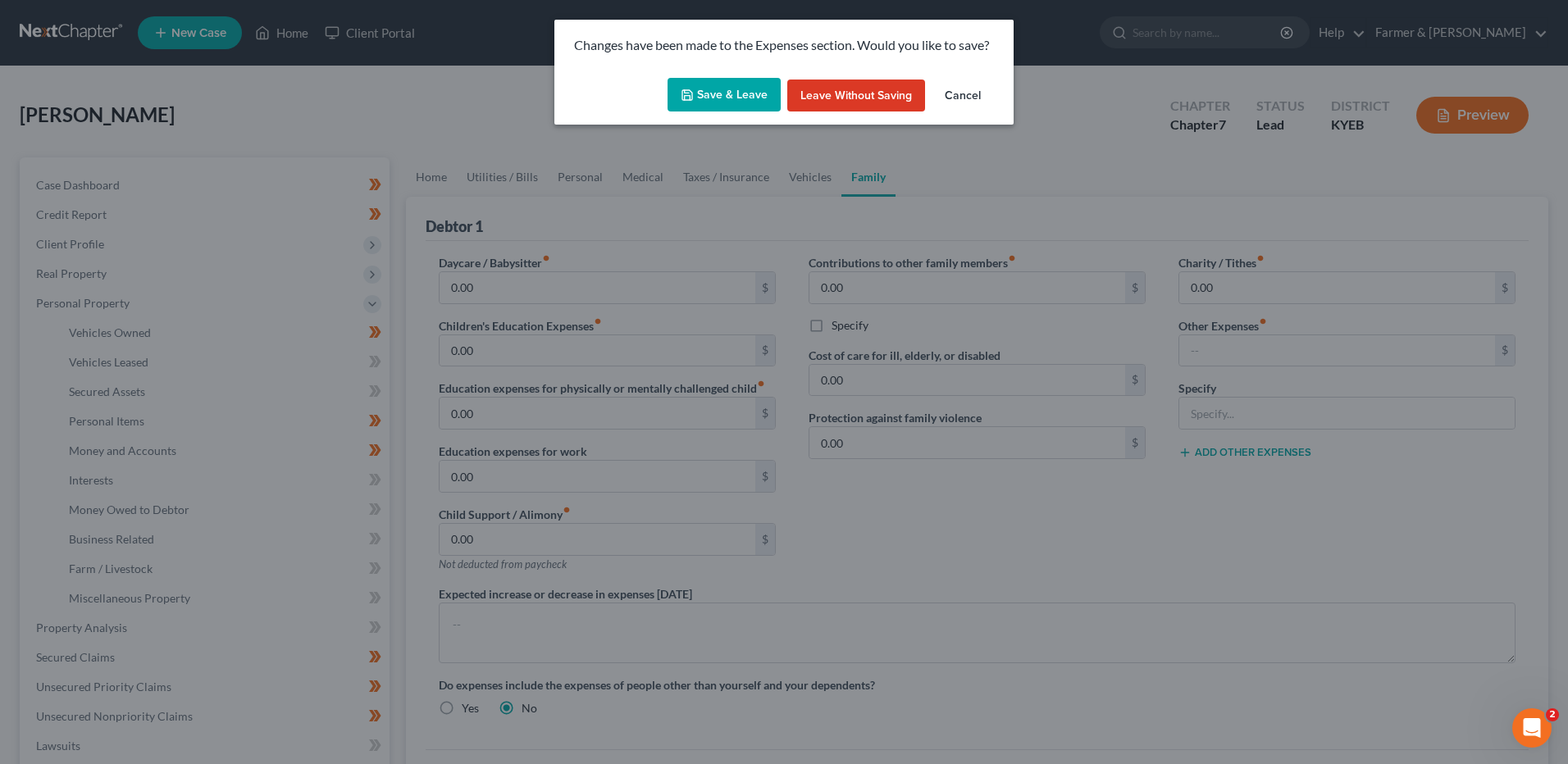
click at [727, 85] on button "Save & Leave" at bounding box center [724, 94] width 113 height 34
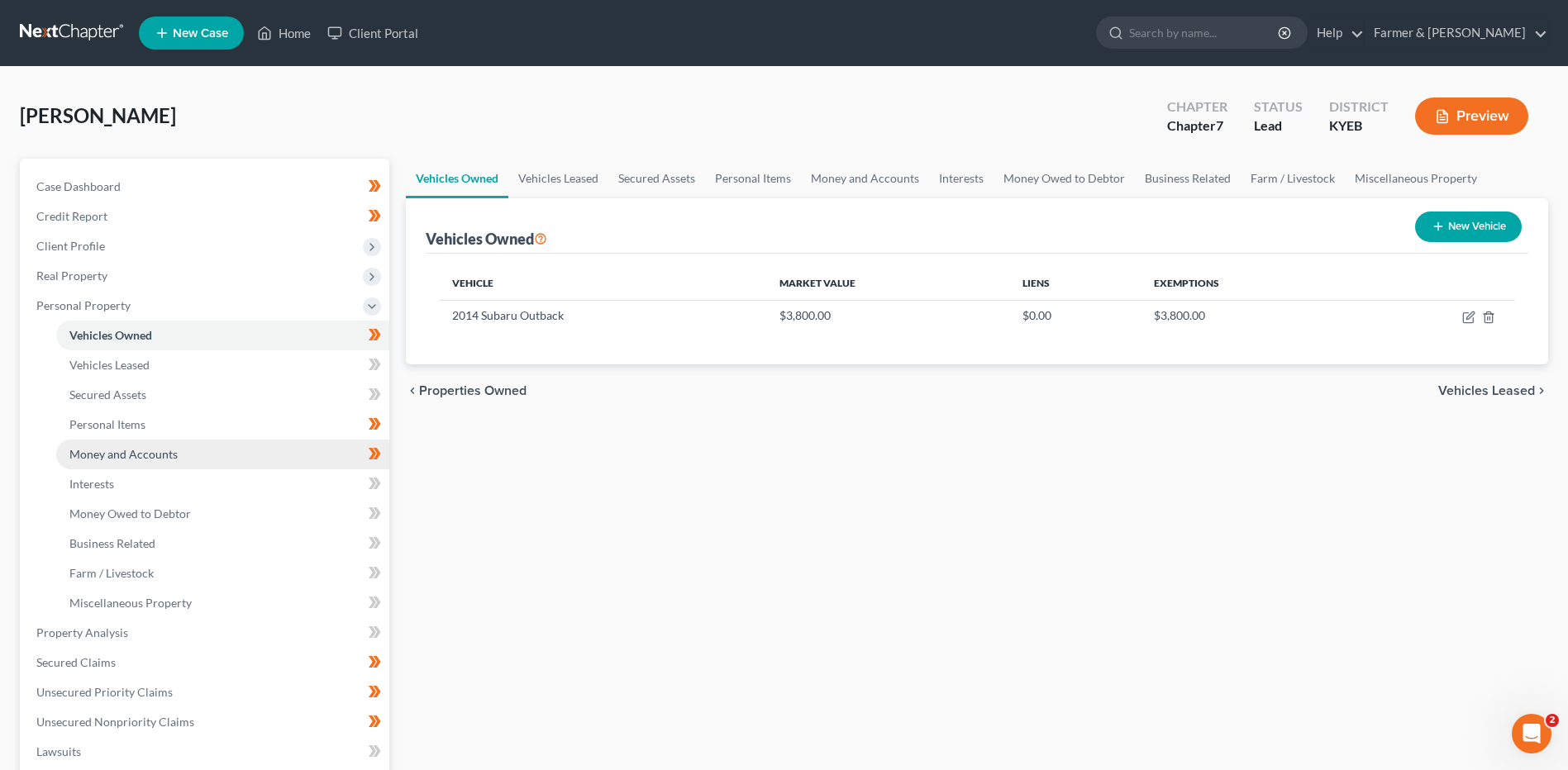
drag, startPoint x: 143, startPoint y: 450, endPoint x: 373, endPoint y: 460, distance: 230.2
click at [143, 450] on span "Money and Accounts" at bounding box center [124, 454] width 108 height 14
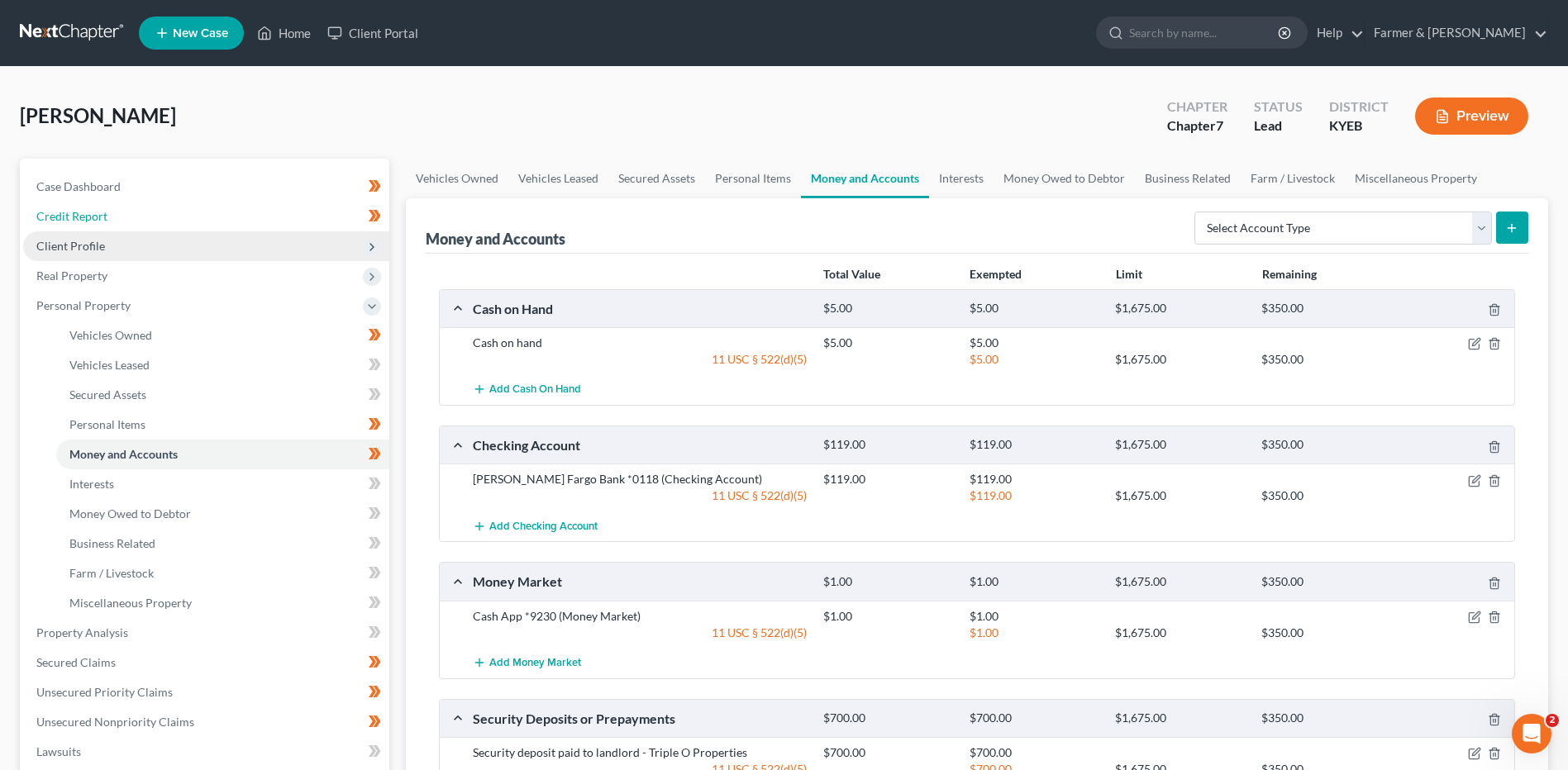
click at [124, 228] on link "Credit Report" at bounding box center [206, 216] width 366 height 29
click at [121, 244] on span "Client Profile" at bounding box center [206, 245] width 366 height 29
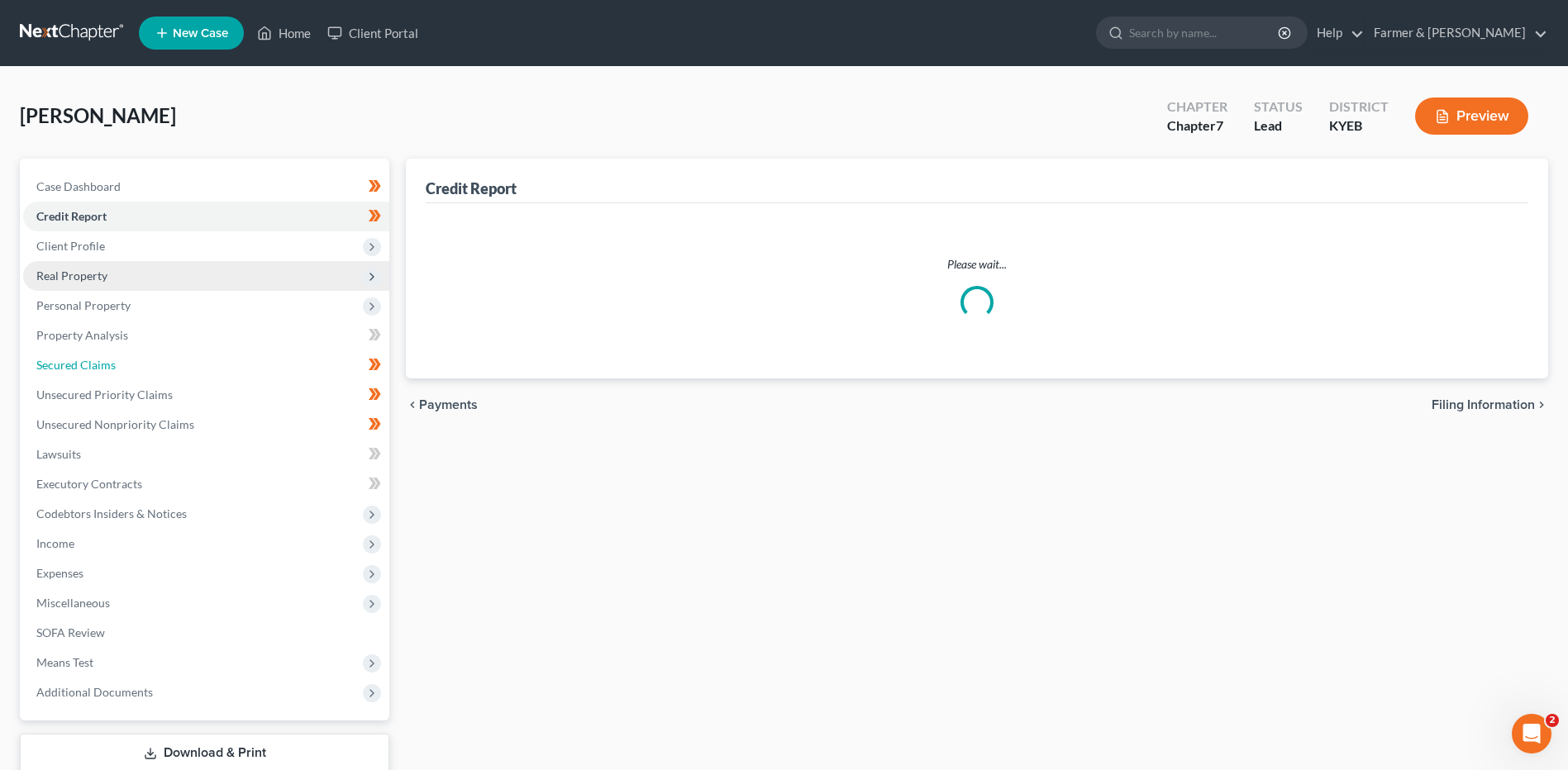
click at [156, 362] on link "Secured Claims" at bounding box center [206, 365] width 366 height 29
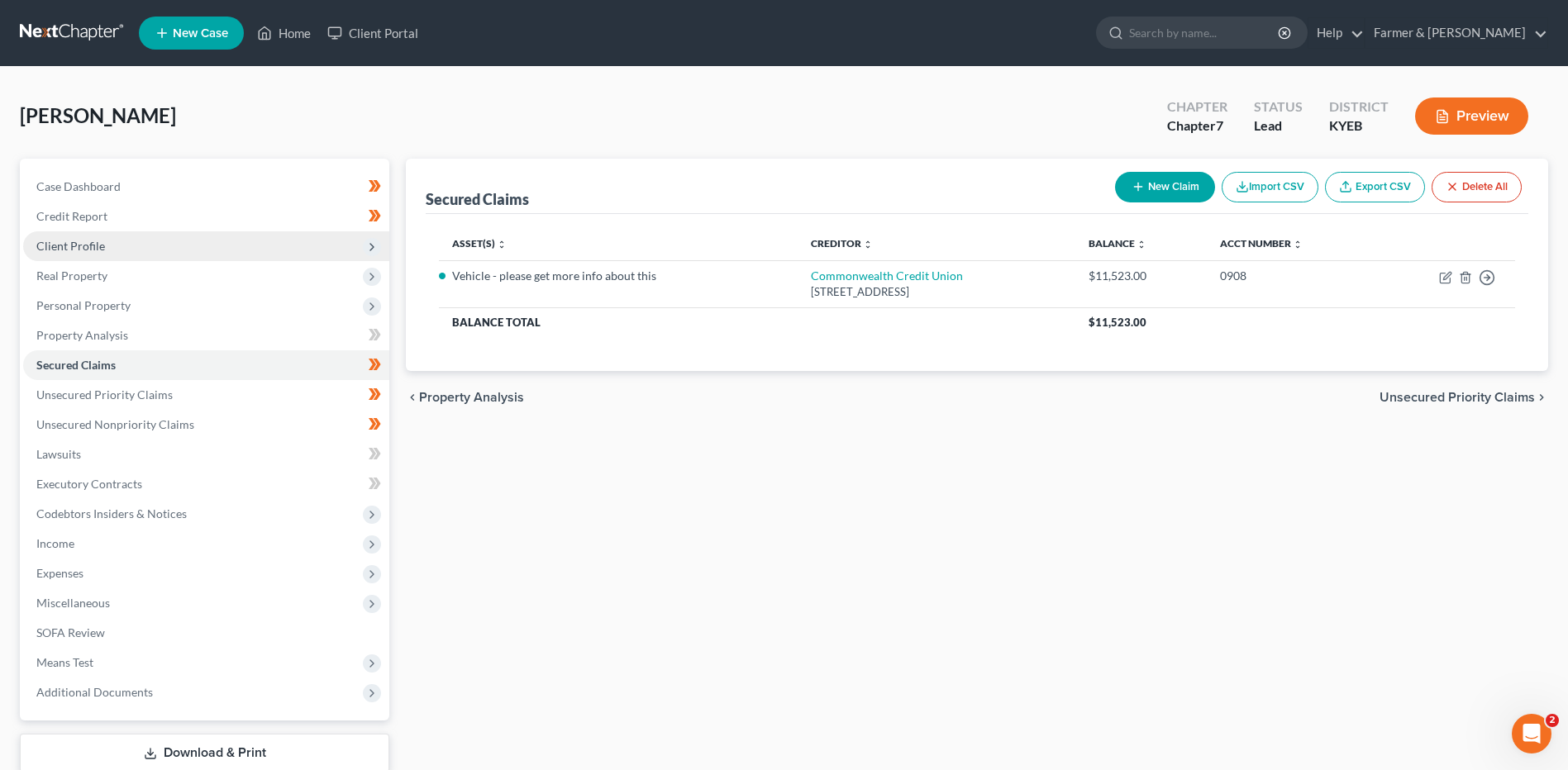
click at [135, 243] on span "Client Profile" at bounding box center [206, 245] width 366 height 29
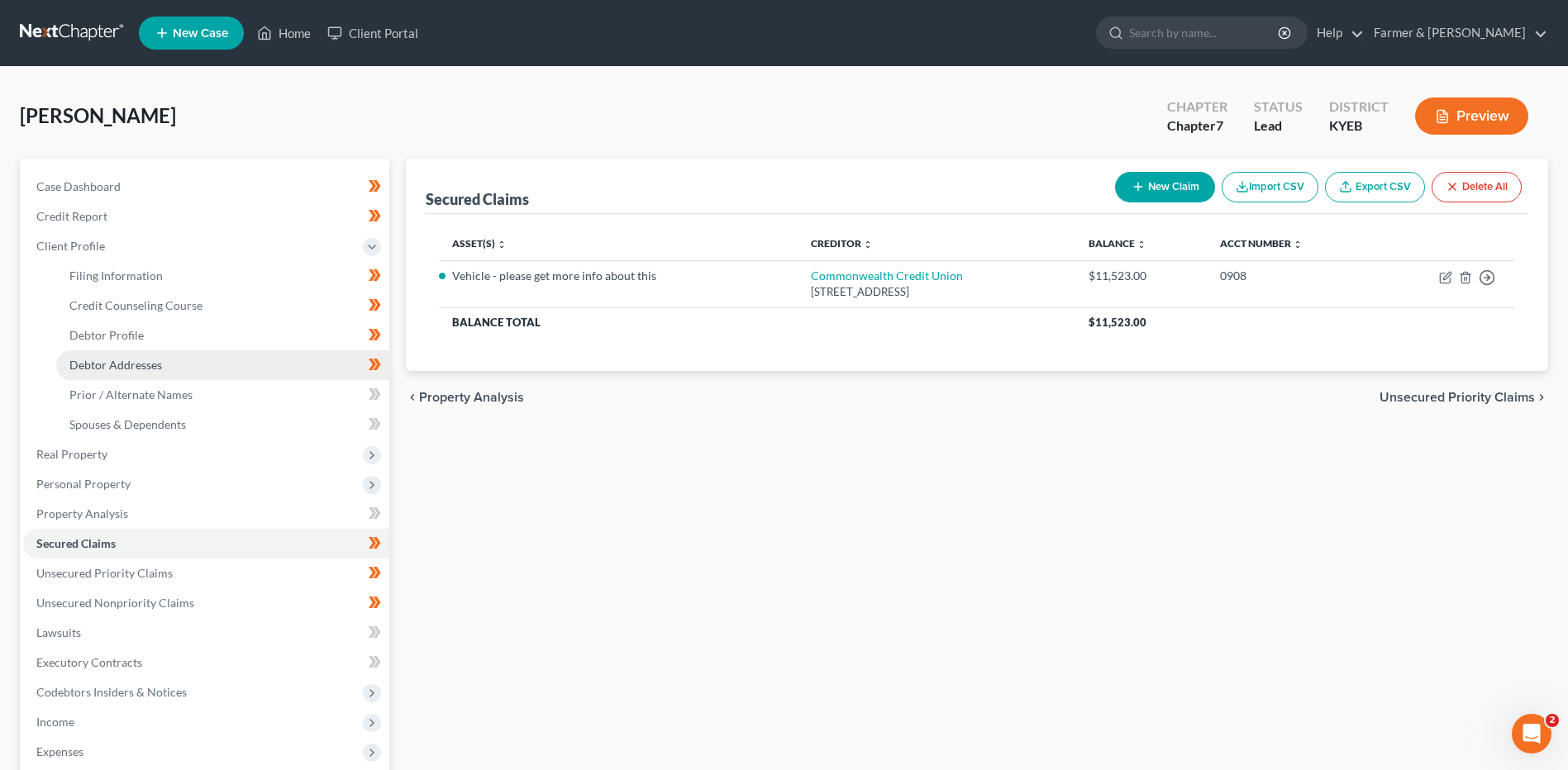
click at [161, 365] on span "Debtor Addresses" at bounding box center [116, 365] width 92 height 14
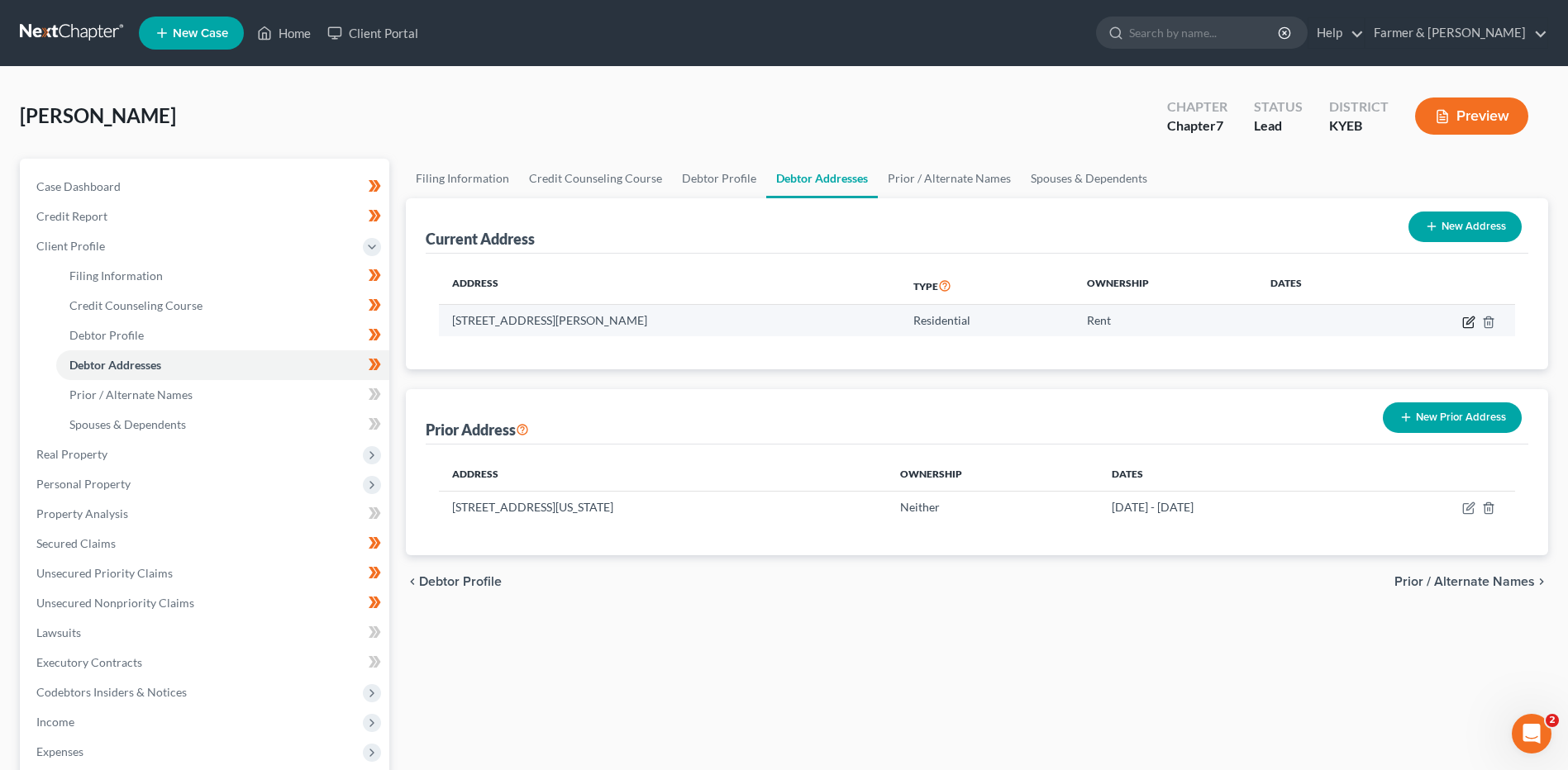
click at [1468, 318] on icon "button" at bounding box center [1469, 322] width 13 height 13
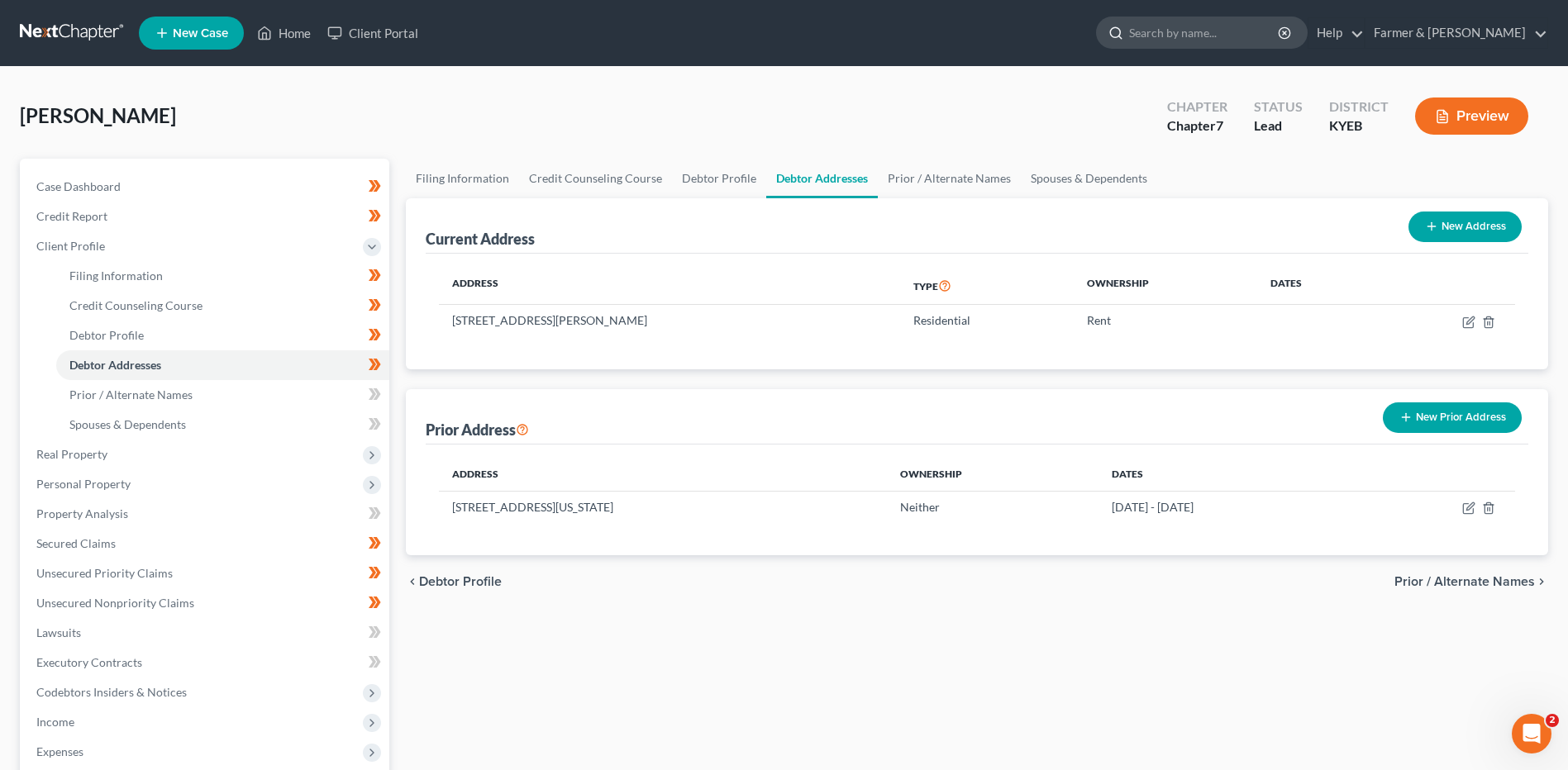
select select "18"
select select "0"
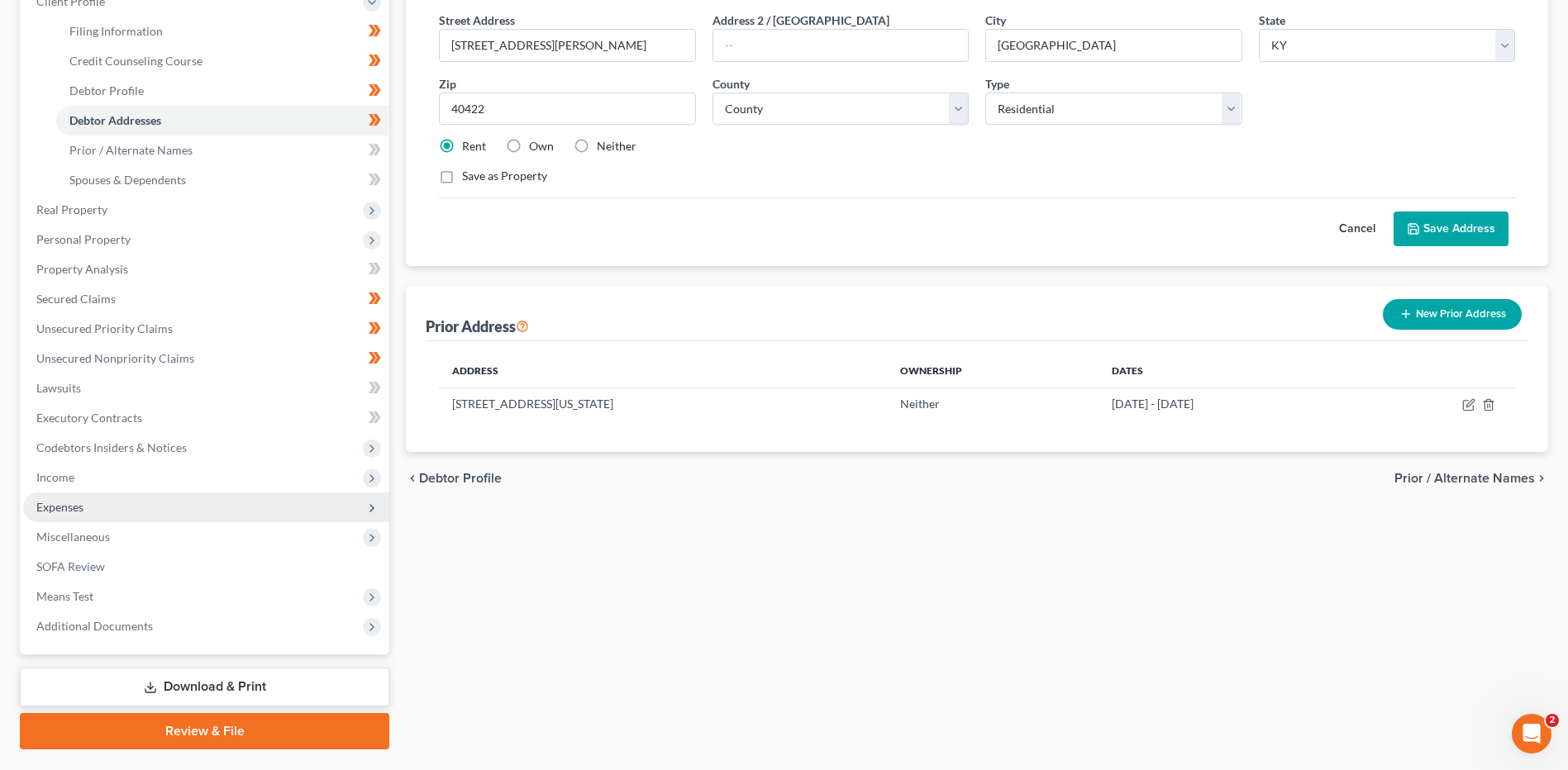
scroll to position [248, 0]
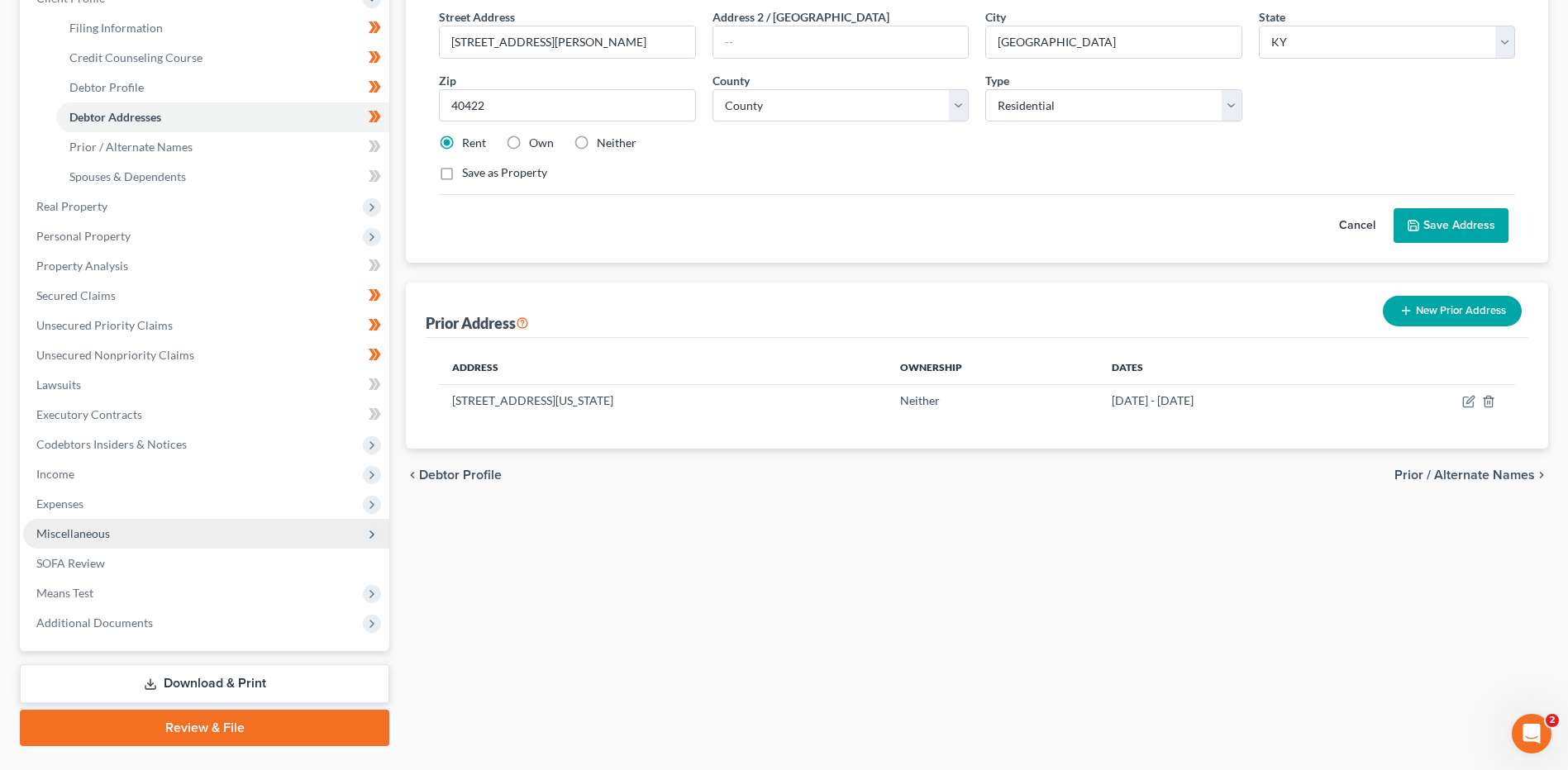
click at [121, 535] on span "Miscellaneous" at bounding box center [206, 533] width 366 height 29
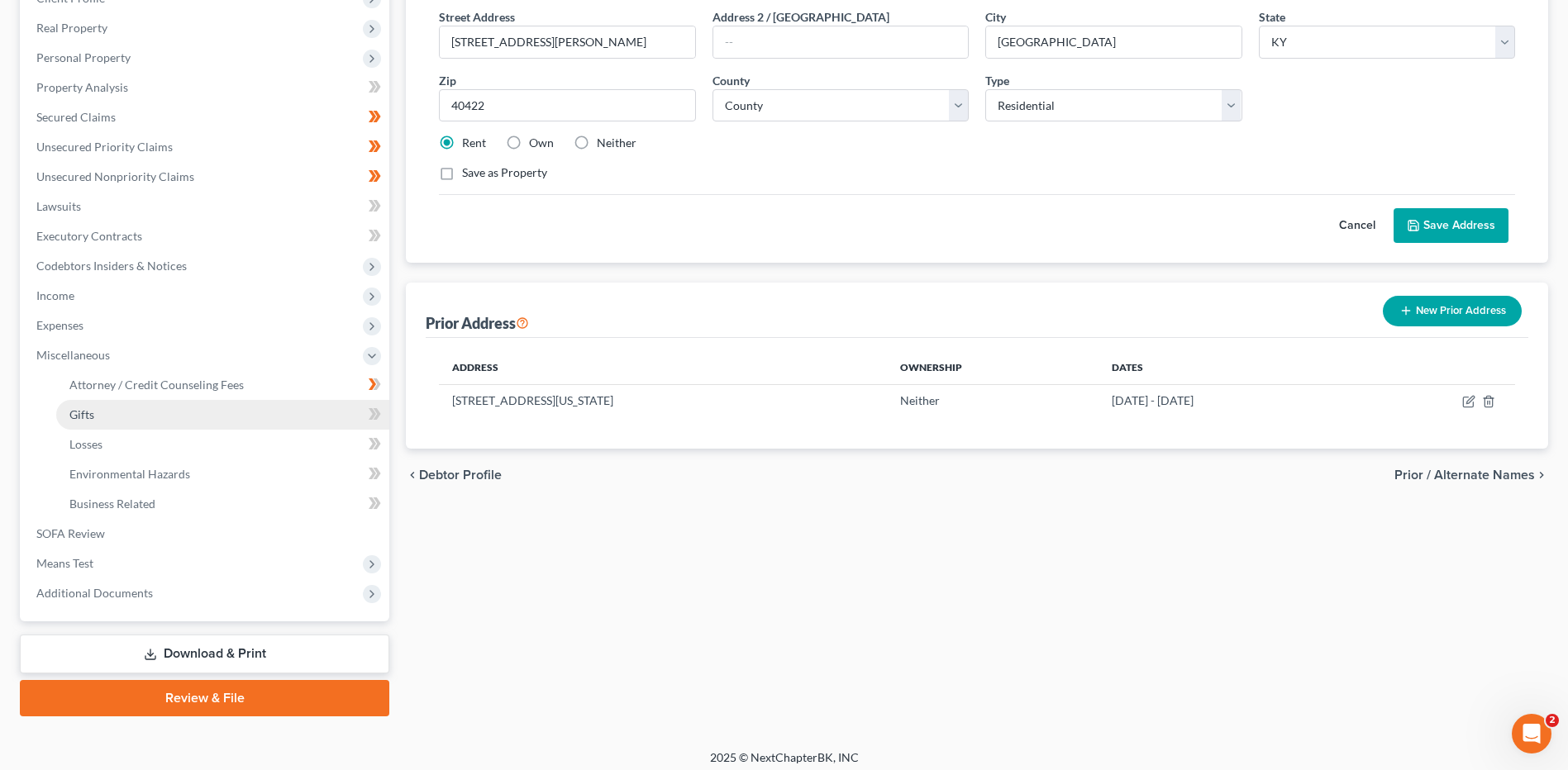
click at [136, 417] on link "Gifts" at bounding box center [223, 414] width 333 height 29
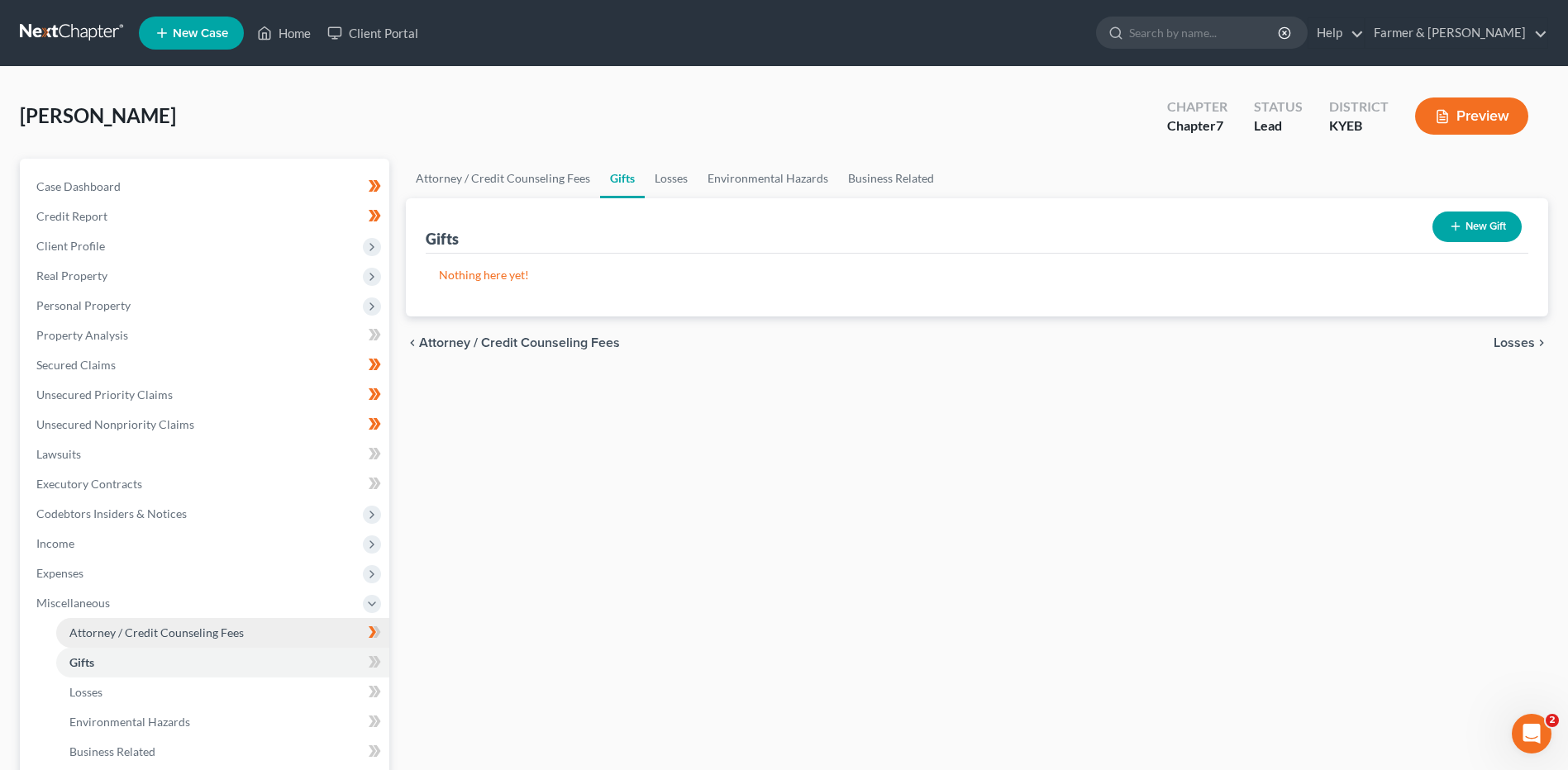
click at [150, 632] on span "Attorney / Credit Counseling Fees" at bounding box center [156, 632] width 174 height 14
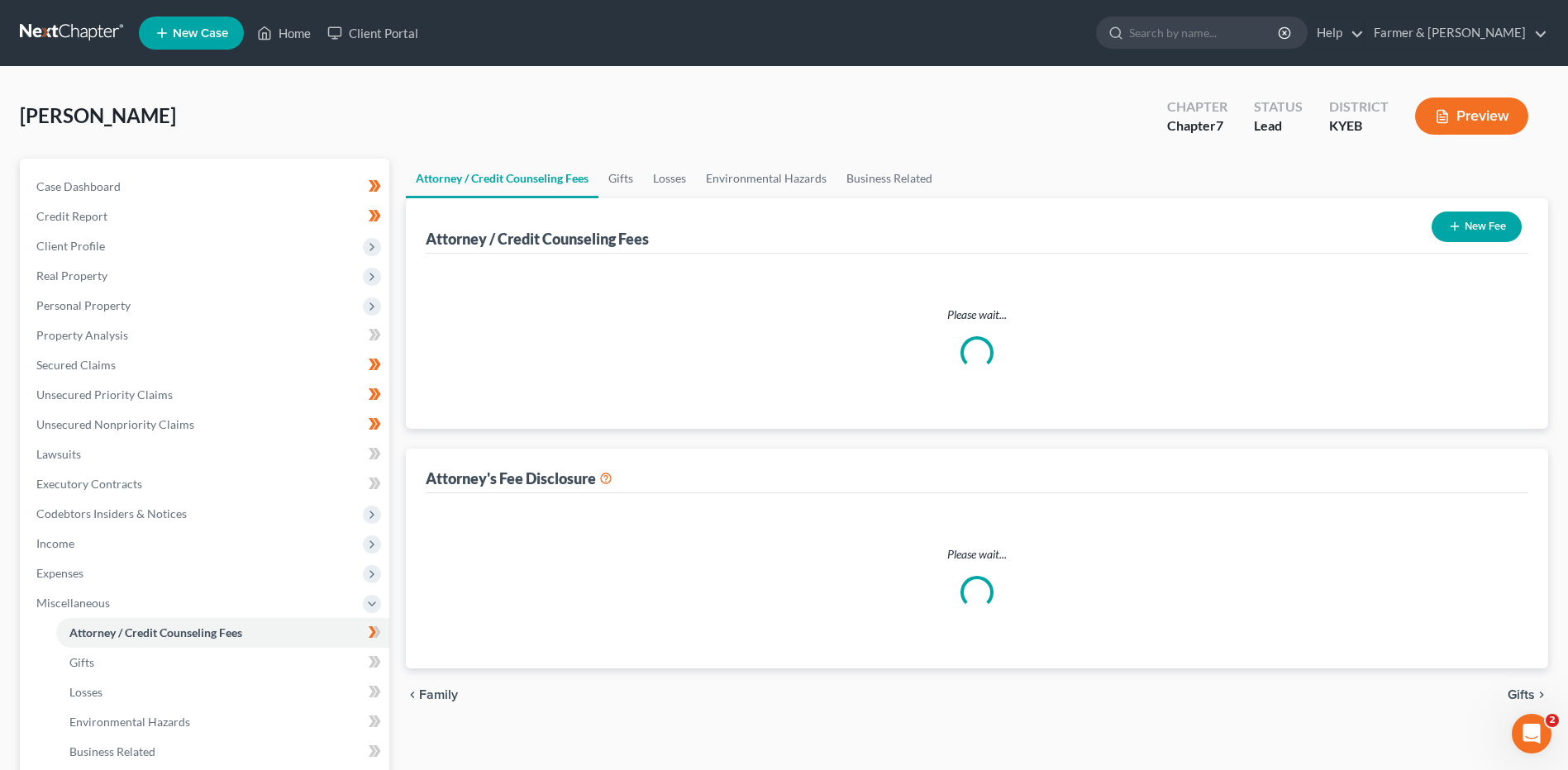
select select "0"
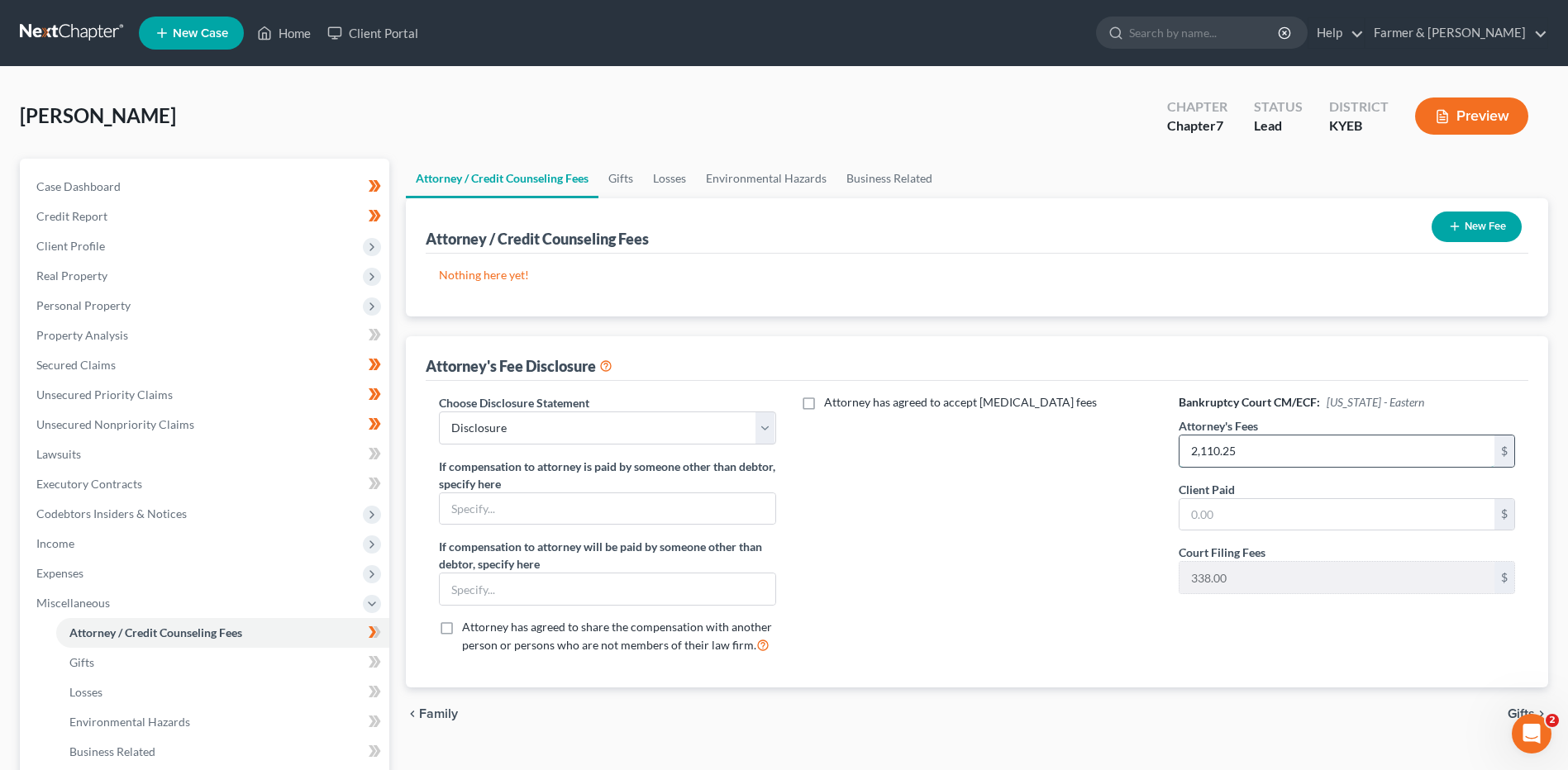
drag, startPoint x: 1265, startPoint y: 451, endPoint x: 1280, endPoint y: 454, distance: 15.3
click at [1265, 451] on input "2,110.25" at bounding box center [1337, 451] width 315 height 31
type input "1,722.25"
click at [1479, 219] on button "New Fee" at bounding box center [1476, 227] width 90 height 30
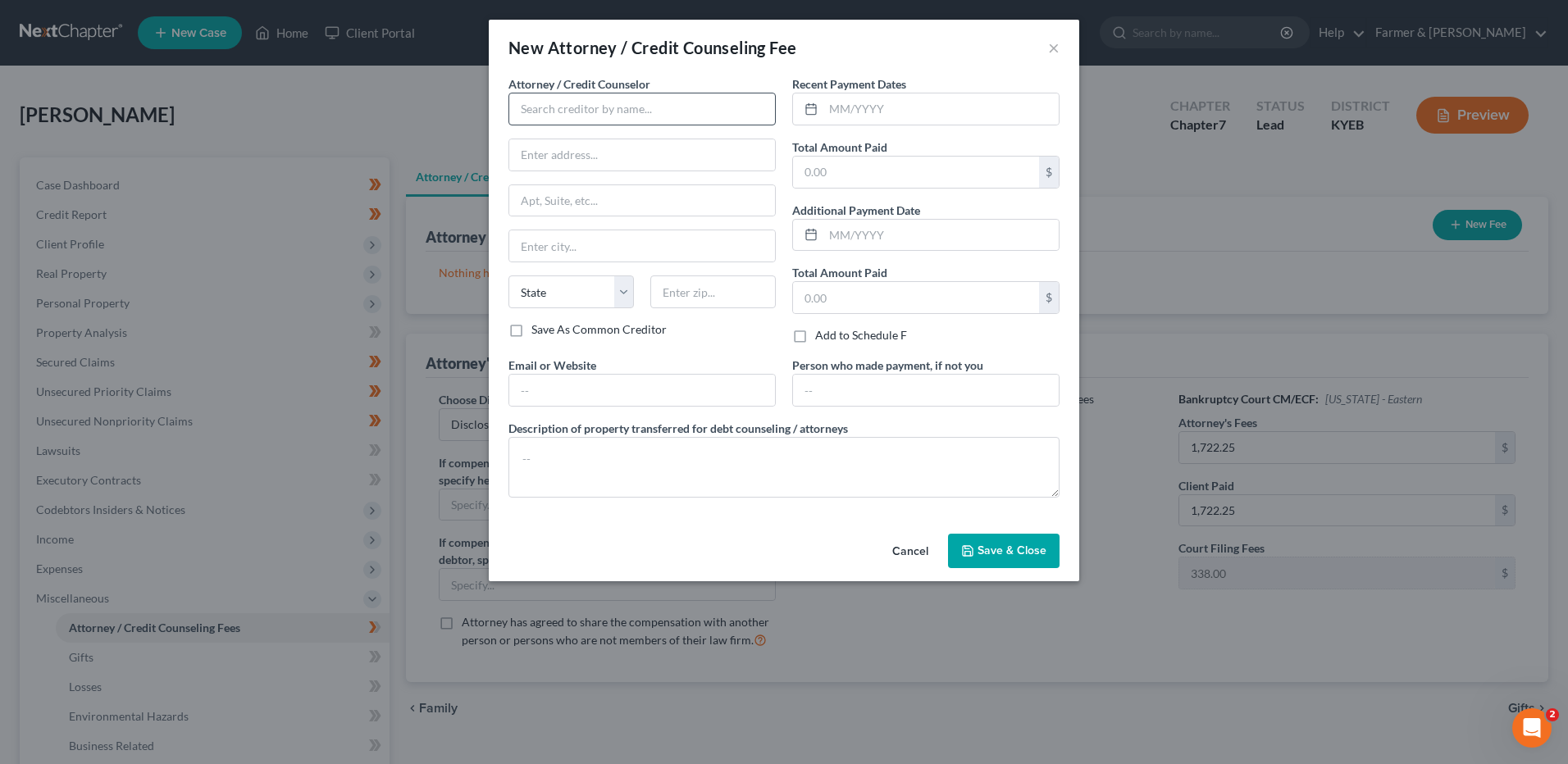
drag, startPoint x: 573, startPoint y: 126, endPoint x: 582, endPoint y: 115, distance: 14.2
click at [575, 123] on div "Attorney / Credit Counselor * State AL AK AR AZ CA CO CT DE DC FL GA GU HI ID I…" at bounding box center [642, 198] width 267 height 246
click at [582, 115] on input "text" at bounding box center [642, 108] width 267 height 33
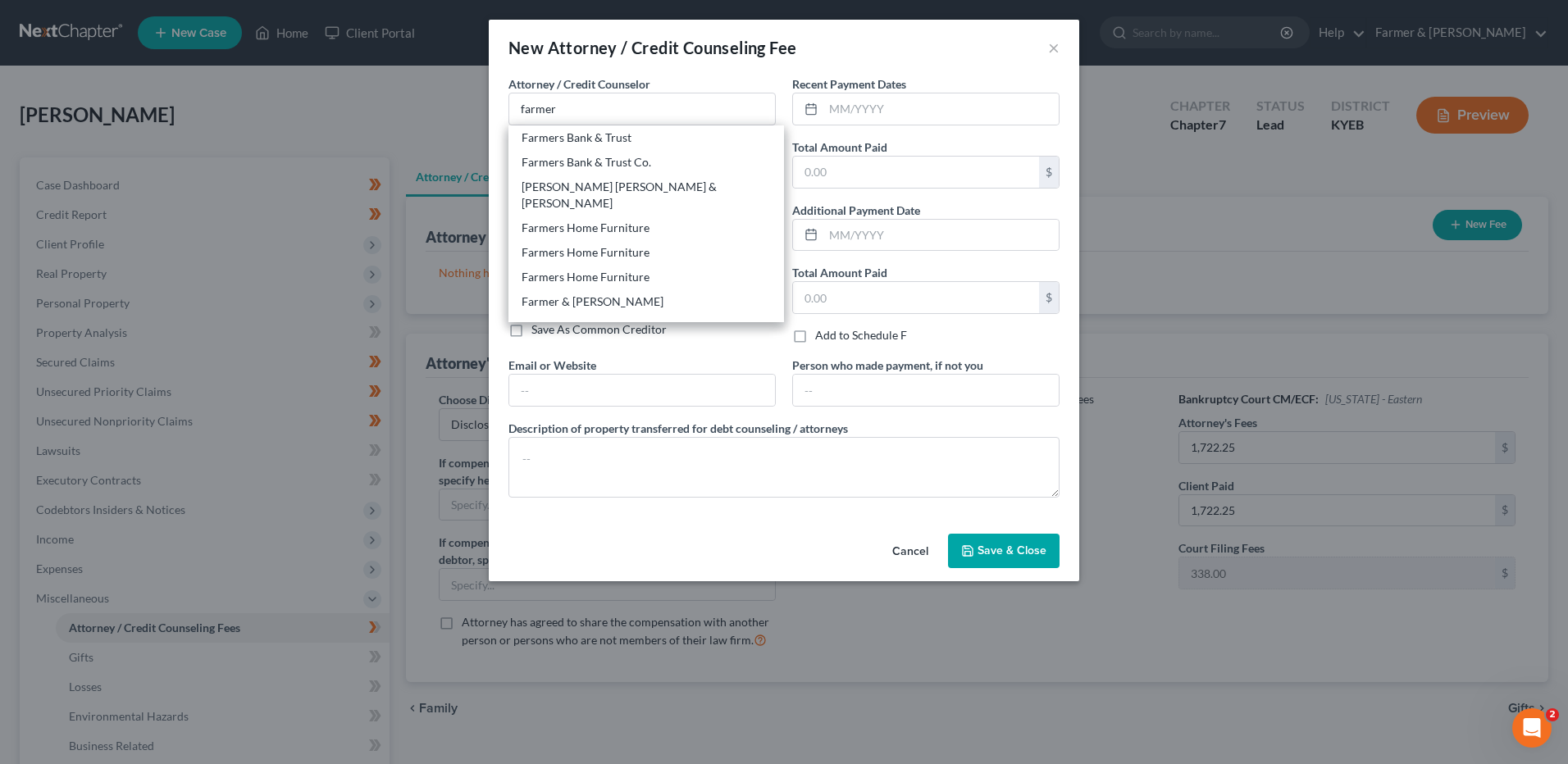
click at [578, 294] on div "Farmer & [PERSON_NAME]" at bounding box center [646, 302] width 250 height 17
type input "Farmer & [PERSON_NAME]"
type input "4975 Alben Barkley Dr #1"
type input "Paducah"
select select "18"
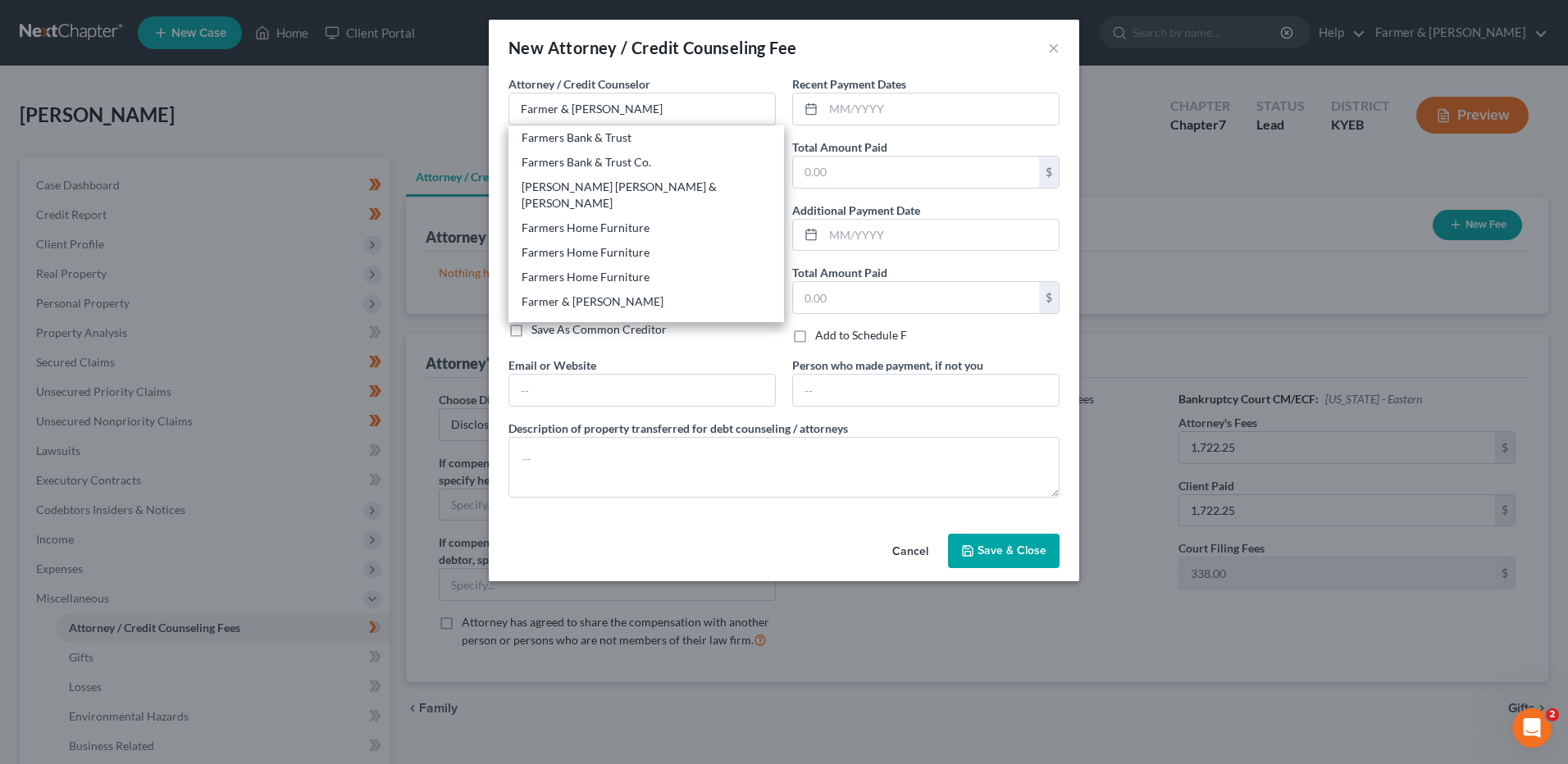
type input "42001"
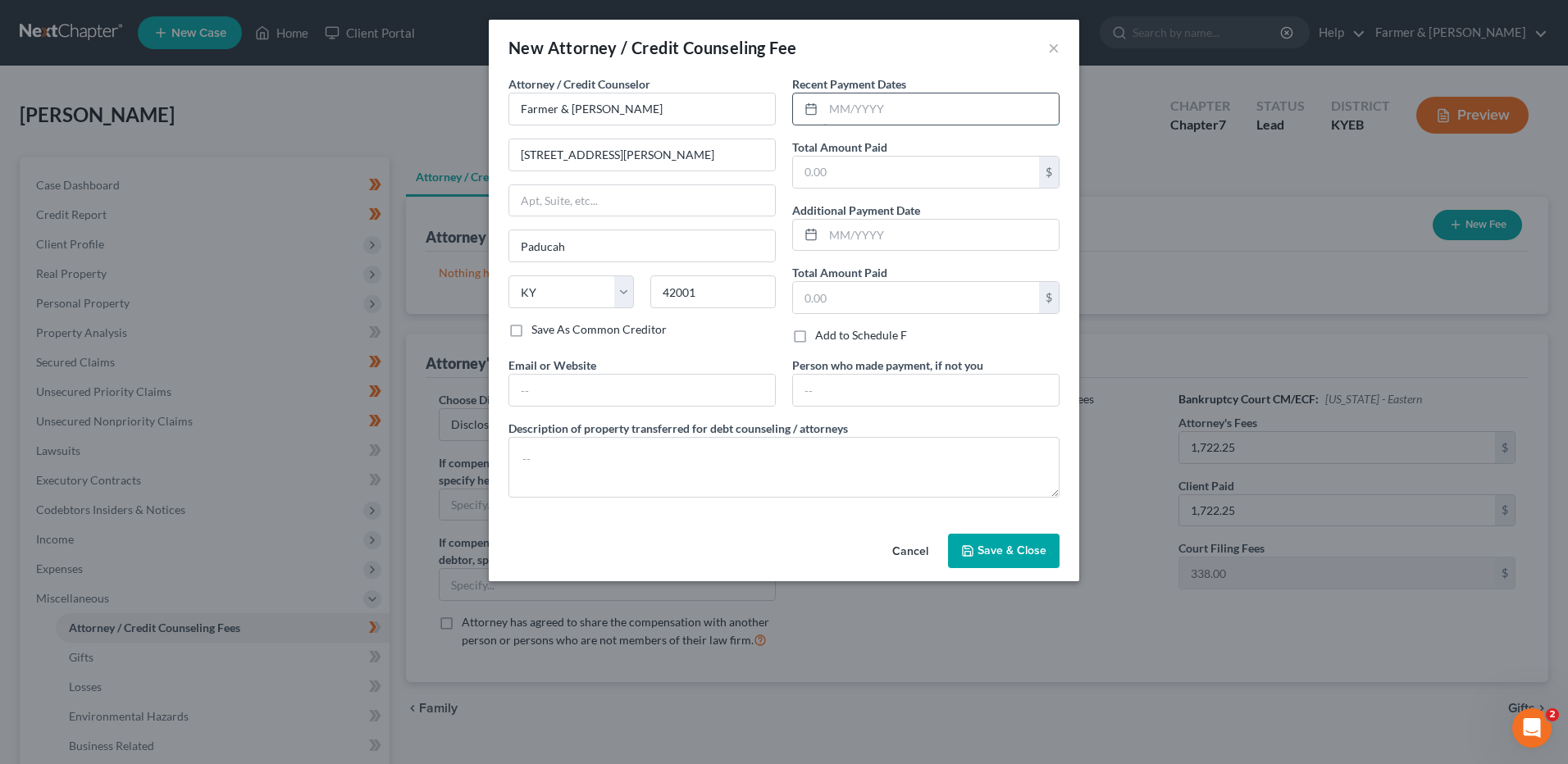
drag, startPoint x: 897, startPoint y: 104, endPoint x: 912, endPoint y: 107, distance: 15.3
click at [905, 107] on input "text" at bounding box center [941, 108] width 235 height 31
type input "10/2025"
click at [809, 181] on input "text" at bounding box center [916, 172] width 246 height 31
type input "230.61"
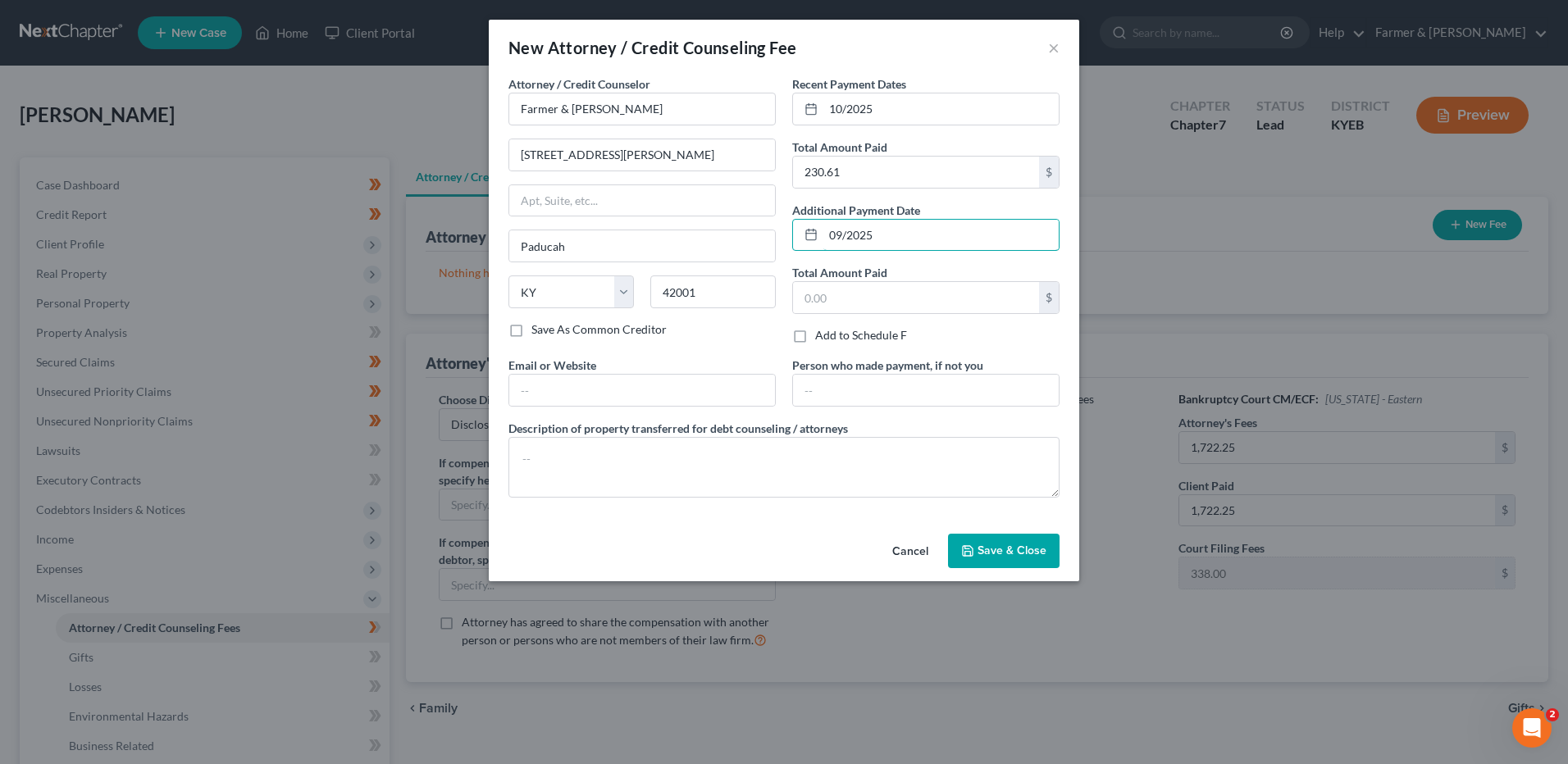
type input "09/2025"
click at [915, 279] on div "Total Amount Paid $" at bounding box center [926, 289] width 267 height 50
click at [910, 282] on div "Total Amount Paid $" at bounding box center [926, 289] width 267 height 50
click at [930, 293] on input "text" at bounding box center [916, 297] width 246 height 31
type input "206.13"
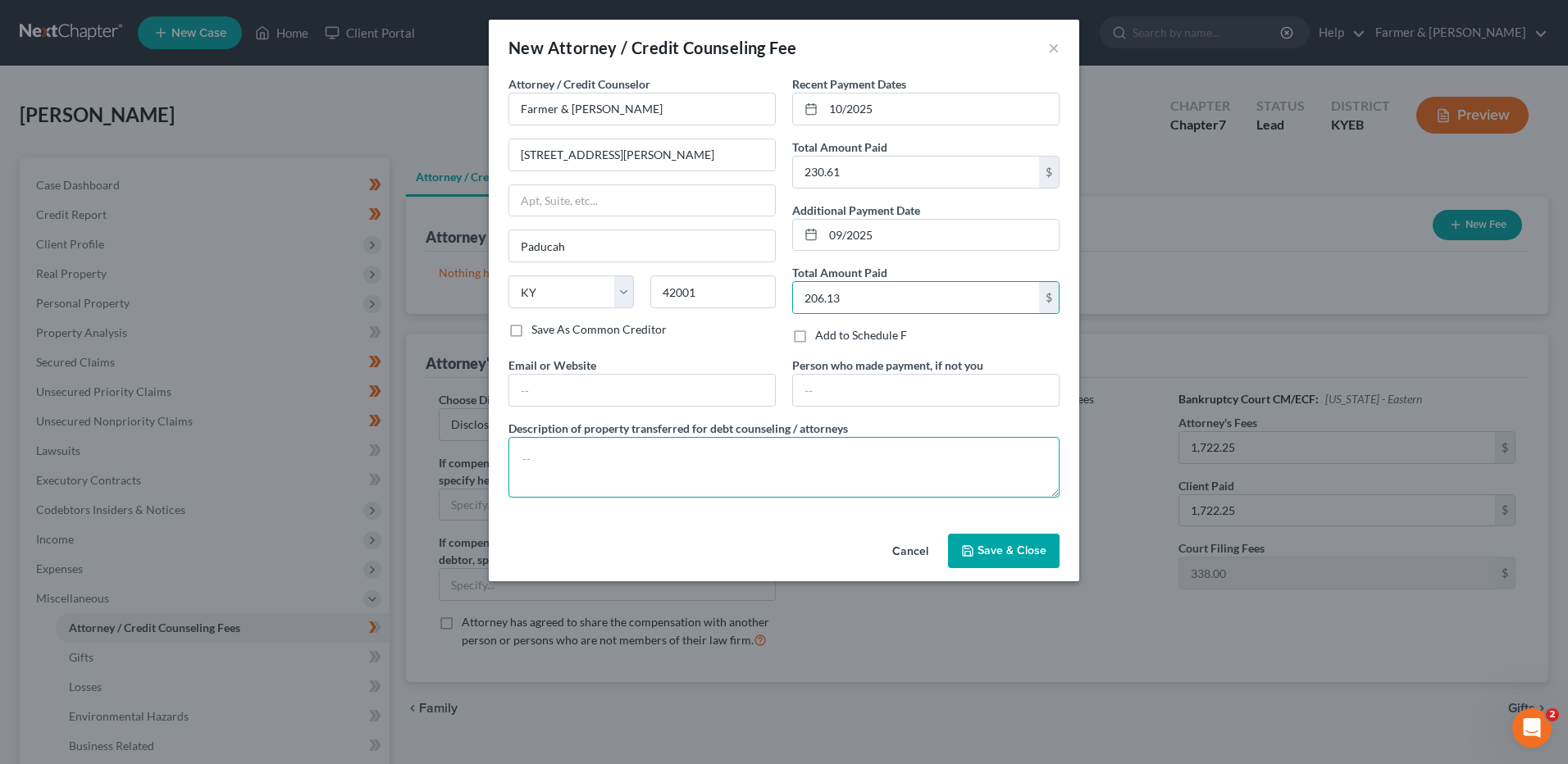
click at [792, 467] on textarea at bounding box center [784, 467] width 552 height 61
paste textarea "2,110.25"
type textarea "Total paid was 2,110.25. That included the filing fee of $338, credit counselin…"
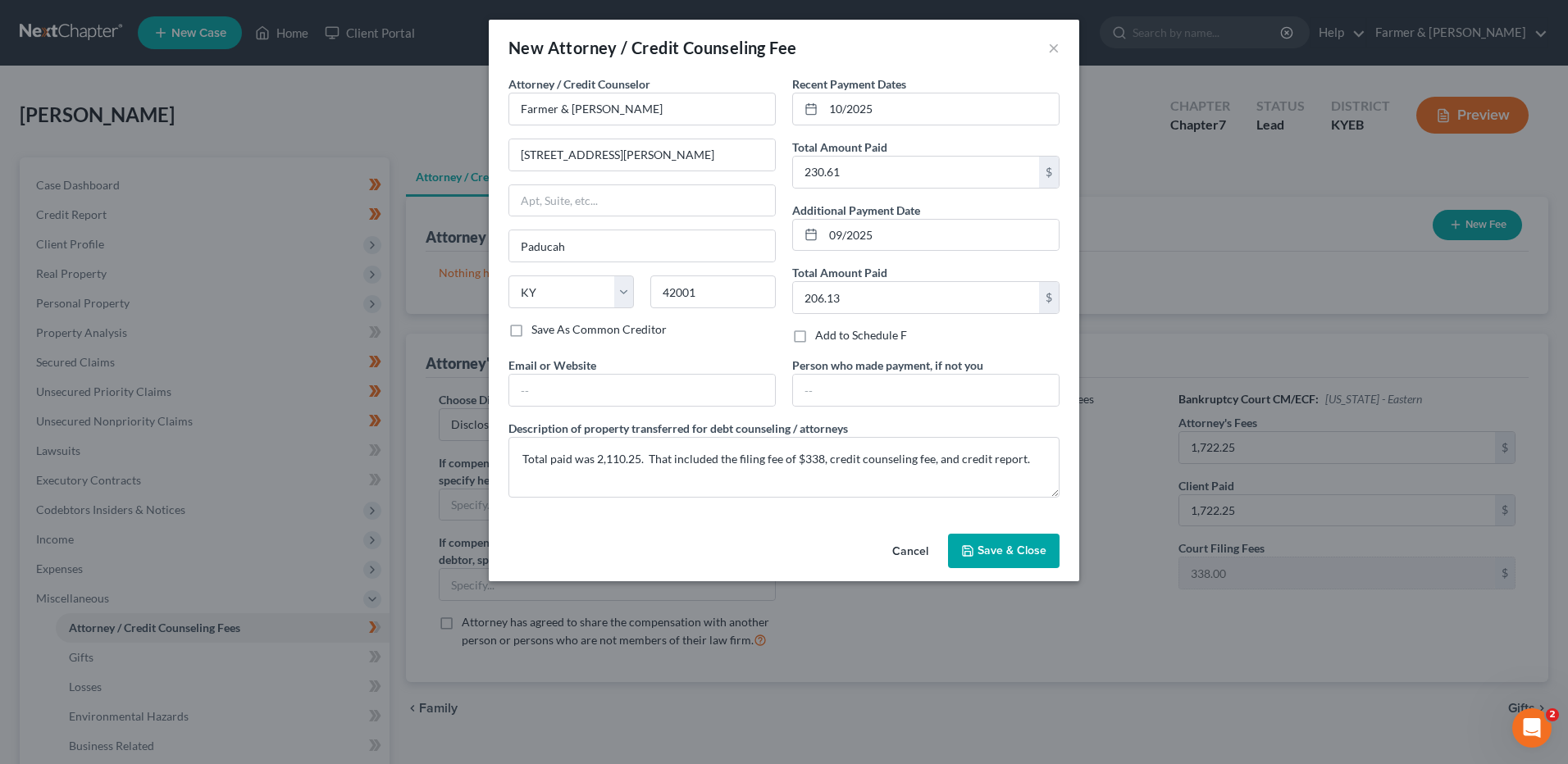
click at [977, 545] on button "Save & Close" at bounding box center [1004, 550] width 112 height 34
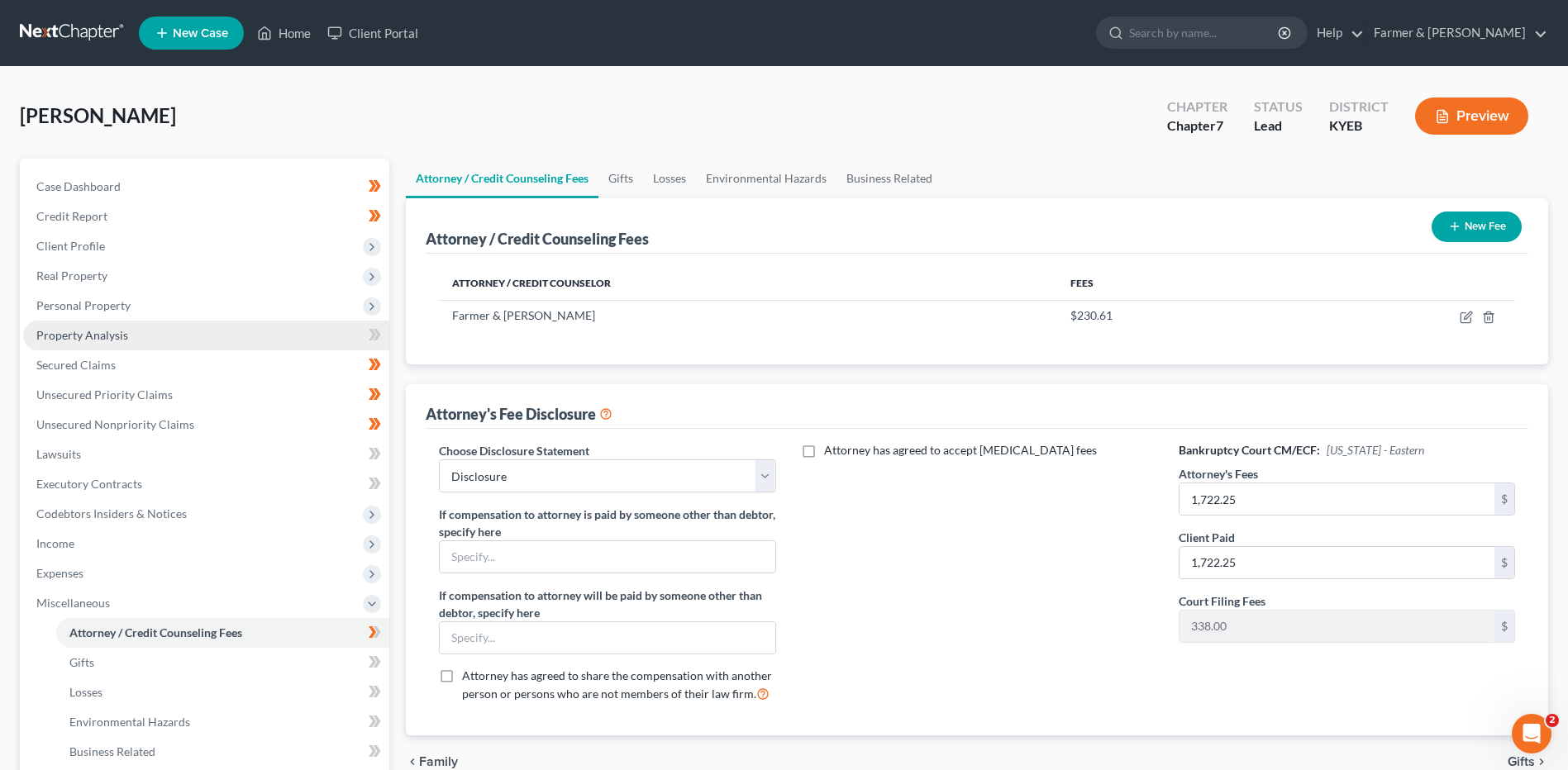
click at [98, 329] on span "Property Analysis" at bounding box center [82, 335] width 92 height 14
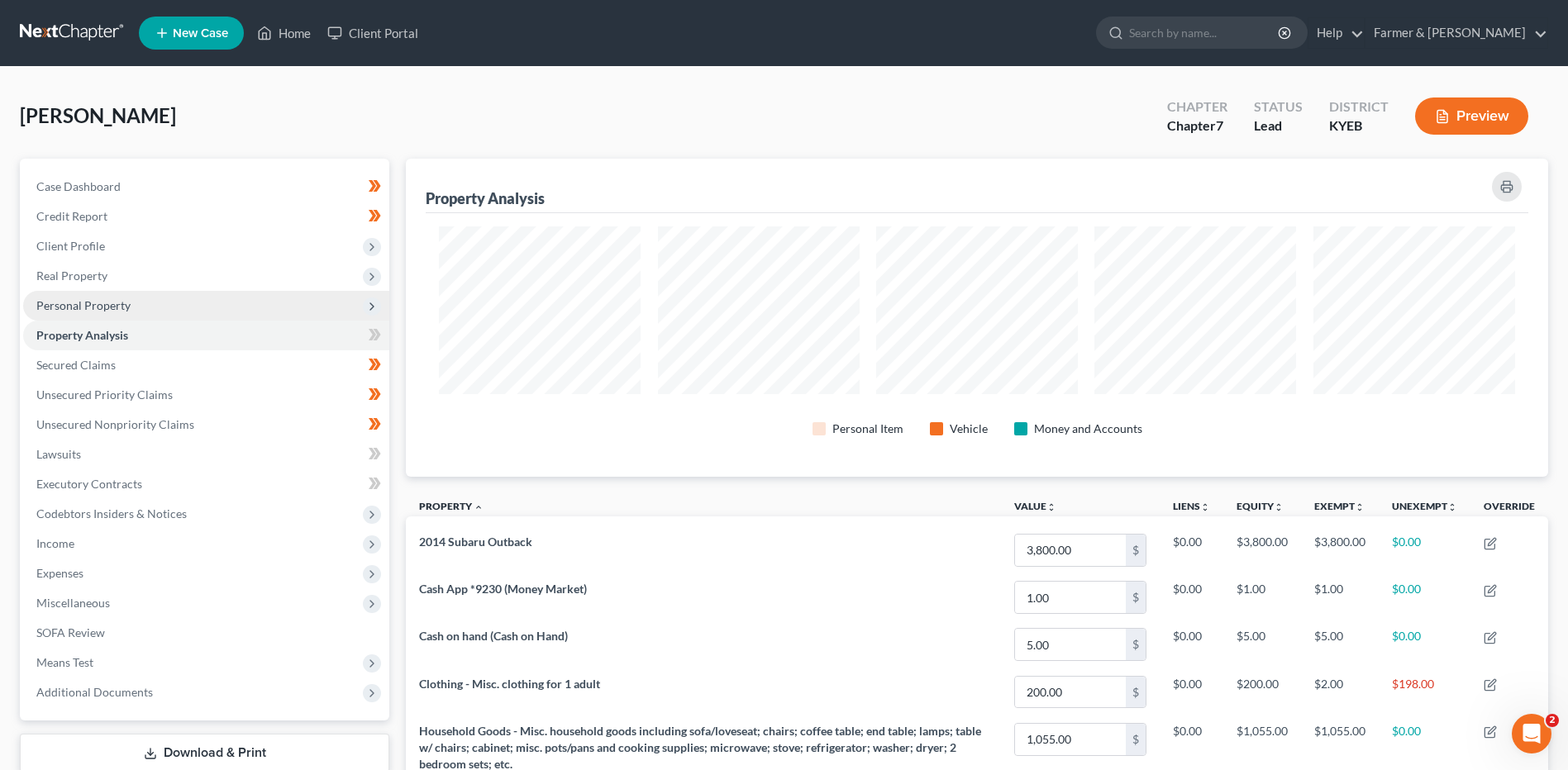
click at [153, 297] on span "Personal Property" at bounding box center [206, 305] width 366 height 29
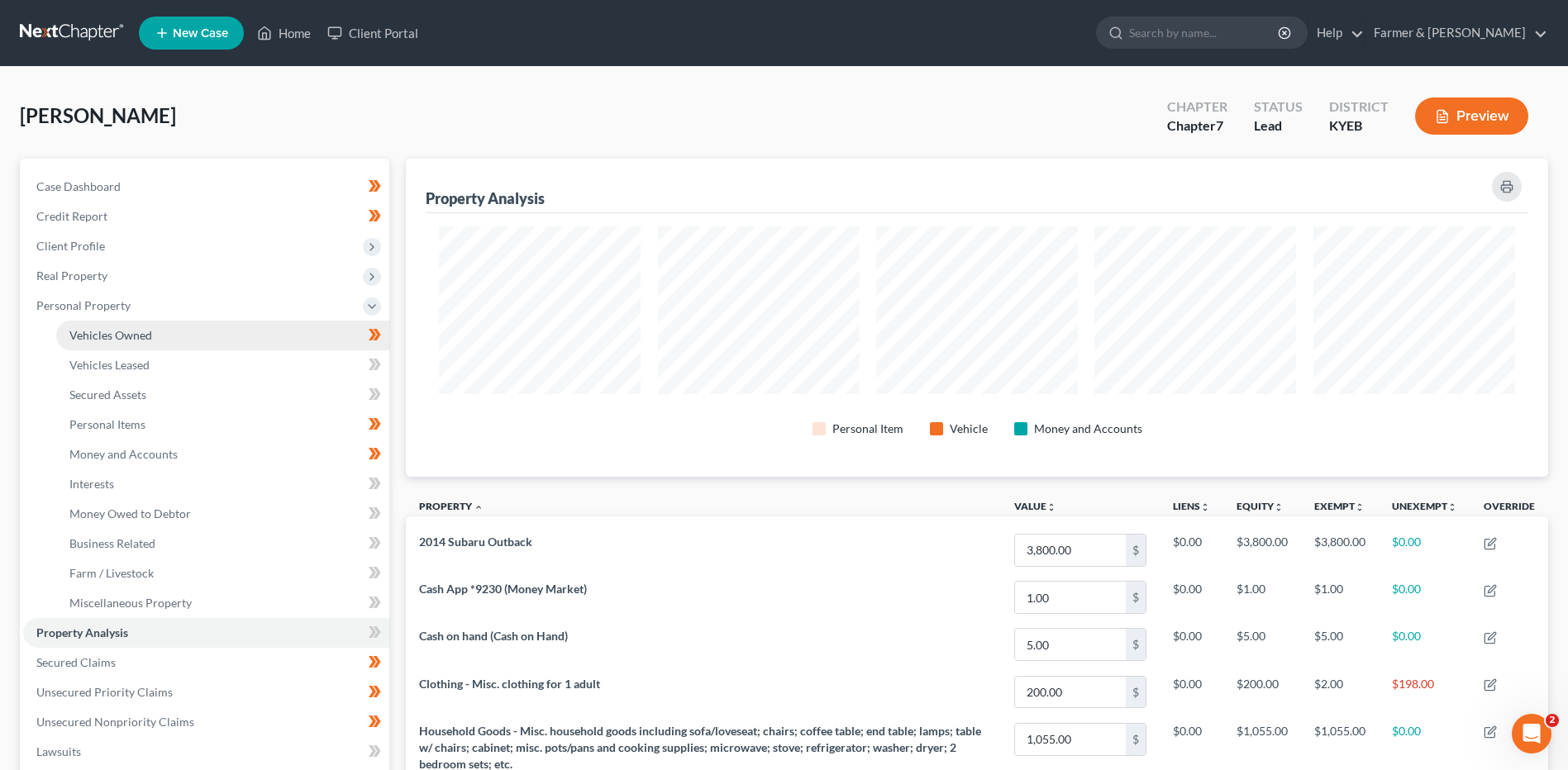
click at [157, 324] on link "Vehicles Owned" at bounding box center [223, 335] width 333 height 29
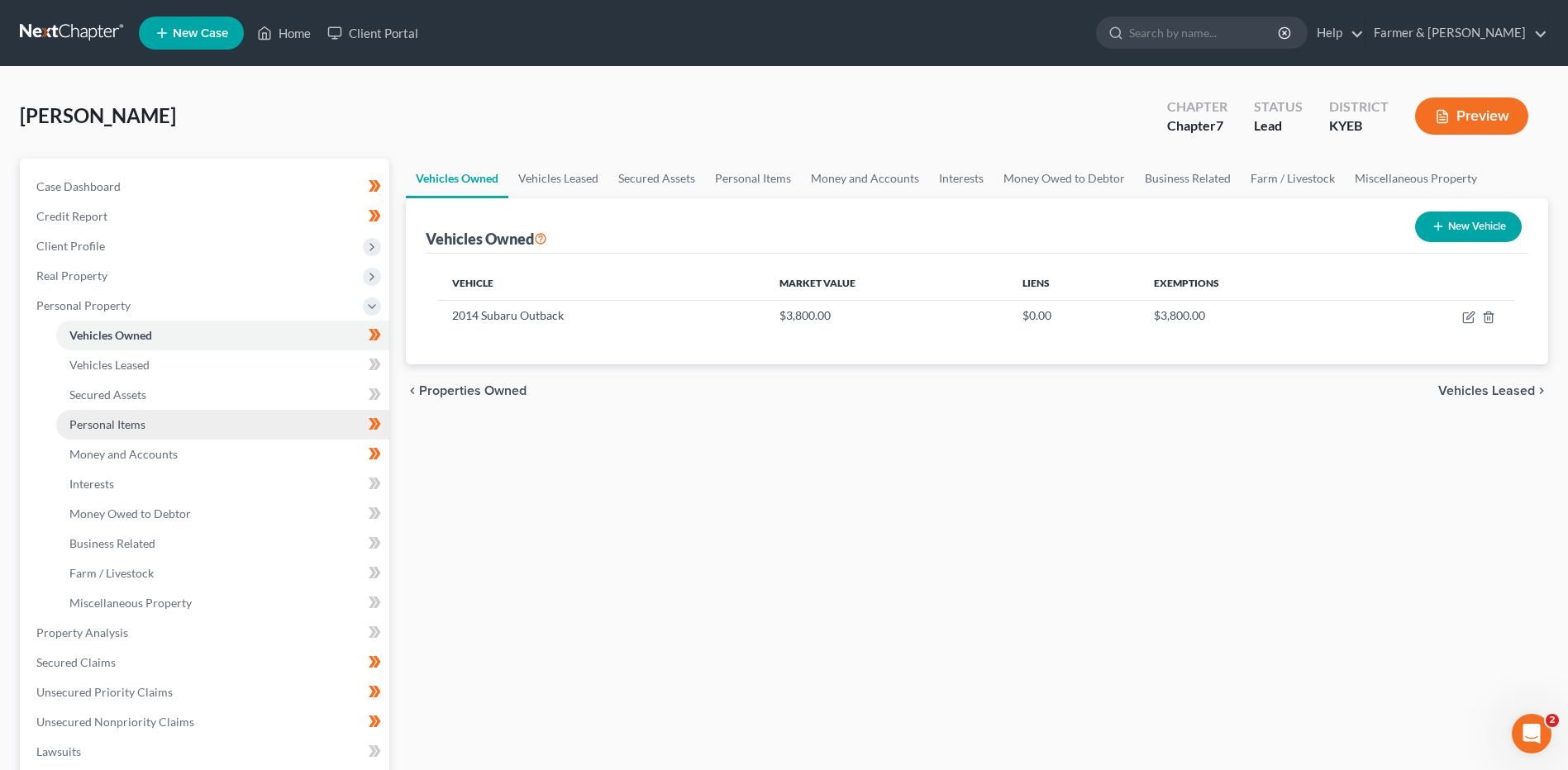
click at [150, 425] on link "Personal Items" at bounding box center [223, 425] width 333 height 29
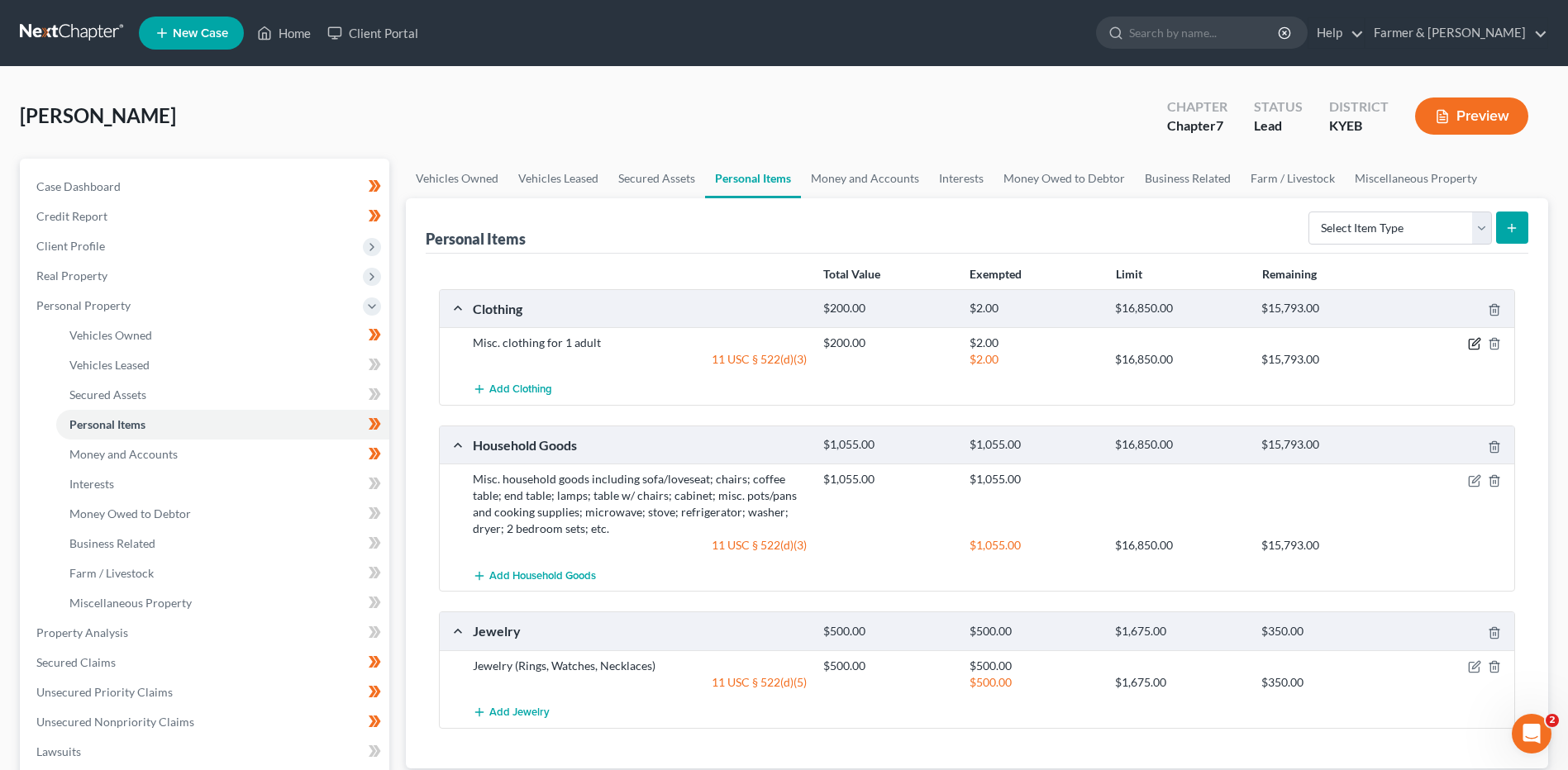
click at [1476, 342] on icon "button" at bounding box center [1476, 342] width 8 height 8
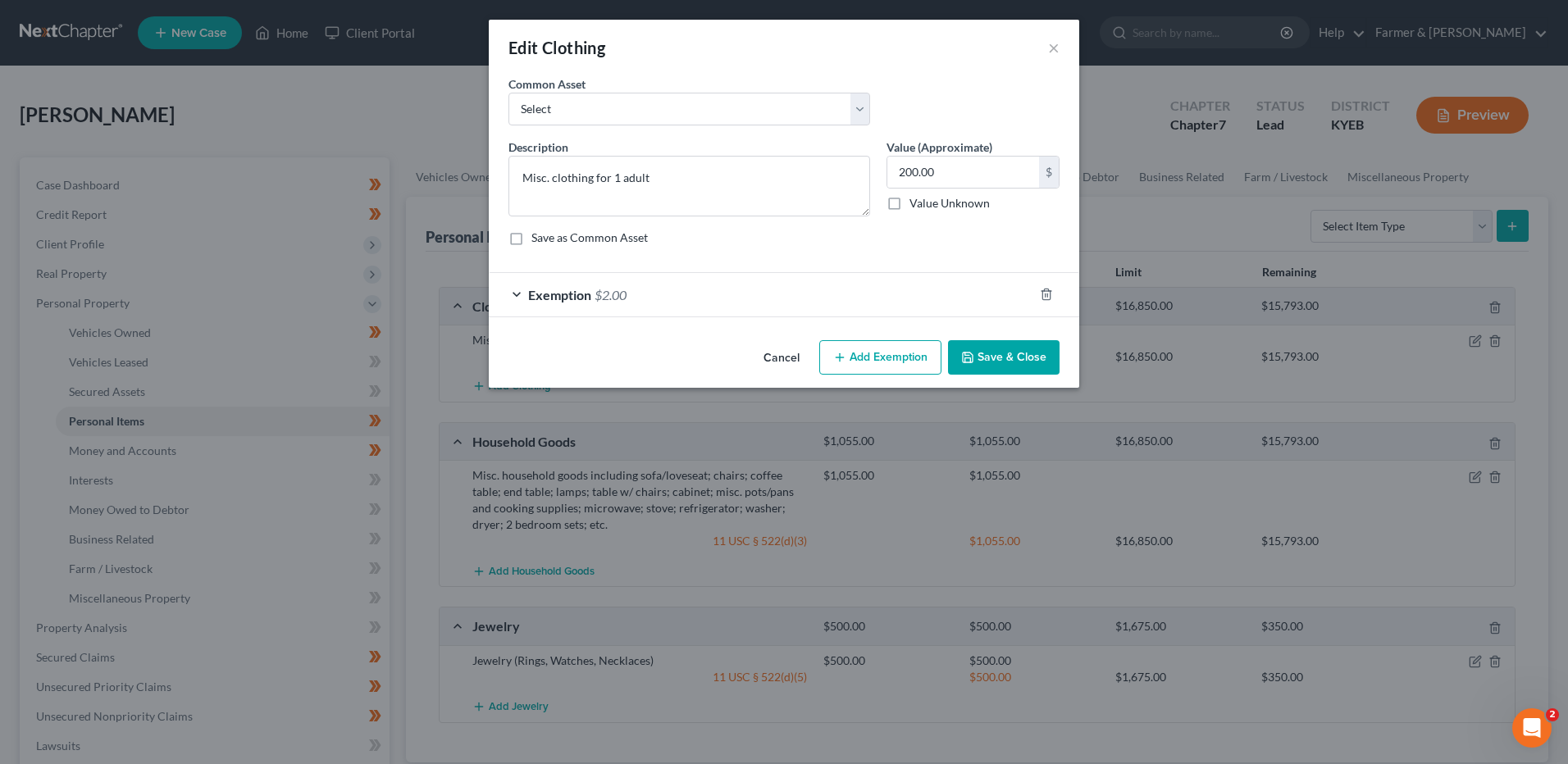
click at [643, 296] on div "Exemption $2.00" at bounding box center [761, 294] width 545 height 43
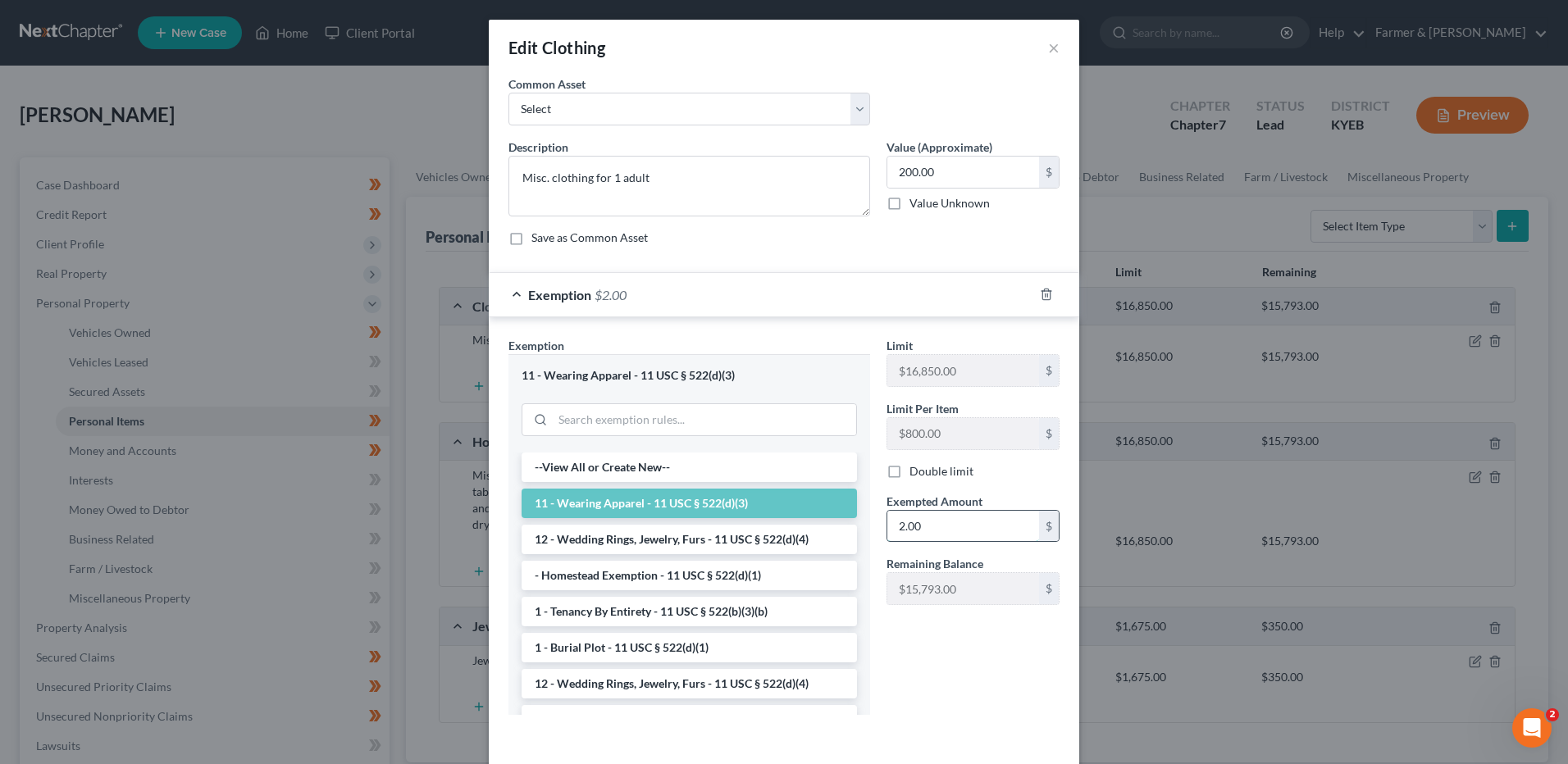
click at [947, 532] on input "2.00" at bounding box center [964, 525] width 152 height 31
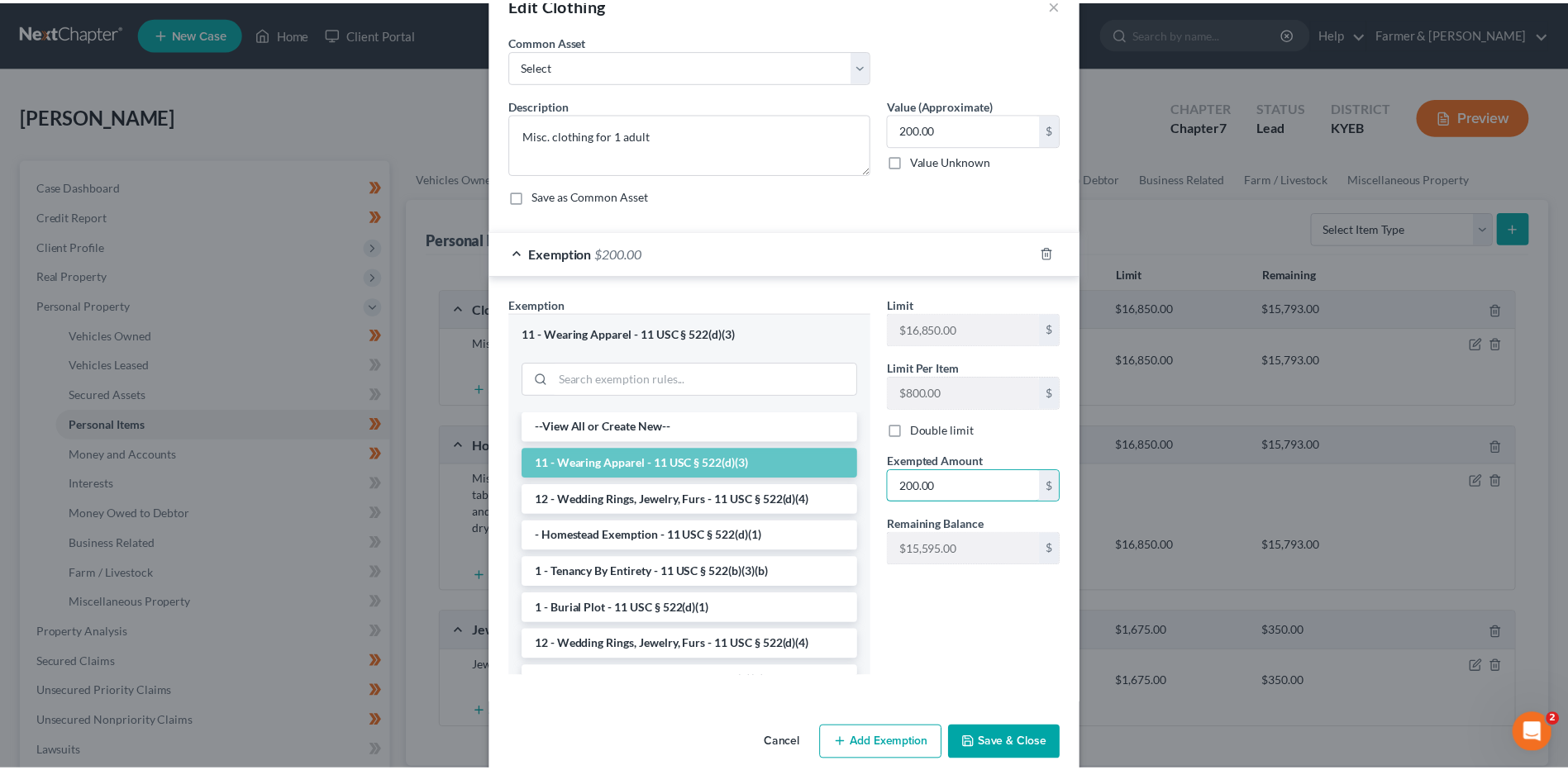
scroll to position [68, 0]
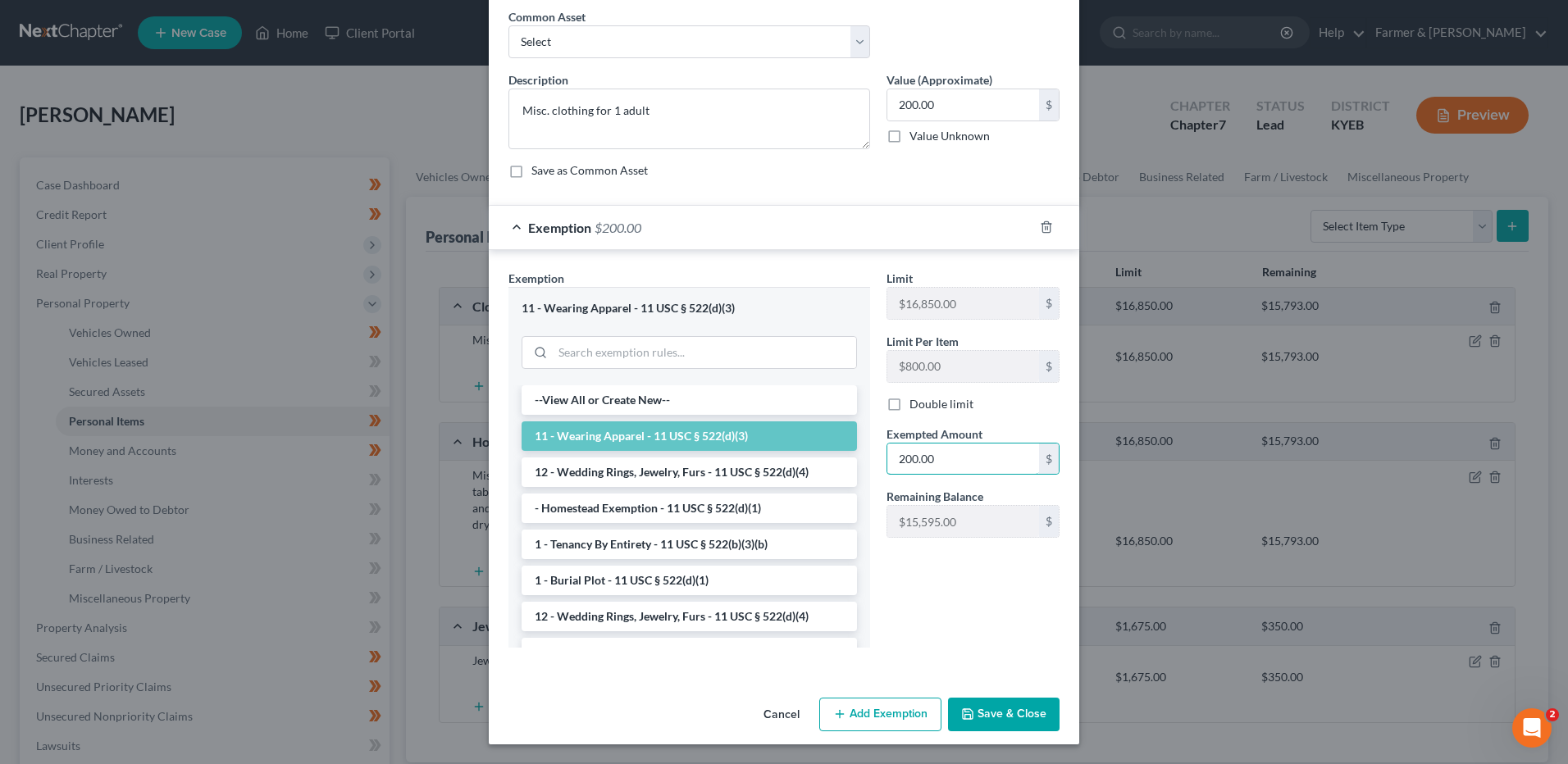
type input "200.00"
drag, startPoint x: 1014, startPoint y: 711, endPoint x: 1536, endPoint y: 694, distance: 522.3
click at [1014, 711] on button "Save & Close" at bounding box center [1004, 714] width 112 height 34
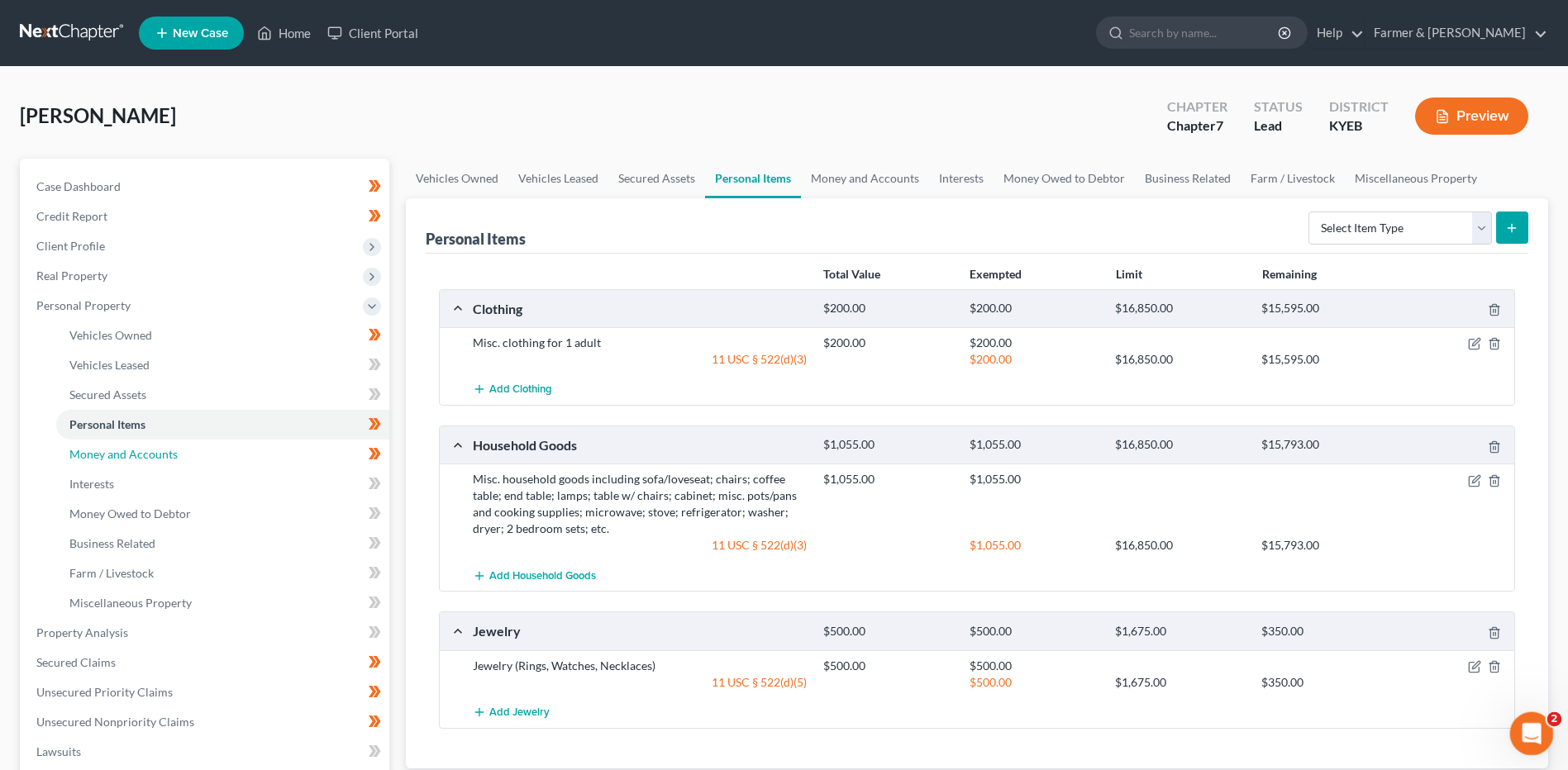
drag, startPoint x: 132, startPoint y: 454, endPoint x: 1525, endPoint y: 753, distance: 1424.7
click at [132, 454] on span "Money and Accounts" at bounding box center [124, 454] width 108 height 14
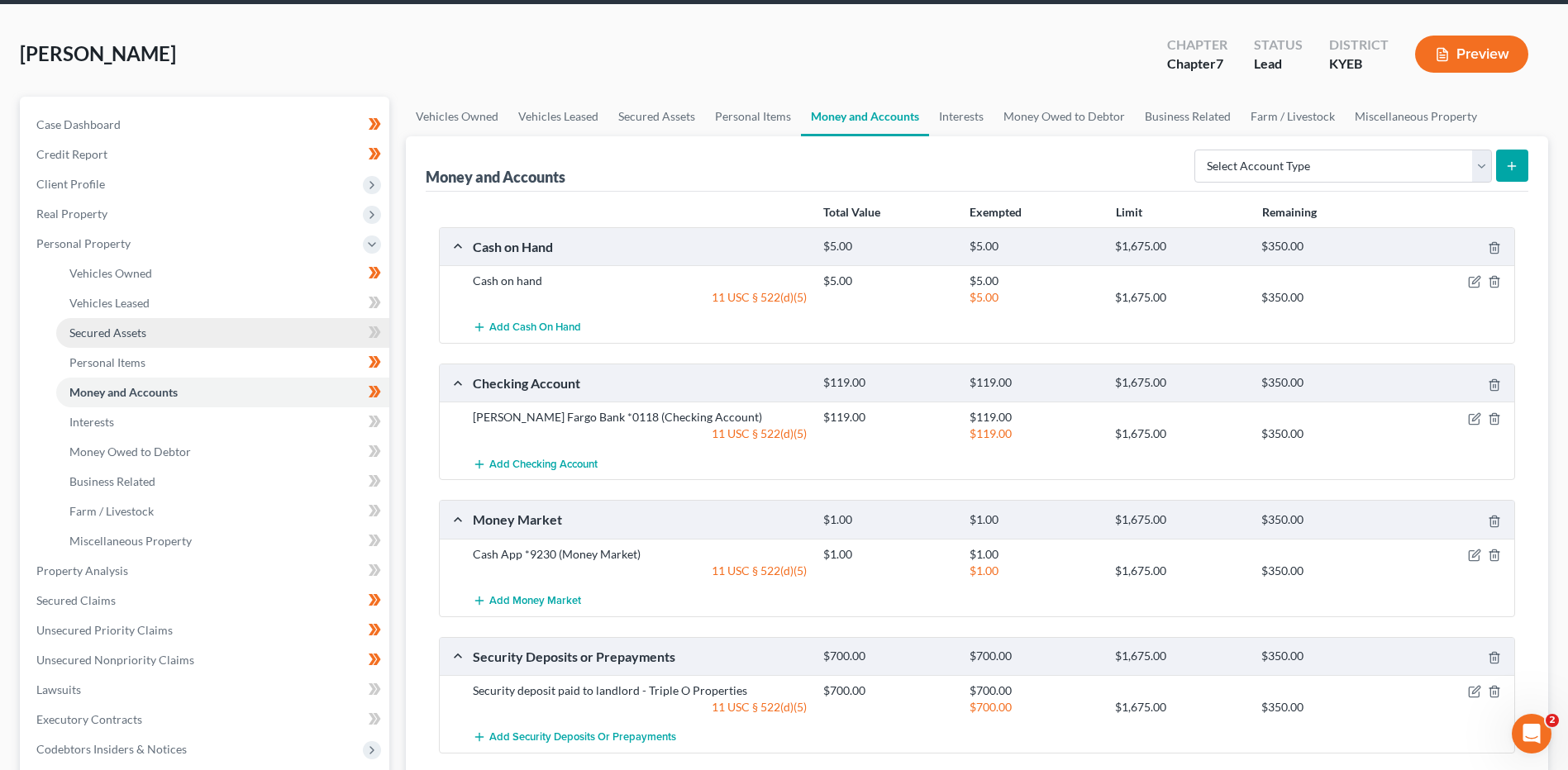
scroll to position [166, 0]
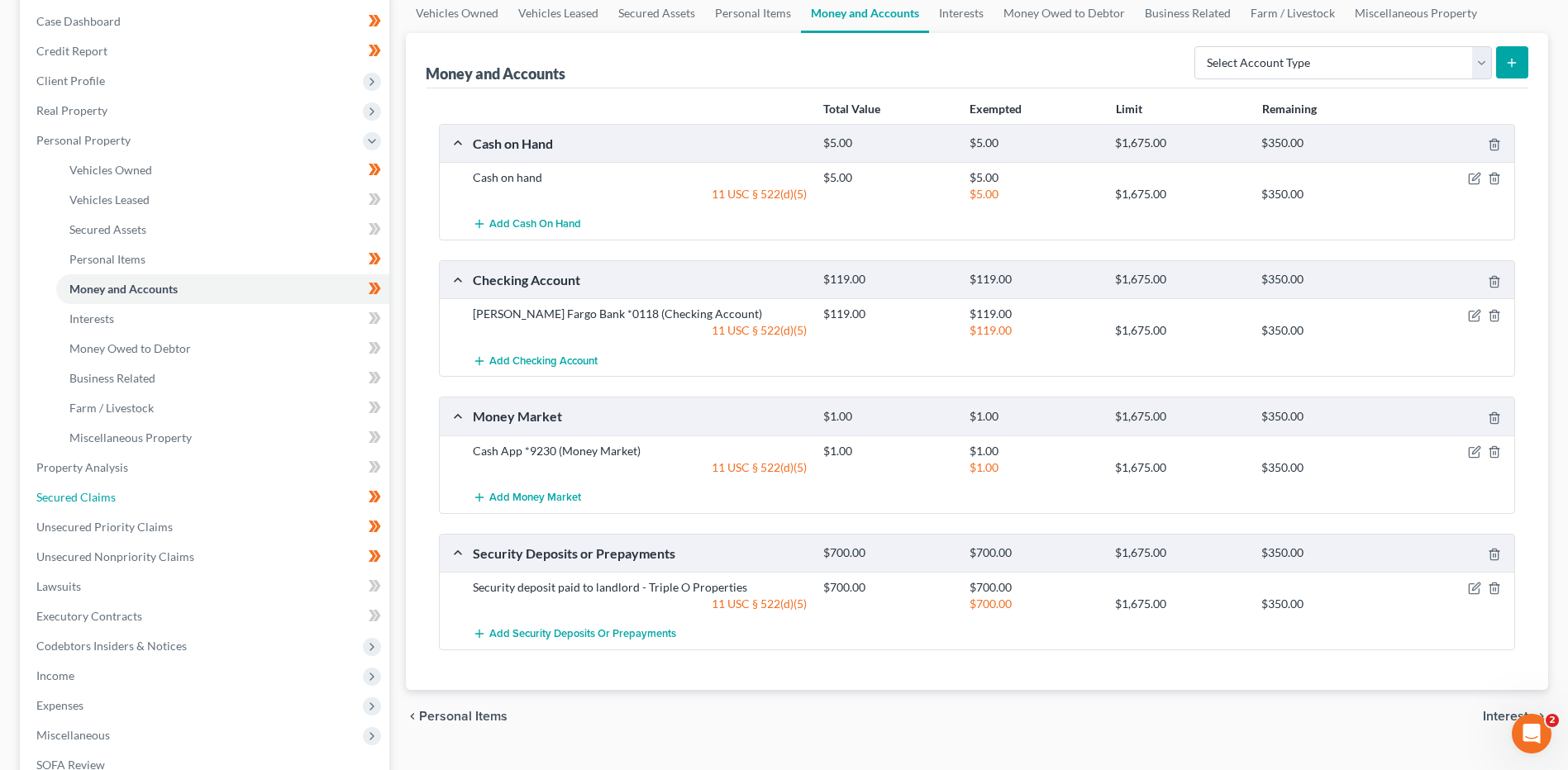
drag, startPoint x: 127, startPoint y: 502, endPoint x: 800, endPoint y: 447, distance: 675.2
click at [127, 502] on link "Secured Claims" at bounding box center [206, 497] width 366 height 29
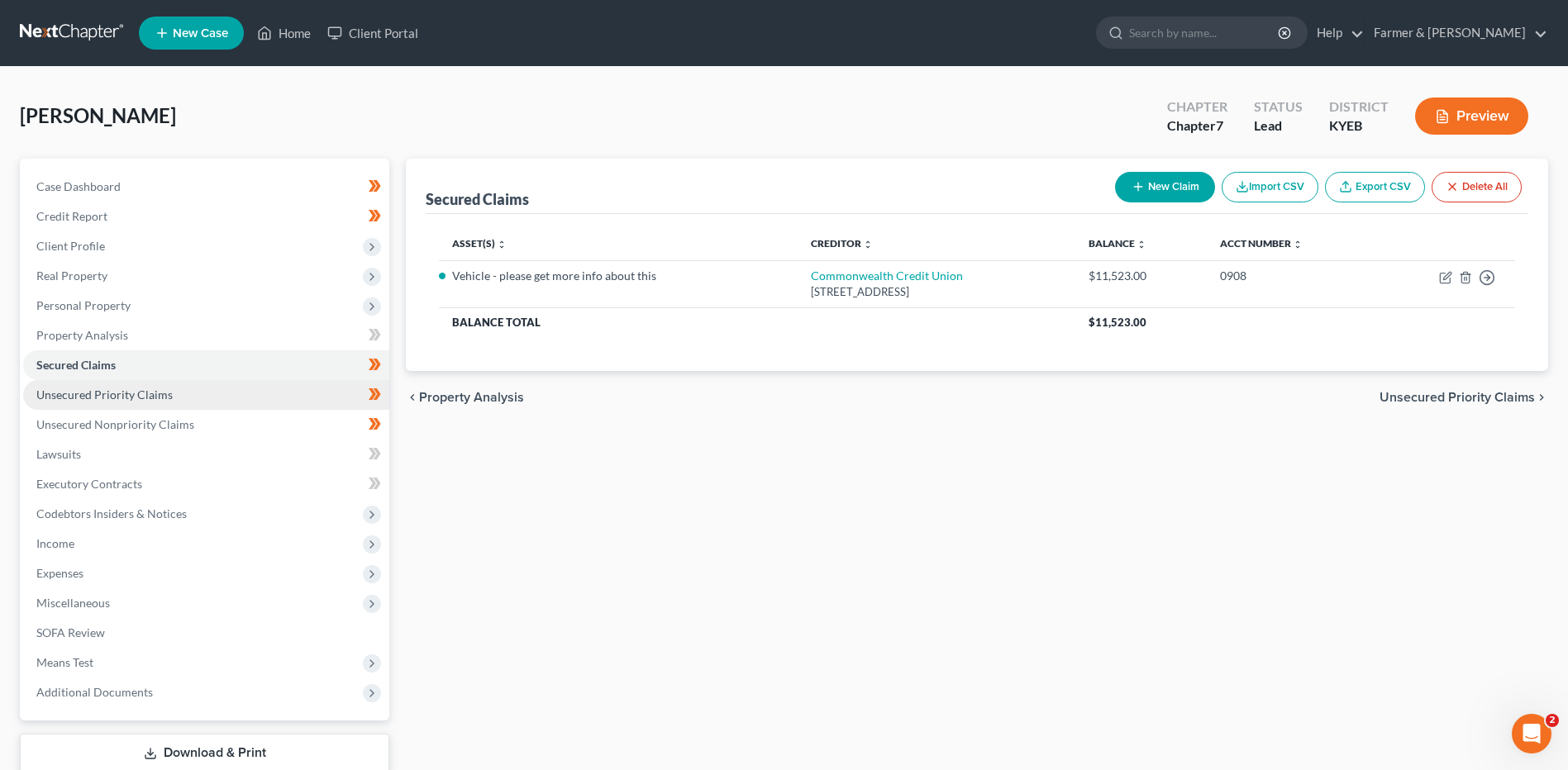
click at [198, 388] on link "Unsecured Priority Claims" at bounding box center [206, 394] width 366 height 29
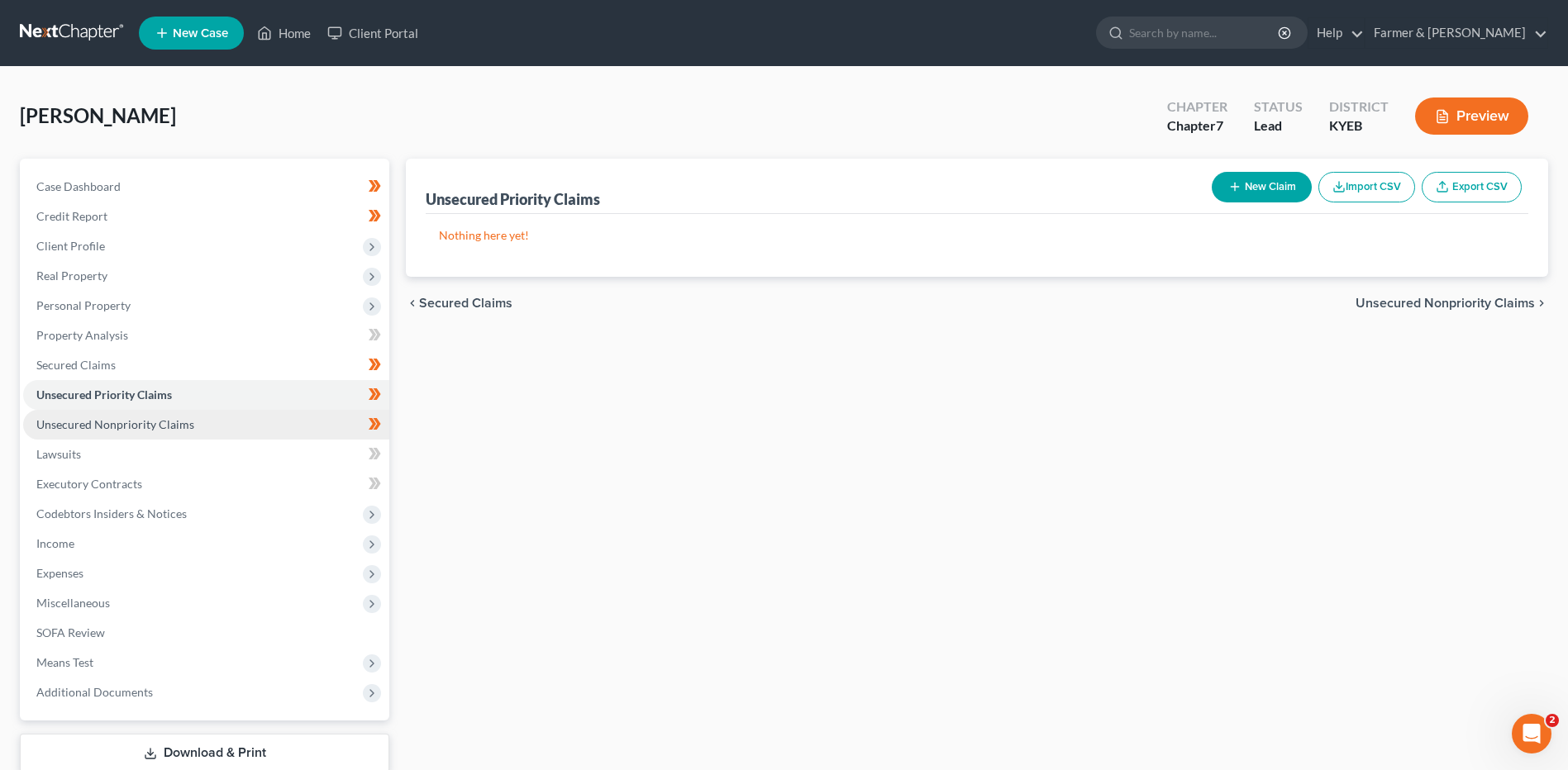
click at [192, 417] on link "Unsecured Nonpriority Claims" at bounding box center [206, 425] width 366 height 29
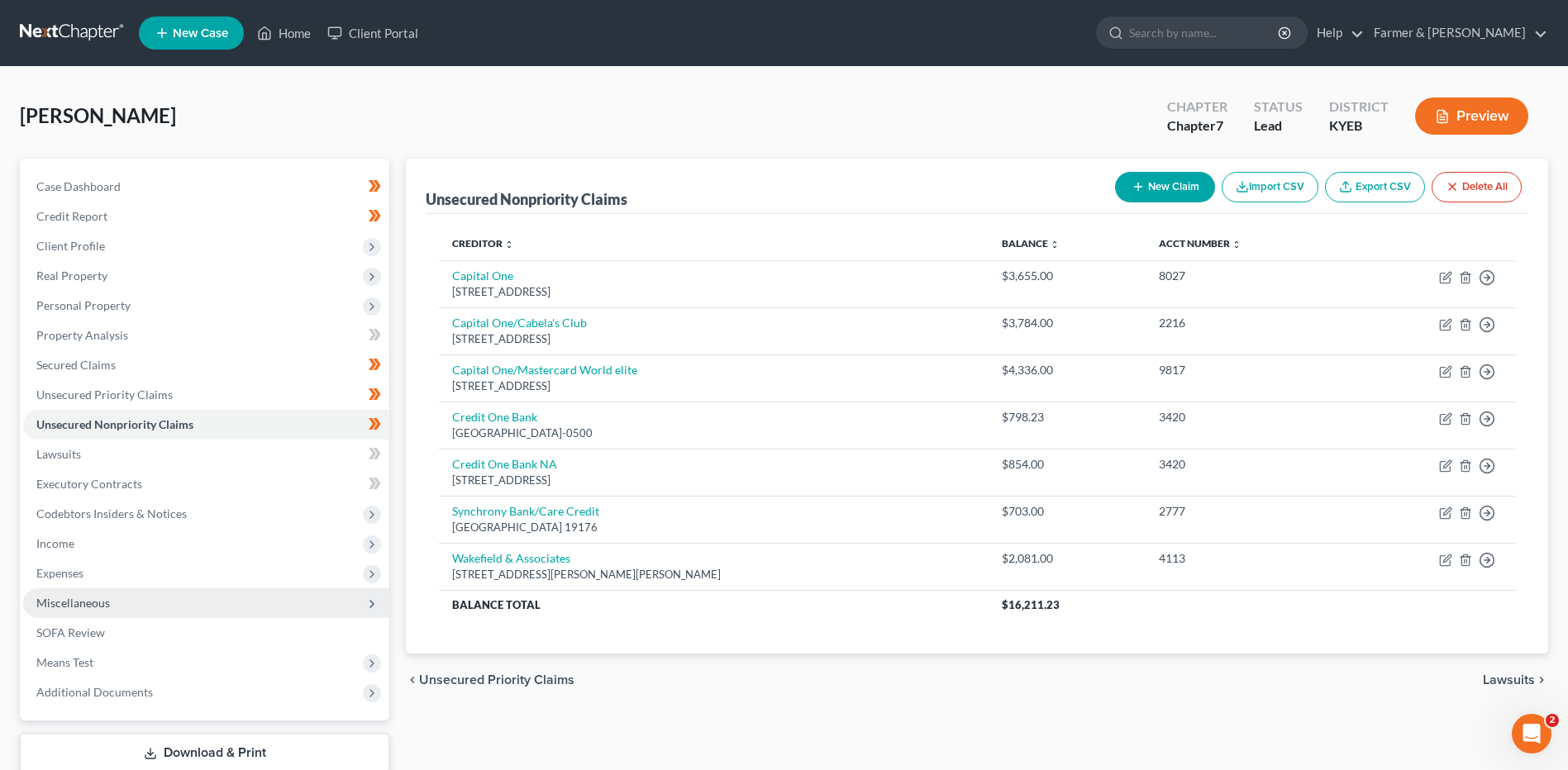
click at [154, 584] on span "Expenses" at bounding box center [206, 572] width 366 height 29
click at [156, 606] on link "Home" at bounding box center [223, 603] width 333 height 29
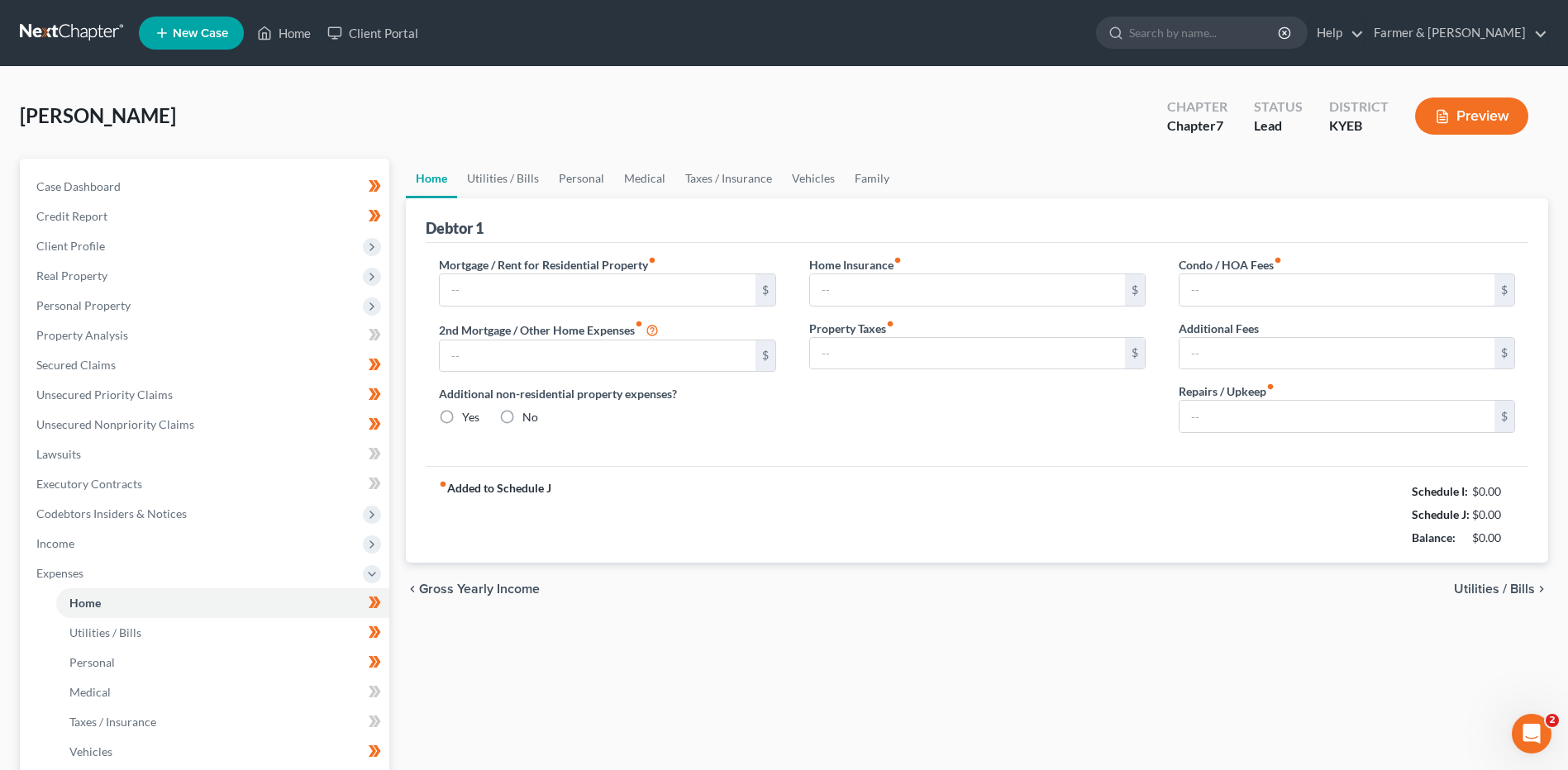
type input "750.00"
type input "0.00"
radio input "true"
type input "0.00"
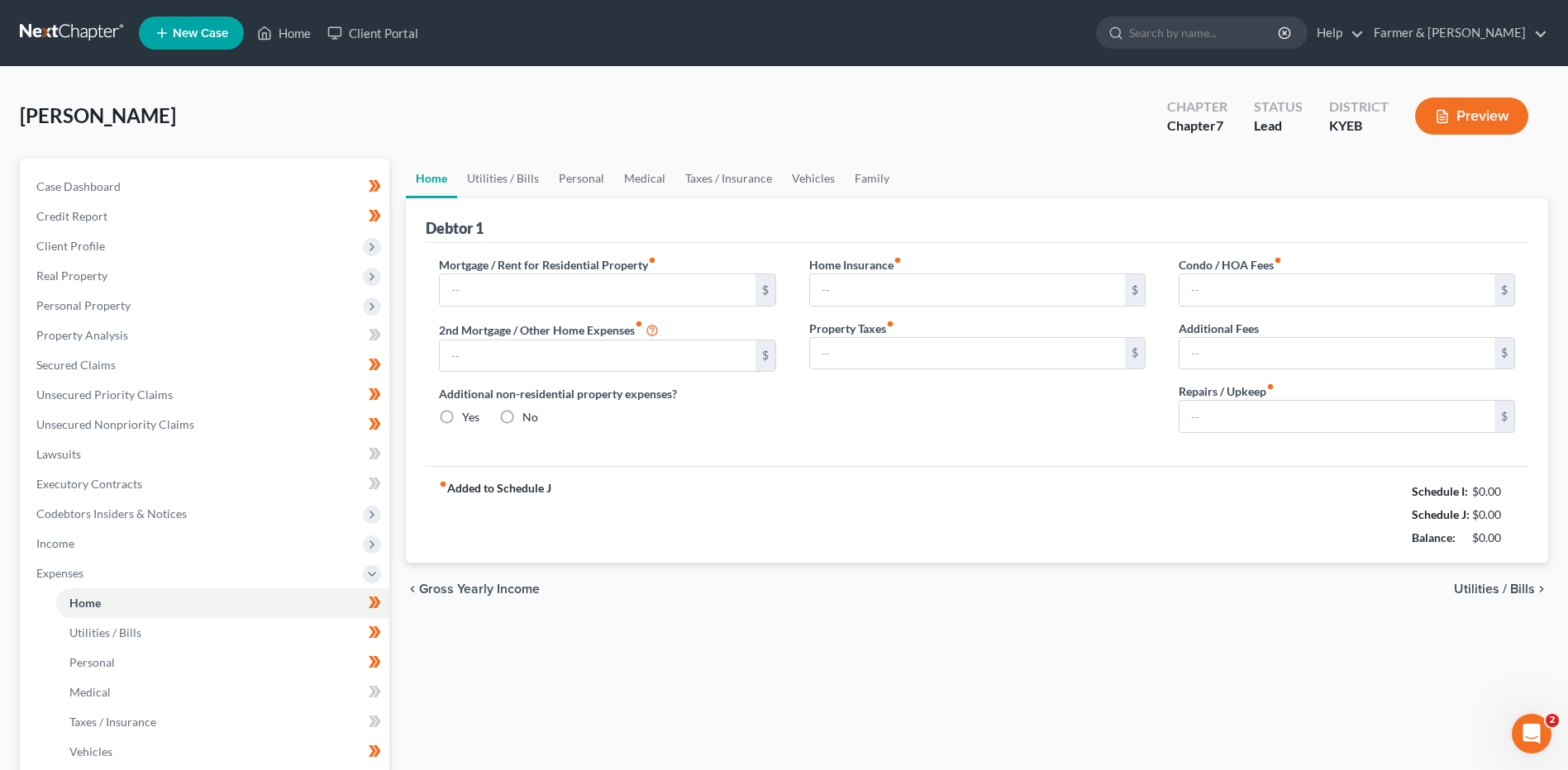
type input "0.00"
type input "30.00"
click at [79, 30] on link at bounding box center [73, 33] width 106 height 29
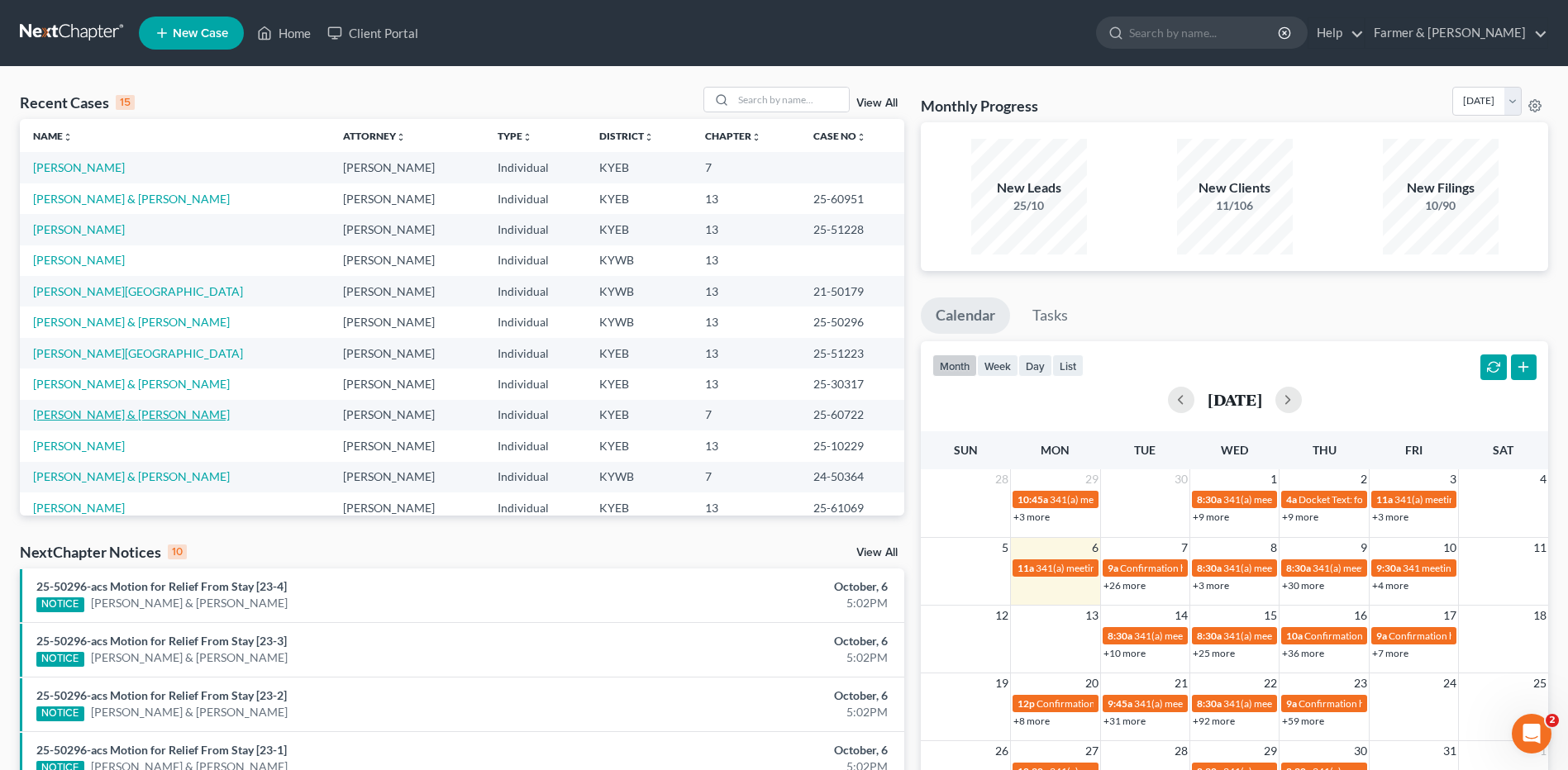
click at [99, 412] on link "[PERSON_NAME] & [PERSON_NAME]" at bounding box center [131, 414] width 197 height 14
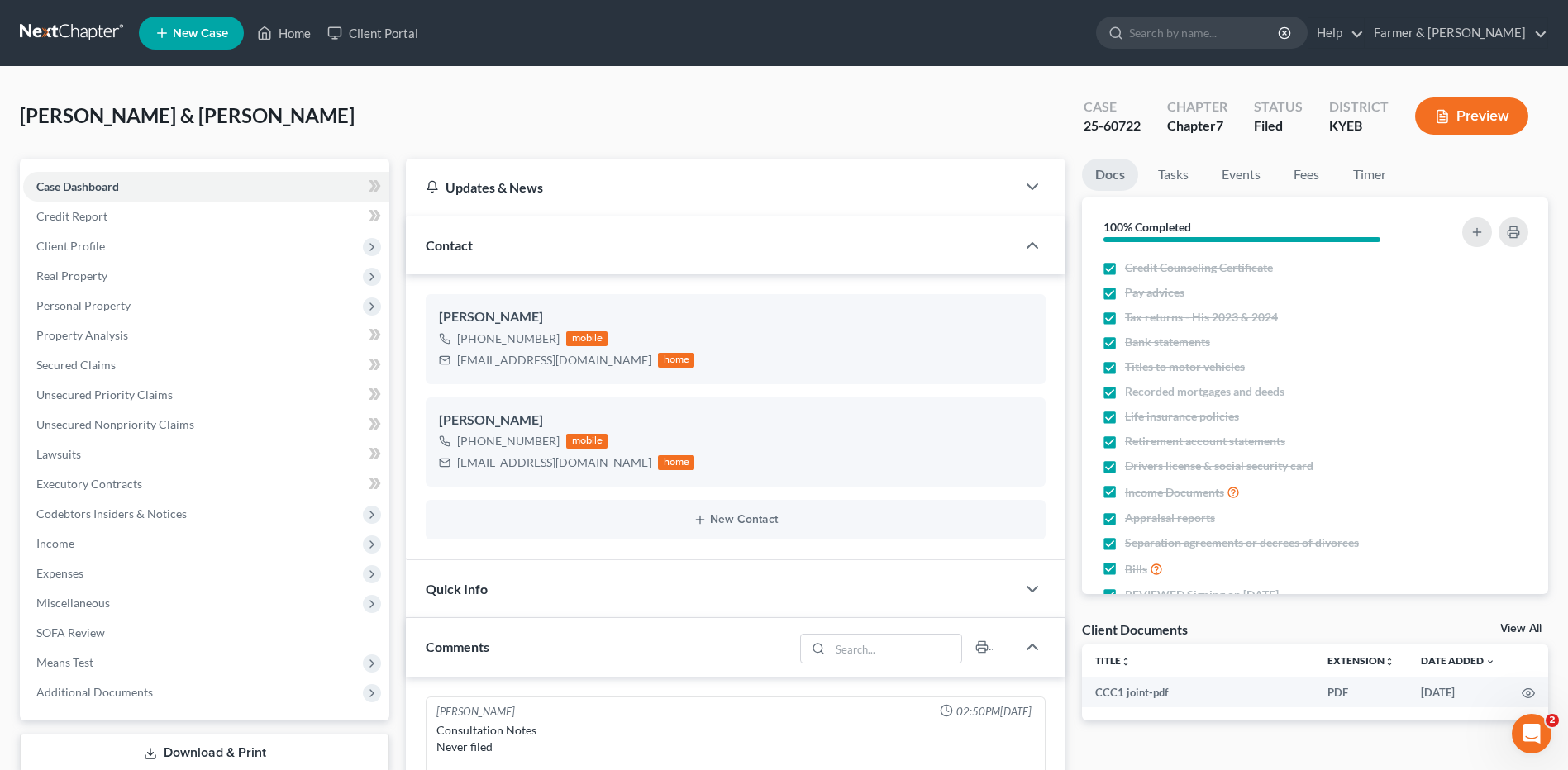
scroll to position [103, 0]
click at [77, 29] on link at bounding box center [73, 33] width 106 height 29
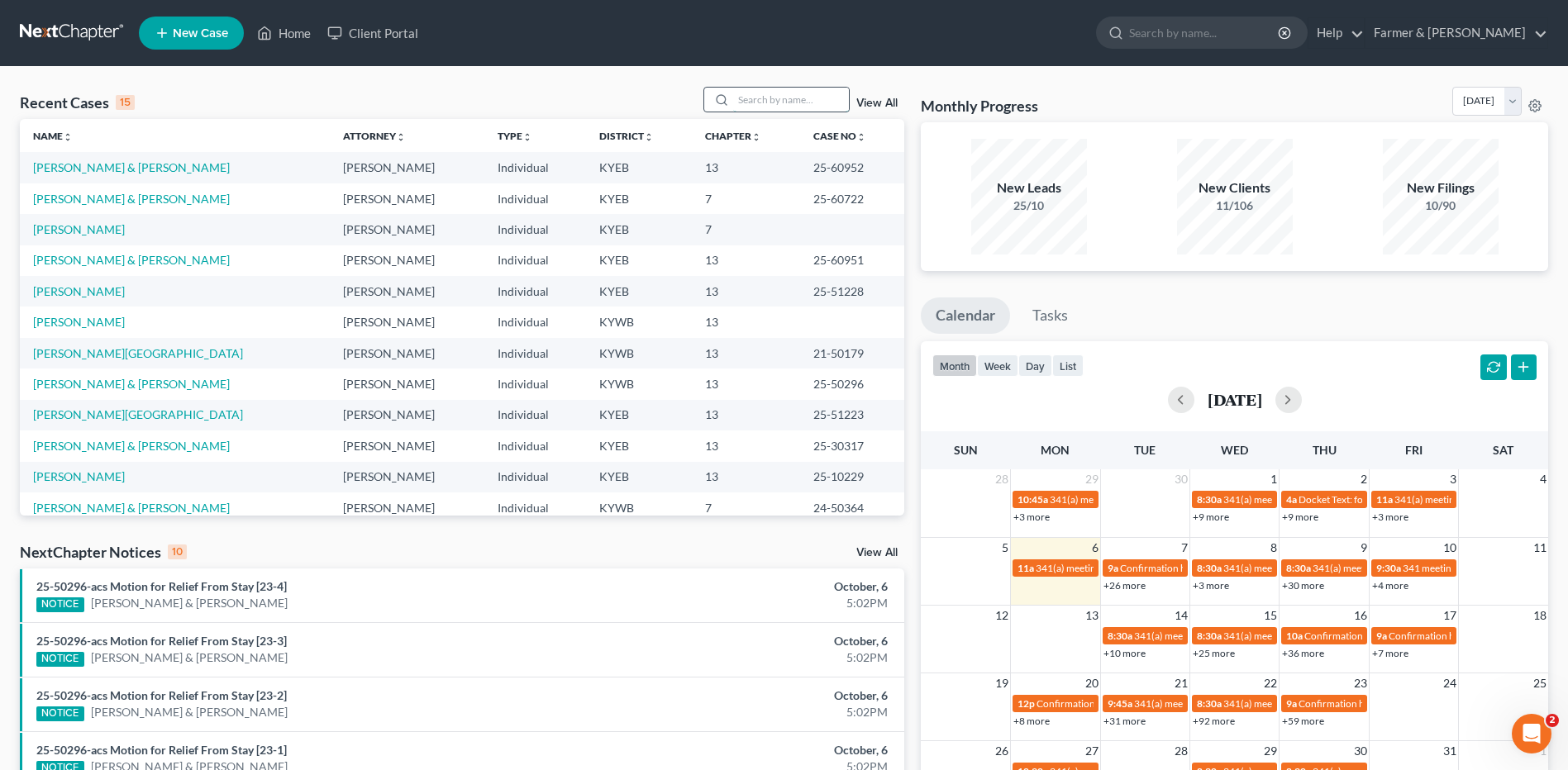
click at [747, 95] on input "search" at bounding box center [791, 99] width 116 height 24
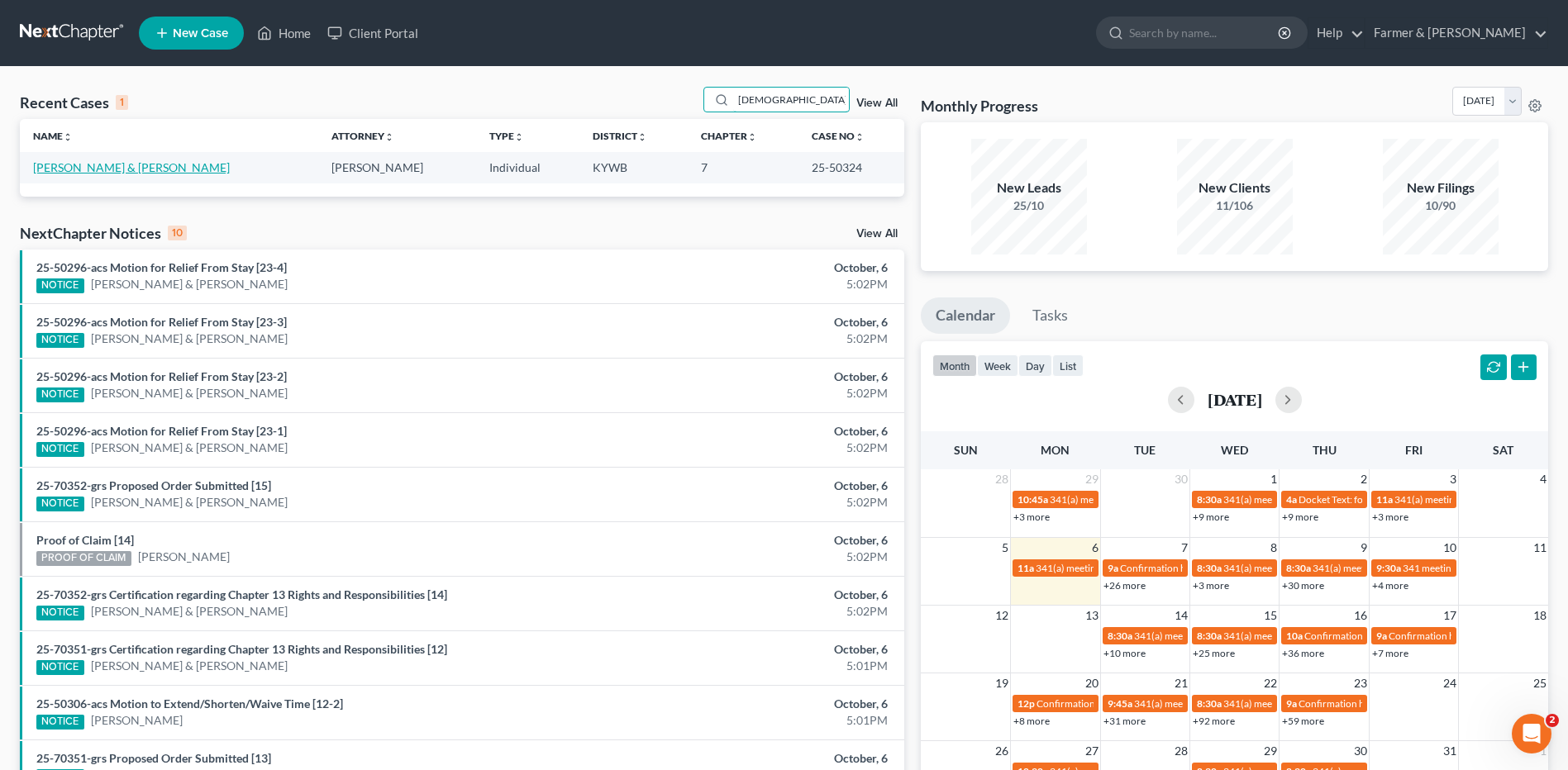
type input "[DEMOGRAPHIC_DATA]"
click at [96, 170] on link "[PERSON_NAME] & [PERSON_NAME]" at bounding box center [131, 167] width 197 height 14
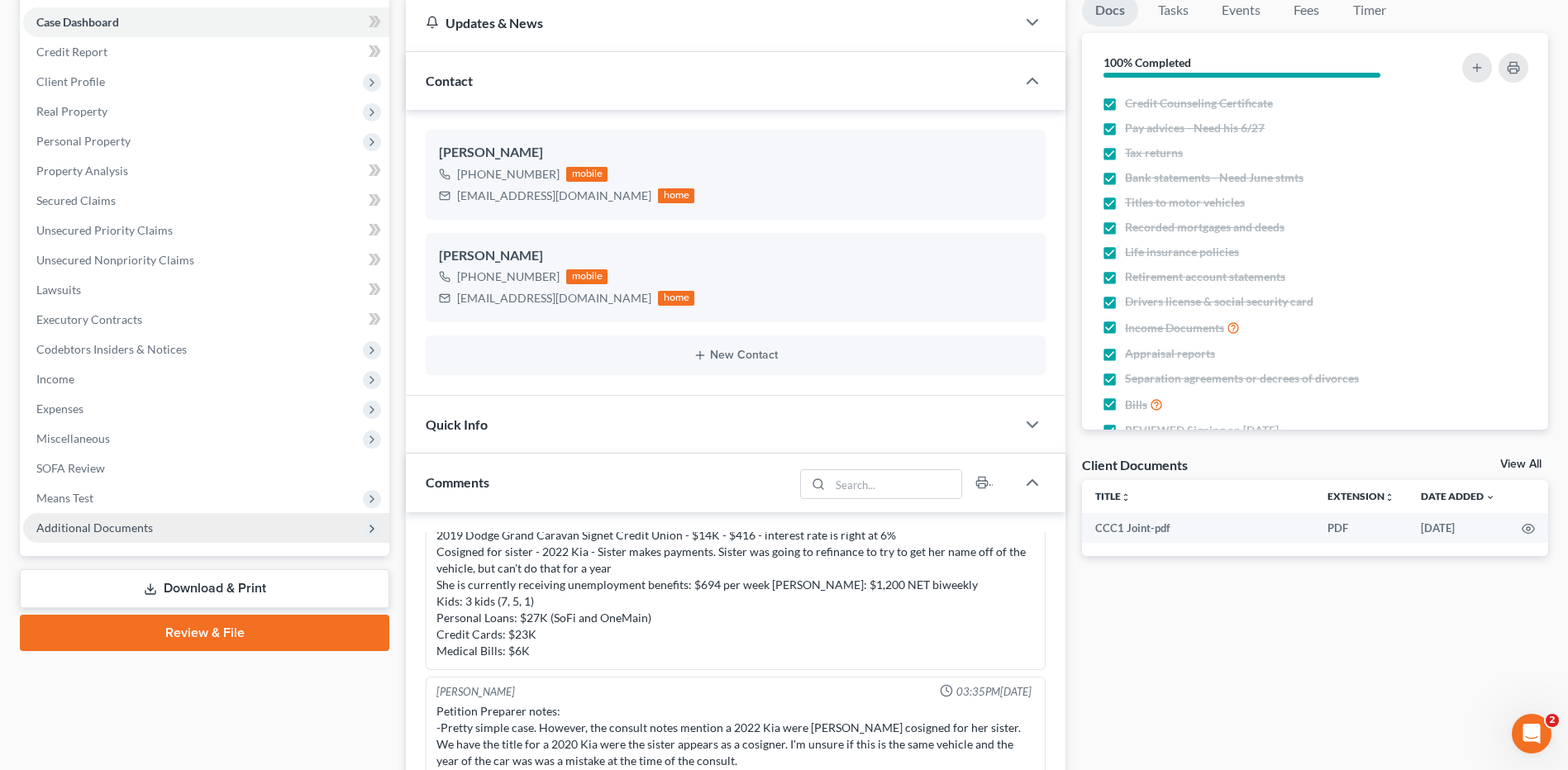
scroll to position [166, 0]
click at [132, 527] on span "Additional Documents" at bounding box center [94, 526] width 117 height 14
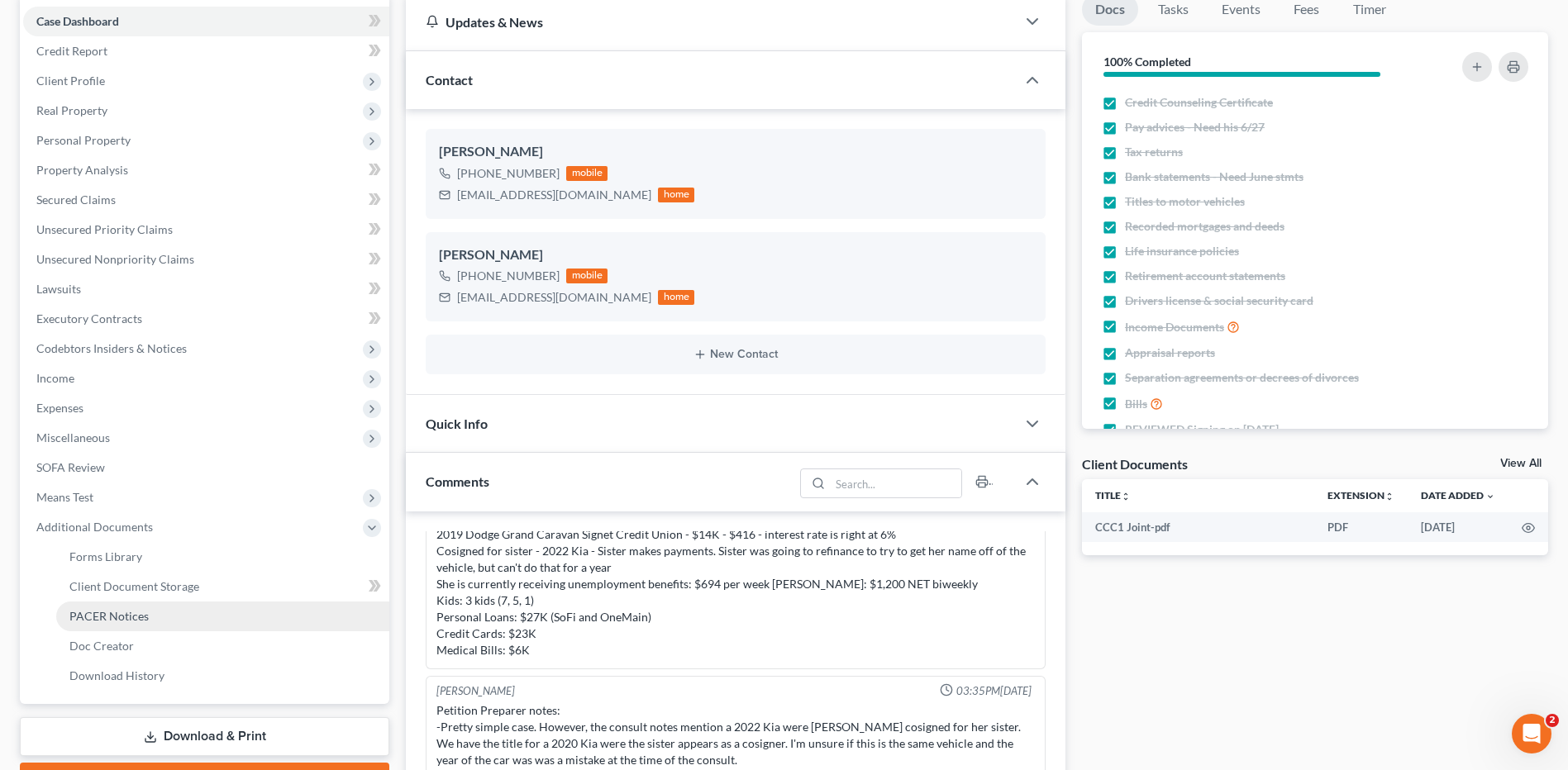
click at [129, 610] on span "PACER Notices" at bounding box center [109, 615] width 79 height 14
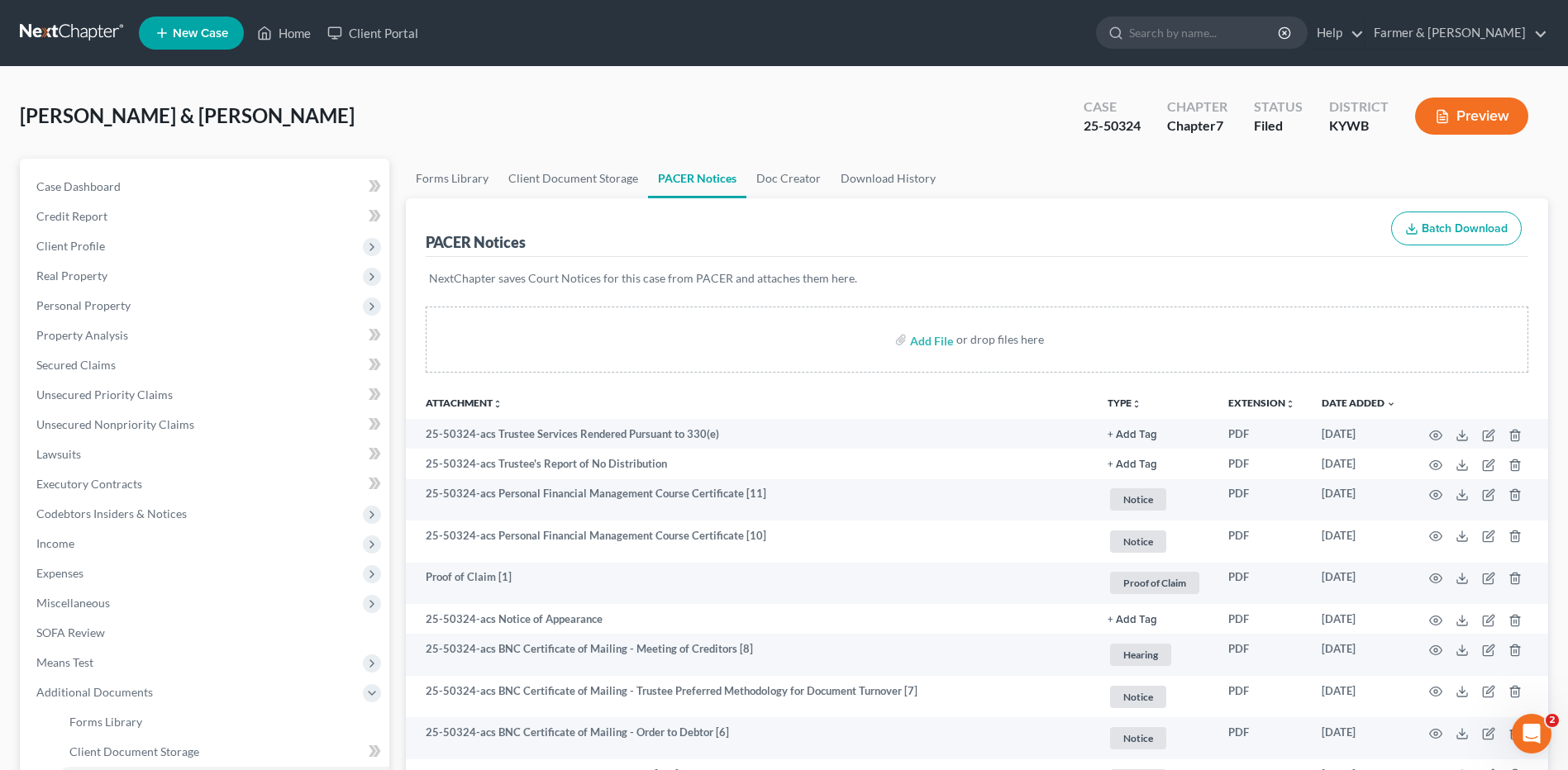
click at [1376, 397] on sort-link "Date Added unfold_more expand_more expand_less" at bounding box center [1359, 403] width 74 height 13
click at [1370, 406] on link "Date Added unfold_more expand_more expand_less" at bounding box center [1359, 403] width 74 height 13
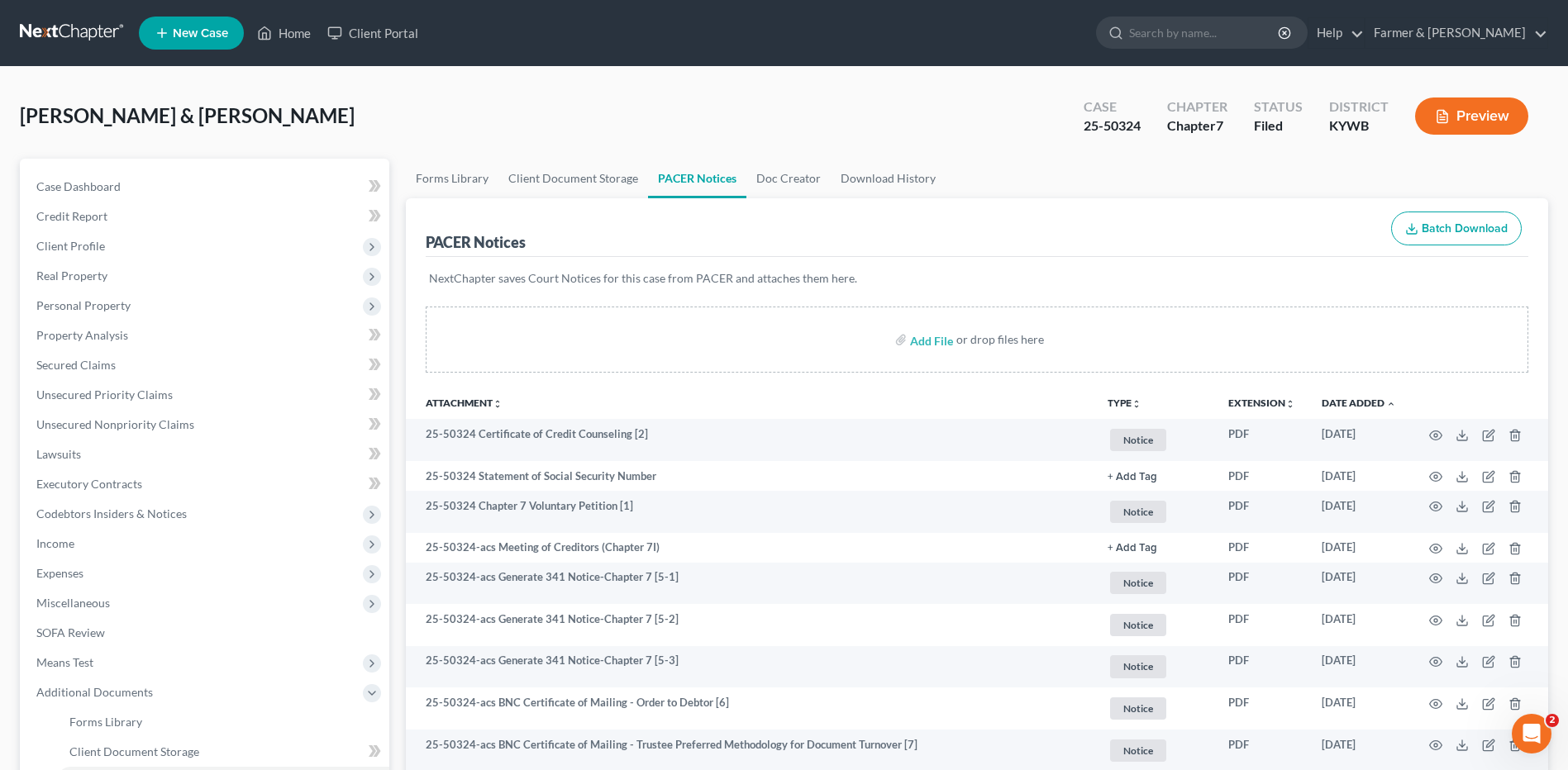
click at [71, 34] on link at bounding box center [73, 33] width 106 height 29
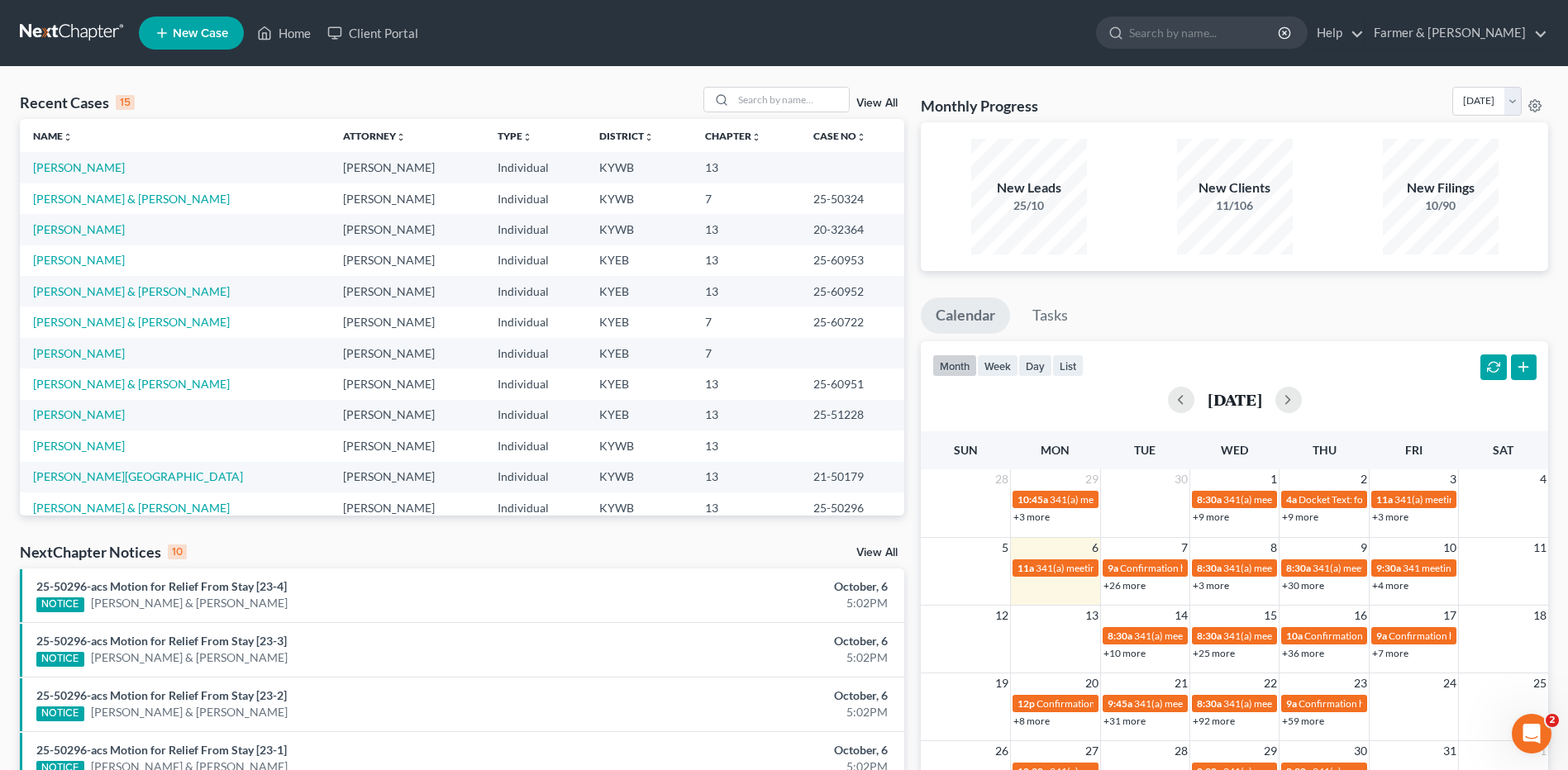
click at [34, 29] on link at bounding box center [73, 33] width 106 height 29
